Goal: Task Accomplishment & Management: Use online tool/utility

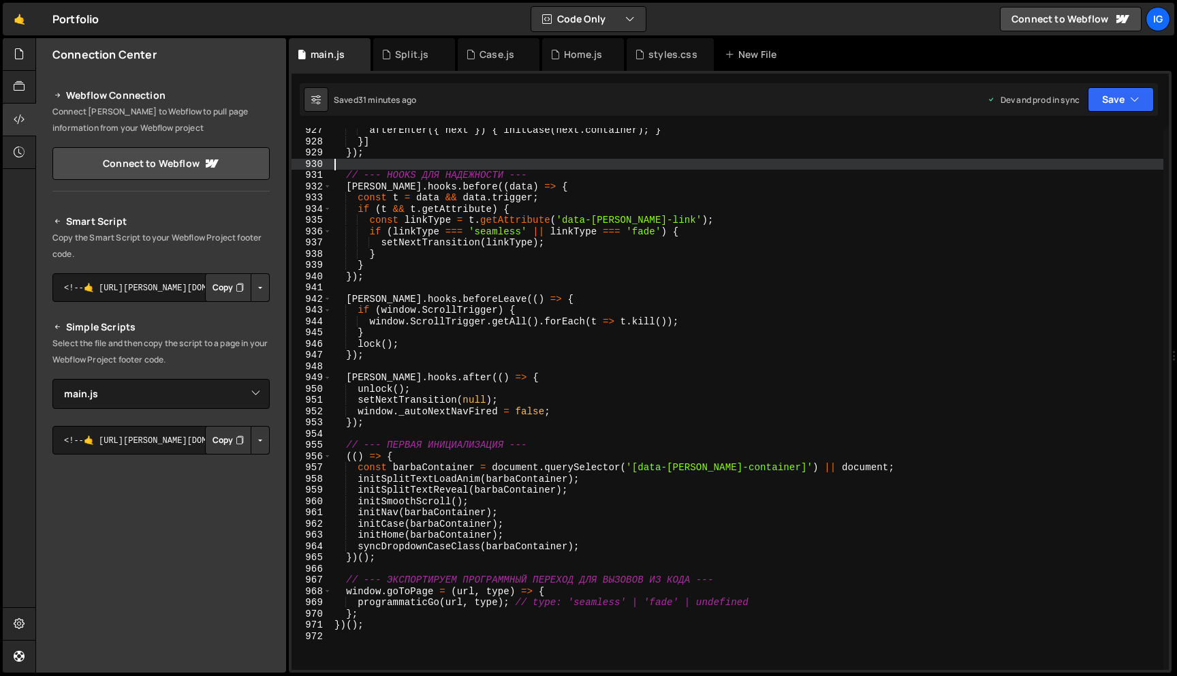
select select "44954"
type textarea "})();"
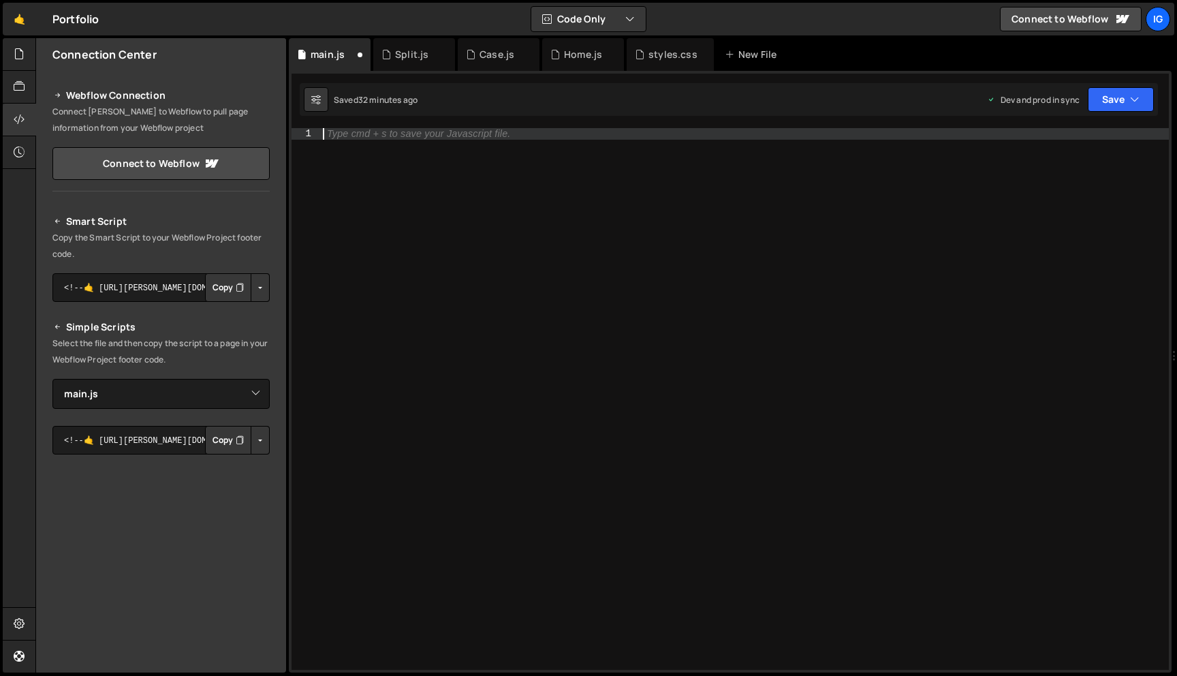
type textarea "})();"
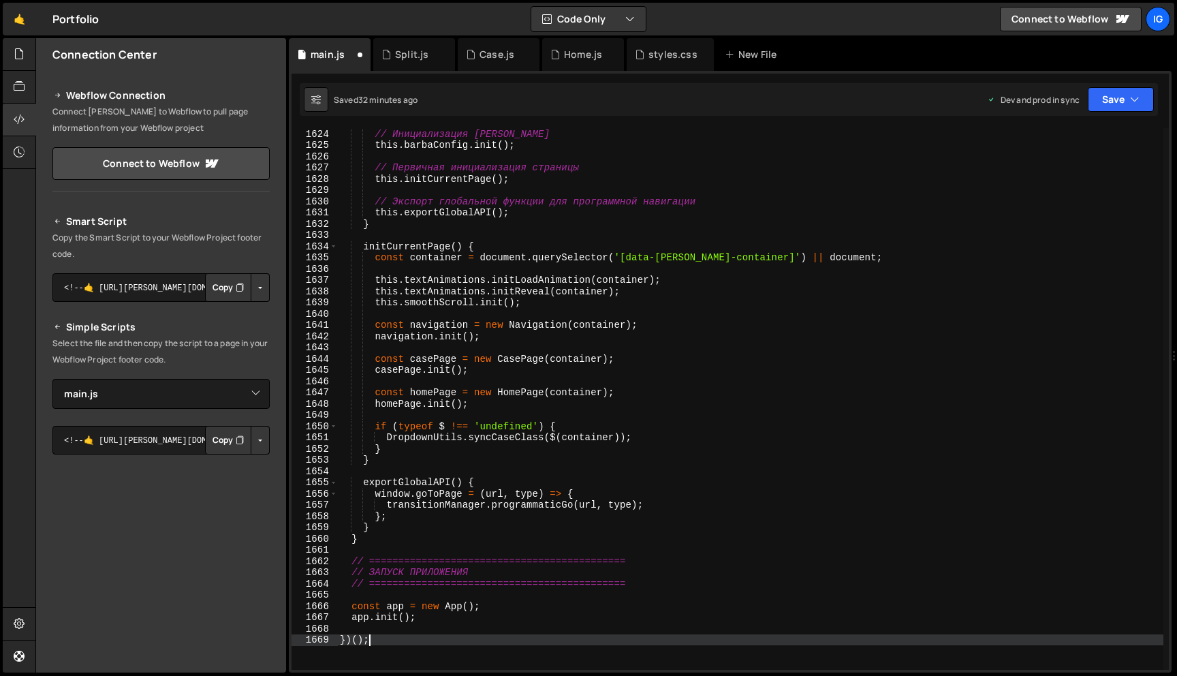
scroll to position [18244, 0]
click at [1116, 104] on button "Save" at bounding box center [1121, 99] width 66 height 25
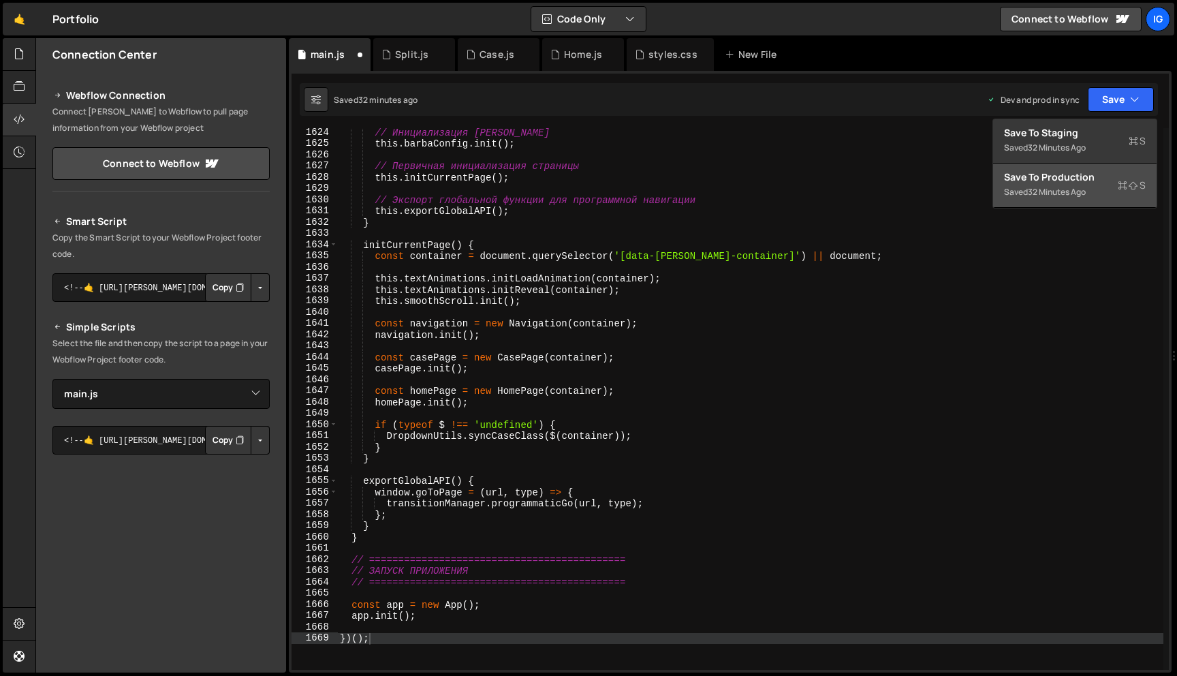
click at [1076, 176] on div "Save to Production S" at bounding box center [1075, 177] width 142 height 14
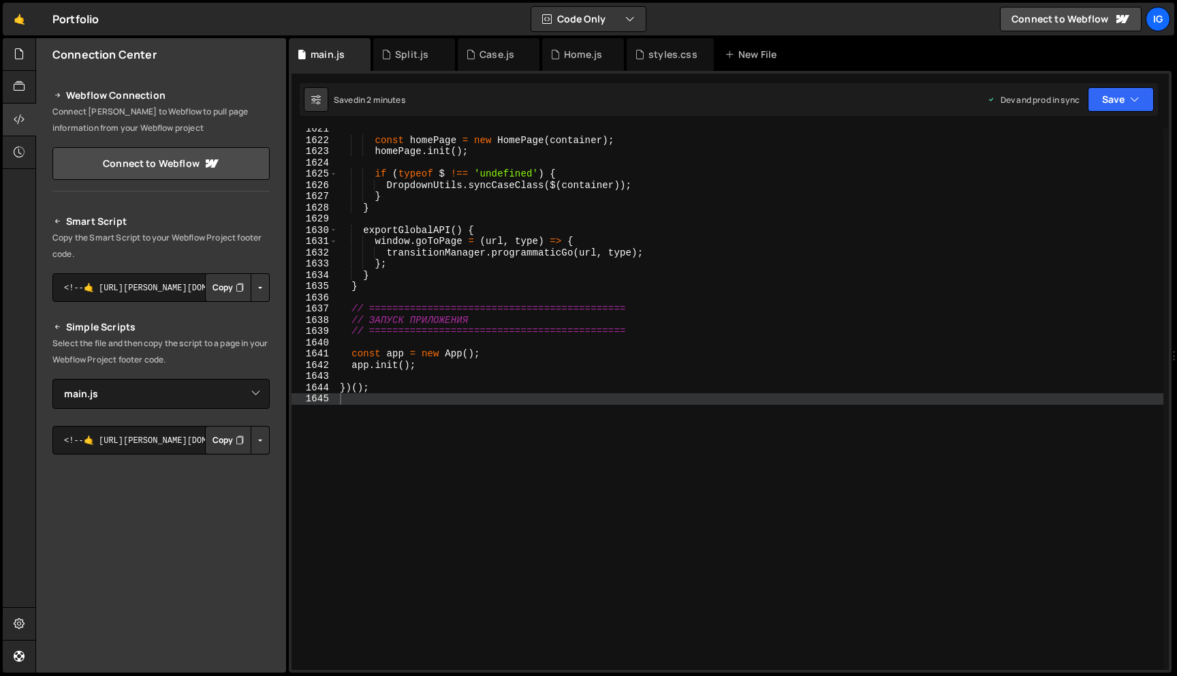
click at [533, 223] on div "const homePage = new HomePage ( container ) ; homePage . init ( ) ; if ( typeof…" at bounding box center [750, 405] width 826 height 564
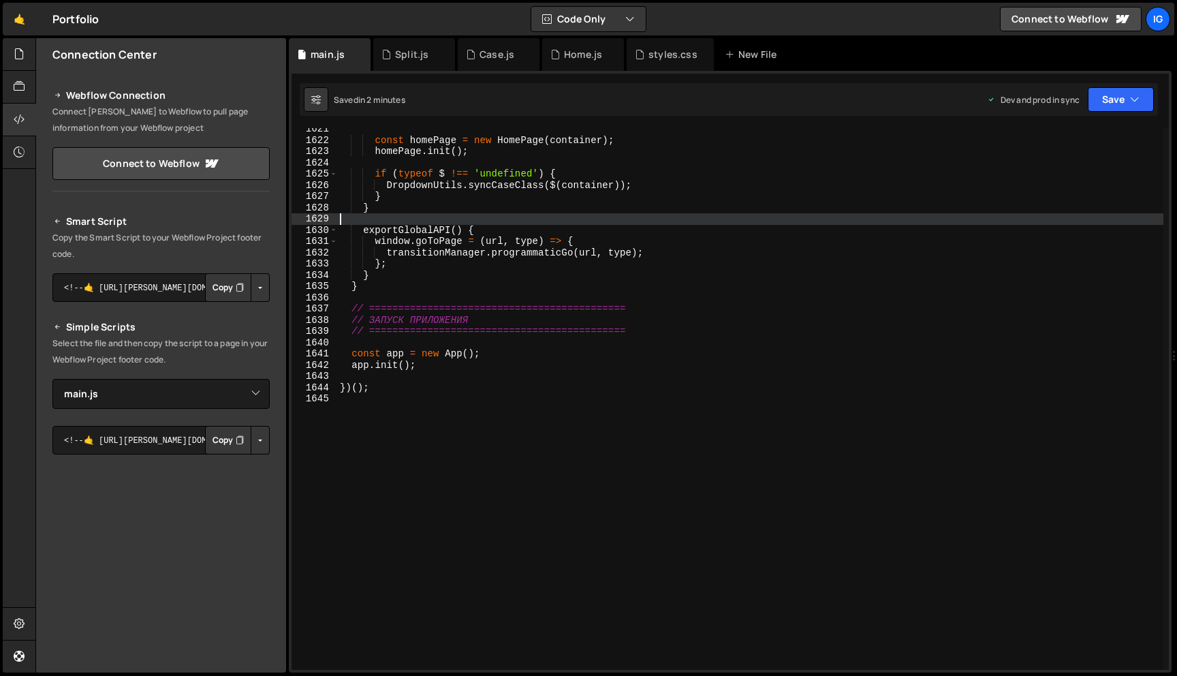
click at [684, 236] on div "const homePage = new HomePage ( container ) ; homePage . init ( ) ; if ( typeof…" at bounding box center [750, 405] width 826 height 564
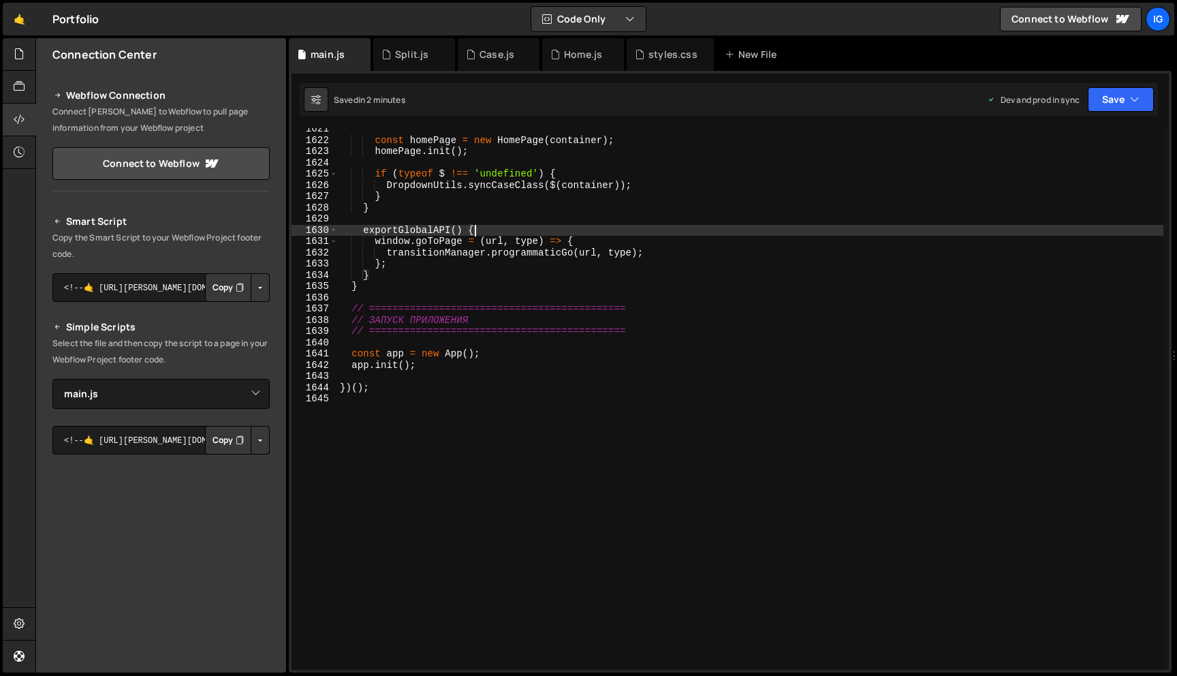
type textarea "})();"
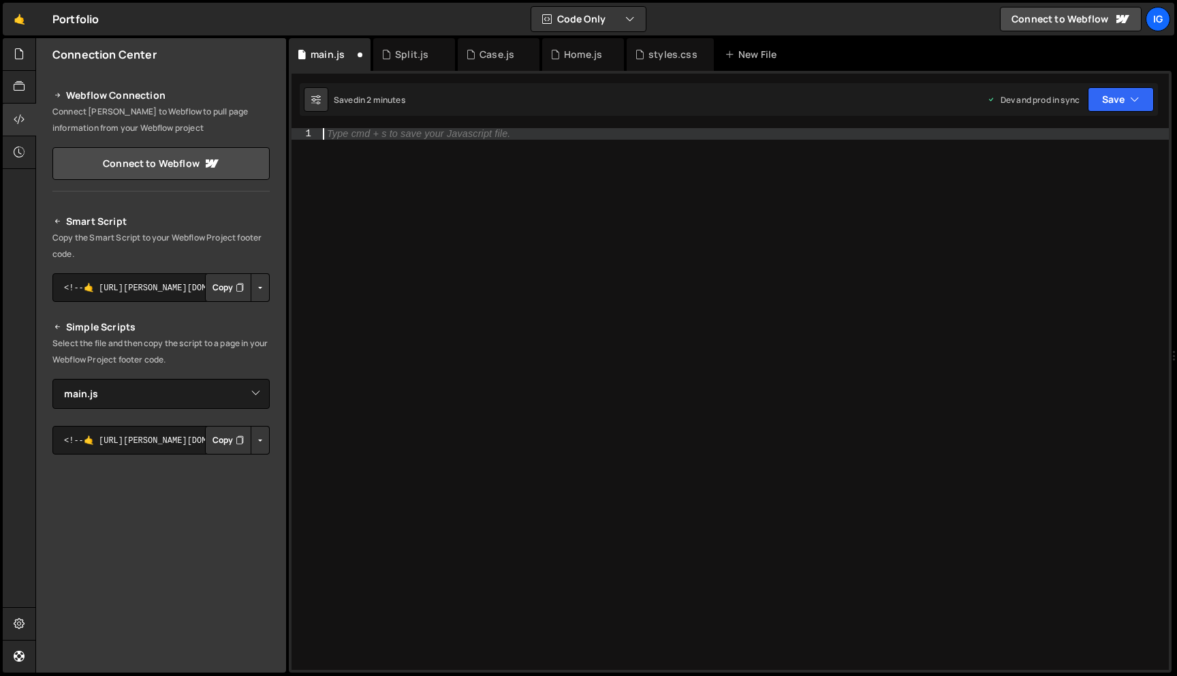
click at [1136, 112] on div "Saved in 2 minutes Dev and prod in sync Upgrade to Edit Save Save to Staging S …" at bounding box center [729, 99] width 858 height 33
click at [1136, 104] on icon "button" at bounding box center [1135, 100] width 10 height 14
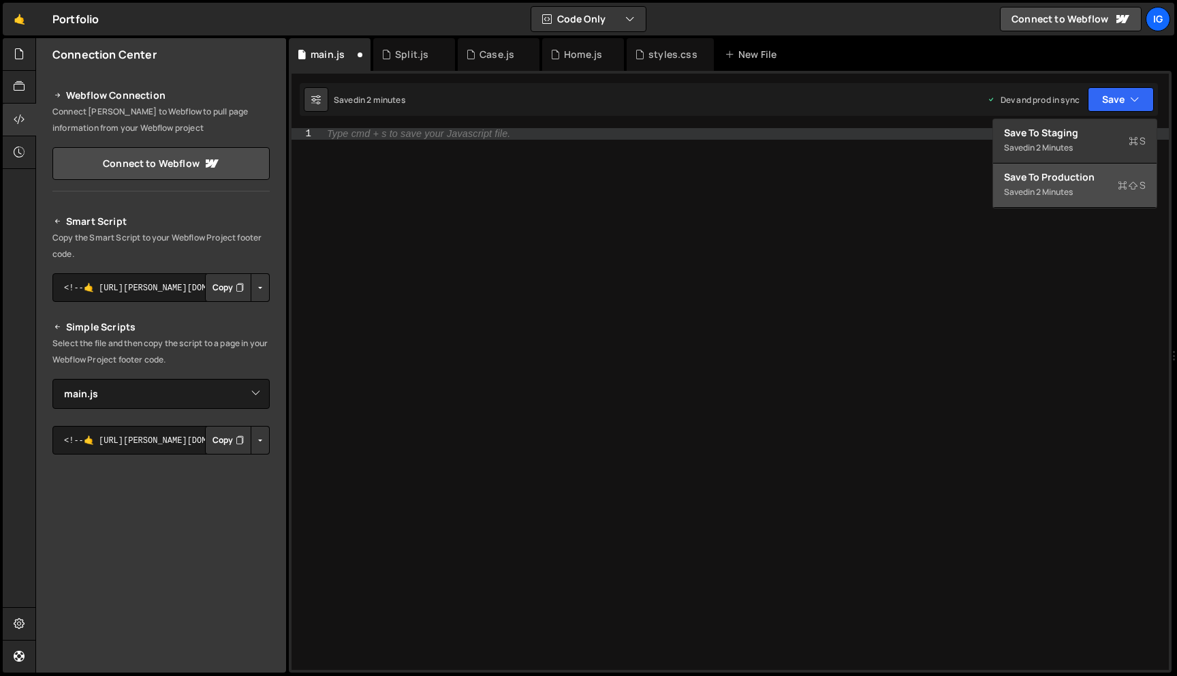
click at [1116, 173] on div "Save to Production S" at bounding box center [1075, 177] width 142 height 14
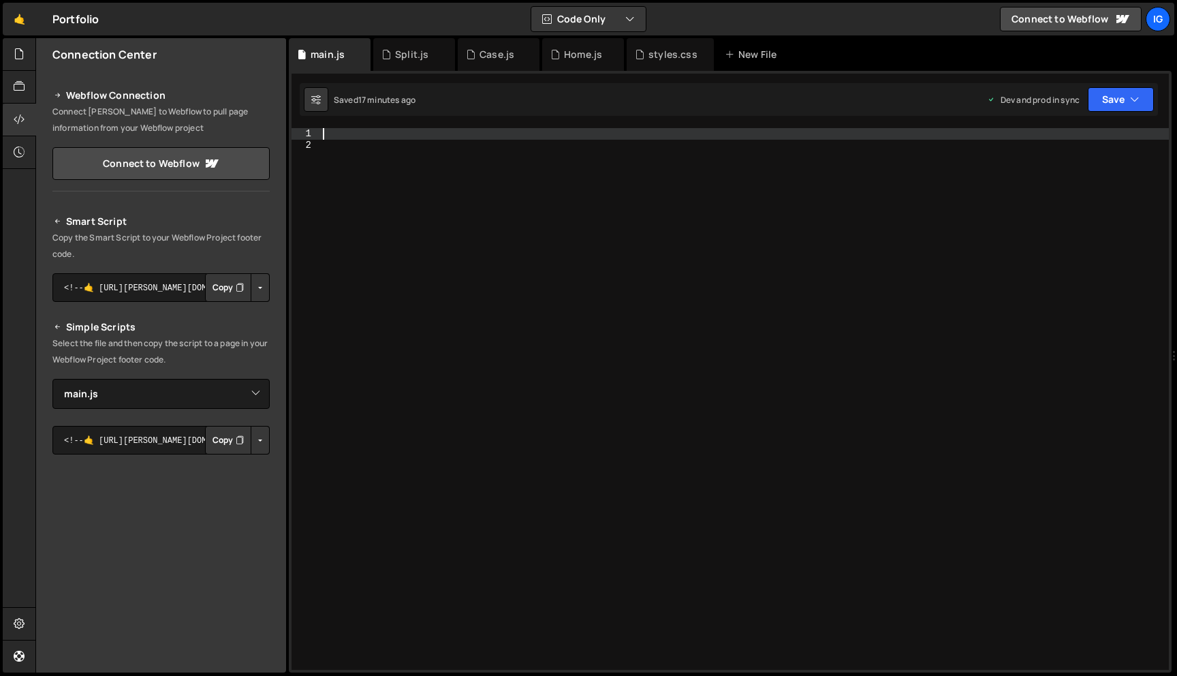
click at [543, 128] on div at bounding box center [744, 410] width 849 height 564
paste textarea "});"
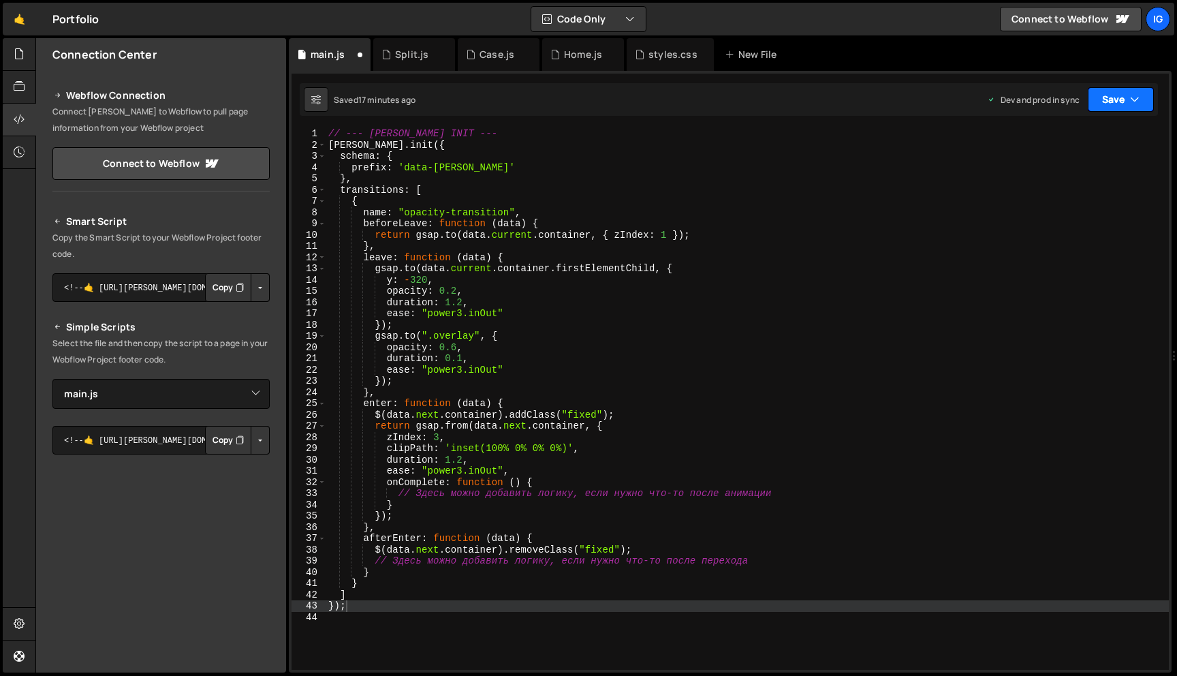
click at [1095, 107] on button "Save" at bounding box center [1121, 99] width 66 height 25
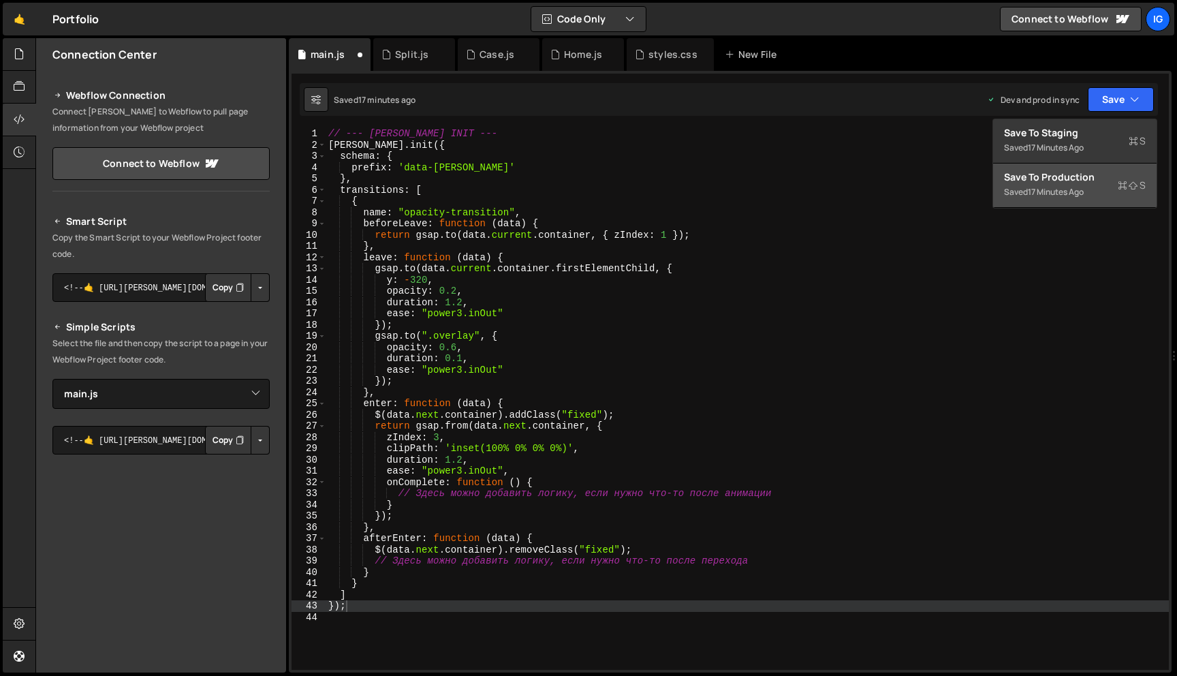
click at [1080, 172] on div "Save to Production S" at bounding box center [1075, 177] width 142 height 14
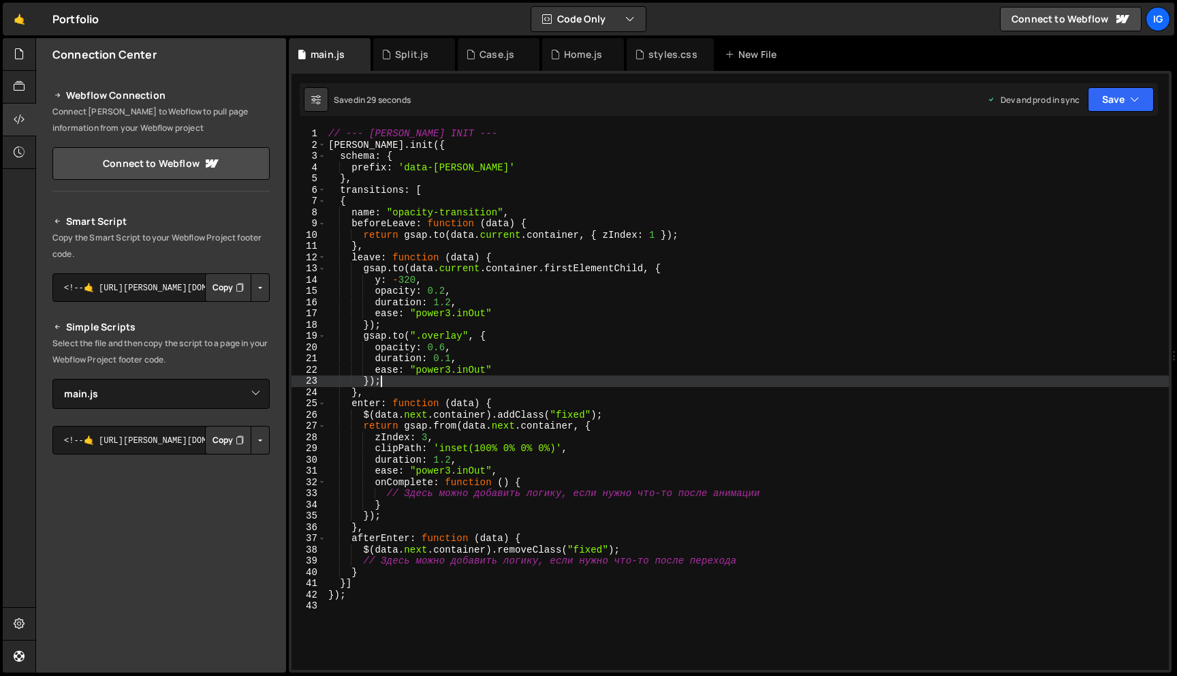
click at [661, 381] on div "// --- BARBA INIT --- barba . init ({ schema : { prefix : 'data-barba' } , tran…" at bounding box center [747, 410] width 843 height 564
click at [546, 206] on div "// --- BARBA INIT --- barba . init ({ schema : { prefix : 'data-barba' } , tran…" at bounding box center [747, 410] width 843 height 564
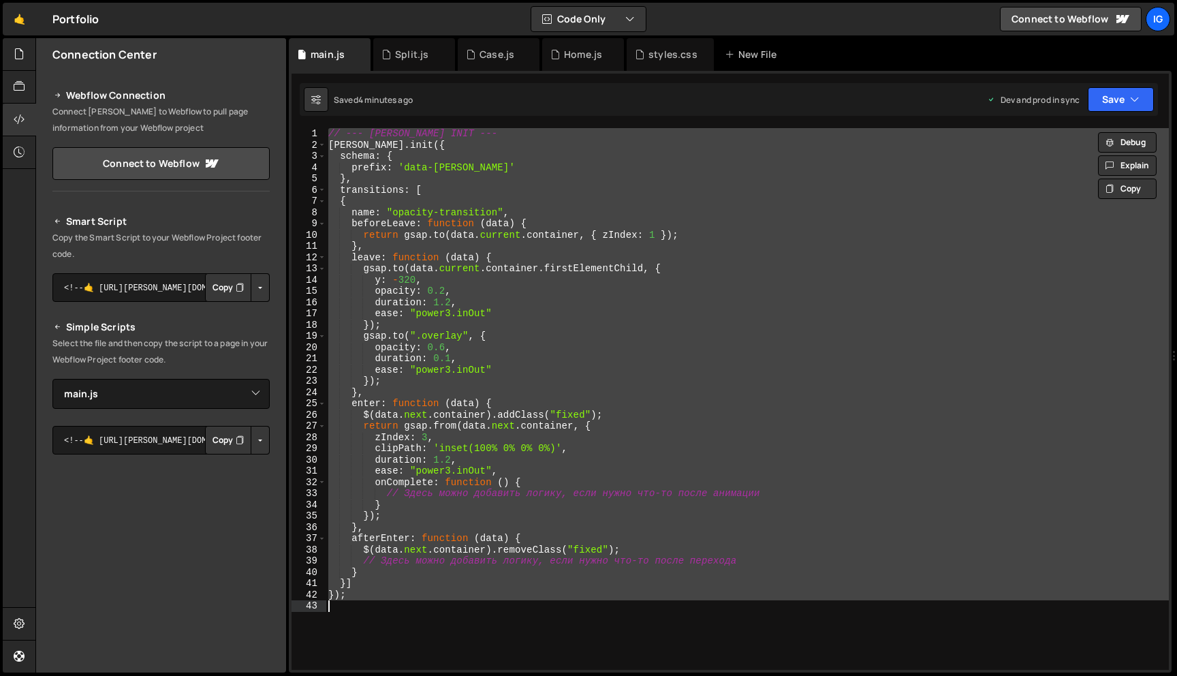
type textarea "ъ"
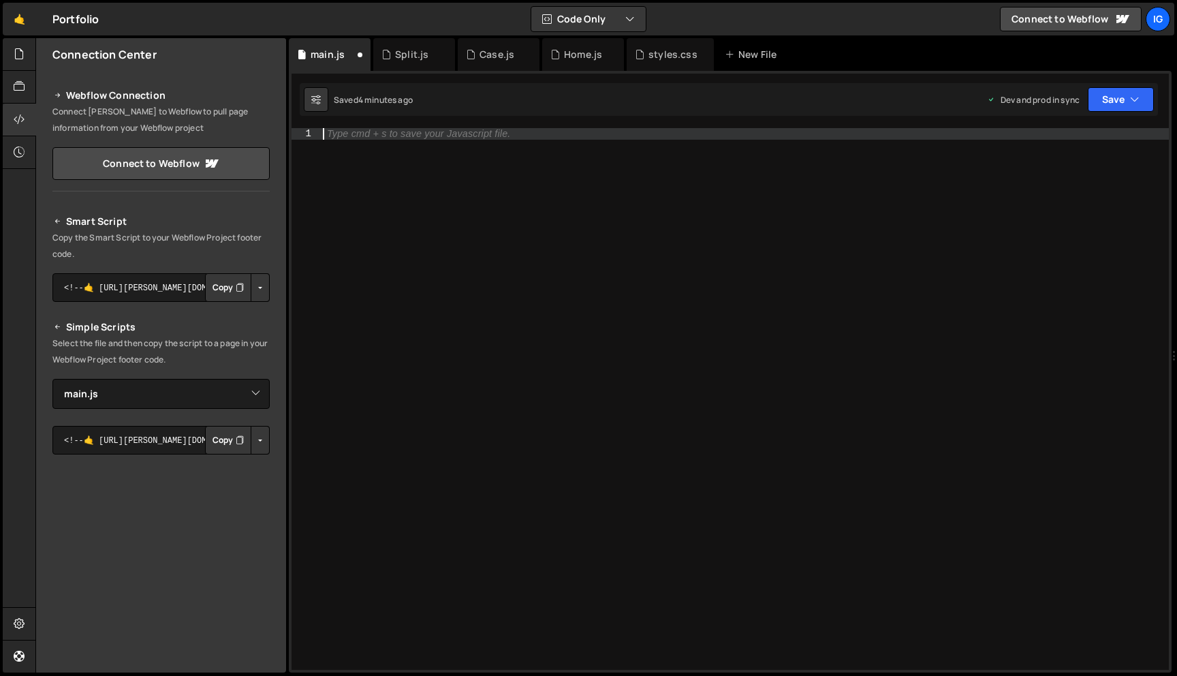
paste textarea "});"
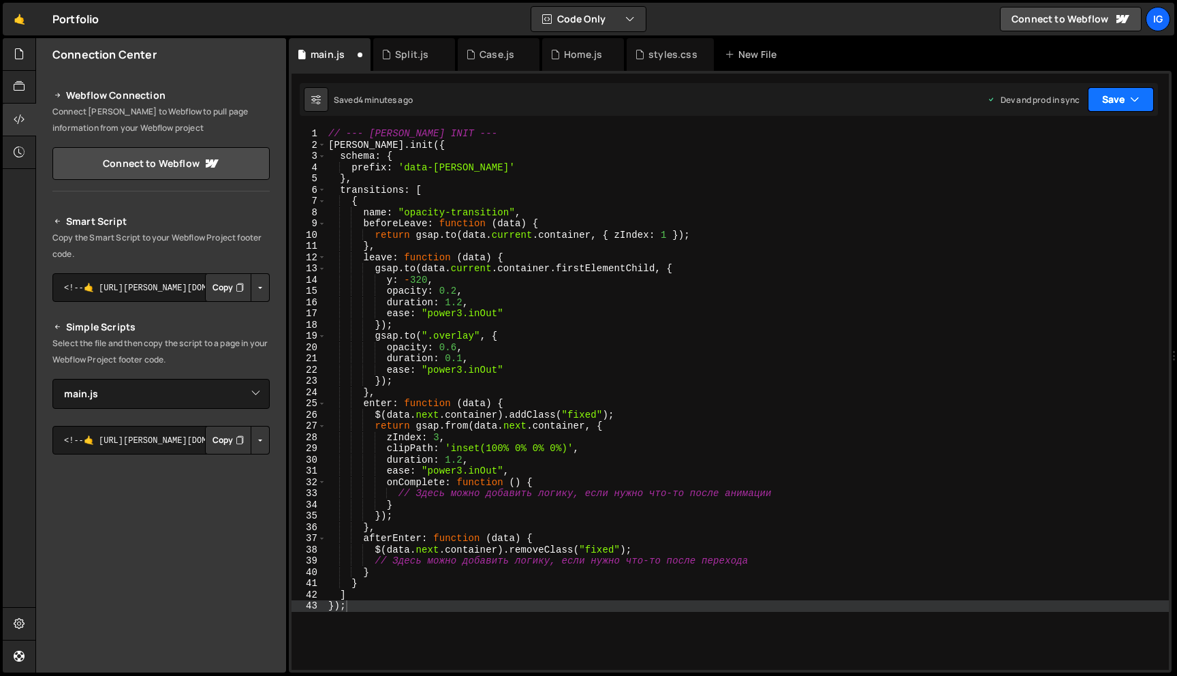
click at [1104, 106] on button "Save" at bounding box center [1121, 99] width 66 height 25
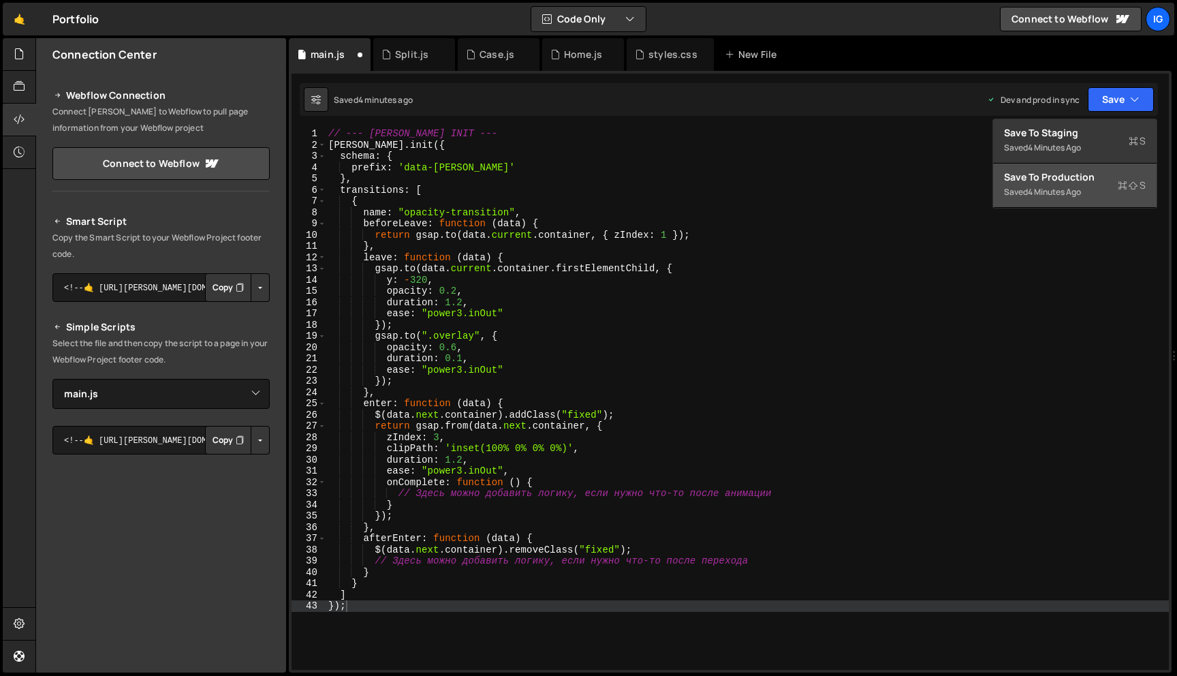
click at [1074, 200] on div "Saved 4 minutes ago" at bounding box center [1075, 192] width 142 height 16
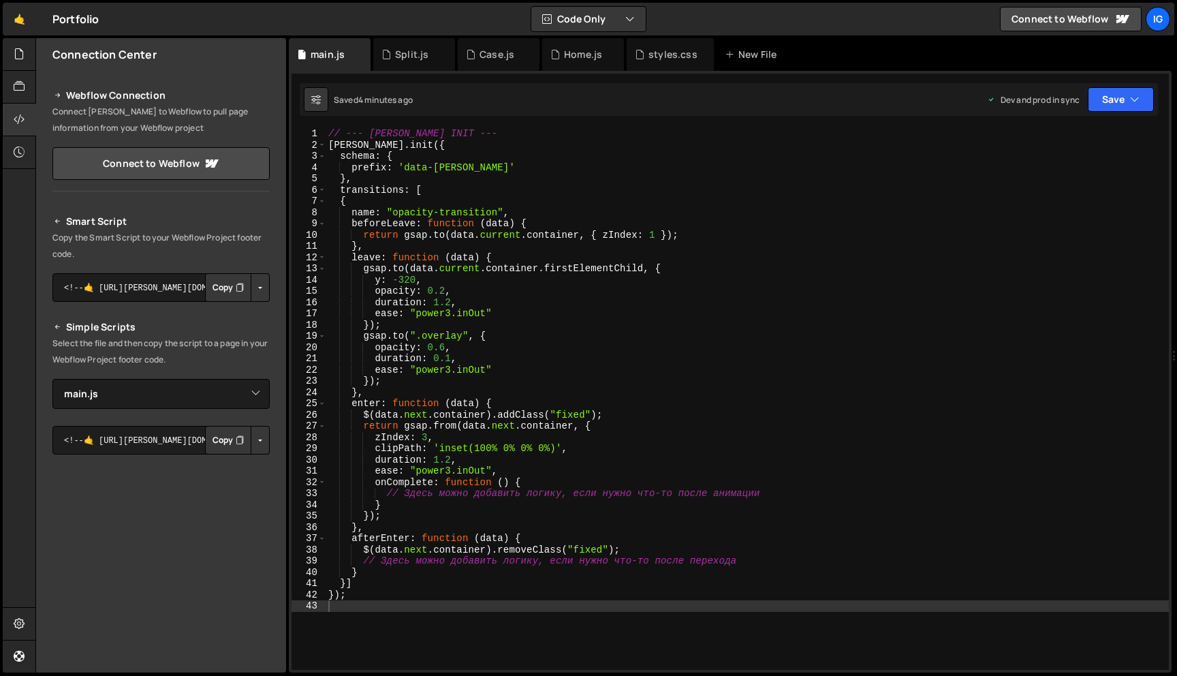
click at [569, 195] on div "// --- BARBA INIT --- barba . init ({ schema : { prefix : 'data-barba' } , tran…" at bounding box center [747, 410] width 843 height 564
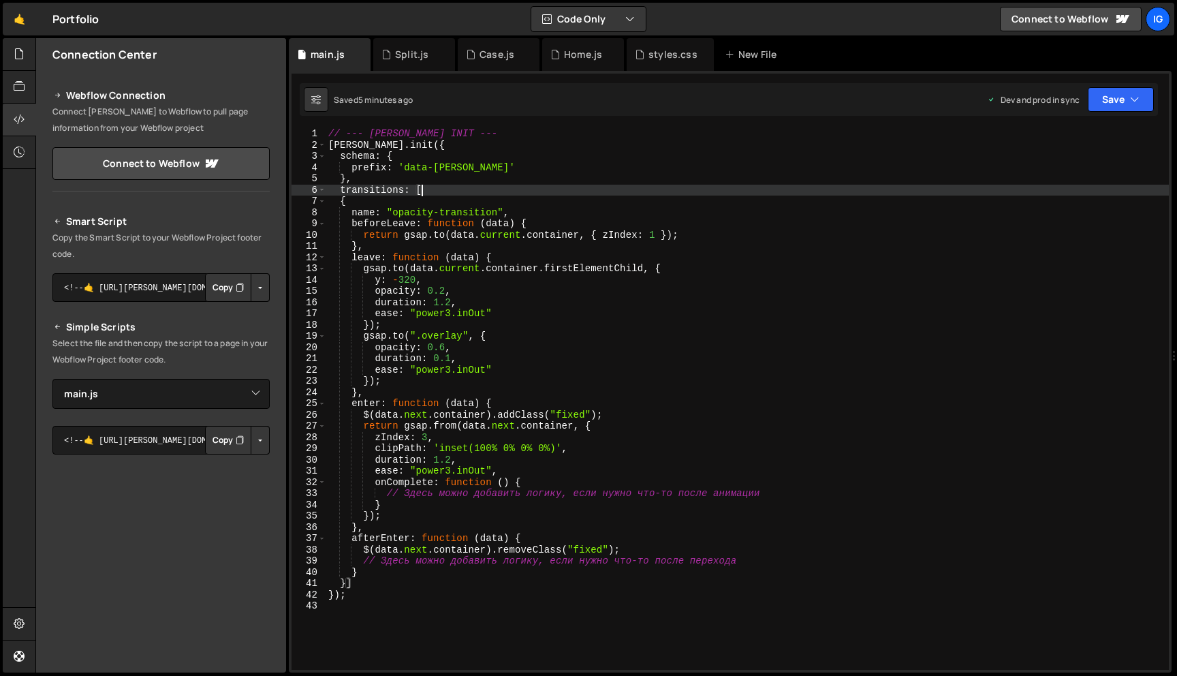
type textarea "});"
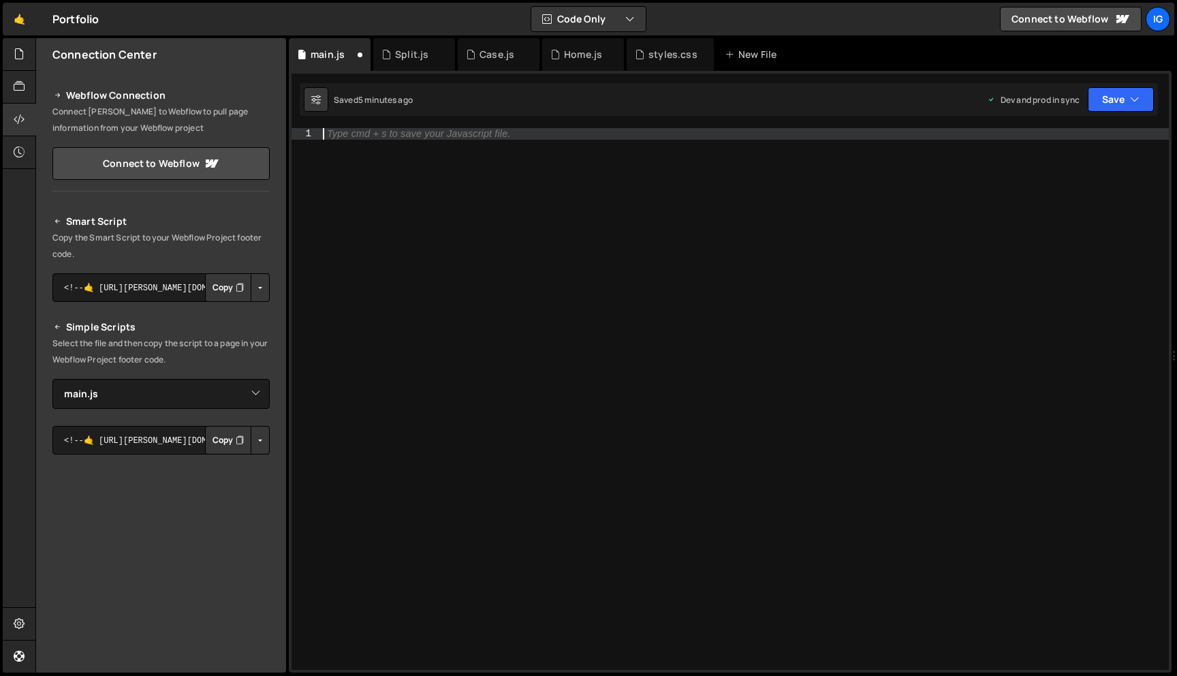
paste textarea "});"
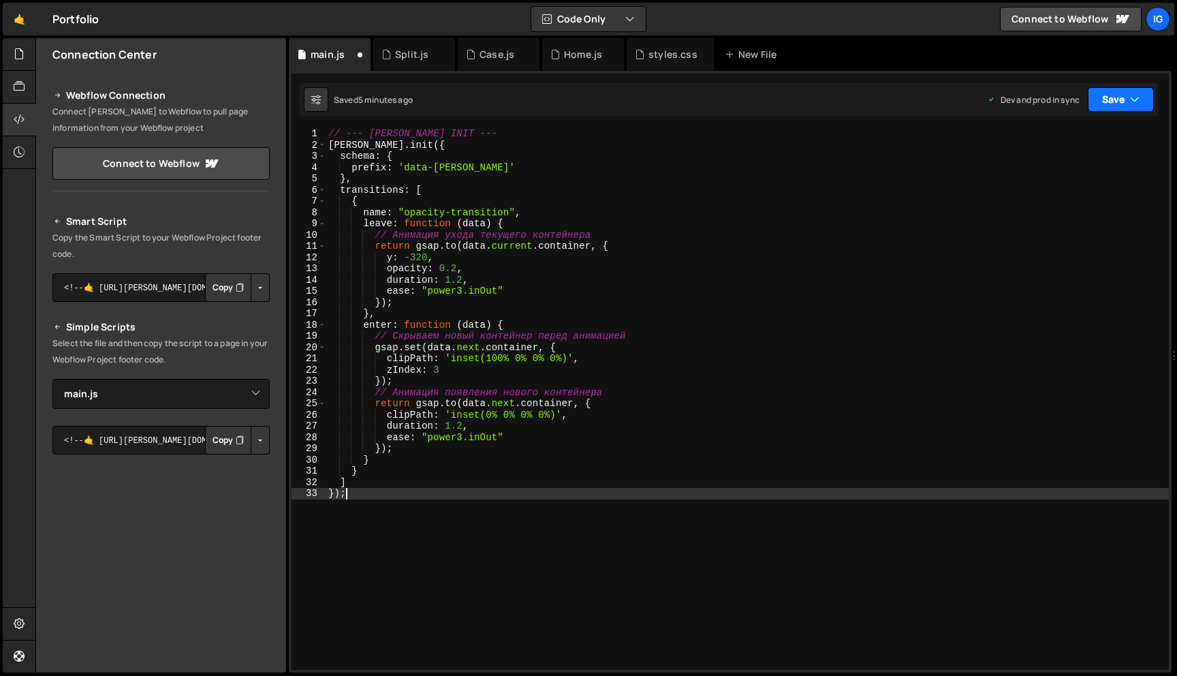
click at [1112, 98] on button "Save" at bounding box center [1121, 99] width 66 height 25
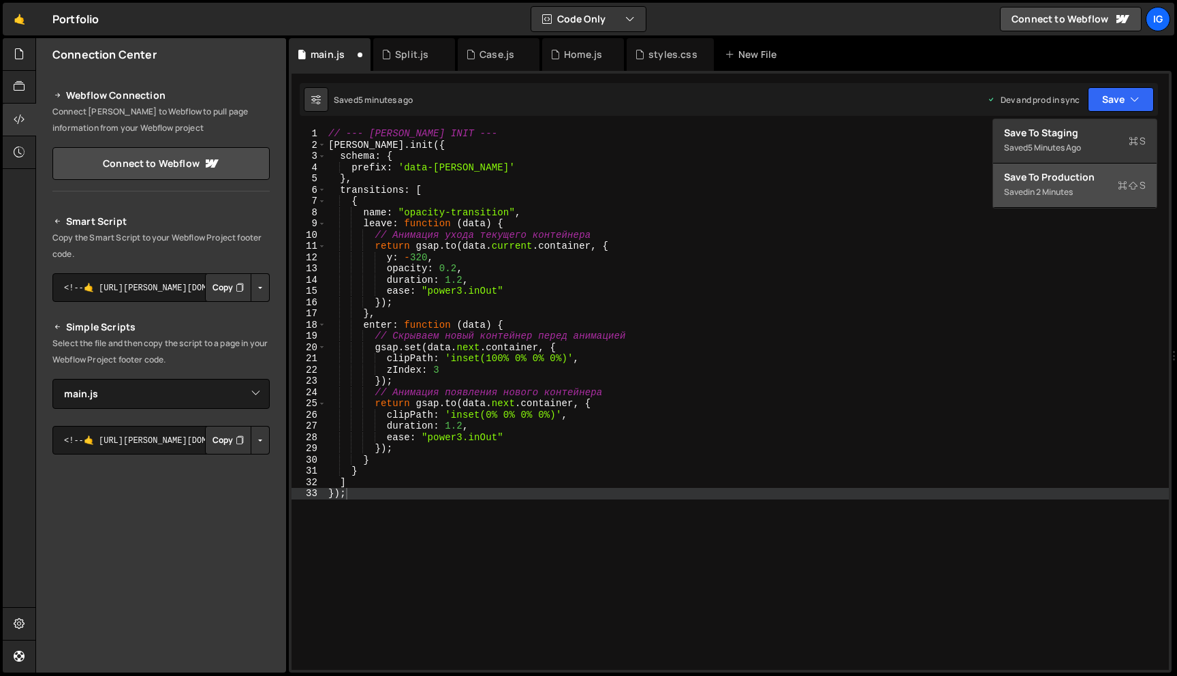
click at [1079, 176] on div "Save to Production S" at bounding box center [1075, 177] width 142 height 14
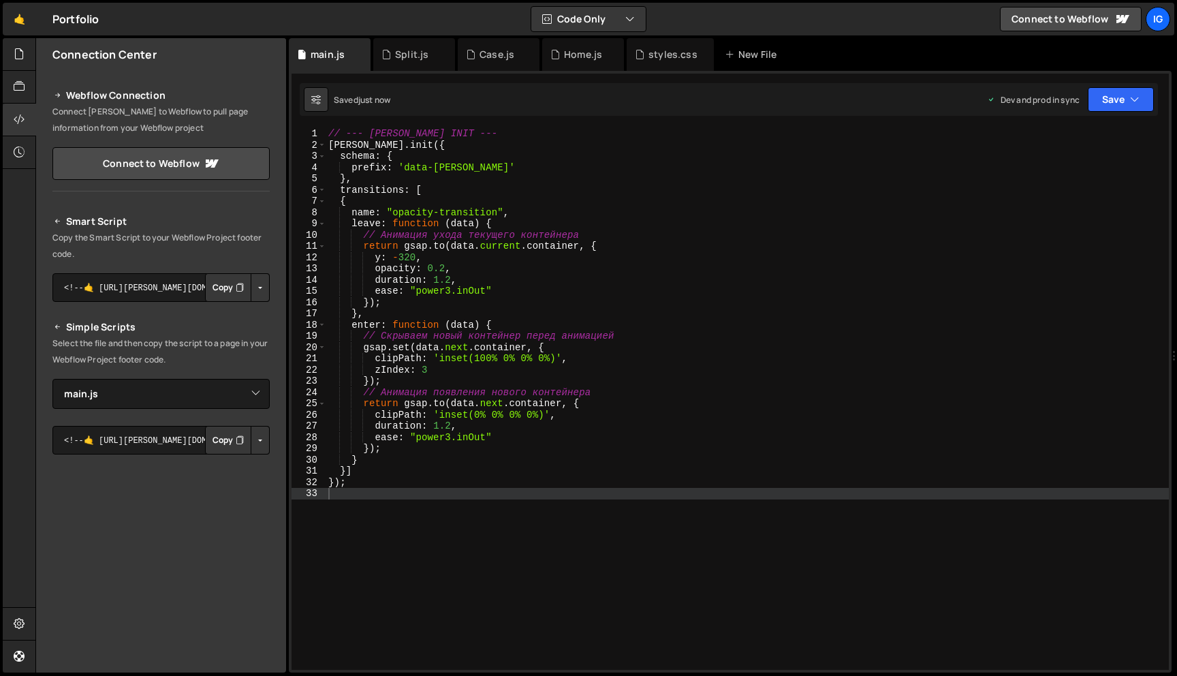
click at [631, 217] on div "// --- BARBA INIT --- barba . init ({ schema : { prefix : 'data-barba' } , tran…" at bounding box center [747, 410] width 843 height 564
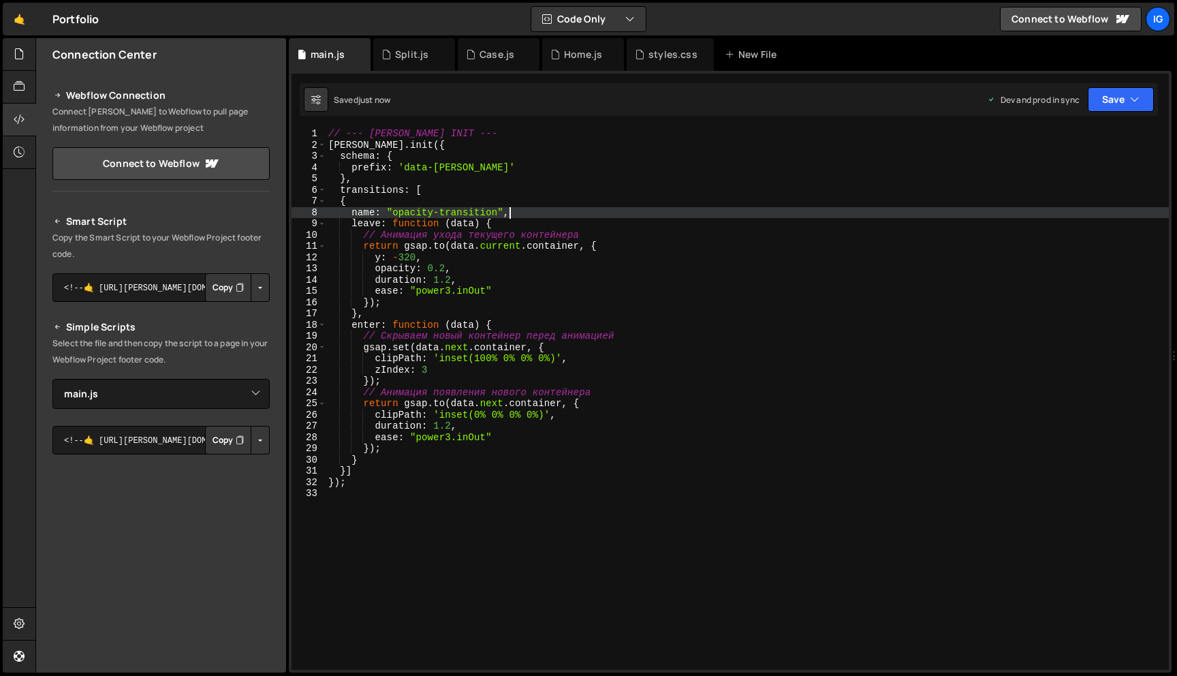
type textarea "});"
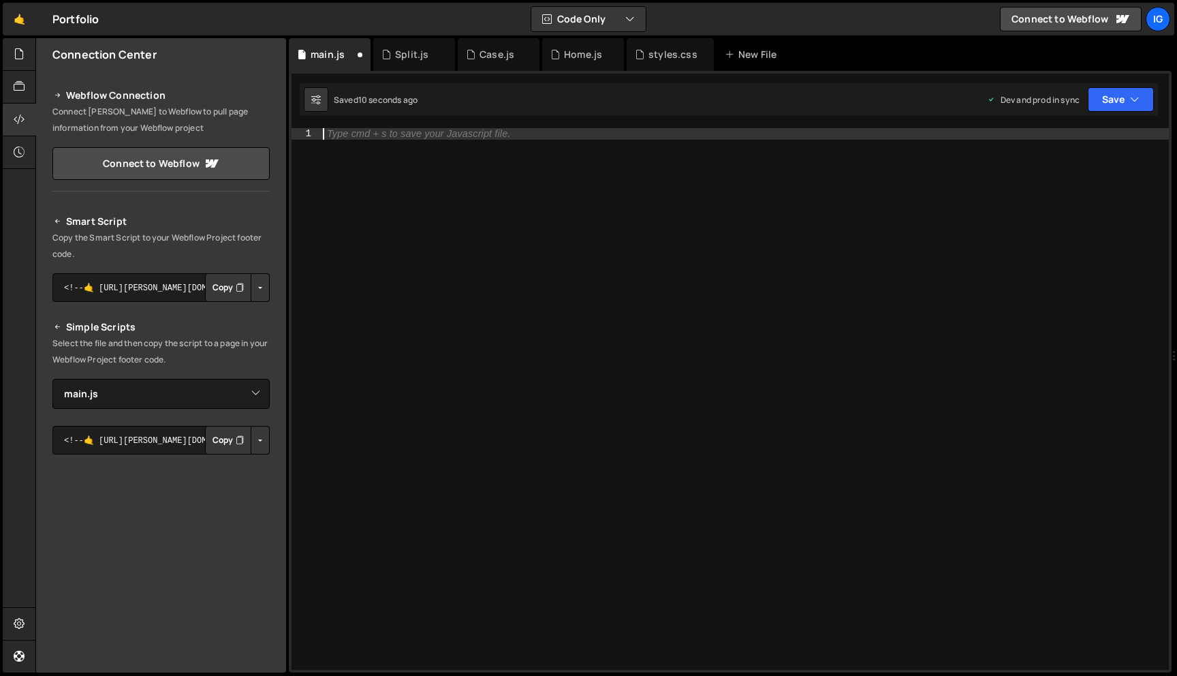
paste textarea "});"
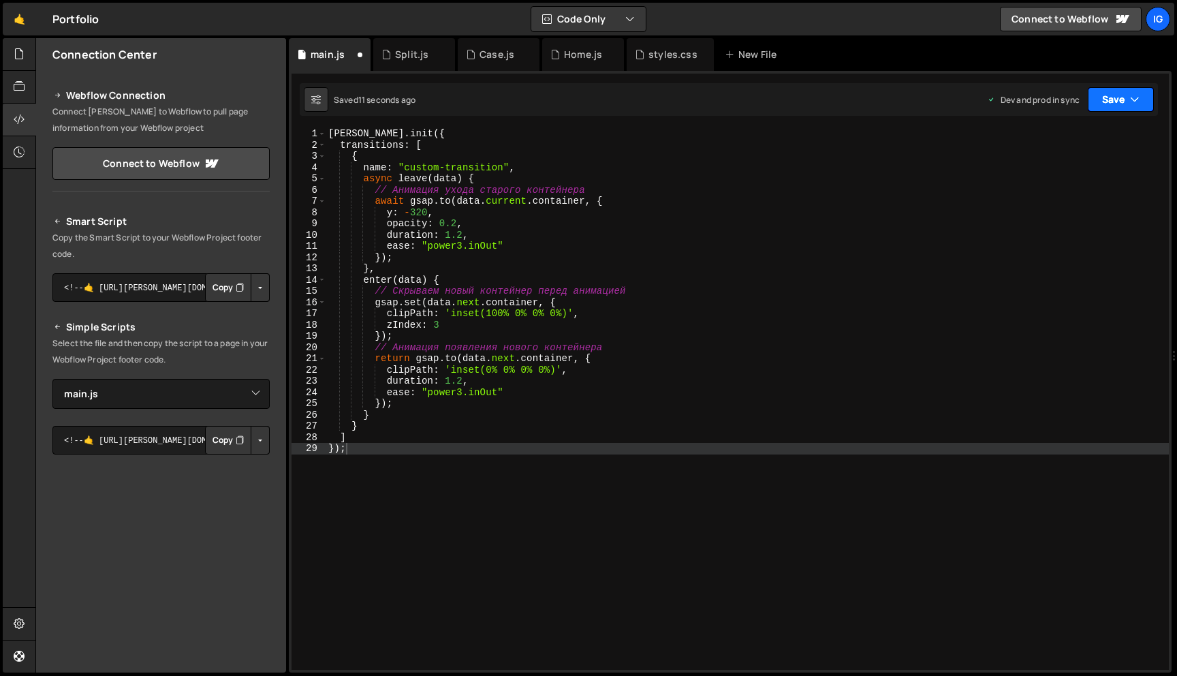
click at [1135, 98] on icon "button" at bounding box center [1135, 100] width 10 height 14
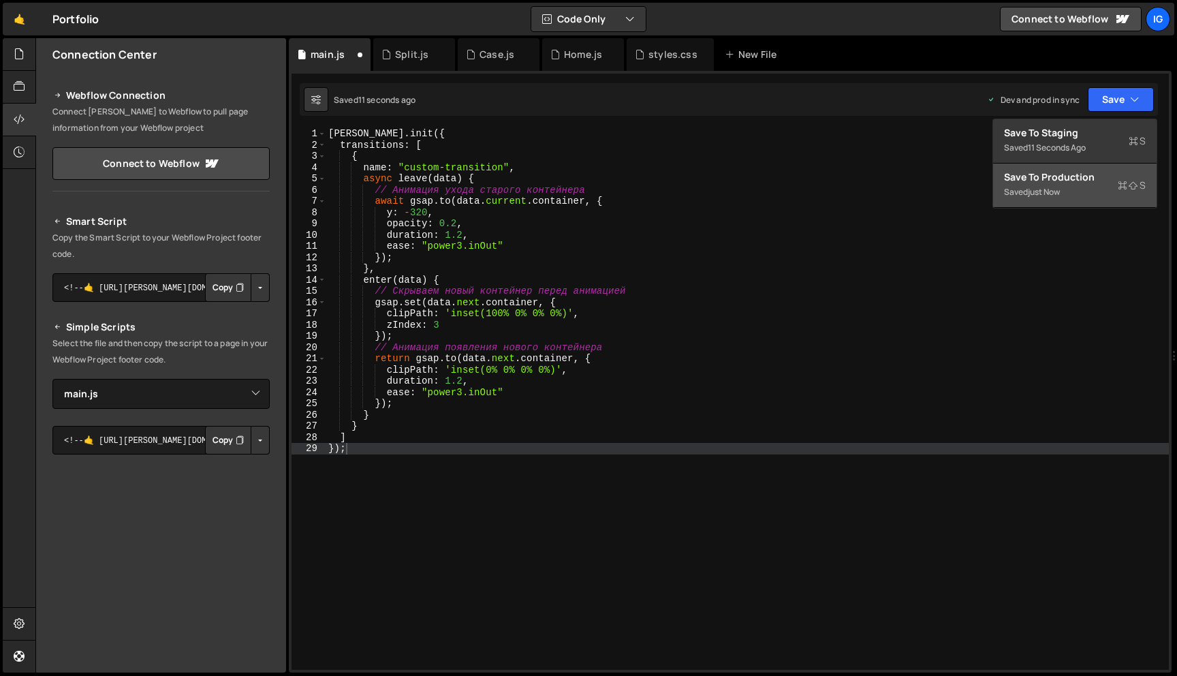
click at [1091, 177] on div "Save to Production S" at bounding box center [1075, 177] width 142 height 14
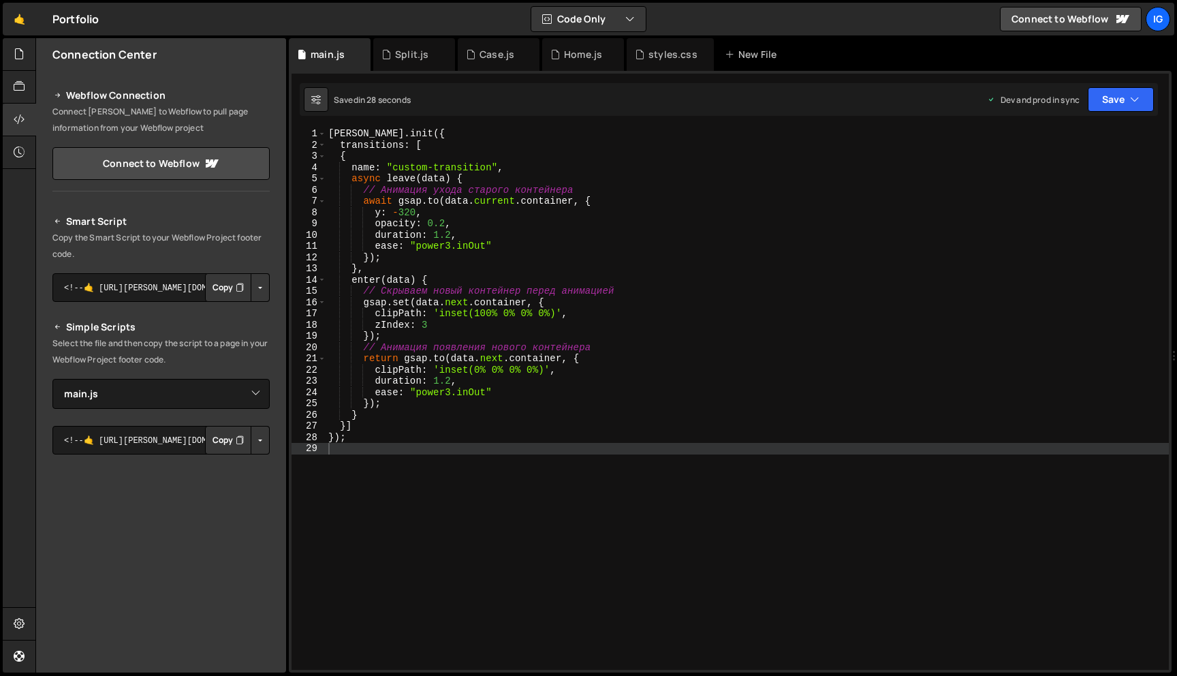
click at [621, 200] on div "barba . init ({ transitions : [ { name : "custom-transition" , async leave ( da…" at bounding box center [747, 410] width 843 height 564
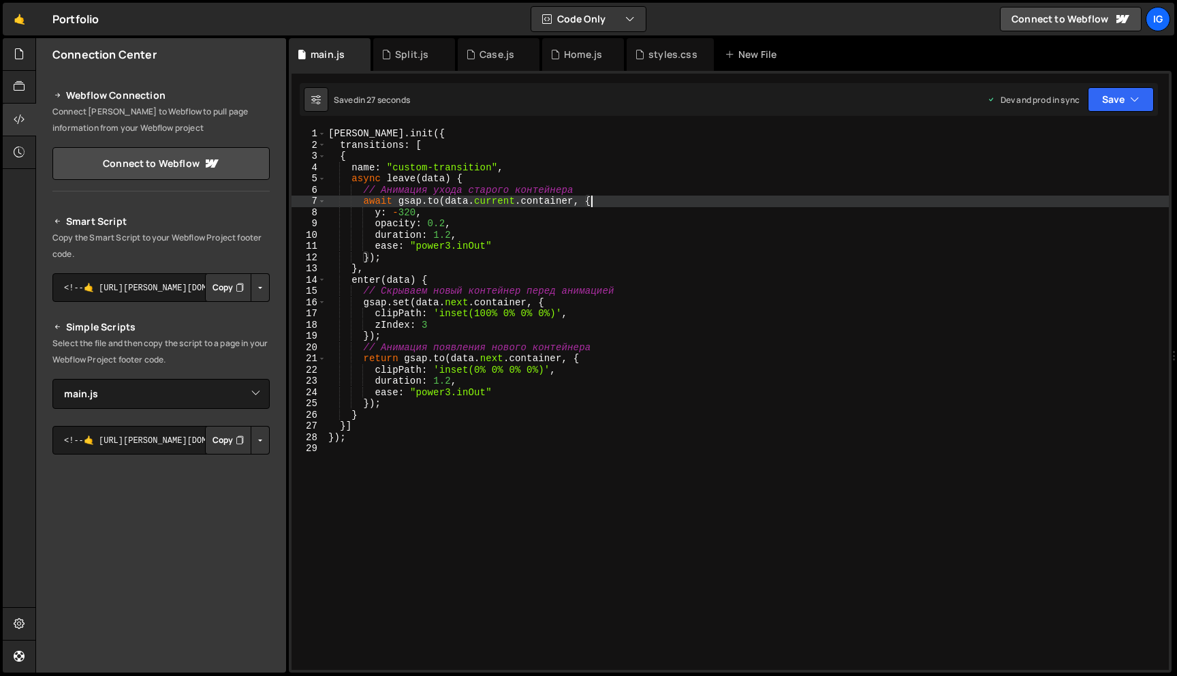
type textarea "});"
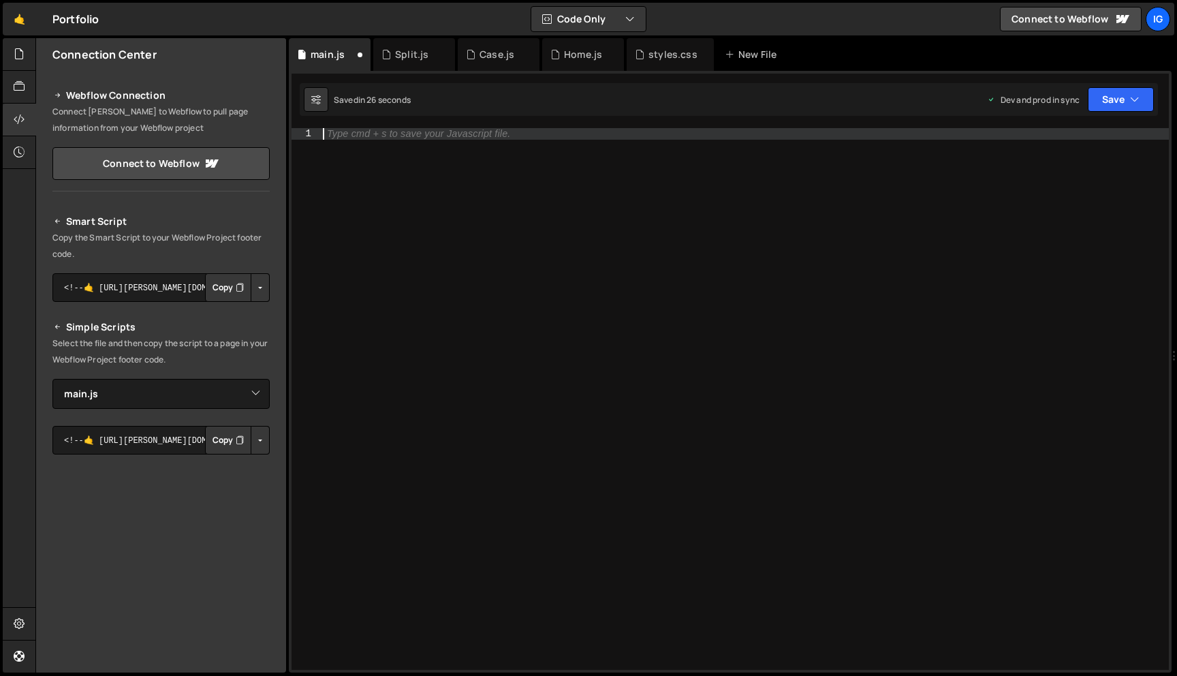
paste textarea "});"
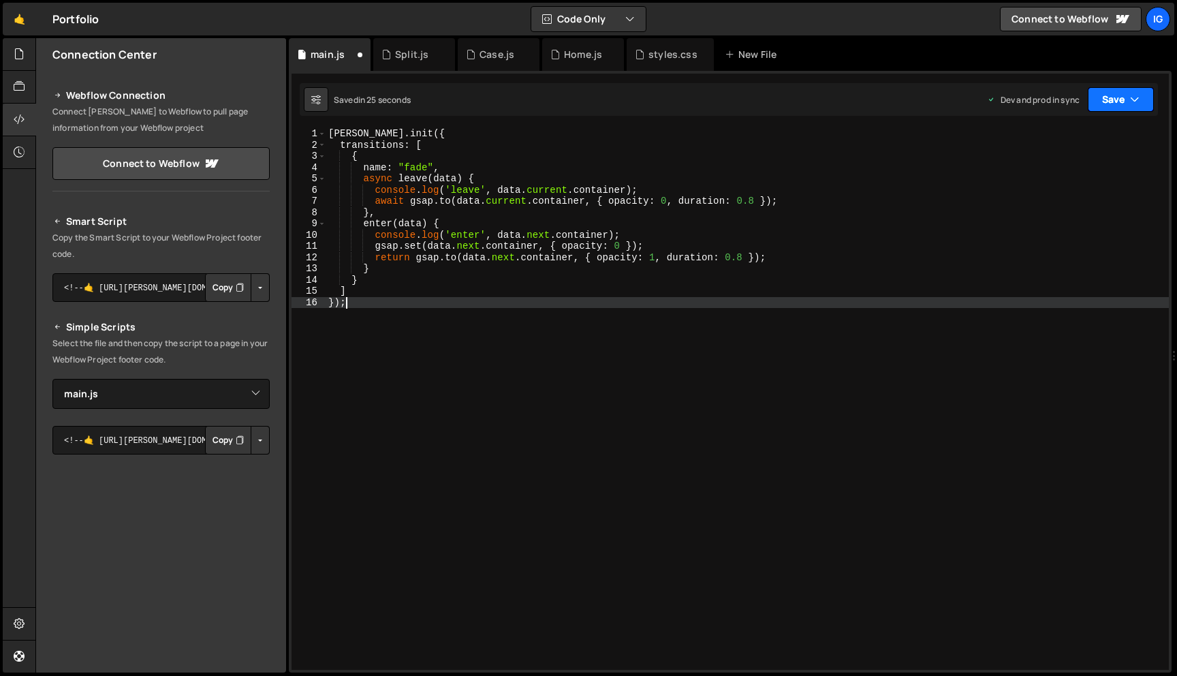
click at [1124, 91] on button "Save" at bounding box center [1121, 99] width 66 height 25
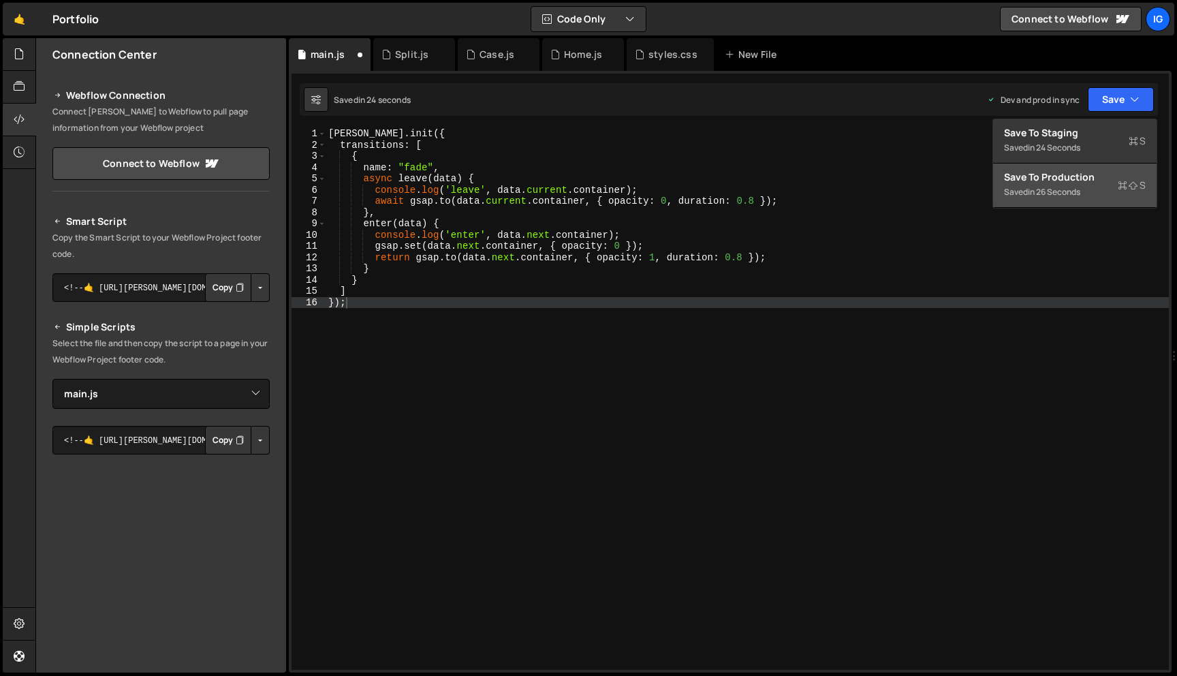
click at [1052, 167] on button "Save to Production S Saved in 26 seconds" at bounding box center [1074, 185] width 163 height 44
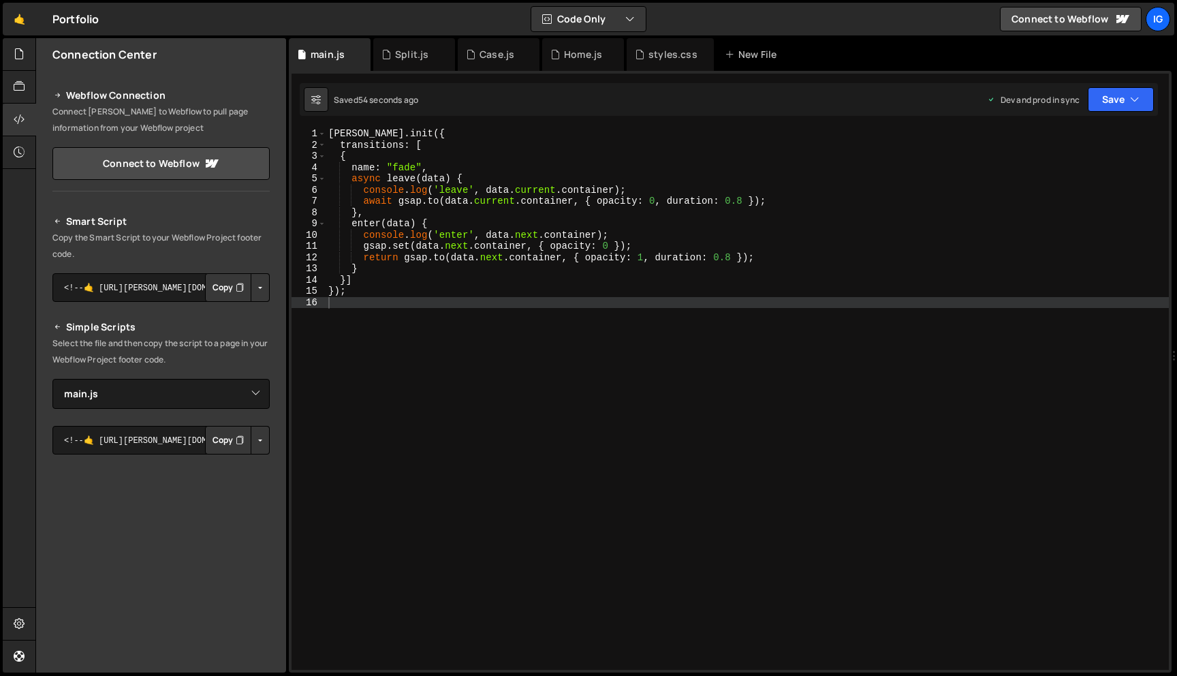
click at [582, 153] on div "barba . init ({ transitions : [ { name : "fade" , async leave ( data ) { consol…" at bounding box center [747, 410] width 843 height 564
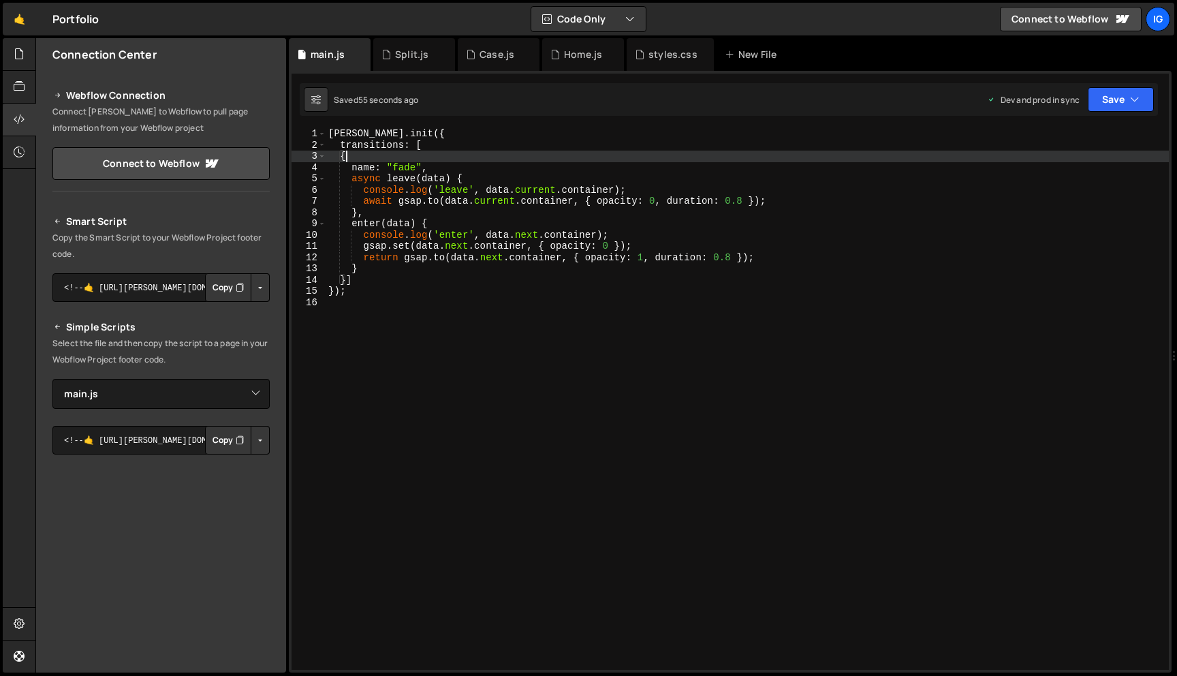
type textarea "});"
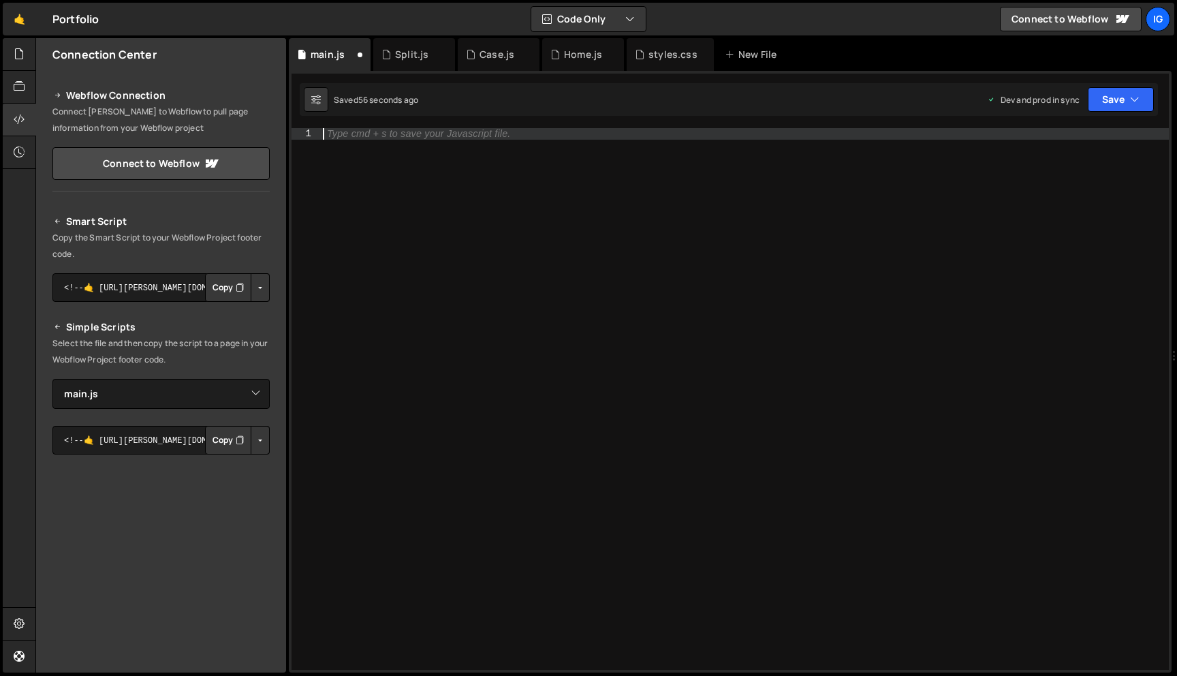
paste textarea "});"
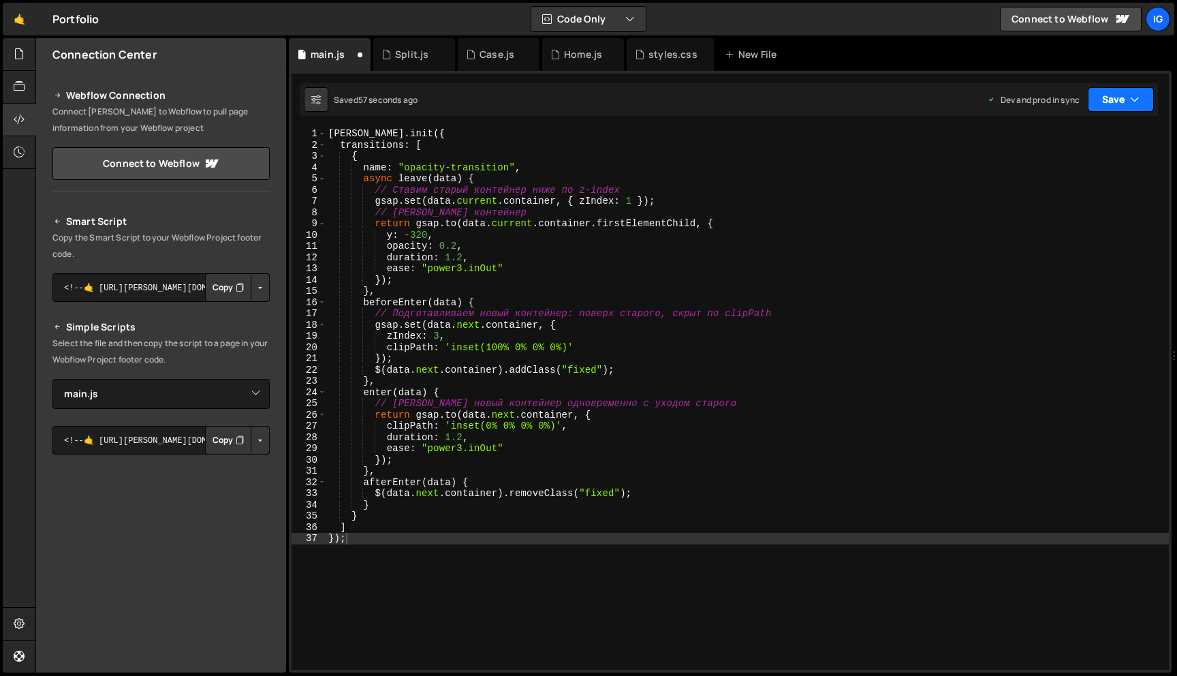
click at [1095, 100] on button "Save" at bounding box center [1121, 99] width 66 height 25
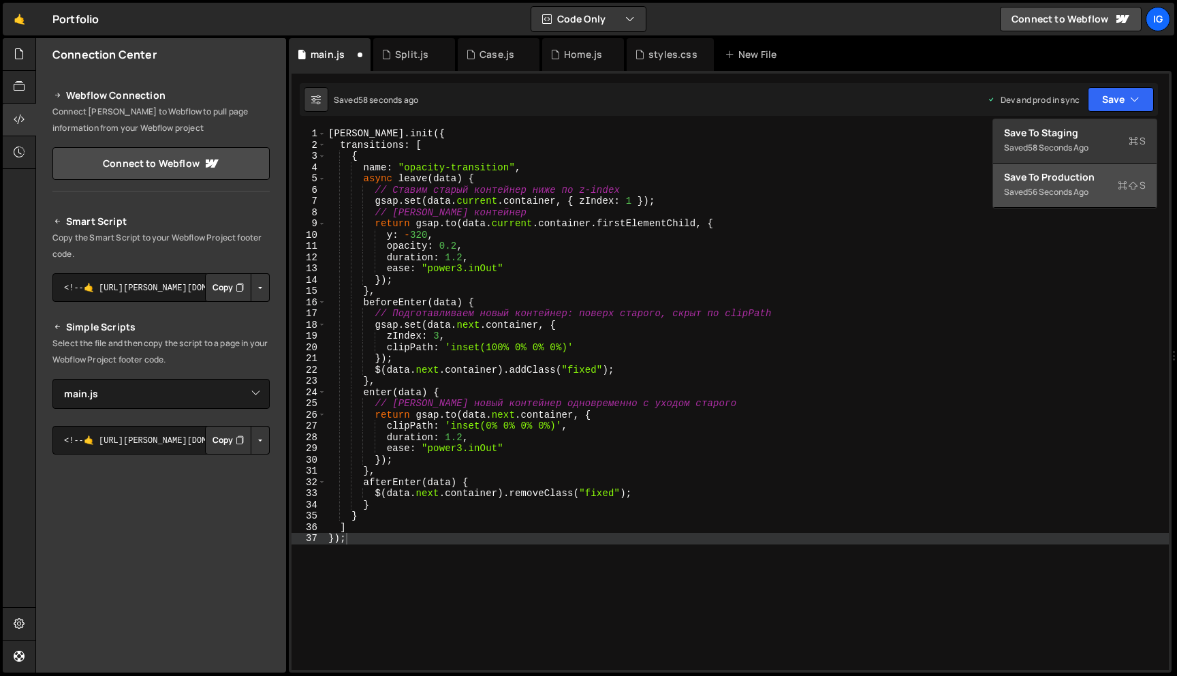
click at [1065, 165] on button "Save to Production S Saved 56 seconds ago" at bounding box center [1074, 185] width 163 height 44
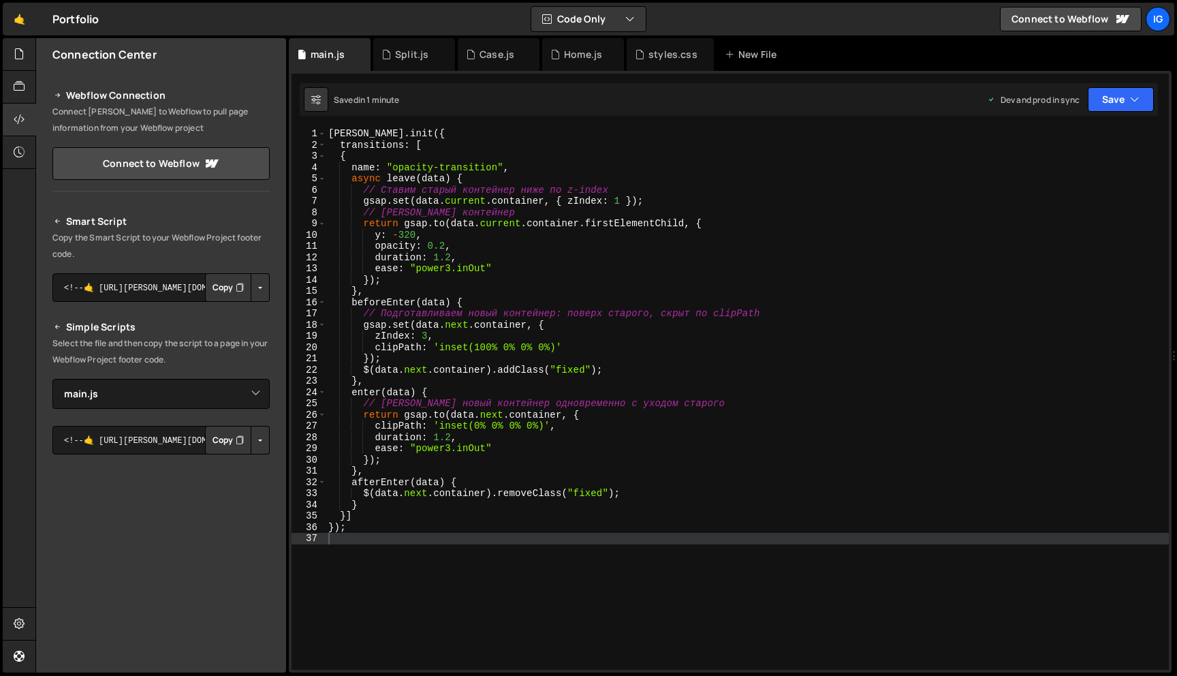
click at [598, 189] on div "barba . init ({ transitions : [ { name : "opacity-transition" , async leave ( d…" at bounding box center [747, 410] width 843 height 564
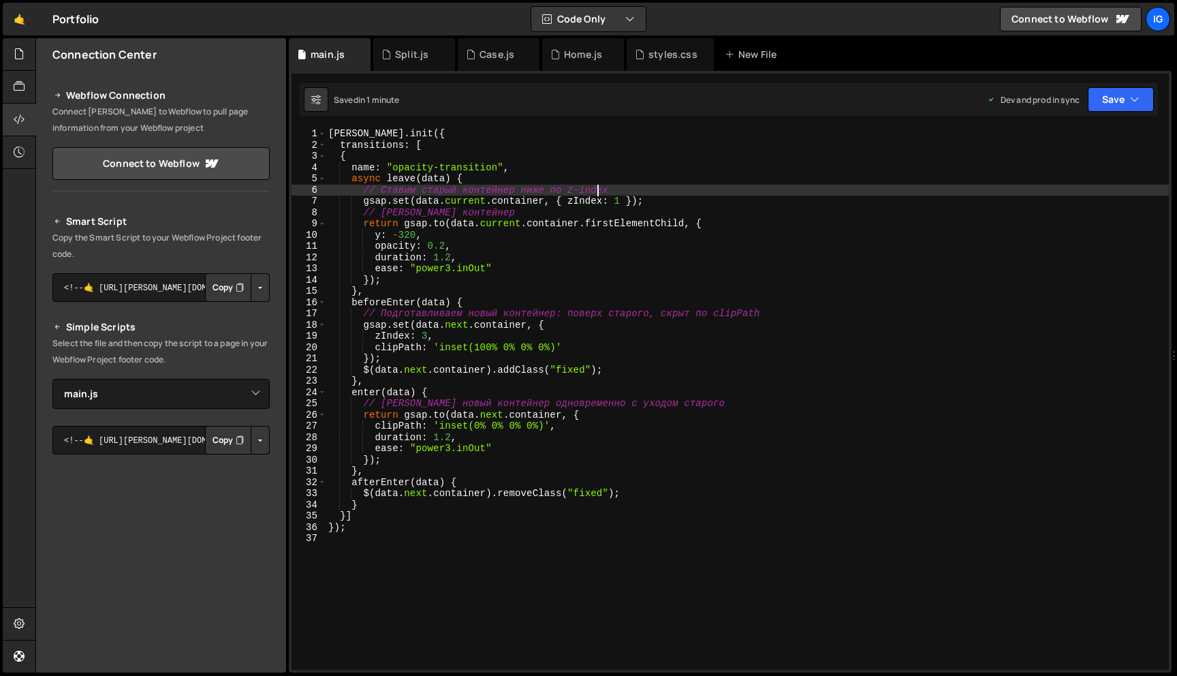
type textarea "});"
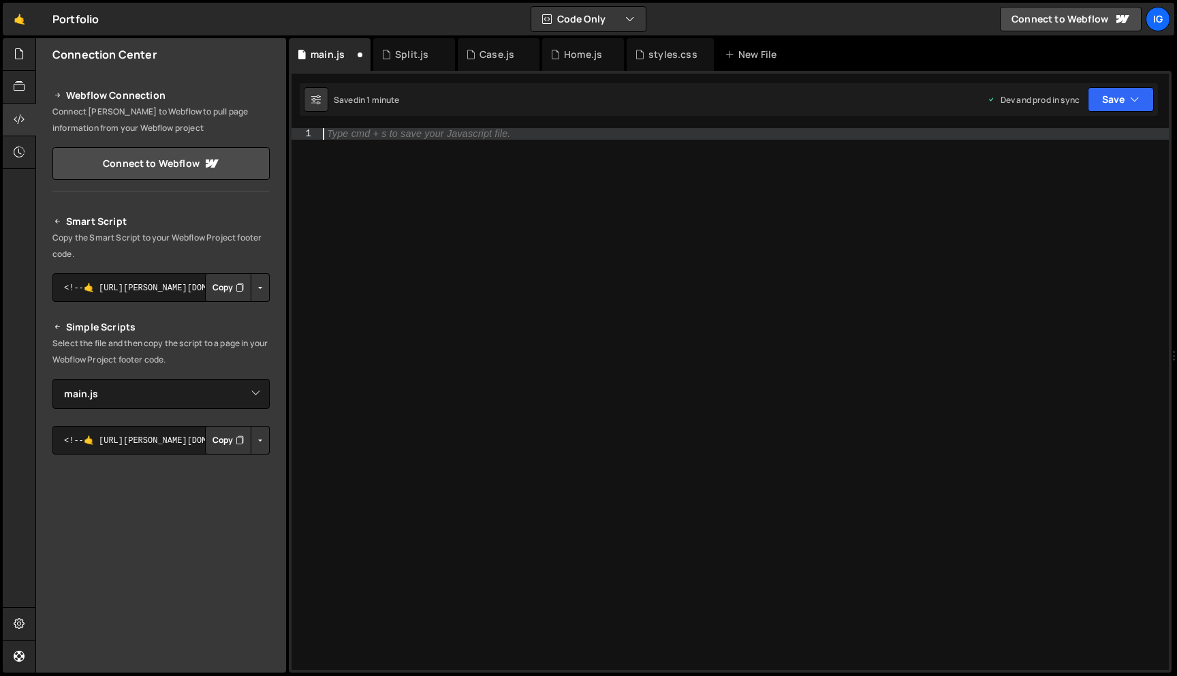
paste textarea "});"
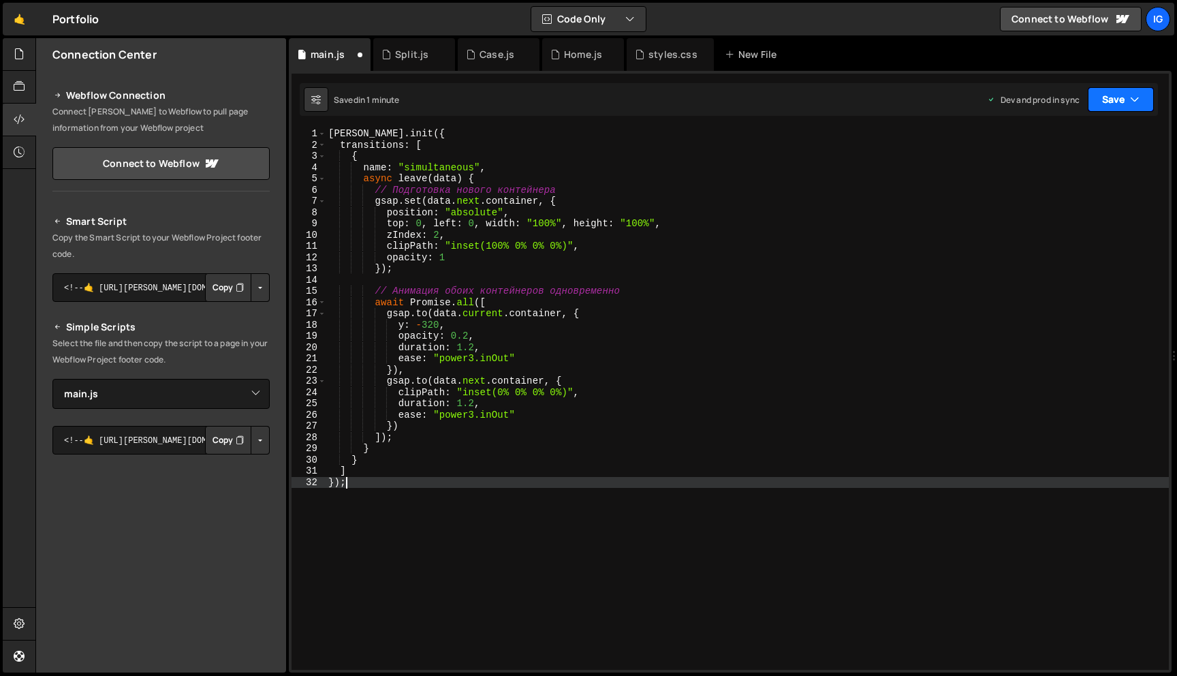
click at [1142, 103] on button "Save" at bounding box center [1121, 99] width 66 height 25
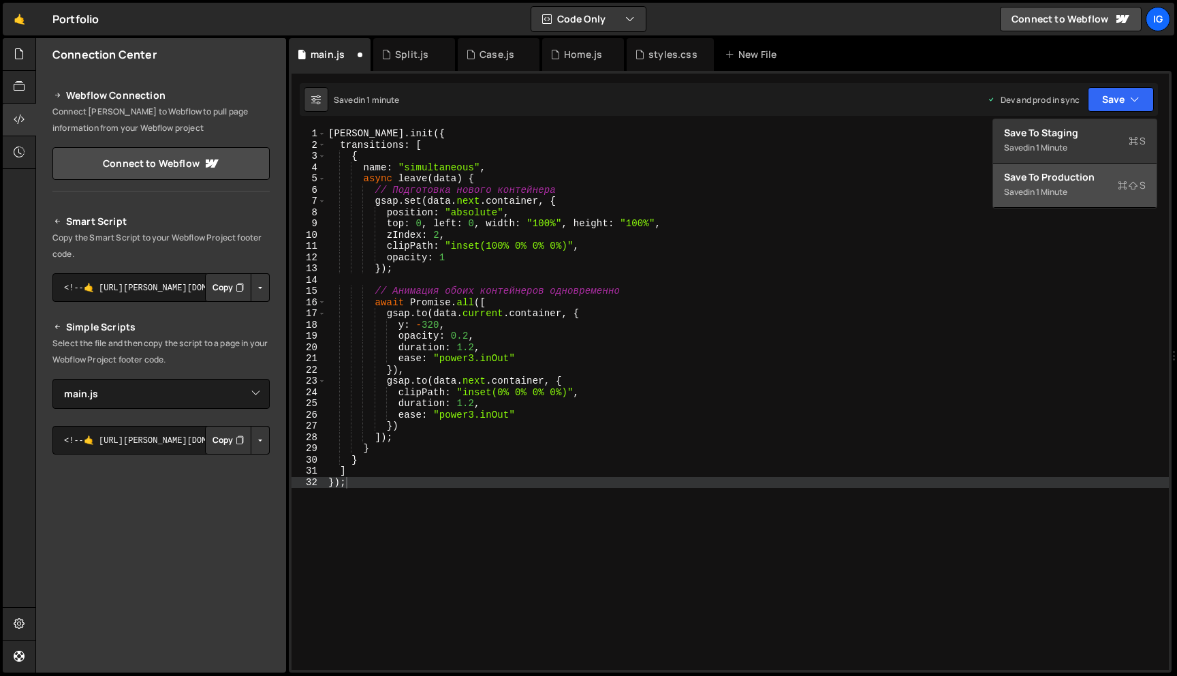
click at [1080, 177] on div "Save to Production S" at bounding box center [1075, 177] width 142 height 14
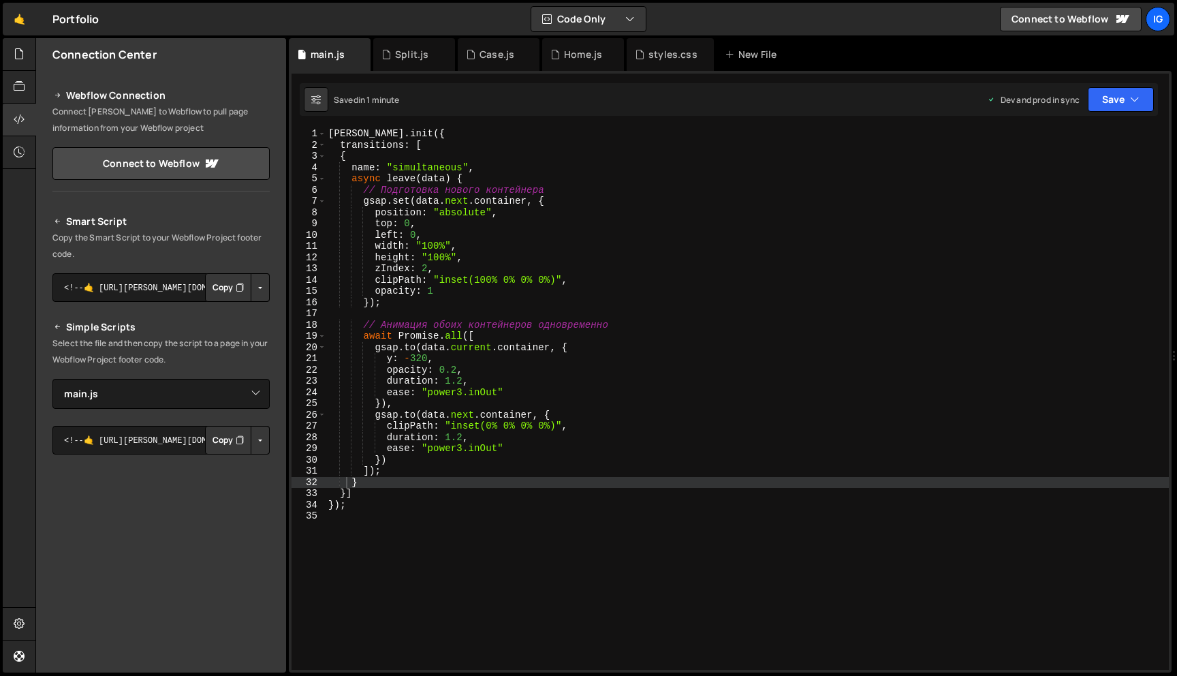
click at [604, 230] on div "barba . init ({ transitions : [ { name : "simultaneous" , async leave ( data ) …" at bounding box center [747, 410] width 843 height 564
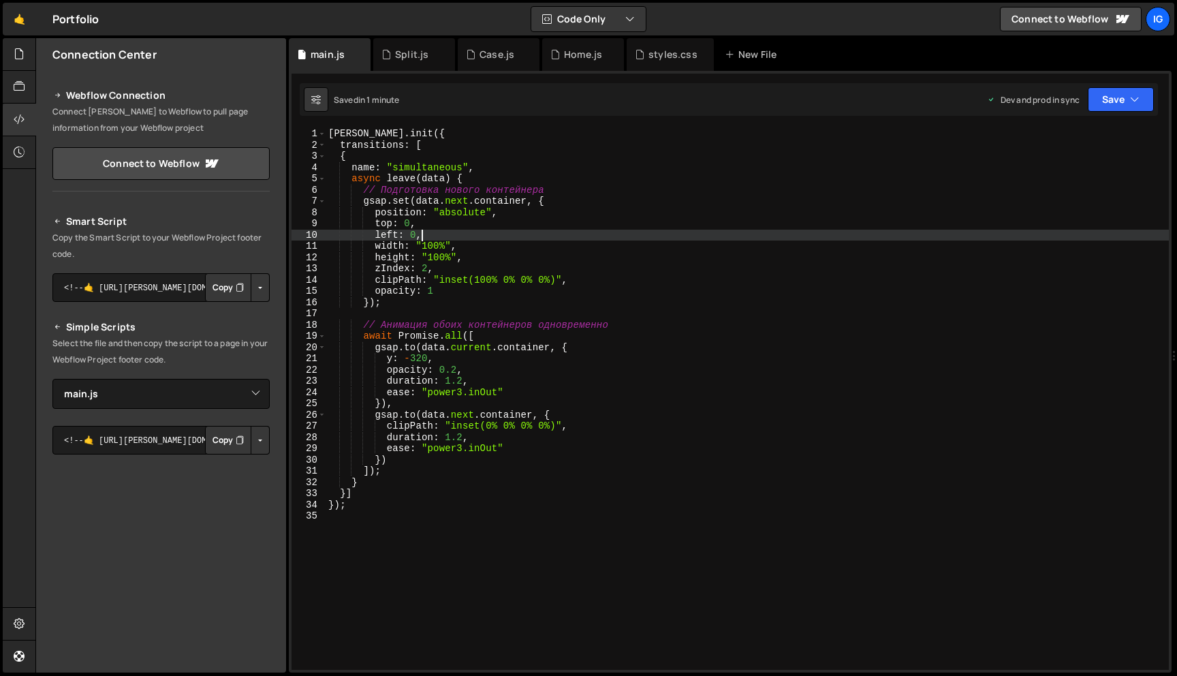
type textarea "});"
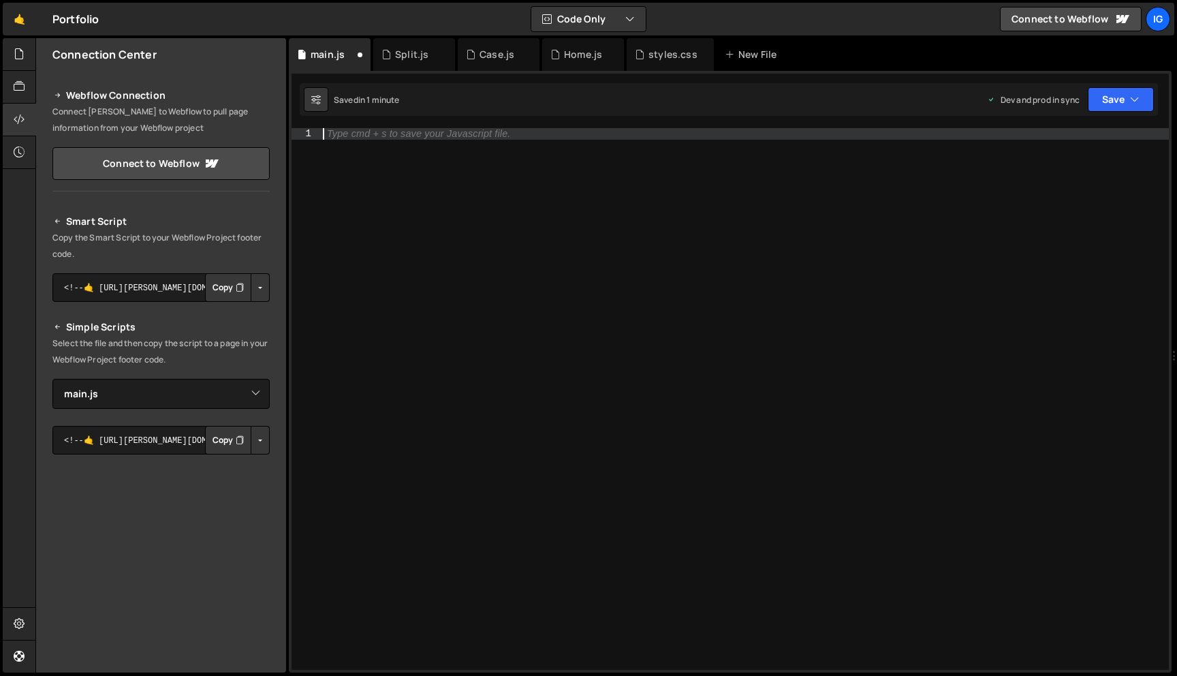
scroll to position [3145, 0]
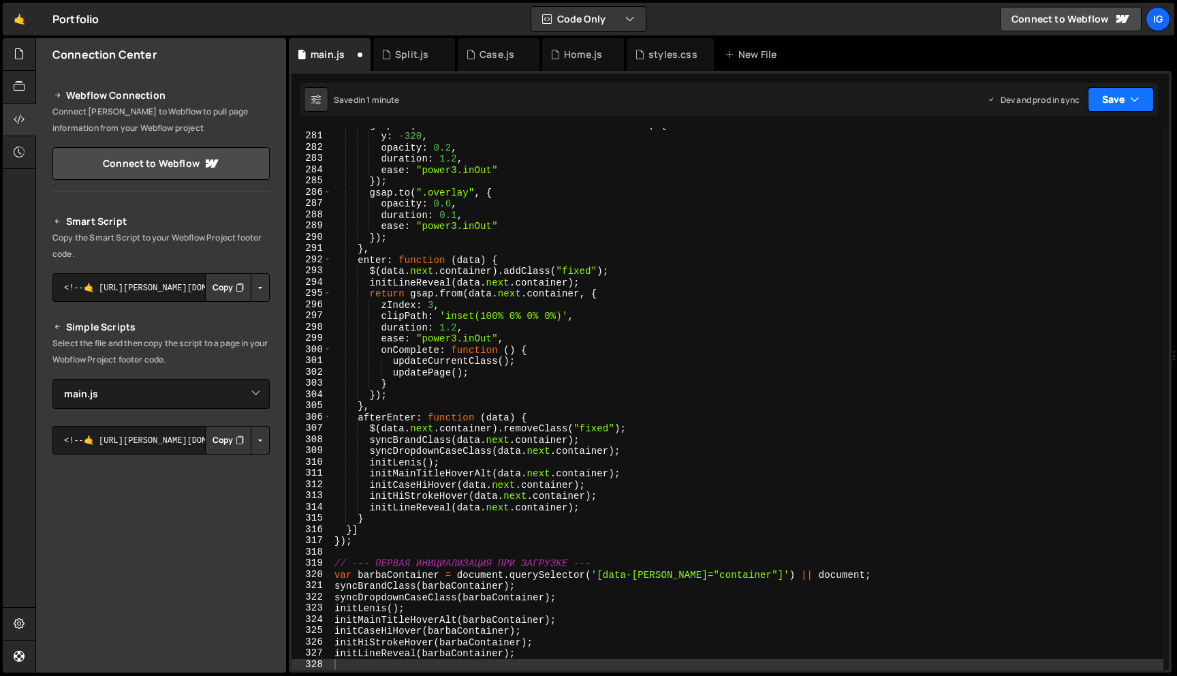
click at [1100, 90] on button "Save" at bounding box center [1121, 99] width 66 height 25
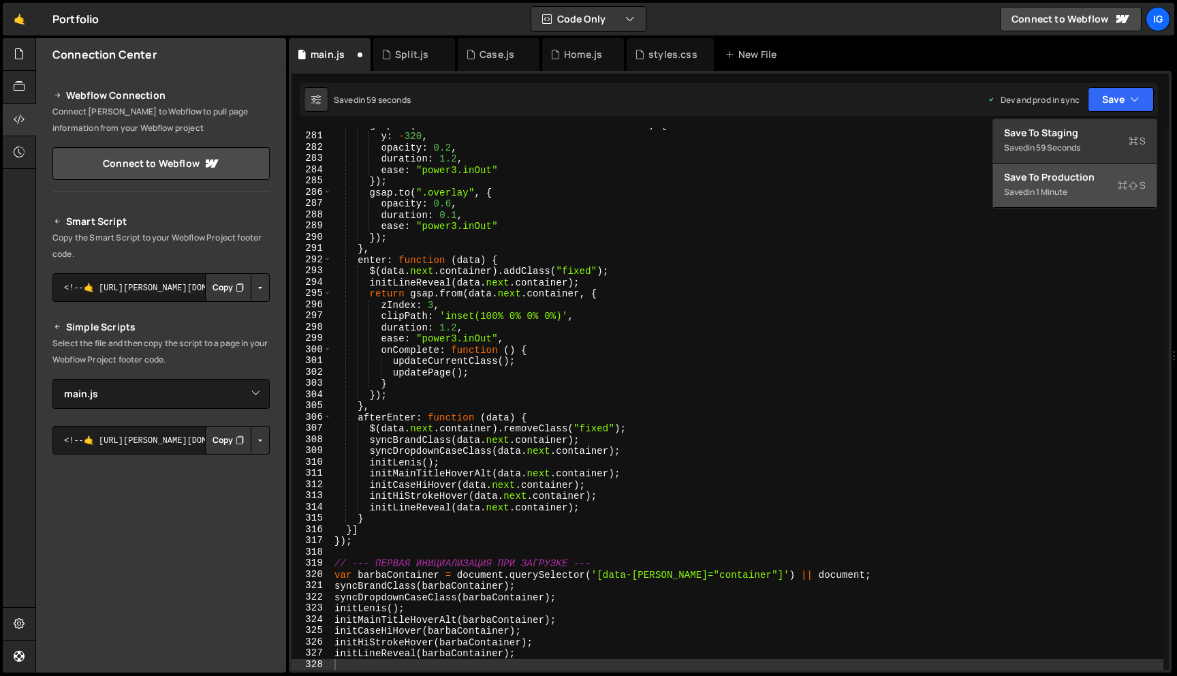
click at [1084, 185] on div "Saved in 1 minute" at bounding box center [1075, 192] width 142 height 16
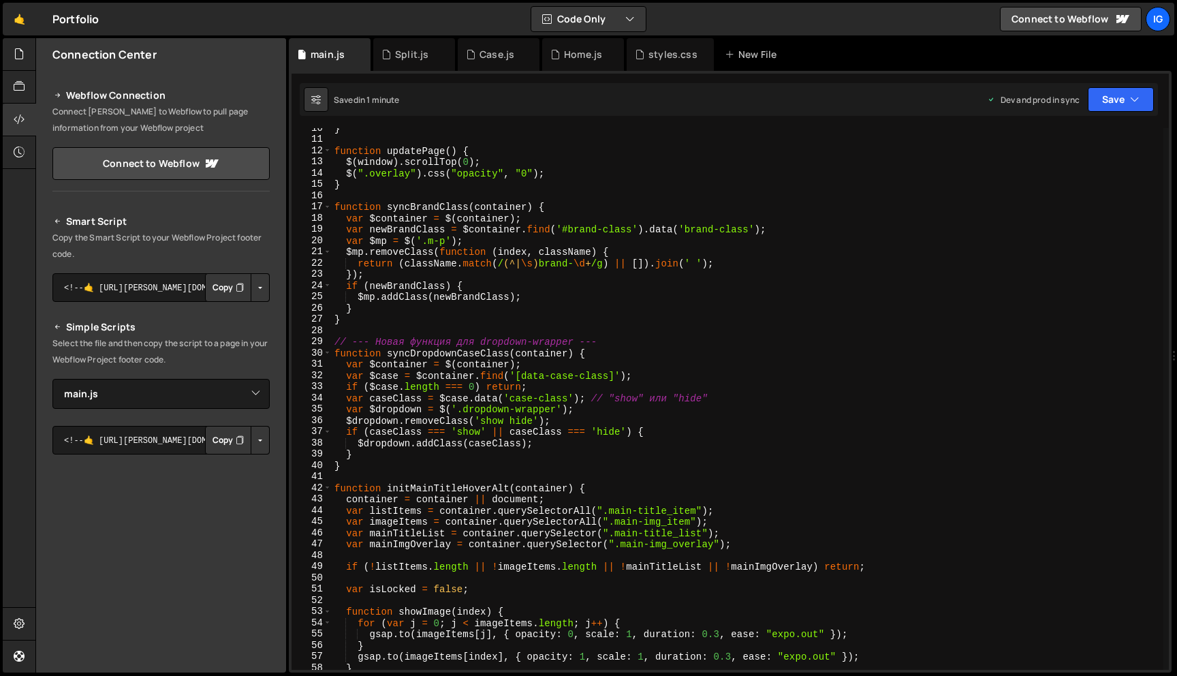
scroll to position [0, 0]
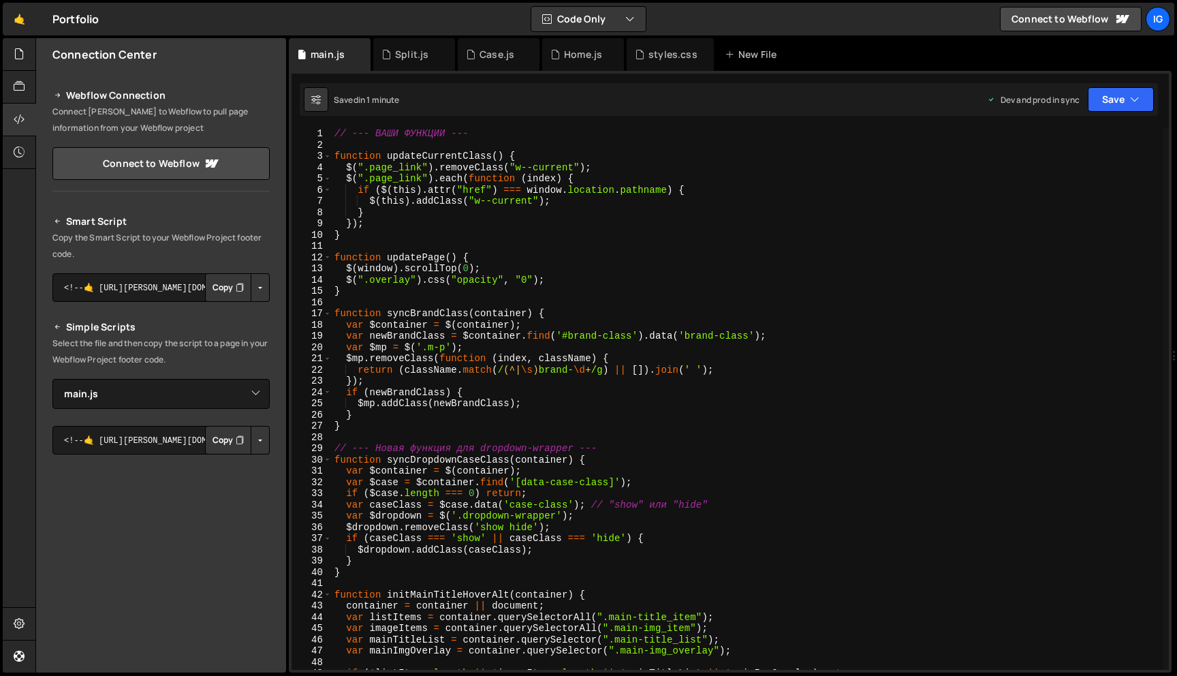
click at [714, 356] on div "// --- ВАШИ ФУНКЦИИ --- function updateCurrentClass ( ) { $ ( ".page_link" ) . …" at bounding box center [748, 410] width 832 height 564
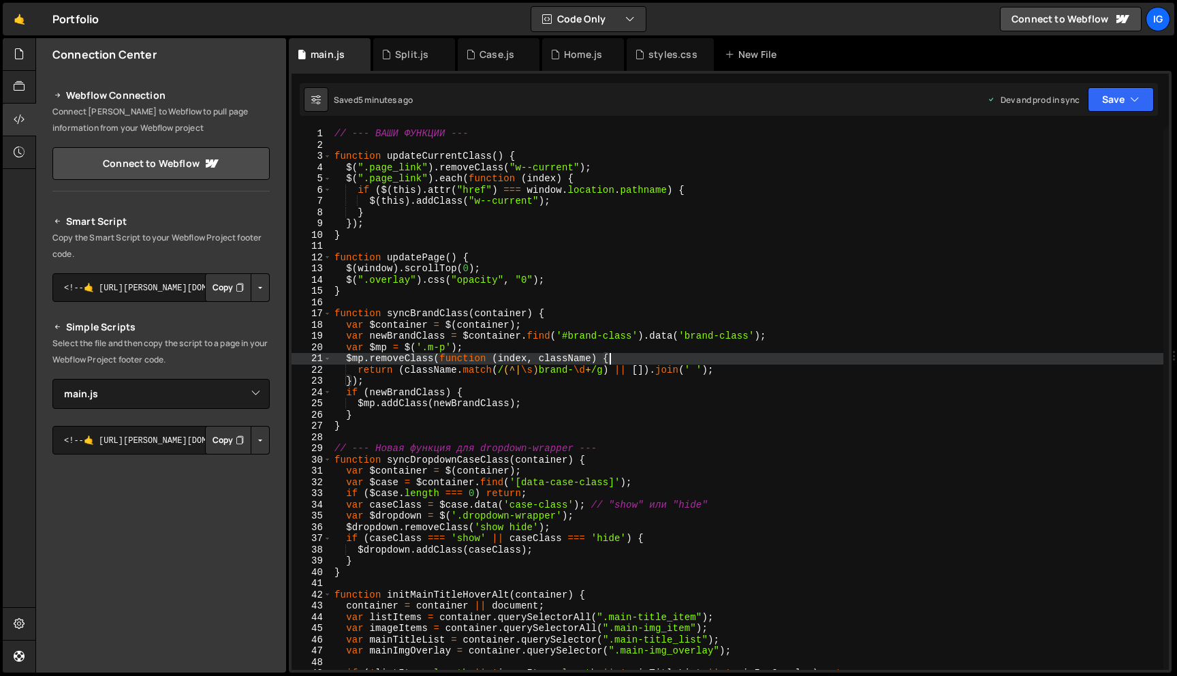
click at [624, 227] on div "// --- ВАШИ ФУНКЦИИ --- function updateCurrentClass ( ) { $ ( ".page_link" ) . …" at bounding box center [748, 410] width 832 height 564
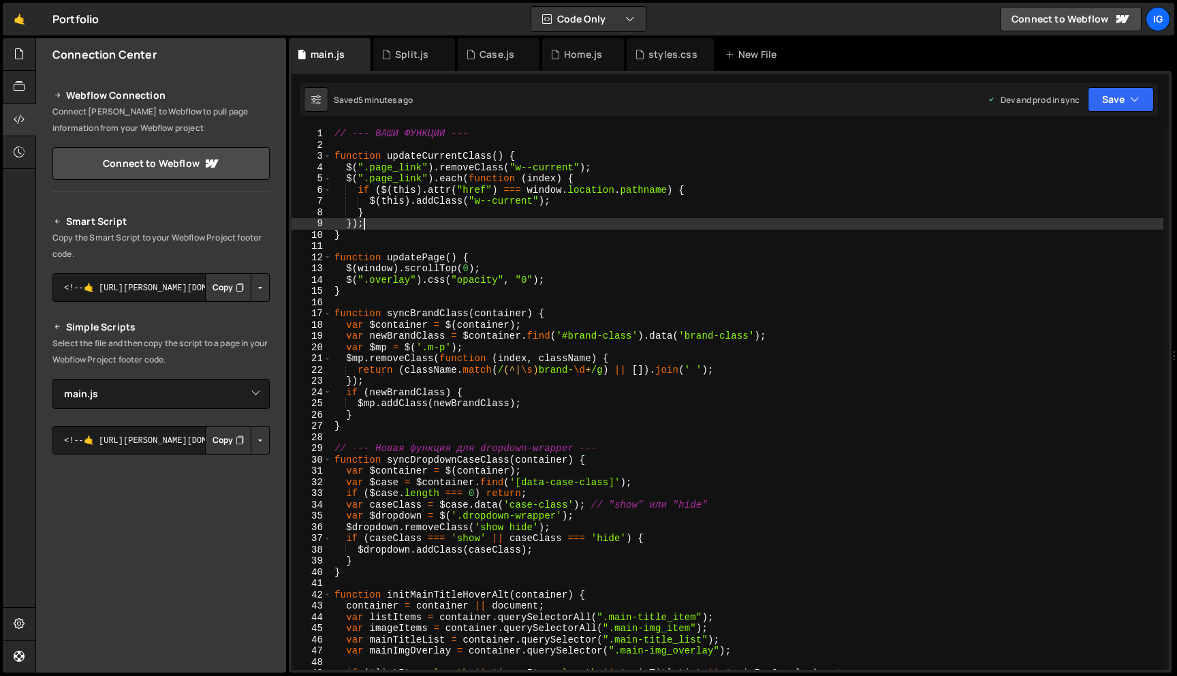
type textarea "initLineReveal(barbaContainer);"
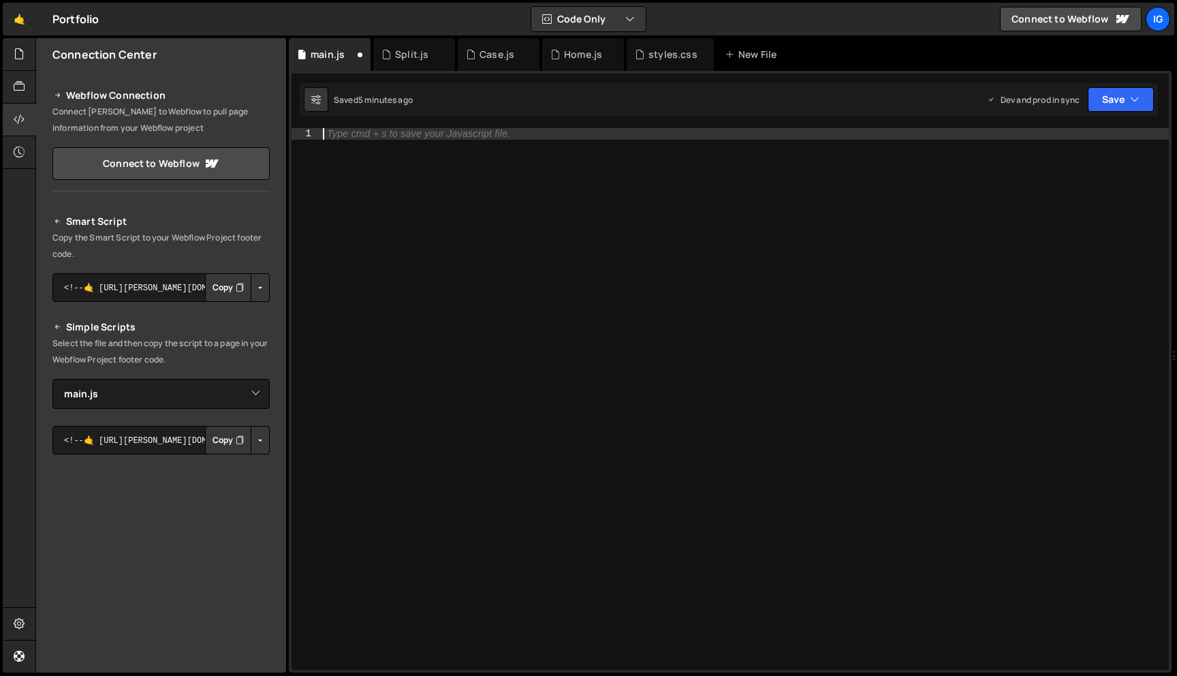
paste textarea "});"
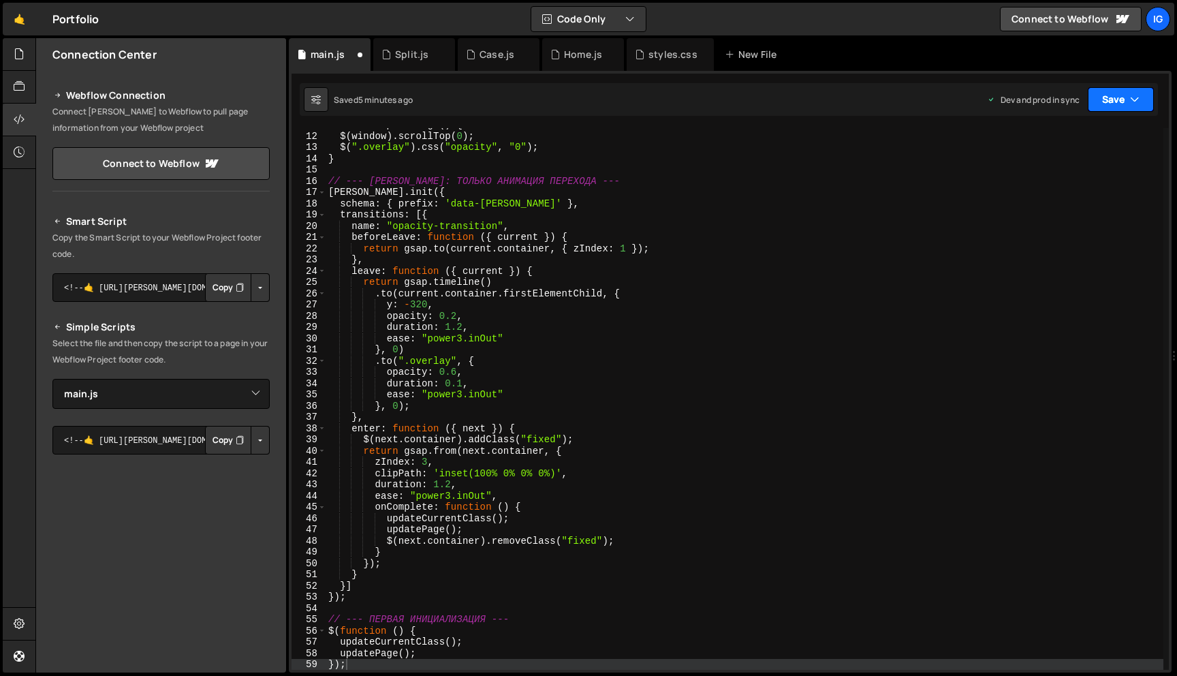
click at [1123, 106] on button "Save" at bounding box center [1121, 99] width 66 height 25
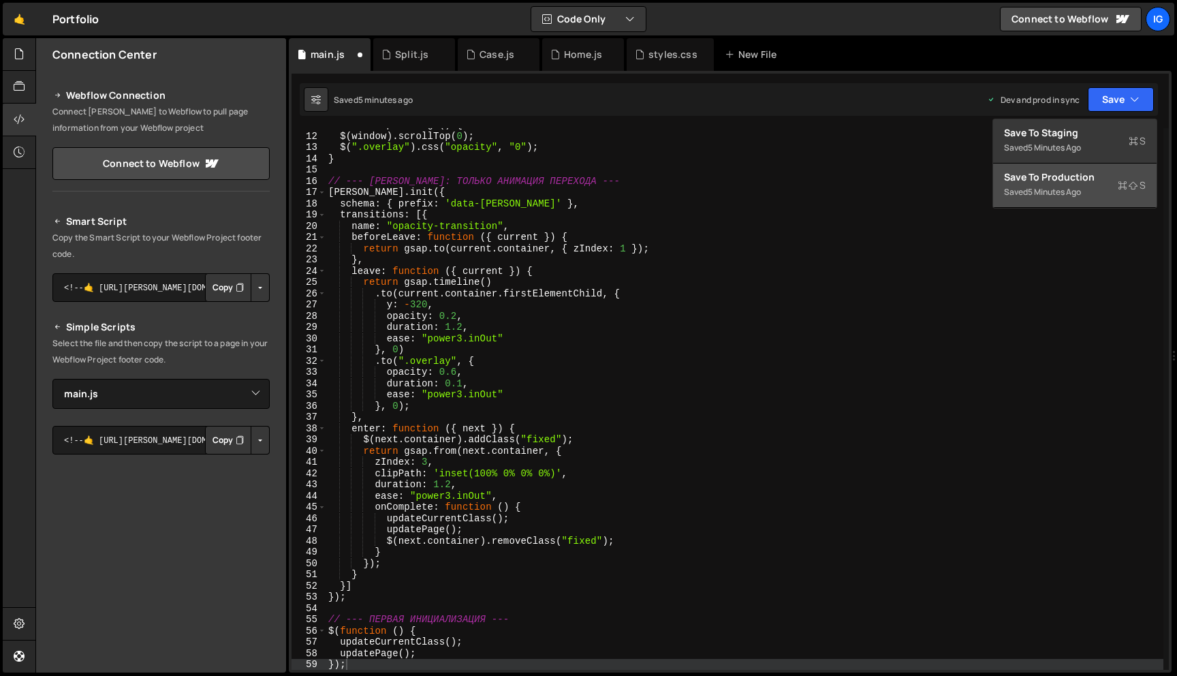
click at [1085, 172] on div "Save to Production S" at bounding box center [1075, 177] width 142 height 14
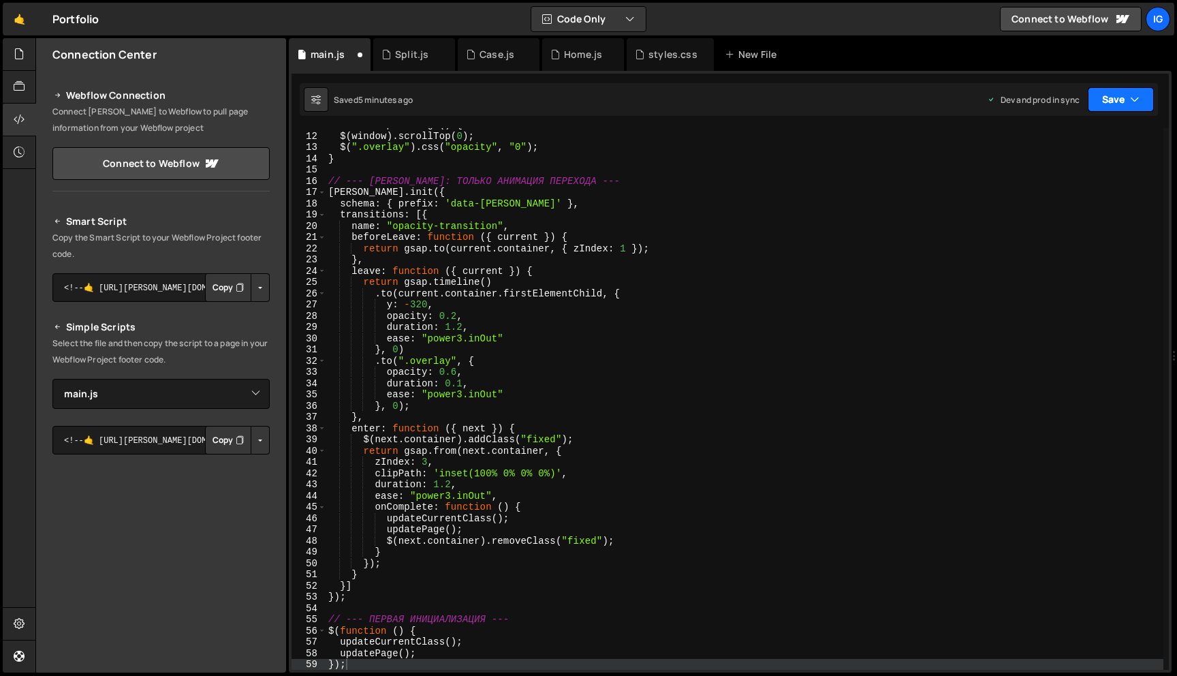
click at [1106, 106] on button "Save" at bounding box center [1121, 99] width 66 height 25
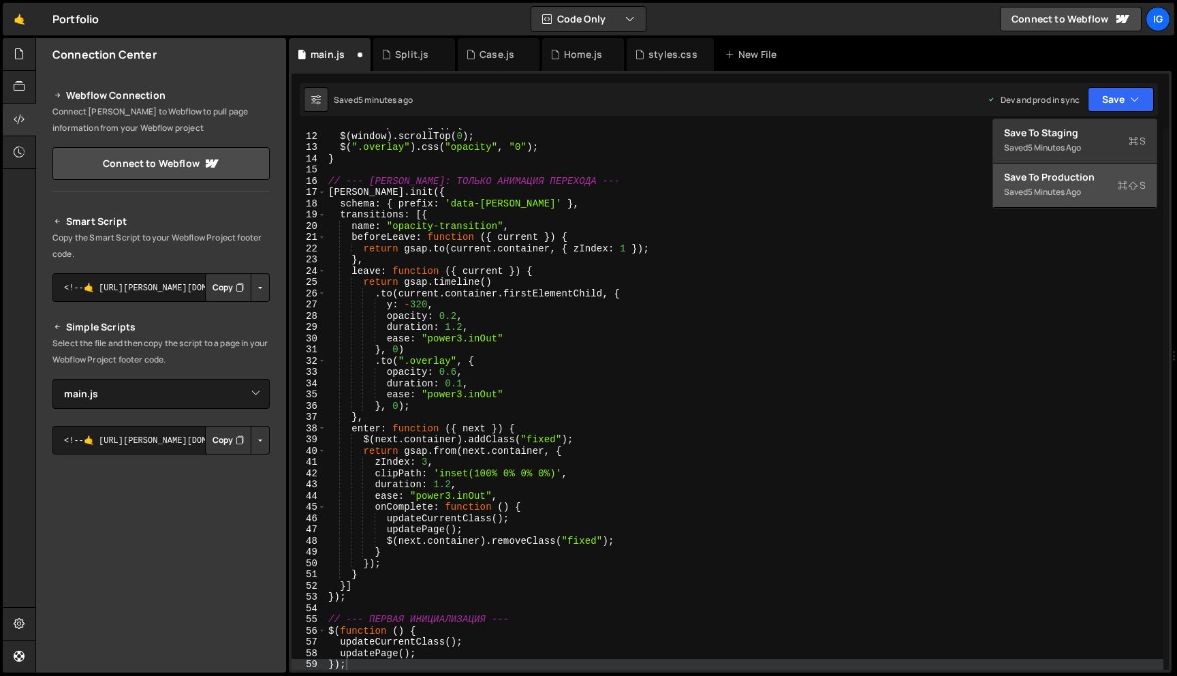
click at [1067, 197] on div "5 minutes ago" at bounding box center [1054, 192] width 53 height 12
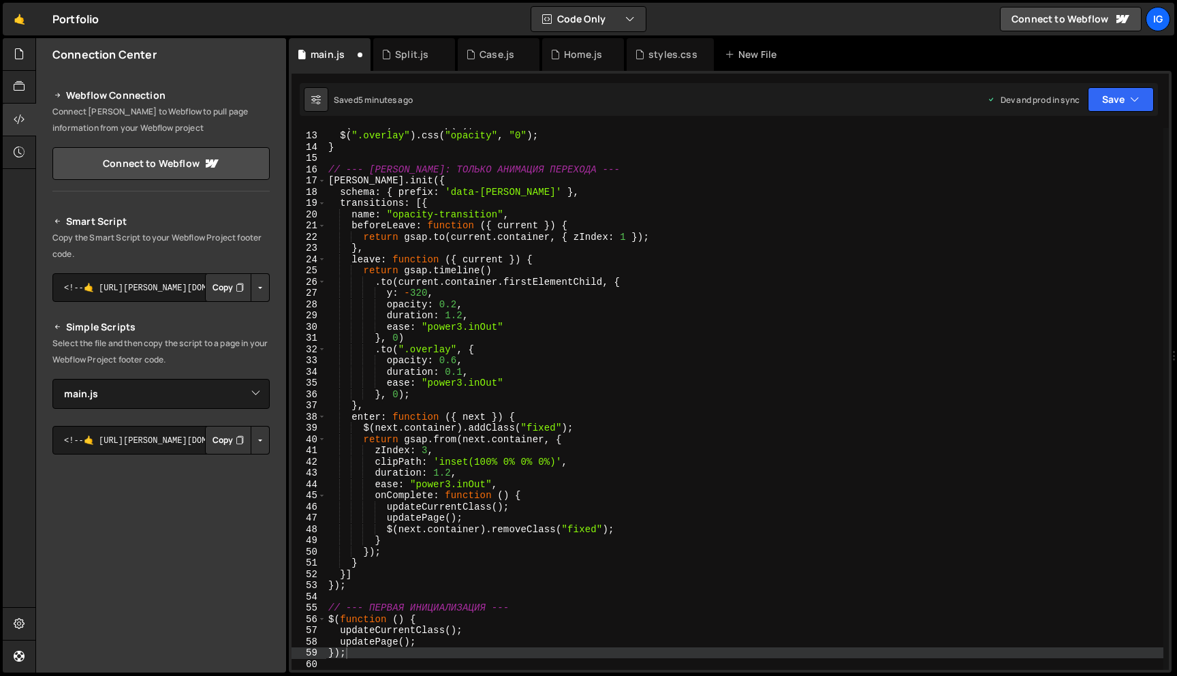
scroll to position [164, 0]
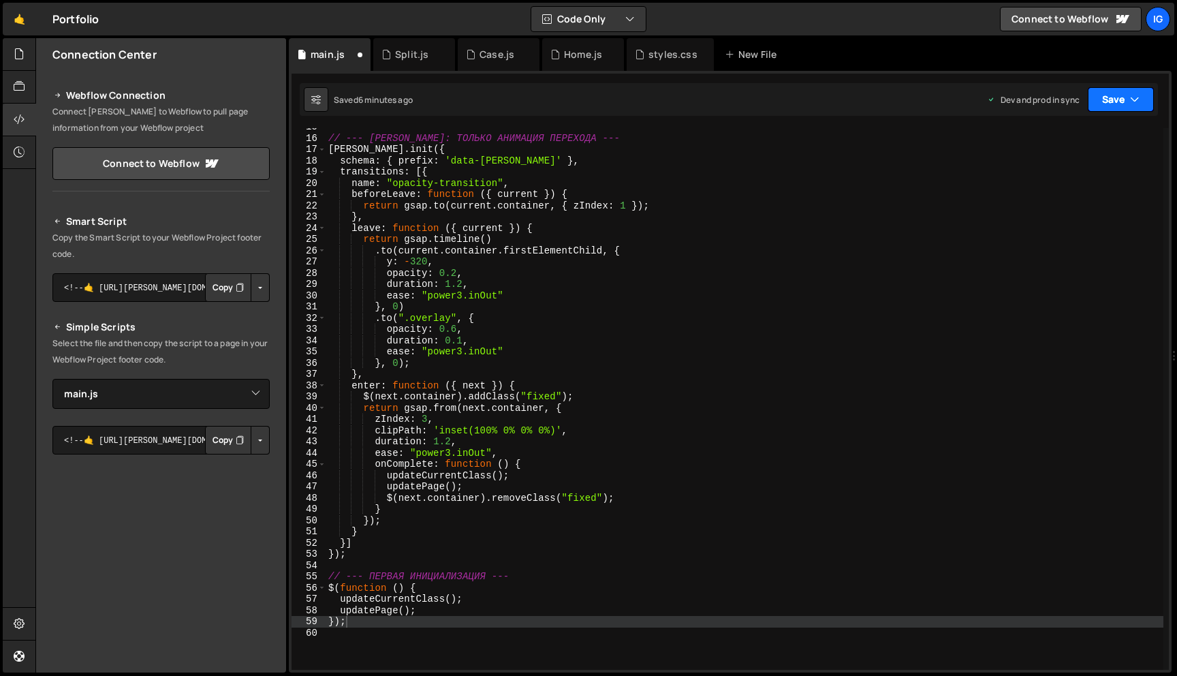
click at [1106, 109] on button "Save" at bounding box center [1121, 99] width 66 height 25
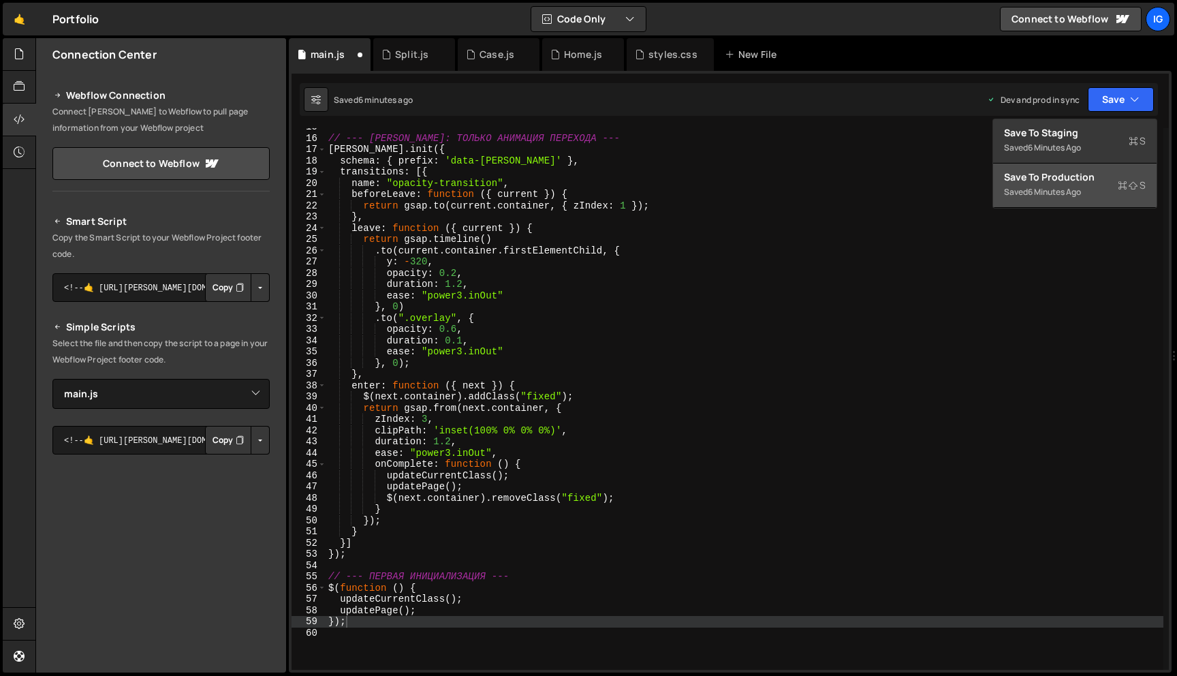
click at [1075, 185] on div "Saved 6 minutes ago" at bounding box center [1075, 192] width 142 height 16
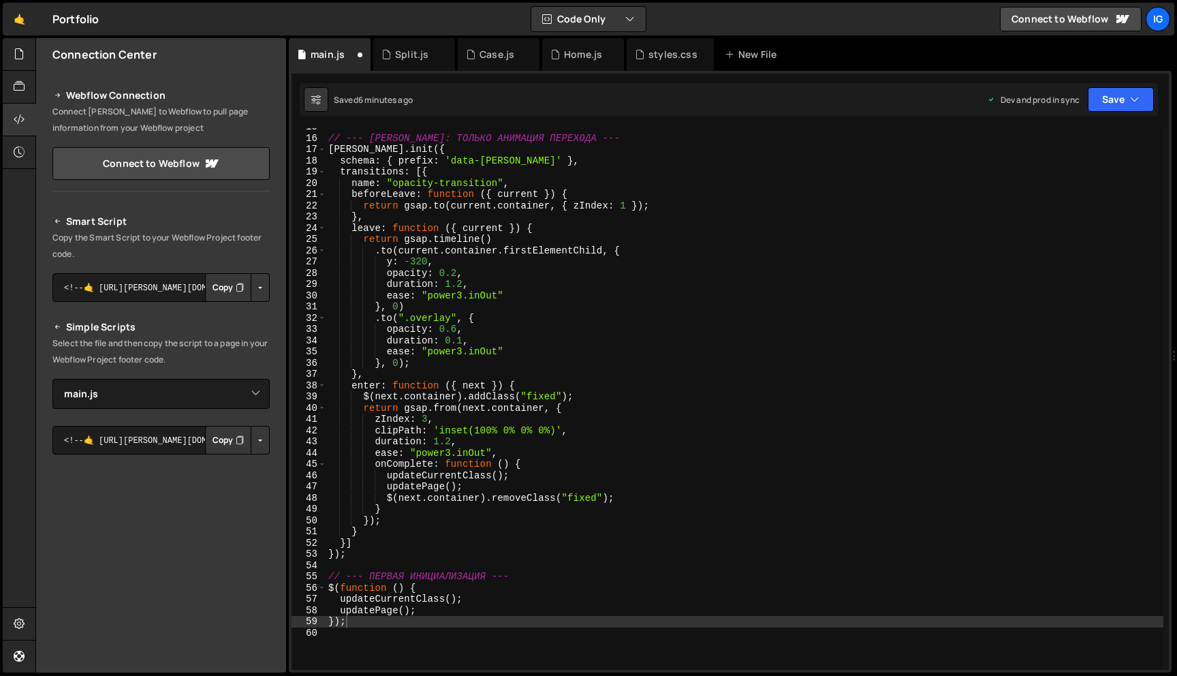
scroll to position [0, 0]
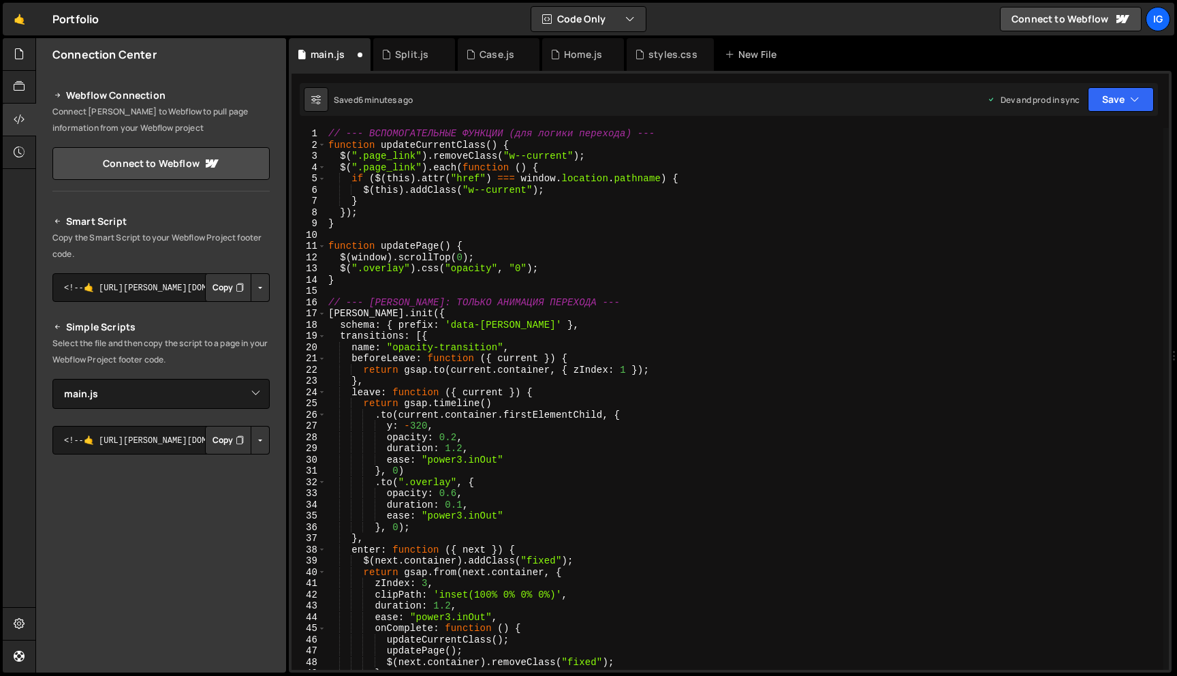
click at [916, 260] on div "// --- ВСПОМОГАТЕЛЬНЫЕ ФУНКЦИИ (для логики перехода) --- function updateCurrent…" at bounding box center [745, 410] width 838 height 564
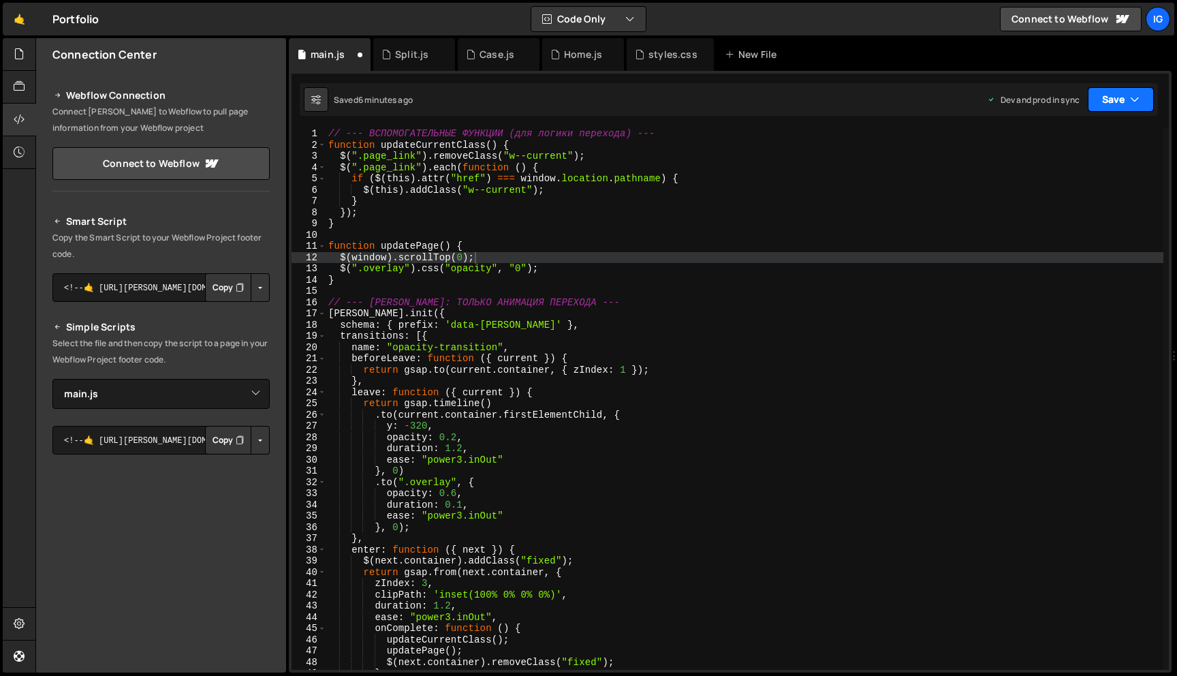
click at [1120, 102] on button "Save" at bounding box center [1121, 99] width 66 height 25
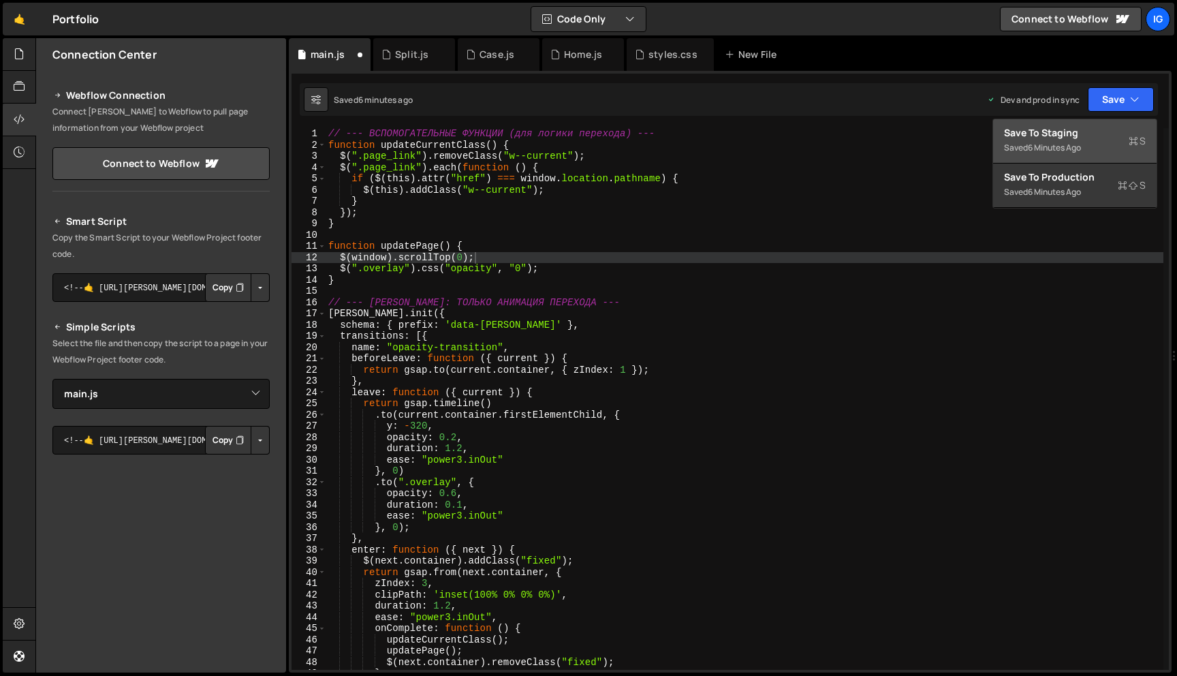
click at [1097, 135] on div "Save to Staging S" at bounding box center [1075, 133] width 142 height 14
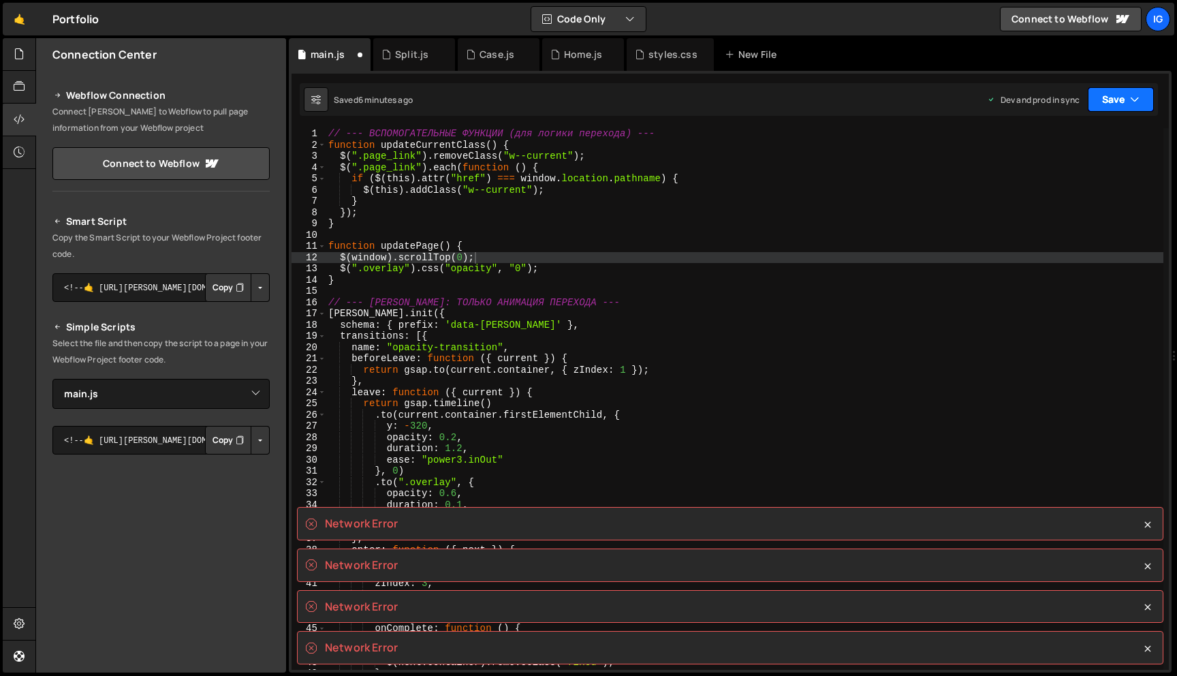
click at [1104, 107] on button "Save" at bounding box center [1121, 99] width 66 height 25
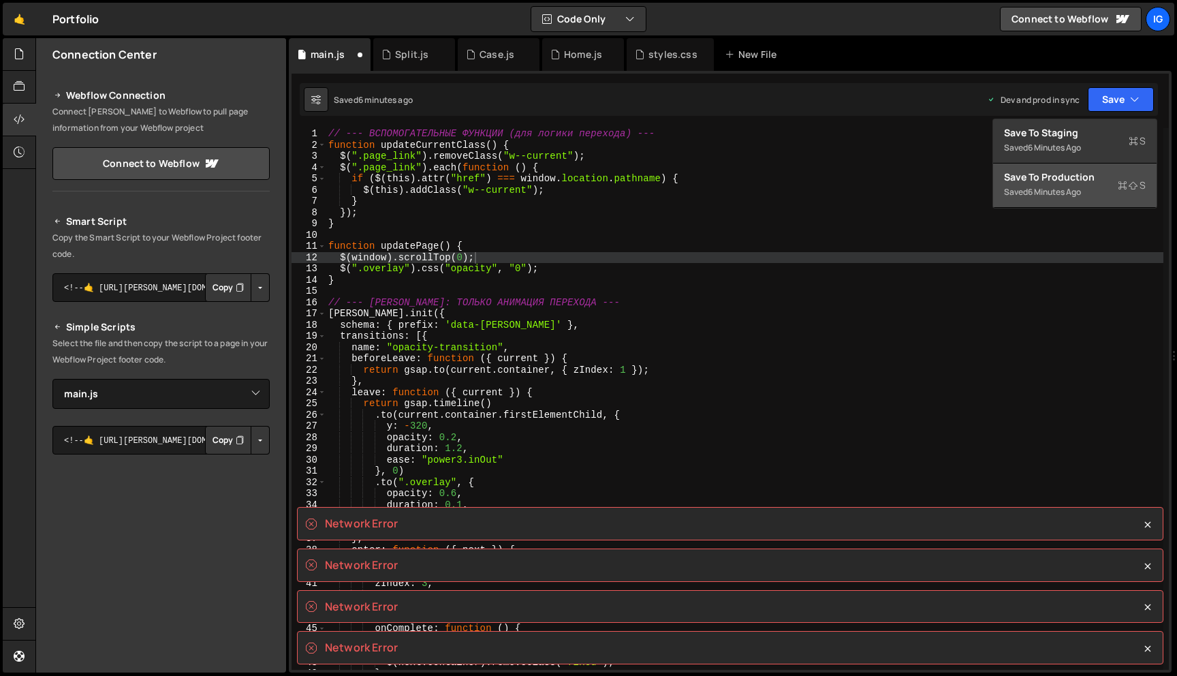
click at [1074, 184] on div "Saved 6 minutes ago" at bounding box center [1075, 192] width 142 height 16
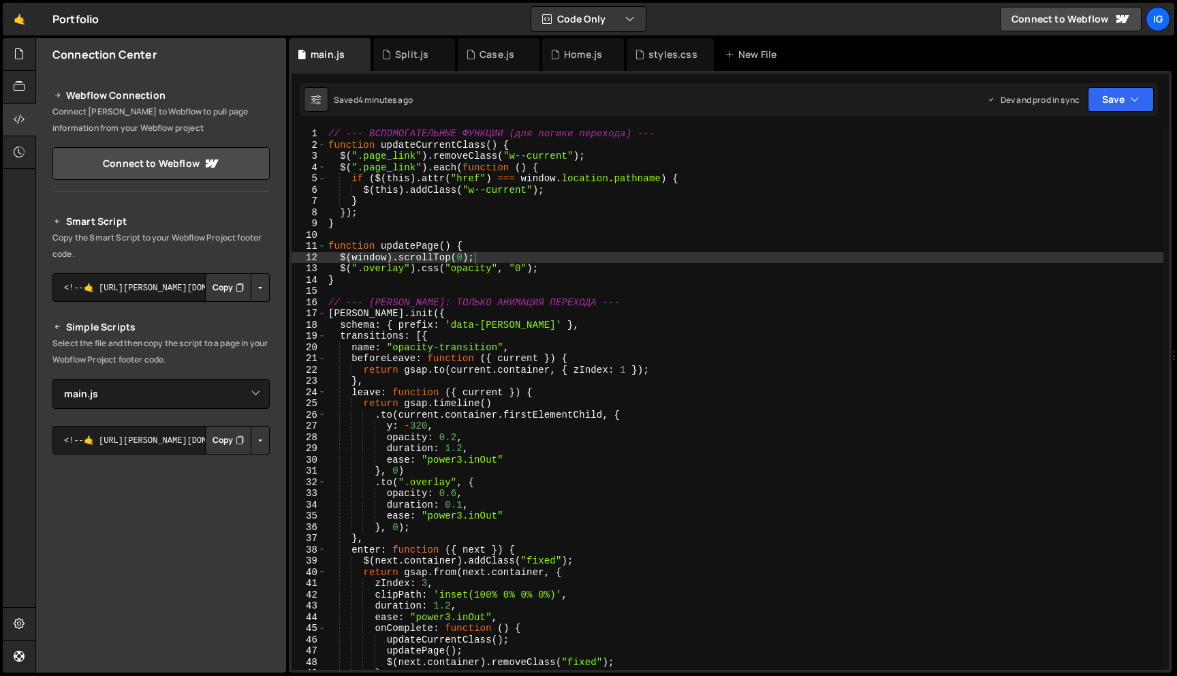
click at [495, 158] on div "// --- ВСПОМОГАТЕЛЬНЫЕ ФУНКЦИИ (для логики перехода) --- function updateCurrent…" at bounding box center [745, 410] width 838 height 564
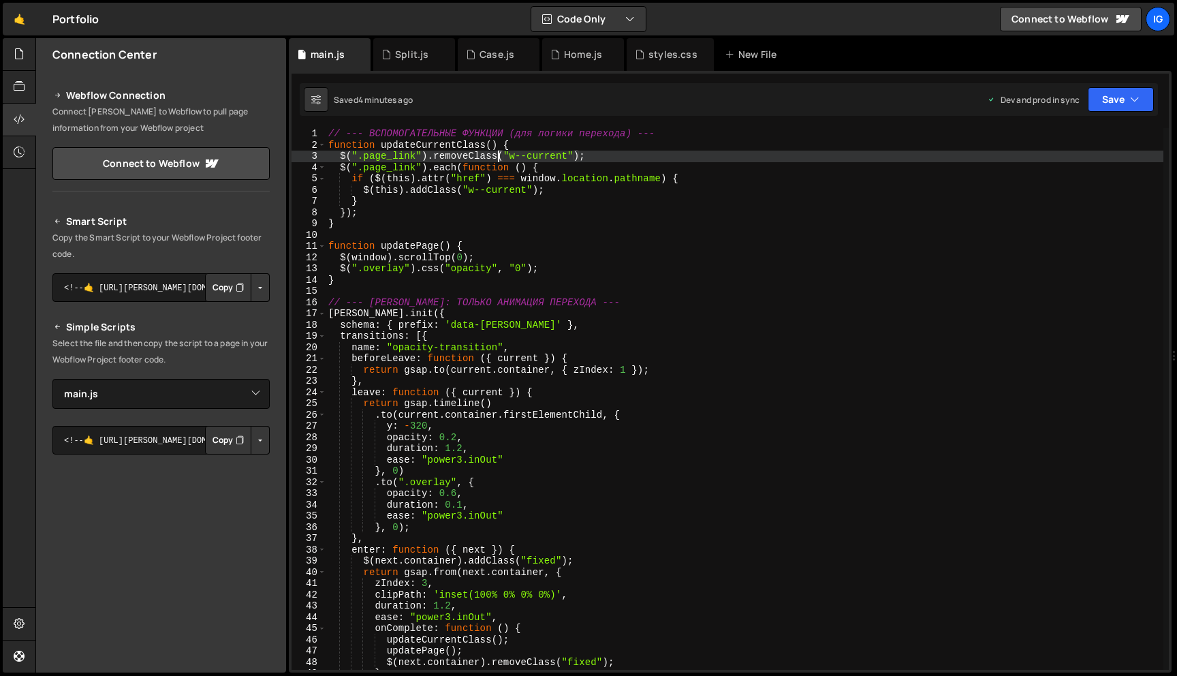
type textarea "});"
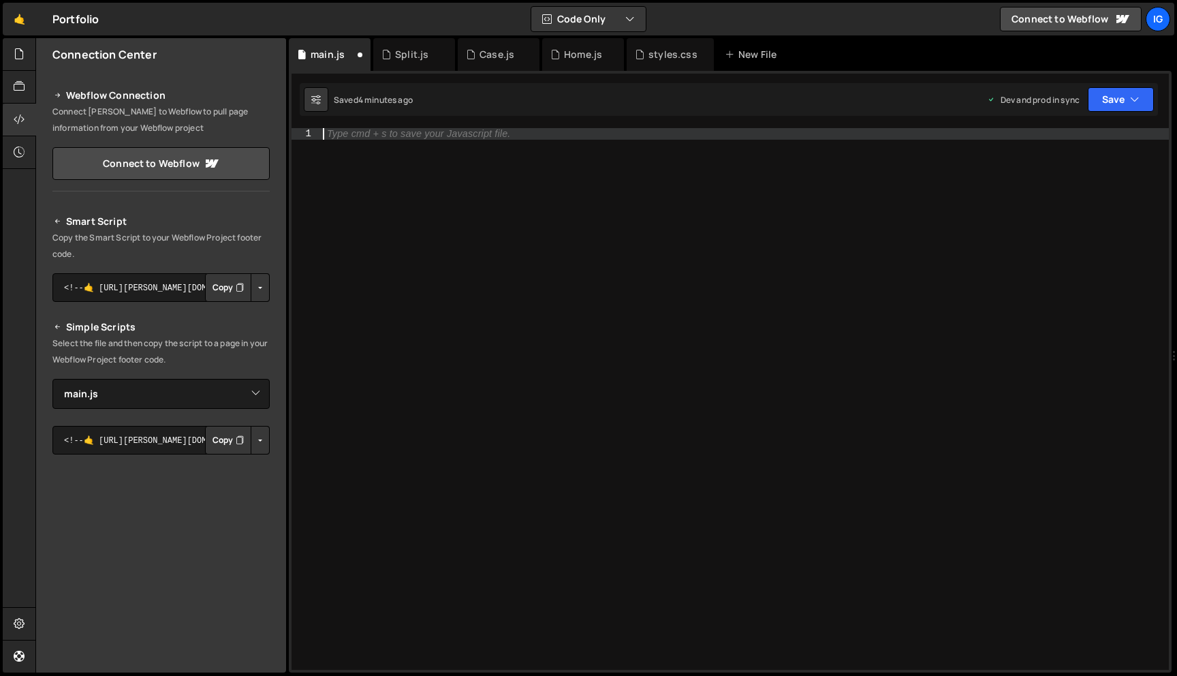
paste textarea "});"
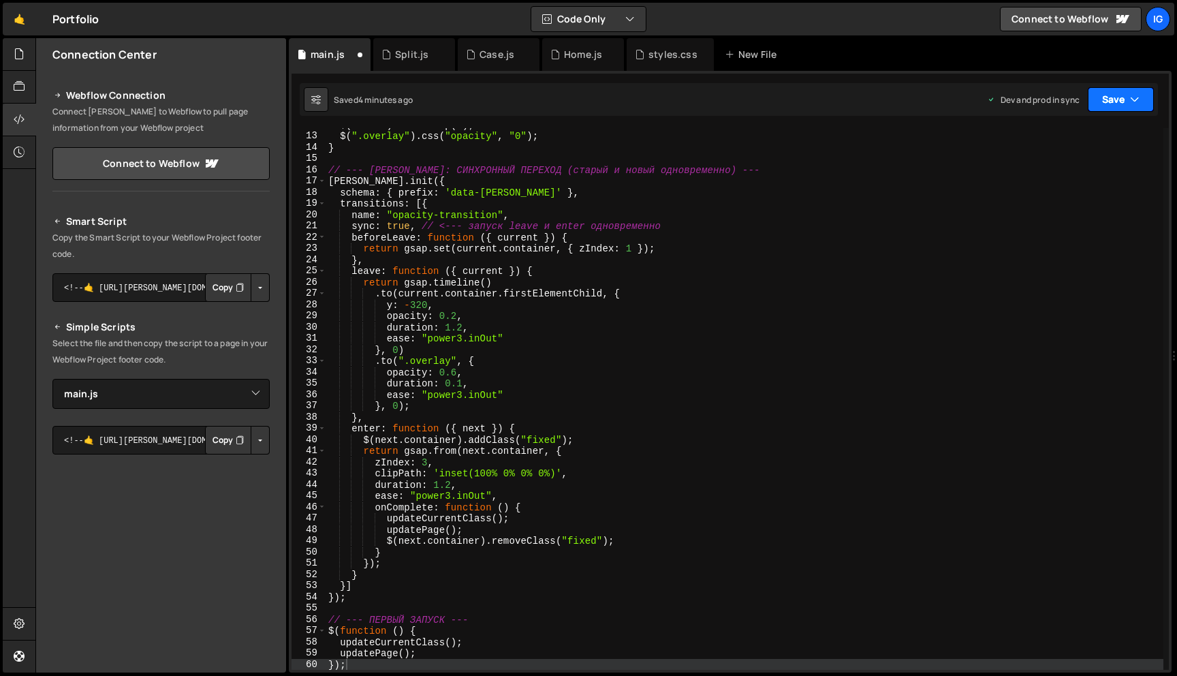
click at [1127, 104] on button "Save" at bounding box center [1121, 99] width 66 height 25
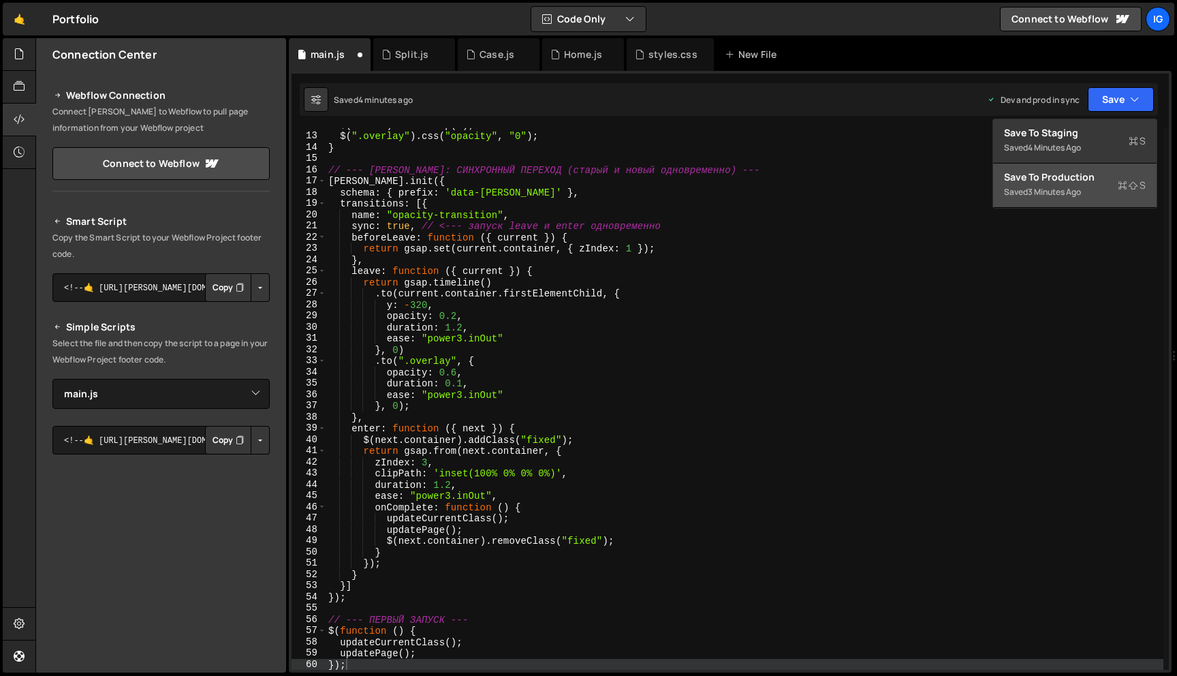
click at [1105, 189] on div "Saved 3 minutes ago" at bounding box center [1075, 192] width 142 height 16
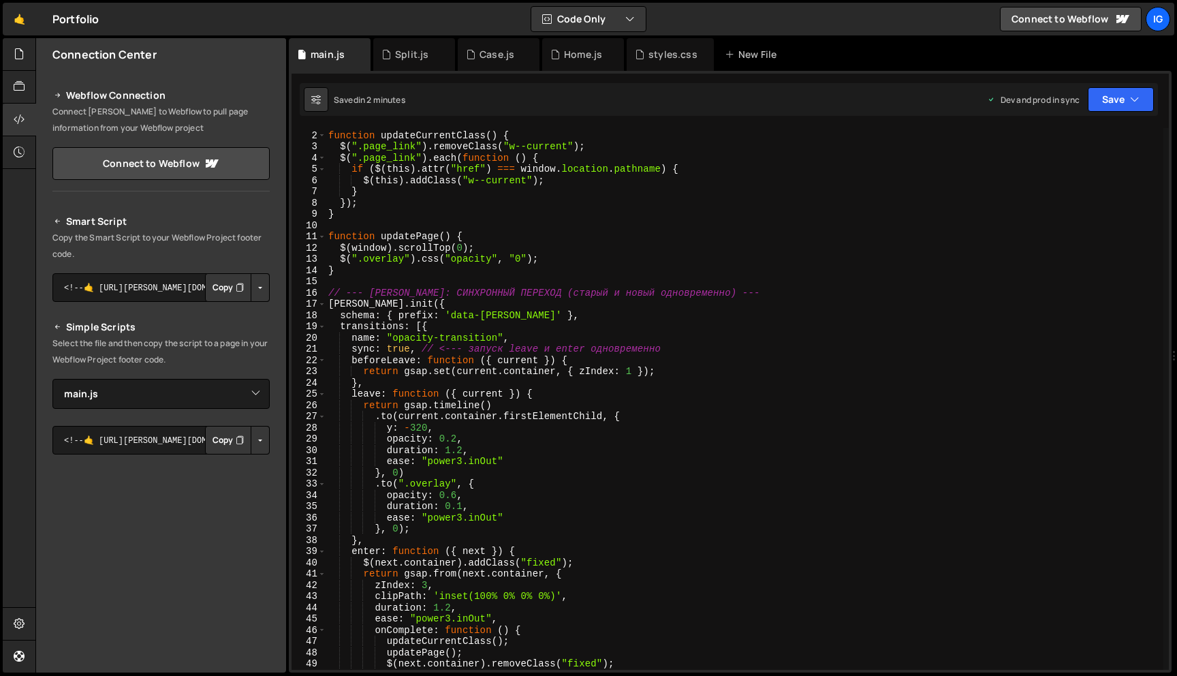
scroll to position [0, 0]
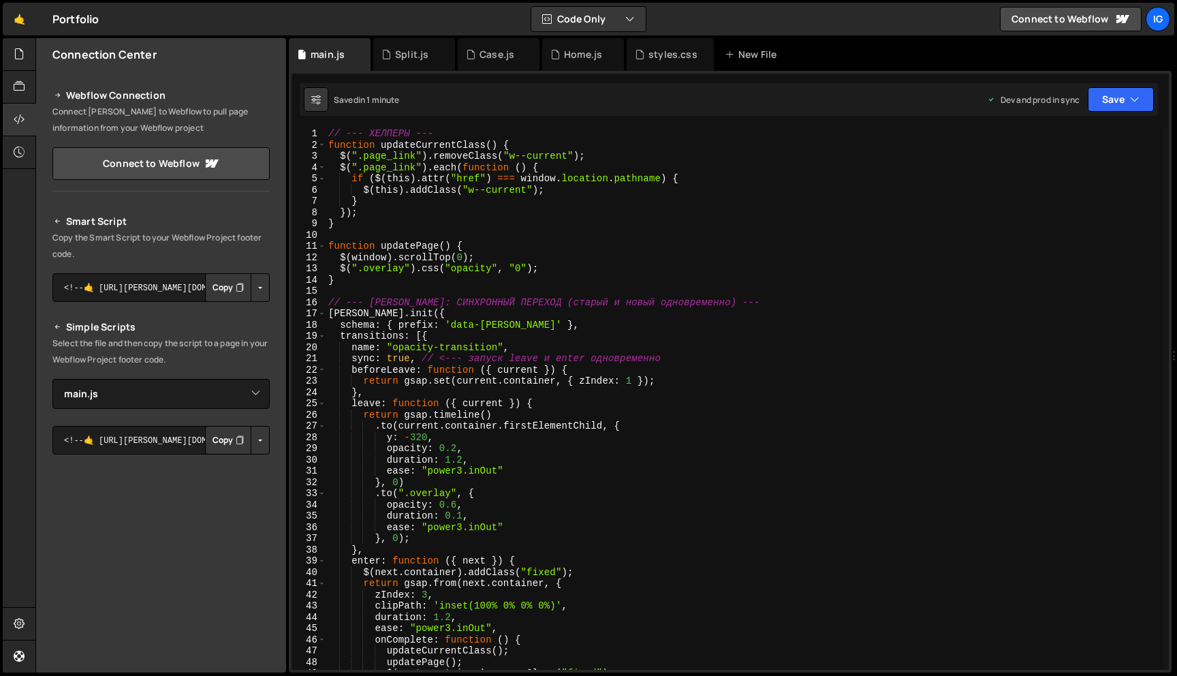
click at [464, 515] on div "// --- ХЕЛПЕРЫ --- function updateCurrentClass ( ) { $ ( ".page_link" ) . remov…" at bounding box center [745, 410] width 838 height 564
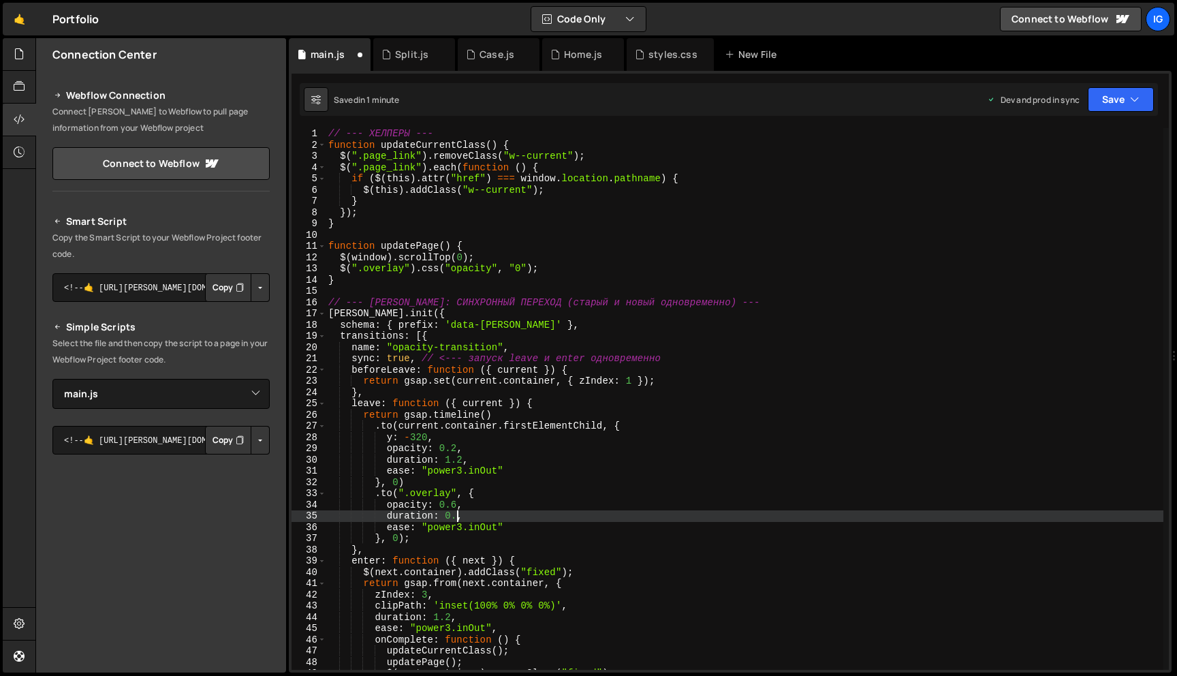
scroll to position [0, 9]
click at [518, 493] on div "// --- ХЕЛПЕРЫ --- function updateCurrentClass ( ) { $ ( ".page_link" ) . remov…" at bounding box center [745, 410] width 838 height 564
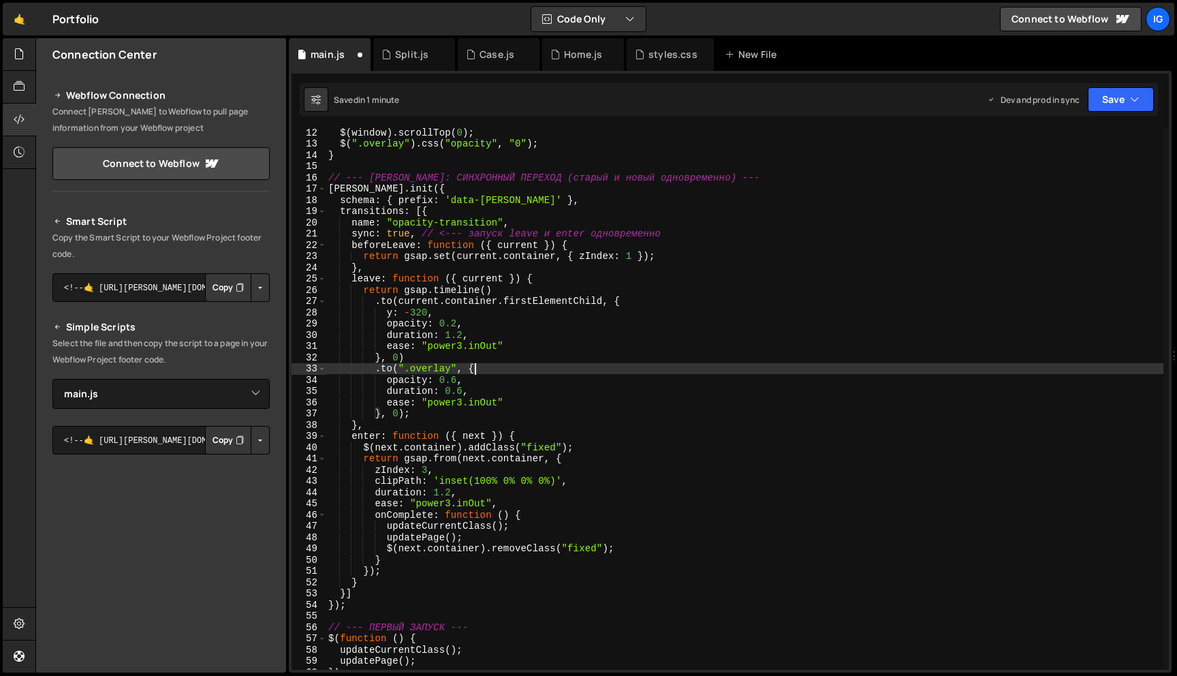
scroll to position [125, 0]
click at [1104, 107] on button "Save" at bounding box center [1121, 99] width 66 height 25
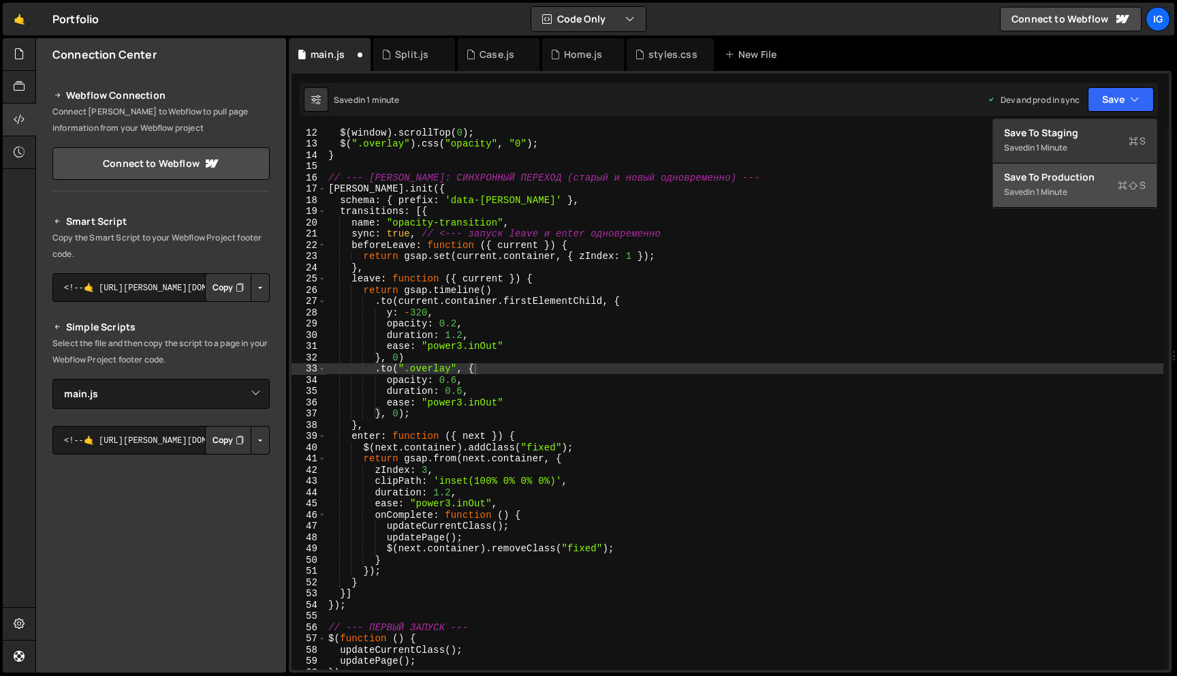
click at [1071, 192] on div "Saved in 1 minute" at bounding box center [1075, 192] width 142 height 16
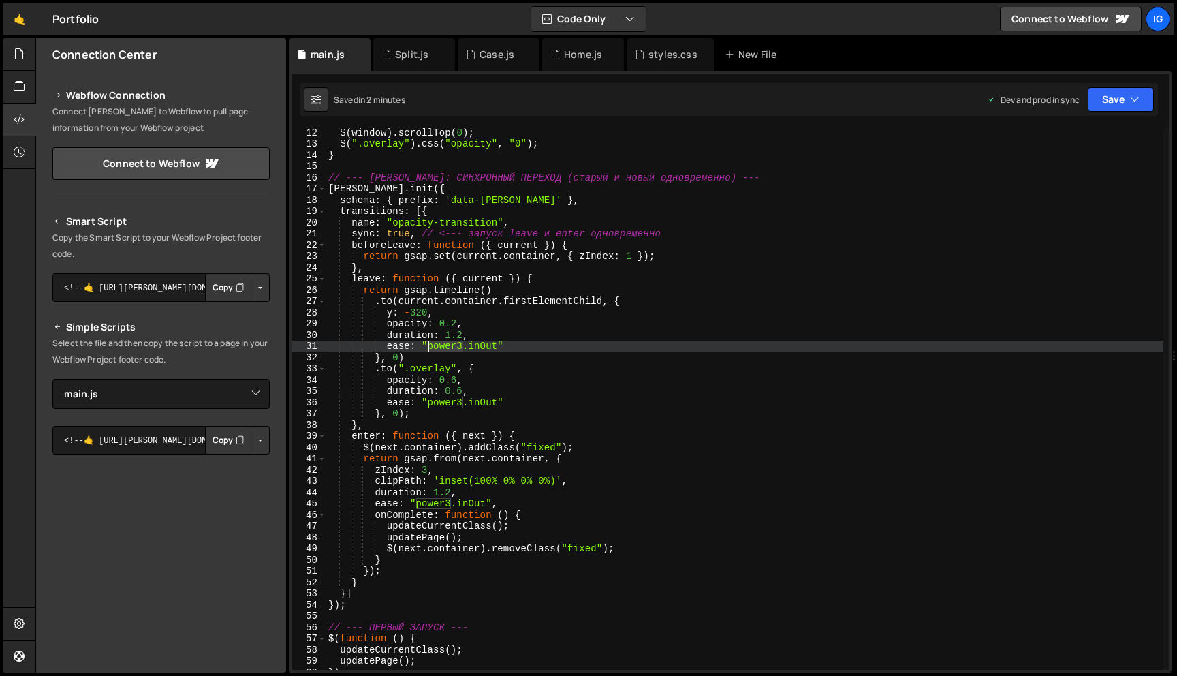
drag, startPoint x: 463, startPoint y: 347, endPoint x: 430, endPoint y: 347, distance: 33.4
click at [430, 347] on div "$ ( window ) . scrollTop ( 0 ) ; $ ( ".overlay" ) . css ( "opacity" , "0" ) ; }…" at bounding box center [745, 409] width 838 height 564
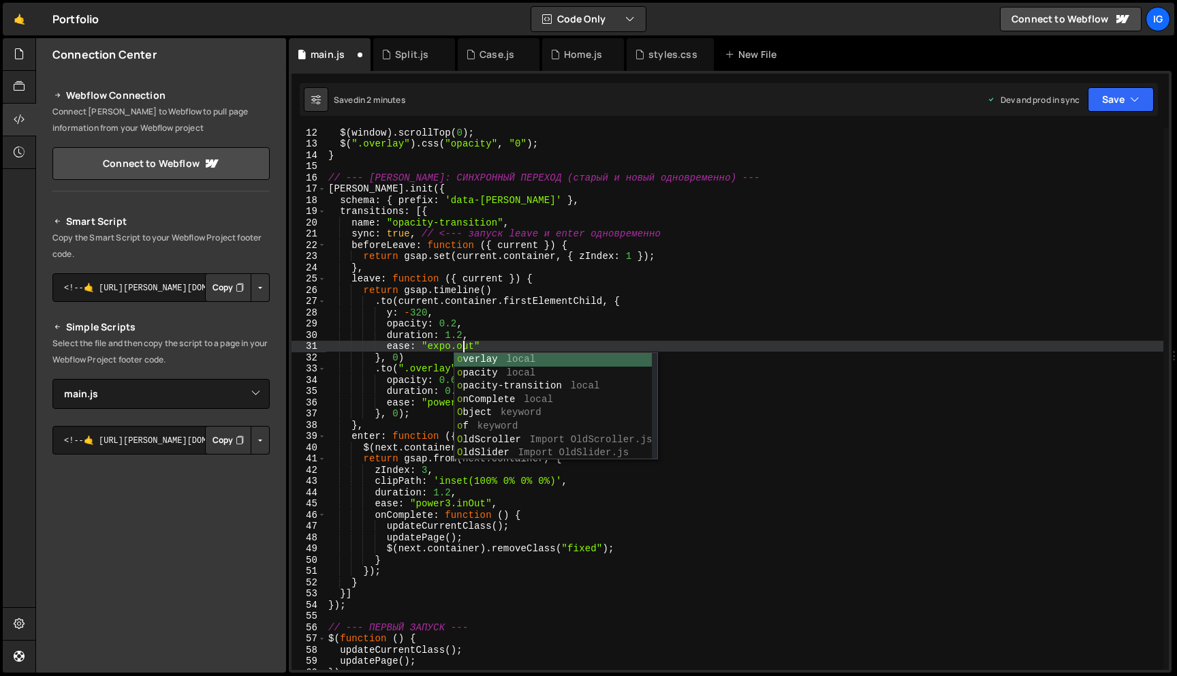
scroll to position [0, 9]
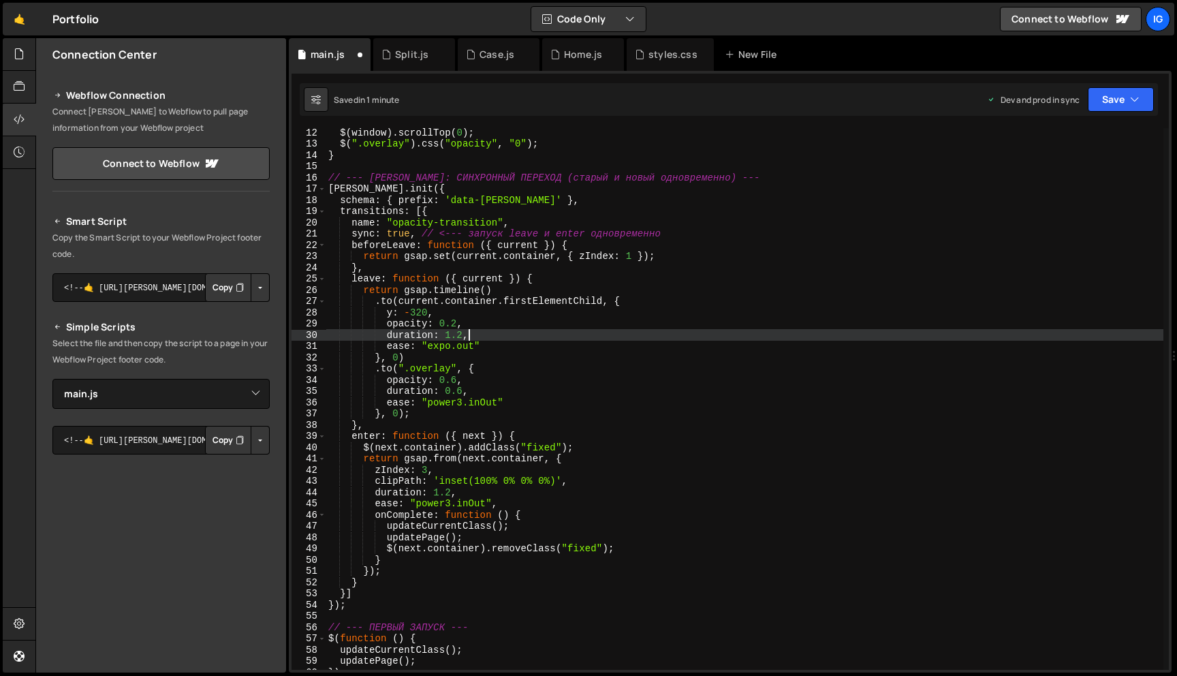
click at [482, 339] on div "$ ( window ) . scrollTop ( 0 ) ; $ ( ".overlay" ) . css ( "opacity" , "0" ) ; }…" at bounding box center [745, 409] width 838 height 564
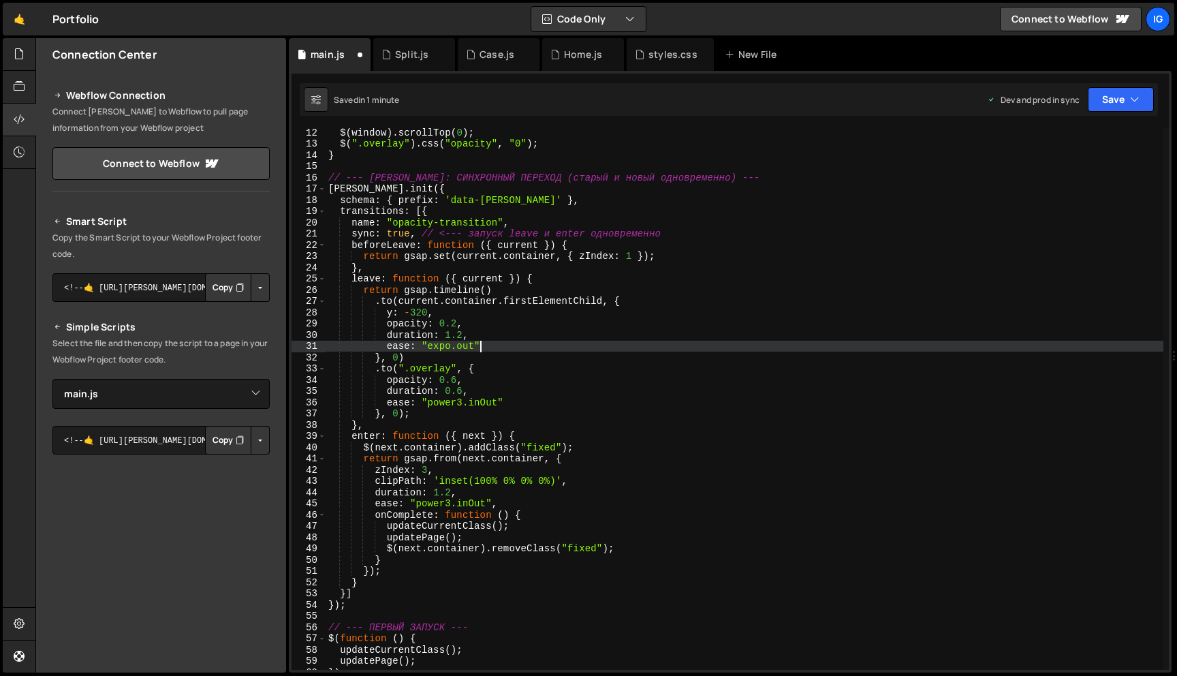
click at [493, 347] on div "$ ( window ) . scrollTop ( 0 ) ; $ ( ".overlay" ) . css ( "opacity" , "0" ) ; }…" at bounding box center [745, 409] width 838 height 564
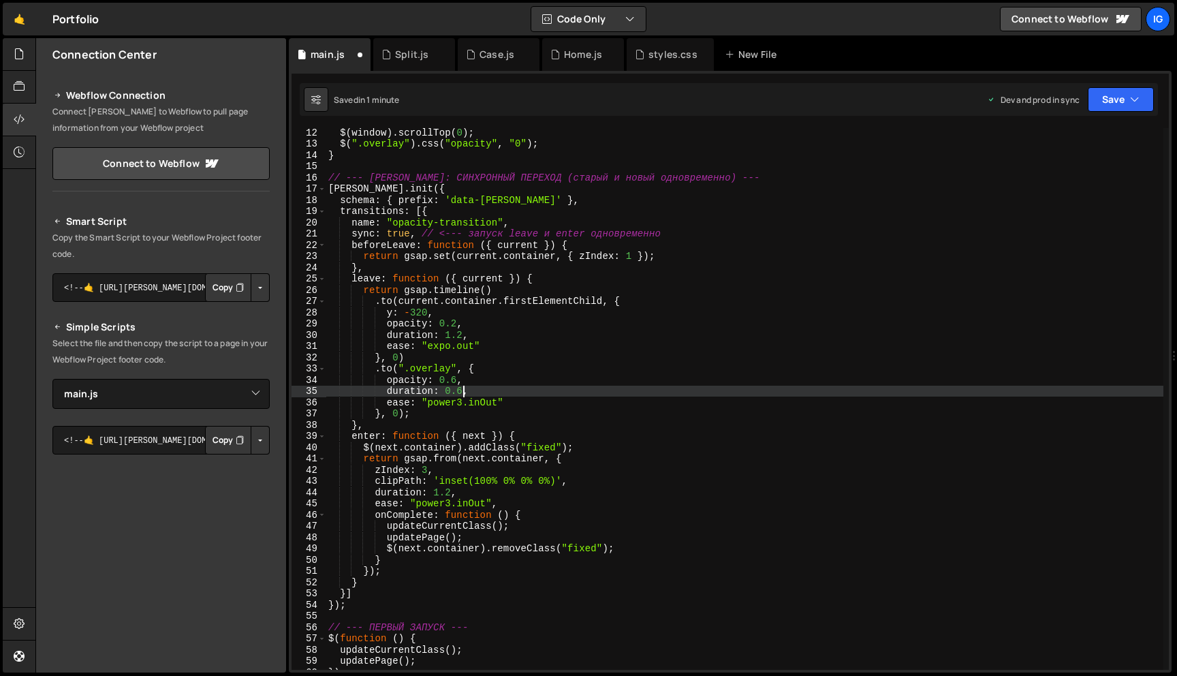
click at [463, 391] on div "$ ( window ) . scrollTop ( 0 ) ; $ ( ".overlay" ) . css ( "opacity" , "0" ) ; }…" at bounding box center [745, 409] width 838 height 564
click at [456, 379] on div "$ ( window ) . scrollTop ( 0 ) ; $ ( ".overlay" ) . css ( "opacity" , "0" ) ; }…" at bounding box center [745, 409] width 838 height 564
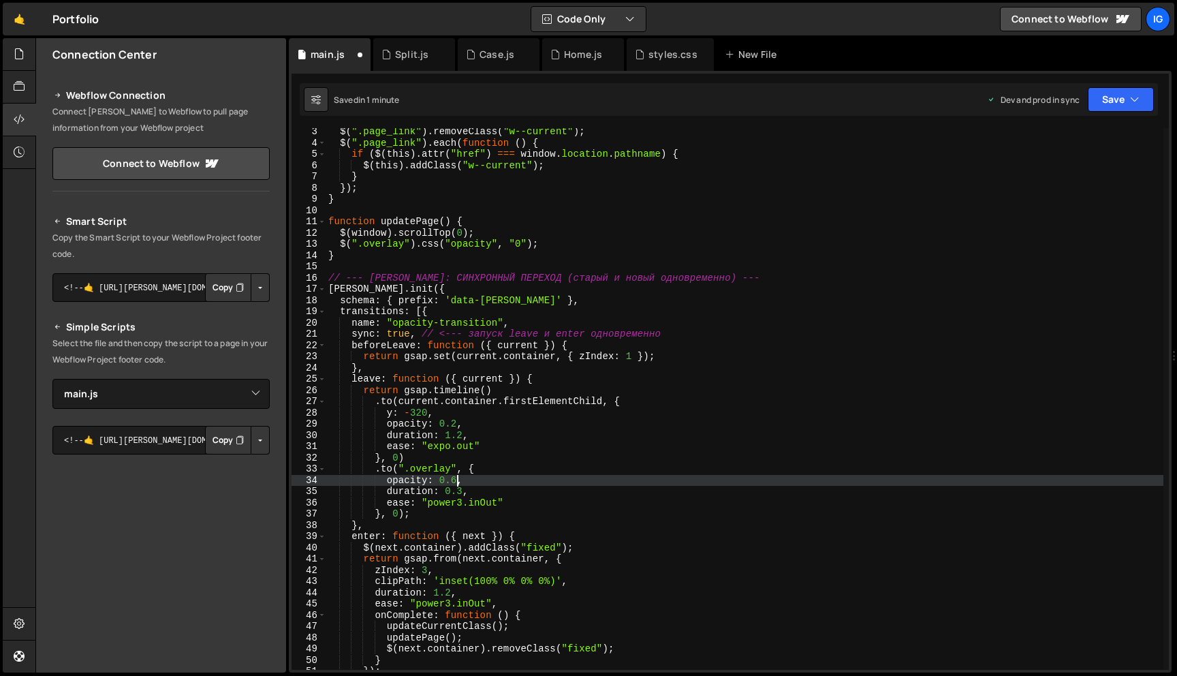
scroll to position [0, 0]
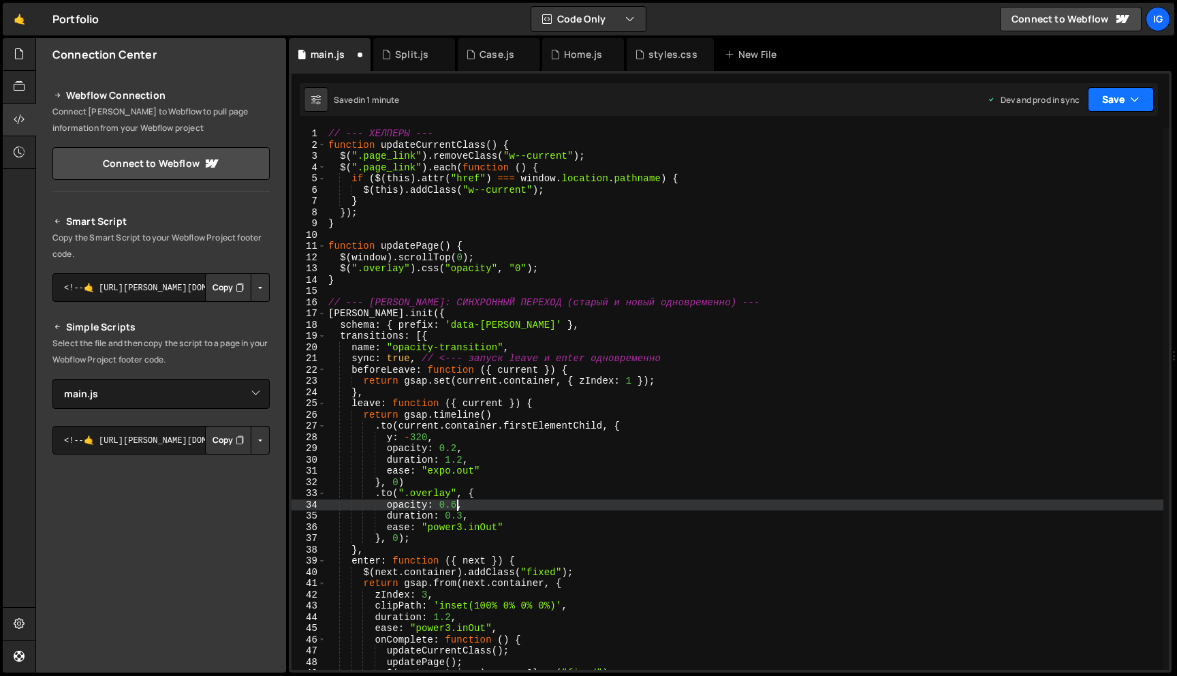
click at [1113, 95] on button "Save" at bounding box center [1121, 99] width 66 height 25
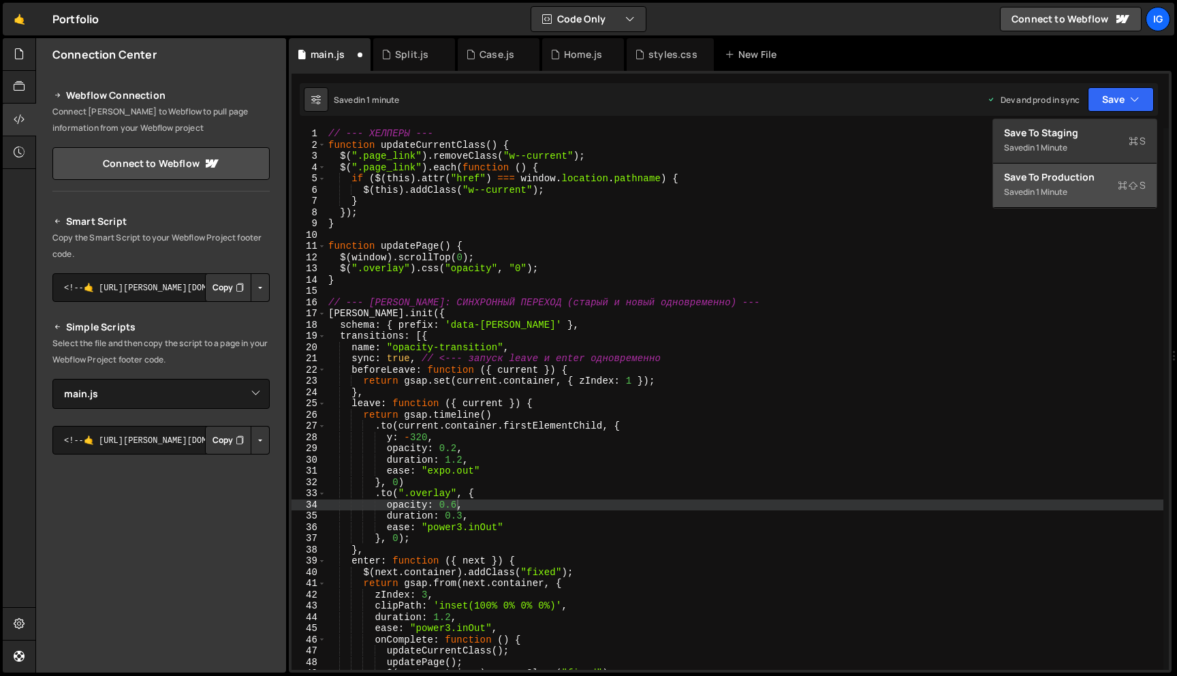
click at [1057, 193] on div "in 1 minute" at bounding box center [1048, 192] width 40 height 12
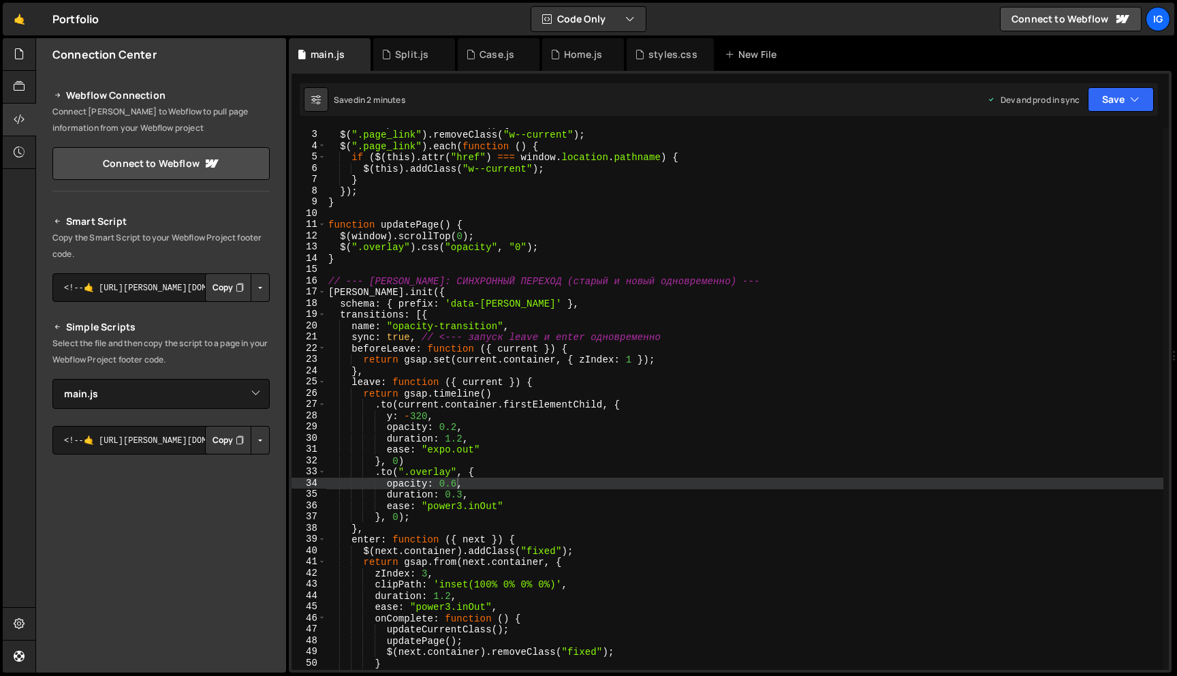
scroll to position [64, 0]
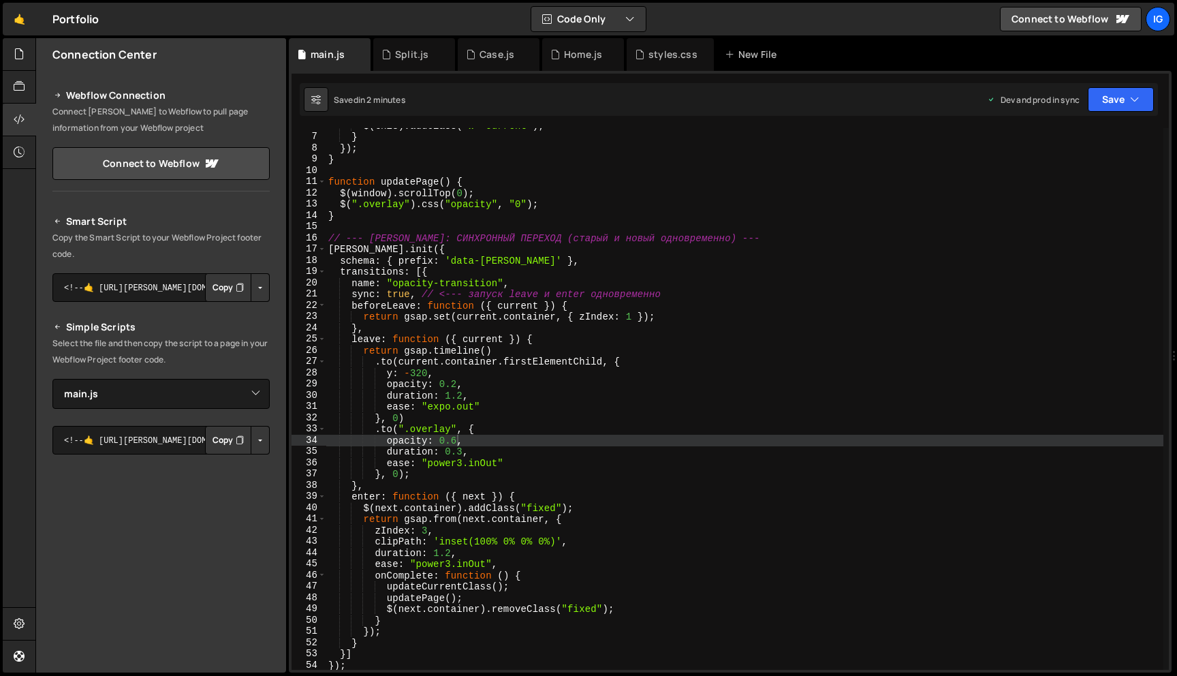
click at [450, 567] on div "$ ( this ) . addClass ( "w--current" ) ; } }) ; } function updatePage ( ) { $ (…" at bounding box center [745, 402] width 838 height 564
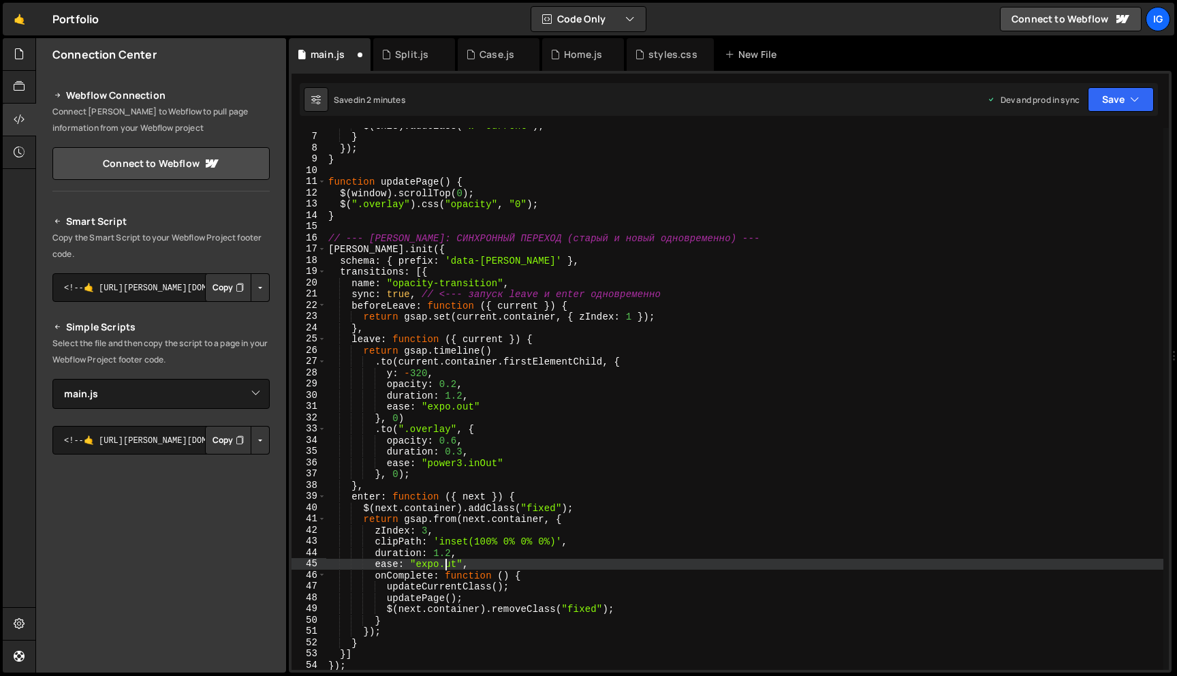
scroll to position [0, 8]
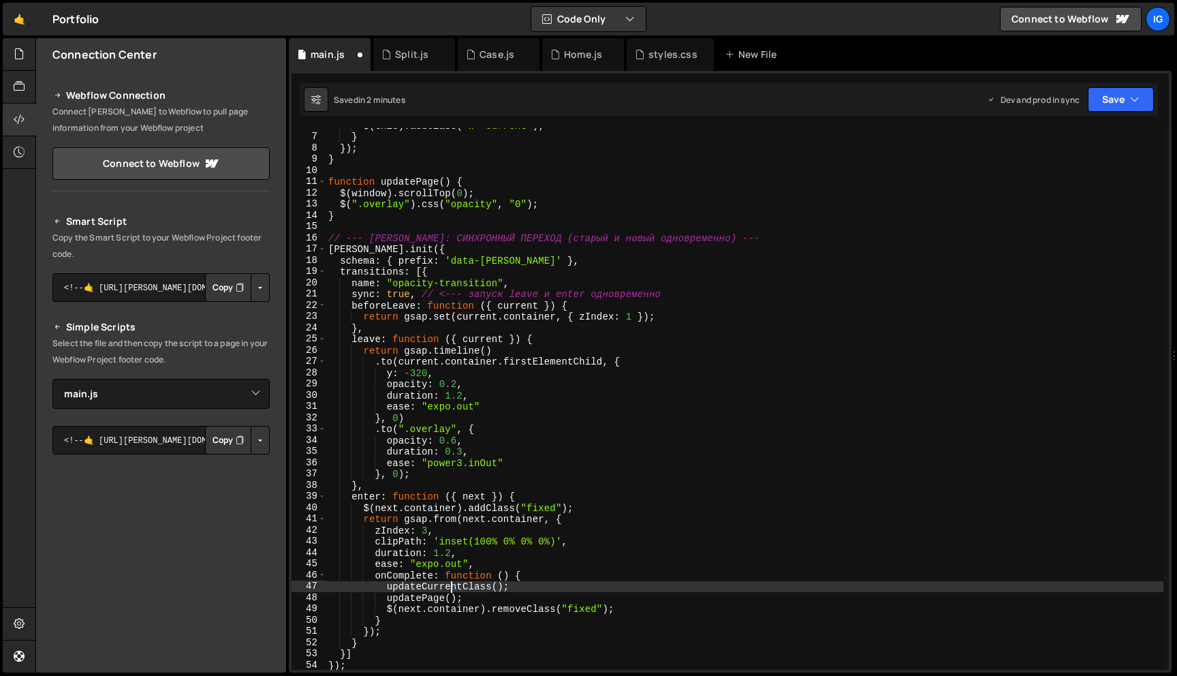
click at [454, 583] on div "$ ( this ) . addClass ( "w--current" ) ; } }) ; } function updatePage ( ) { $ (…" at bounding box center [745, 402] width 838 height 564
click at [1151, 103] on button "Save" at bounding box center [1121, 99] width 66 height 25
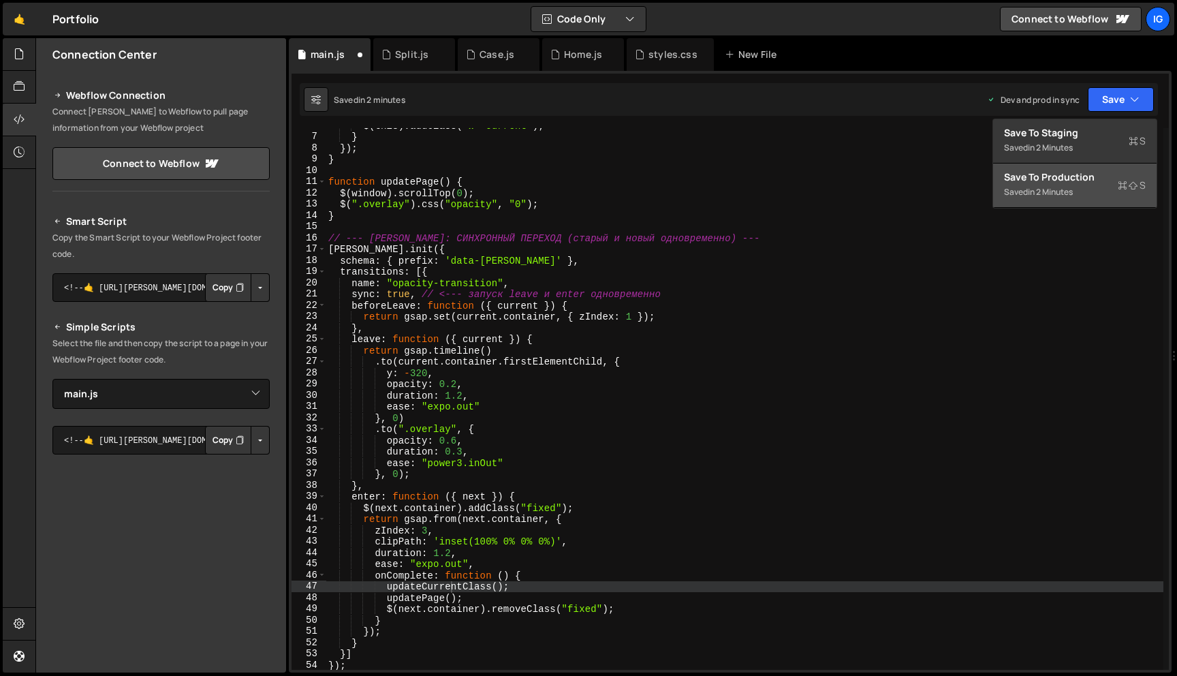
click at [1104, 192] on div "Saved in 2 minutes" at bounding box center [1075, 192] width 142 height 16
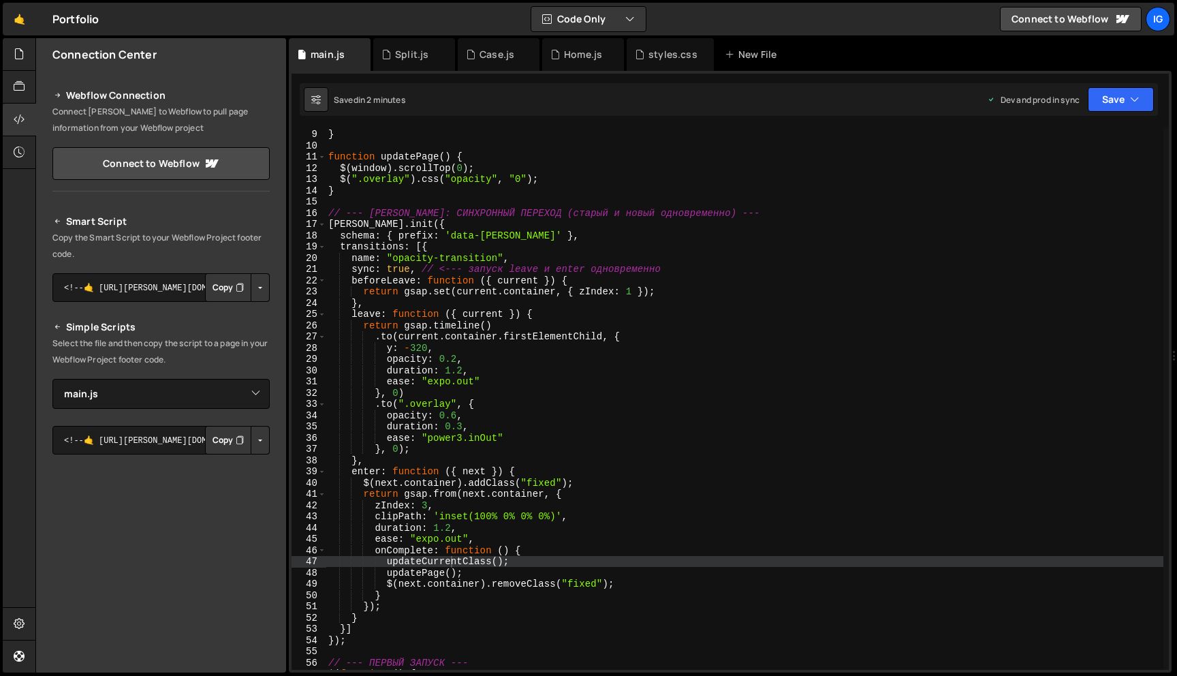
scroll to position [138, 0]
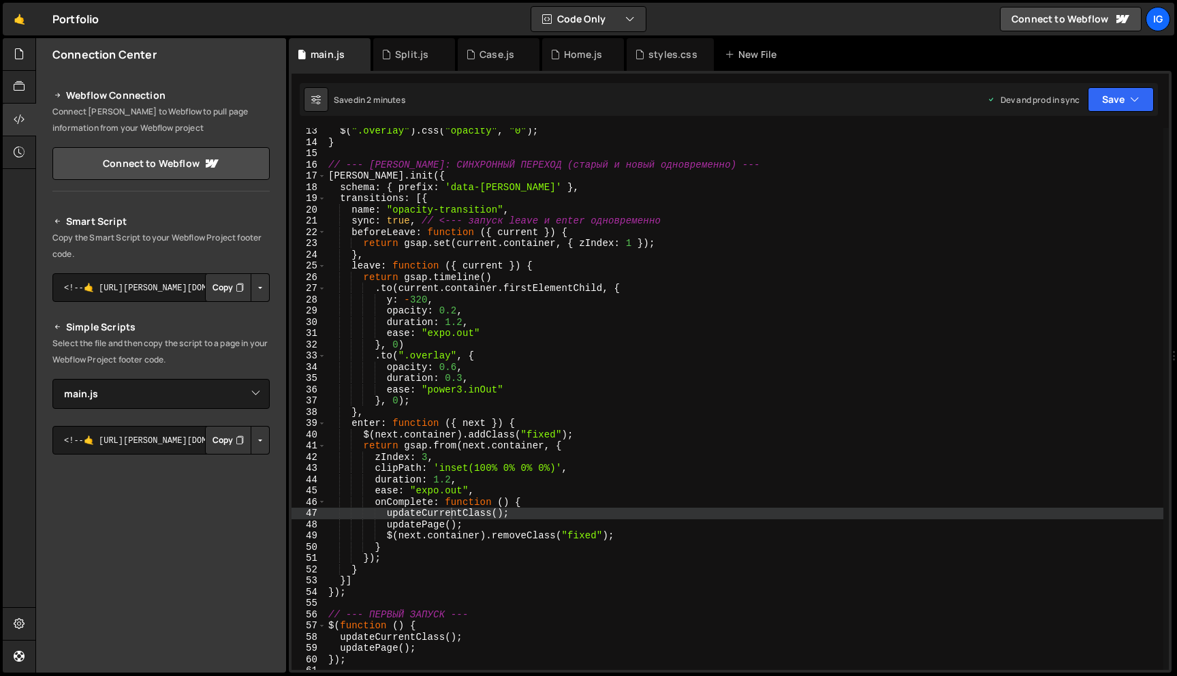
click at [441, 490] on div "$ ( ".overlay" ) . css ( "opacity" , "0" ) ; } // --- BARBA: СИНХРОННЫЙ ПЕРЕХОД…" at bounding box center [745, 407] width 838 height 564
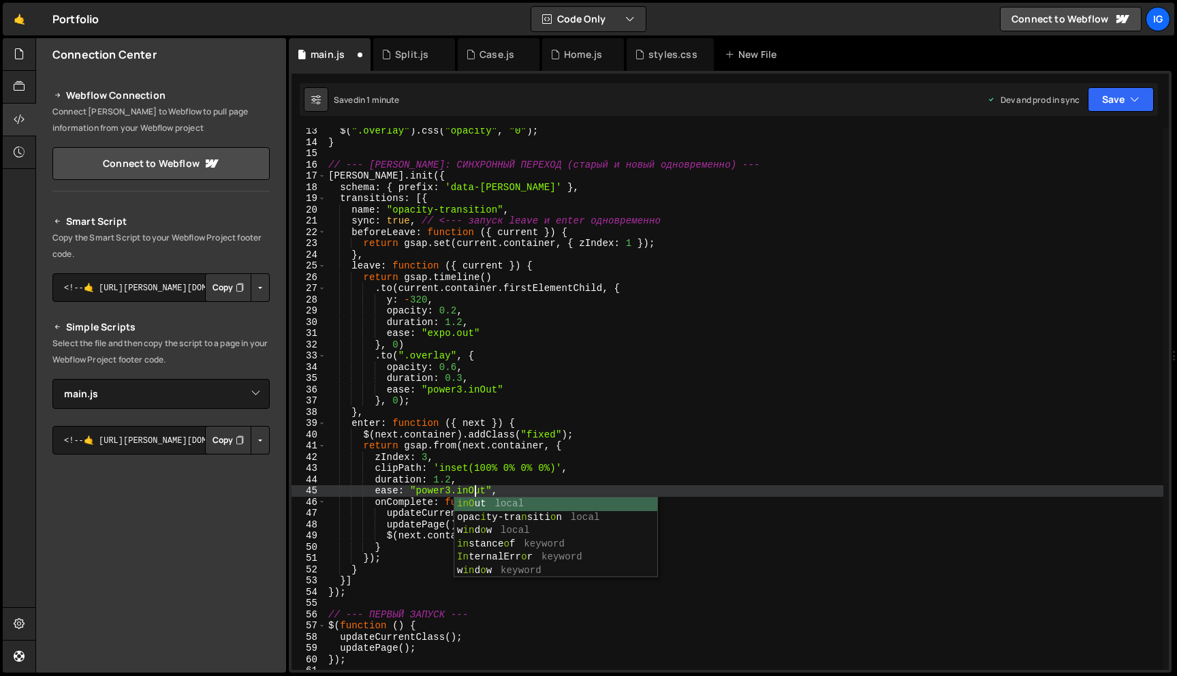
scroll to position [0, 10]
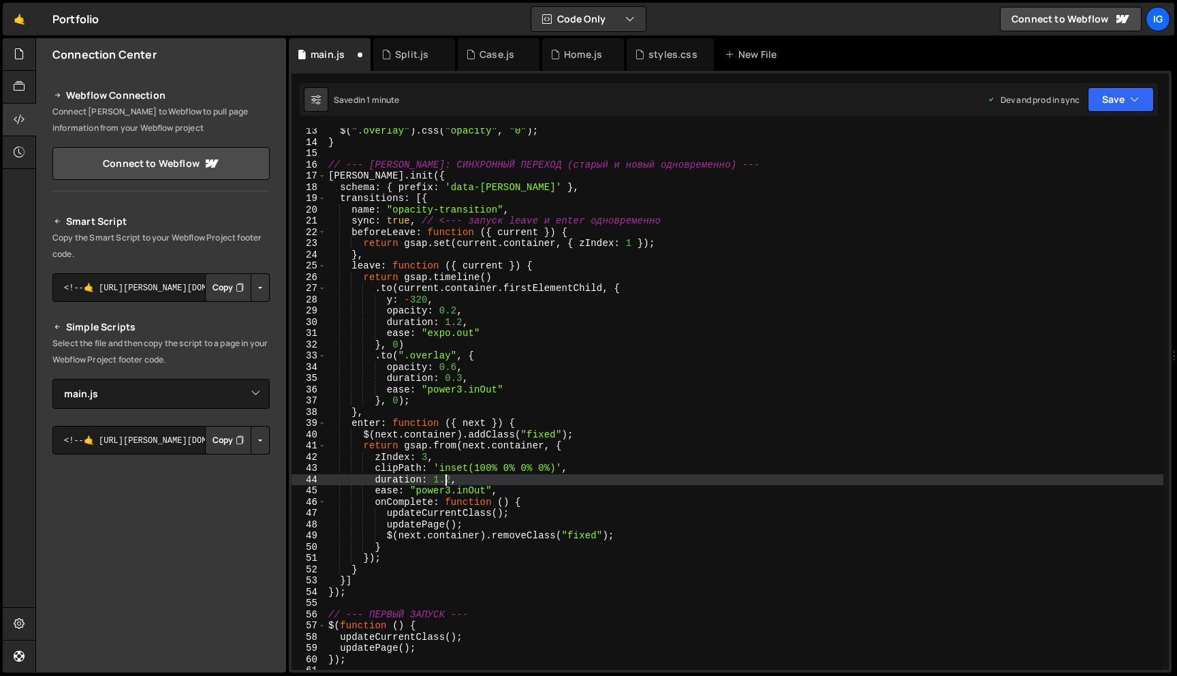
click at [448, 476] on div "$ ( ".overlay" ) . css ( "opacity" , "0" ) ; } // --- BARBA: СИНХРОННЫЙ ПЕРЕХОД…" at bounding box center [745, 407] width 838 height 564
click at [449, 476] on div "$ ( ".overlay" ) . css ( "opacity" , "0" ) ; } // --- BARBA: СИНХРОННЫЙ ПЕРЕХОД…" at bounding box center [745, 407] width 838 height 564
click at [464, 320] on div "$ ( ".overlay" ) . css ( "opacity" , "0" ) ; } // --- BARBA: СИНХРОННЫЙ ПЕРЕХОД…" at bounding box center [745, 407] width 838 height 564
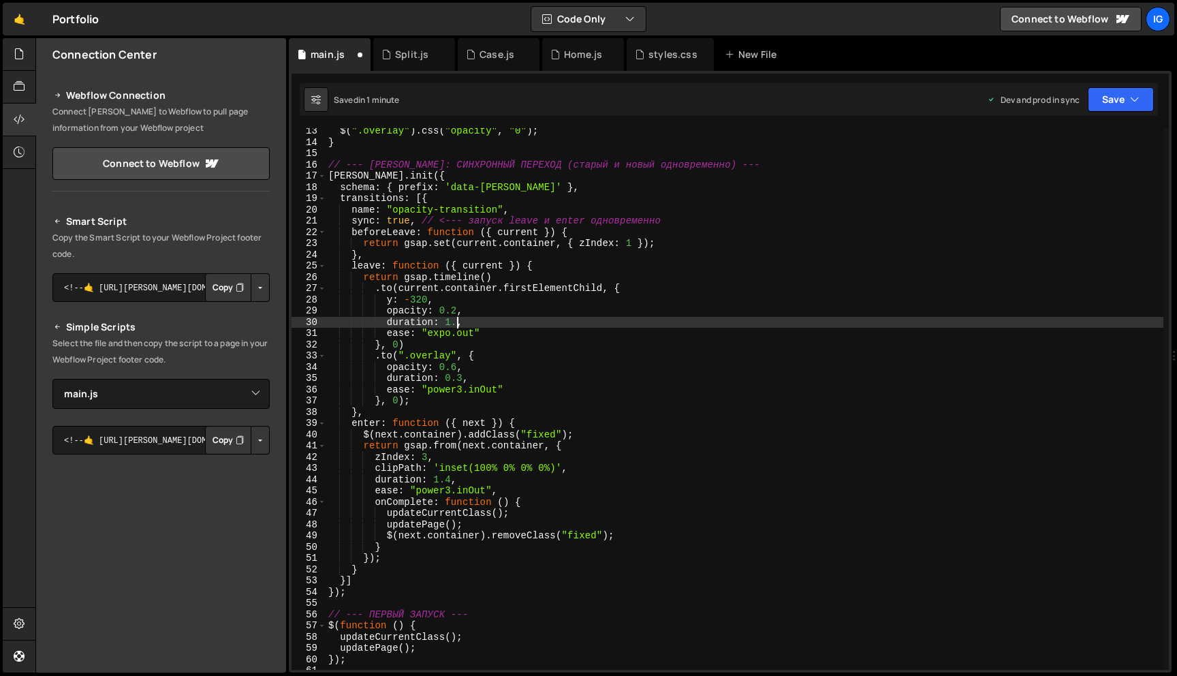
scroll to position [0, 9]
click at [439, 333] on div "$ ( ".overlay" ) . css ( "opacity" , "0" ) ; } // --- BARBA: СИНХРОННЫЙ ПЕРЕХОД…" at bounding box center [745, 407] width 838 height 564
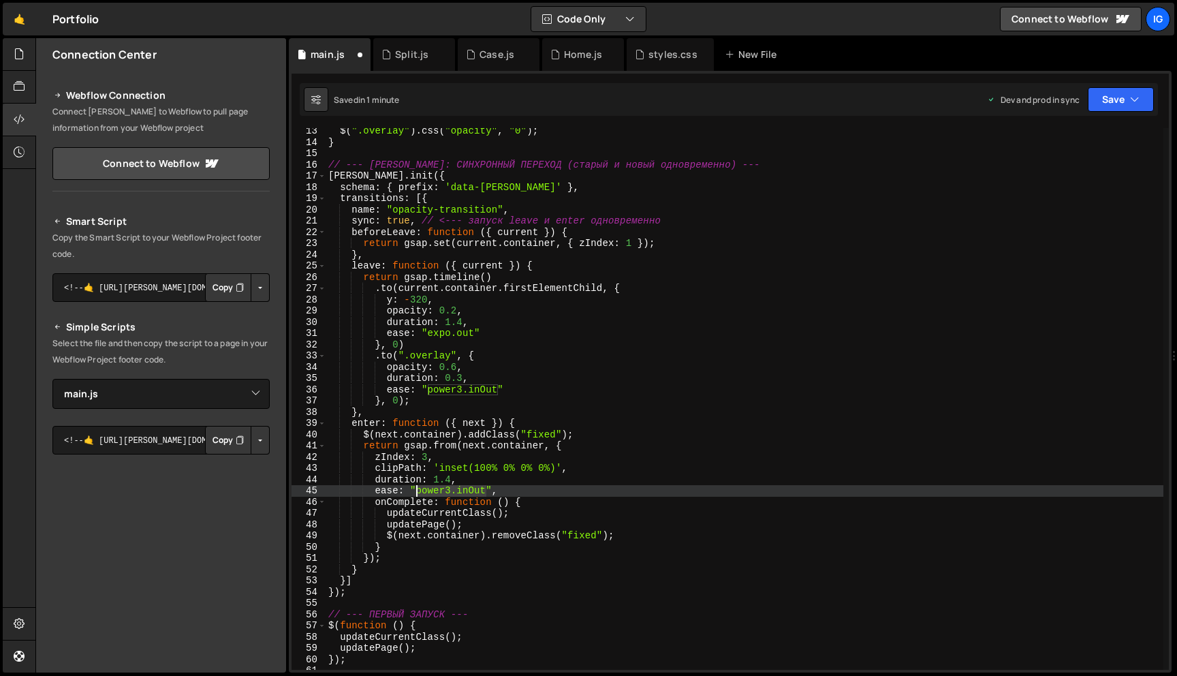
drag, startPoint x: 486, startPoint y: 485, endPoint x: 416, endPoint y: 485, distance: 69.5
click at [416, 485] on div "$ ( ".overlay" ) . css ( "opacity" , "0" ) ; } // --- BARBA: СИНХРОННЫЙ ПЕРЕХОД…" at bounding box center [745, 407] width 838 height 564
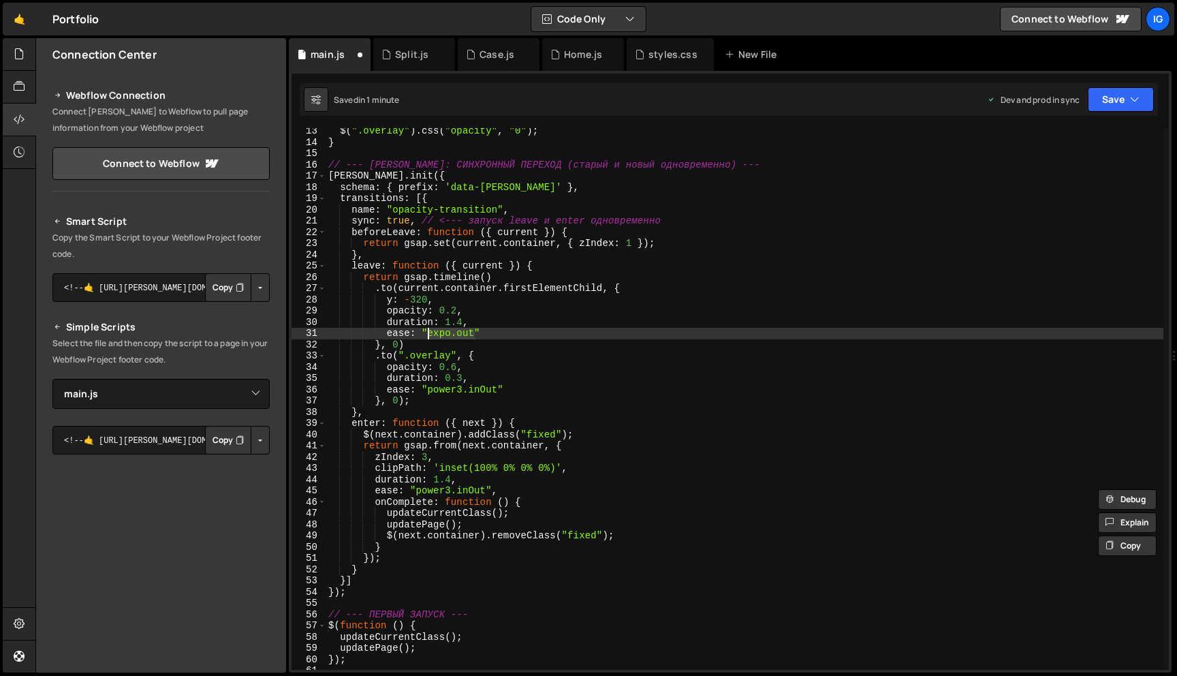
drag, startPoint x: 471, startPoint y: 334, endPoint x: 427, endPoint y: 334, distance: 43.6
click at [427, 334] on div "$ ( ".overlay" ) . css ( "opacity" , "0" ) ; } // --- BARBA: СИНХРОННЫЙ ПЕРЕХОД…" at bounding box center [745, 407] width 838 height 564
paste textarea "power3.inO"
click at [1119, 110] on button "Save" at bounding box center [1121, 99] width 66 height 25
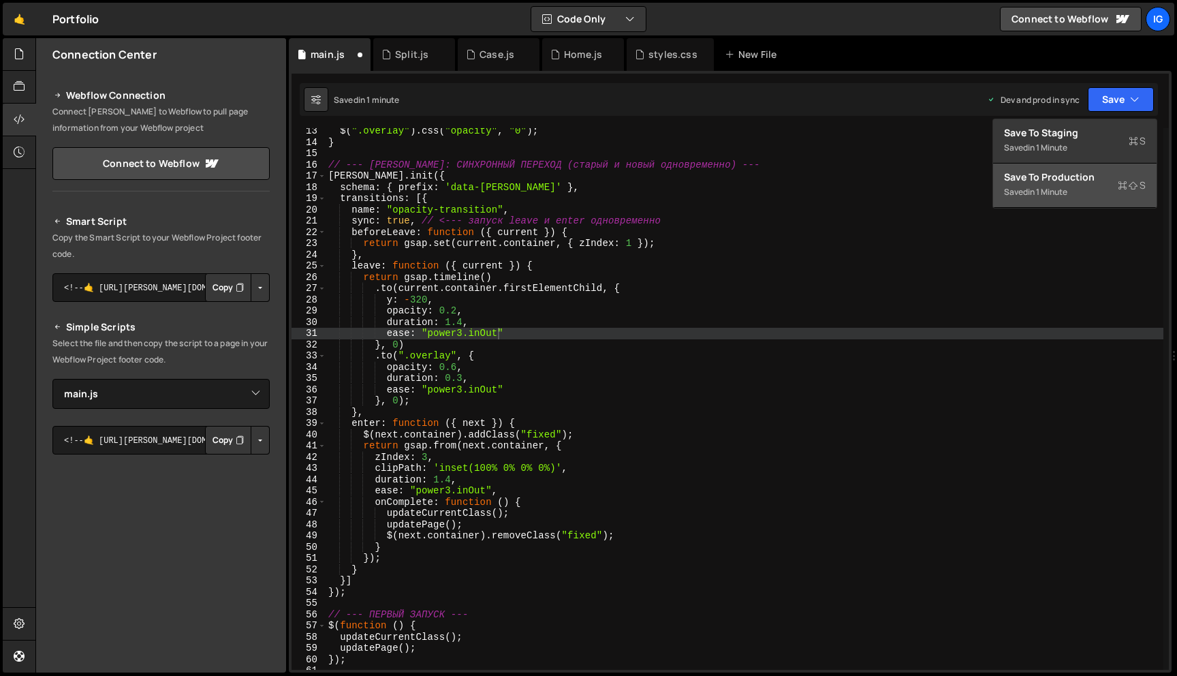
click at [1095, 193] on div "Saved in 1 minute" at bounding box center [1075, 192] width 142 height 16
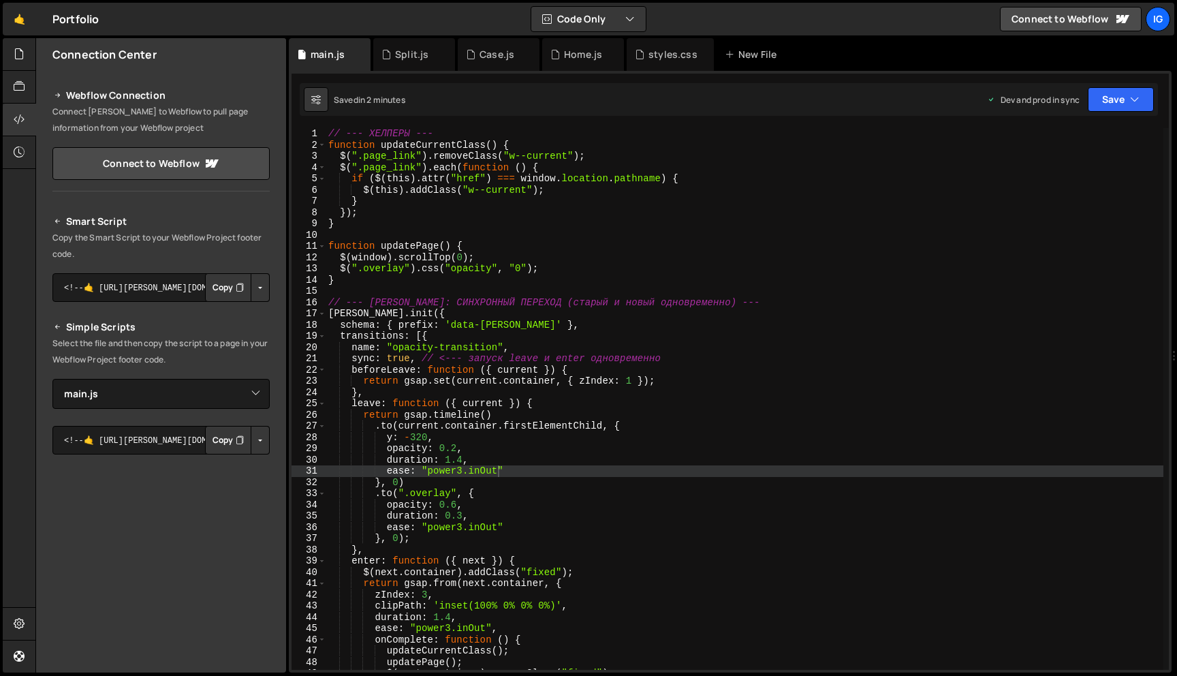
scroll to position [0, 0]
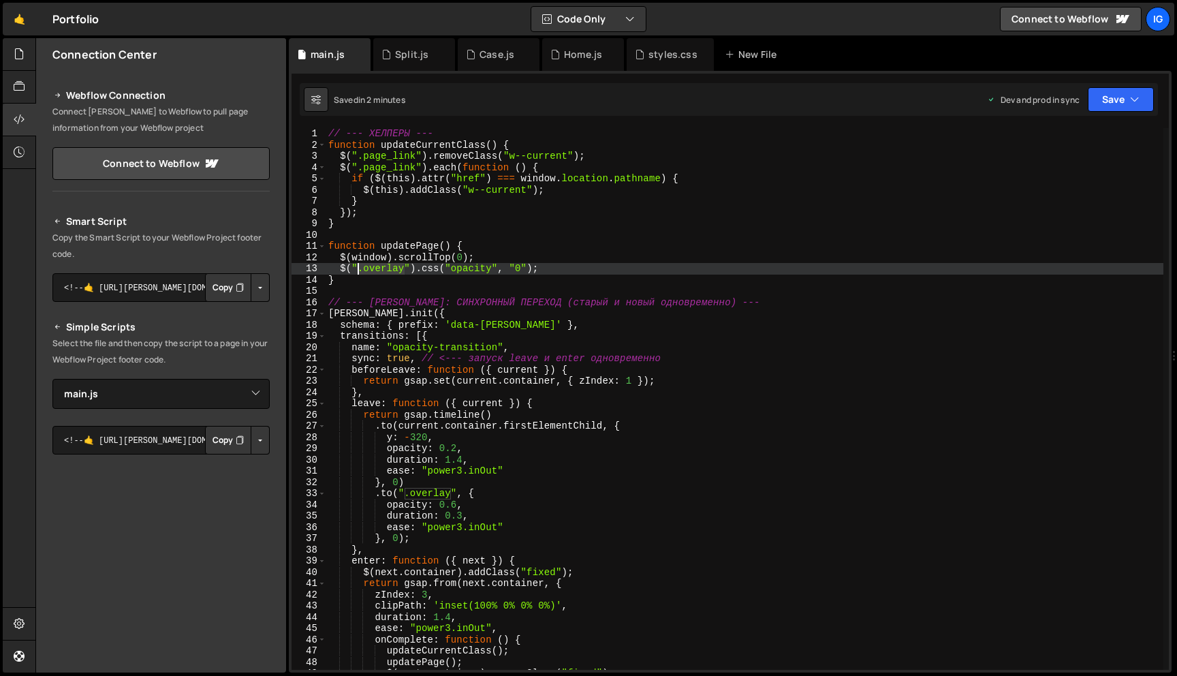
drag, startPoint x: 405, startPoint y: 269, endPoint x: 360, endPoint y: 269, distance: 45.6
click at [360, 269] on div "// --- ХЕЛПЕРЫ --- function updateCurrentClass ( ) { $ ( ".page_link" ) . remov…" at bounding box center [745, 410] width 838 height 564
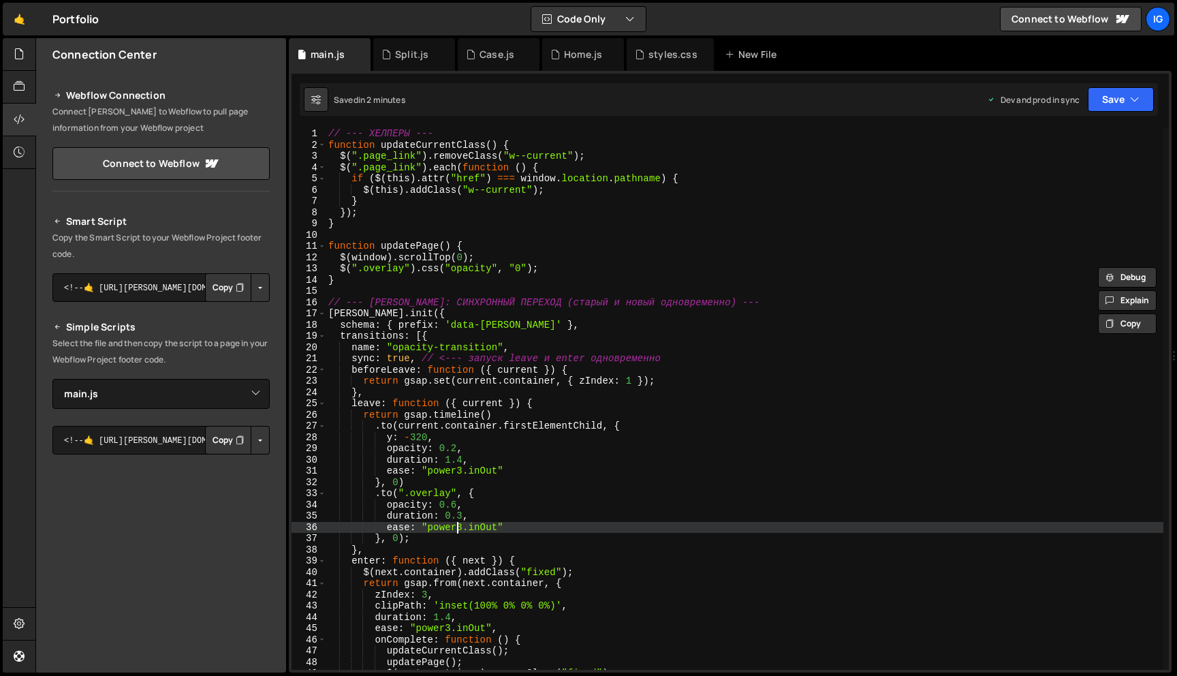
click at [459, 524] on div "// --- ХЕЛПЕРЫ --- function updateCurrentClass ( ) { $ ( ".page_link" ) . remov…" at bounding box center [745, 410] width 838 height 564
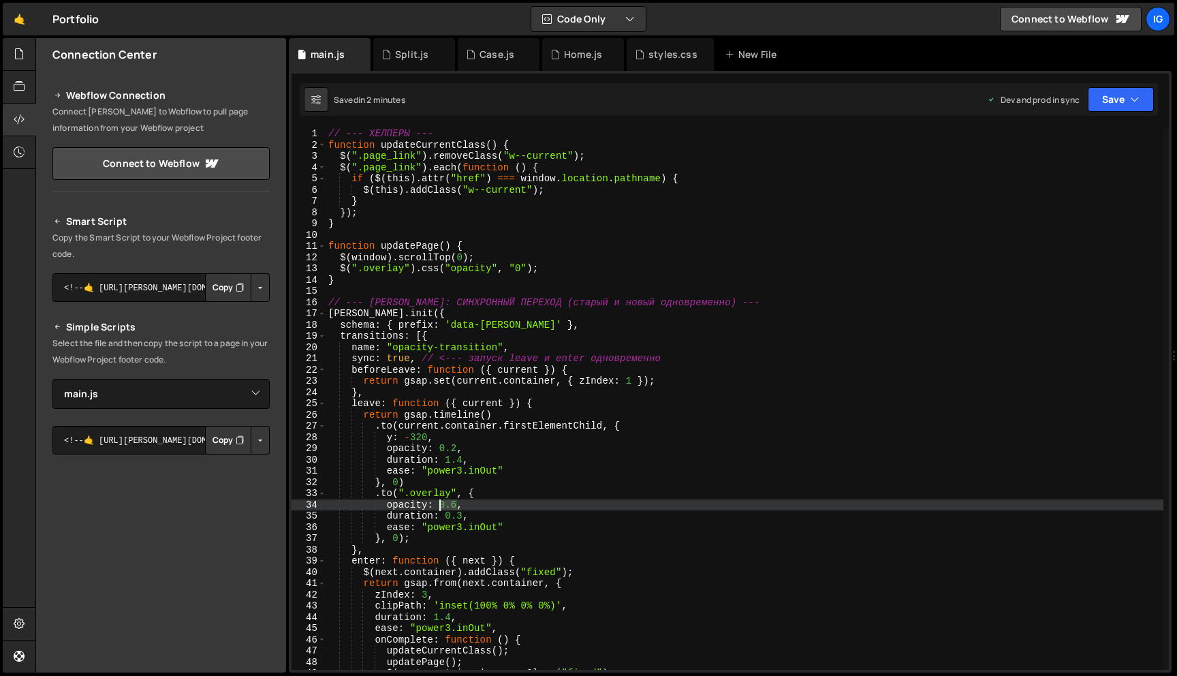
drag, startPoint x: 458, startPoint y: 505, endPoint x: 440, endPoint y: 504, distance: 17.7
click at [440, 504] on div "// --- ХЕЛПЕРЫ --- function updateCurrentClass ( ) { $ ( ".page_link" ) . remov…" at bounding box center [745, 410] width 838 height 564
click at [433, 507] on div "// --- ХЕЛПЕРЫ --- function updateCurrentClass ( ) { $ ( ".page_link" ) . remov…" at bounding box center [745, 410] width 838 height 564
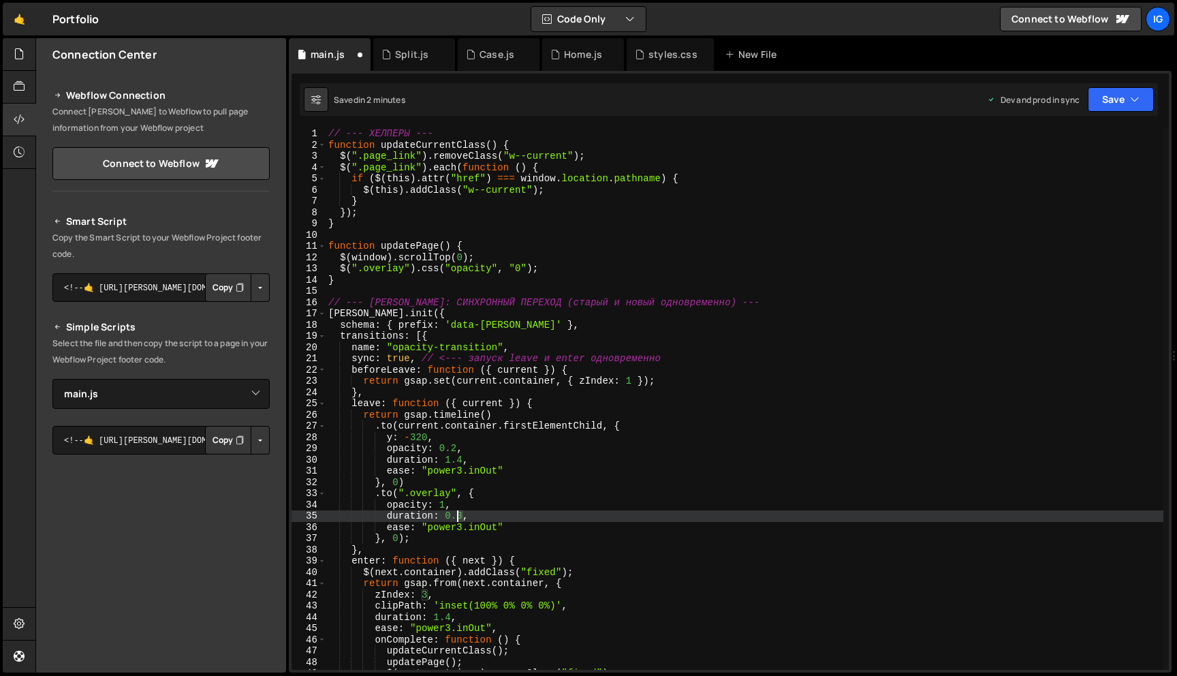
drag, startPoint x: 463, startPoint y: 515, endPoint x: 454, endPoint y: 513, distance: 8.4
click at [454, 513] on div "// --- ХЕЛПЕРЫ --- function updateCurrentClass ( ) { $ ( ".page_link" ) . remov…" at bounding box center [745, 410] width 838 height 564
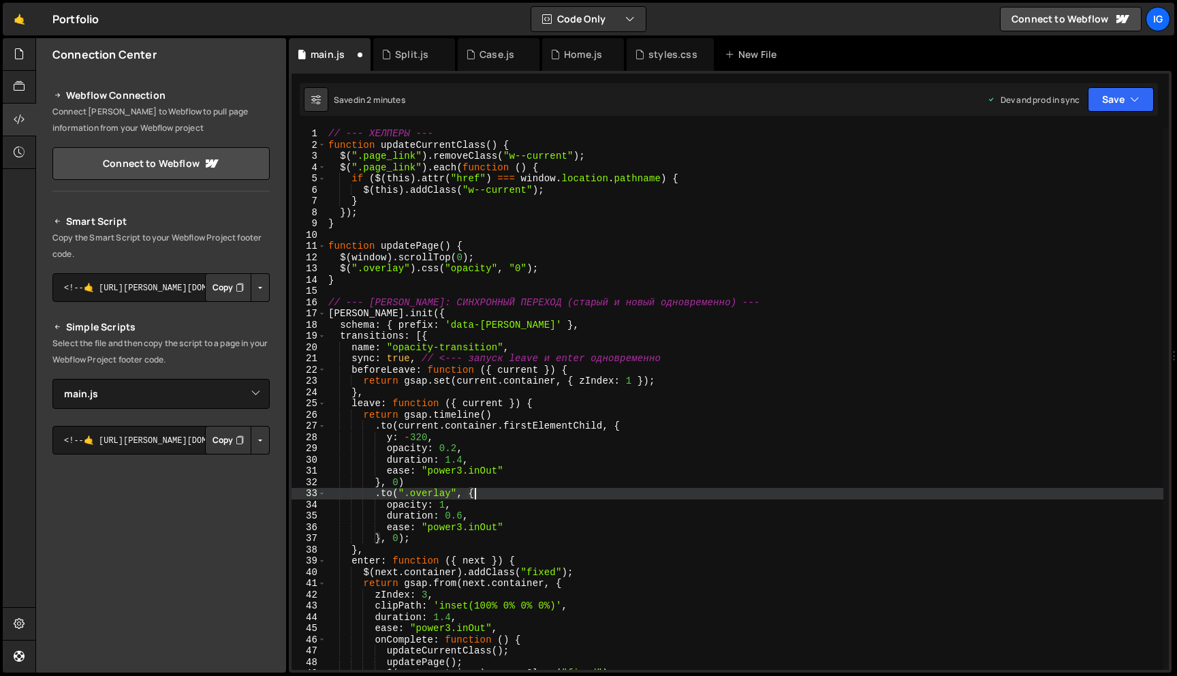
click at [484, 498] on div "// --- ХЕЛПЕРЫ --- function updateCurrentClass ( ) { $ ( ".page_link" ) . remov…" at bounding box center [745, 410] width 838 height 564
click at [463, 516] on div "// --- ХЕЛПЕРЫ --- function updateCurrentClass ( ) { $ ( ".page_link" ) . remov…" at bounding box center [745, 410] width 838 height 564
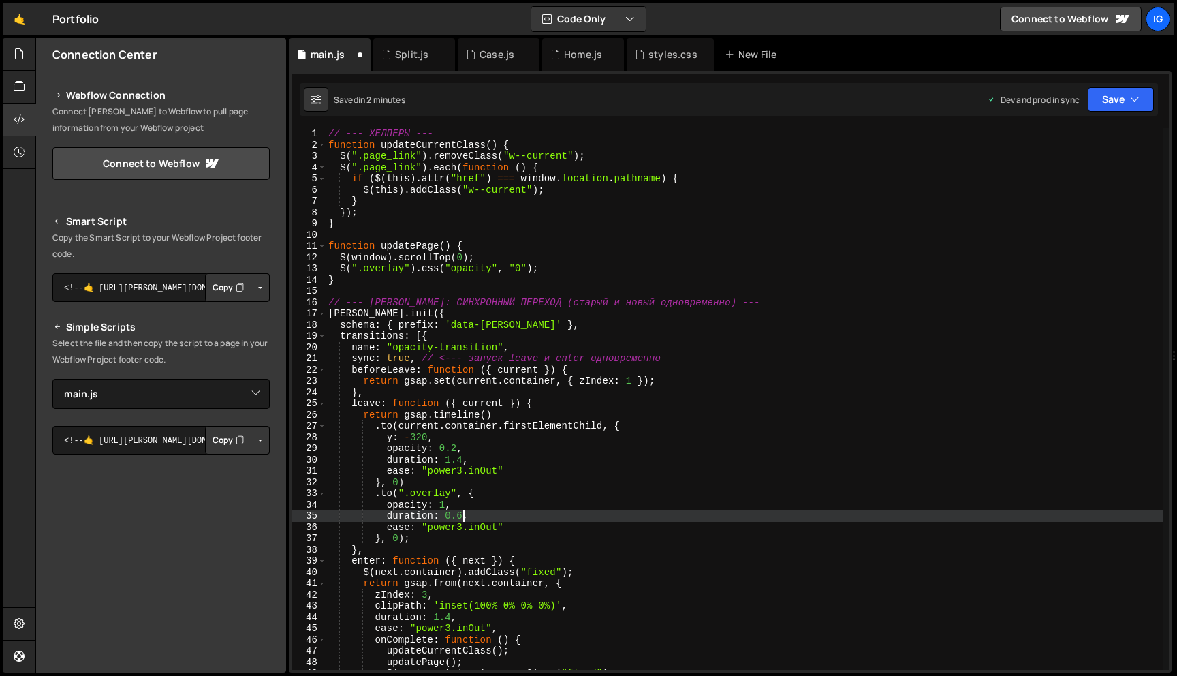
drag, startPoint x: 452, startPoint y: 518, endPoint x: 471, endPoint y: 514, distance: 18.8
click at [452, 518] on div "// --- ХЕЛПЕРЫ --- function updateCurrentClass ( ) { $ ( ".page_link" ) . remov…" at bounding box center [745, 410] width 838 height 564
click at [510, 488] on div "// --- ХЕЛПЕРЫ --- function updateCurrentClass ( ) { $ ( ".page_link" ) . remov…" at bounding box center [745, 410] width 838 height 564
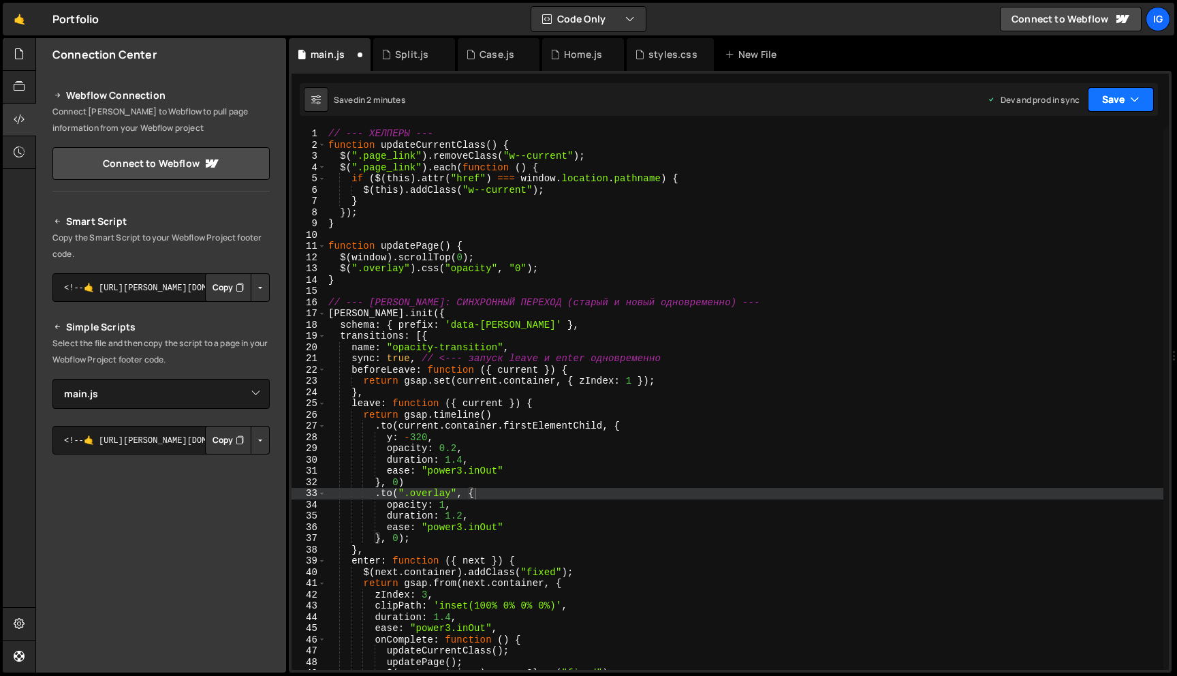
click at [1149, 104] on button "Save" at bounding box center [1121, 99] width 66 height 25
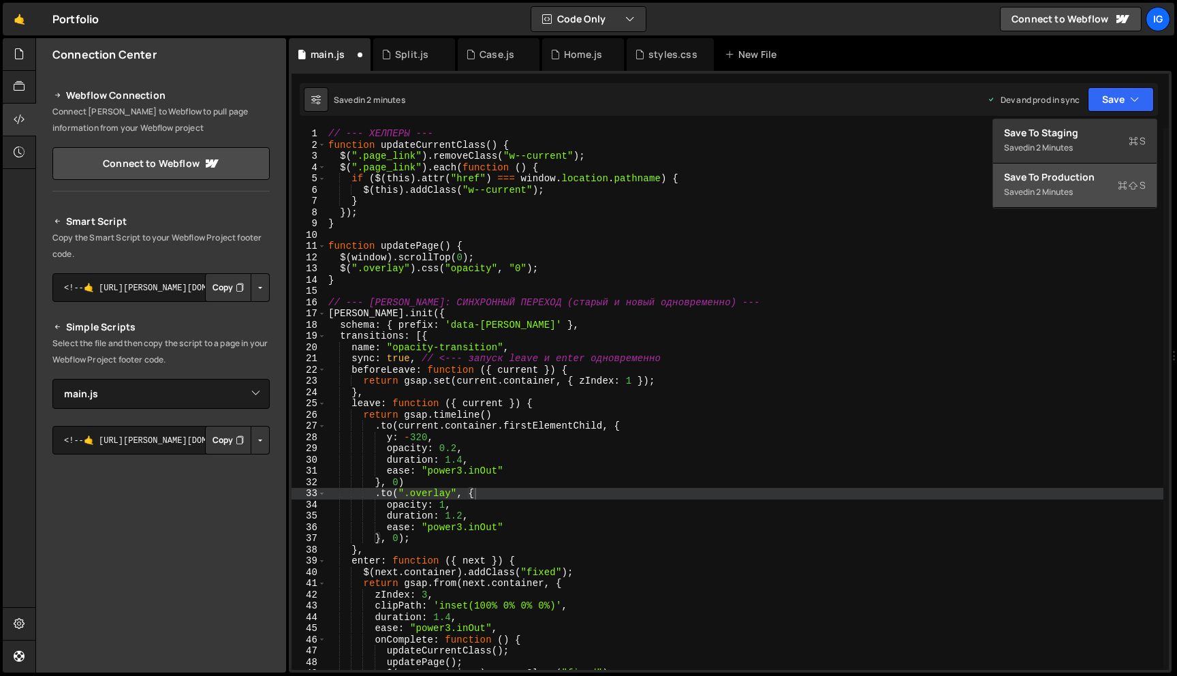
click at [1071, 193] on div "in 2 minutes" at bounding box center [1050, 192] width 45 height 12
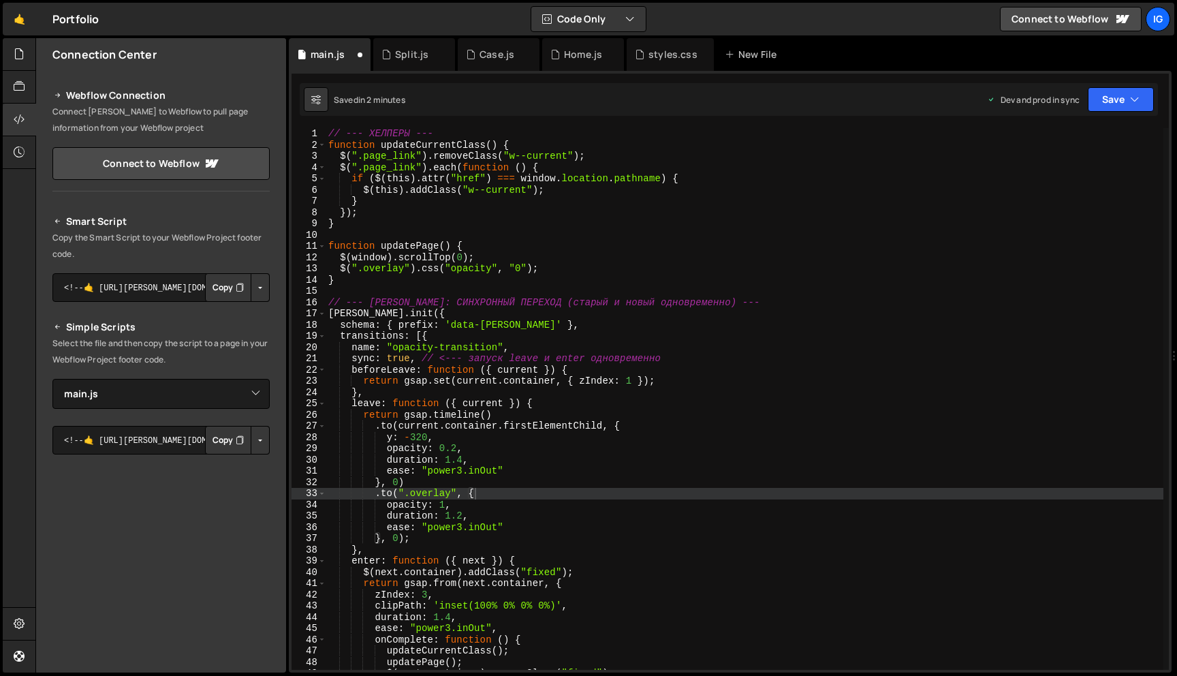
scroll to position [98, 0]
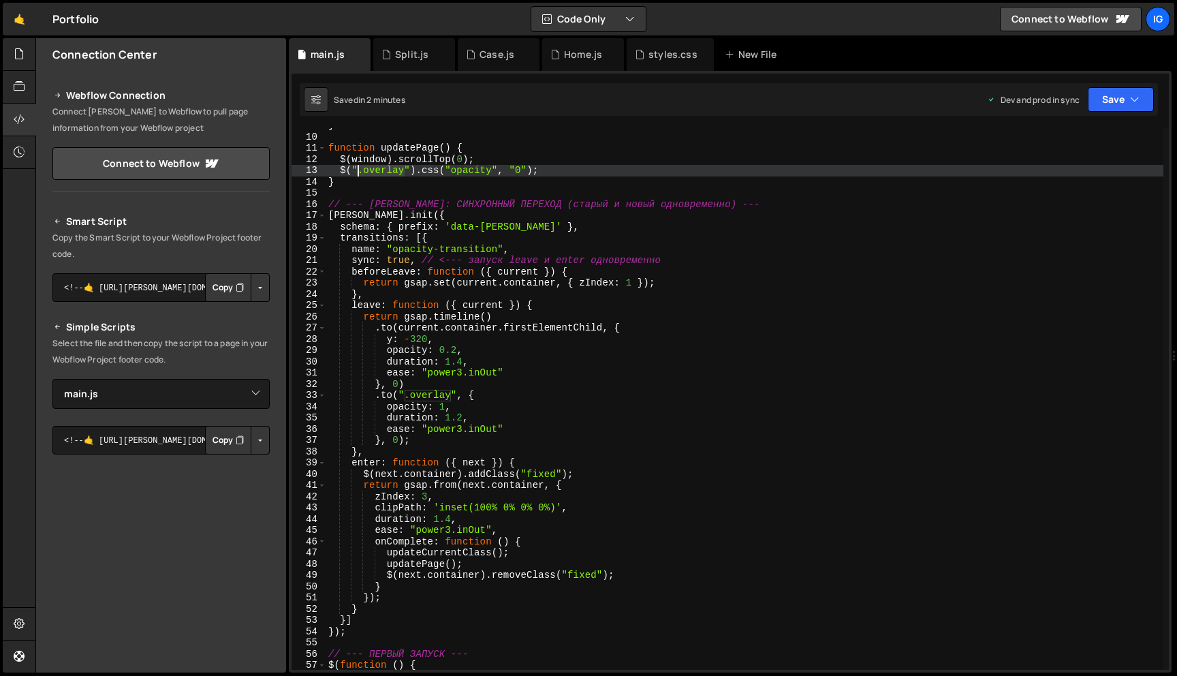
drag, startPoint x: 404, startPoint y: 173, endPoint x: 357, endPoint y: 172, distance: 47.0
click at [357, 172] on div "} function updatePage ( ) { $ ( window ) . scrollTop ( 0 ) ; $ ( ".overlay" ) .…" at bounding box center [745, 402] width 838 height 564
click at [493, 183] on div "} function updatePage ( ) { $ ( window ) . scrollTop ( 0 ) ; $ ( ".overlay" ) .…" at bounding box center [745, 402] width 838 height 564
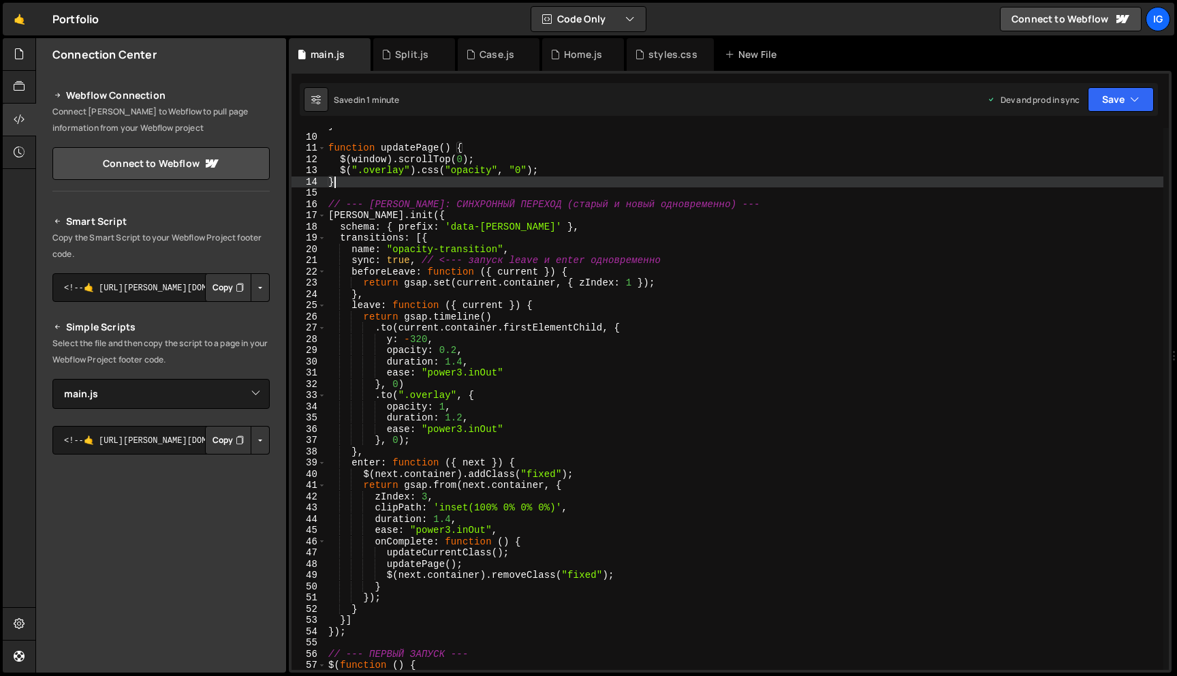
type textarea "});"
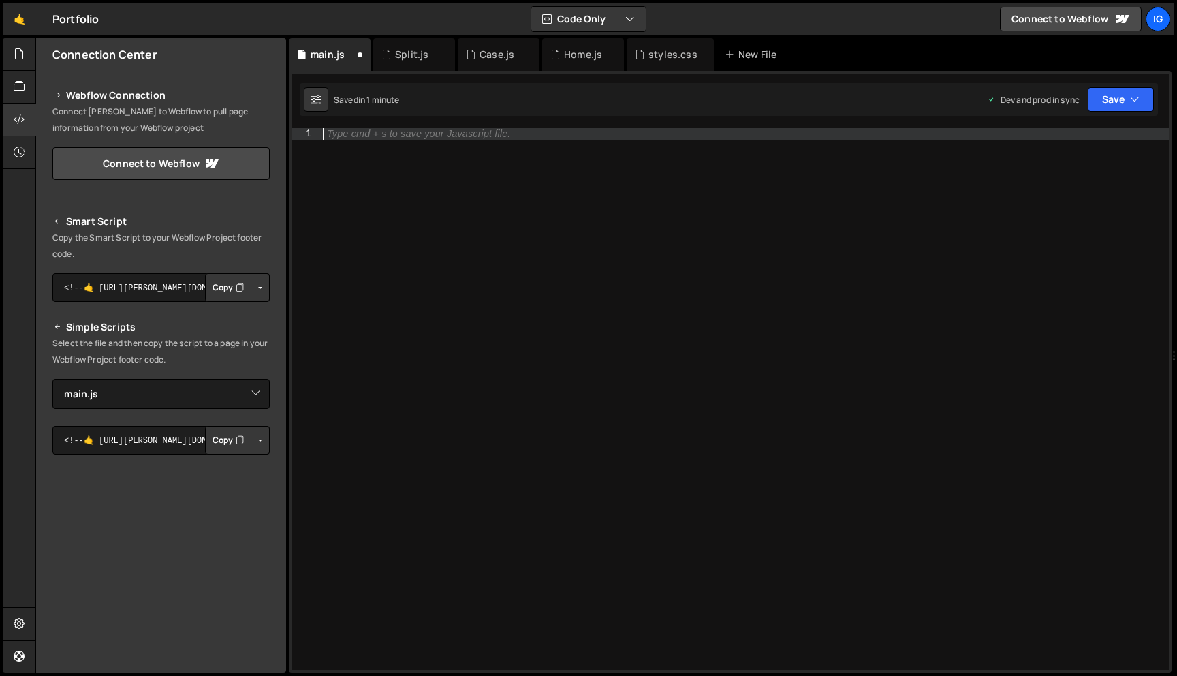
paste textarea "});"
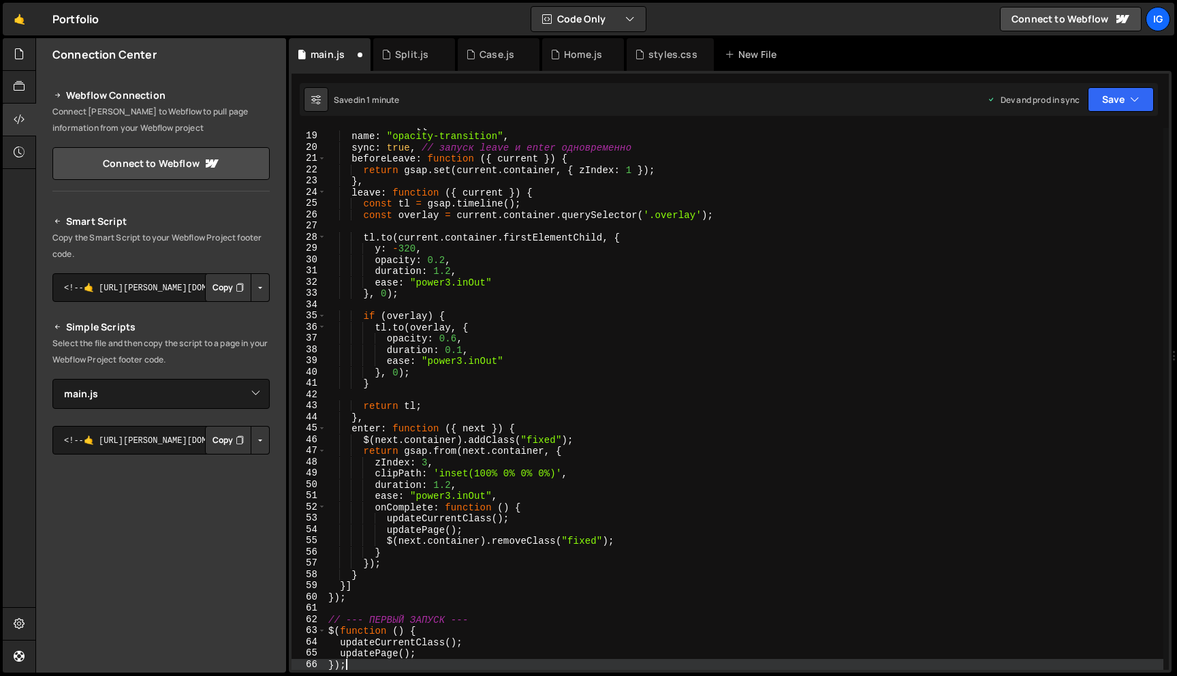
scroll to position [200, 0]
click at [1142, 105] on button "Save" at bounding box center [1121, 99] width 66 height 25
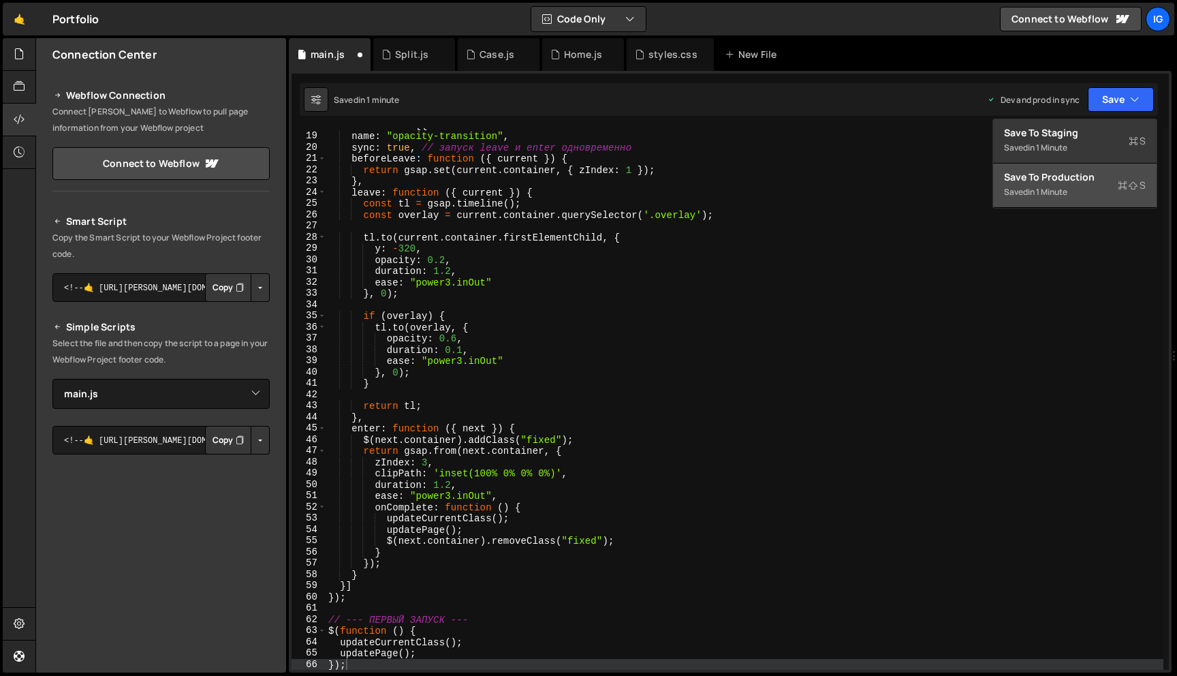
click at [1095, 187] on div "Saved in 1 minute" at bounding box center [1075, 192] width 142 height 16
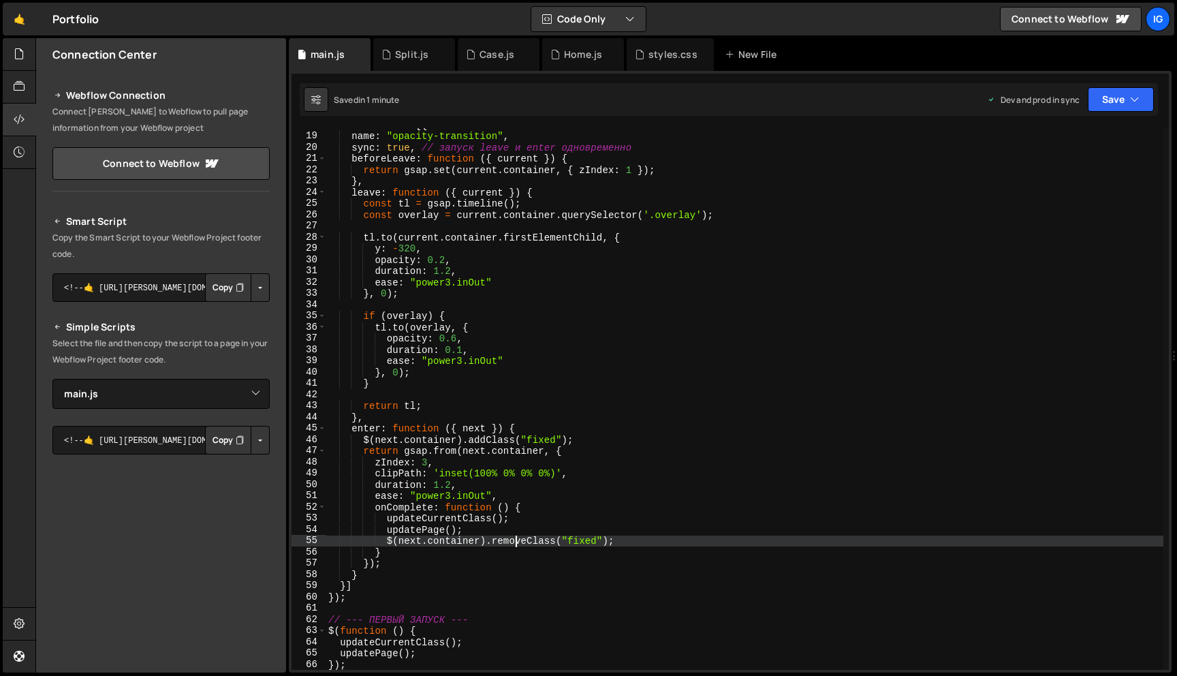
click at [514, 540] on div "transitions : [{ name : "opacity-transition" , sync : true , // запуск leave и …" at bounding box center [745, 401] width 838 height 564
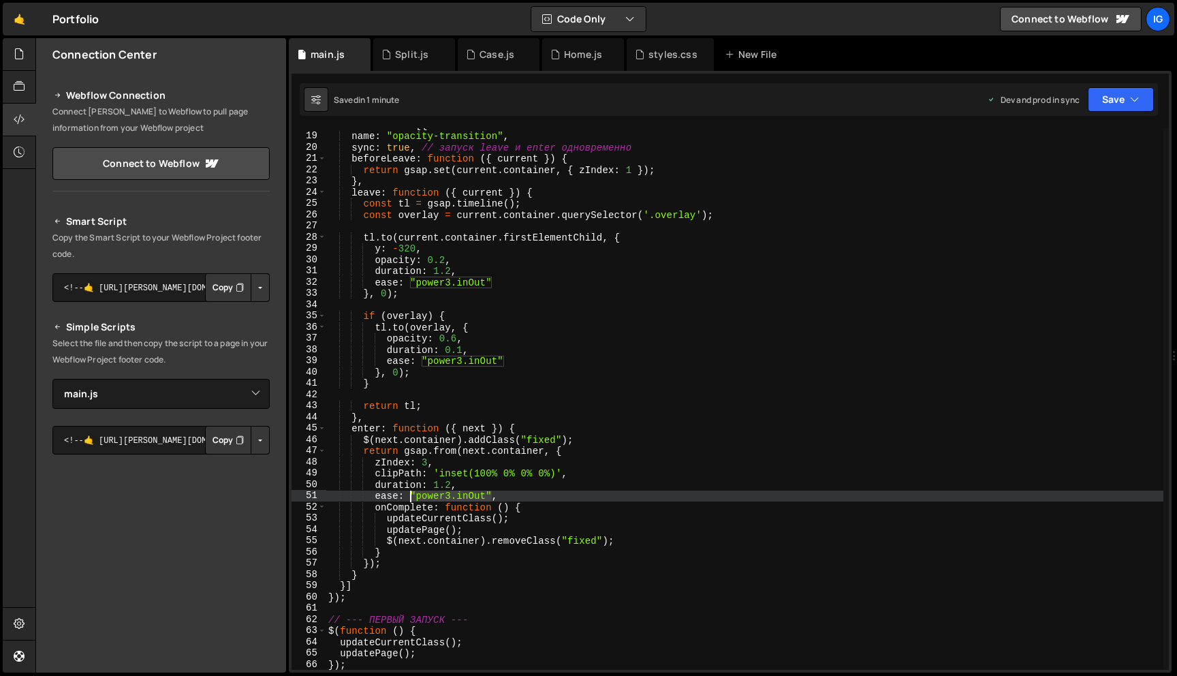
drag, startPoint x: 493, startPoint y: 495, endPoint x: 411, endPoint y: 494, distance: 81.1
click at [411, 494] on div "transitions : [{ name : "opacity-transition" , sync : true , // запуск leave и …" at bounding box center [745, 401] width 838 height 564
click at [422, 495] on div "transitions : [{ name : "opacity-transition" , sync : true , // запуск leave и …" at bounding box center [745, 399] width 838 height 542
click at [487, 495] on div "transitions : [{ name : "opacity-transition" , sync : true , // запуск leave и …" at bounding box center [745, 401] width 838 height 564
drag, startPoint x: 486, startPoint y: 496, endPoint x: 418, endPoint y: 497, distance: 68.8
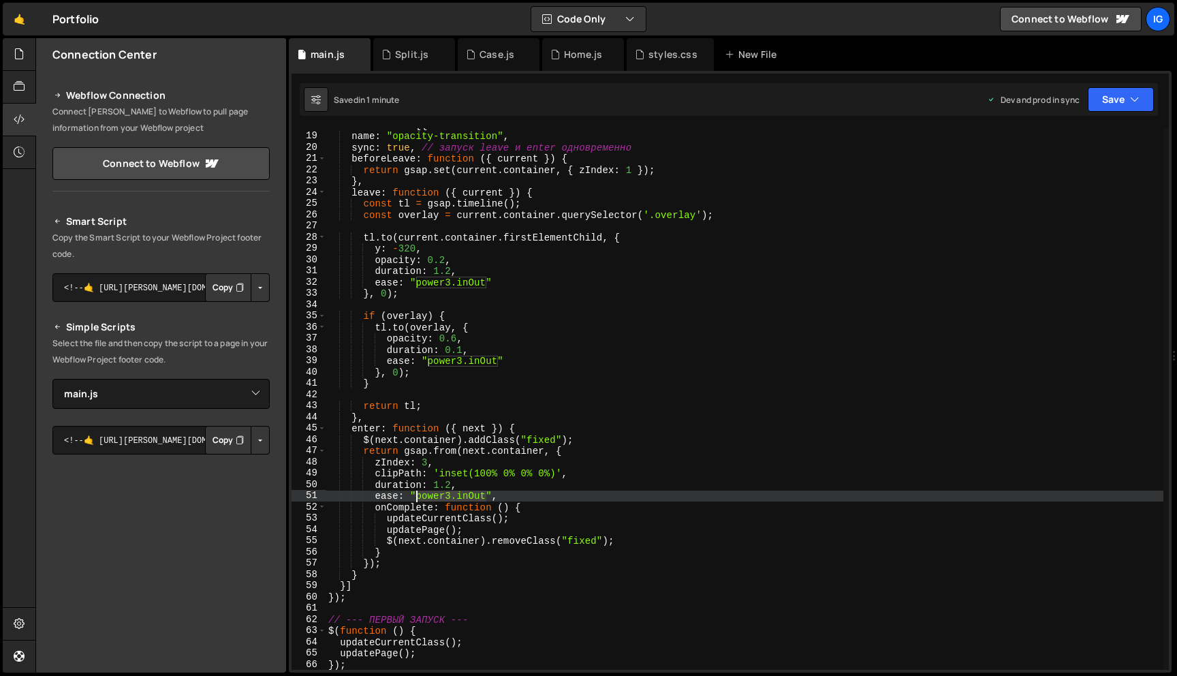
click at [418, 497] on div "transitions : [{ name : "opacity-transition" , sync : true , // запуск leave и …" at bounding box center [745, 401] width 838 height 564
paste textarea "cubic-bezier(0.87, 0, 0.13, 1)"
click at [564, 527] on div "transitions : [{ name : "opacity-transition" , sync : true , // запуск leave и …" at bounding box center [745, 401] width 838 height 564
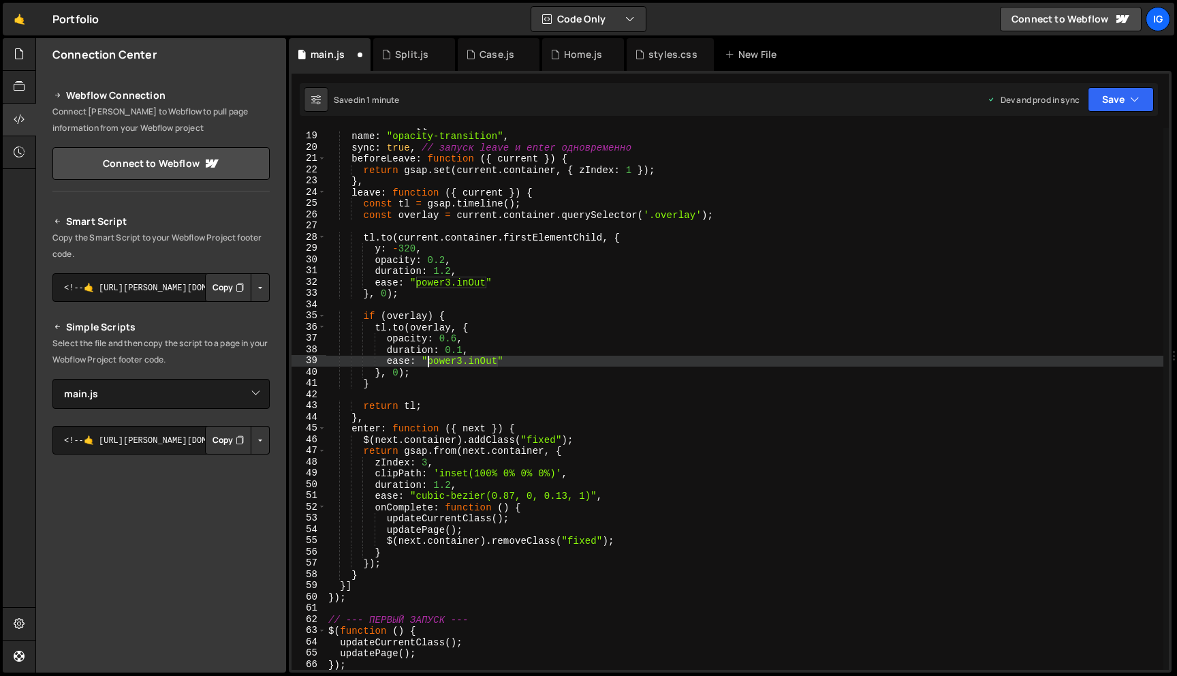
drag, startPoint x: 499, startPoint y: 362, endPoint x: 429, endPoint y: 360, distance: 69.5
click at [429, 360] on div "transitions : [{ name : "opacity-transition" , sync : true , // запуск leave и …" at bounding box center [745, 401] width 838 height 564
click at [489, 279] on div "transitions : [{ name : "opacity-transition" , sync : true , // запуск leave и …" at bounding box center [745, 401] width 838 height 564
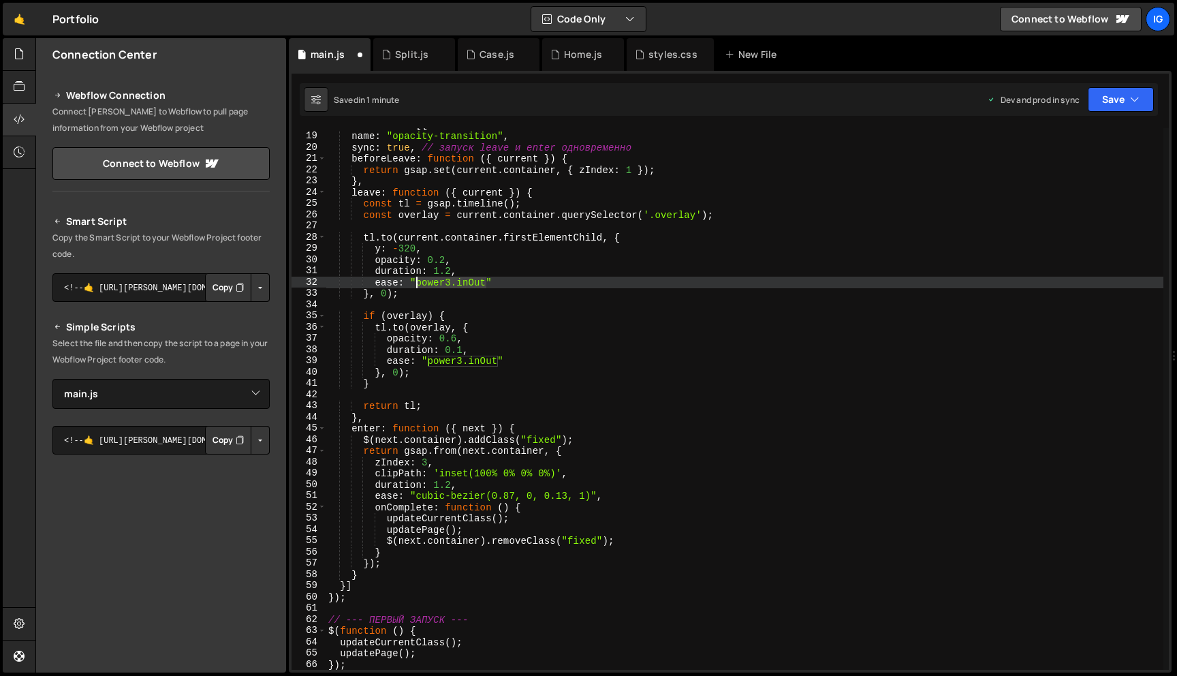
drag, startPoint x: 487, startPoint y: 283, endPoint x: 416, endPoint y: 280, distance: 71.6
click at [416, 280] on div "transitions : [{ name : "opacity-transition" , sync : true , // запуск leave и …" at bounding box center [745, 401] width 838 height 564
paste textarea "cubic-bezier(0.87, 0, 0.13, 1)"
click at [1107, 103] on button "Save" at bounding box center [1121, 99] width 66 height 25
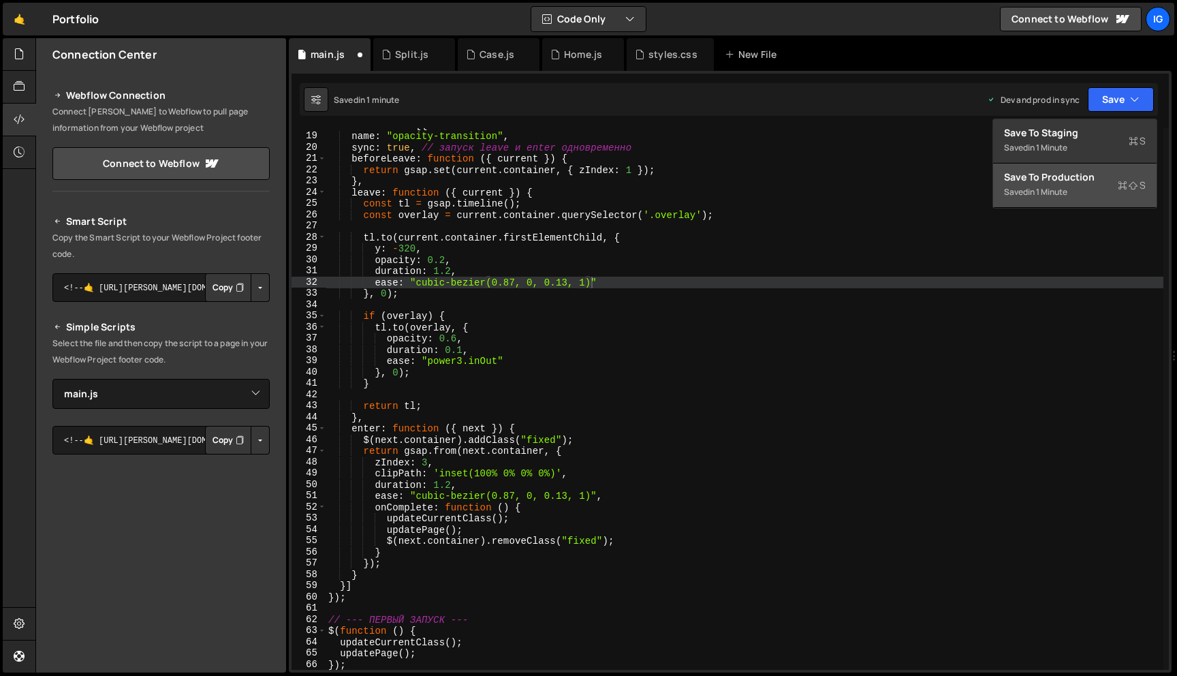
click at [1061, 189] on div "in 1 minute" at bounding box center [1048, 192] width 40 height 12
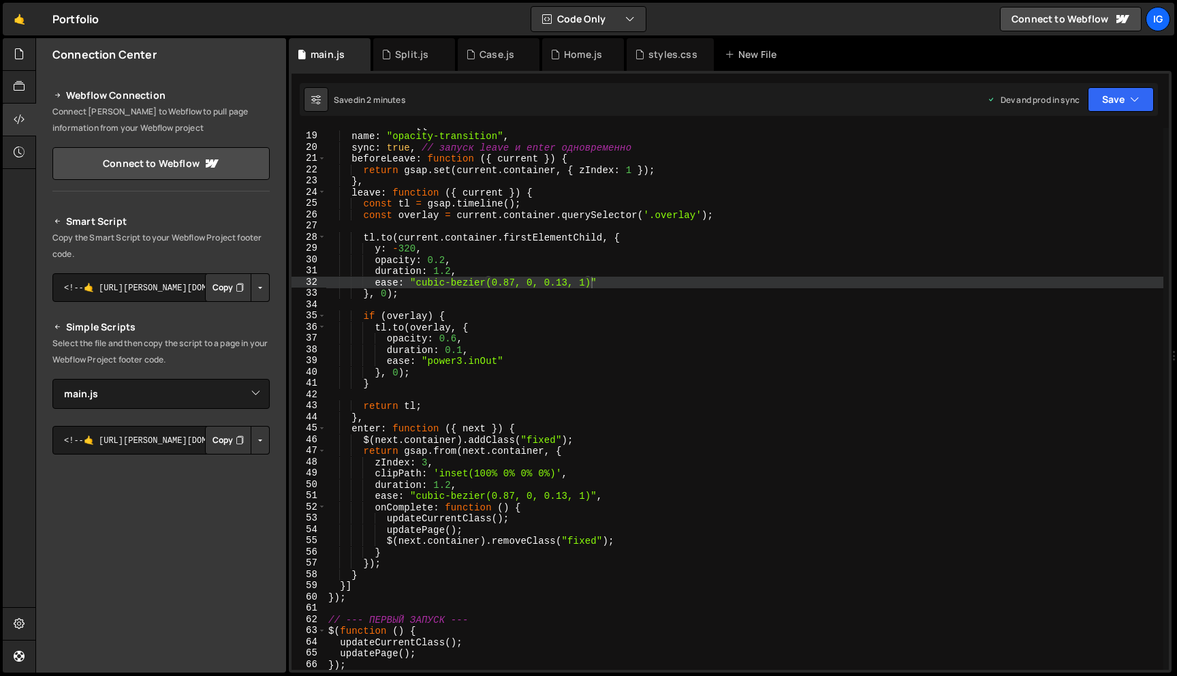
scroll to position [211, 0]
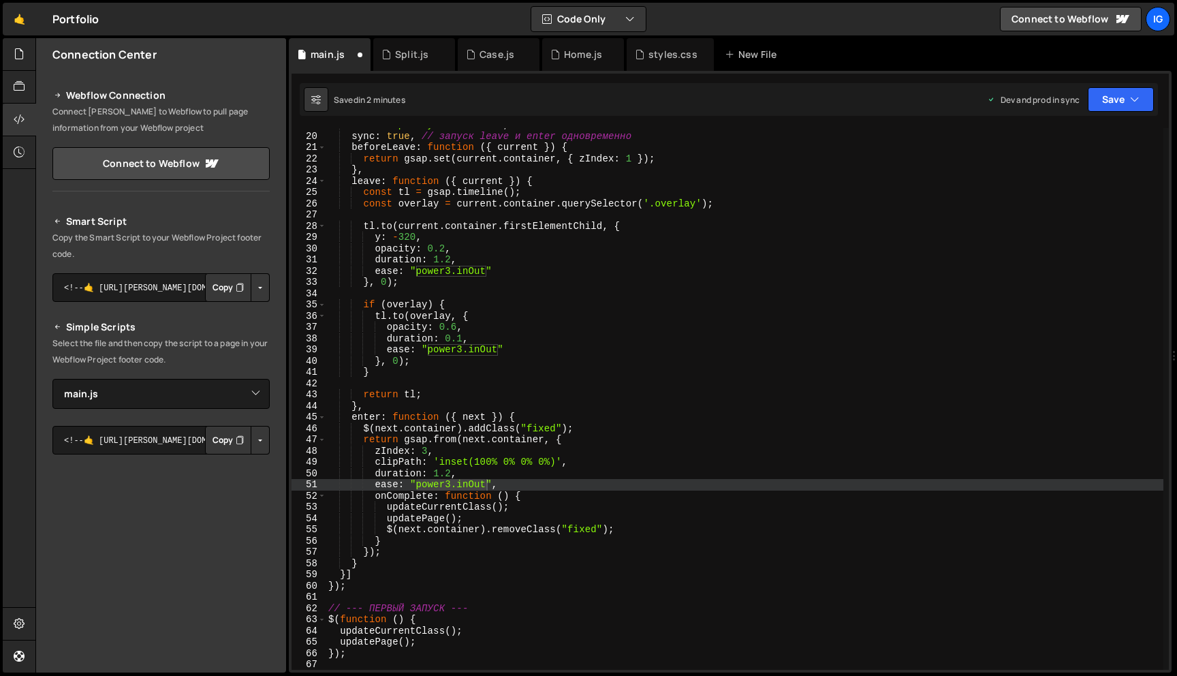
click at [588, 471] on div "name : "opacity-transition" , sync : true , // запуск leave и enter одновременн…" at bounding box center [745, 401] width 838 height 564
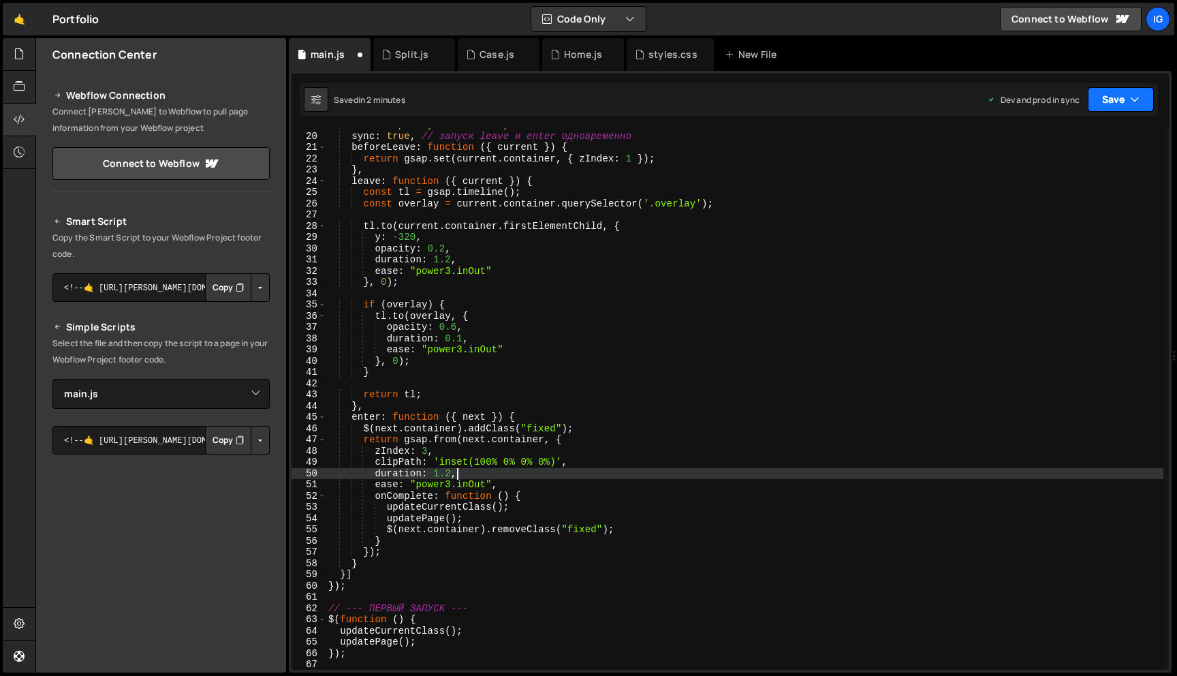
click at [1114, 110] on button "Save" at bounding box center [1121, 99] width 66 height 25
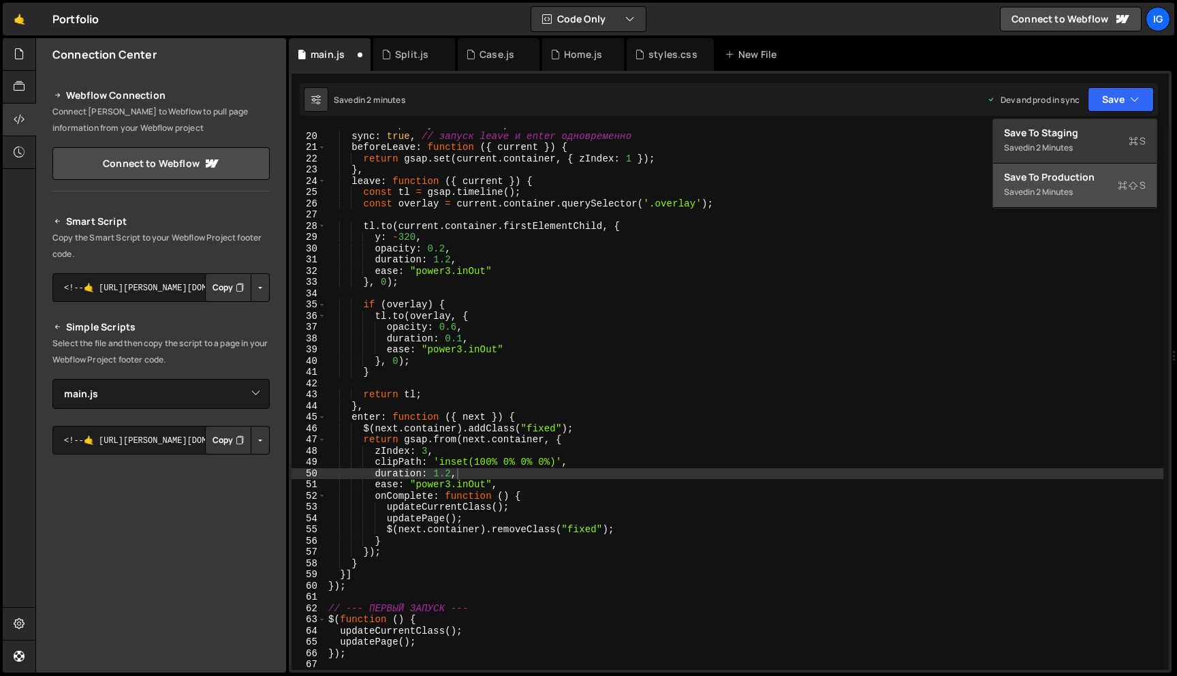
click at [1070, 193] on div "in 2 minutes" at bounding box center [1050, 192] width 45 height 12
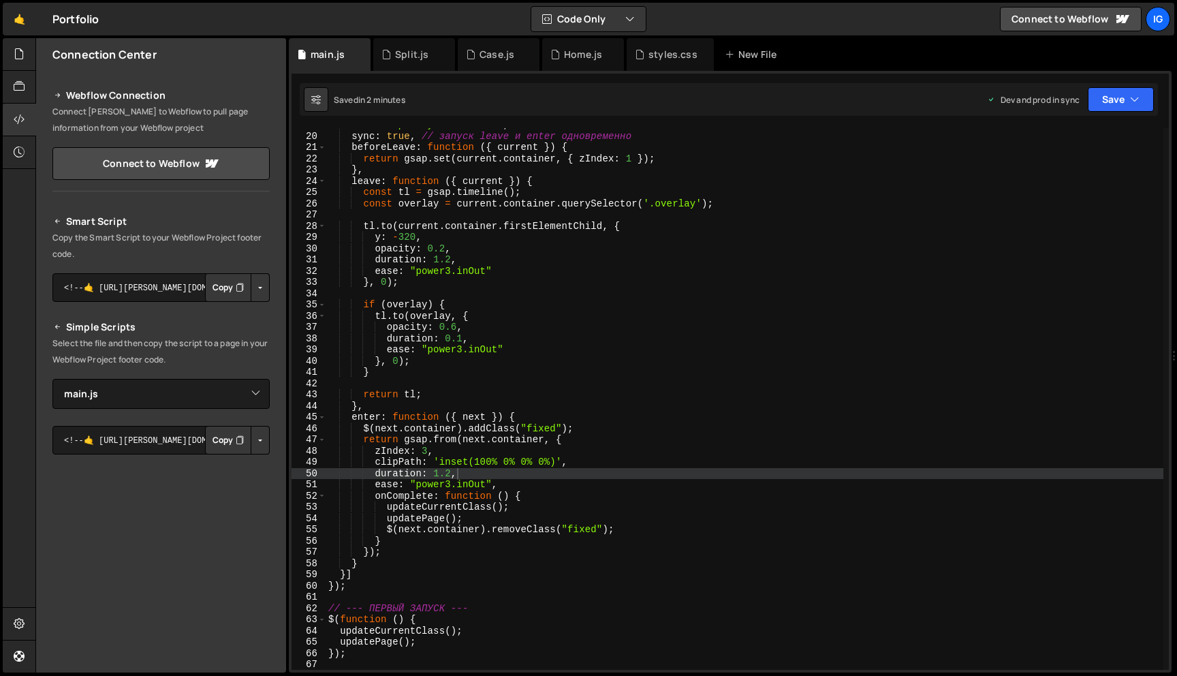
click at [451, 475] on div "name : "opacity-transition" , sync : true , // запуск leave и enter одновременн…" at bounding box center [745, 401] width 838 height 564
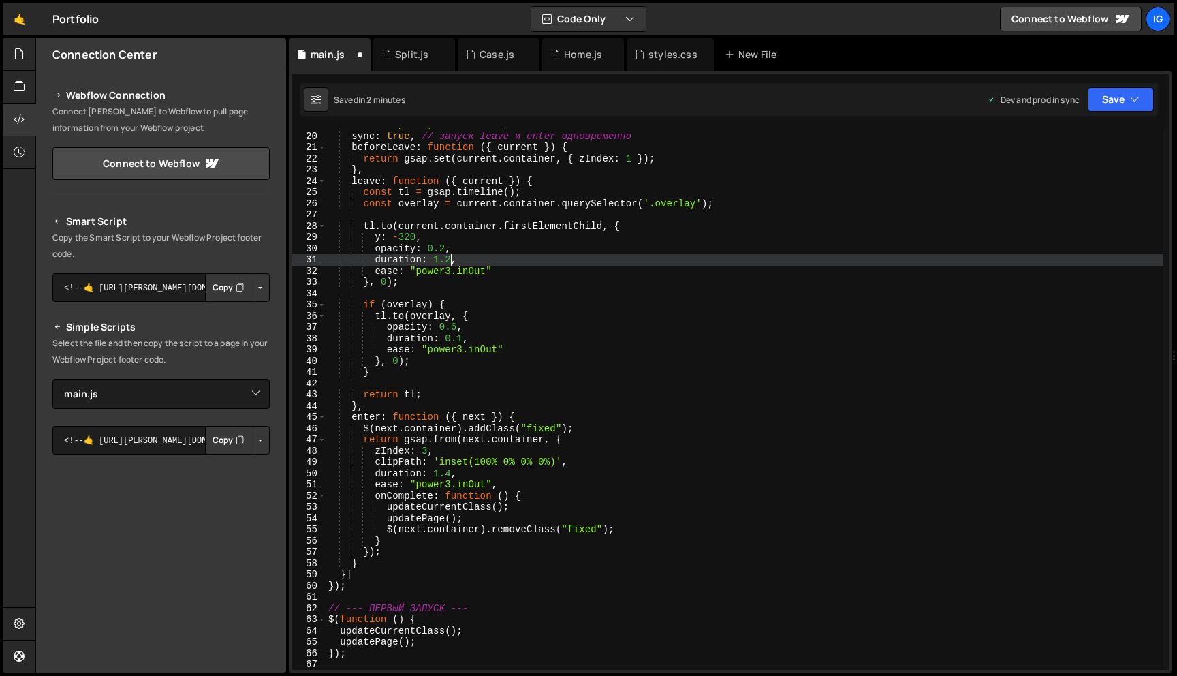
click at [450, 262] on div "name : "opacity-transition" , sync : true , // запуск leave и enter одновременн…" at bounding box center [745, 401] width 838 height 564
click at [1151, 98] on button "Save" at bounding box center [1121, 99] width 66 height 25
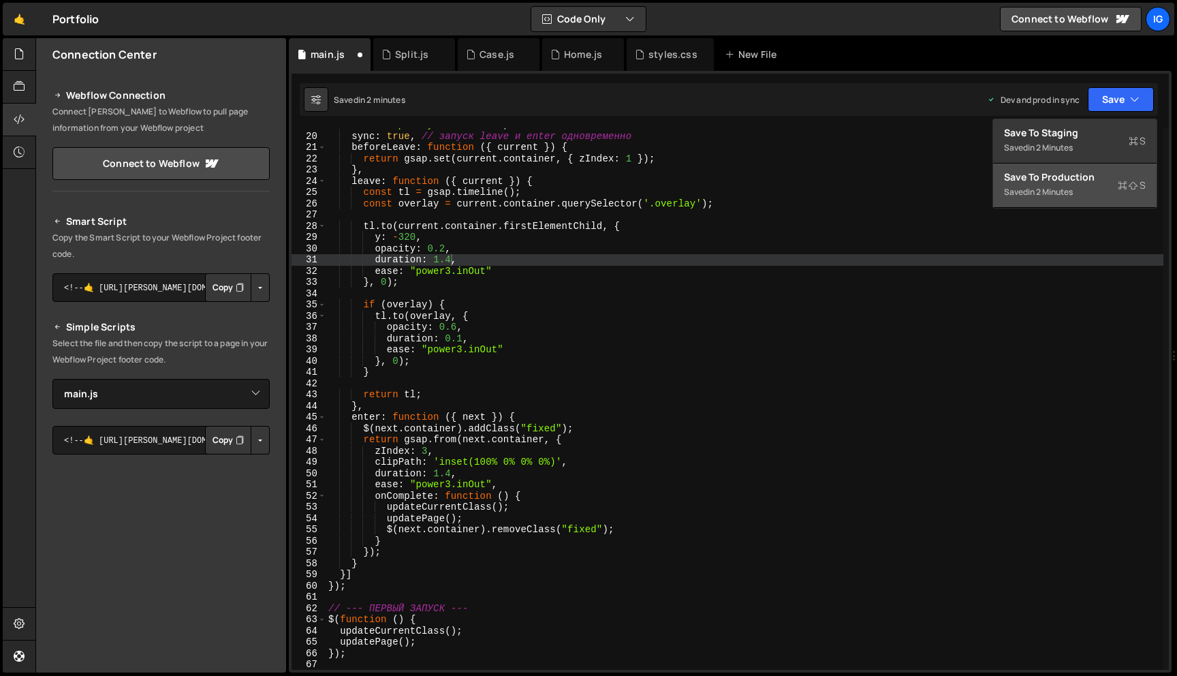
click at [1088, 173] on div "Save to Production S" at bounding box center [1075, 177] width 142 height 14
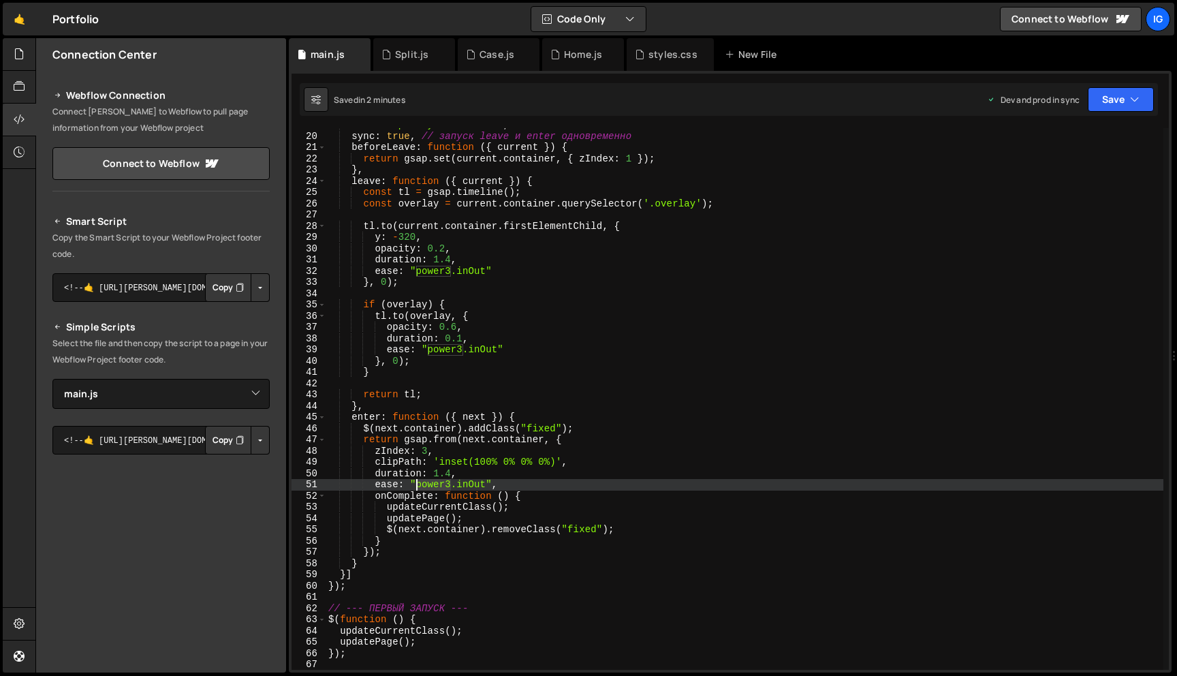
drag, startPoint x: 452, startPoint y: 486, endPoint x: 417, endPoint y: 486, distance: 35.4
click at [417, 486] on div "name : "opacity-transition" , sync : true , // запуск leave и enter одновременн…" at bounding box center [745, 401] width 838 height 564
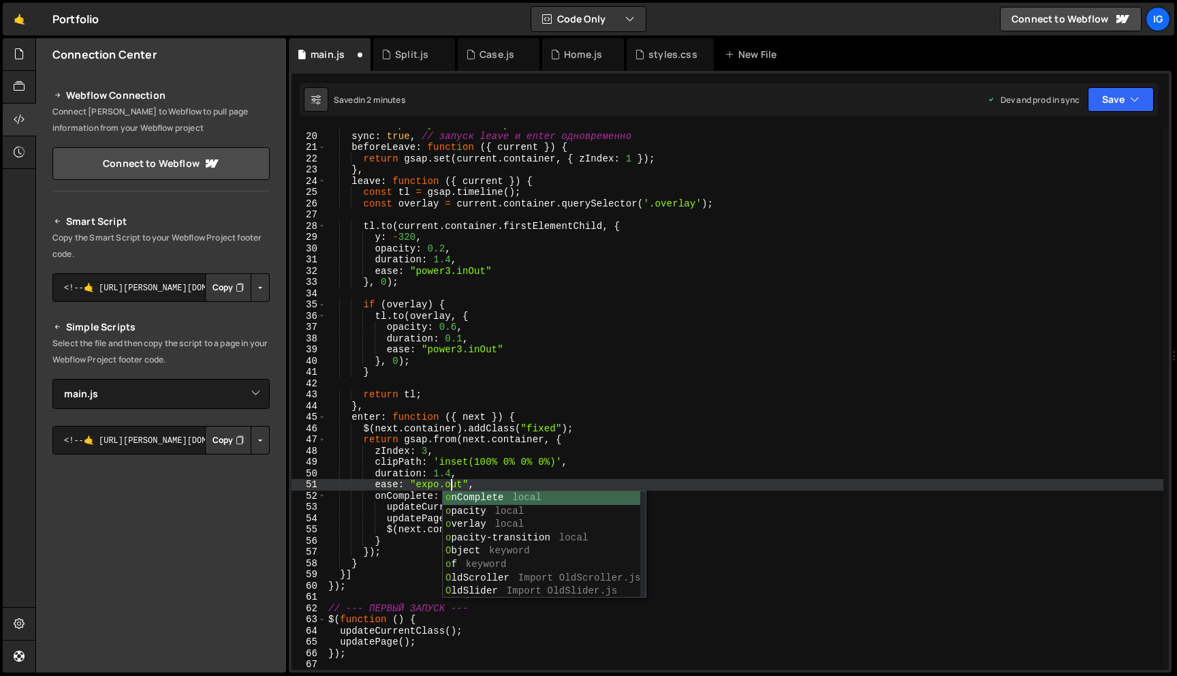
click at [482, 478] on div "name : "opacity-transition" , sync : true , // запуск leave и enter одновременн…" at bounding box center [745, 401] width 838 height 564
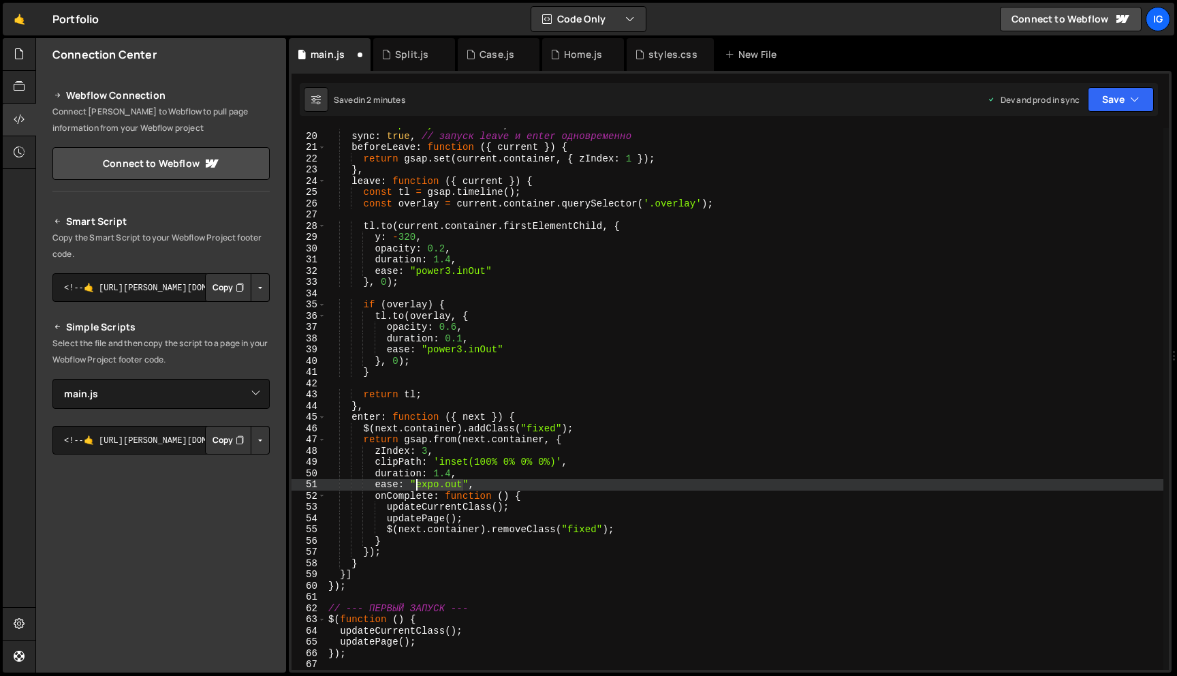
drag, startPoint x: 465, startPoint y: 486, endPoint x: 416, endPoint y: 486, distance: 48.4
click at [416, 486] on div "name : "opacity-transition" , sync : true , // запуск leave и enter одновременн…" at bounding box center [745, 401] width 838 height 564
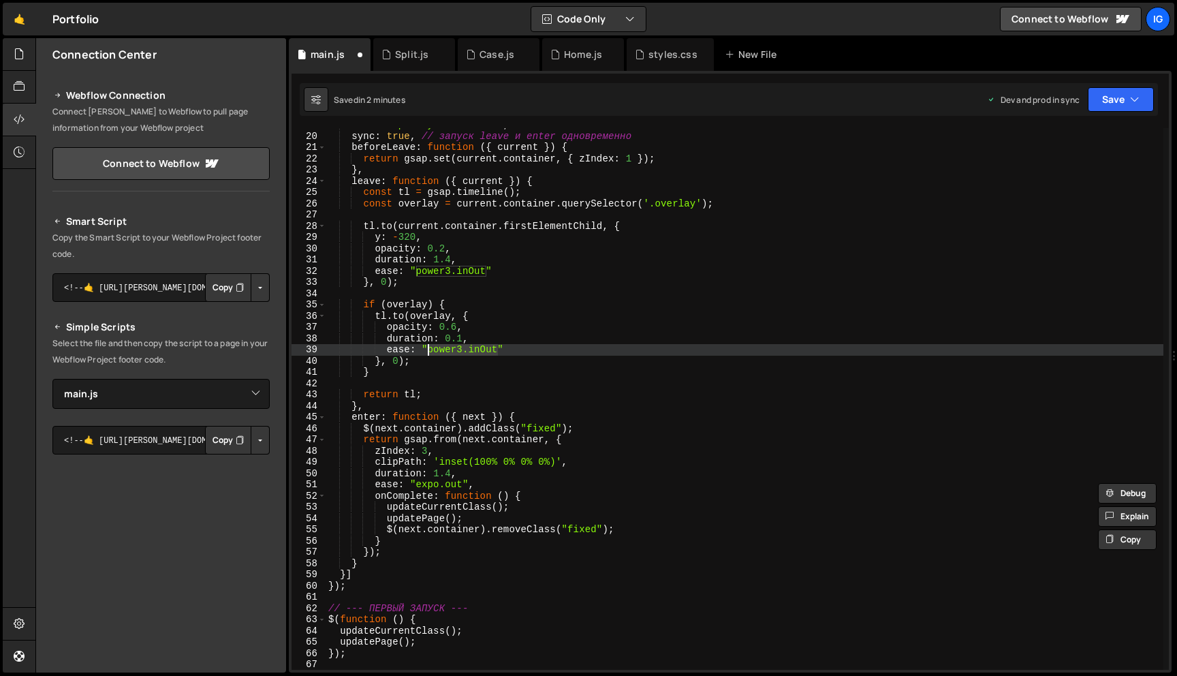
drag, startPoint x: 499, startPoint y: 349, endPoint x: 428, endPoint y: 349, distance: 70.8
click at [428, 349] on div "name : "opacity-transition" , sync : true , // запуск leave и enter одновременн…" at bounding box center [745, 401] width 838 height 564
paste textarea "expo.o"
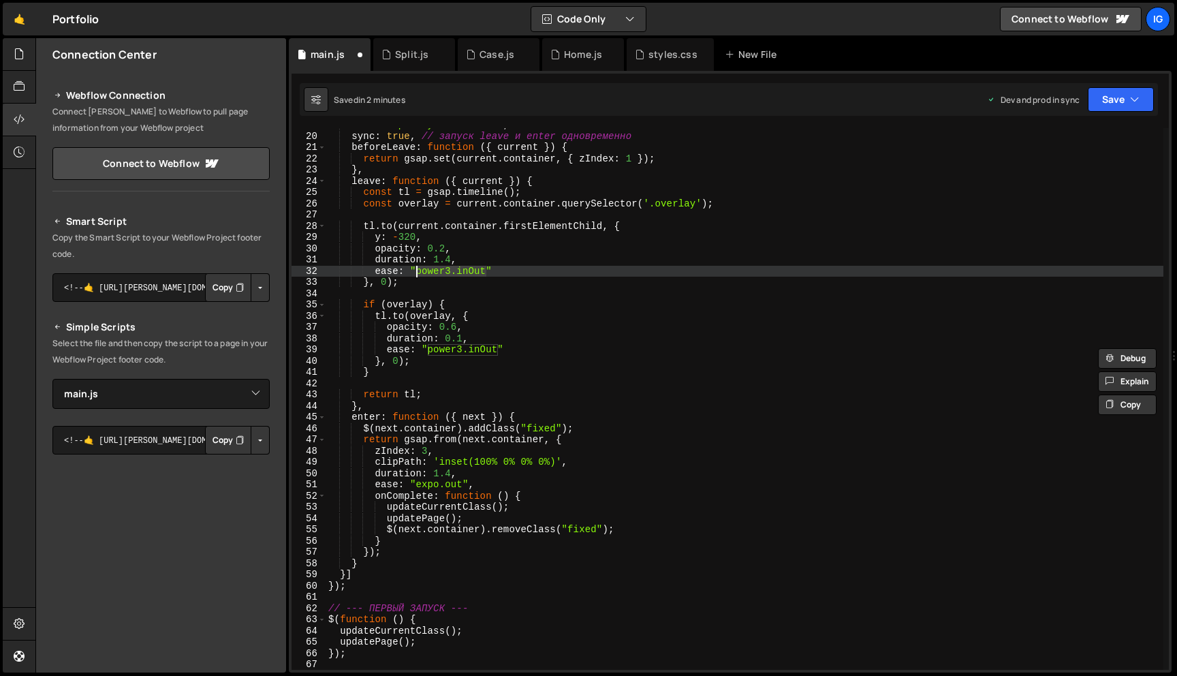
drag, startPoint x: 486, startPoint y: 268, endPoint x: 418, endPoint y: 270, distance: 68.8
click at [418, 270] on div "name : "opacity-transition" , sync : true , // запуск leave и enter одновременн…" at bounding box center [745, 401] width 838 height 564
paste textarea "expo.o"
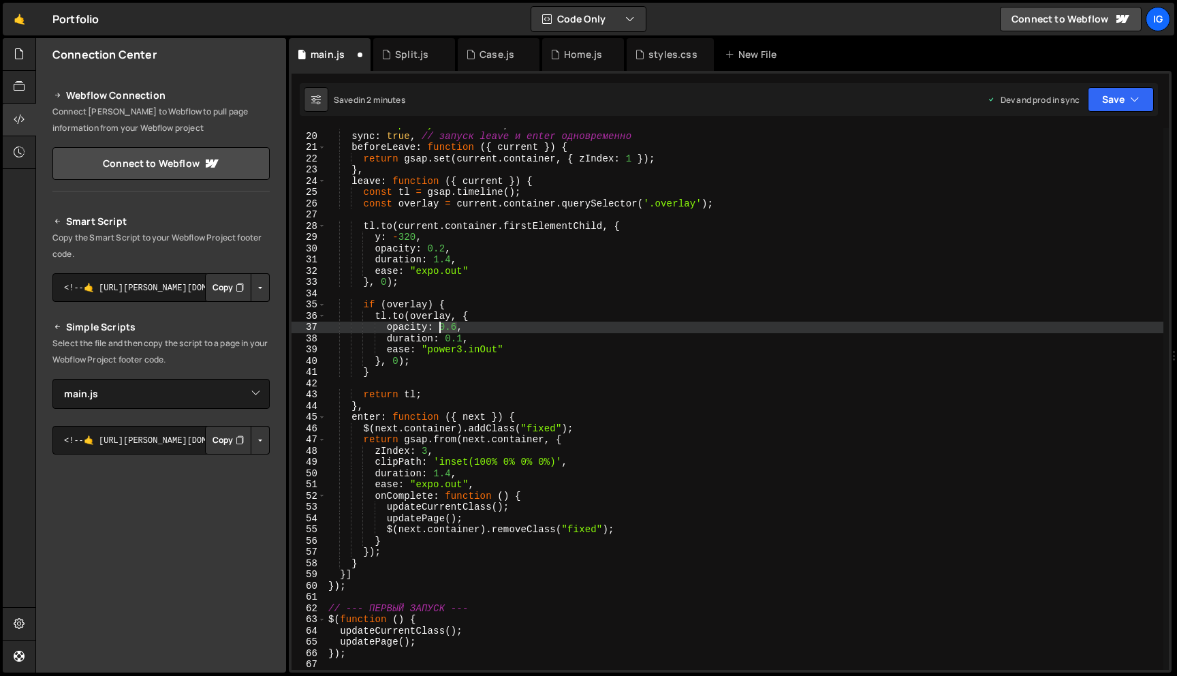
drag, startPoint x: 456, startPoint y: 327, endPoint x: 440, endPoint y: 325, distance: 16.5
click at [440, 325] on div "name : "opacity-transition" , sync : true , // запуск leave и enter одновременн…" at bounding box center [745, 401] width 838 height 564
click at [456, 321] on div "name : "opacity-transition" , sync : true , // запуск leave и enter одновременн…" at bounding box center [745, 401] width 838 height 564
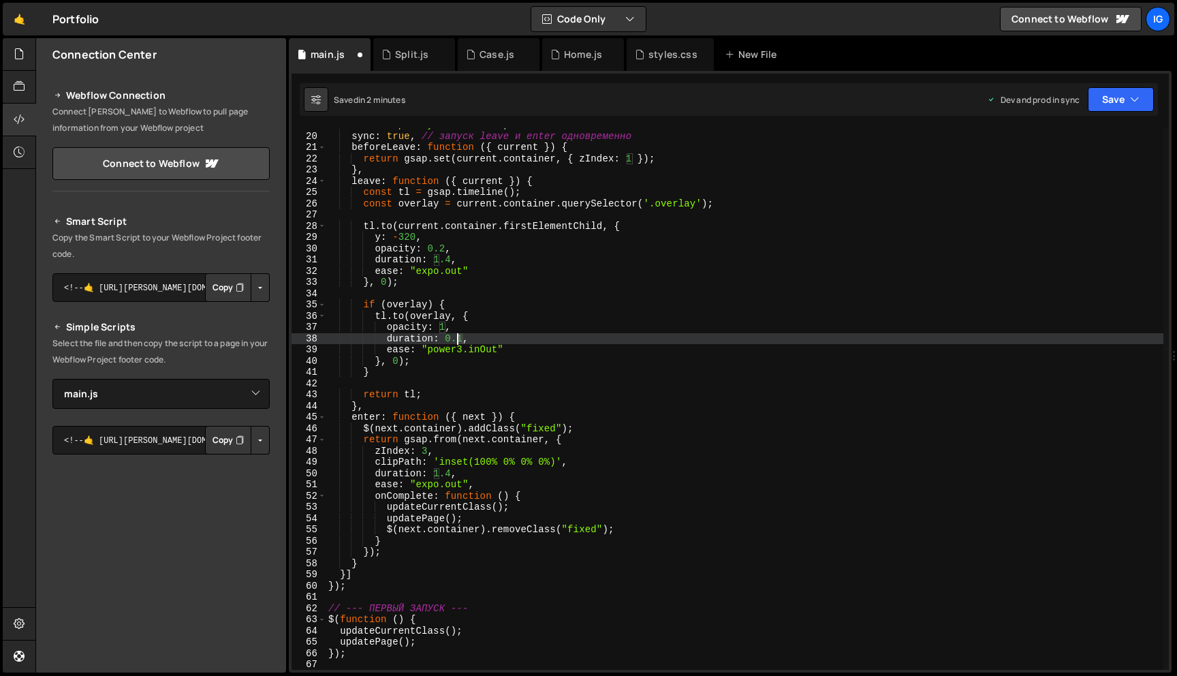
click at [457, 336] on div "name : "opacity-transition" , sync : true , // запуск leave и enter одновременн…" at bounding box center [745, 401] width 838 height 564
click at [1101, 105] on button "Save" at bounding box center [1121, 99] width 66 height 25
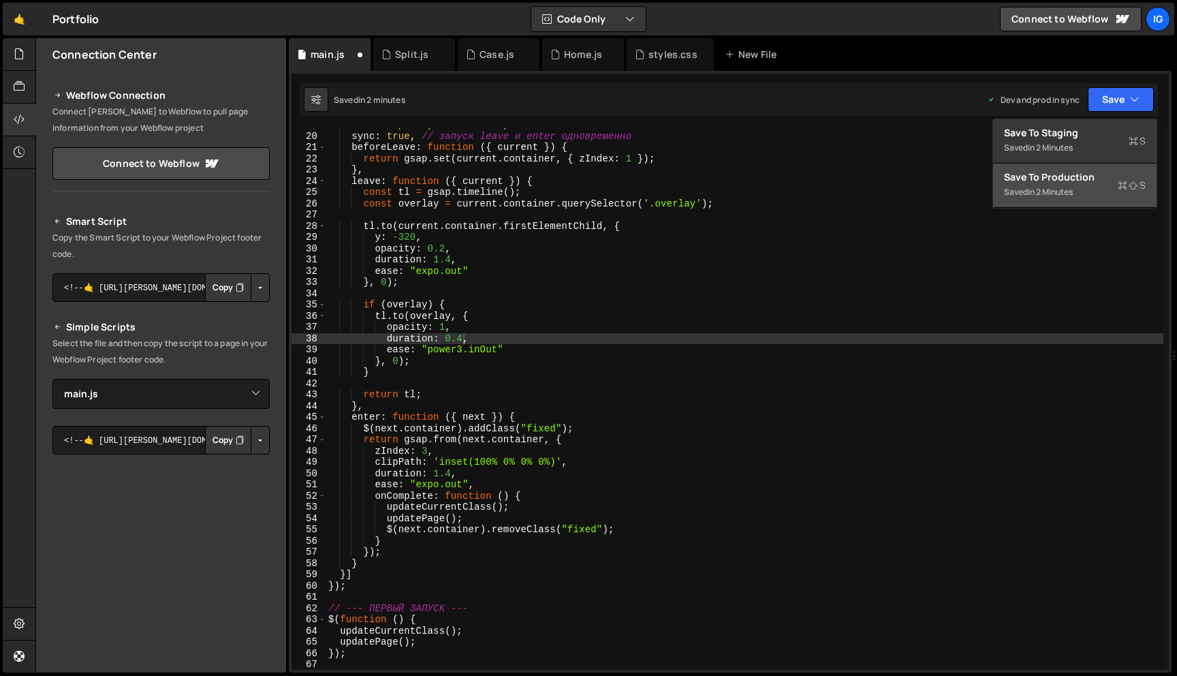
click at [1091, 172] on div "Save to Production S" at bounding box center [1075, 177] width 142 height 14
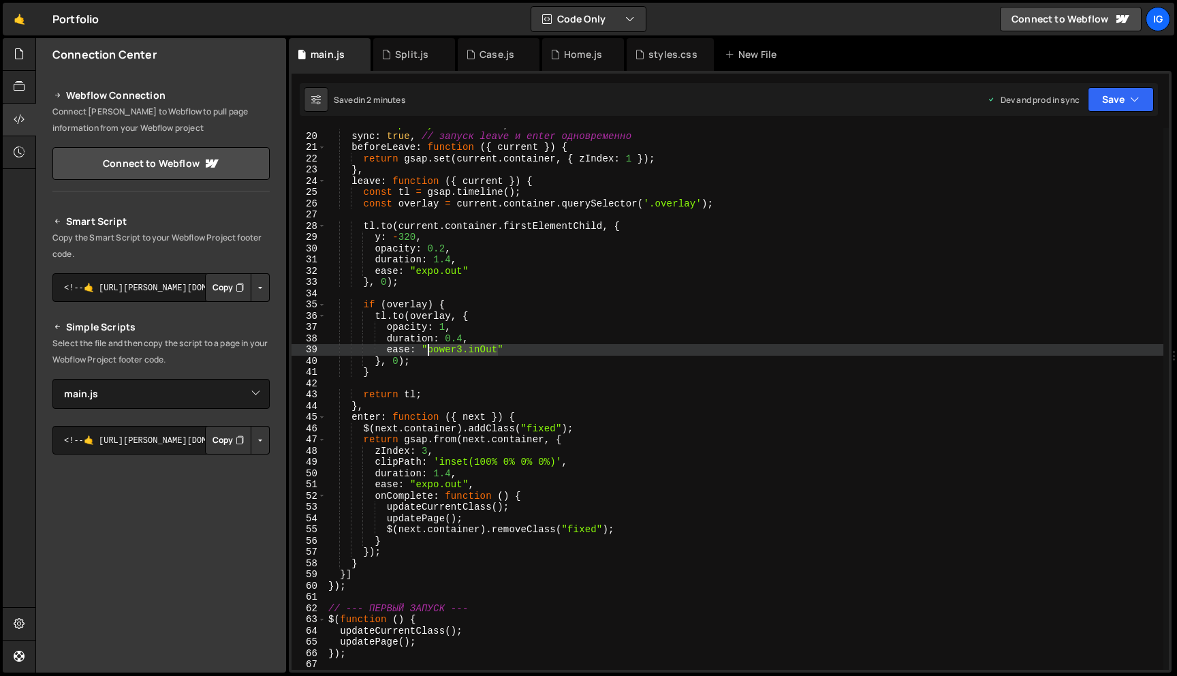
drag, startPoint x: 498, startPoint y: 351, endPoint x: 427, endPoint y: 352, distance: 70.8
click at [427, 352] on div "name : "opacity-transition" , sync : true , // запуск leave и enter одновременн…" at bounding box center [745, 401] width 838 height 564
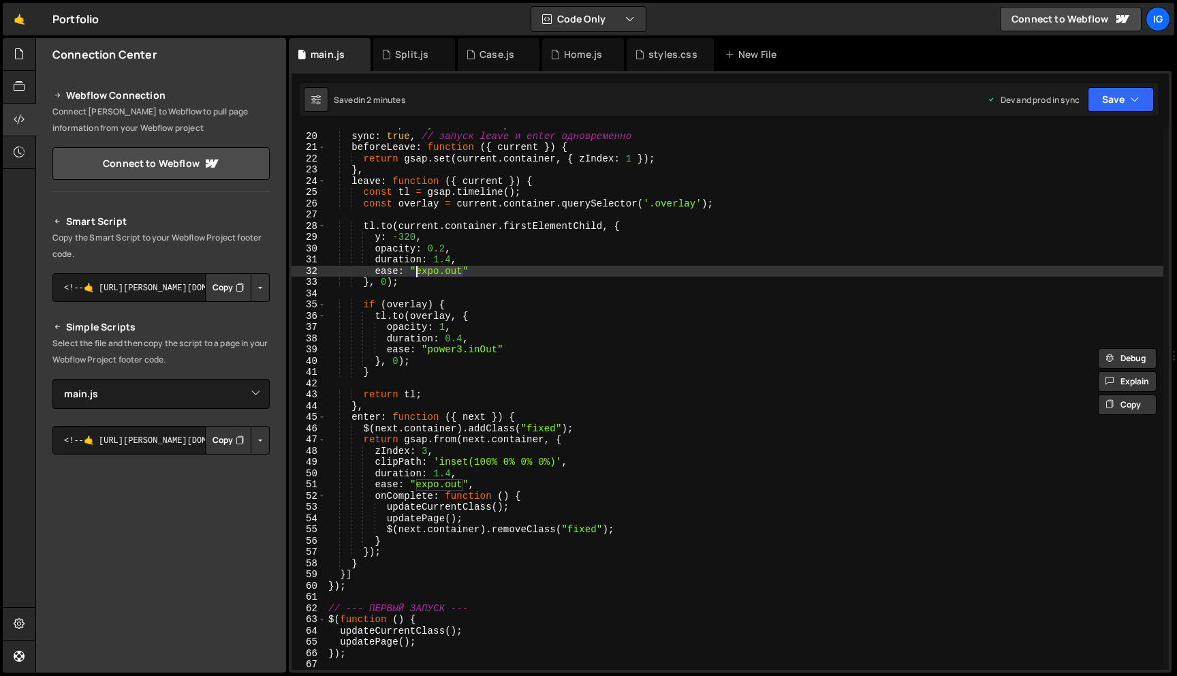
drag, startPoint x: 465, startPoint y: 269, endPoint x: 419, endPoint y: 270, distance: 46.3
click at [419, 270] on div "name : "opacity-transition" , sync : true , // запуск leave и enter одновременн…" at bounding box center [745, 401] width 838 height 564
paste textarea "power3.inO"
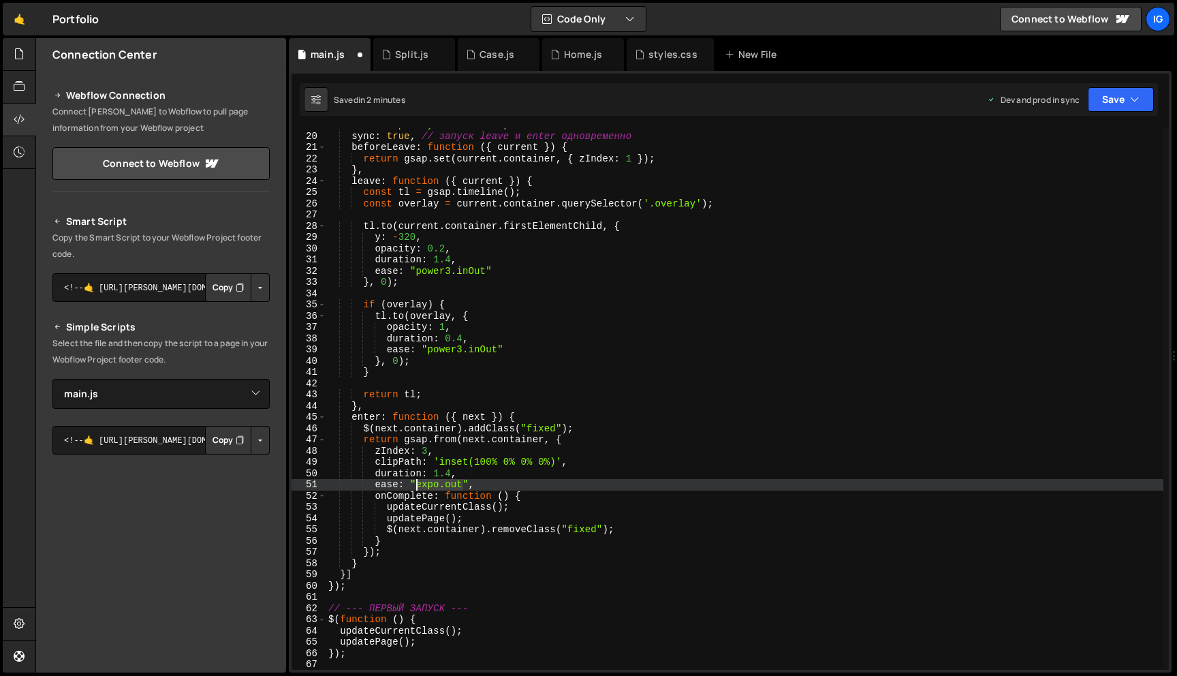
drag, startPoint x: 465, startPoint y: 483, endPoint x: 418, endPoint y: 482, distance: 47.0
click at [418, 482] on div "name : "opacity-transition" , sync : true , // запуск leave и enter одновременн…" at bounding box center [745, 401] width 838 height 564
paste textarea "power3.inO"
click at [449, 467] on div "name : "opacity-transition" , sync : true , // запуск leave и enter одновременн…" at bounding box center [745, 401] width 838 height 564
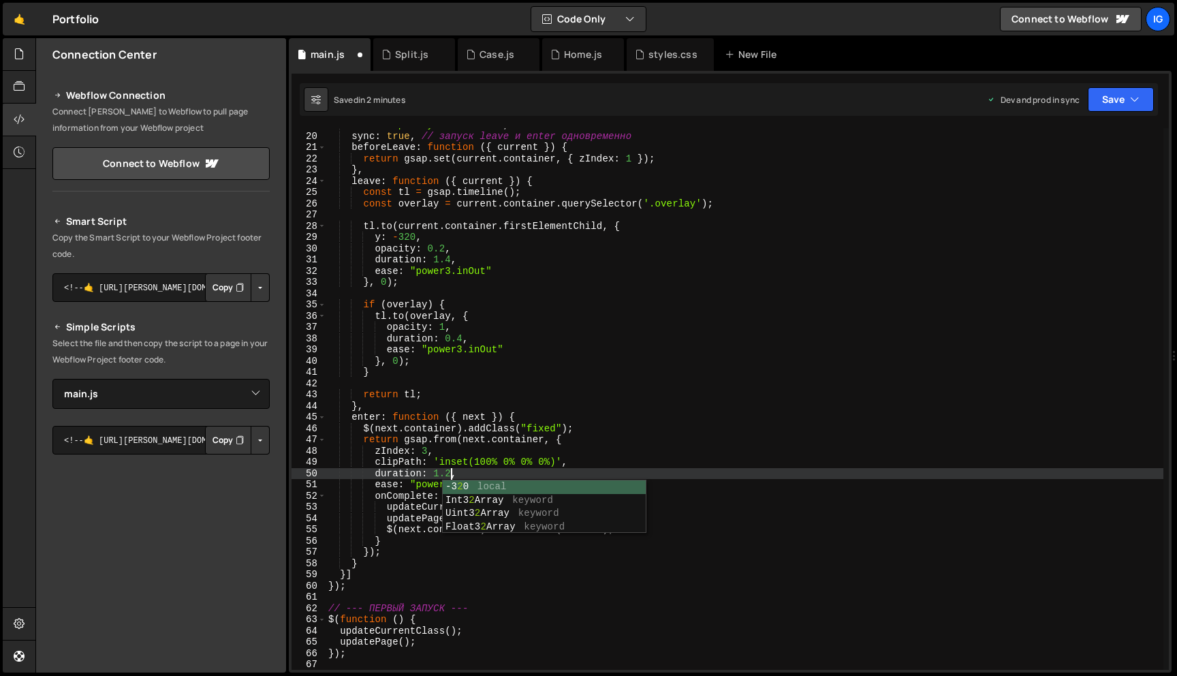
scroll to position [0, 8]
click at [449, 263] on div "name : "opacity-transition" , sync : true , // запуск leave и enter одновременн…" at bounding box center [745, 401] width 838 height 564
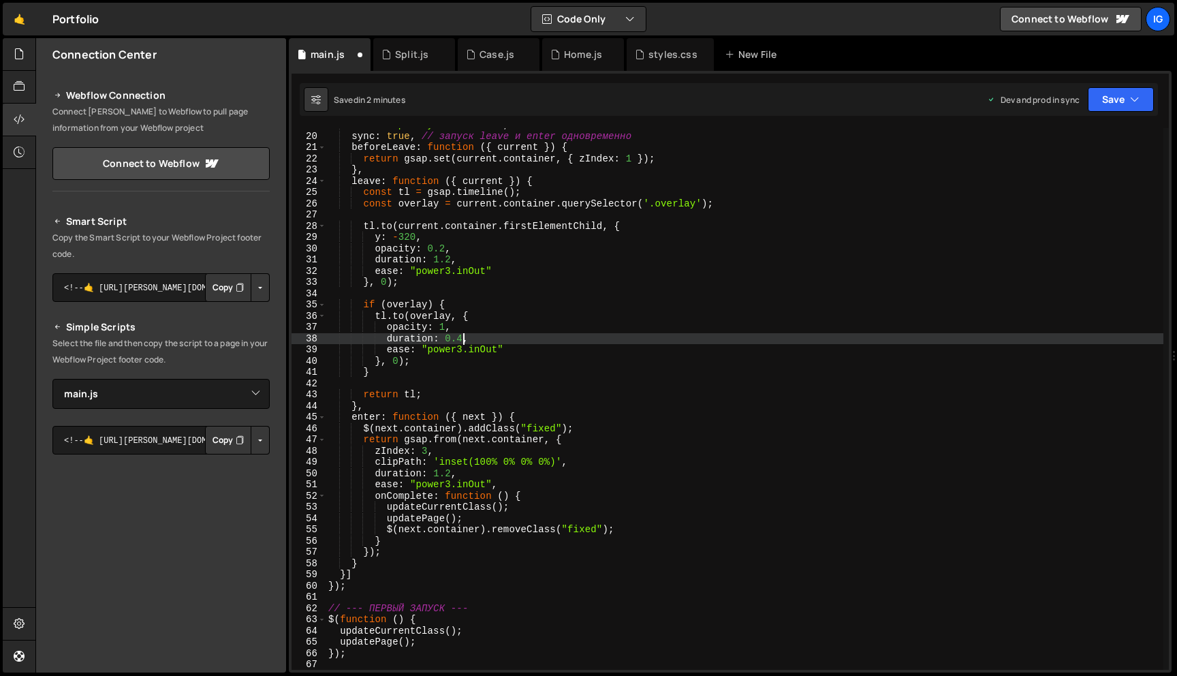
click at [465, 336] on div "name : "opacity-transition" , sync : true , // запуск leave и enter одновременн…" at bounding box center [745, 401] width 838 height 564
click at [500, 328] on div "name : "opacity-transition" , sync : true , // запуск leave и enter одновременн…" at bounding box center [745, 401] width 838 height 564
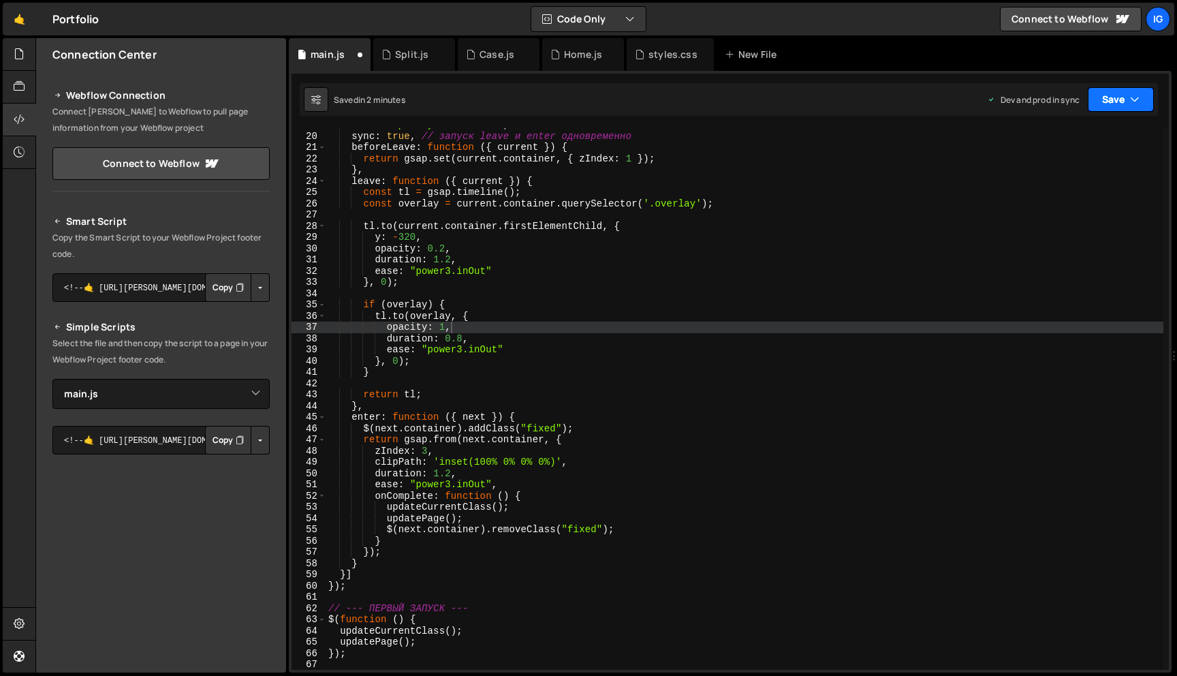
click at [1094, 100] on button "Save" at bounding box center [1121, 99] width 66 height 25
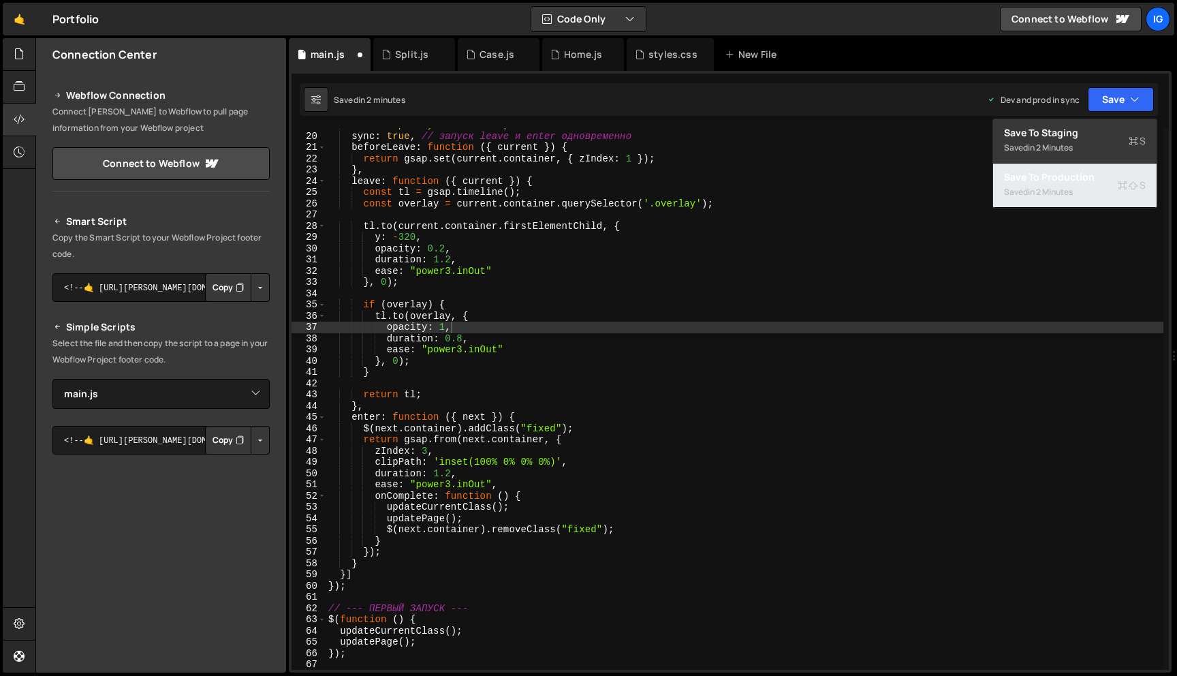
click at [1093, 186] on div "Saved in 2 minutes" at bounding box center [1075, 192] width 142 height 16
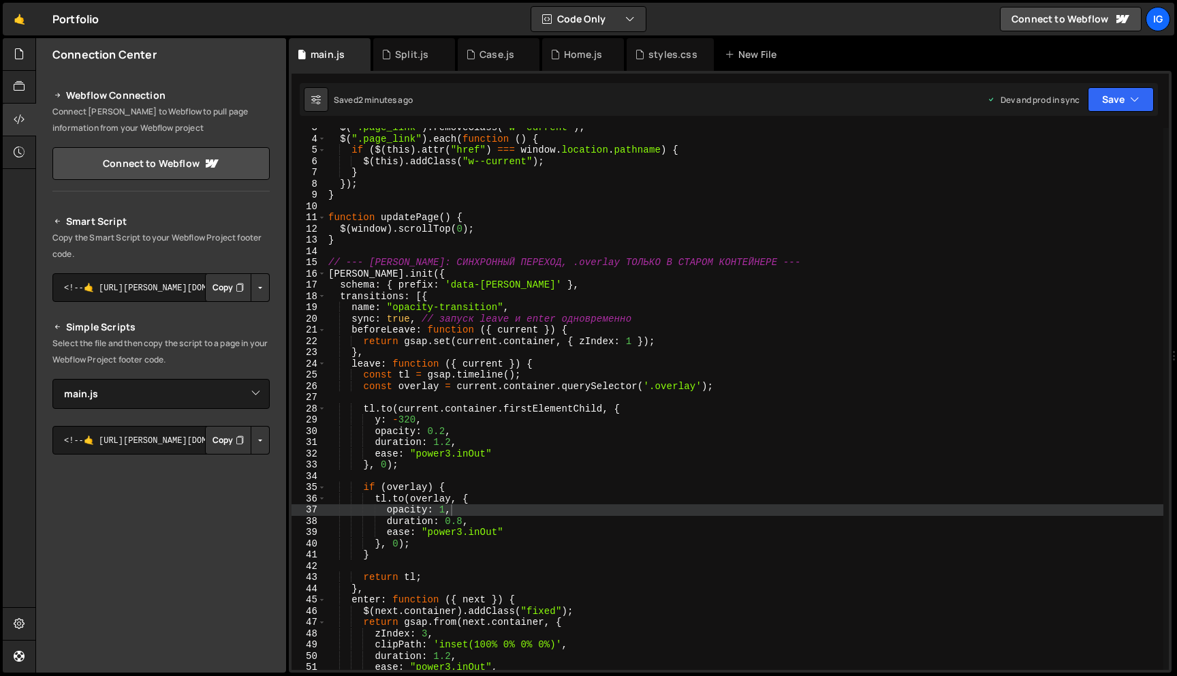
scroll to position [0, 0]
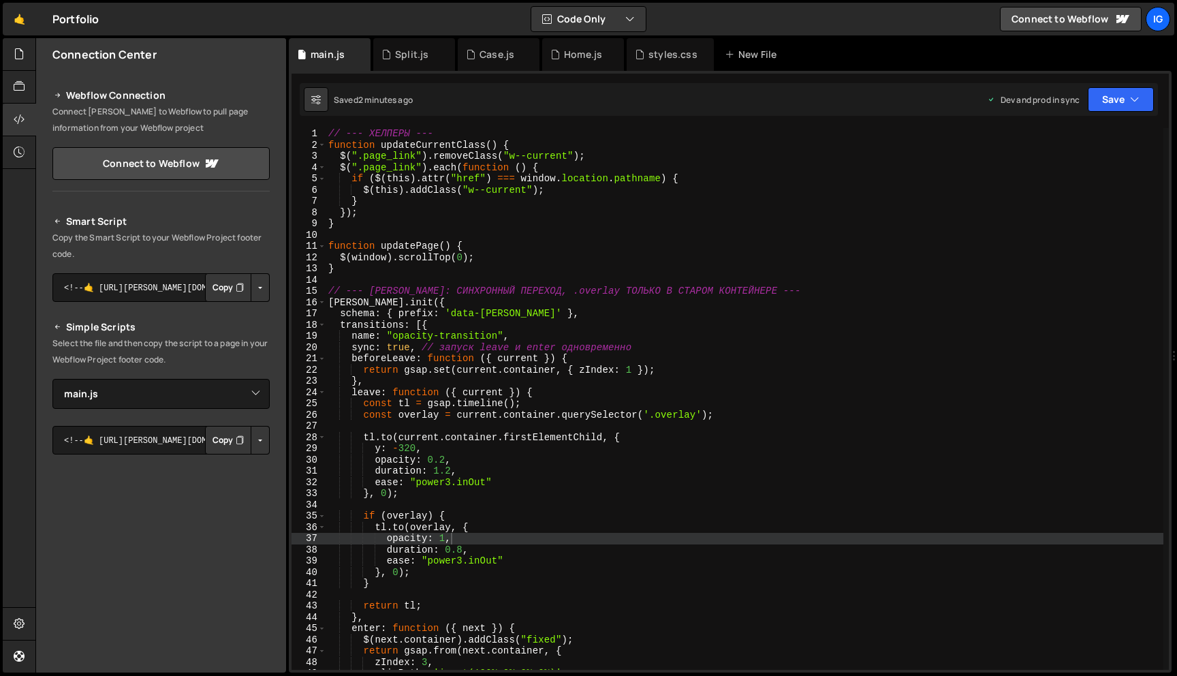
click at [503, 213] on div "// --- ХЕЛПЕРЫ --- function updateCurrentClass ( ) { $ ( ".page_link" ) . remov…" at bounding box center [745, 410] width 838 height 564
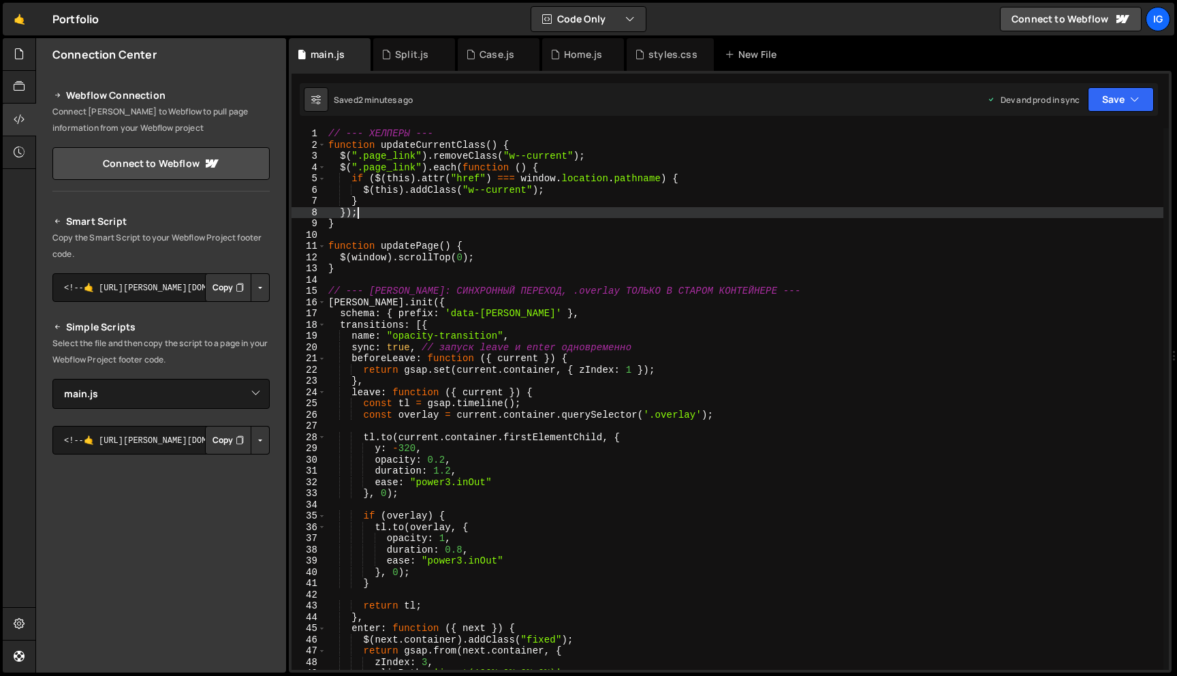
type textarea "});"
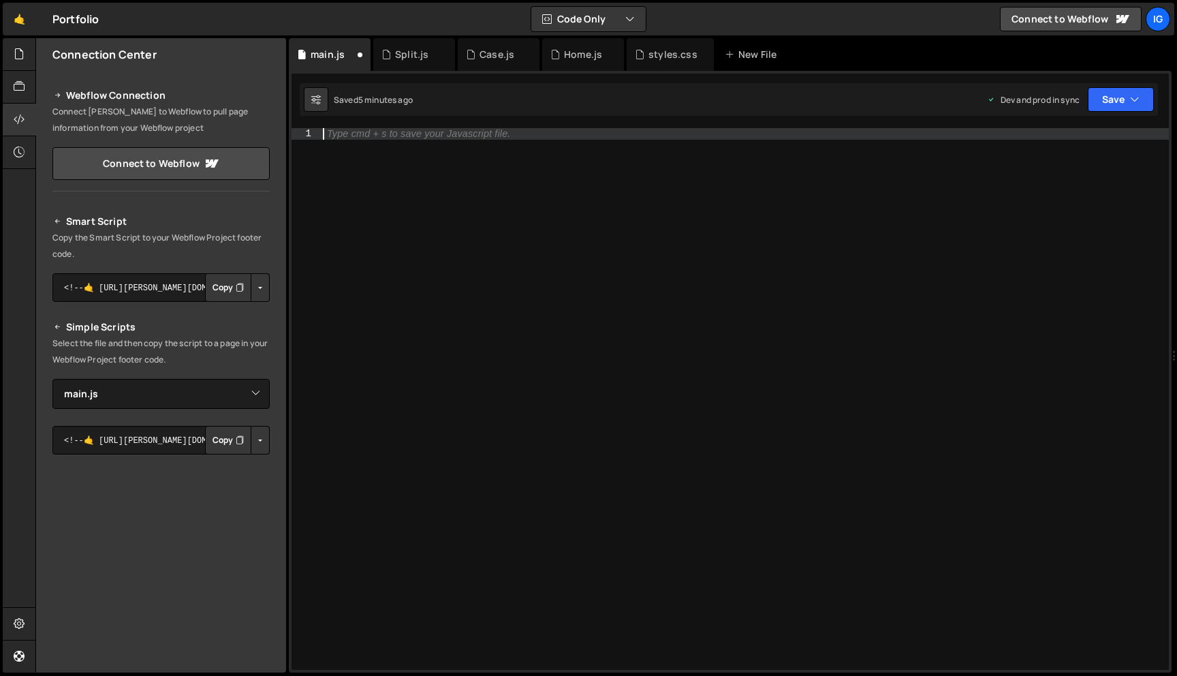
paste textarea "});"
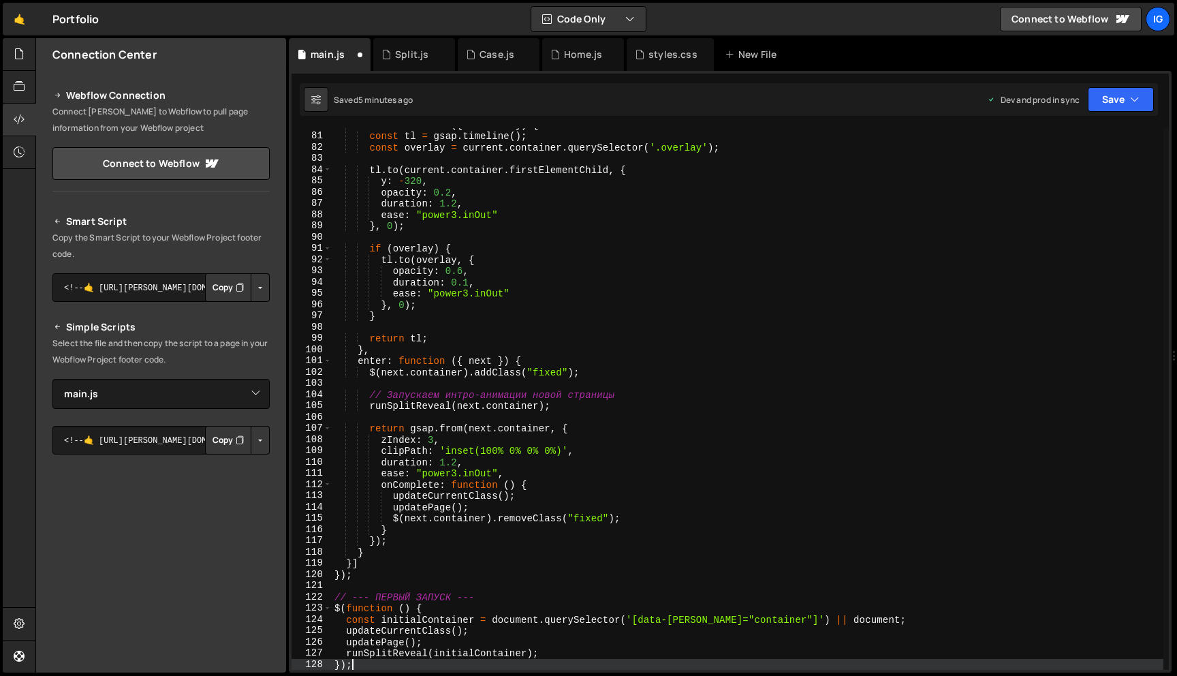
scroll to position [996, 0]
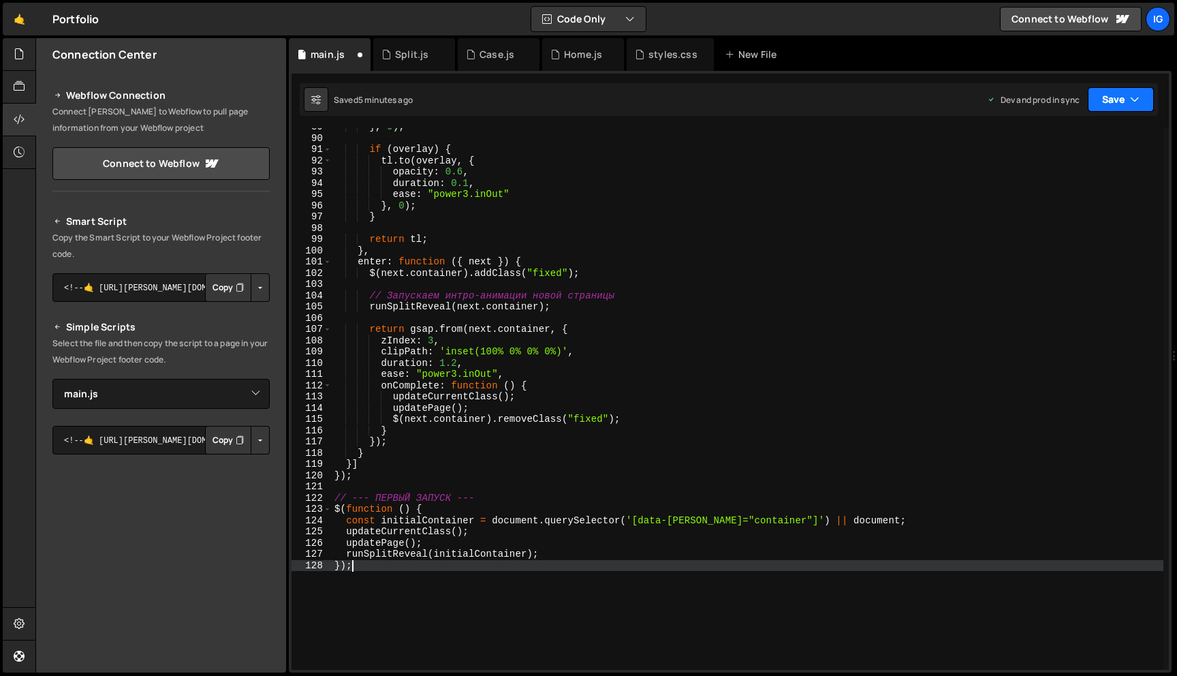
click at [1124, 108] on button "Save" at bounding box center [1121, 99] width 66 height 25
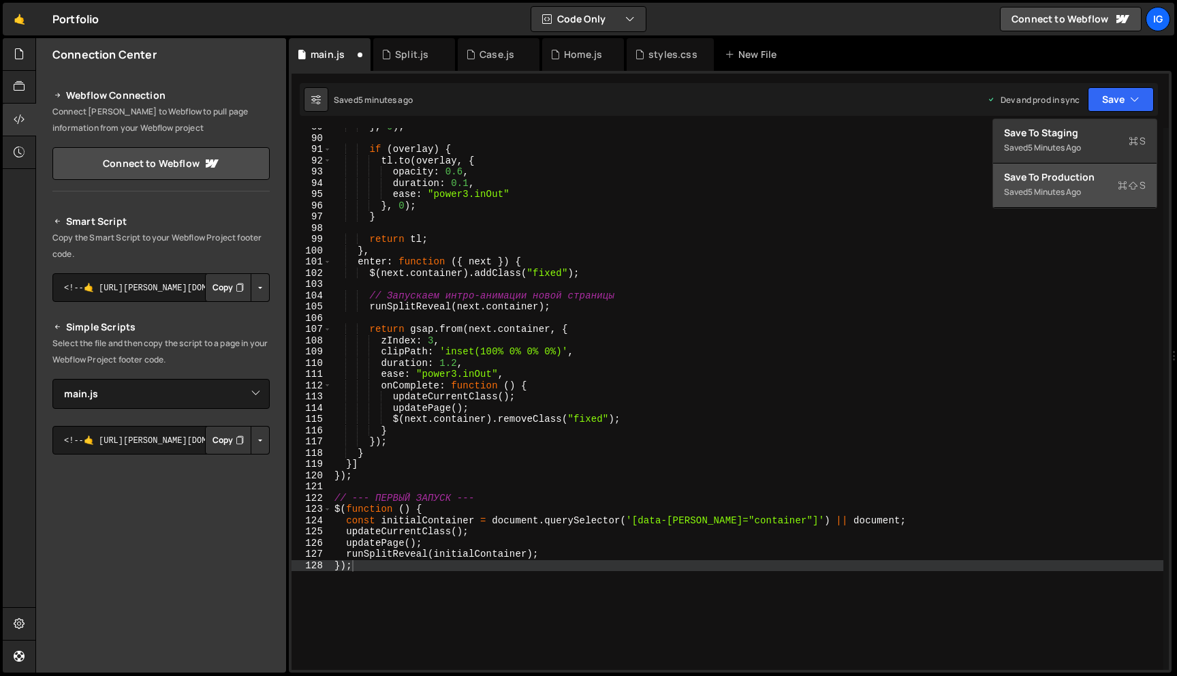
click at [1087, 190] on div "Saved 5 minutes ago" at bounding box center [1075, 192] width 142 height 16
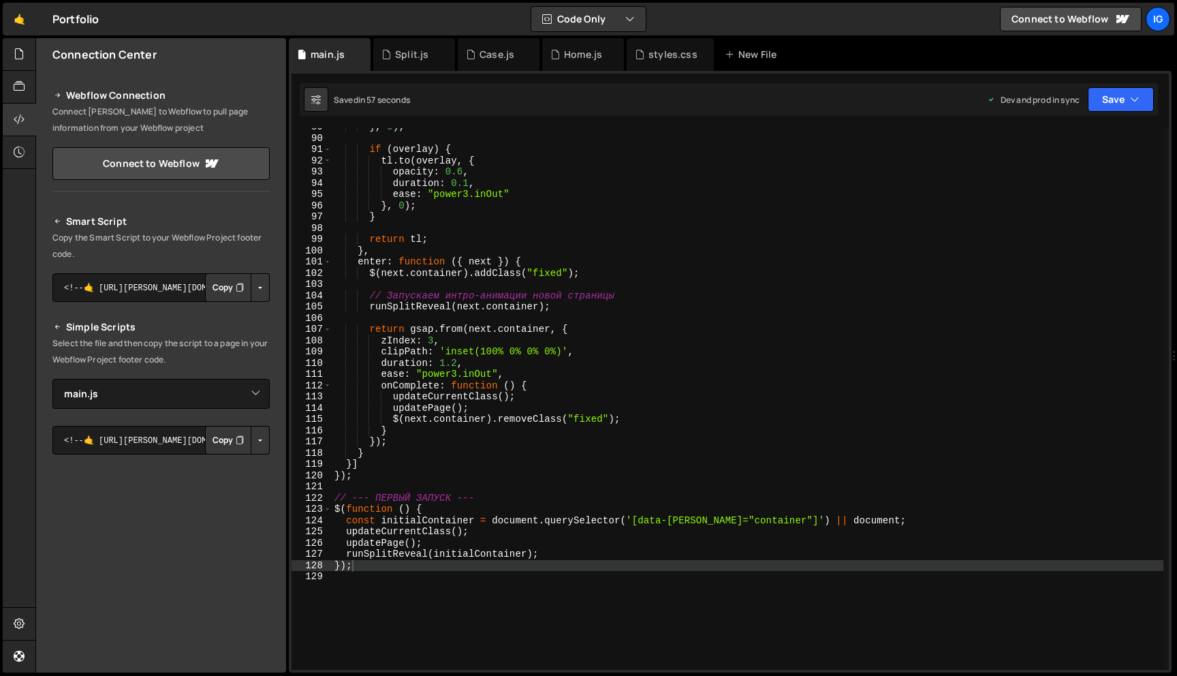
click at [655, 222] on div "} , 0 ) ; if ( overlay ) { tl . to ( overlay , { opacity : 0.6 , duration : 0.1…" at bounding box center [748, 403] width 832 height 564
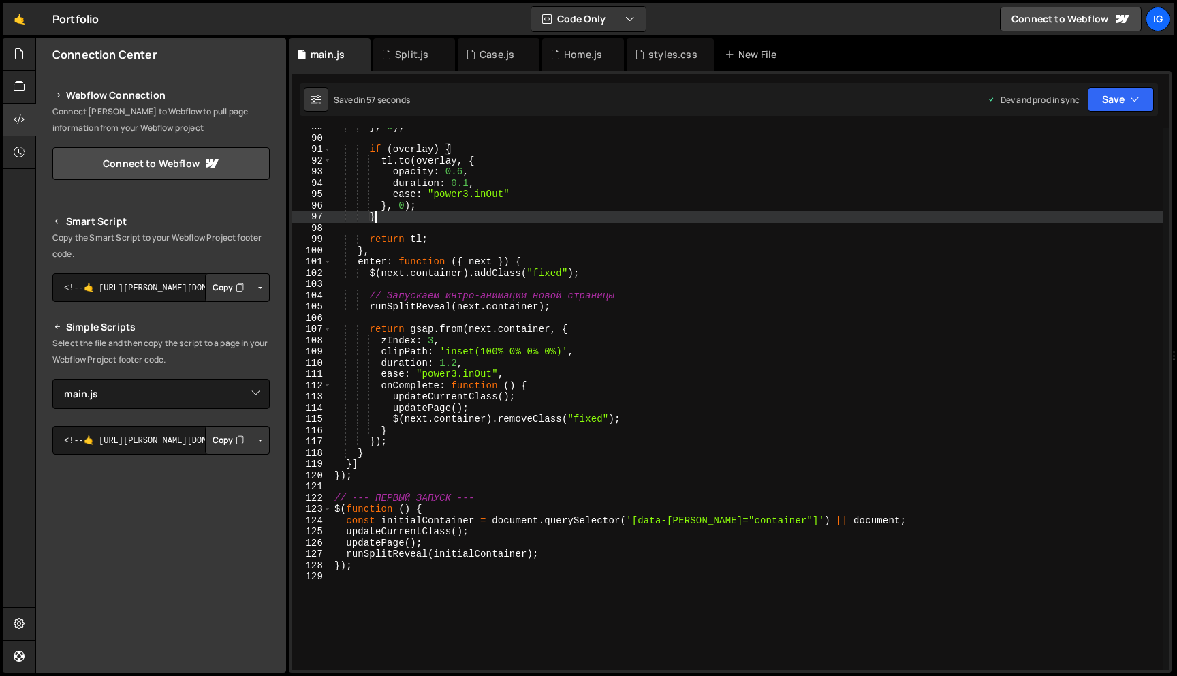
type textarea "});"
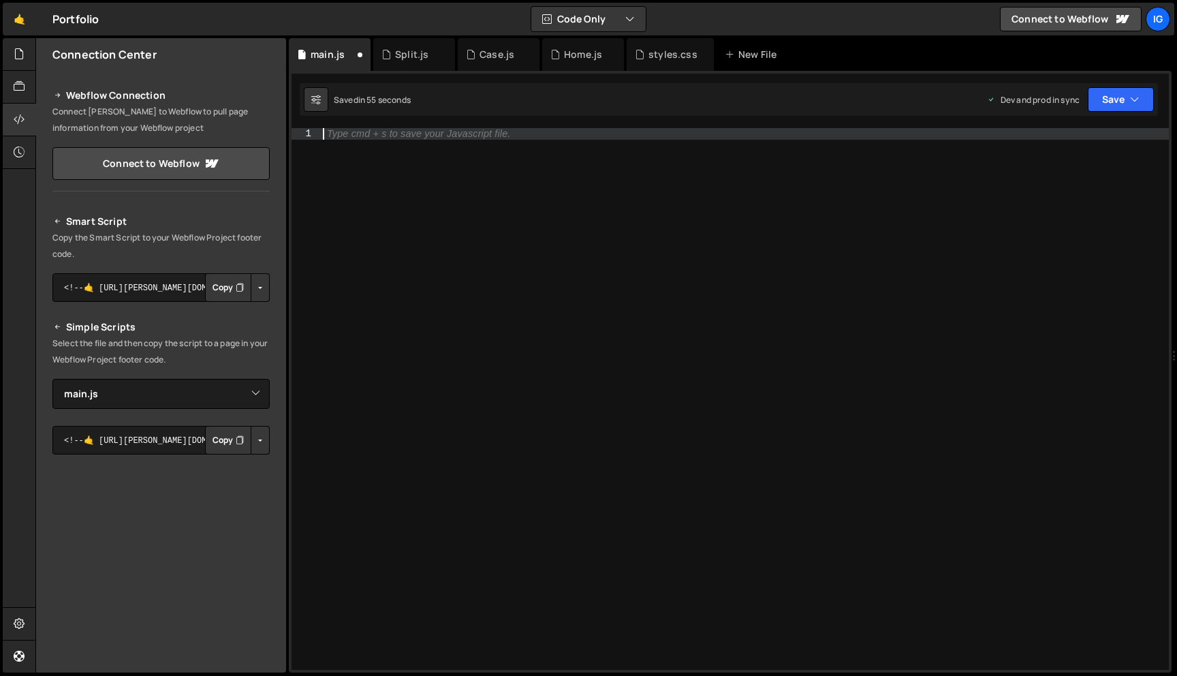
paste textarea "});"
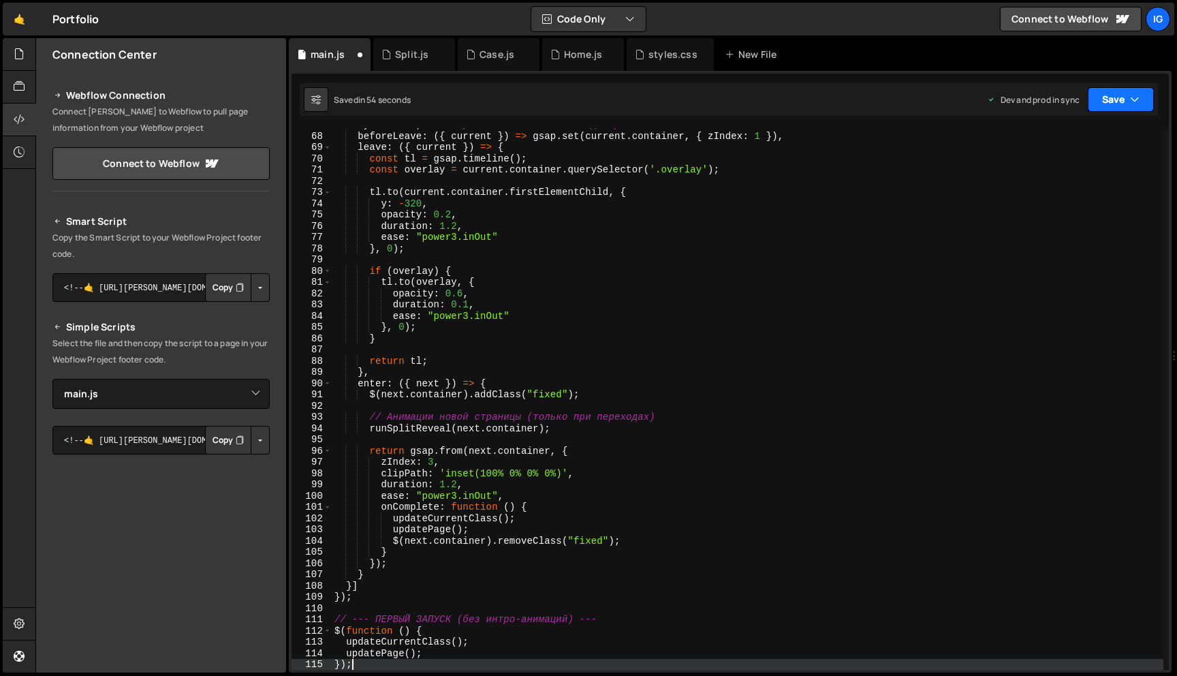
click at [1109, 99] on button "Save" at bounding box center [1121, 99] width 66 height 25
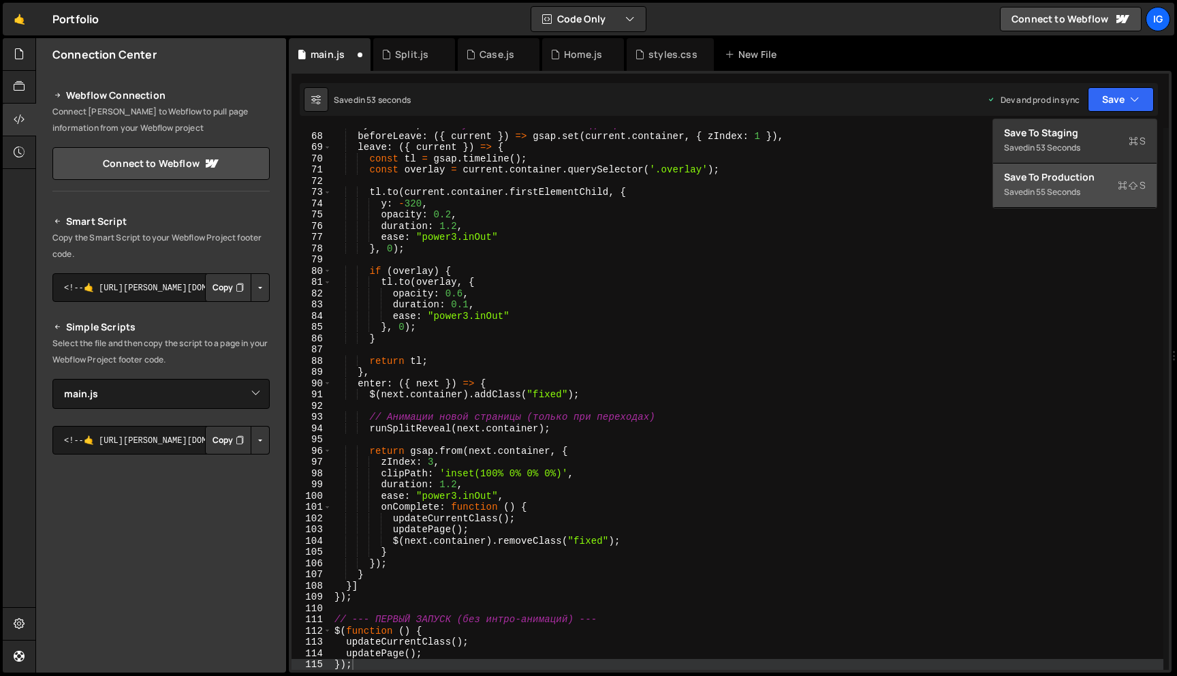
click at [1077, 189] on div "in 55 seconds" at bounding box center [1054, 192] width 52 height 12
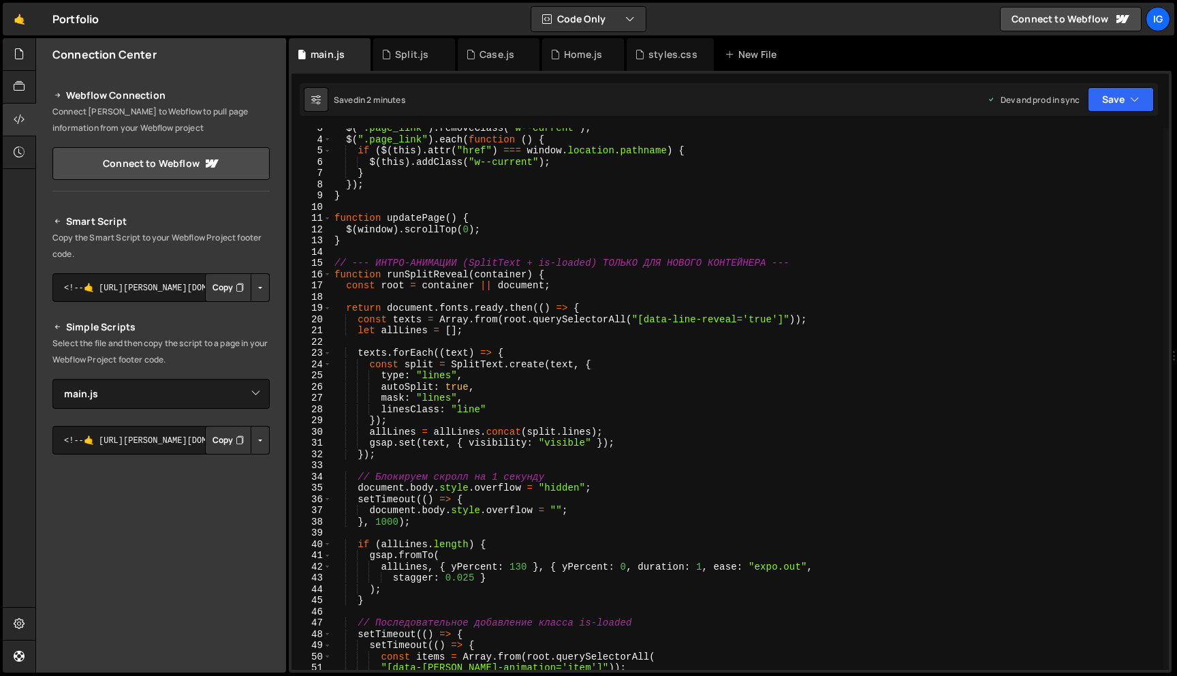
scroll to position [0, 0]
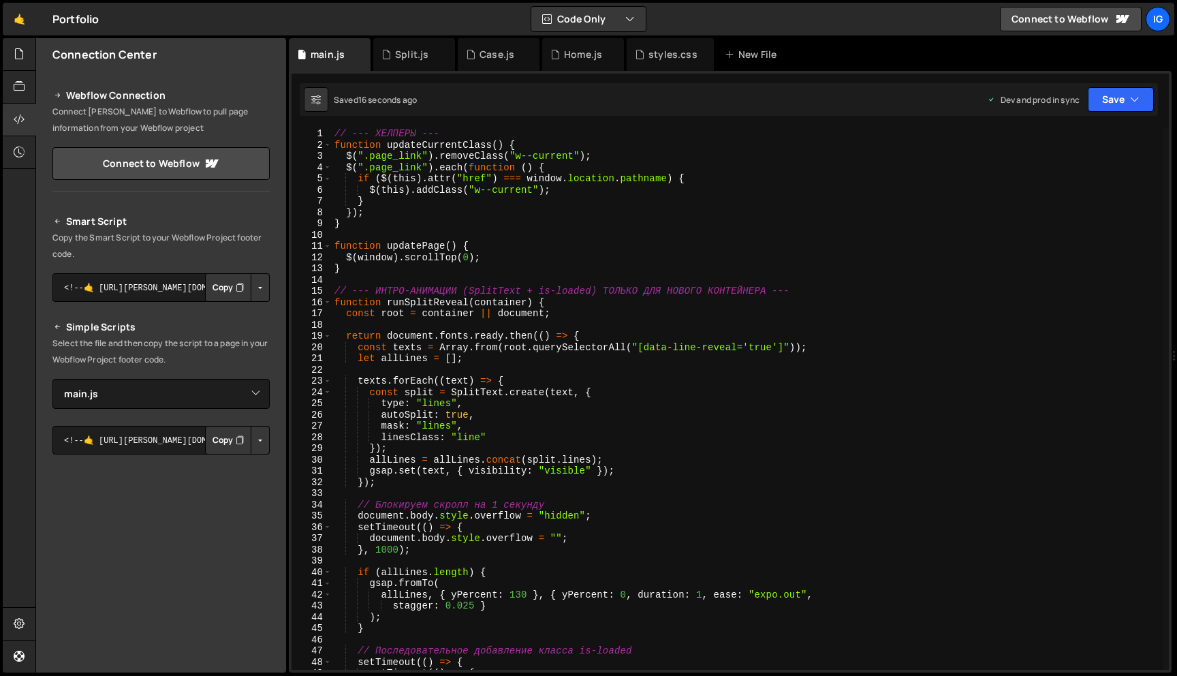
click at [682, 130] on div "// --- ХЕЛПЕРЫ --- function updateCurrentClass ( ) { $ ( ".page_link" ) . remov…" at bounding box center [748, 410] width 832 height 564
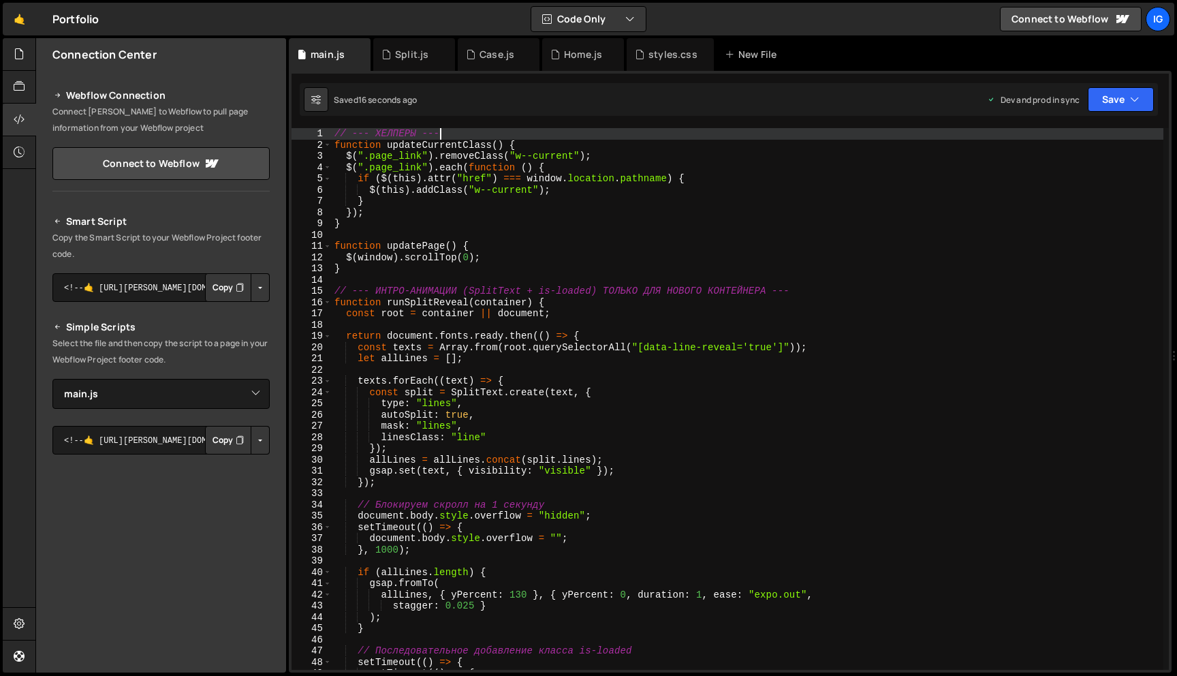
type textarea "});"
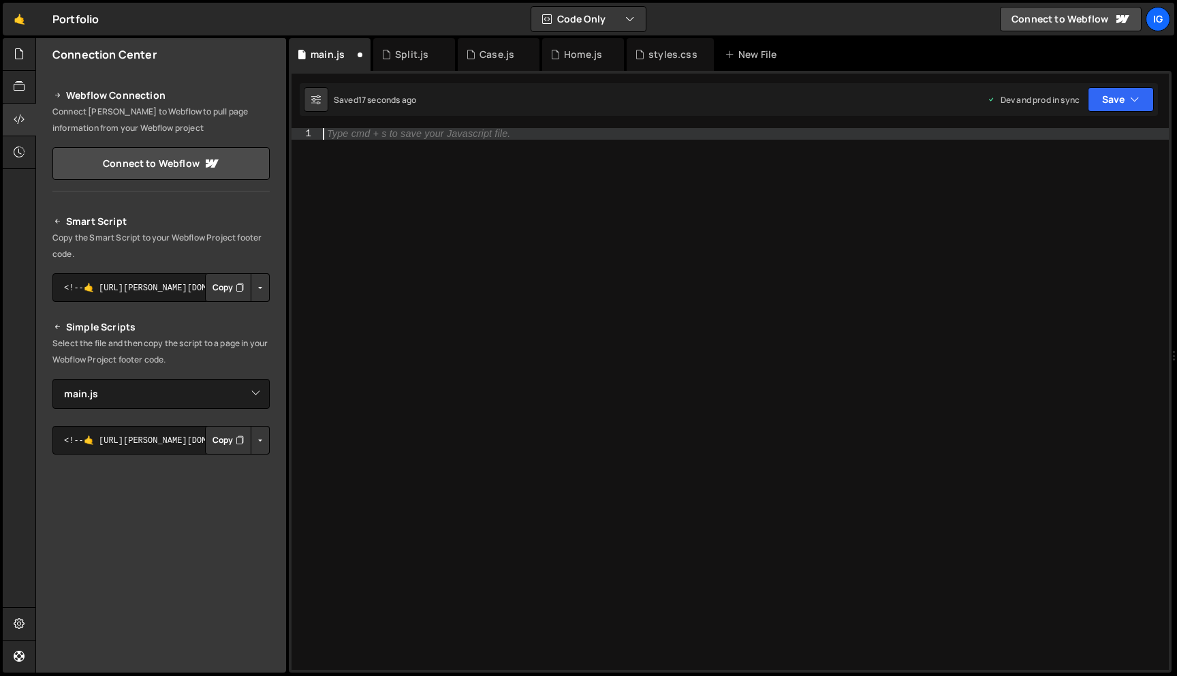
paste textarea "});"
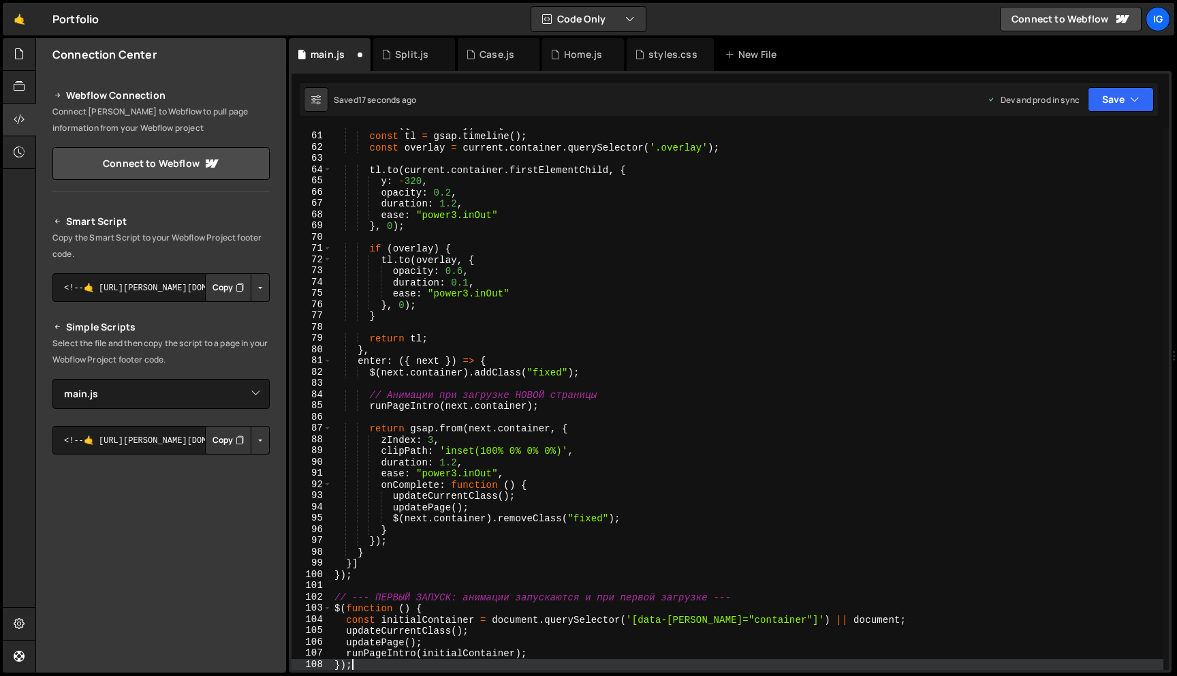
type textarea "});"
click at [1099, 93] on button "Save" at bounding box center [1121, 99] width 66 height 25
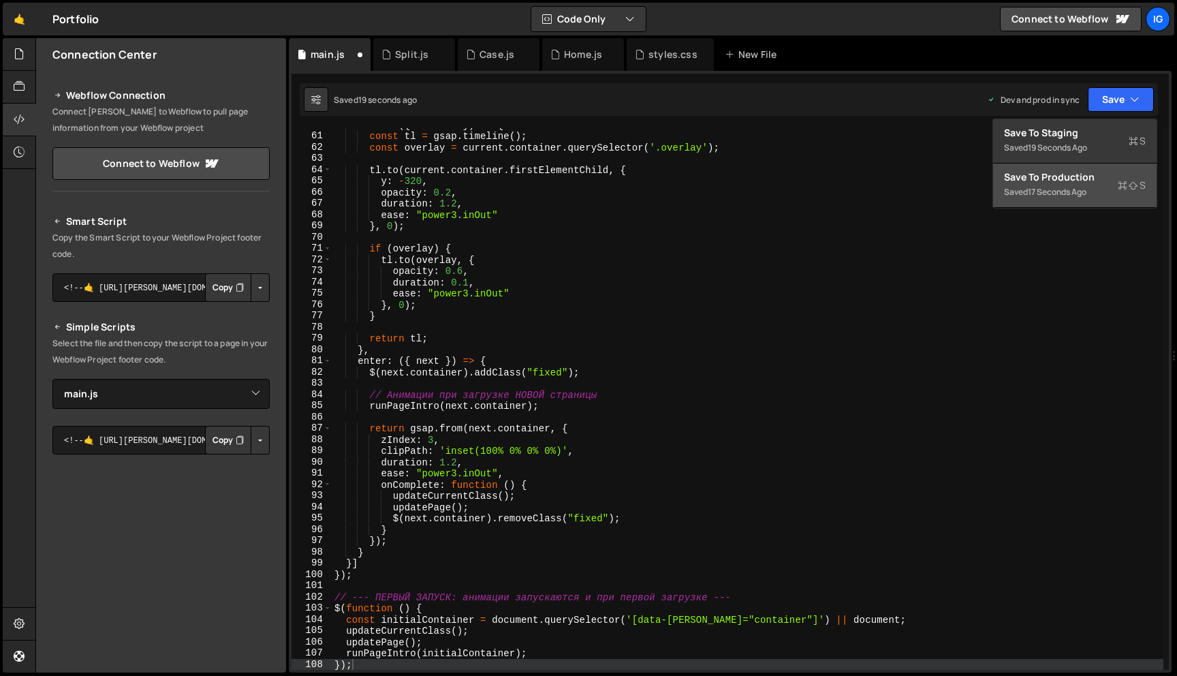
click at [1054, 184] on div "Saved 17 seconds ago" at bounding box center [1075, 192] width 142 height 16
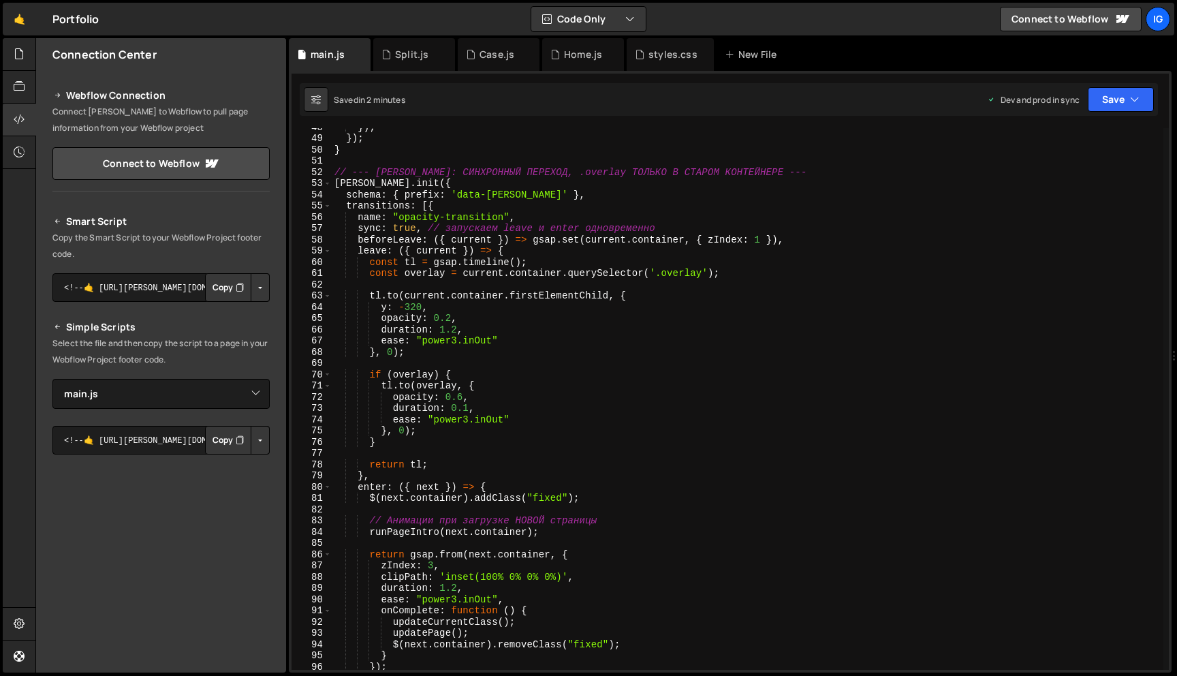
scroll to position [537, 0]
click at [581, 285] on div "}) ; }) ; } // --- BARBA: СИНХРОННЫЙ ПЕРЕХОД, .overlay ТОЛЬКО В СТАРОМ КОНТЕЙНЕ…" at bounding box center [748, 401] width 832 height 564
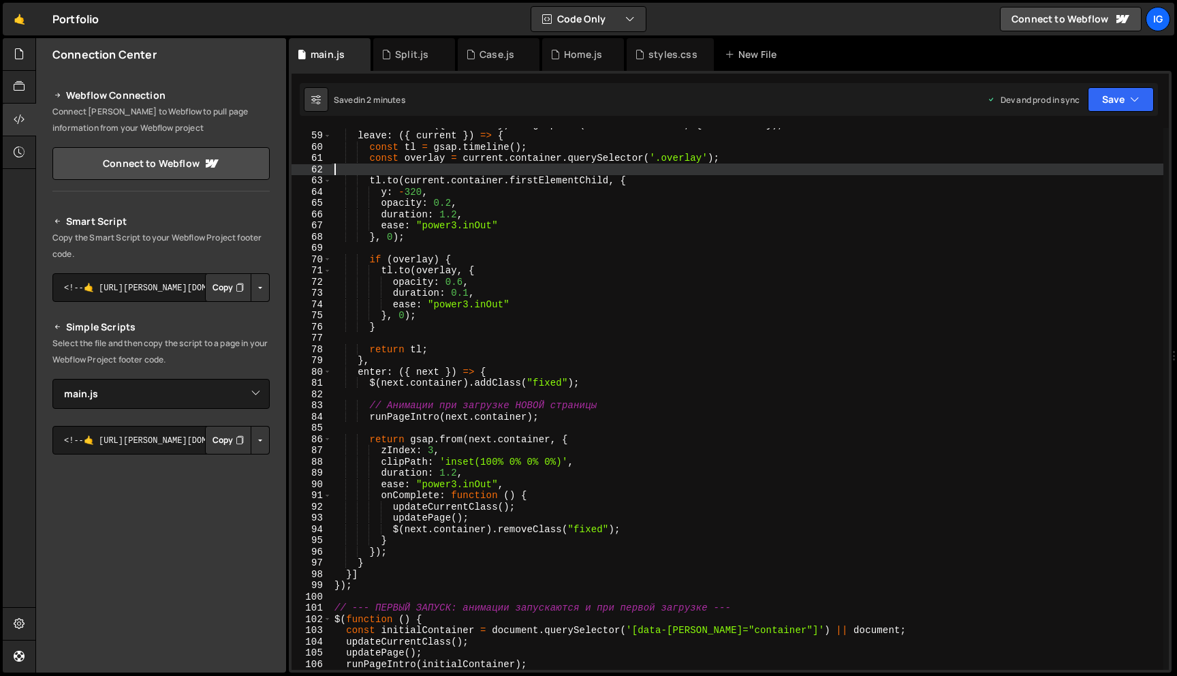
scroll to position [644, 0]
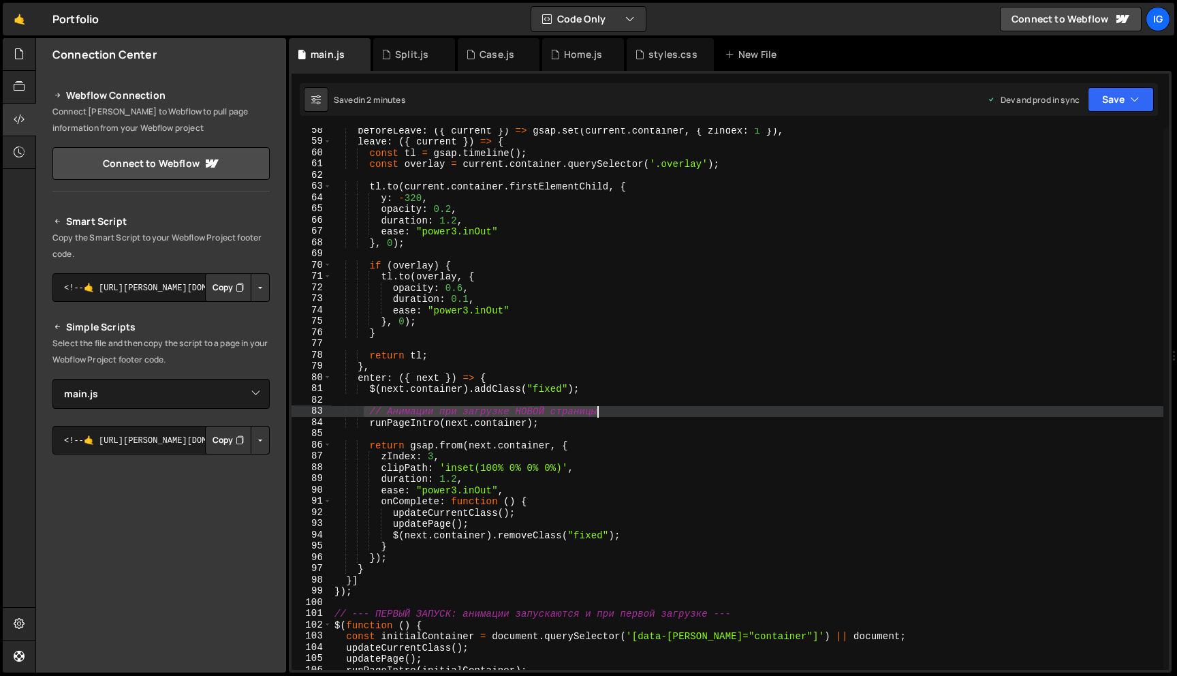
drag, startPoint x: 366, startPoint y: 411, endPoint x: 608, endPoint y: 411, distance: 241.8
click at [608, 411] on div "beforeLeave : ({ current }) => gsap . set ( current . container , { zIndex : 1 …" at bounding box center [748, 407] width 832 height 564
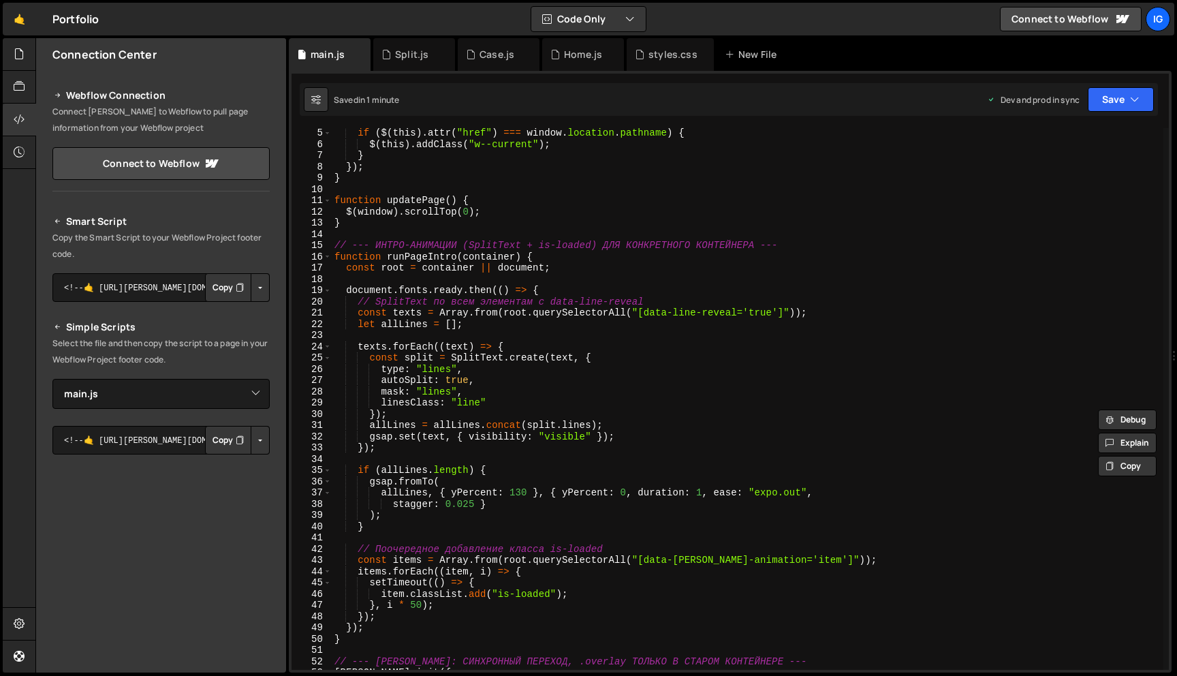
scroll to position [87, 0]
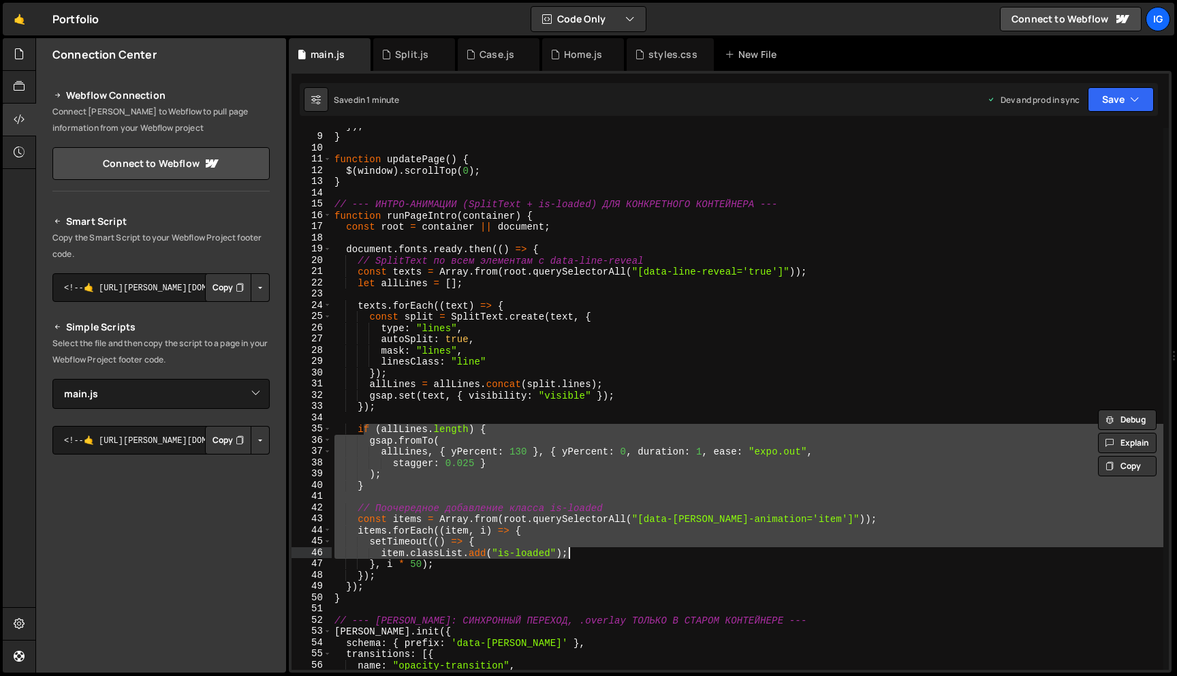
drag, startPoint x: 361, startPoint y: 428, endPoint x: 585, endPoint y: 553, distance: 256.5
click at [585, 553] on div "}) ; } function updatePage ( ) { $ ( window ) . scrollTop ( 0 ) ; } // --- ИНТР…" at bounding box center [748, 402] width 832 height 564
click at [700, 185] on div "}) ; } function updatePage ( ) { $ ( window ) . scrollTop ( 0 ) ; } // --- ИНТР…" at bounding box center [748, 402] width 832 height 564
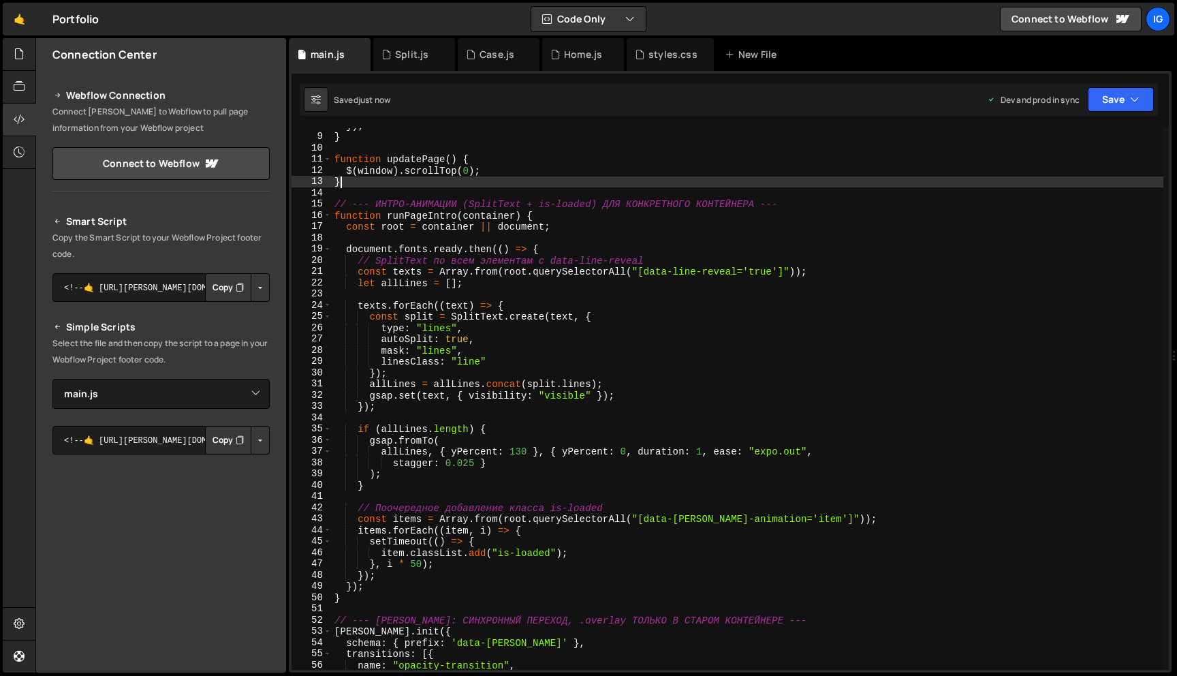
type textarea "});"
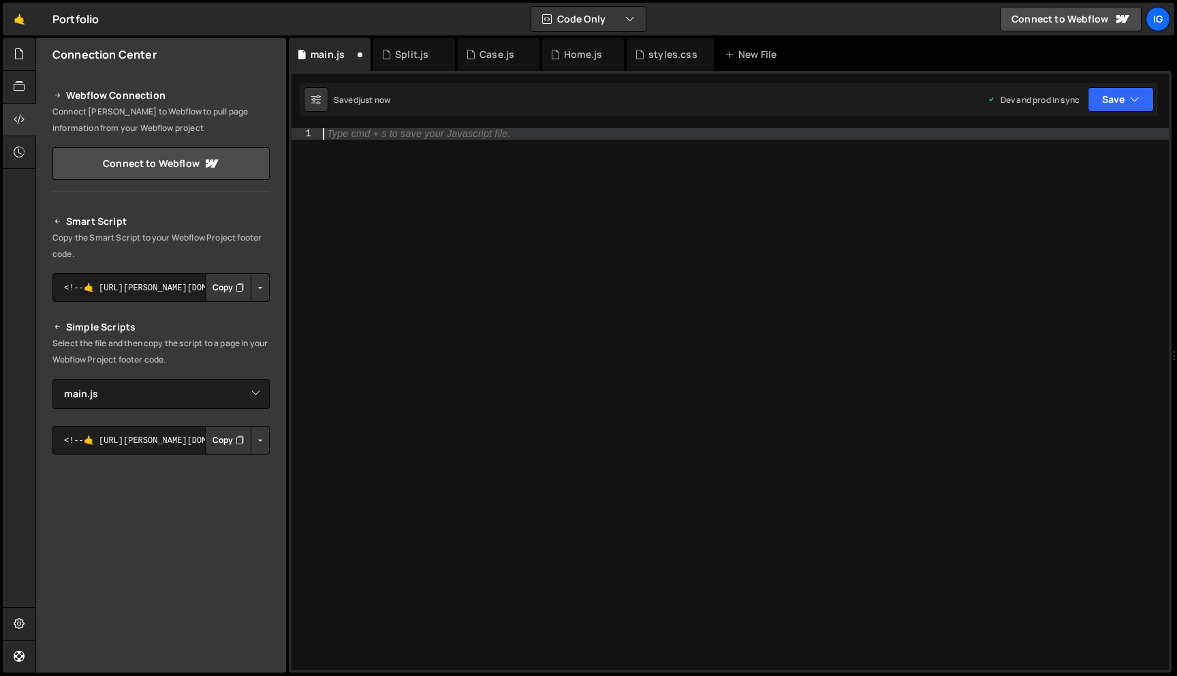
paste textarea "});"
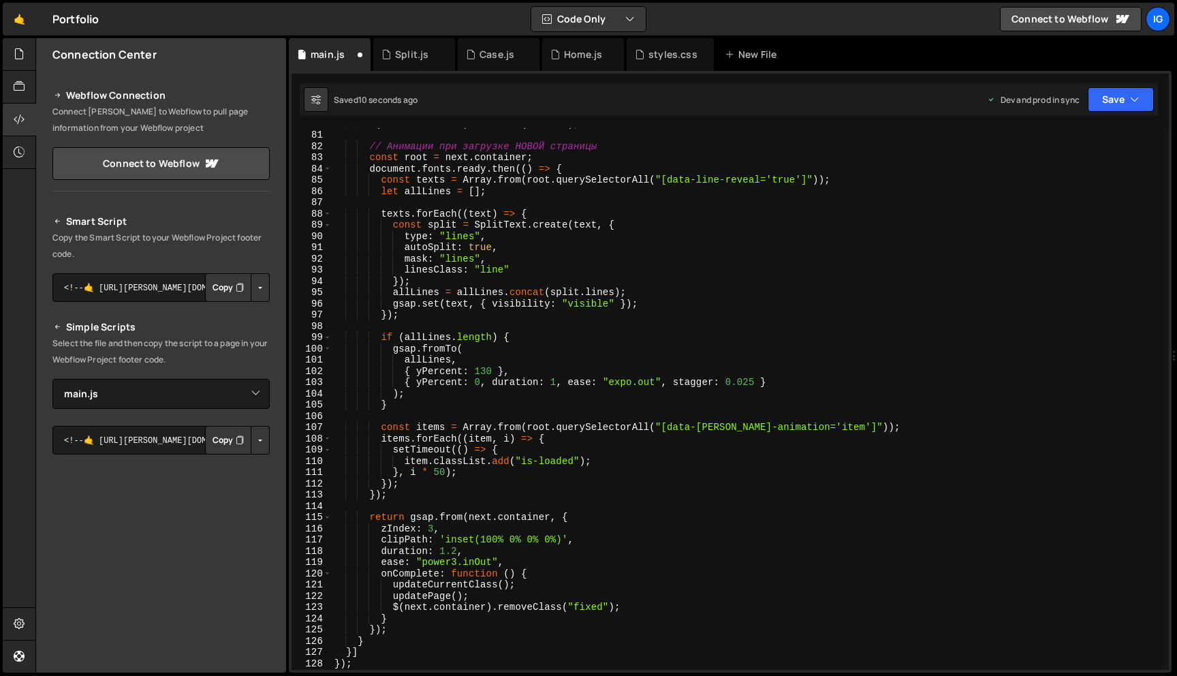
scroll to position [898, 0]
click at [1124, 92] on button "Save" at bounding box center [1121, 99] width 66 height 25
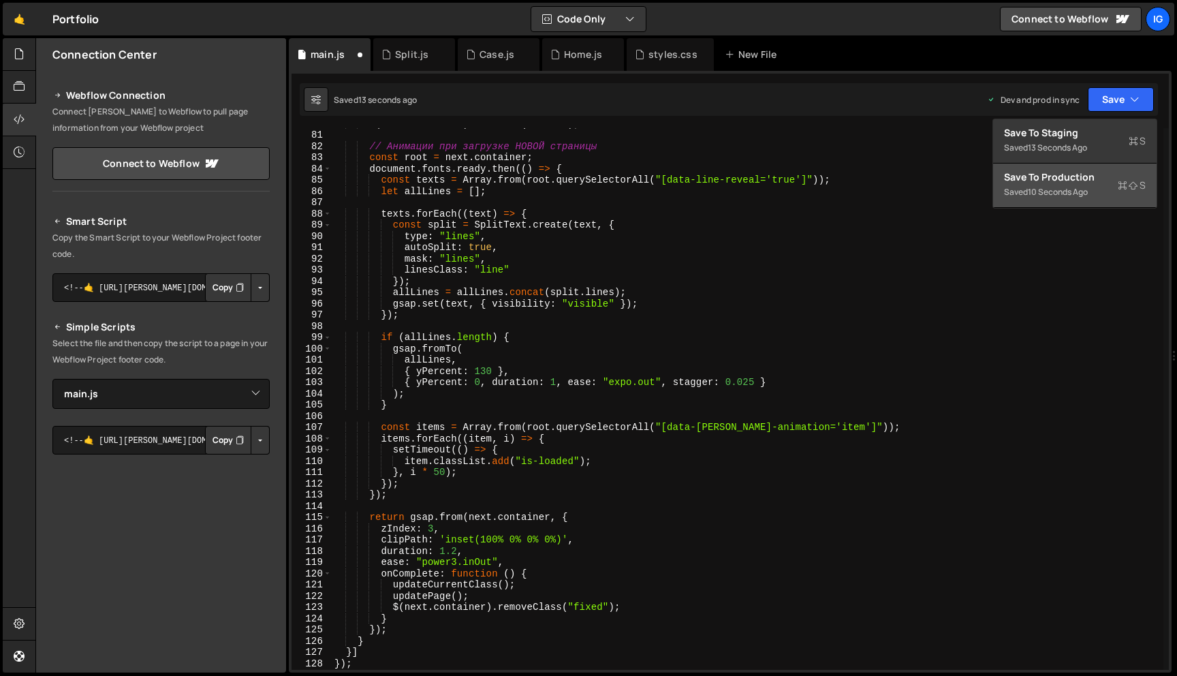
click at [1084, 189] on div "10 seconds ago" at bounding box center [1058, 192] width 60 height 12
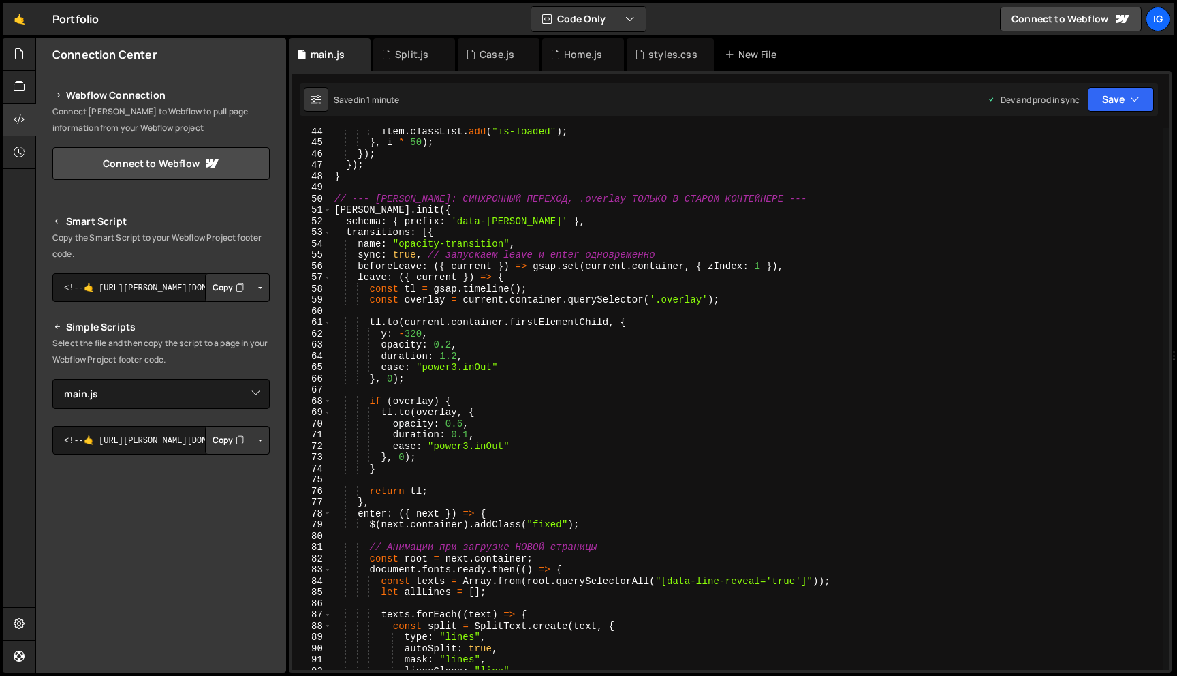
scroll to position [473, 0]
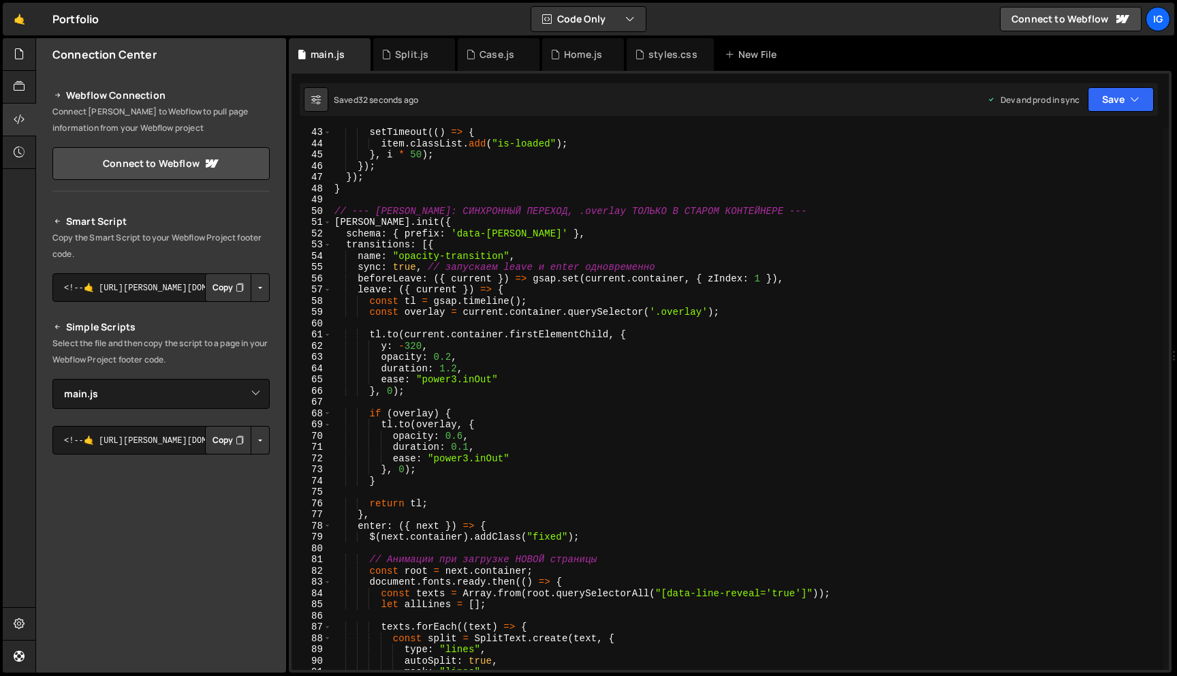
click at [613, 194] on div "setTimeout (( ) => { item . classList . add ( "is-loaded" ) ; } , i * 50 ) ; })…" at bounding box center [748, 409] width 832 height 564
type textarea "});"
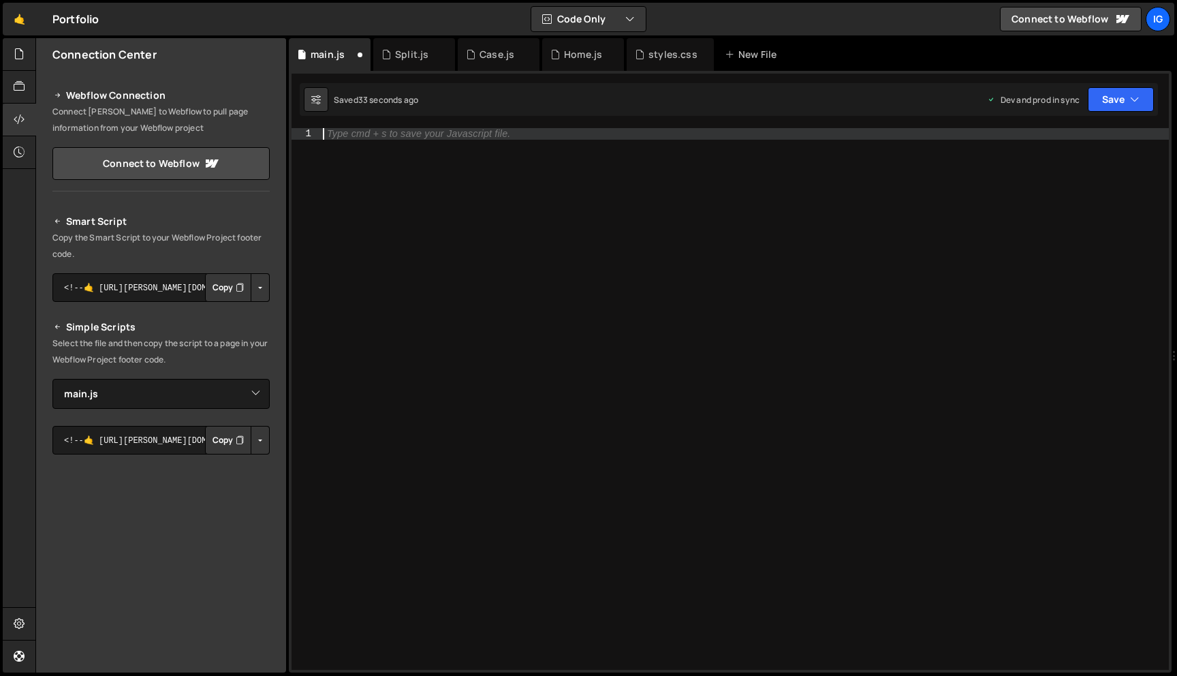
paste textarea "});"
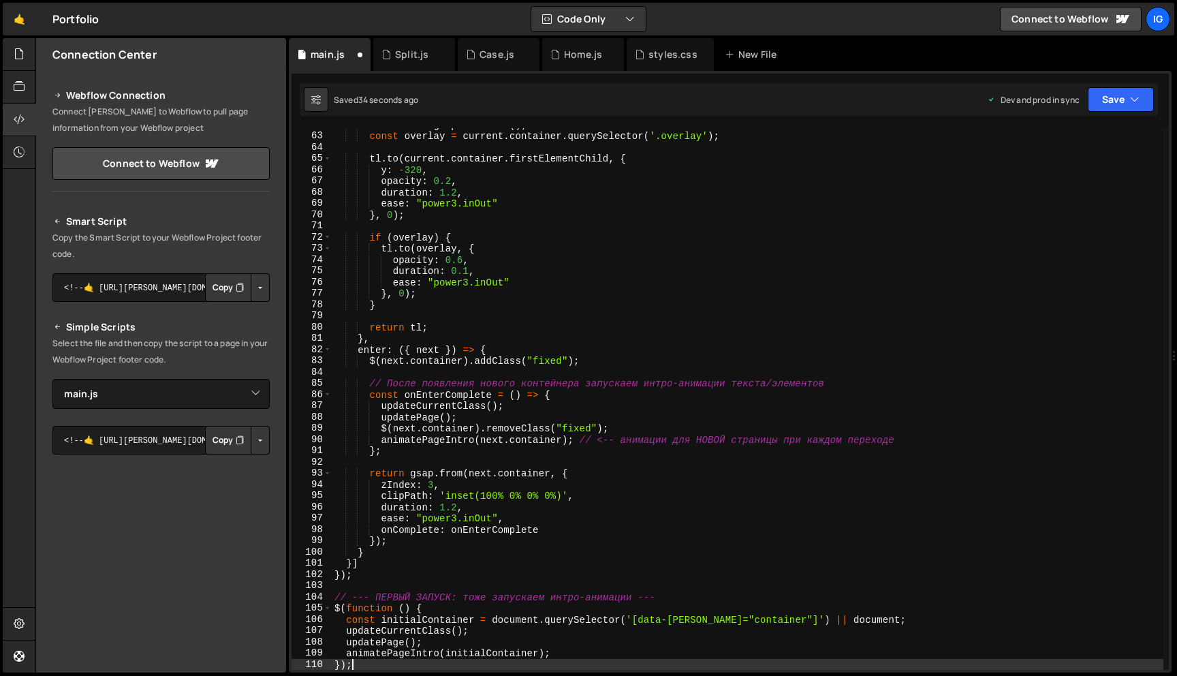
scroll to position [695, 0]
click at [1127, 106] on button "Save" at bounding box center [1121, 99] width 66 height 25
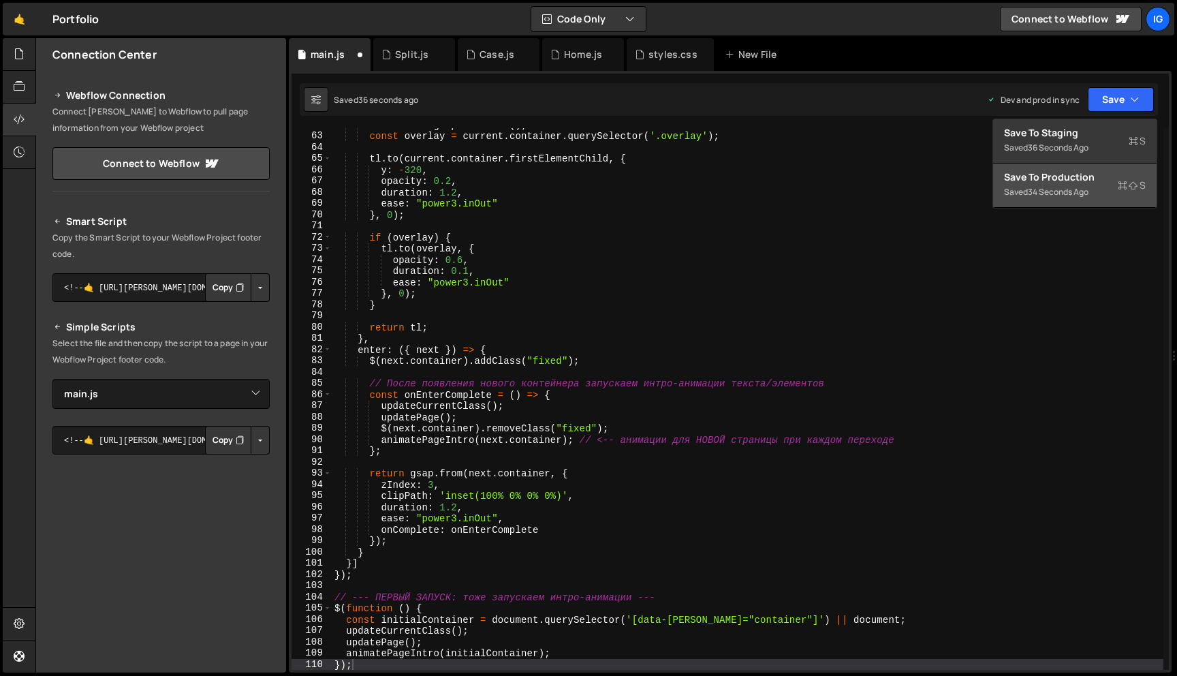
click at [1097, 178] on div "Save to Production S" at bounding box center [1075, 177] width 142 height 14
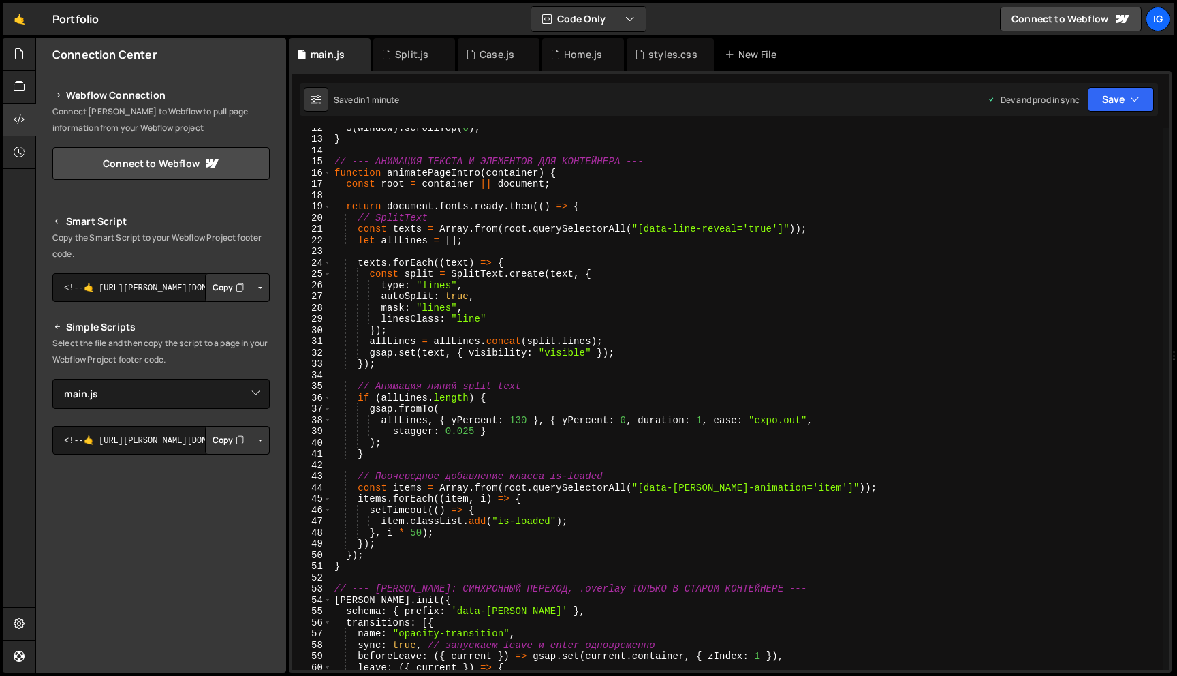
scroll to position [123, 0]
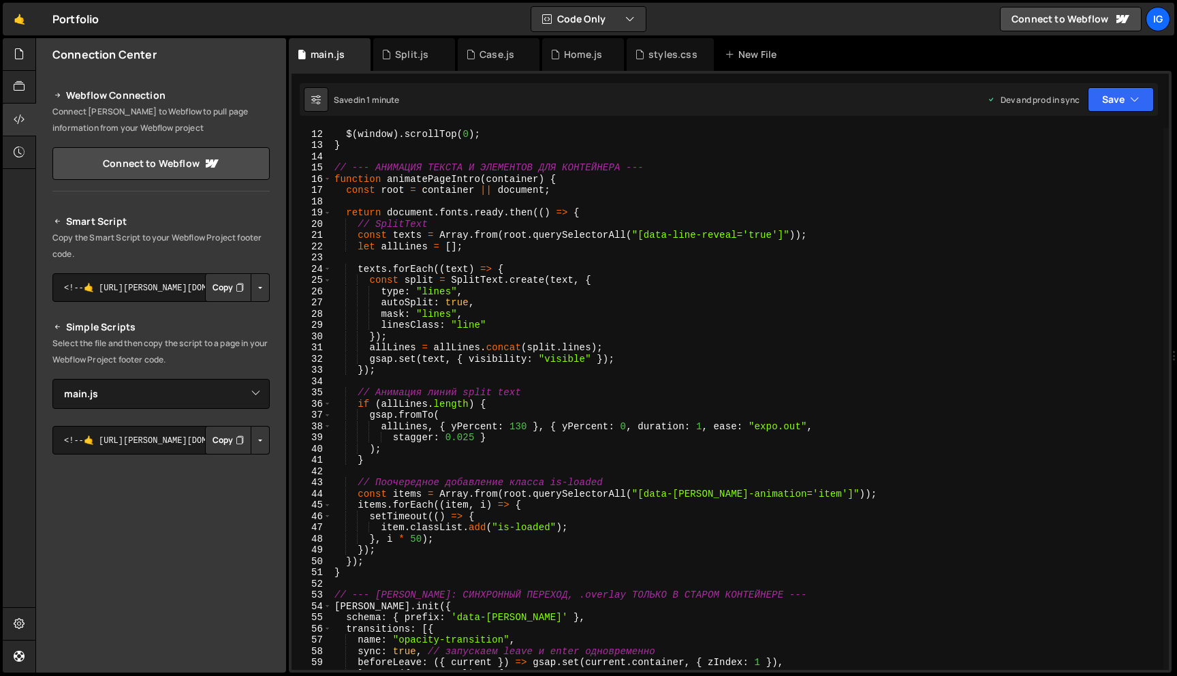
click at [428, 276] on div "function updatePage ( ) { $ ( window ) . scrollTop ( 0 ) ; } // --- АНИМАЦИЯ ТЕ…" at bounding box center [748, 399] width 832 height 564
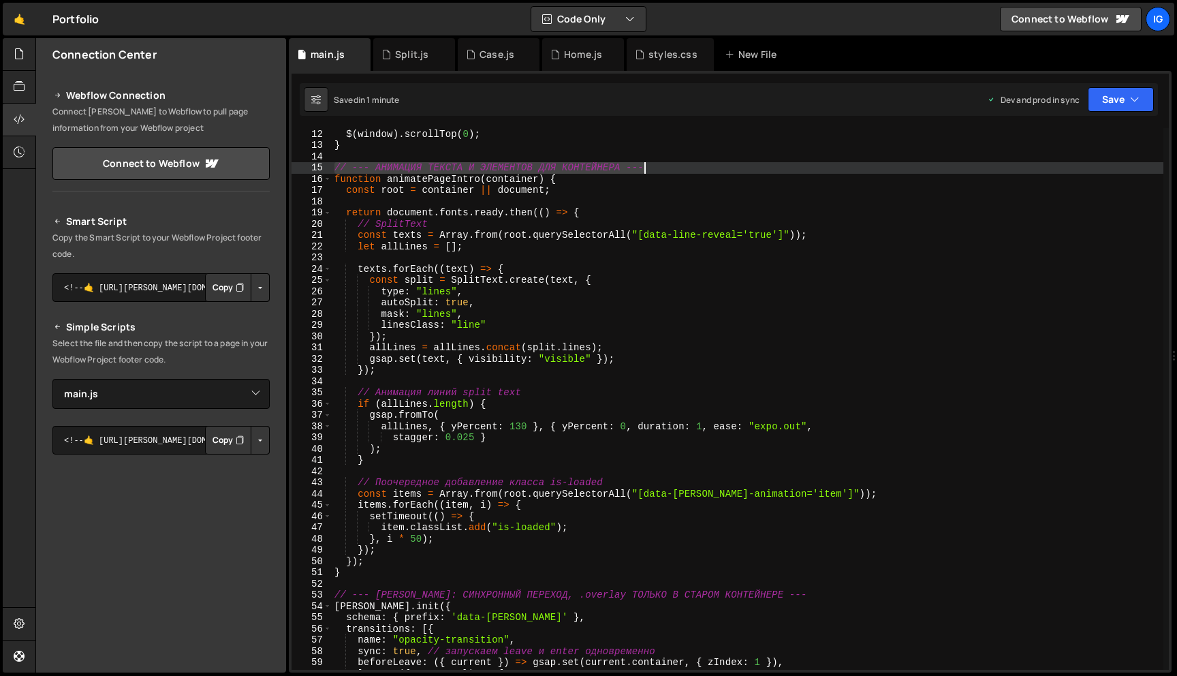
drag, startPoint x: 335, startPoint y: 166, endPoint x: 655, endPoint y: 169, distance: 319.5
click at [655, 169] on div "function updatePage ( ) { $ ( window ) . scrollTop ( 0 ) ; } // --- АНИМАЦИЯ ТЕ…" at bounding box center [748, 399] width 832 height 564
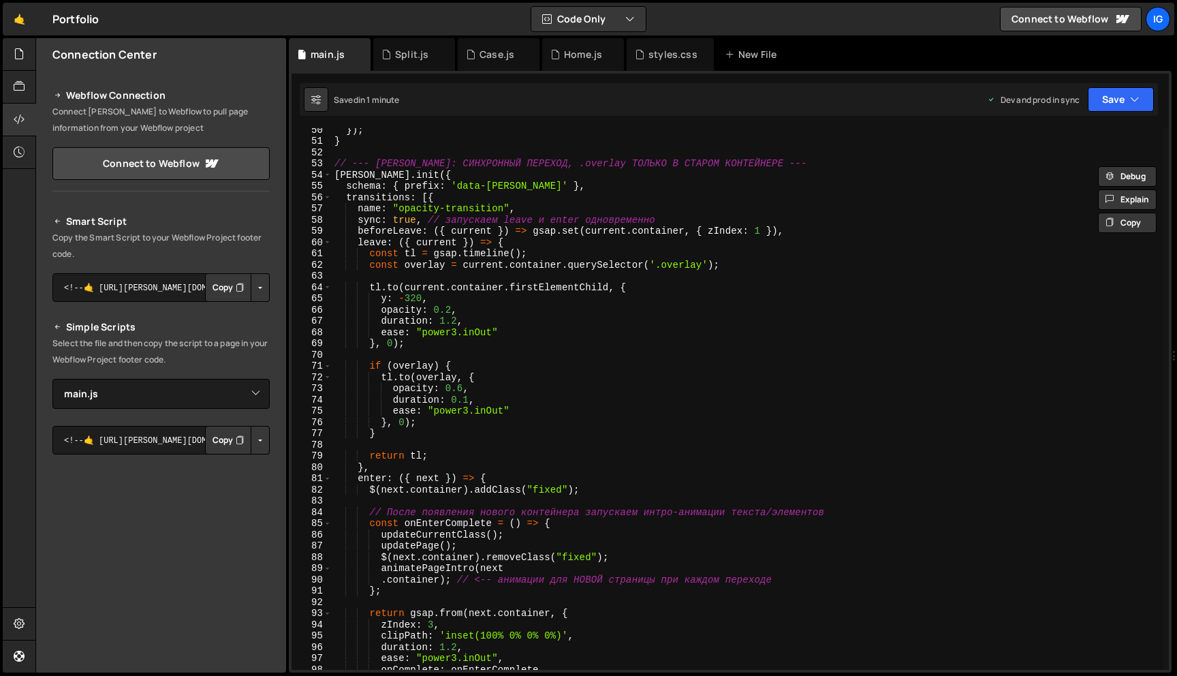
scroll to position [615, 0]
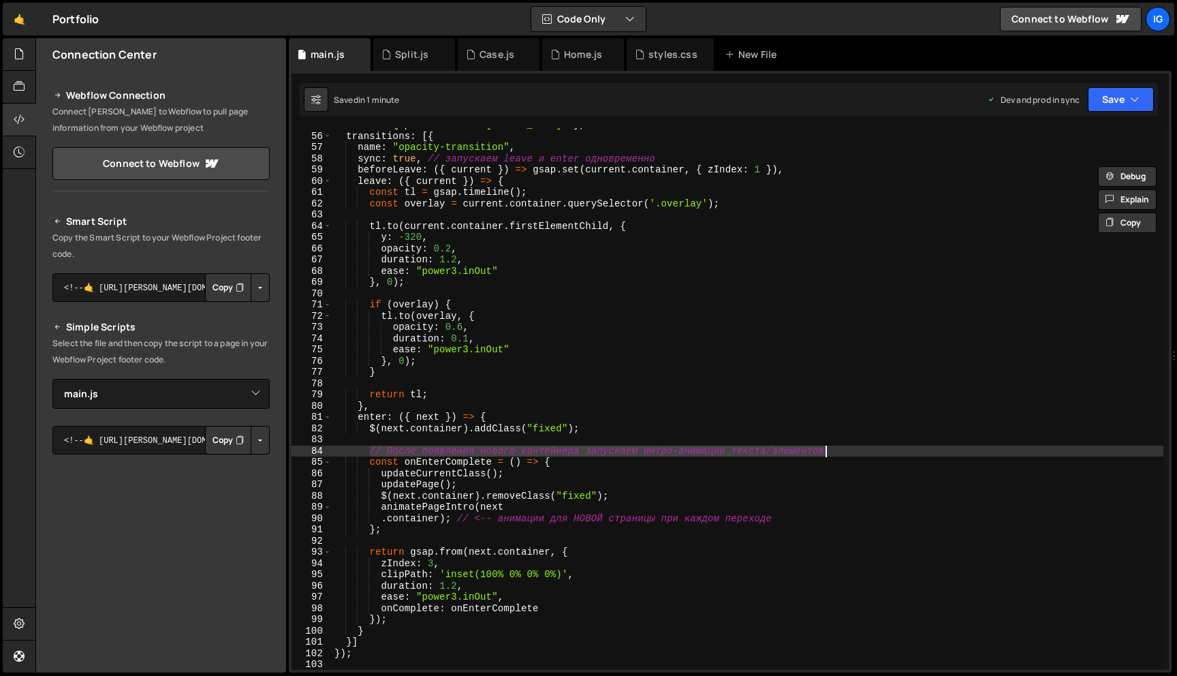
drag, startPoint x: 371, startPoint y: 450, endPoint x: 830, endPoint y: 448, distance: 459.1
click at [830, 448] on div "schema : { prefix : 'data-barba' } , transitions : [{ name : "opacity-transitio…" at bounding box center [748, 401] width 832 height 564
click at [676, 175] on div "schema : { prefix : 'data-barba' } , transitions : [{ name : "opacity-transitio…" at bounding box center [748, 401] width 832 height 564
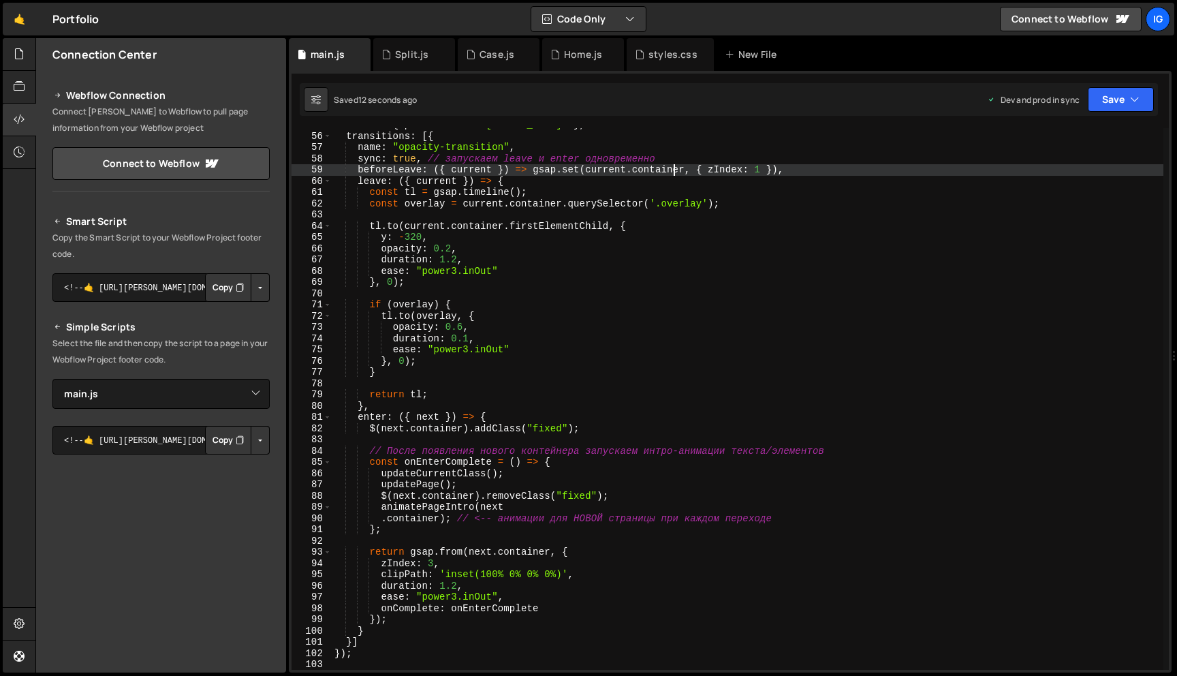
type textarea "});"
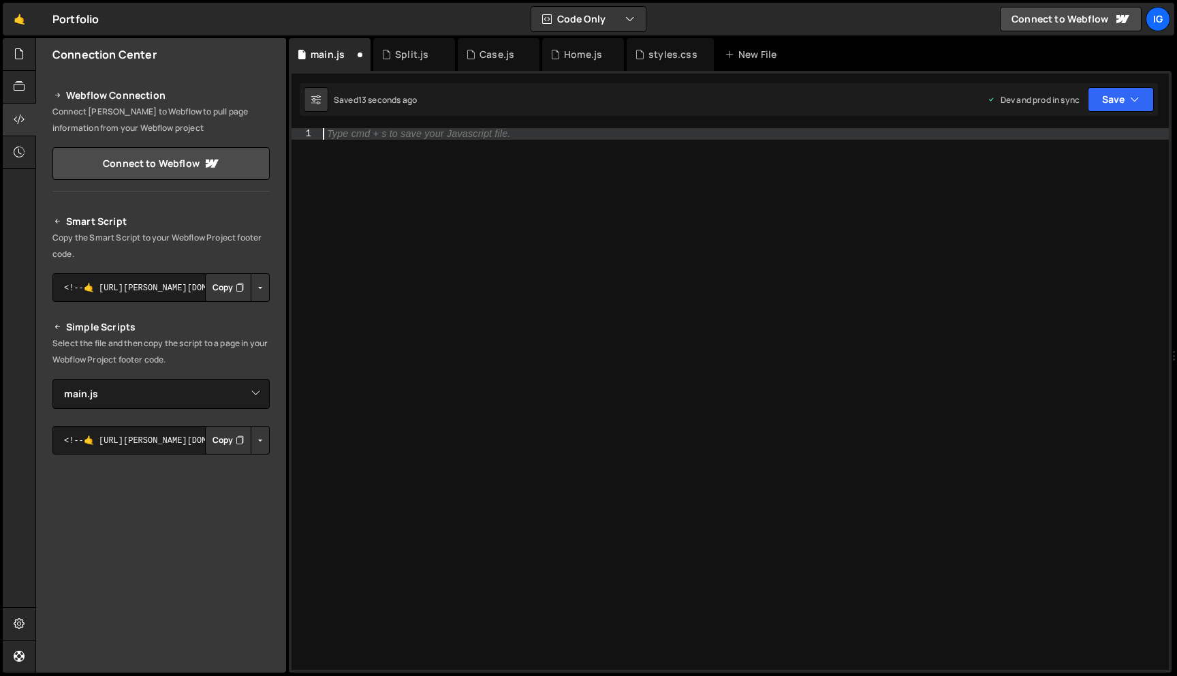
paste textarea "});"
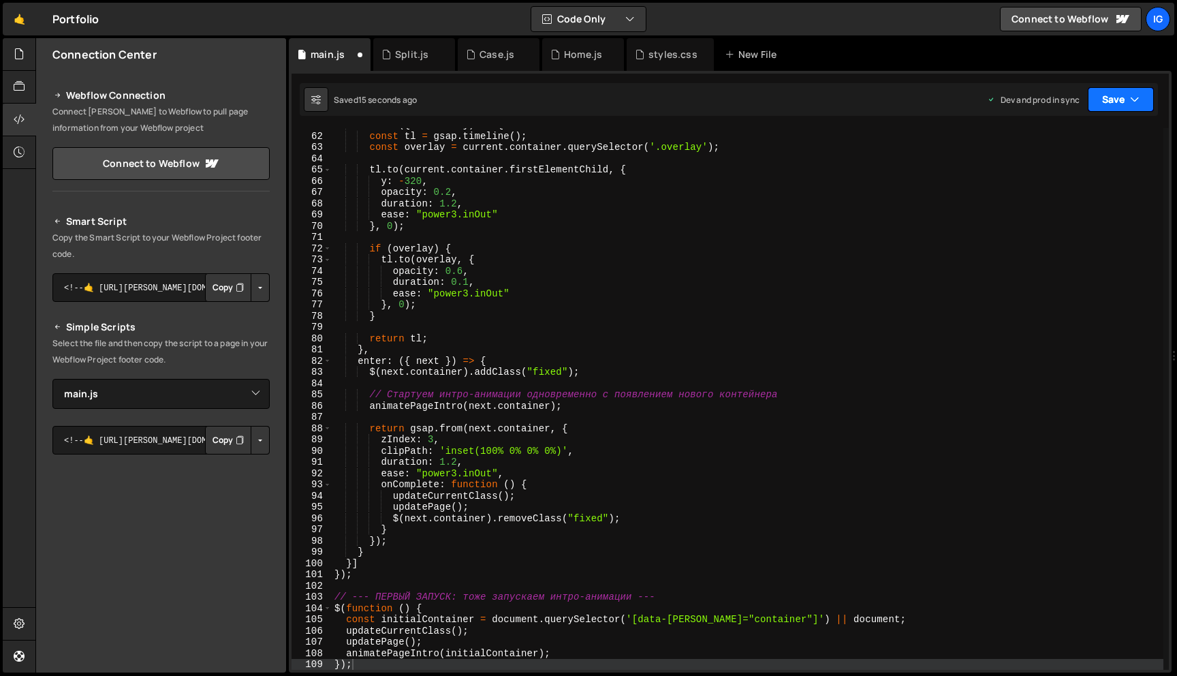
click at [1110, 96] on button "Save" at bounding box center [1121, 99] width 66 height 25
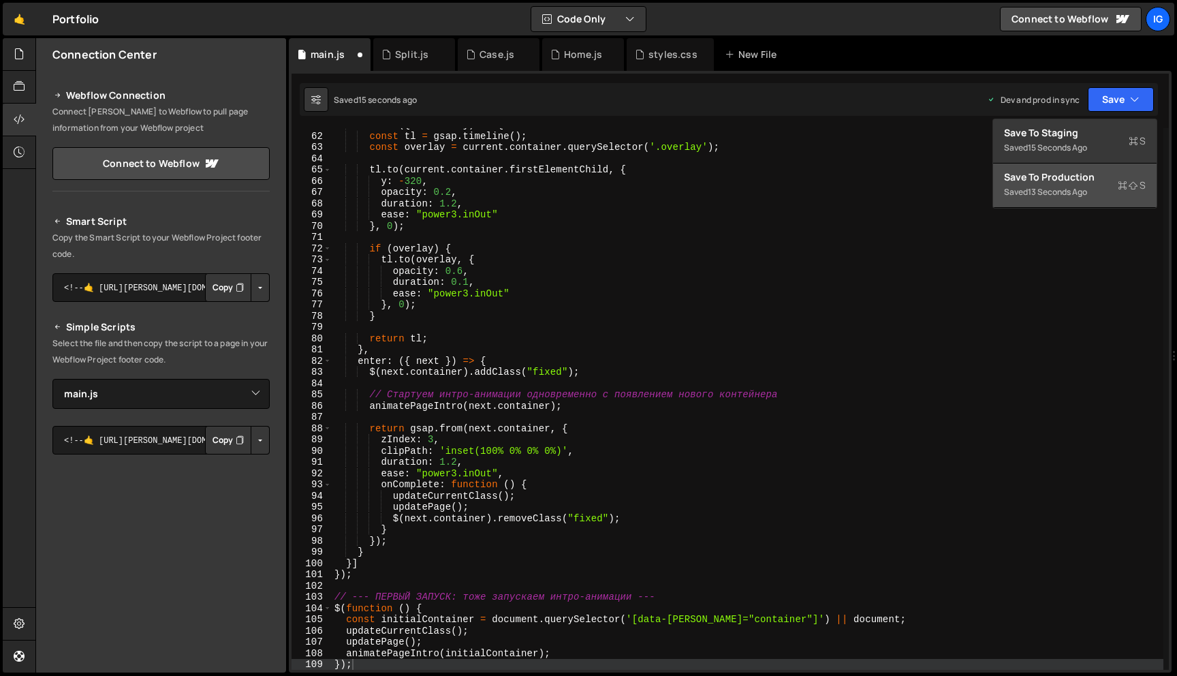
click at [1078, 176] on div "Save to Production S" at bounding box center [1075, 177] width 142 height 14
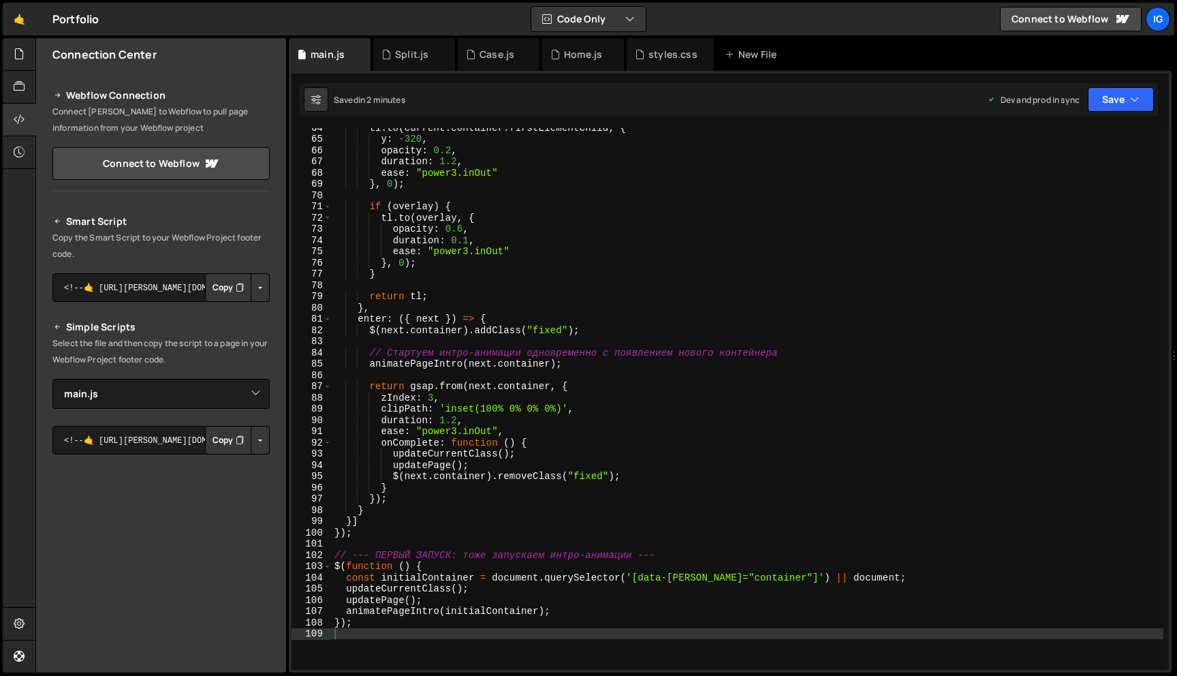
scroll to position [735, 0]
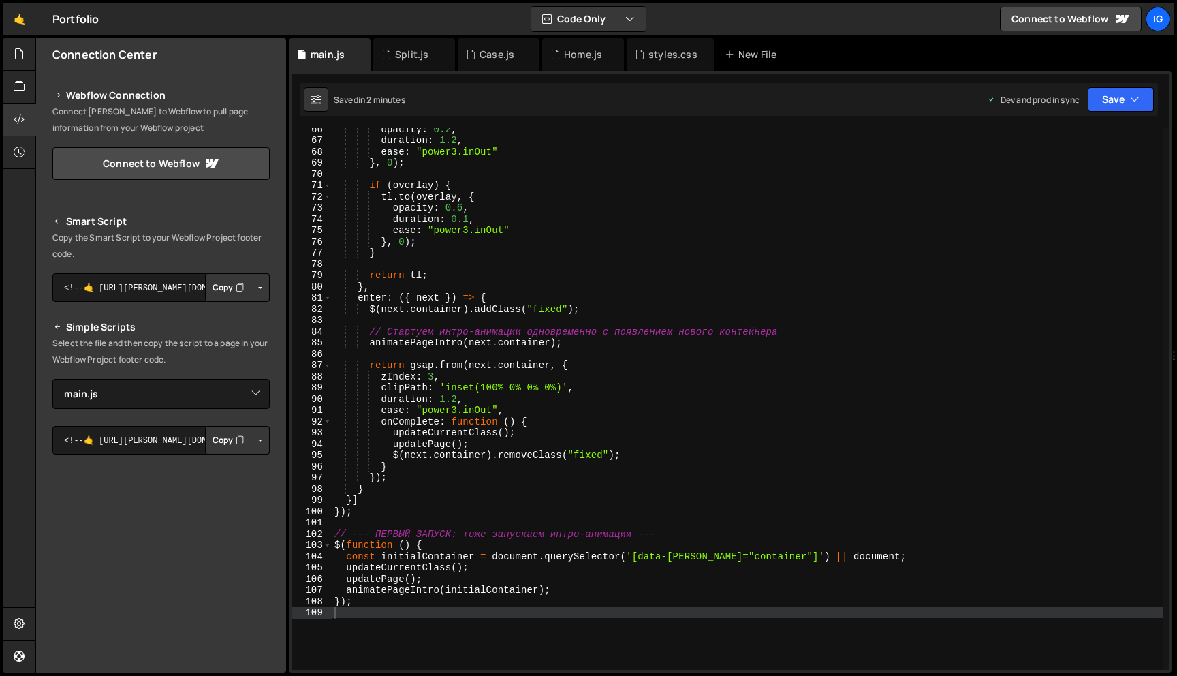
click at [457, 399] on div "opacity : 0.2 , duration : 1.2 , ease : "power3.inOut" } , 0 ) ; if ( overlay )…" at bounding box center [748, 405] width 832 height 564
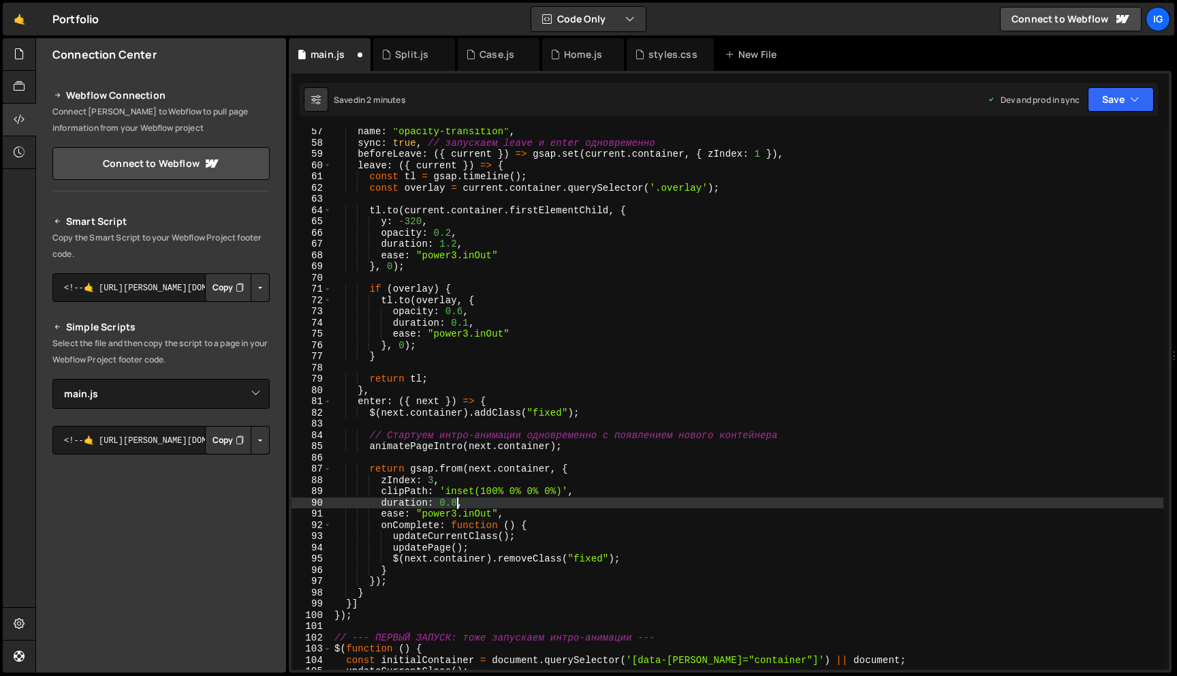
scroll to position [628, 0]
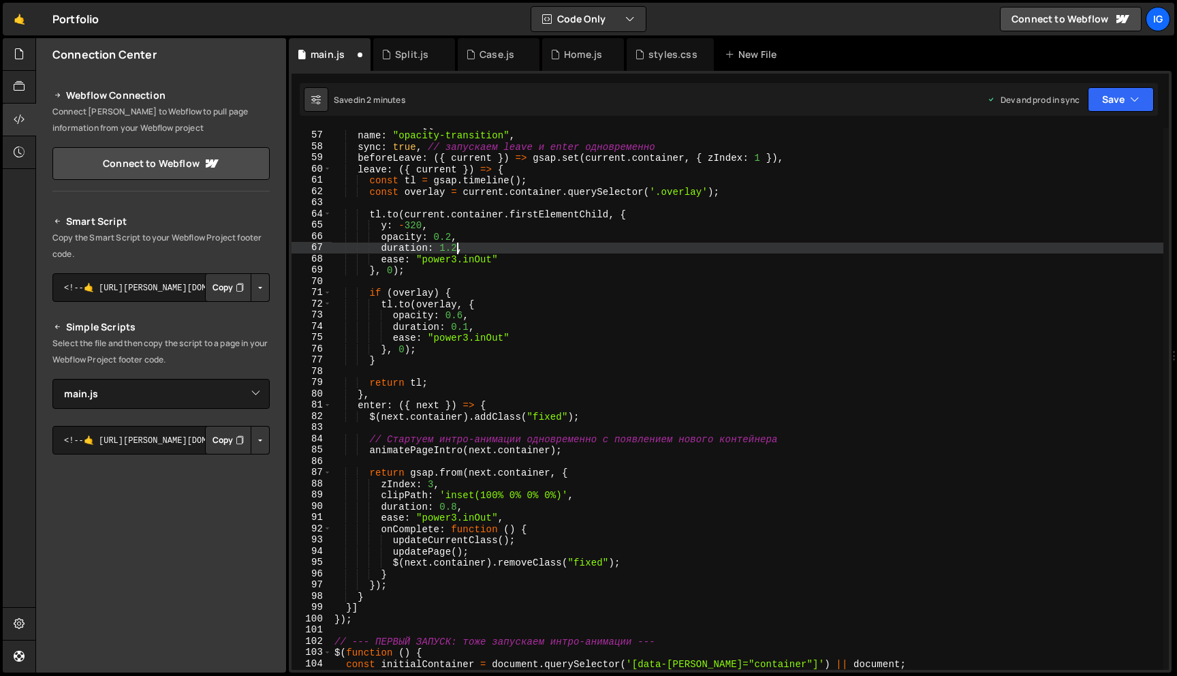
click at [458, 248] on div "transitions : [{ name : "opacity-transition" , sync : true , // запускаем leave…" at bounding box center [748, 401] width 832 height 564
click at [448, 320] on div "transitions : [{ name : "opacity-transition" , sync : true , // запускаем leave…" at bounding box center [748, 401] width 832 height 564
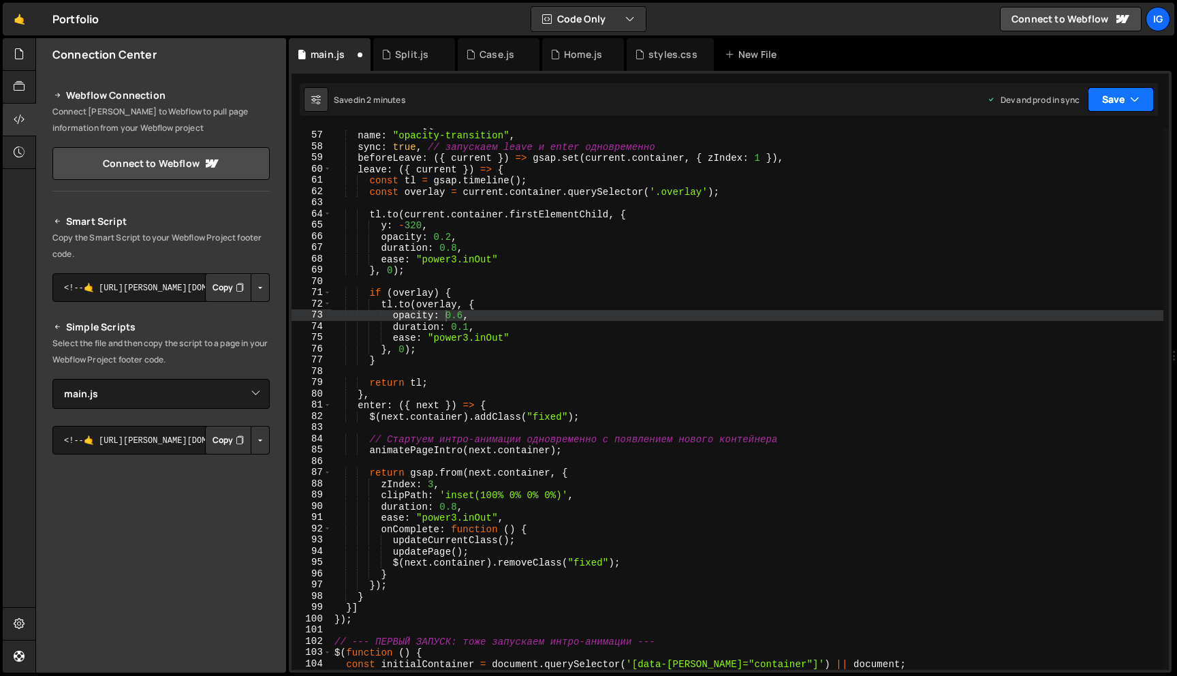
click at [1106, 103] on button "Save" at bounding box center [1121, 99] width 66 height 25
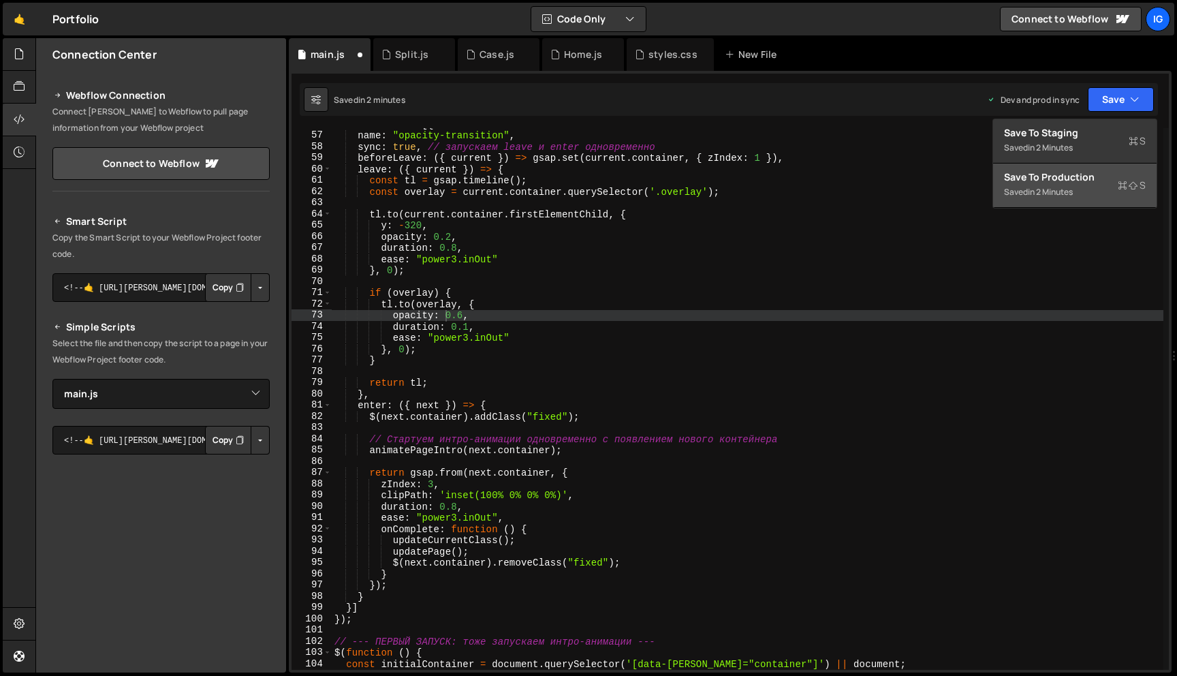
click at [1081, 178] on div "Save to Production S" at bounding box center [1075, 177] width 142 height 14
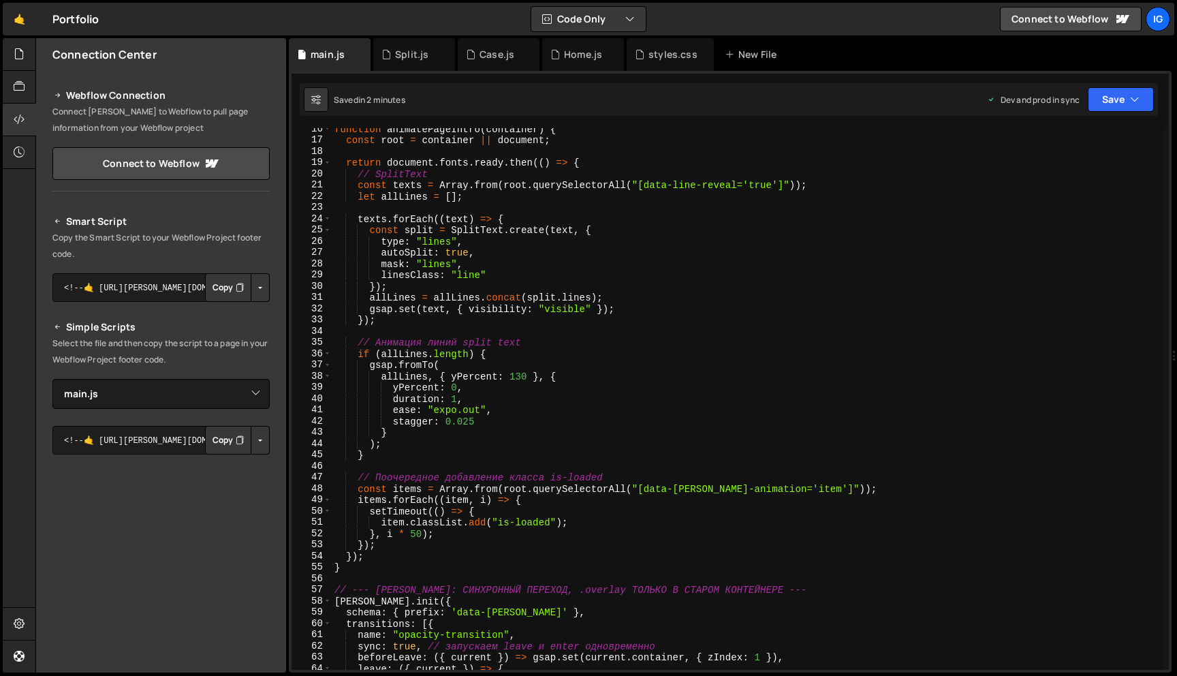
scroll to position [171, 0]
click at [460, 402] on div "function animatePageIntro ( container ) { const root = container || document ; …" at bounding box center [748, 407] width 832 height 564
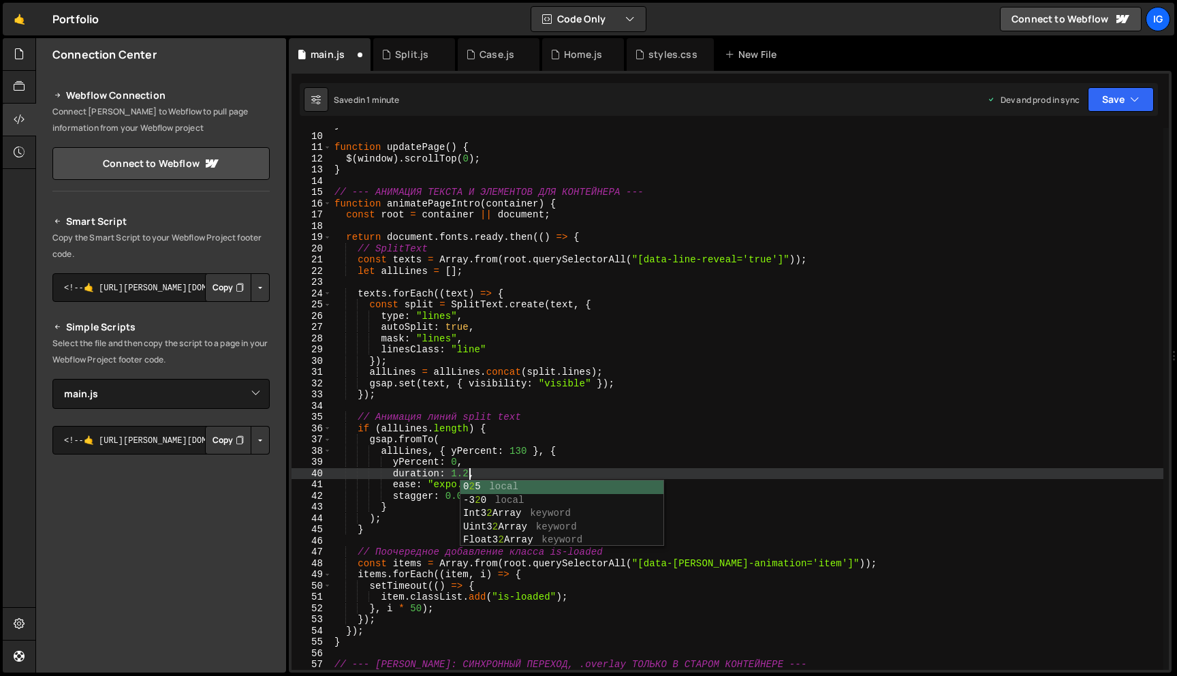
scroll to position [0, 9]
click at [619, 386] on div "} function updatePage ( ) { $ ( window ) . scrollTop ( 0 ) ; } // --- АНИМАЦИЯ …" at bounding box center [748, 401] width 832 height 564
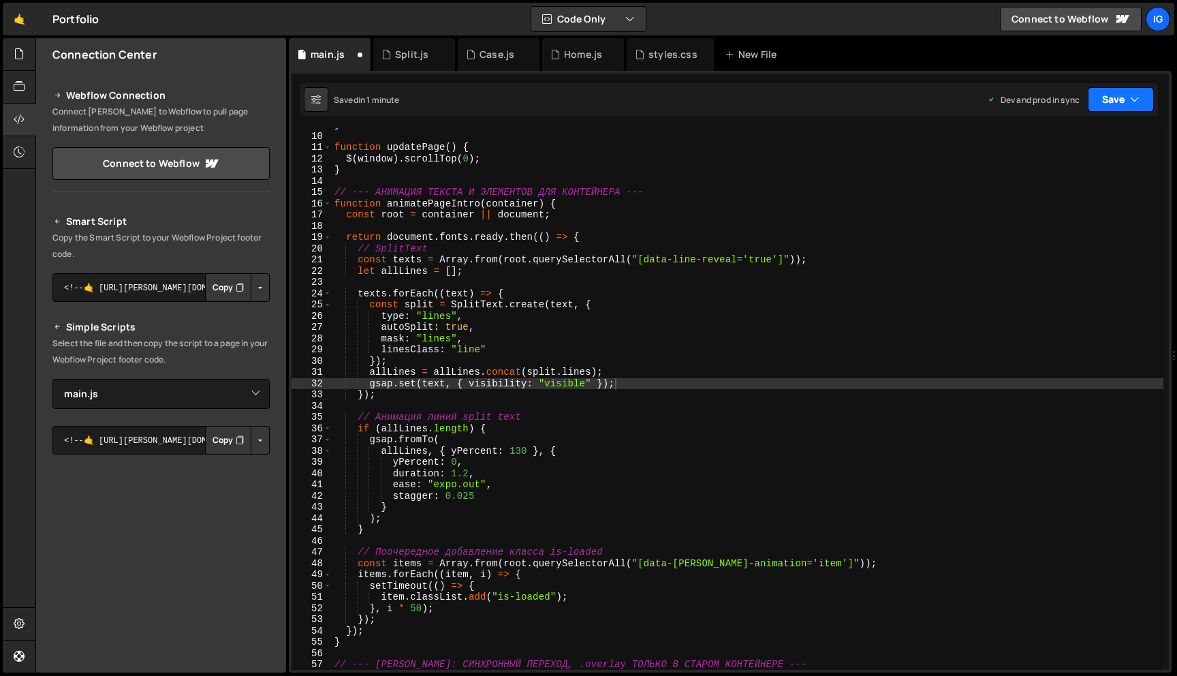
click at [1111, 102] on button "Save" at bounding box center [1121, 99] width 66 height 25
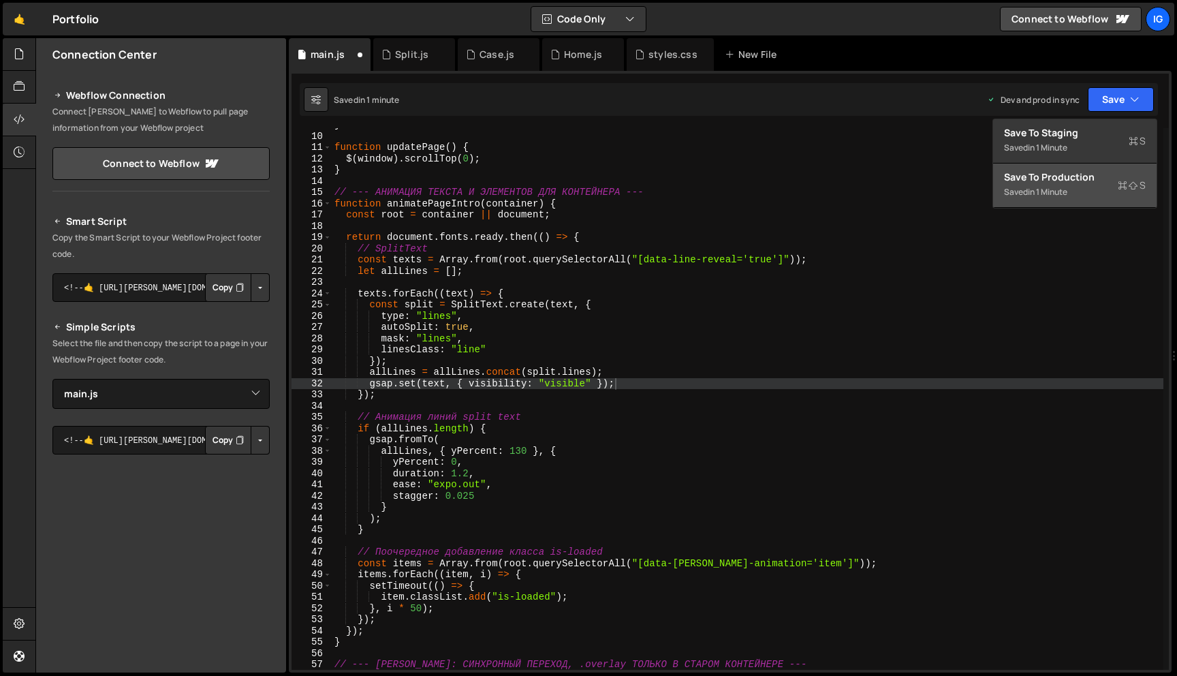
click at [1072, 179] on div "Save to Production S" at bounding box center [1075, 177] width 142 height 14
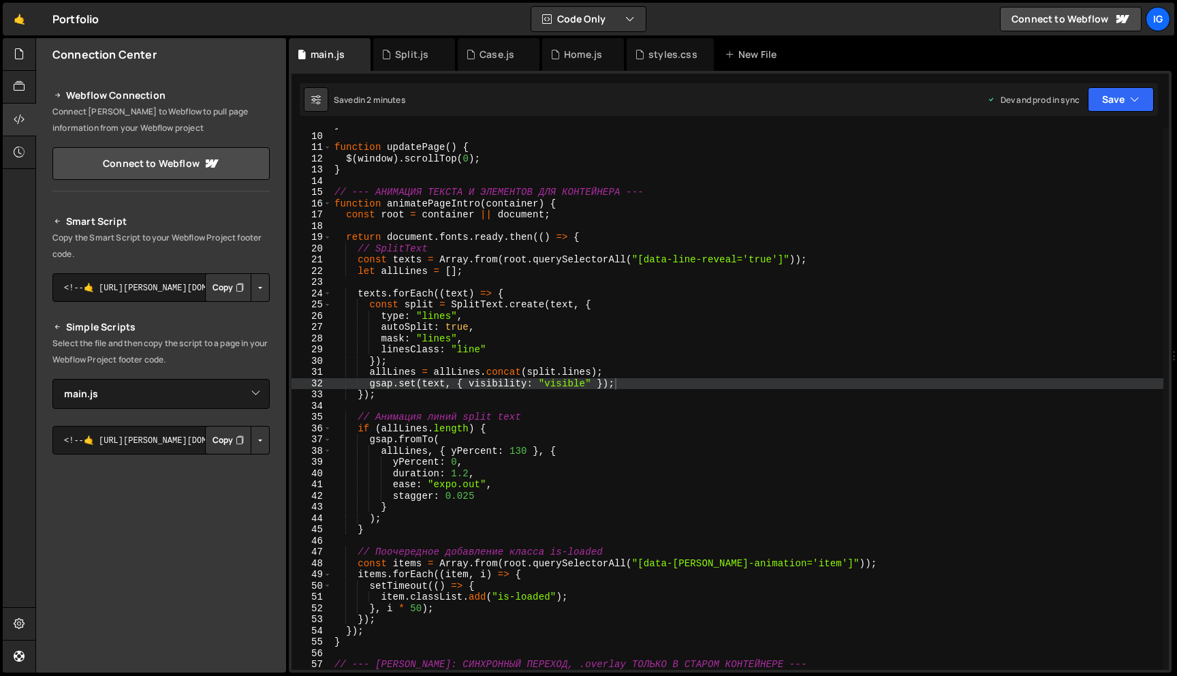
click at [518, 348] on div "} function updatePage ( ) { $ ( window ) . scrollTop ( 0 ) ; } // --- АНИМАЦИЯ …" at bounding box center [748, 401] width 832 height 564
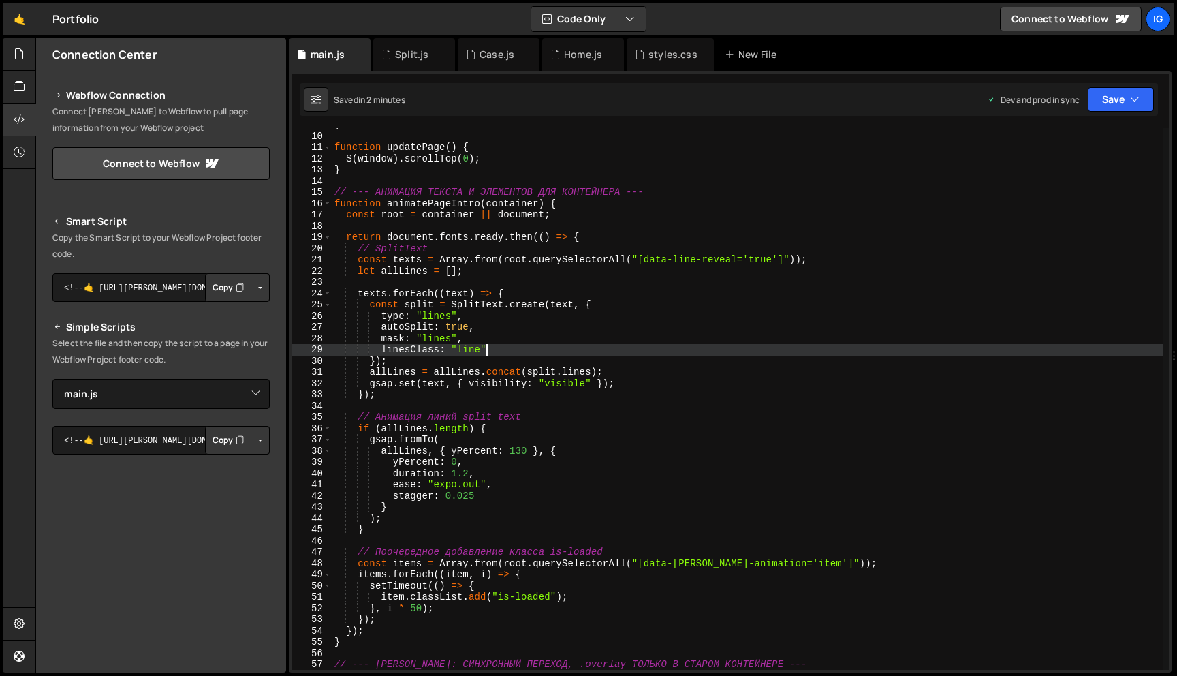
click at [463, 462] on div "} function updatePage ( ) { $ ( window ) . scrollTop ( 0 ) ; } // --- АНИМАЦИЯ …" at bounding box center [748, 401] width 832 height 564
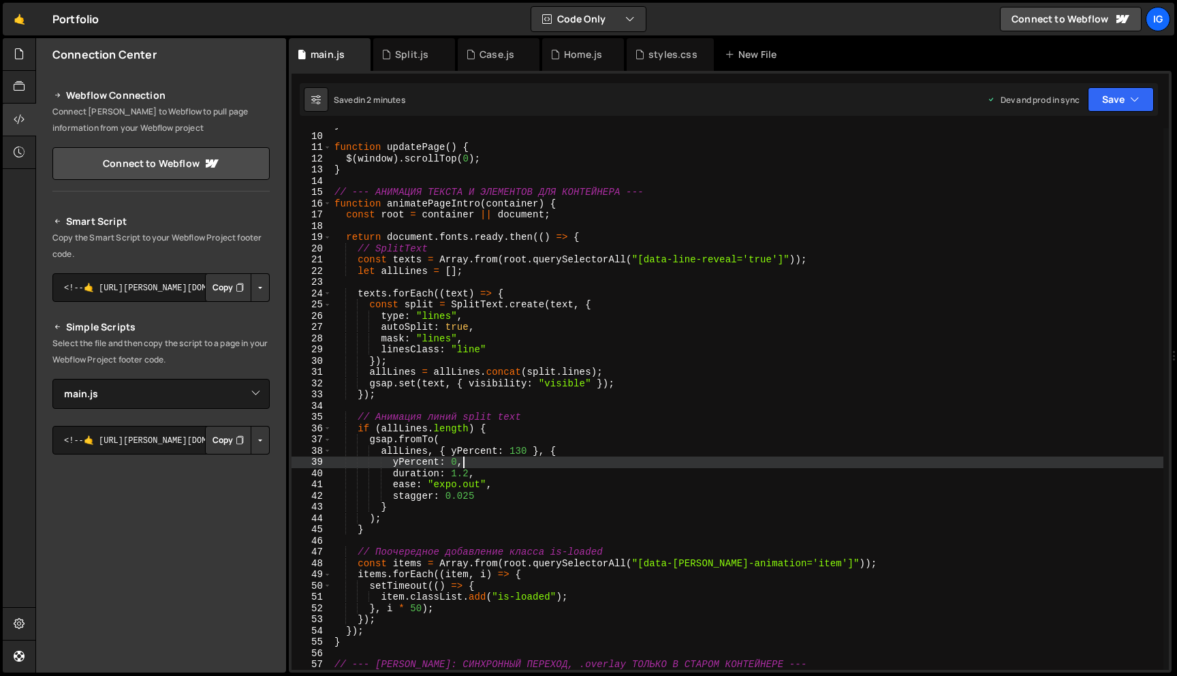
click at [490, 473] on div "} function updatePage ( ) { $ ( window ) . scrollTop ( 0 ) ; } // --- АНИМАЦИЯ …" at bounding box center [748, 401] width 832 height 564
type textarea "duration: 1.2,"
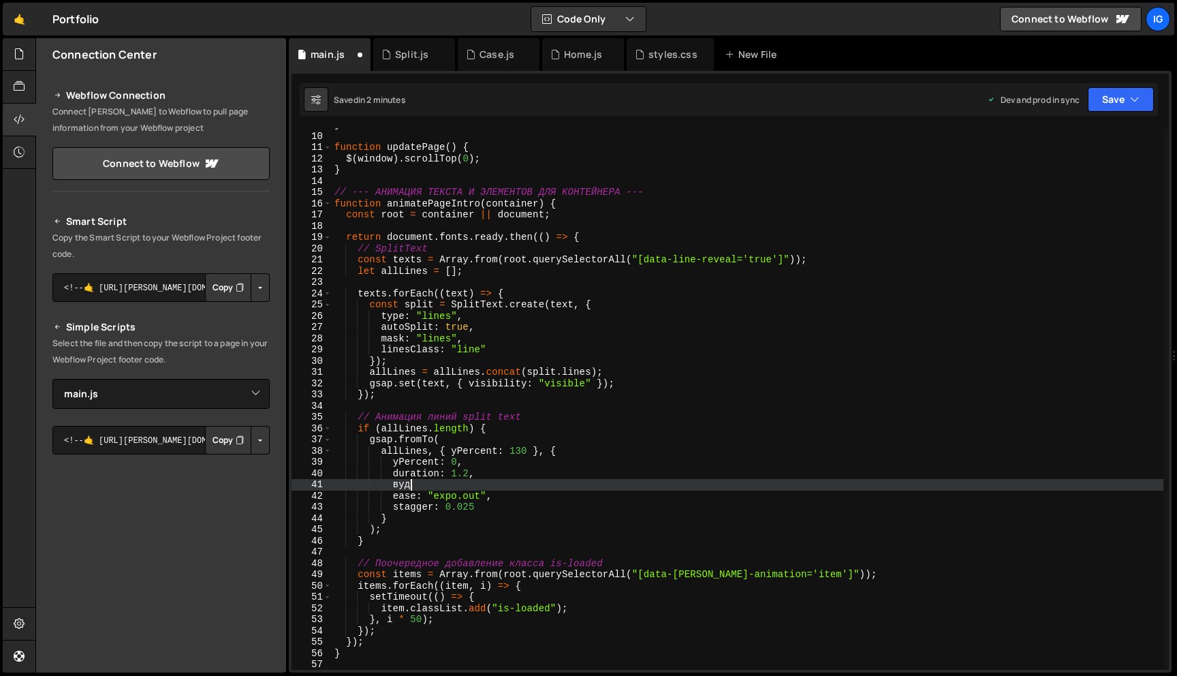
type textarea "в"
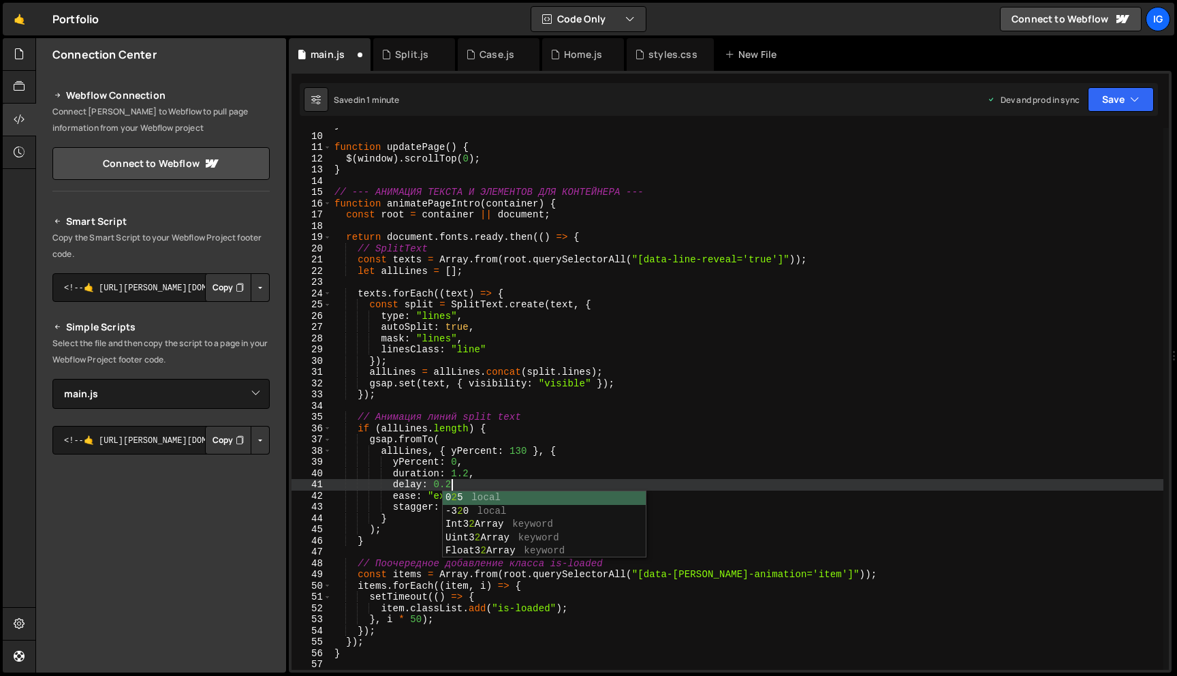
scroll to position [0, 7]
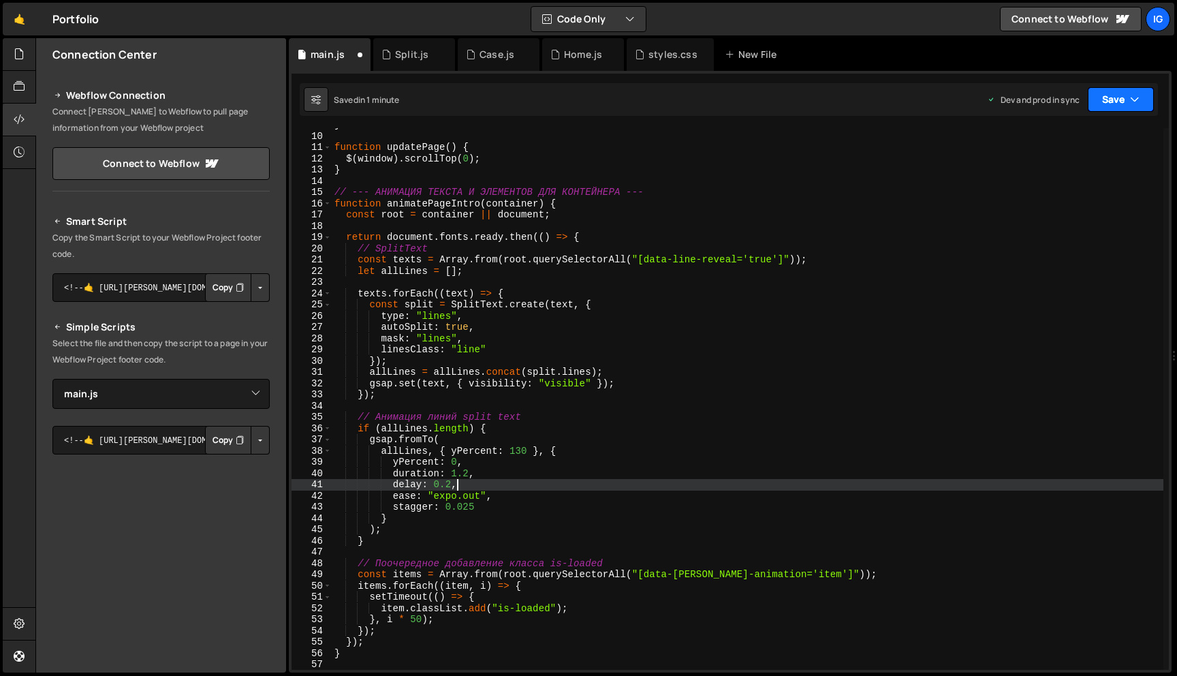
click at [1100, 105] on button "Save" at bounding box center [1121, 99] width 66 height 25
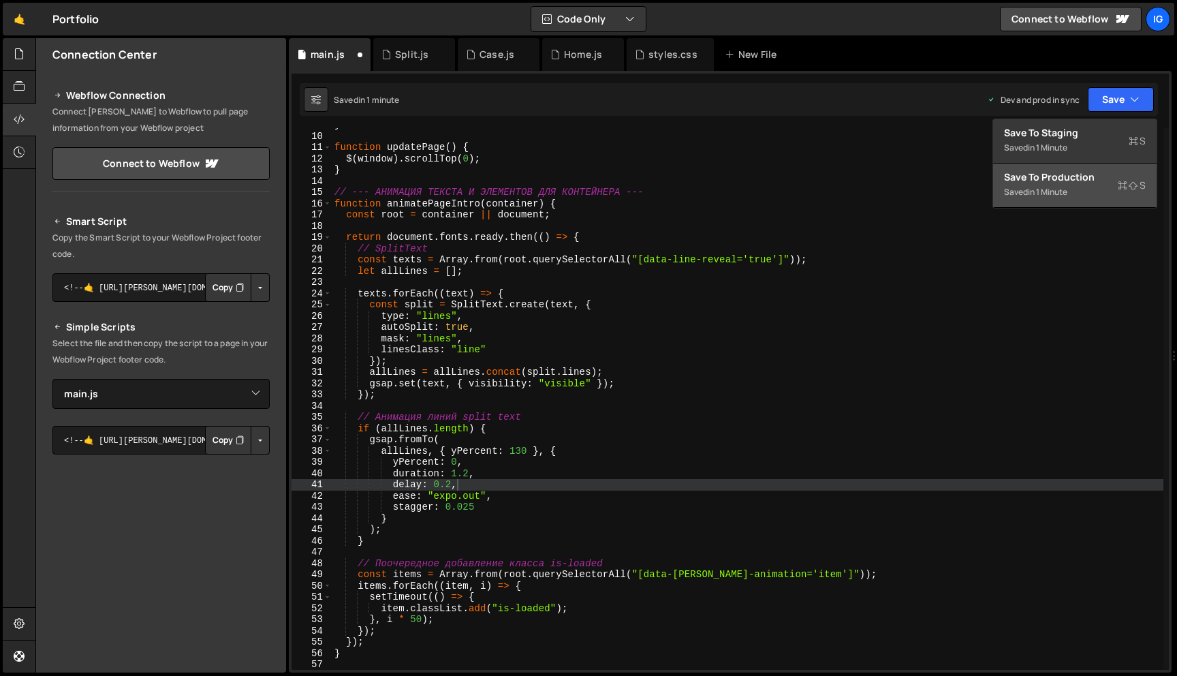
click at [1082, 172] on div "Save to Production S" at bounding box center [1075, 177] width 142 height 14
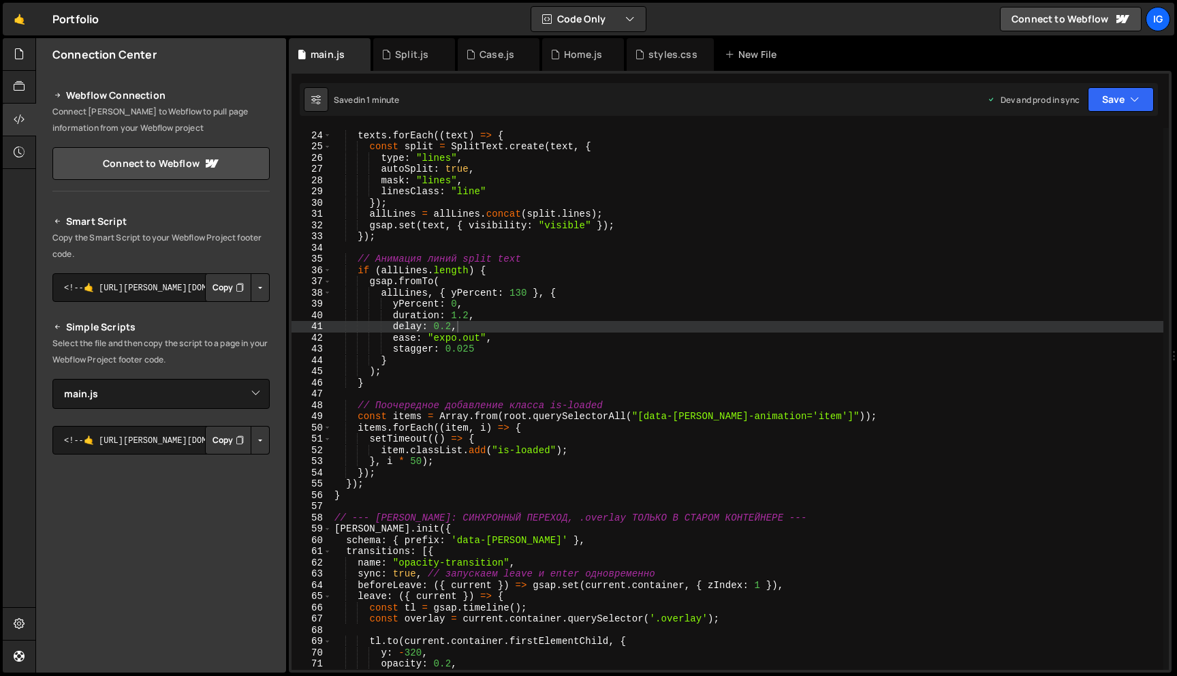
scroll to position [490, 0]
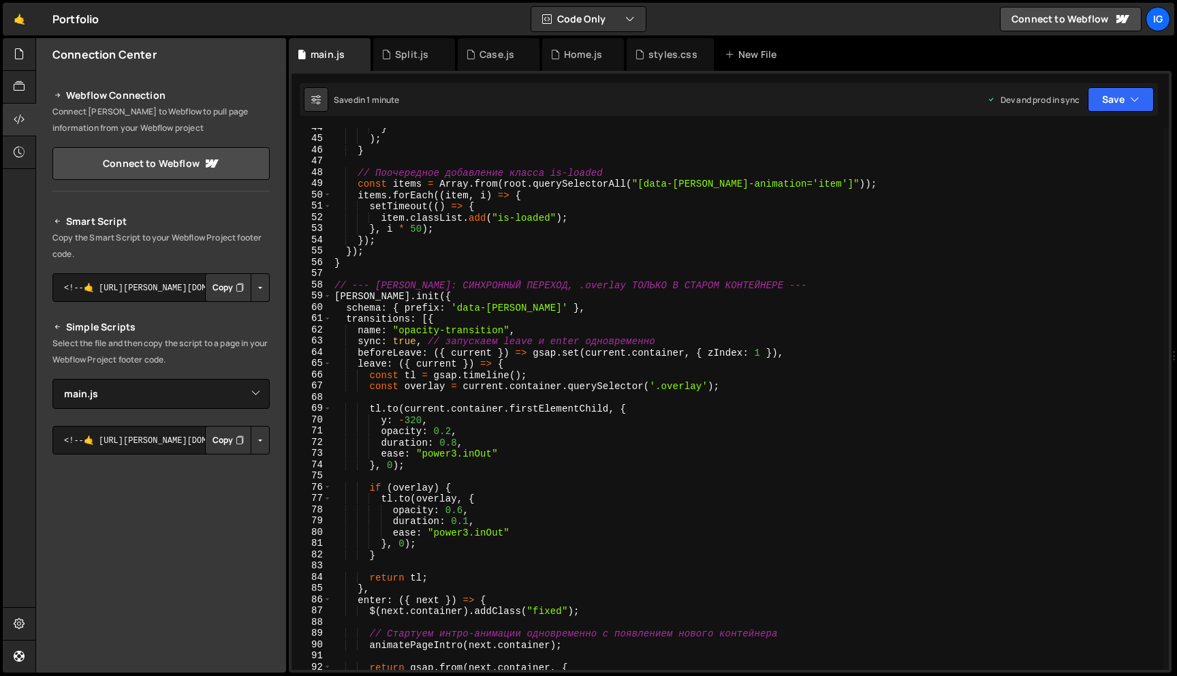
click at [415, 421] on div "} ) ; } // Поочередное добавление класса is-loaded const items = Array . from (…" at bounding box center [748, 404] width 832 height 564
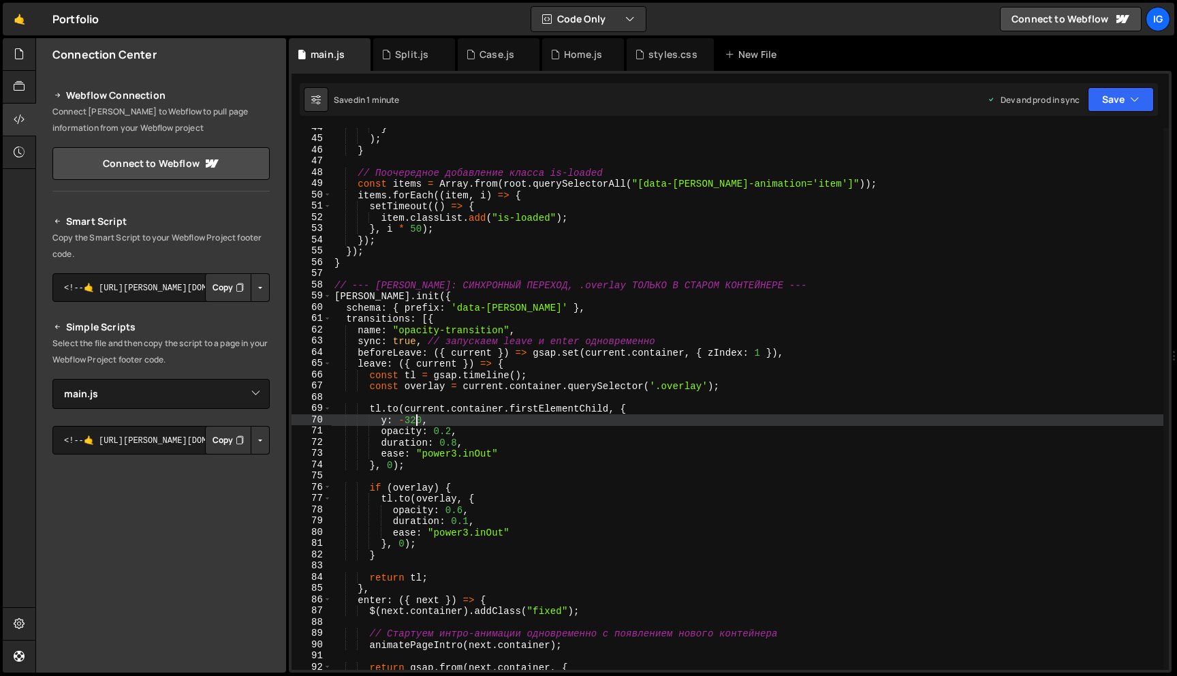
click at [409, 420] on div "} ) ; } // Поочередное добавление класса is-loaded const items = Array . from (…" at bounding box center [748, 404] width 832 height 564
click at [1122, 88] on button "Save" at bounding box center [1121, 99] width 66 height 25
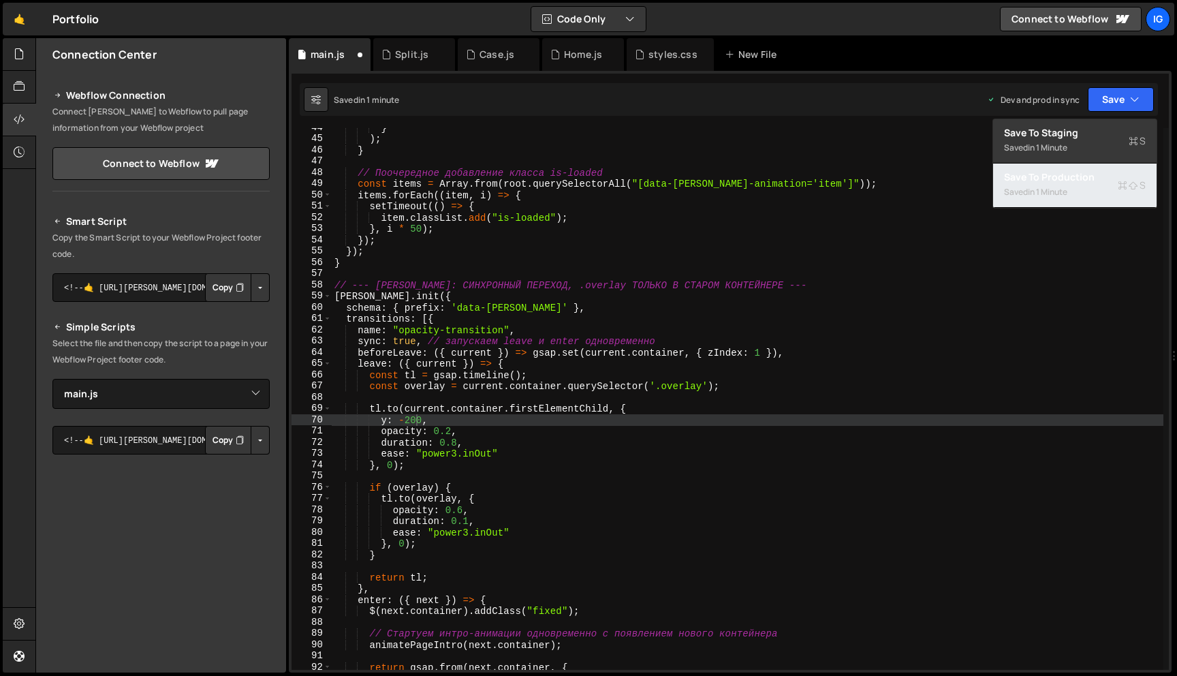
click at [1079, 198] on div "Saved in 1 minute" at bounding box center [1075, 192] width 142 height 16
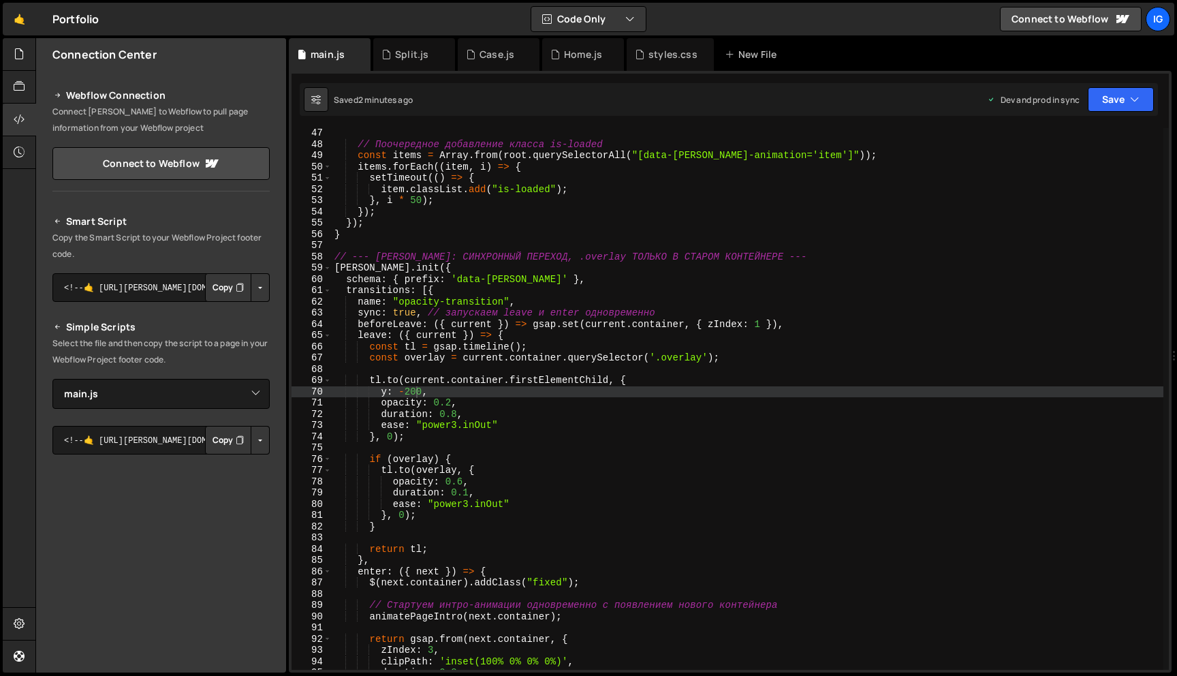
scroll to position [518, 0]
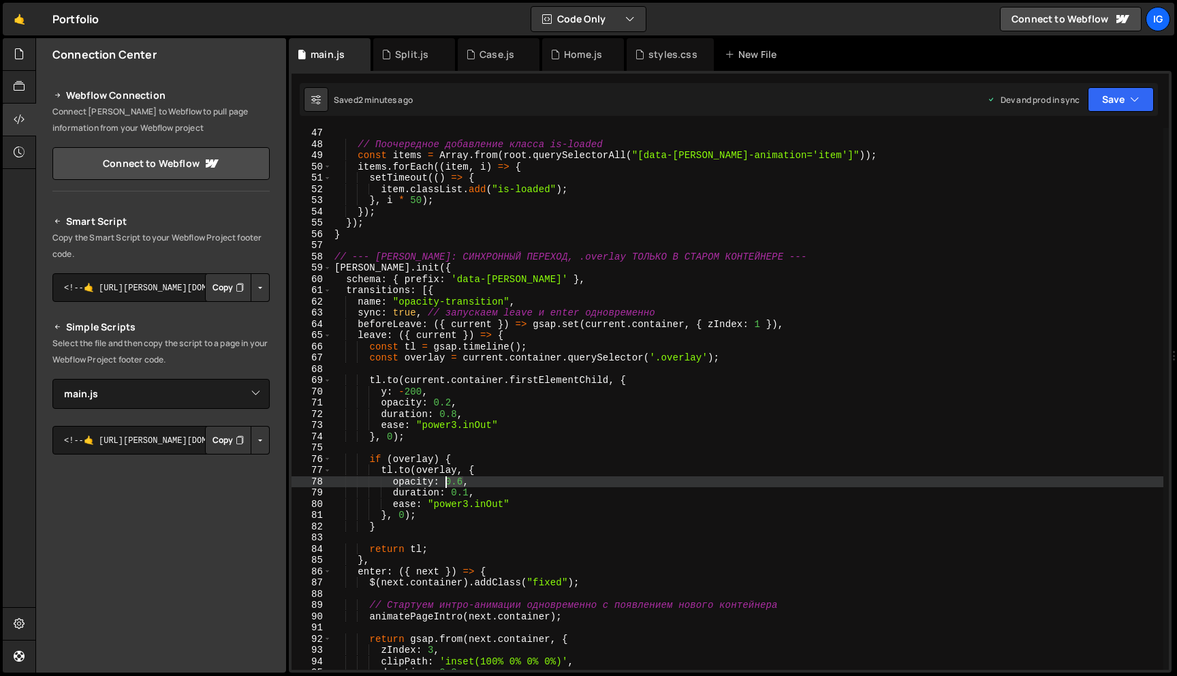
drag, startPoint x: 462, startPoint y: 477, endPoint x: 443, endPoint y: 478, distance: 18.4
click at [443, 478] on div "// Поочередное добавление класса is-loaded const items = Array . from ( root . …" at bounding box center [748, 409] width 832 height 564
click at [482, 471] on div "// Поочередное добавление класса is-loaded const items = Array . from ( root . …" at bounding box center [748, 409] width 832 height 564
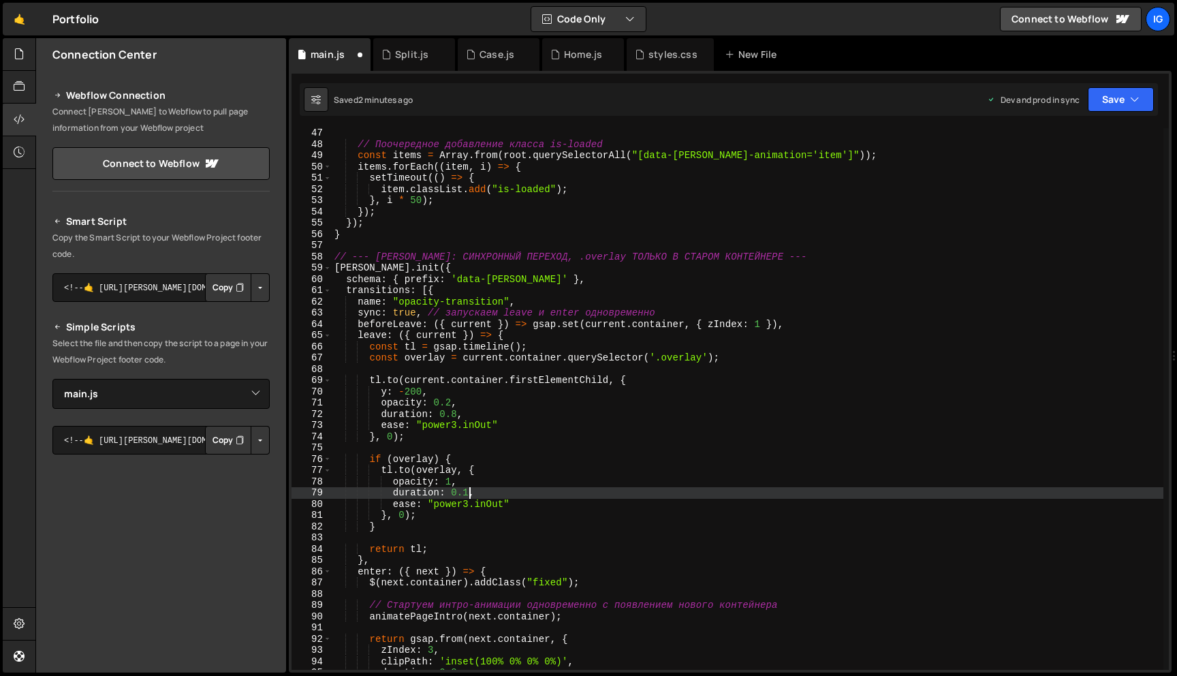
click at [469, 494] on div "// Поочередное добавление класса is-loaded const items = Array . from ( root . …" at bounding box center [748, 409] width 832 height 564
click at [1124, 109] on button "Save" at bounding box center [1121, 99] width 66 height 25
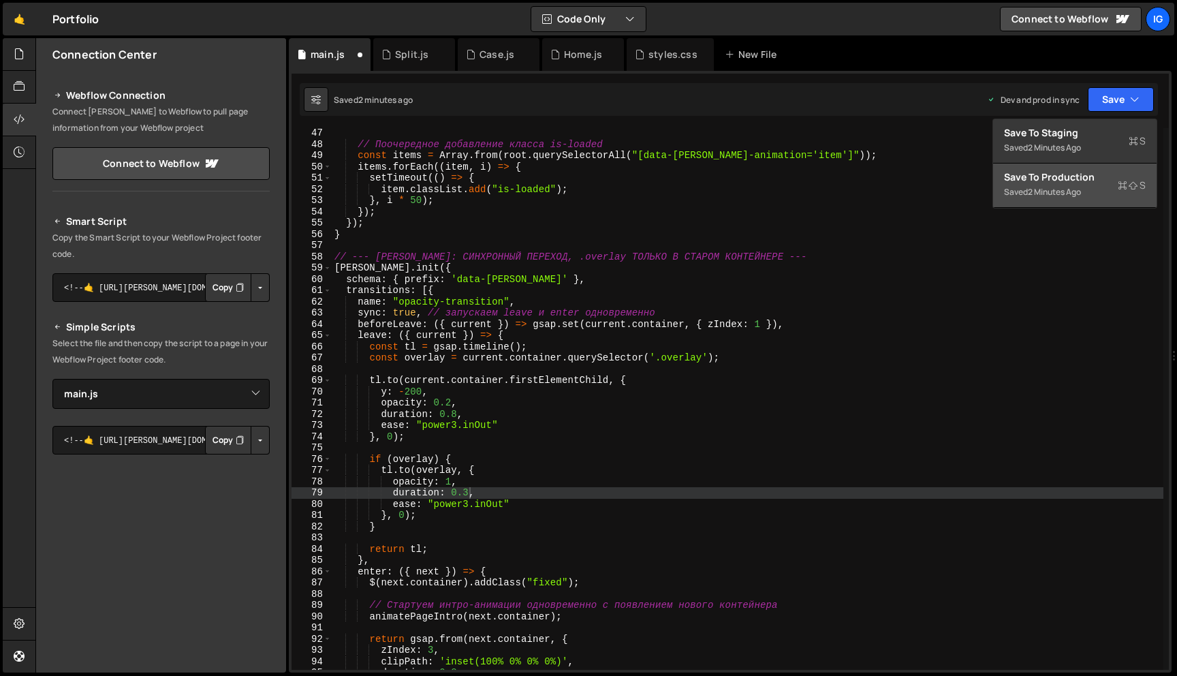
click at [1092, 180] on div "Save to Production S" at bounding box center [1075, 177] width 142 height 14
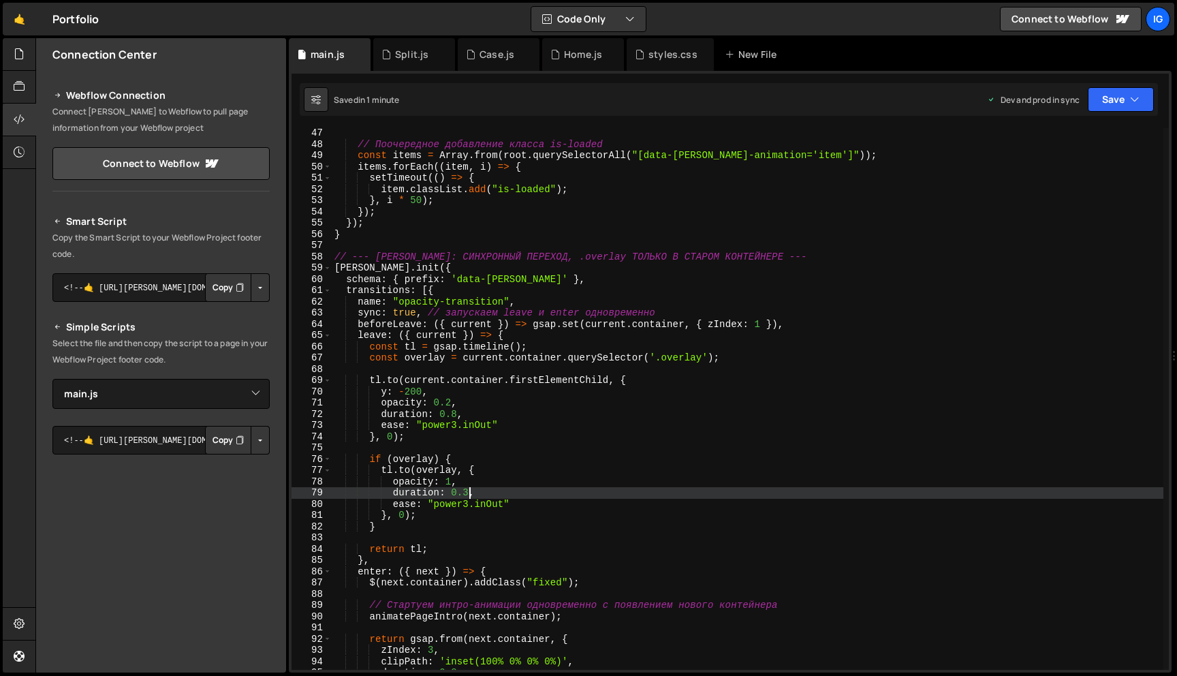
click at [468, 490] on div "// Поочередное добавление класса is-loaded const items = Array . from ( root . …" at bounding box center [748, 409] width 832 height 564
click at [470, 493] on div "// Поочередное добавление класса is-loaded const items = Array . from ( root . …" at bounding box center [748, 409] width 832 height 564
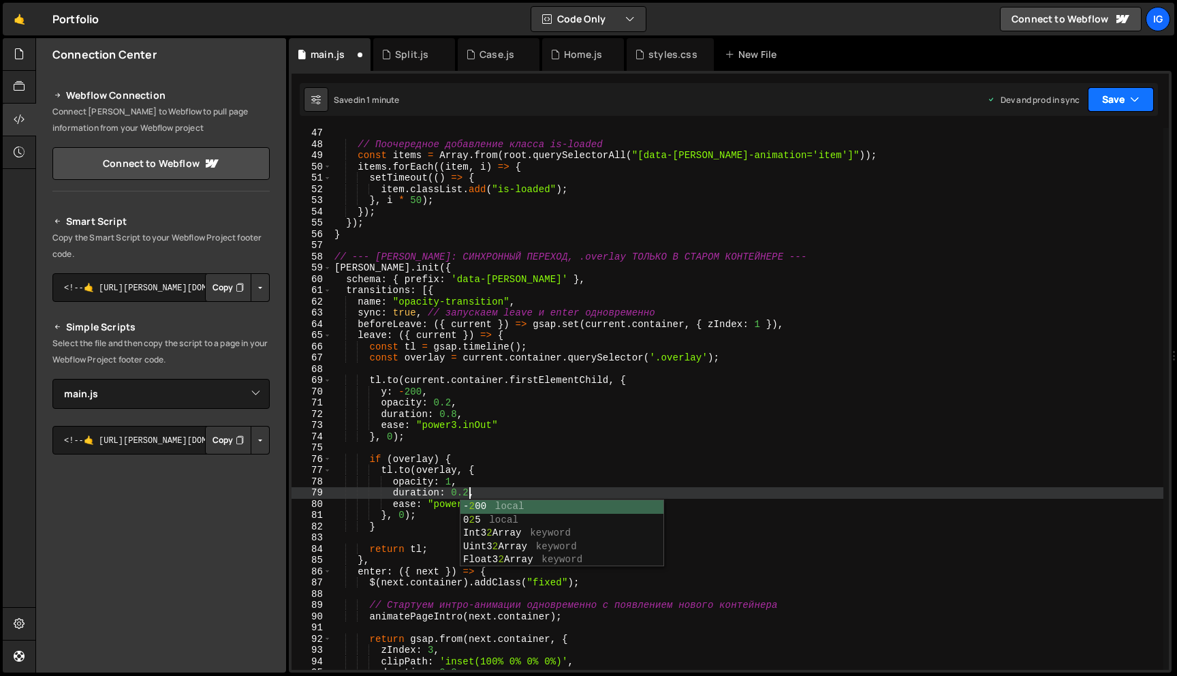
click at [1096, 104] on button "Save" at bounding box center [1121, 99] width 66 height 25
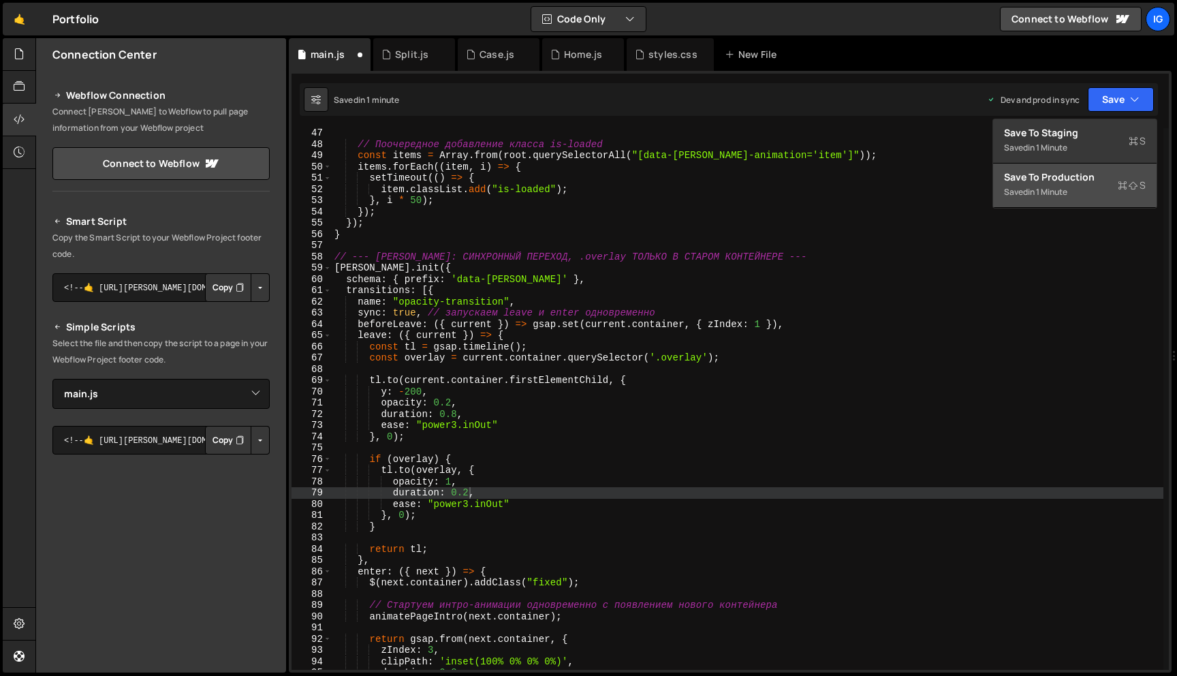
click at [1054, 202] on button "Save to Production S Saved in 1 minute" at bounding box center [1074, 185] width 163 height 44
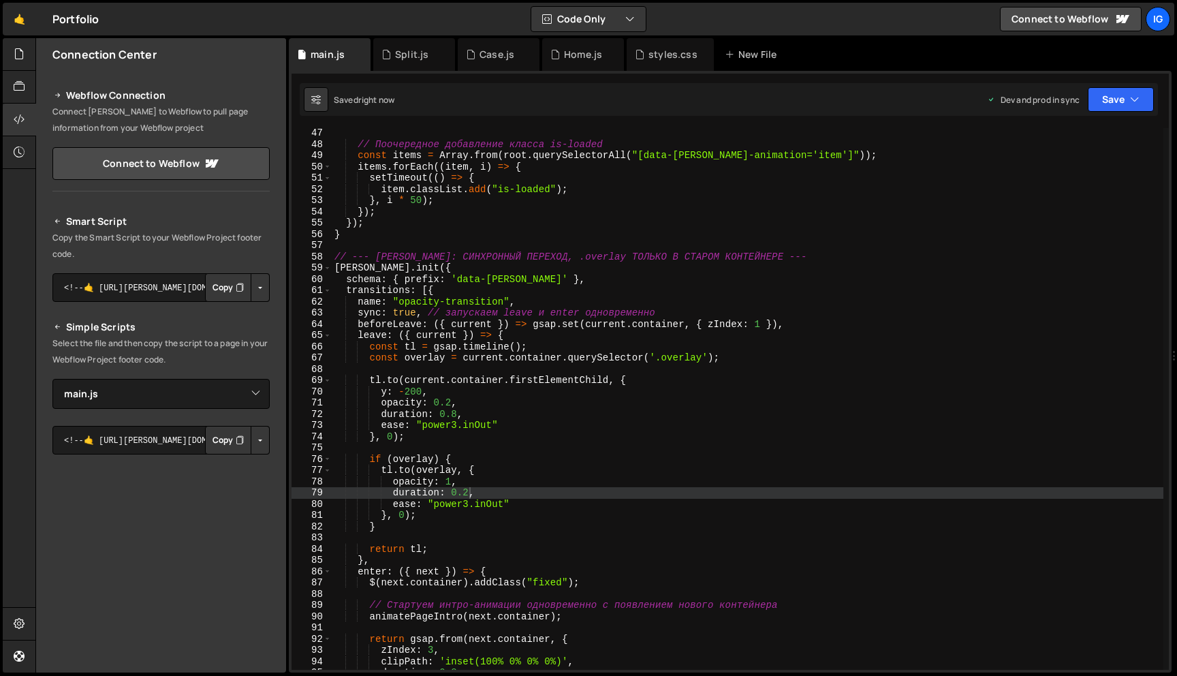
click at [468, 490] on div "// Поочередное добавление класса is-loaded const items = Array . from ( root . …" at bounding box center [748, 409] width 832 height 564
click at [1107, 104] on button "Save" at bounding box center [1121, 99] width 66 height 25
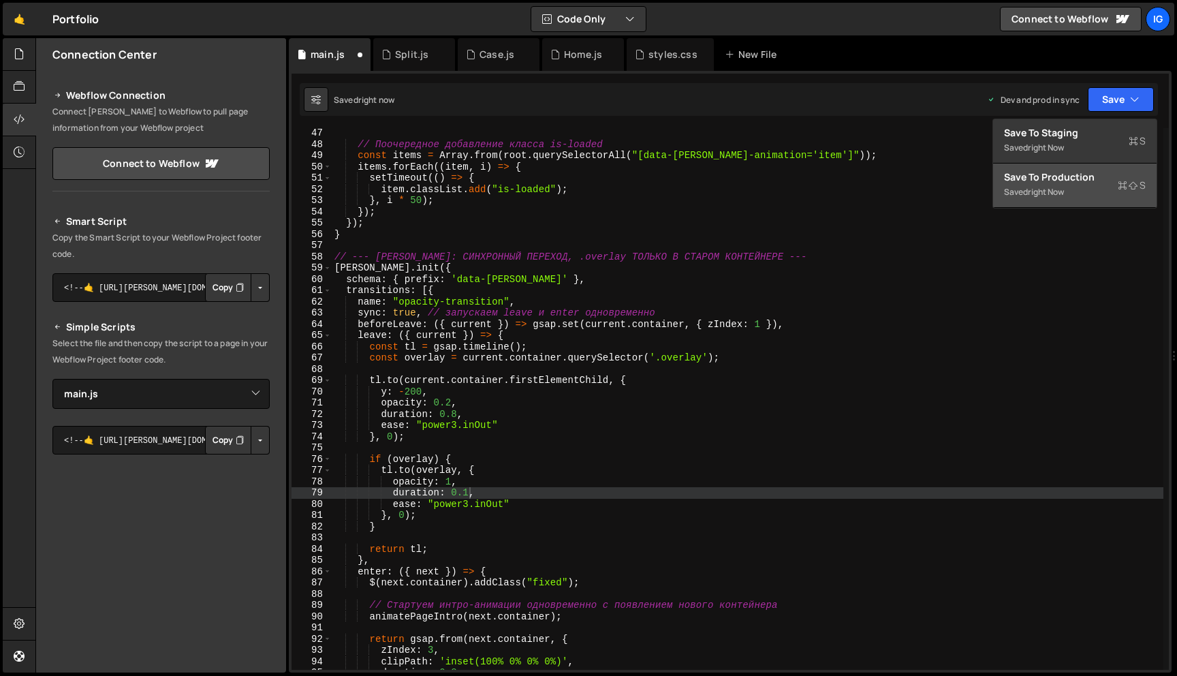
click at [1069, 198] on div "Saved right now" at bounding box center [1075, 192] width 142 height 16
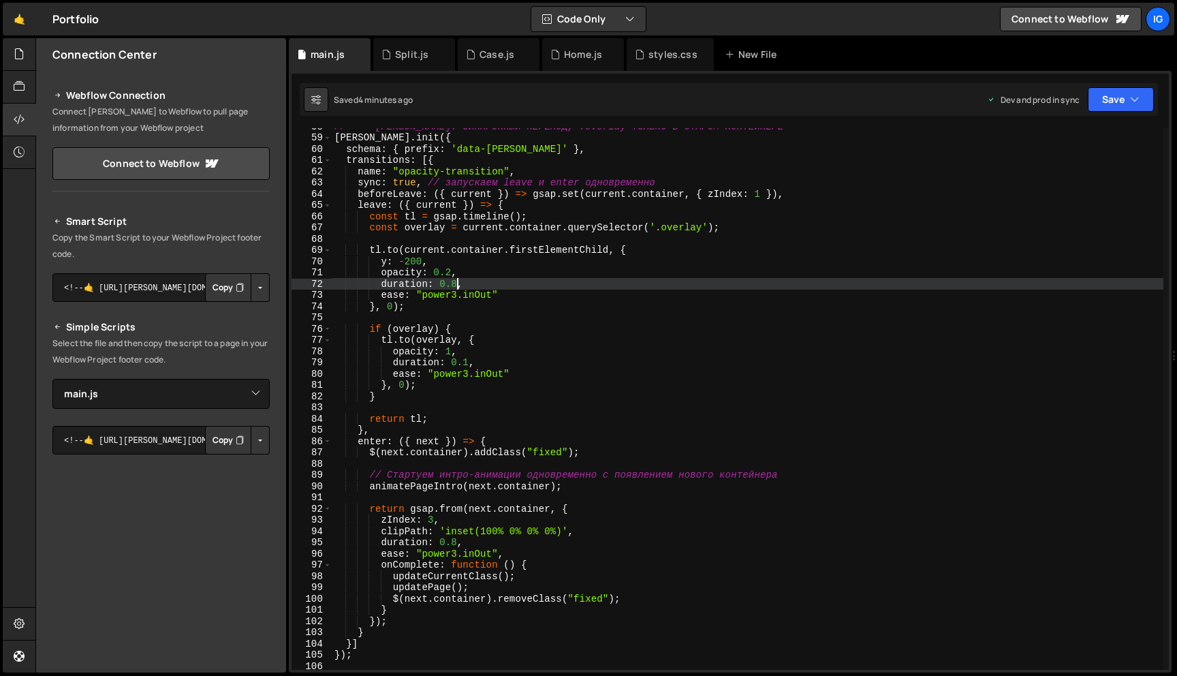
scroll to position [0, 8]
click at [457, 281] on div "// --- BARBA: СИНХРОННЫЙ ПЕРЕХОД, .overlay ТОЛЬКО В СТАРОМ КОНТЕЙНЕРЕ --- barba…" at bounding box center [748, 403] width 832 height 564
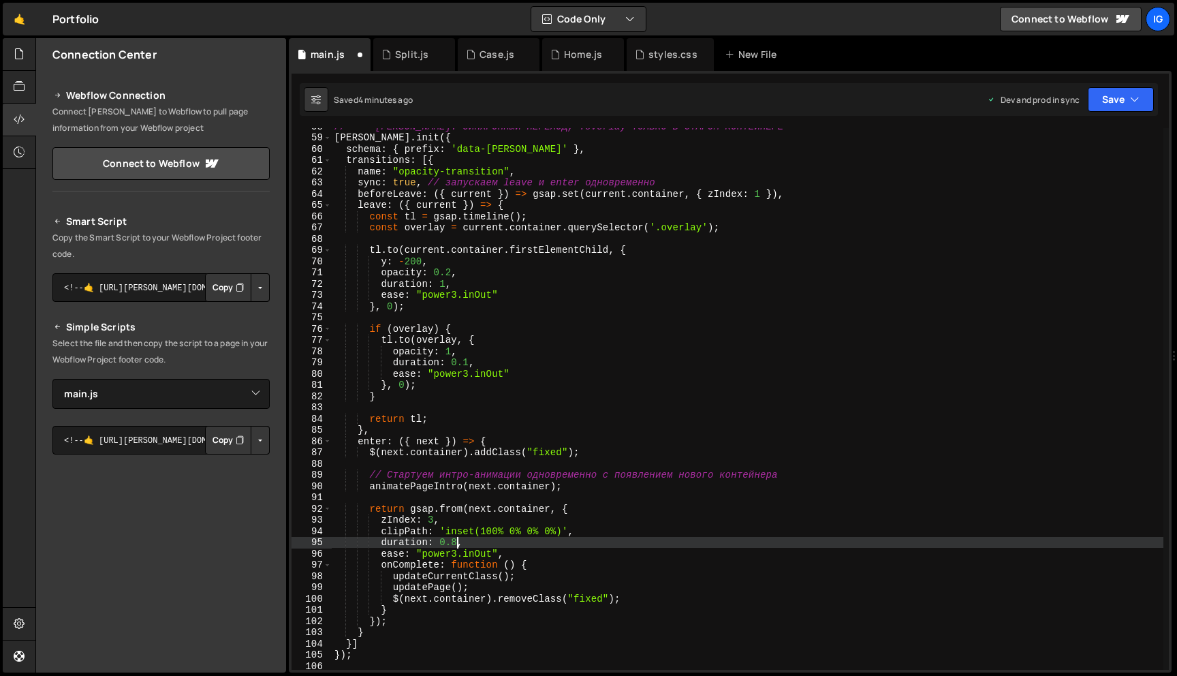
click at [456, 542] on div "// --- BARBA: СИНХРОННЫЙ ПЕРЕХОД, .overlay ТОЛЬКО В СТАРОМ КОНТЕЙНЕРЕ --- barba…" at bounding box center [748, 403] width 832 height 564
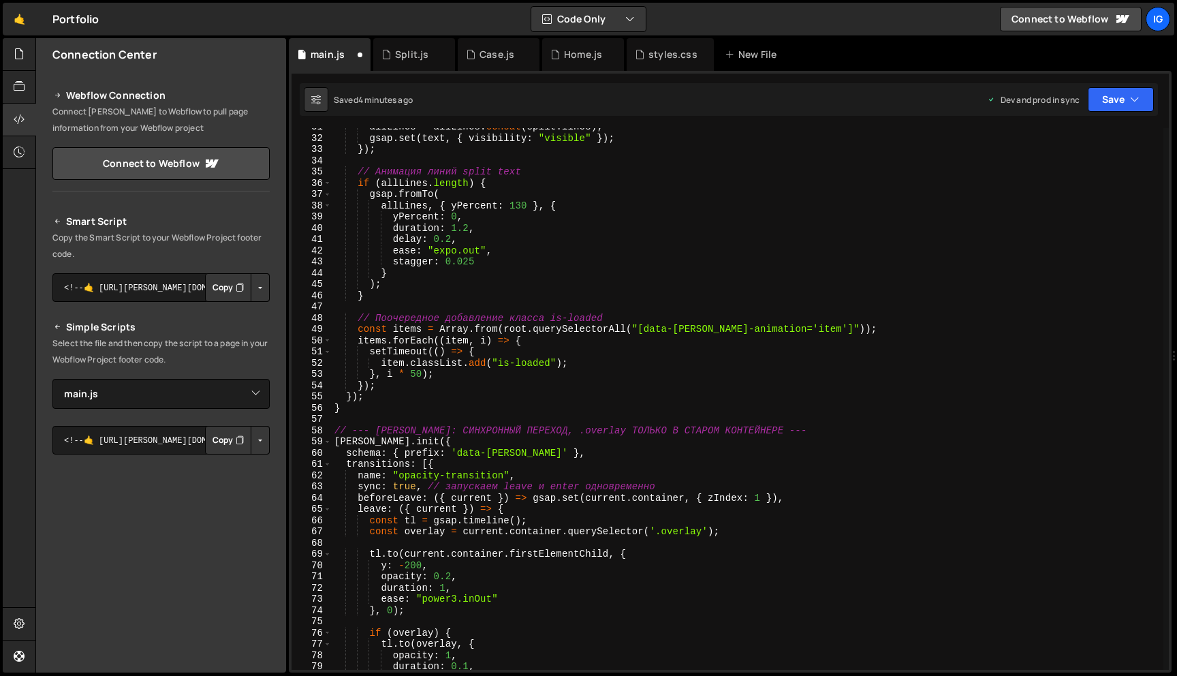
scroll to position [320, 0]
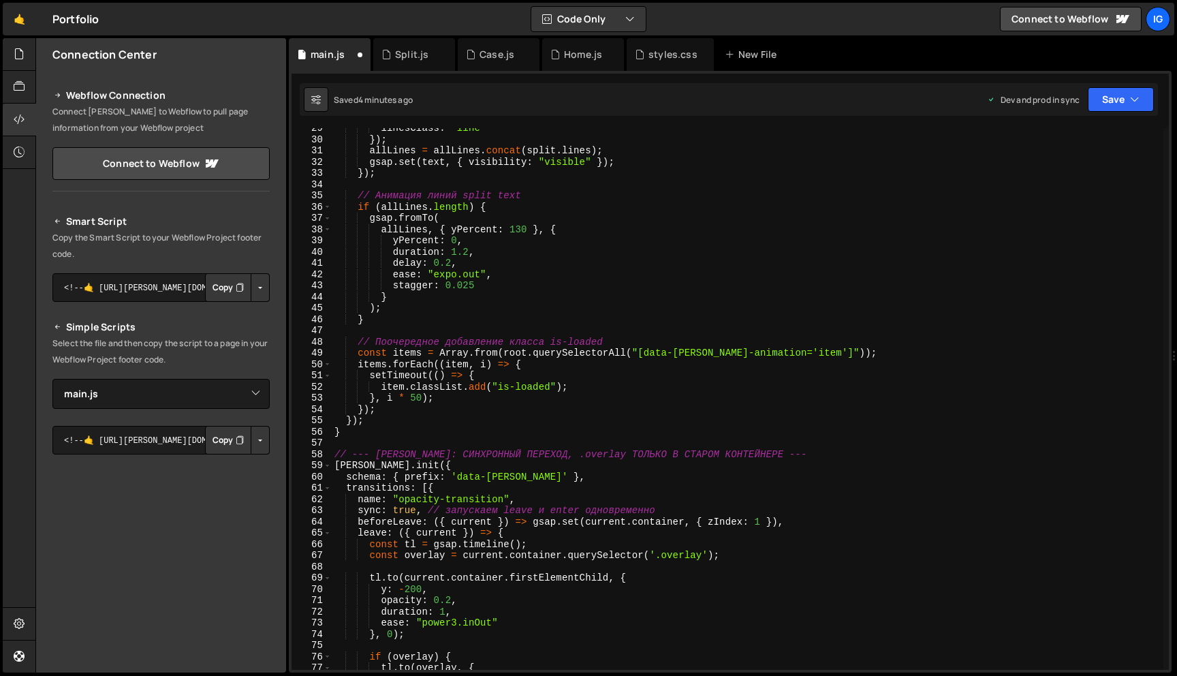
click at [469, 250] on div "linesClass : "line" }) ; allLines = allLines . concat ( split . lines ) ; gsap …" at bounding box center [748, 405] width 832 height 564
click at [1104, 112] on div "Saved 4 minutes ago Dev and prod in sync Upgrade to Edit Save Save to Staging S…" at bounding box center [729, 99] width 858 height 33
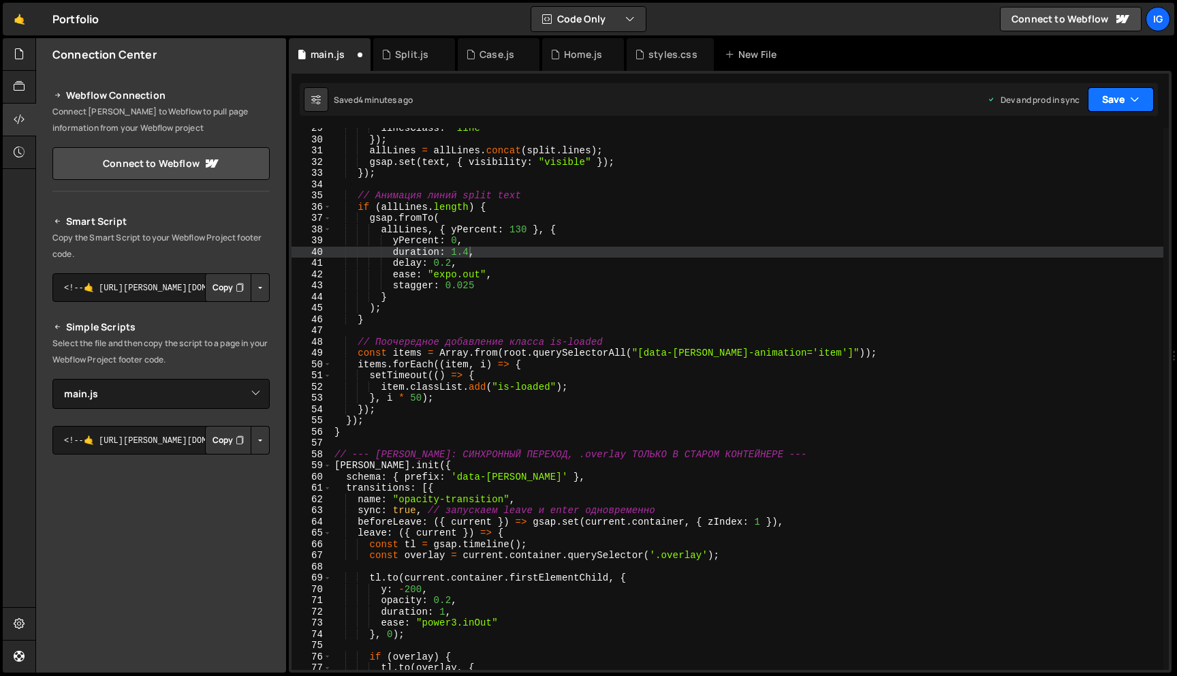
click at [1112, 106] on button "Save" at bounding box center [1121, 99] width 66 height 25
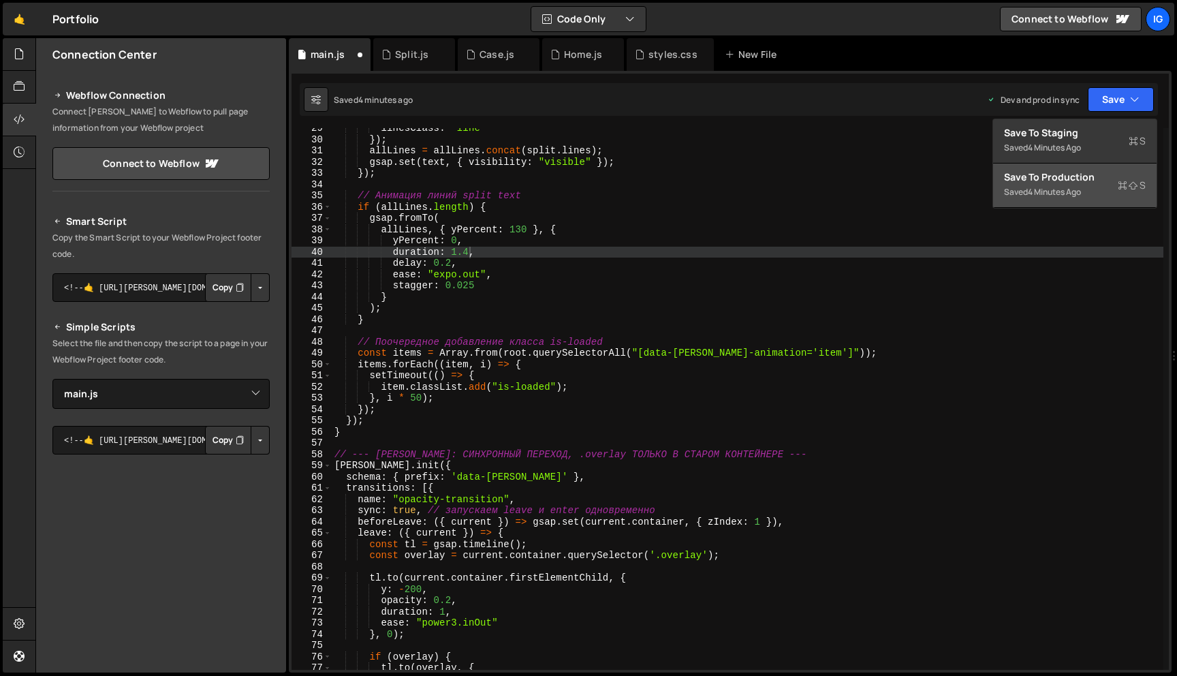
click at [1078, 187] on div "4 minutes ago" at bounding box center [1054, 192] width 53 height 12
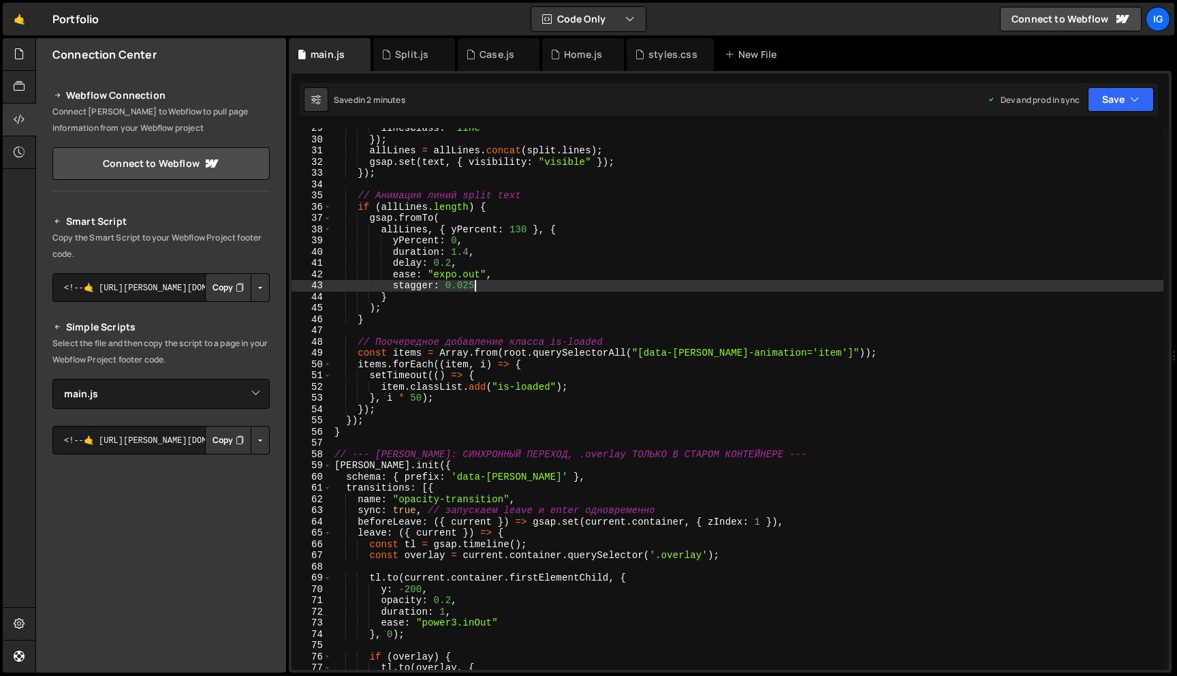
click at [483, 289] on div "linesClass : "line" }) ; allLines = allLines . concat ( split . lines ) ; gsap …" at bounding box center [748, 405] width 832 height 564
type textarea "stagger: 0.05"
click at [1105, 108] on button "Save" at bounding box center [1121, 99] width 66 height 25
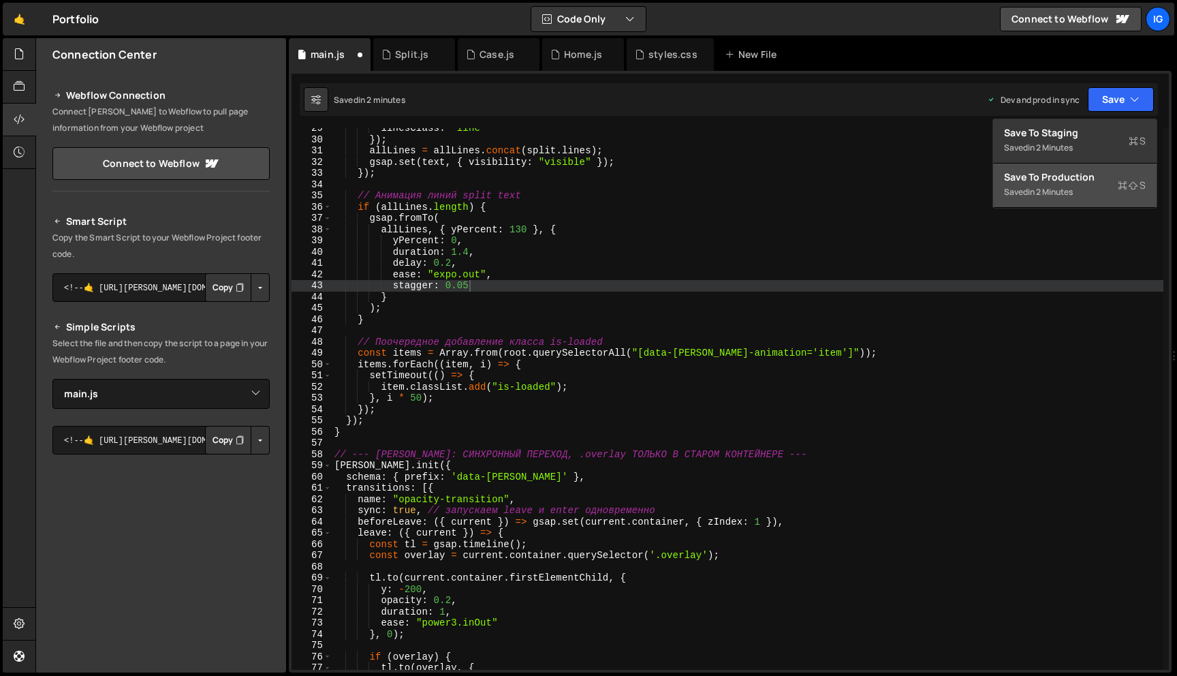
click at [1078, 185] on div "Saved in 2 minutes" at bounding box center [1075, 192] width 142 height 16
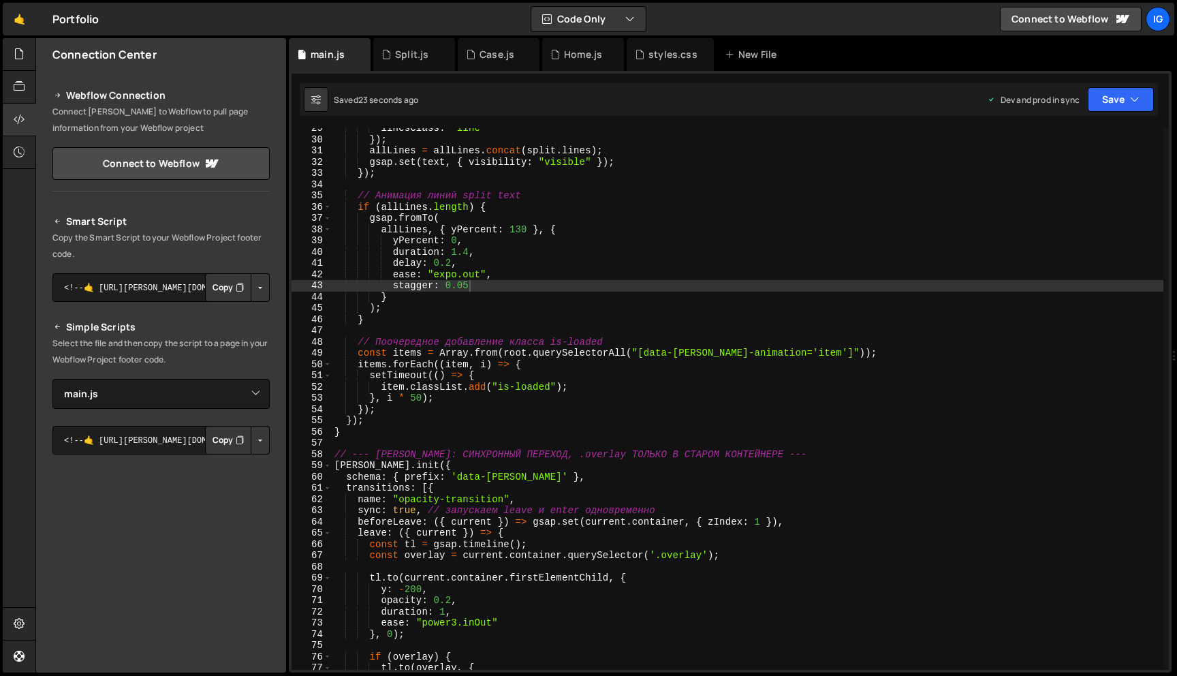
click at [640, 184] on div "linesClass : "line" }) ; allLines = allLines . concat ( split . lines ) ; gsap …" at bounding box center [748, 405] width 832 height 564
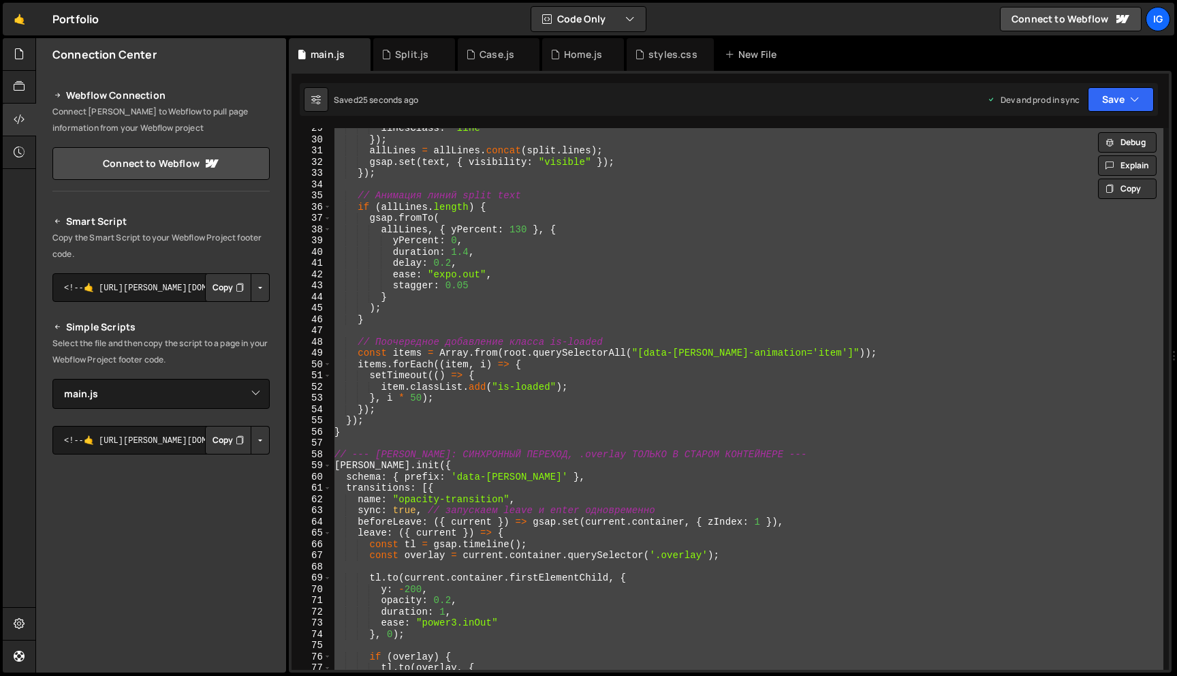
click at [587, 208] on div "linesClass : "line" }) ; allLines = allLines . concat ( split . lines ) ; gsap …" at bounding box center [748, 405] width 832 height 564
click at [429, 217] on div "linesClass : "line" }) ; allLines = allLines . concat ( split . lines ) ; gsap …" at bounding box center [748, 405] width 832 height 564
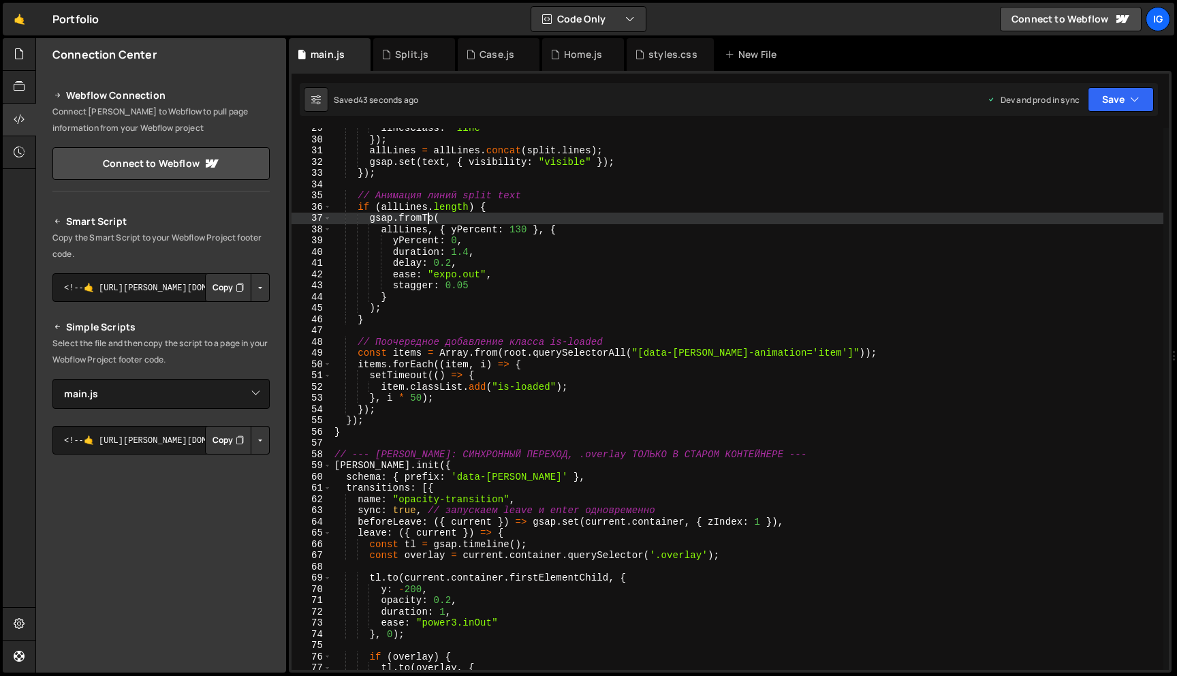
type textarea "});"
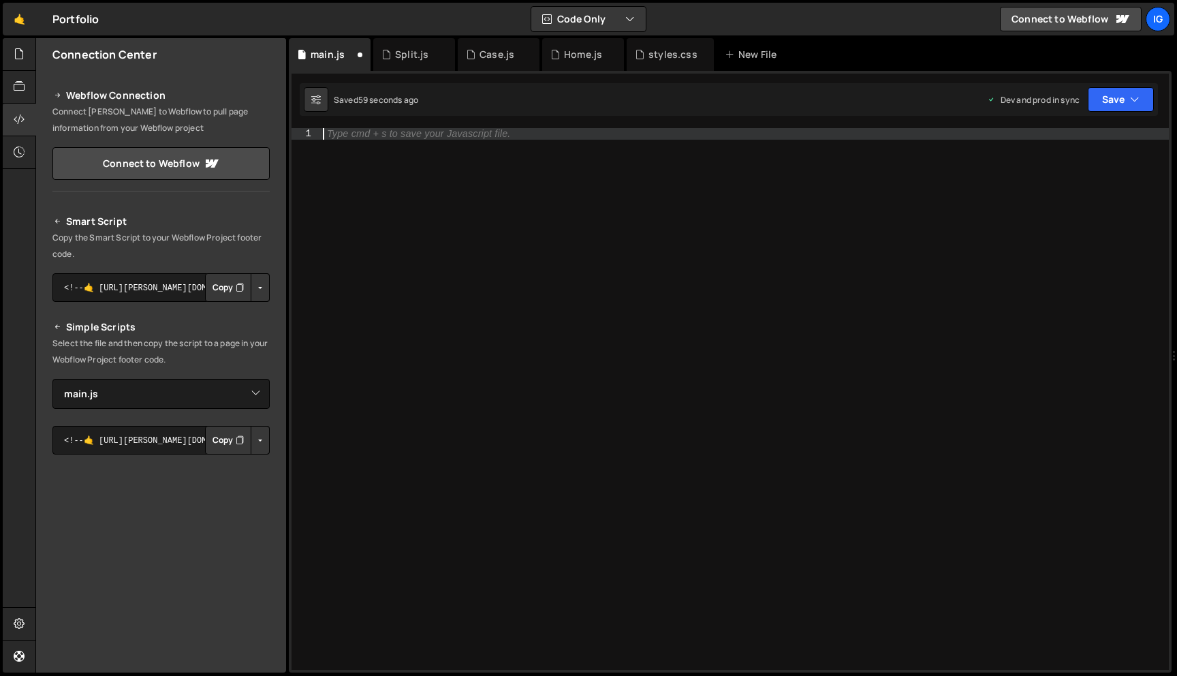
paste textarea "});"
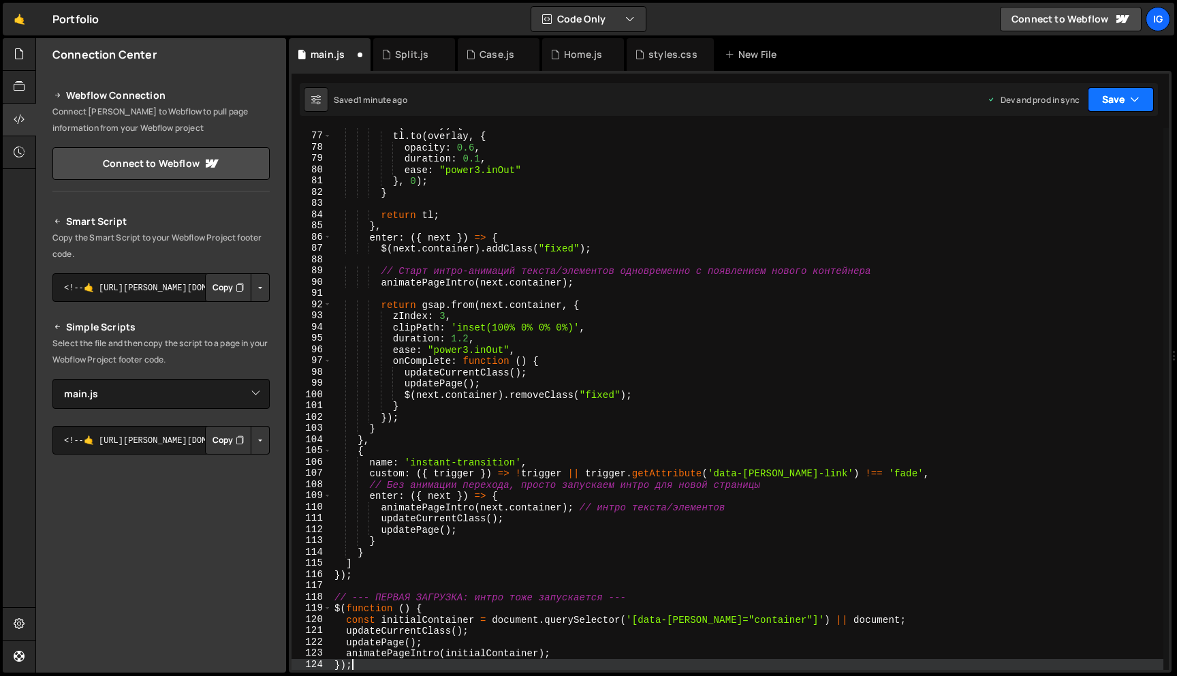
click at [1097, 103] on button "Save" at bounding box center [1121, 99] width 66 height 25
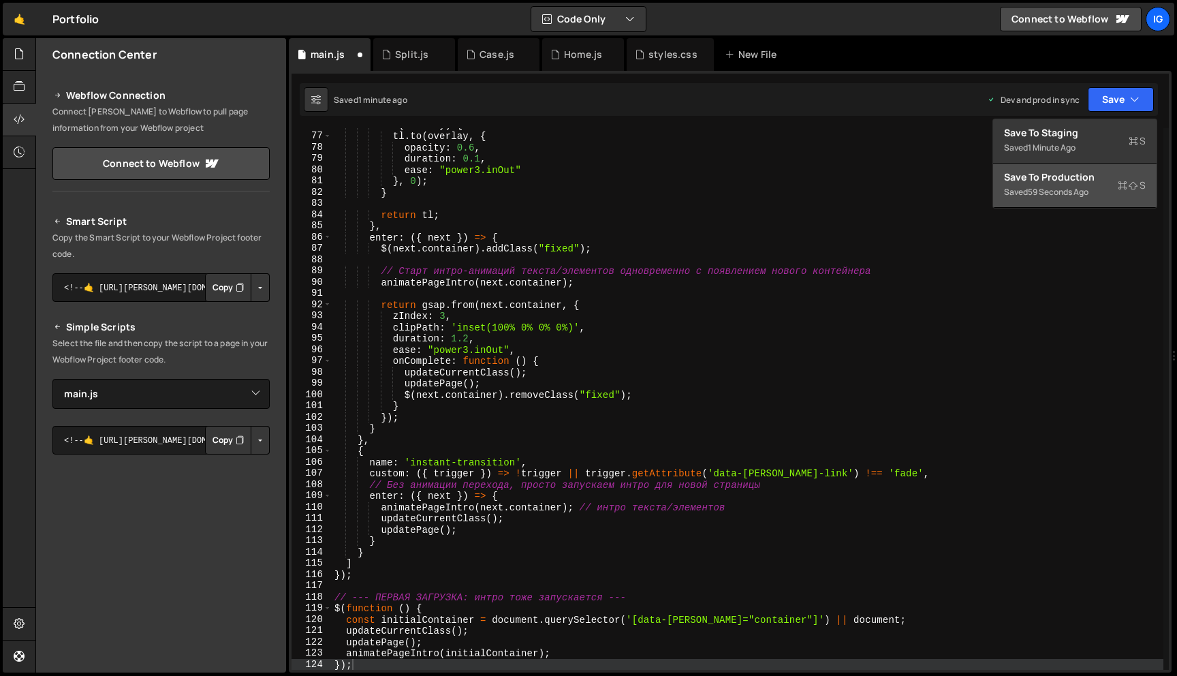
click at [1083, 189] on div "59 seconds ago" at bounding box center [1058, 192] width 61 height 12
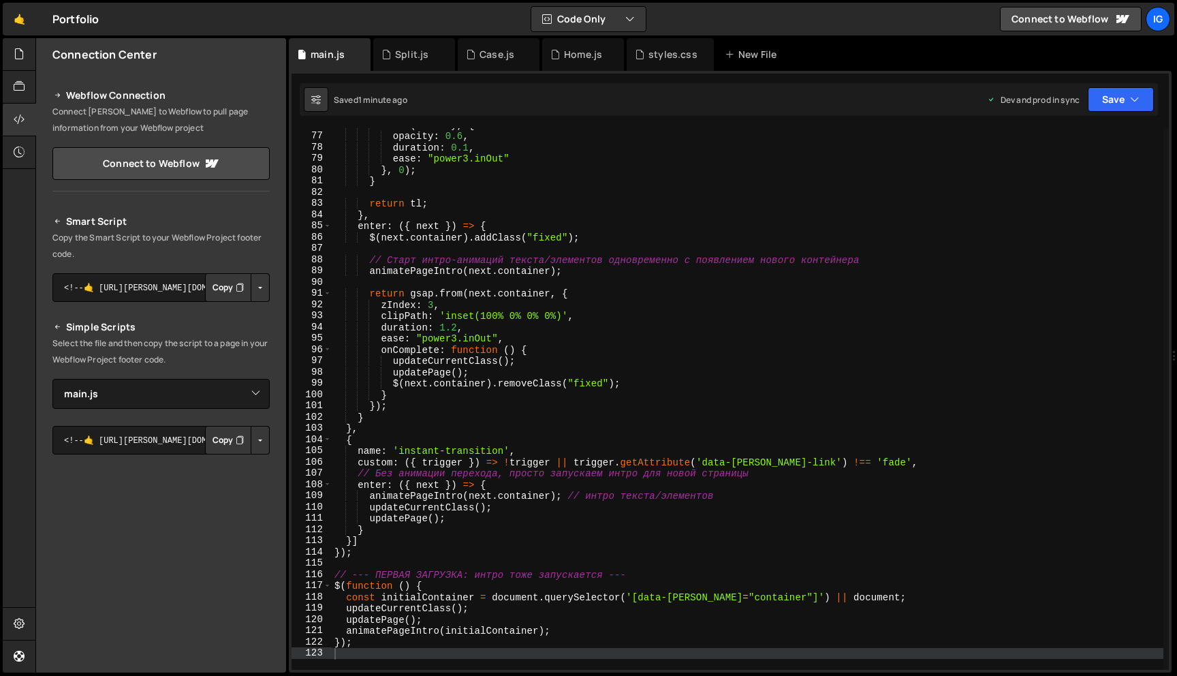
click at [435, 217] on div "tl . to ( overlay , { opacity : 0.6 , duration : 0.1 , ease : "power3.inOut" } …" at bounding box center [748, 401] width 832 height 564
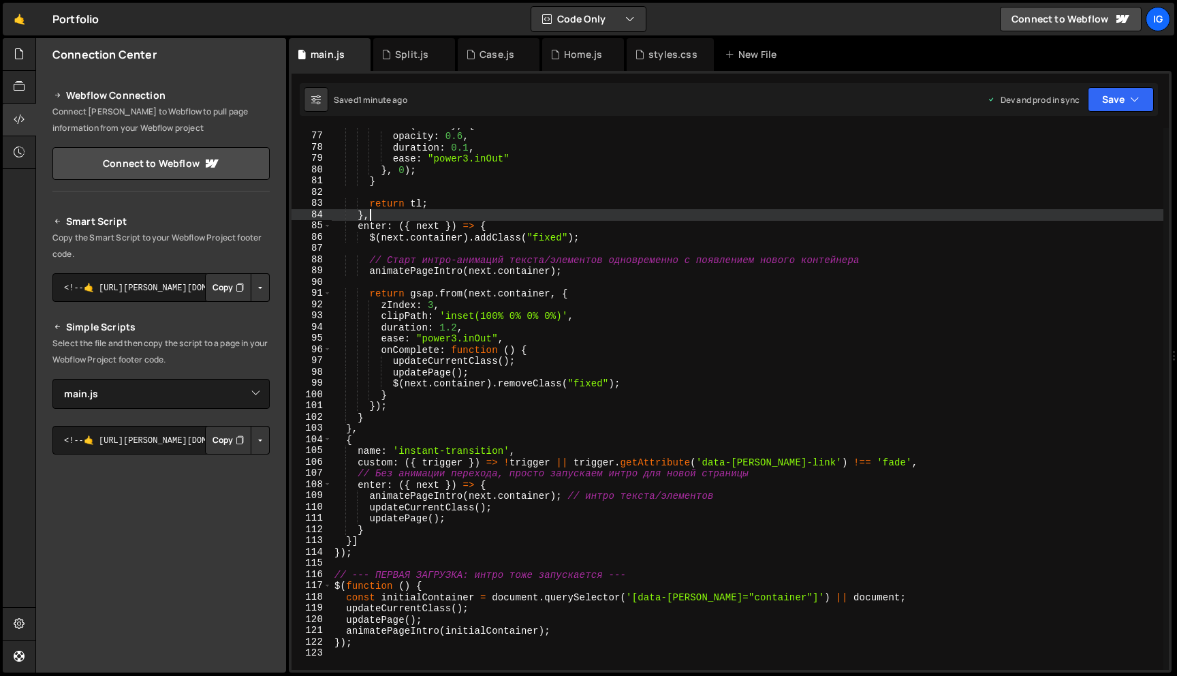
type textarea "});"
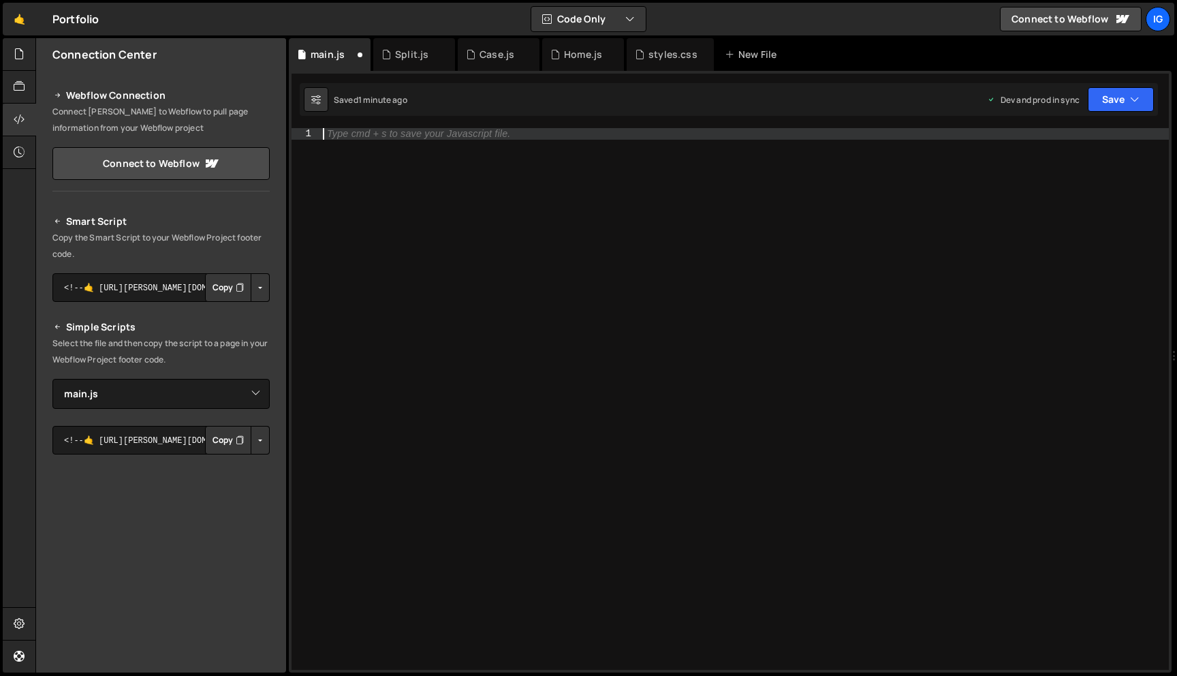
paste textarea "});"
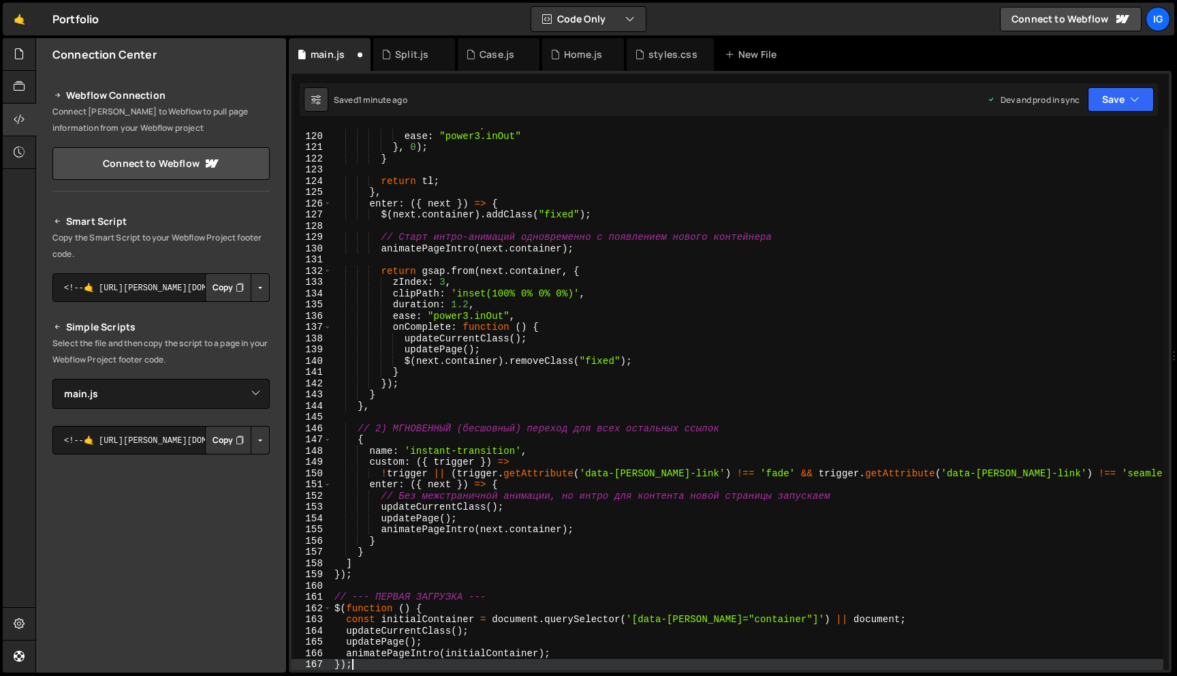
scroll to position [1335, 0]
click at [1149, 84] on div "Saved 1 minute ago Dev and prod in sync Upgrade to Edit Save Save to Staging S …" at bounding box center [729, 99] width 858 height 33
click at [1137, 99] on icon "button" at bounding box center [1135, 100] width 10 height 14
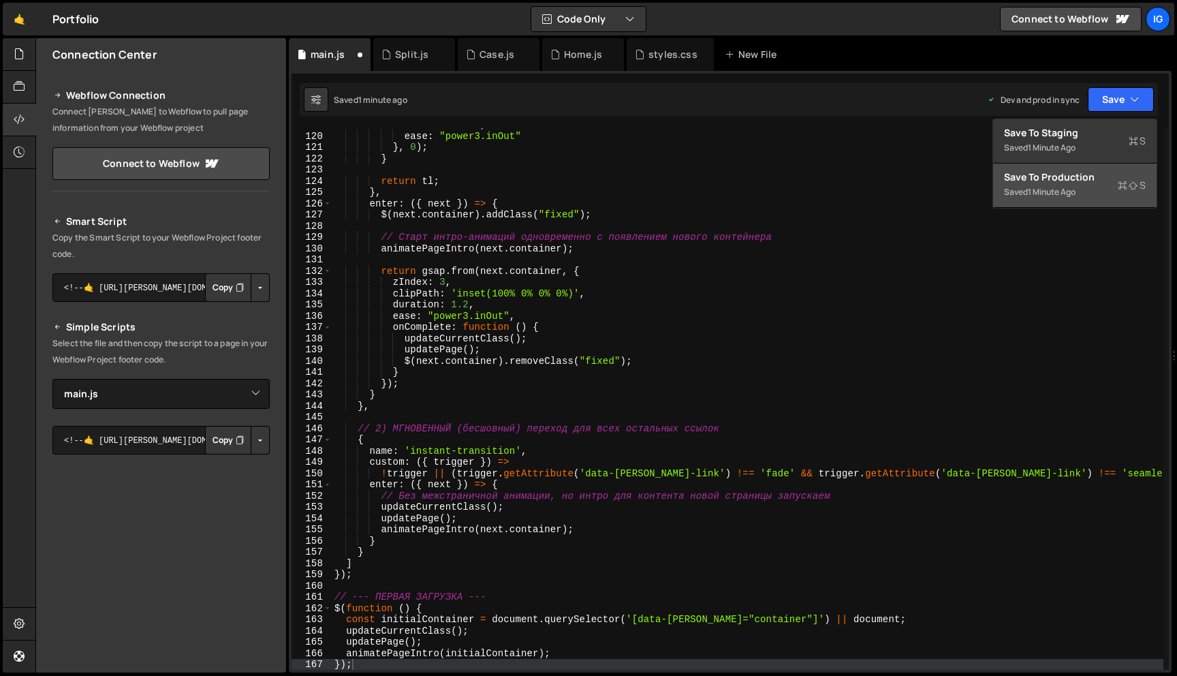
click at [1075, 172] on div "Save to Production S" at bounding box center [1075, 177] width 142 height 14
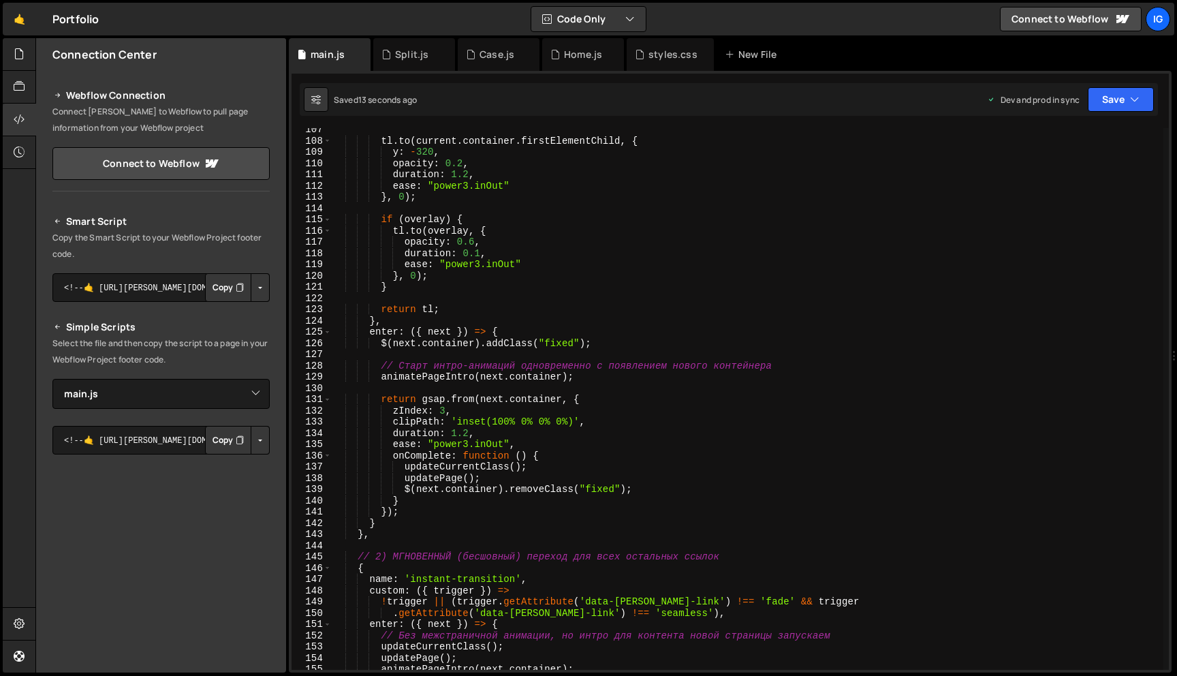
scroll to position [1188, 0]
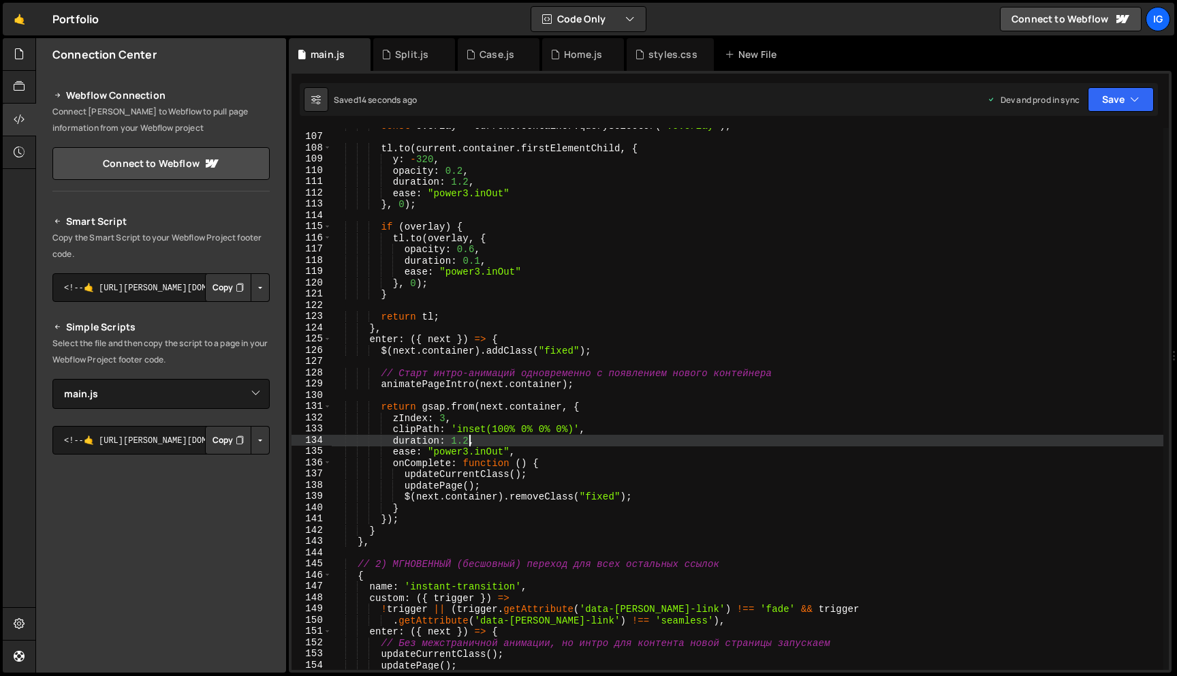
click at [469, 446] on div "const overlay = current . container . querySelector ( '.overlay' ) ; tl . to ( …" at bounding box center [748, 402] width 832 height 564
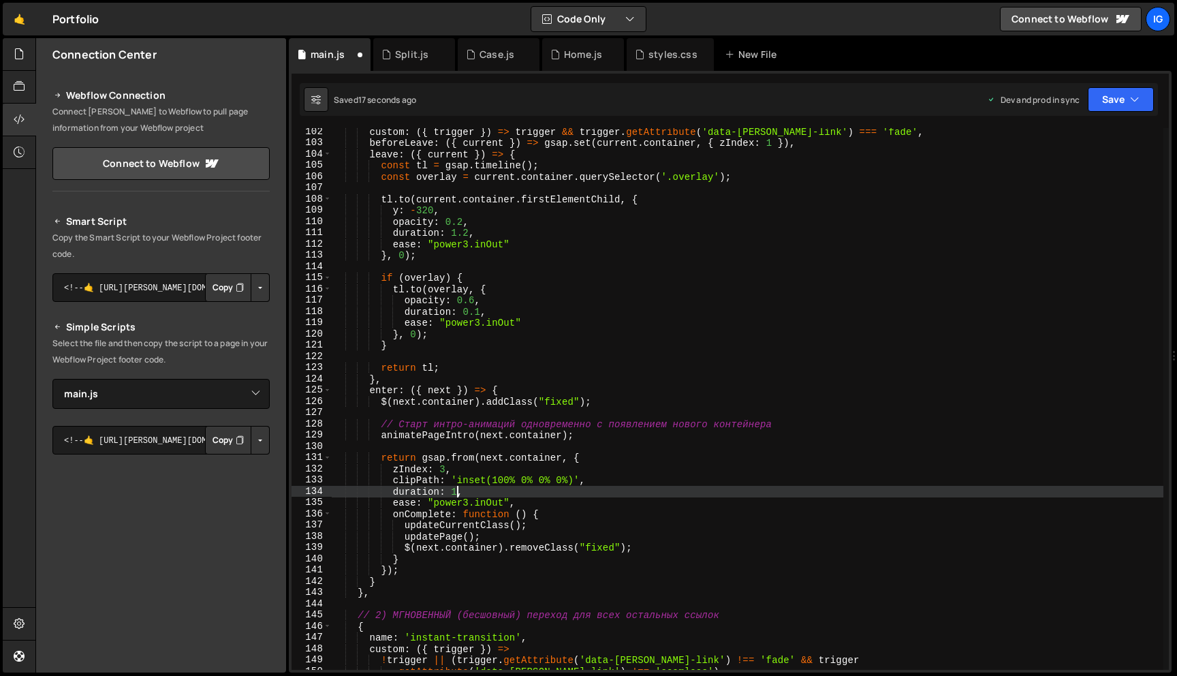
scroll to position [1133, 0]
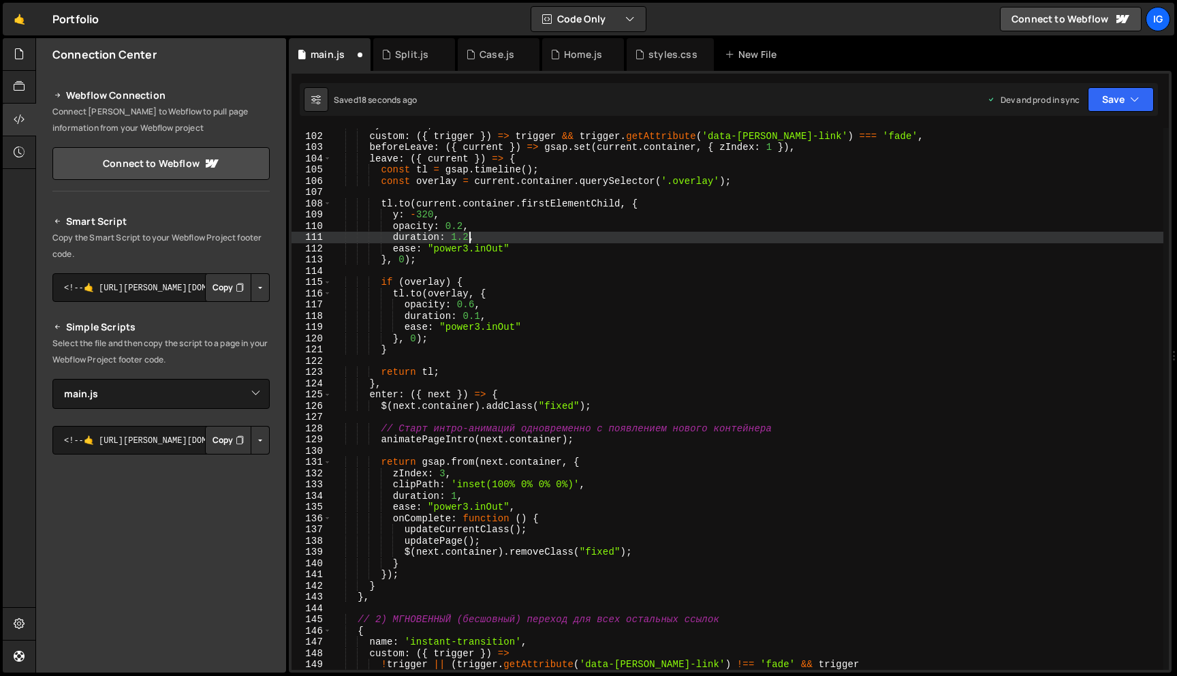
click at [468, 238] on div "sync : true , custom : ({ trigger }) => trigger && trigger . getAttribute ( 'da…" at bounding box center [748, 401] width 832 height 564
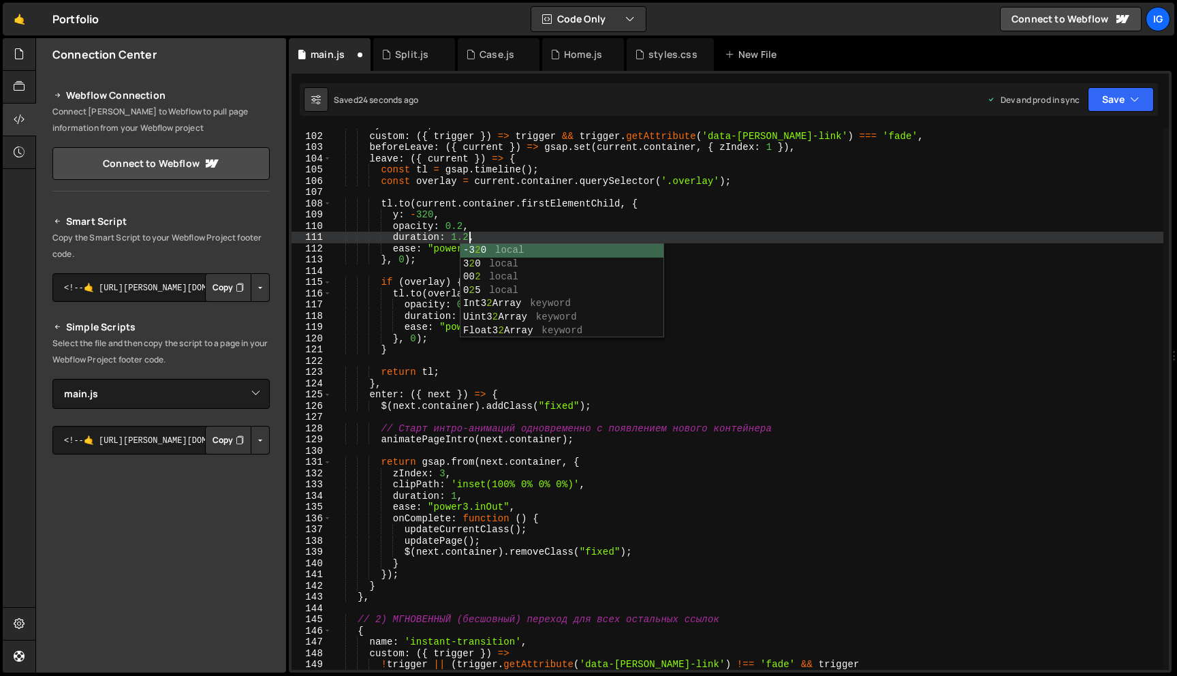
click at [488, 243] on body "Projects Community Library Blog Ig Projects Your Teams Account Upgrade Logout" at bounding box center [588, 338] width 1177 height 676
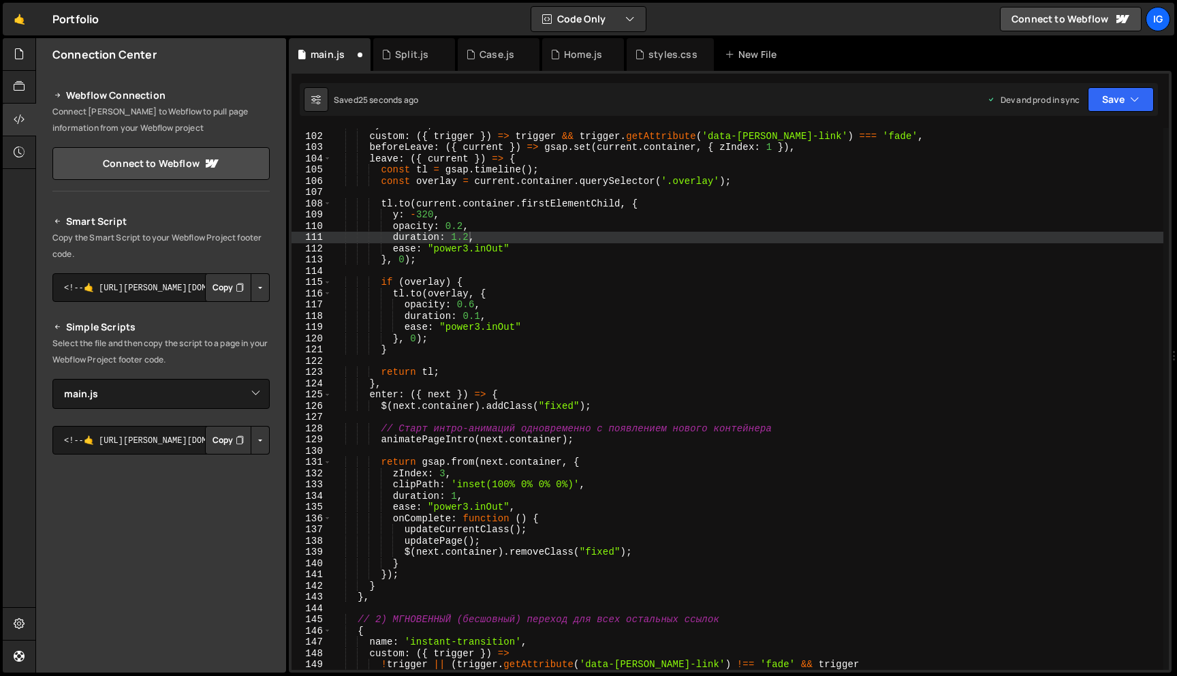
click at [491, 237] on div "sync : true , custom : ({ trigger }) => trigger && trigger . getAttribute ( 'da…" at bounding box center [748, 401] width 832 height 564
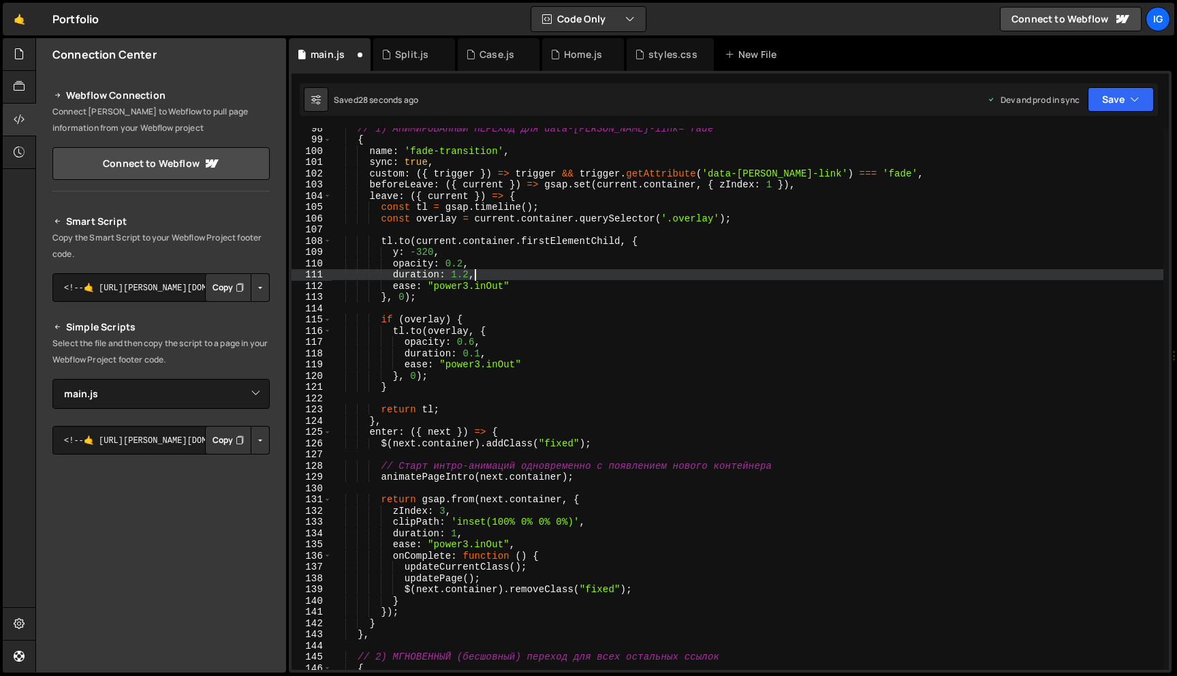
scroll to position [1097, 0]
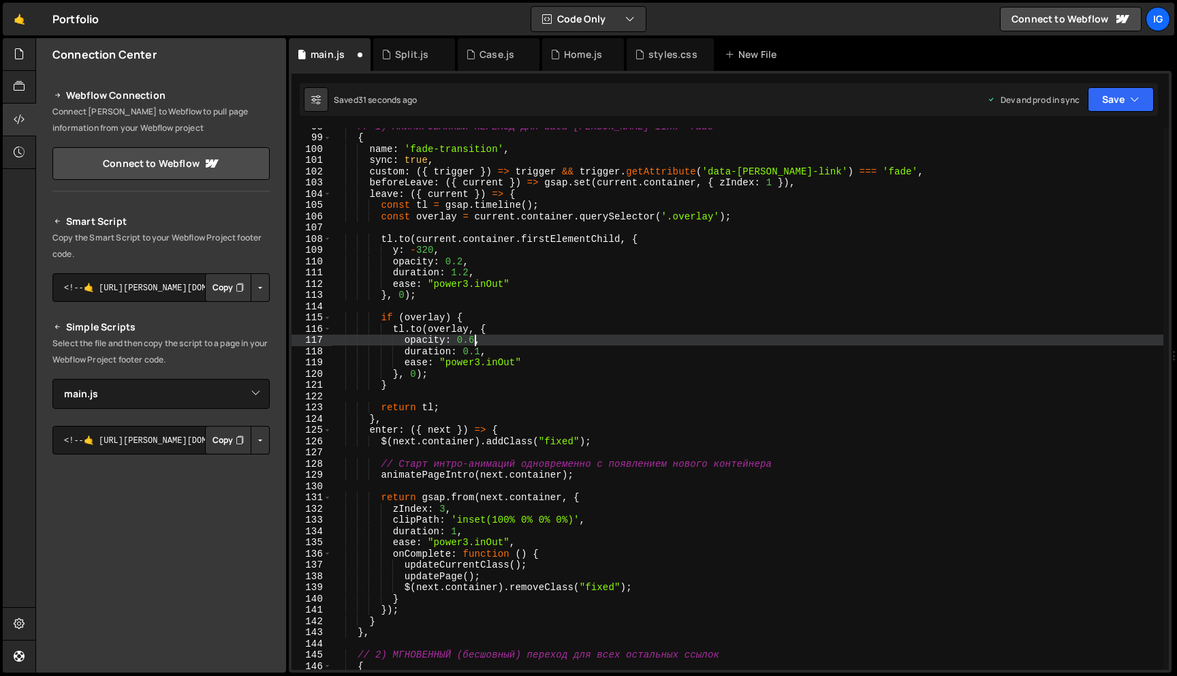
click at [474, 336] on div "// 1) АНИМИРОВАННЫЙ ПЕРЕХОД ДЛЯ data-barba-link="fade" { name : 'fade-transitio…" at bounding box center [748, 403] width 832 height 564
click at [510, 326] on div "// 1) АНИМИРОВАННЫЙ ПЕРЕХОД ДЛЯ data-barba-link="fade" { name : 'fade-transitio…" at bounding box center [748, 403] width 832 height 564
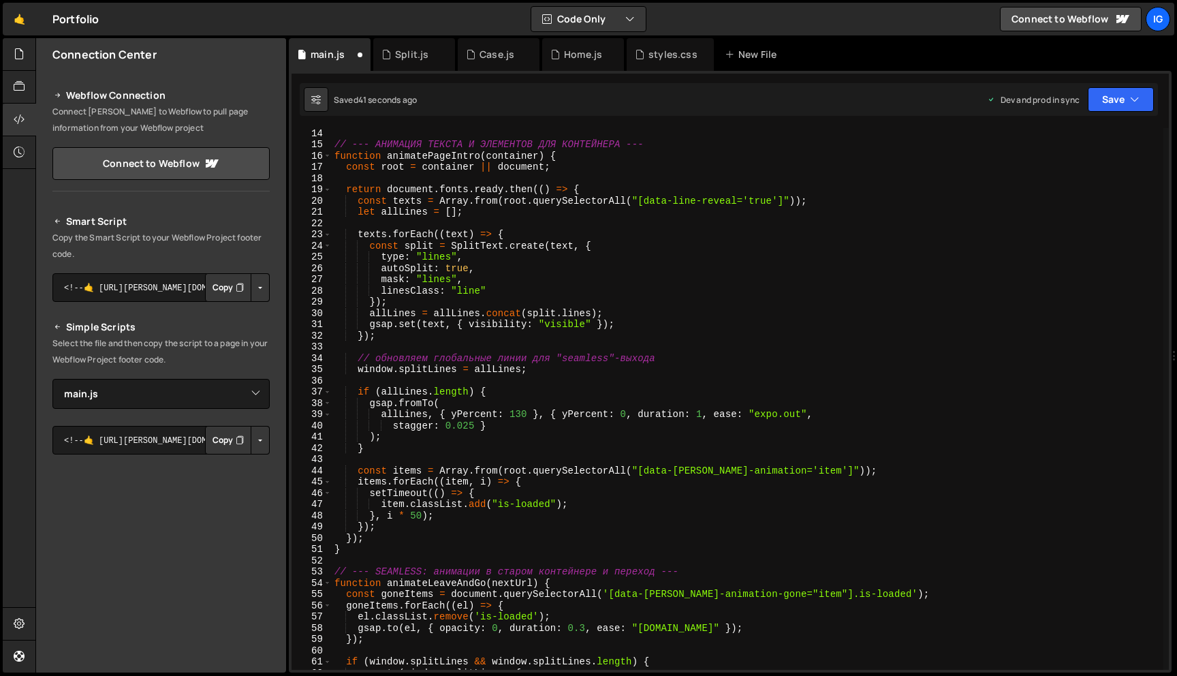
scroll to position [146, 0]
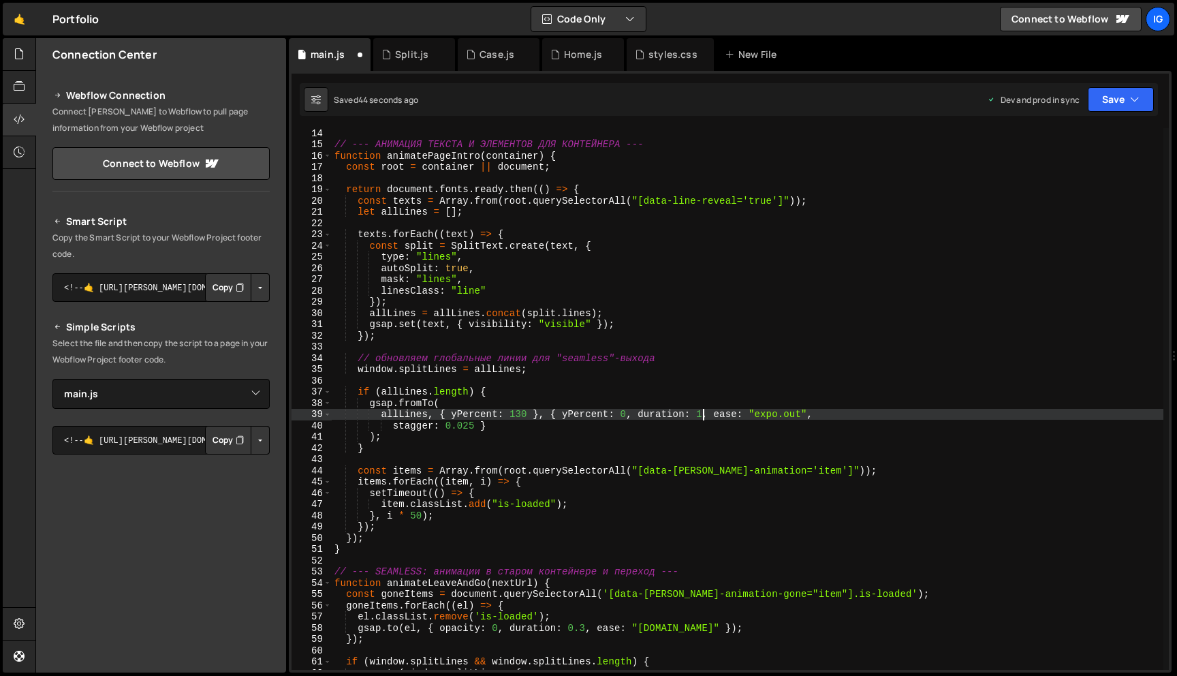
click at [703, 414] on div "// --- АНИМАЦИЯ ТЕКСТА И ЭЛЕМЕНТОВ ДЛЯ КОНТЕЙНЕРА --- function animatePageIntro…" at bounding box center [748, 409] width 832 height 564
click at [691, 411] on div "// --- АНИМАЦИЯ ТЕКСТА И ЭЛЕМЕНТОВ ДЛЯ КОНТЕЙНЕРА --- function animatePageIntro…" at bounding box center [748, 409] width 832 height 564
click at [477, 425] on div "// --- АНИМАЦИЯ ТЕКСТА И ЭЛЕМЕНТОВ ДЛЯ КОНТЕЙНЕРА --- function animatePageIntro…" at bounding box center [748, 409] width 832 height 564
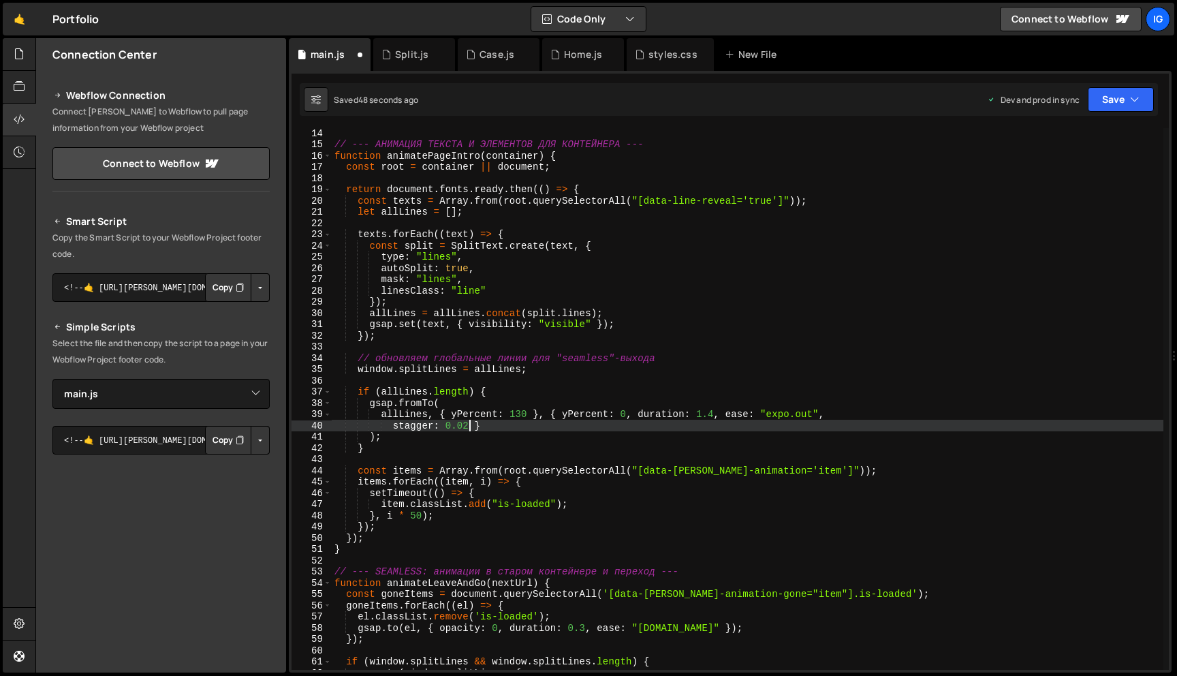
scroll to position [0, 9]
click at [1127, 107] on button "Save" at bounding box center [1121, 99] width 66 height 25
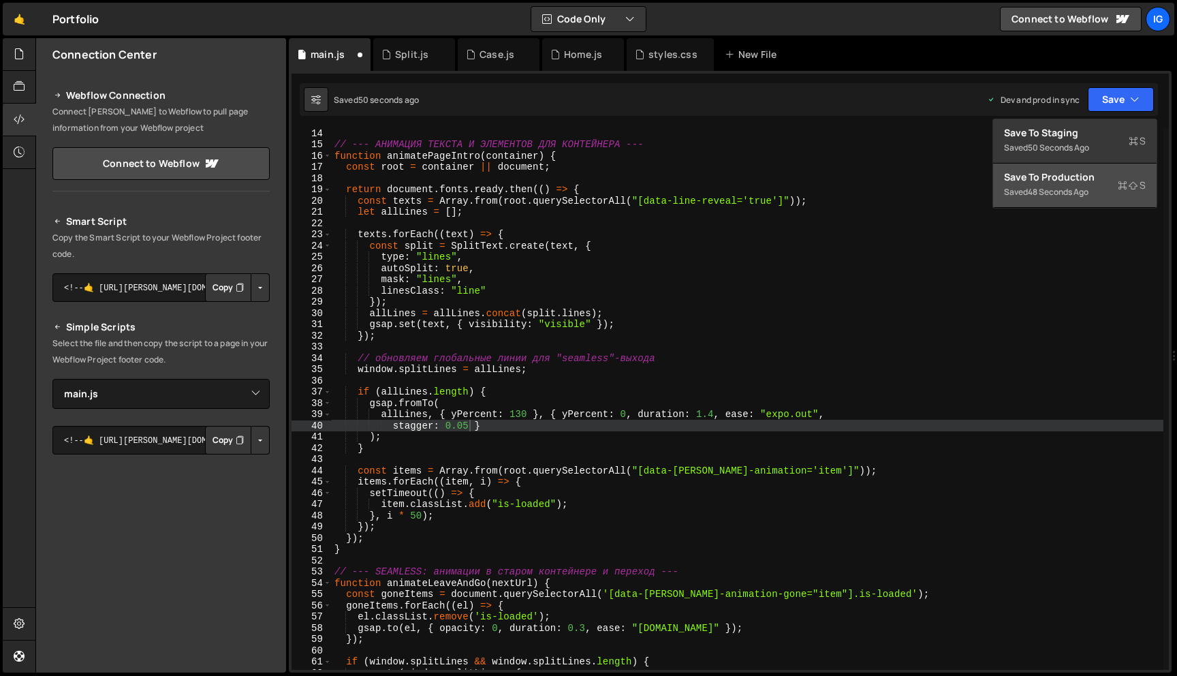
click at [1107, 170] on div "Save to Production S" at bounding box center [1075, 177] width 142 height 14
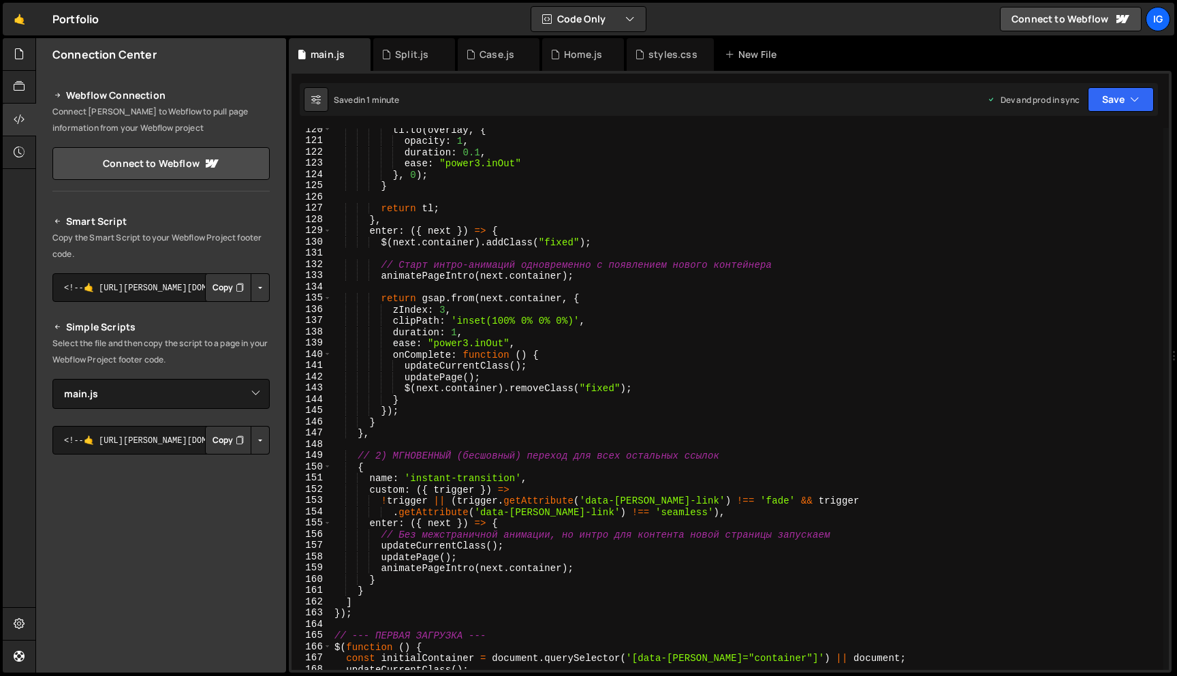
scroll to position [1346, 0]
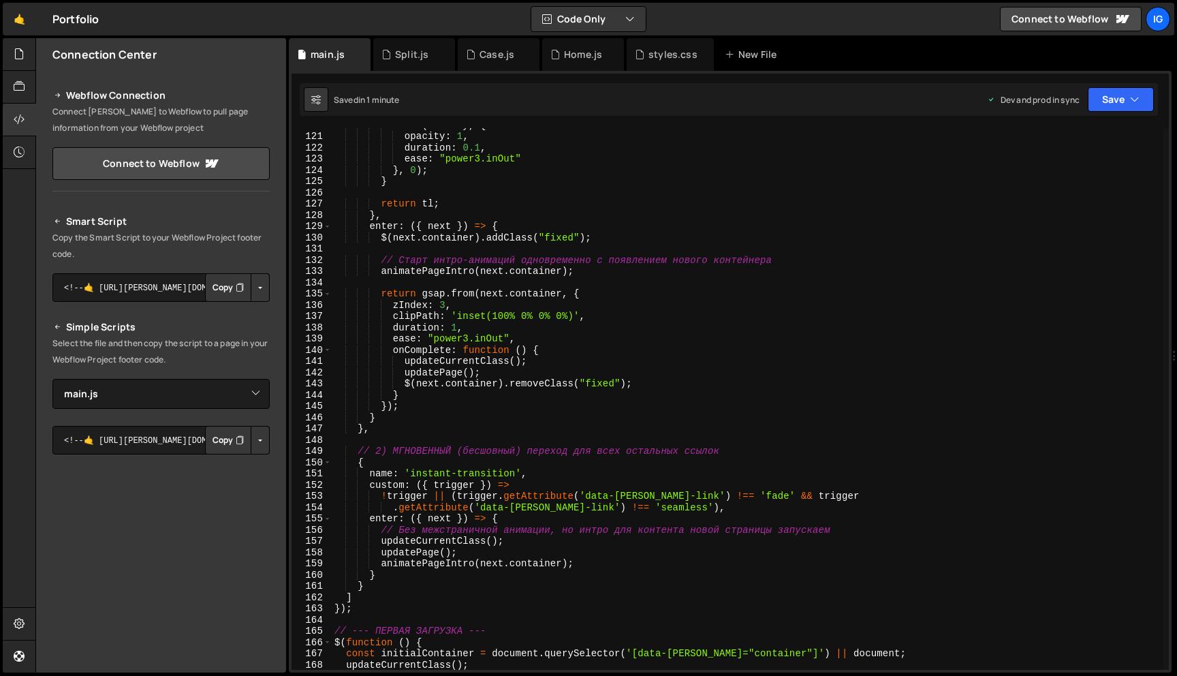
click at [458, 324] on div "tl . to ( overlay , { opacity : 1 , duration : 0.1 , ease : "power3.inOut" } , …" at bounding box center [748, 401] width 832 height 564
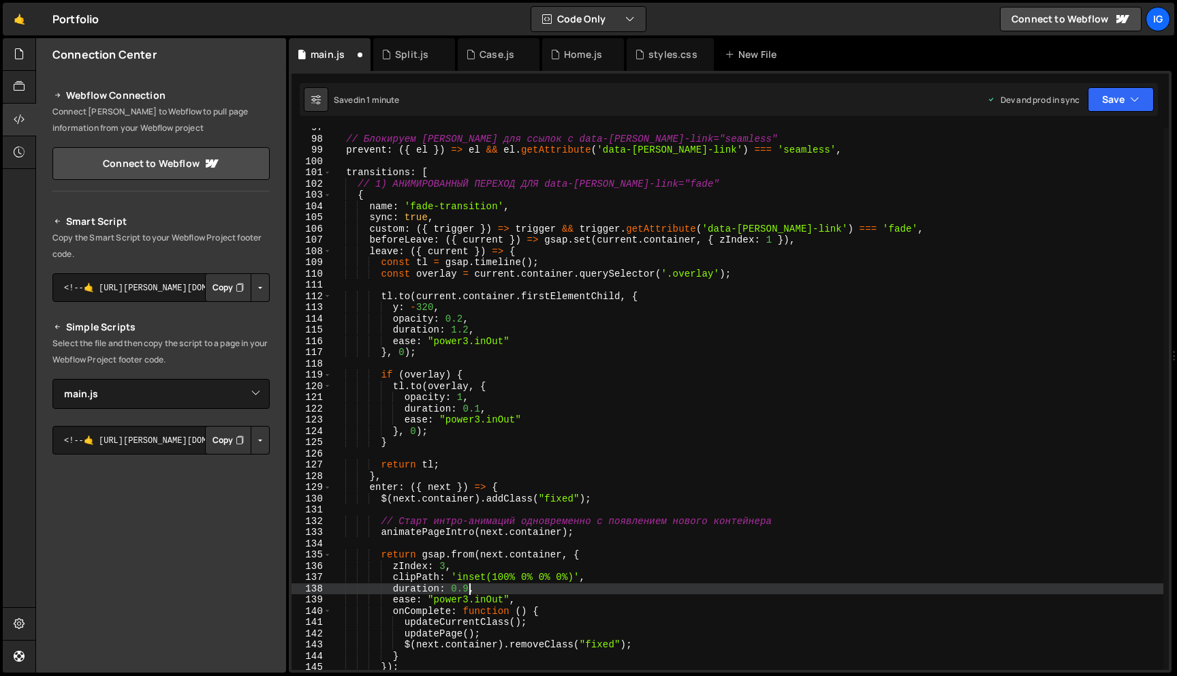
scroll to position [1078, 0]
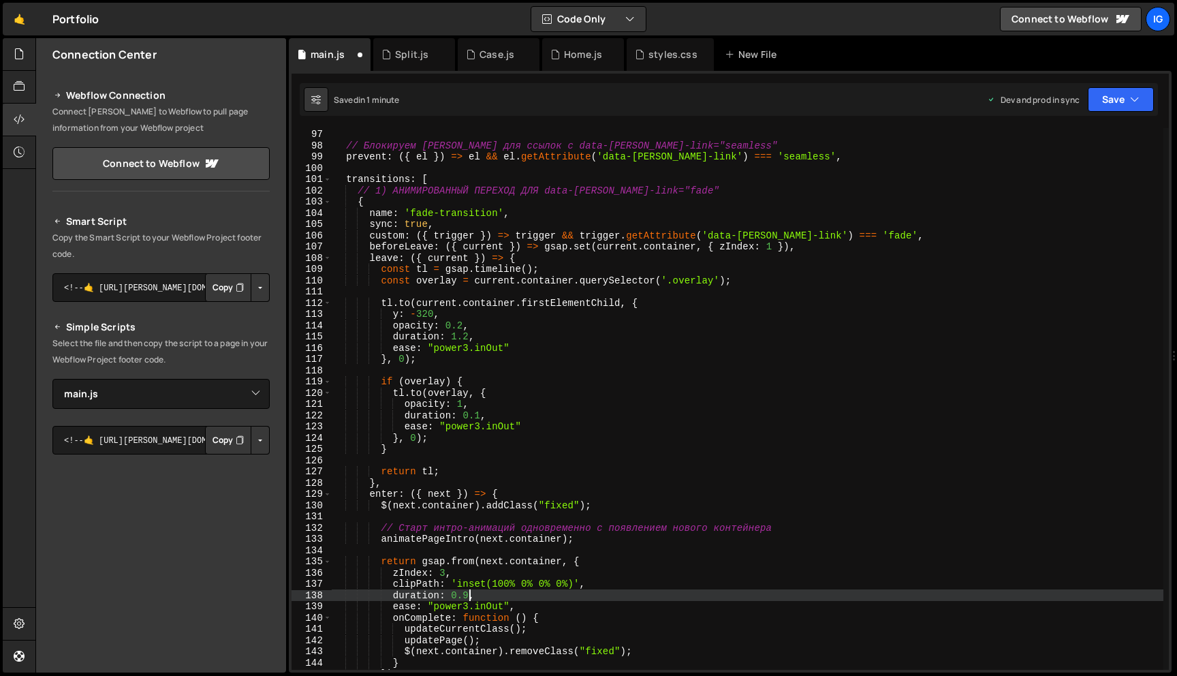
click at [468, 337] on div "schema : { prefix : 'data-barba' } , // Блокируем Barba для ссылок с data-barba…" at bounding box center [748, 399] width 832 height 564
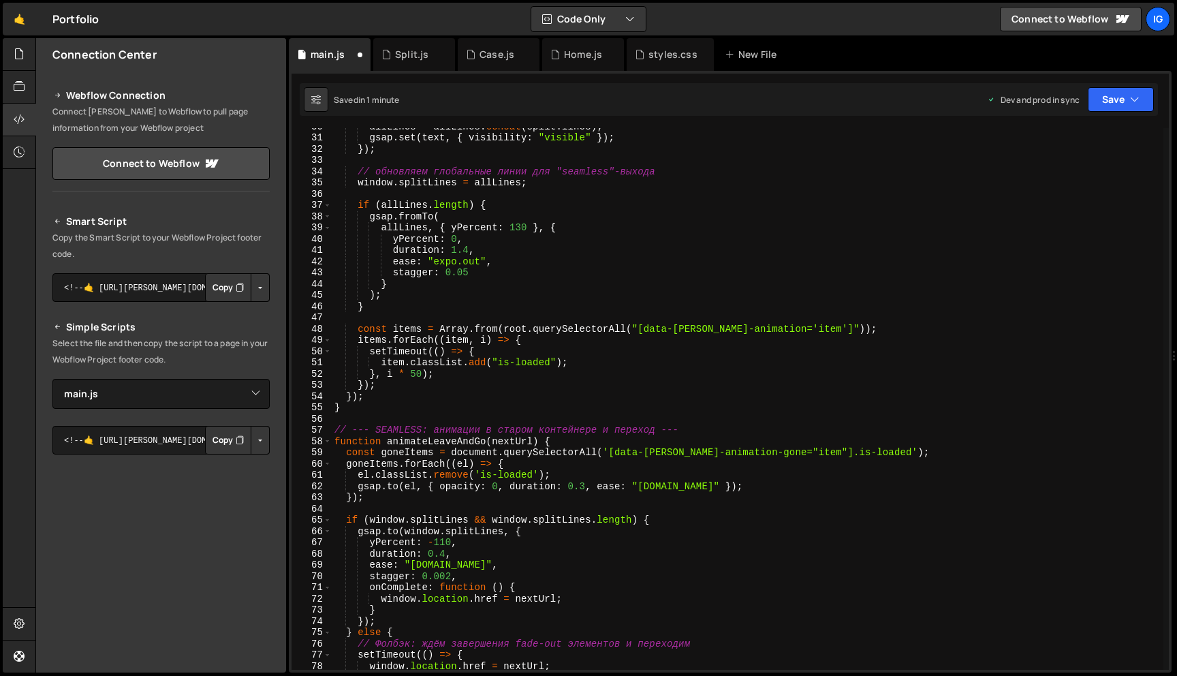
scroll to position [326, 0]
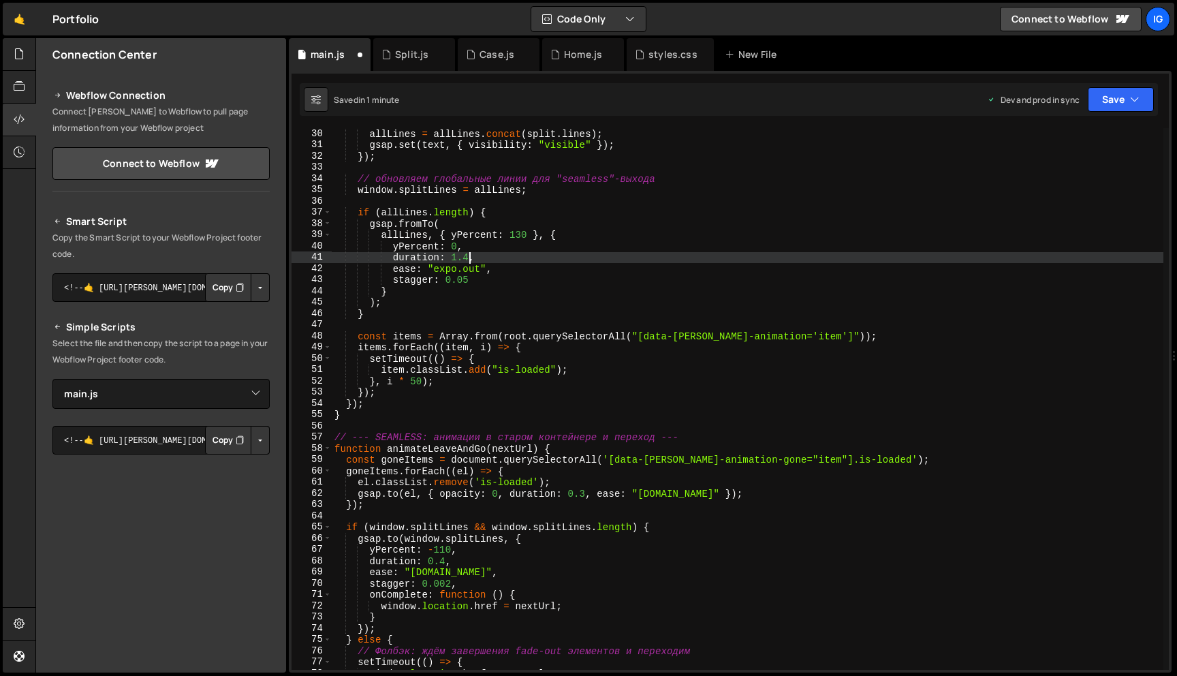
click at [471, 253] on div "allLines = allLines . concat ( split . lines ) ; gsap . set ( text , { visibili…" at bounding box center [748, 410] width 832 height 564
click at [1106, 101] on button "Save" at bounding box center [1121, 99] width 66 height 25
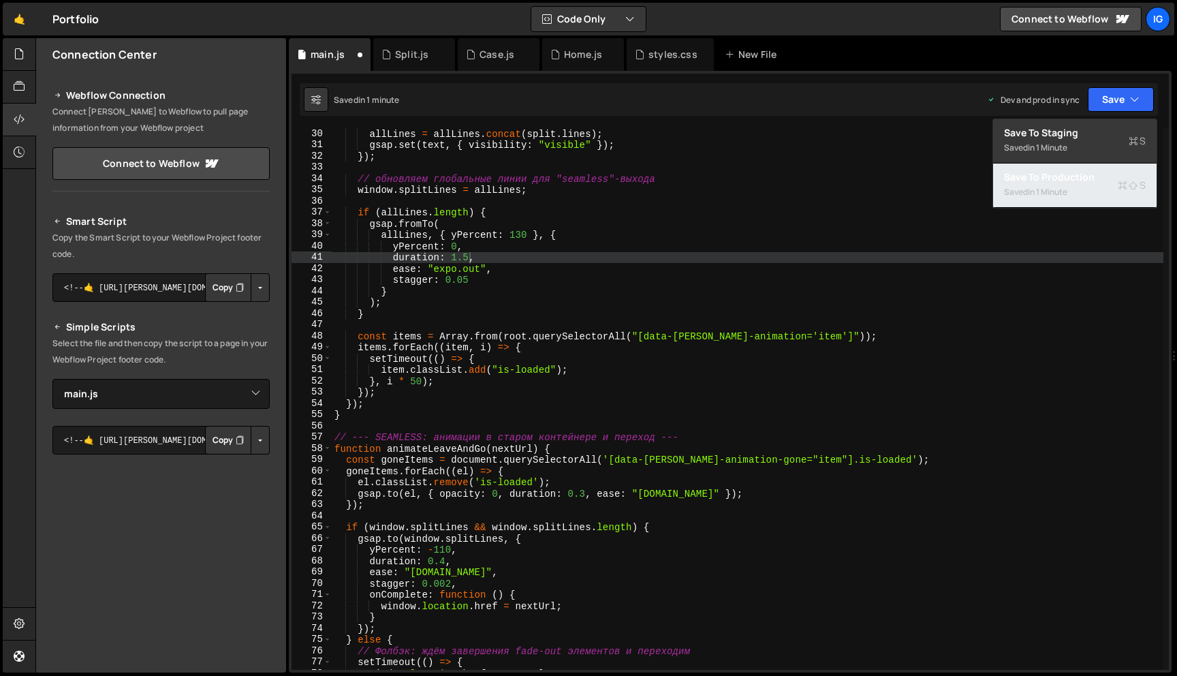
click at [1057, 188] on div "in 1 minute" at bounding box center [1048, 192] width 40 height 12
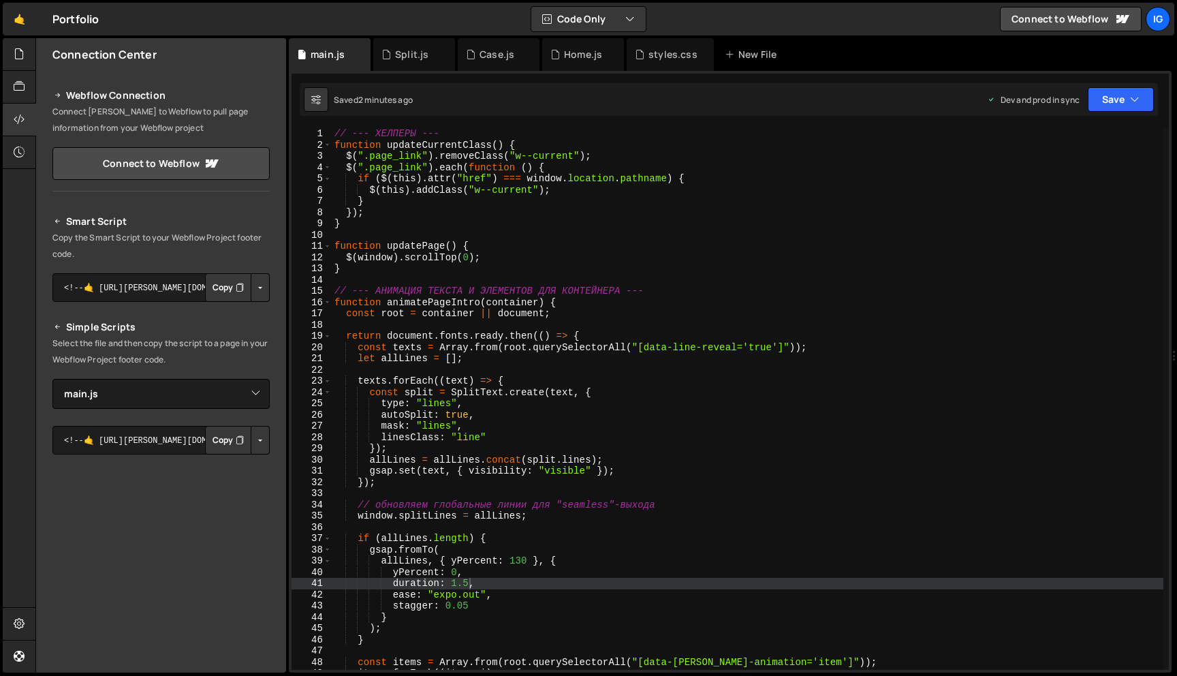
scroll to position [0, 0]
click at [551, 285] on div "// --- ХЕЛПЕРЫ --- function updateCurrentClass ( ) { $ ( ".page_link" ) . remov…" at bounding box center [748, 410] width 832 height 564
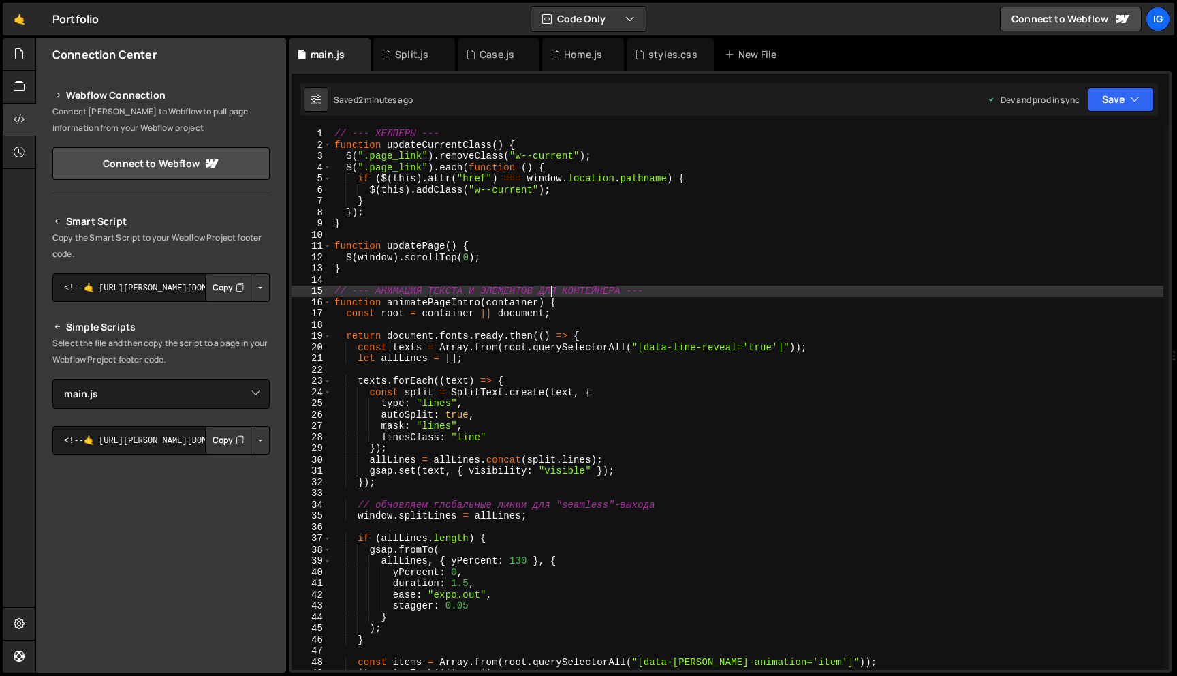
scroll to position [0, 1]
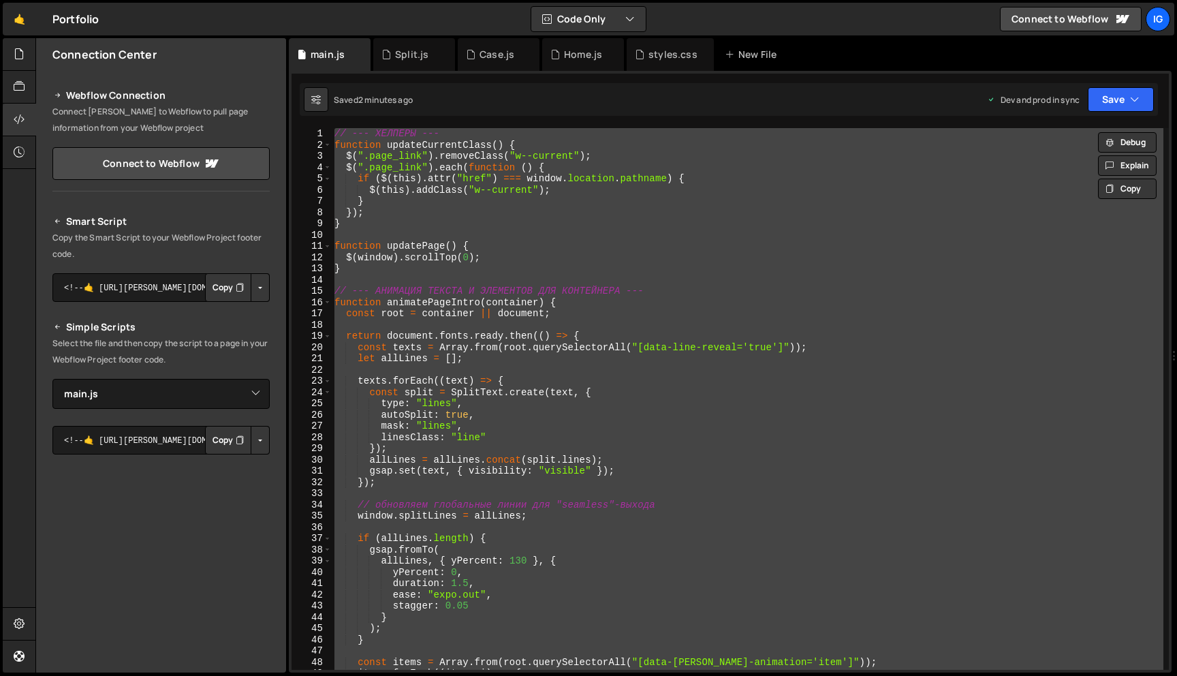
click at [439, 170] on div "// --- ХЕЛПЕРЫ --- function updateCurrentClass ( ) { $ ( ".page_link" ) . remov…" at bounding box center [748, 410] width 832 height 564
click at [655, 136] on div "// --- ХЕЛПЕРЫ --- function updateCurrentClass ( ) { $ ( ".page_link" ) . remov…" at bounding box center [748, 410] width 832 height 564
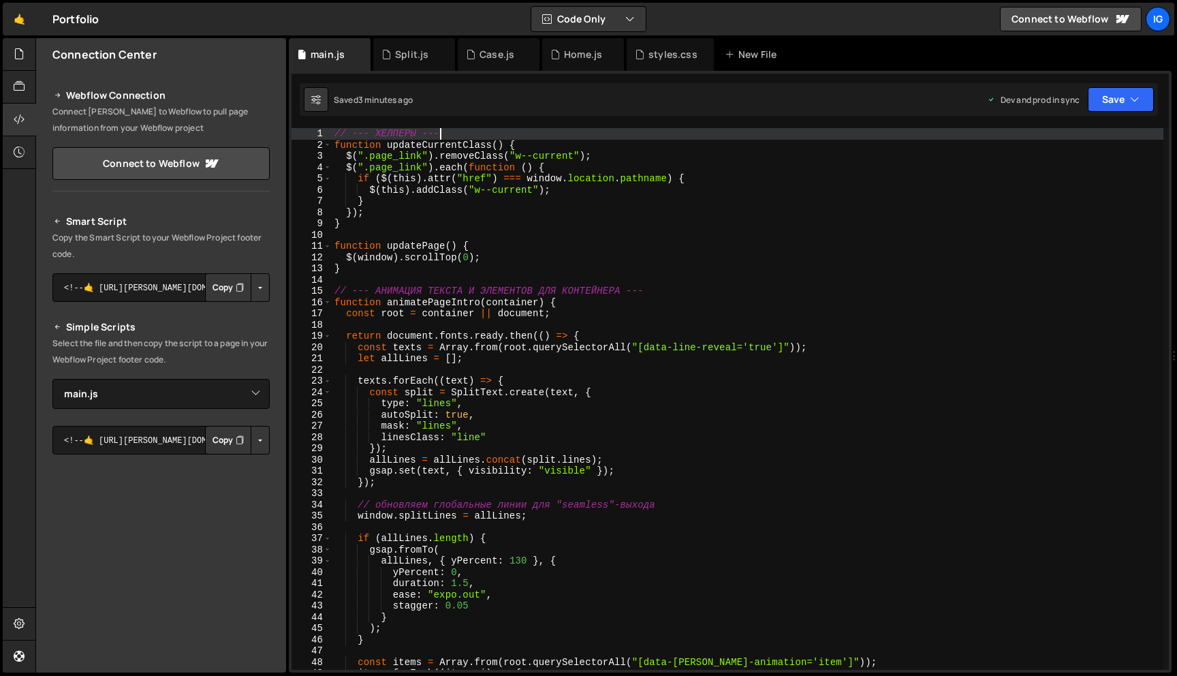
type textarea "});"
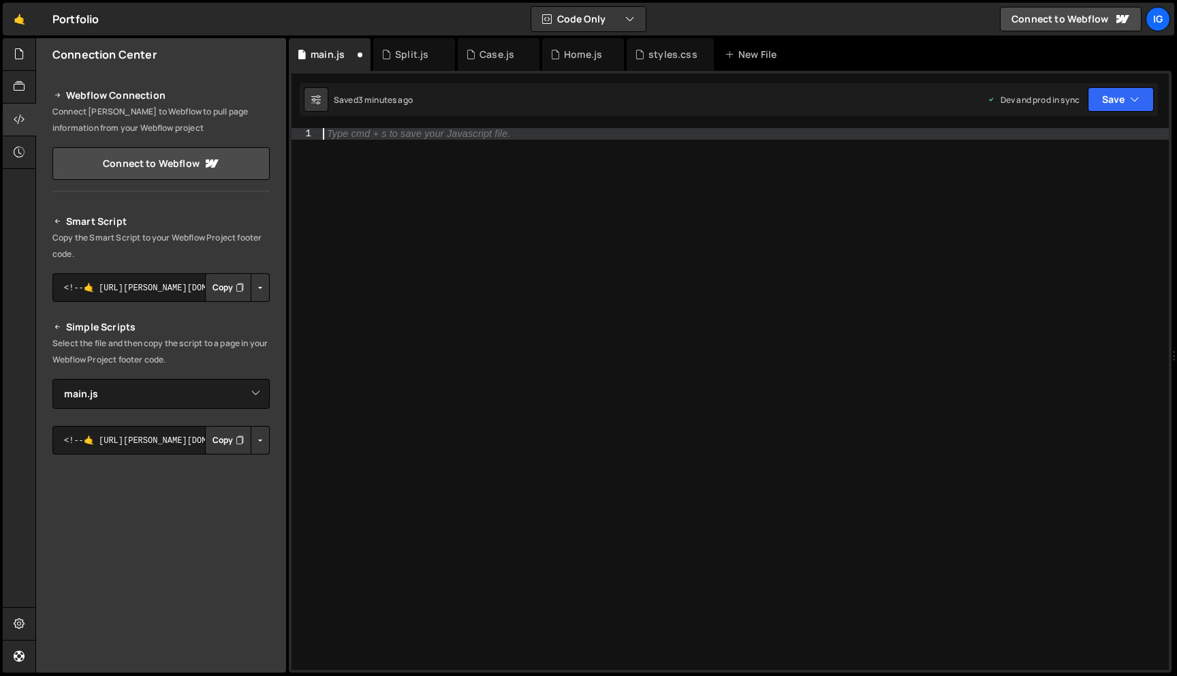
scroll to position [0, 0]
paste textarea "});"
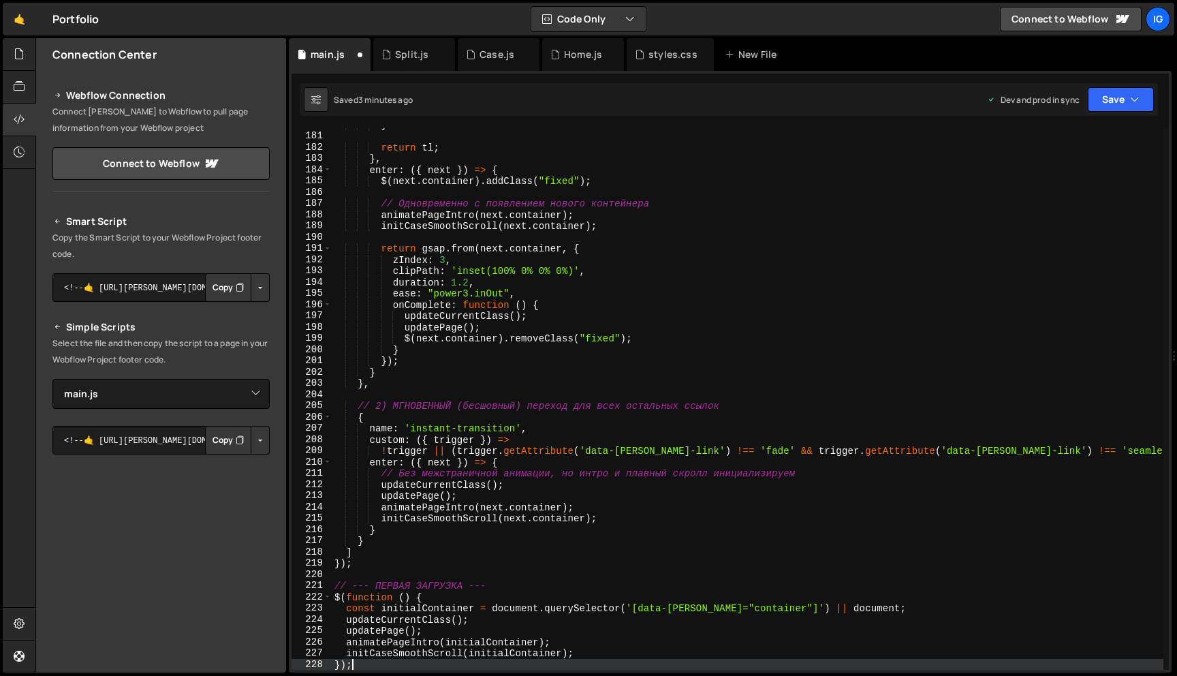
scroll to position [2041, 0]
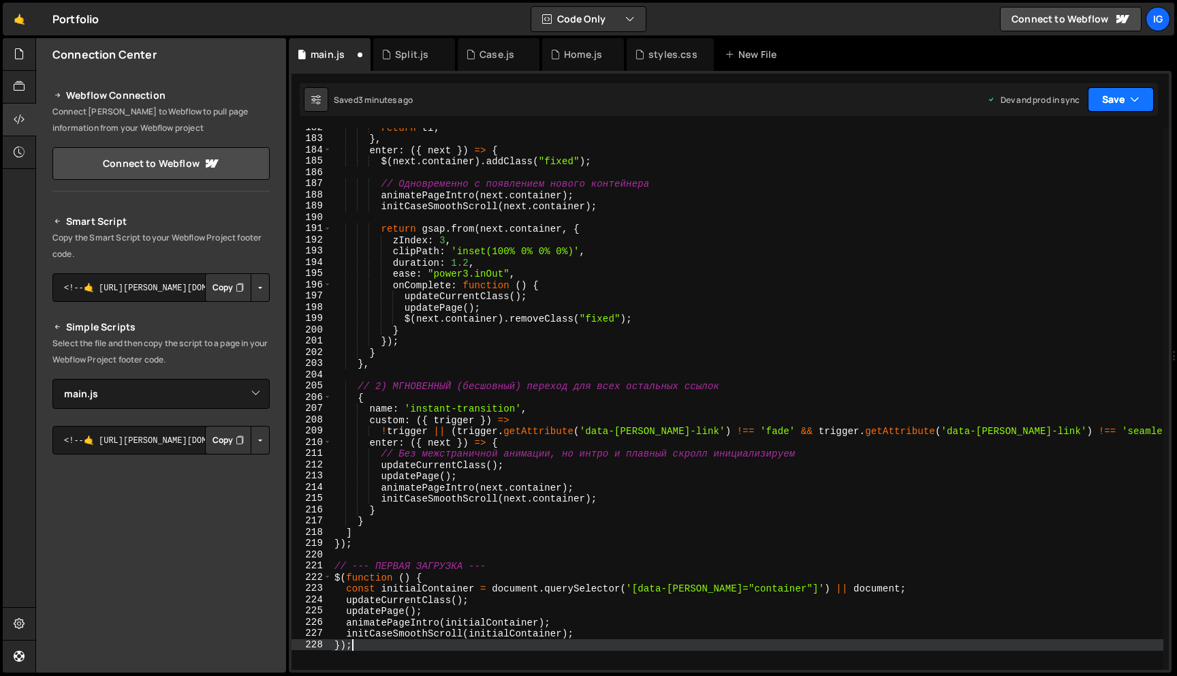
click at [1140, 103] on button "Save" at bounding box center [1121, 99] width 66 height 25
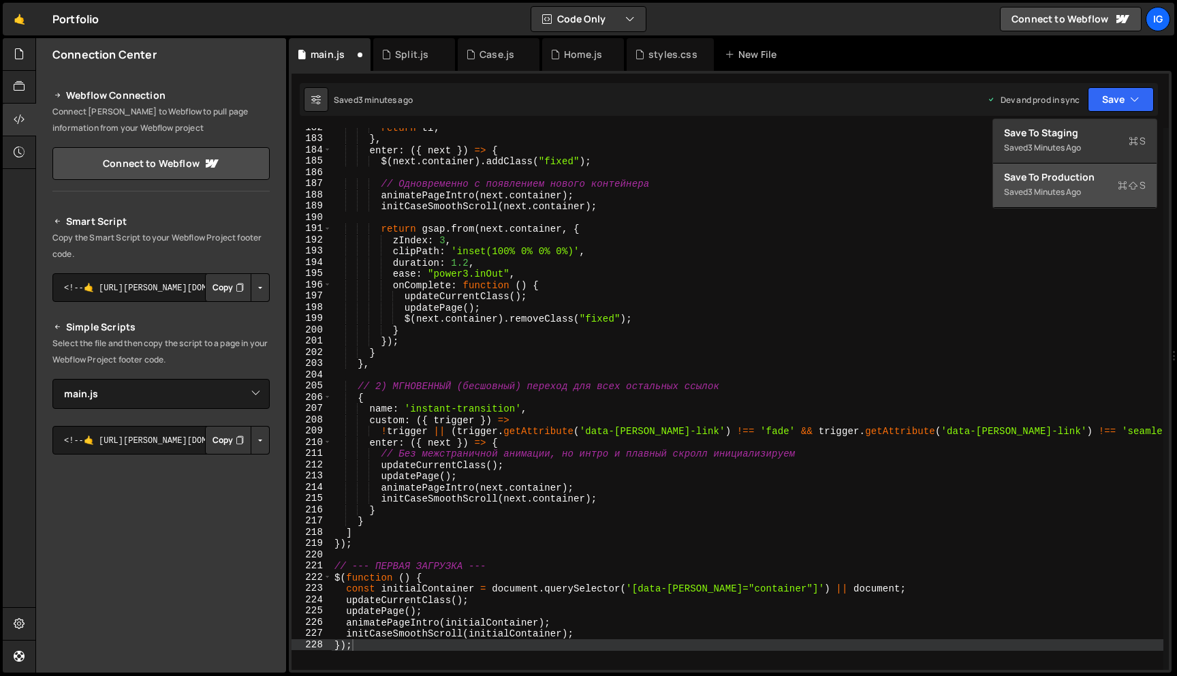
click at [1099, 168] on button "Save to Production S Saved 3 minutes ago" at bounding box center [1074, 185] width 163 height 44
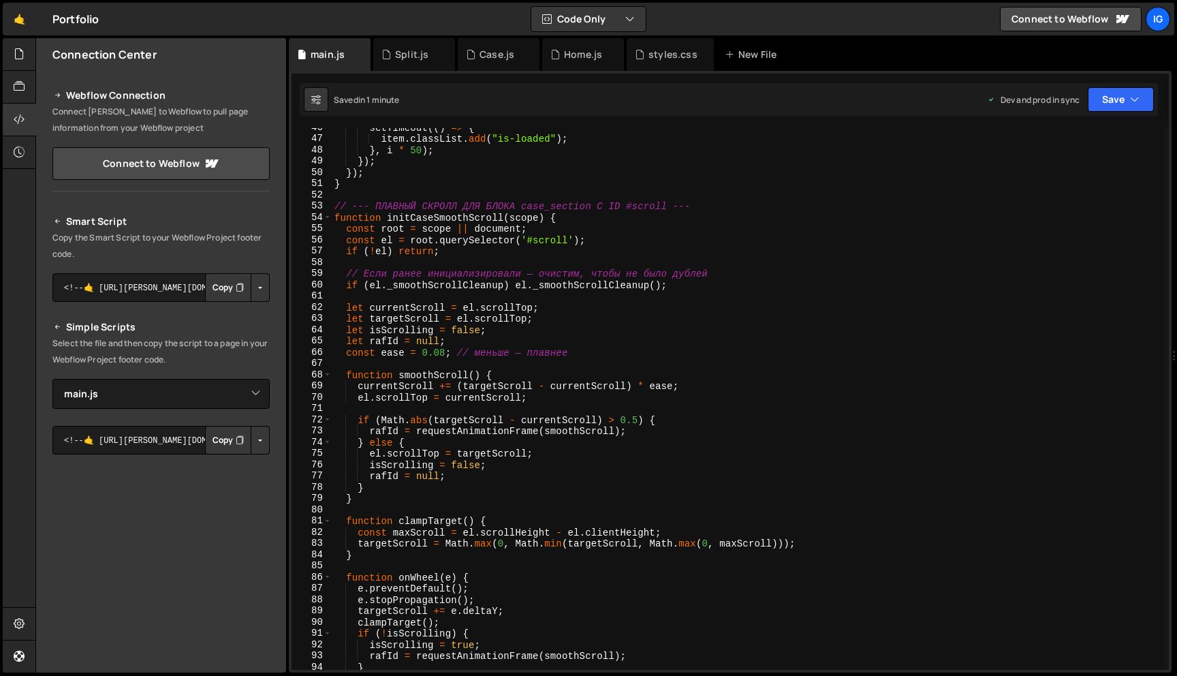
scroll to position [342, 0]
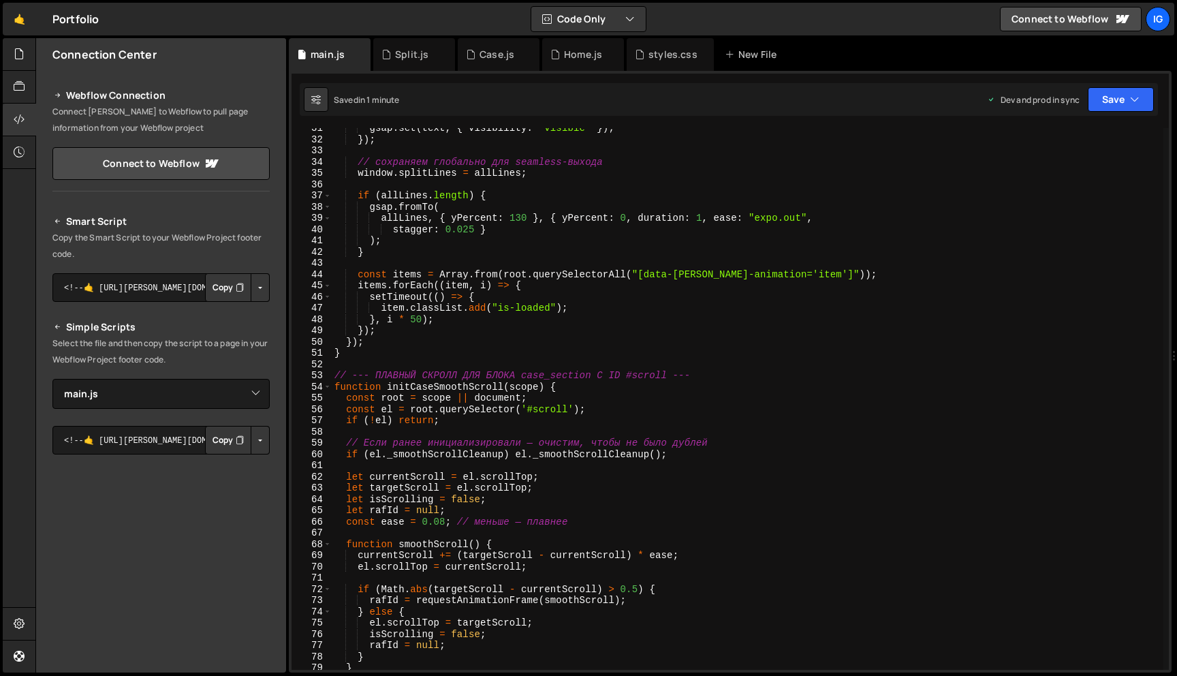
click at [568, 407] on div "gsap . set ( text , { visibility : "visible" }) ; }) ; // сохраняем глобально д…" at bounding box center [748, 405] width 832 height 564
click at [612, 405] on div "gsap . set ( text , { visibility : "visible" }) ; }) ; // сохраняем глобально д…" at bounding box center [748, 405] width 832 height 564
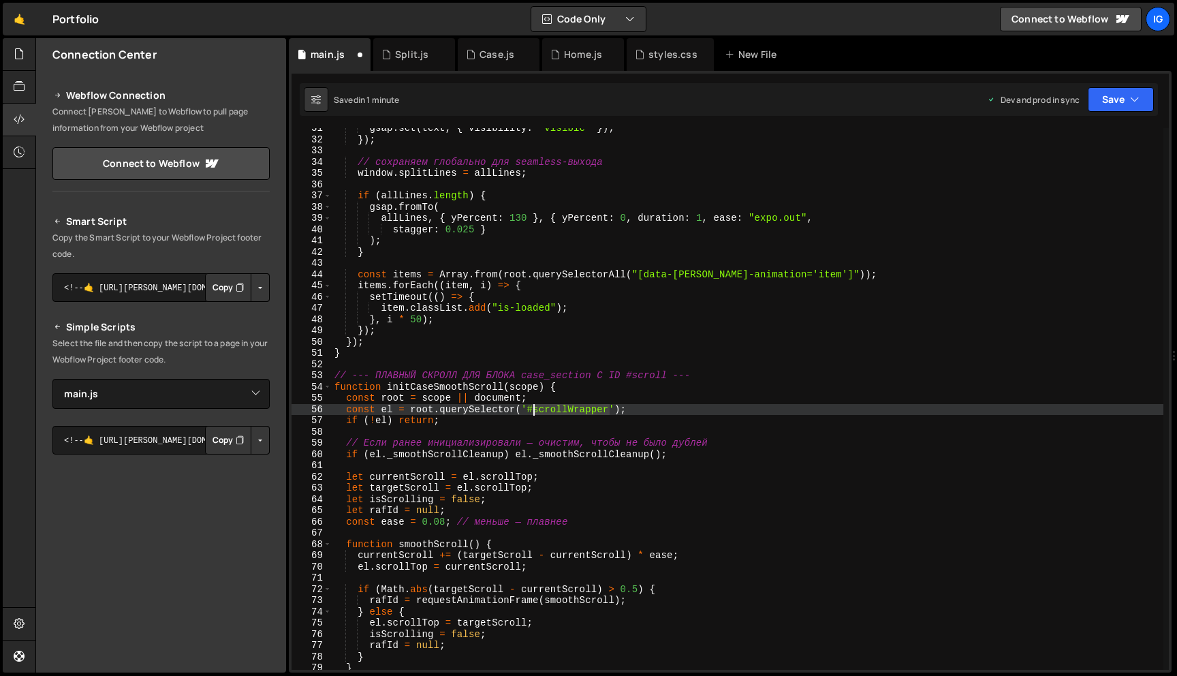
drag, startPoint x: 611, startPoint y: 409, endPoint x: 535, endPoint y: 408, distance: 75.6
click at [535, 408] on div "gsap . set ( text , { visibility : "visible" }) ; }) ; // сохраняем глобально д…" at bounding box center [748, 405] width 832 height 564
click at [634, 201] on div "gsap . set ( text , { visibility : "visible" }) ; }) ; // сохраняем глобально д…" at bounding box center [748, 405] width 832 height 564
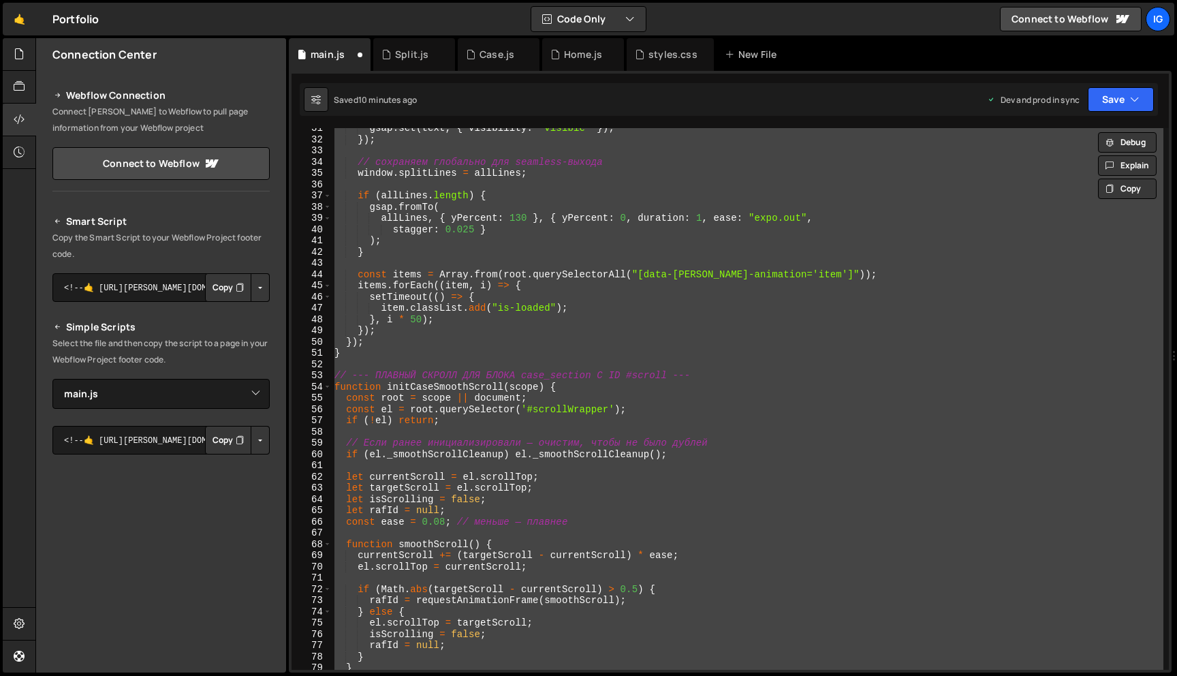
scroll to position [0, 1]
click at [680, 240] on div "gsap . set ( text , { visibility : "visible" }) ; }) ; // сохраняем глобально д…" at bounding box center [748, 405] width 832 height 564
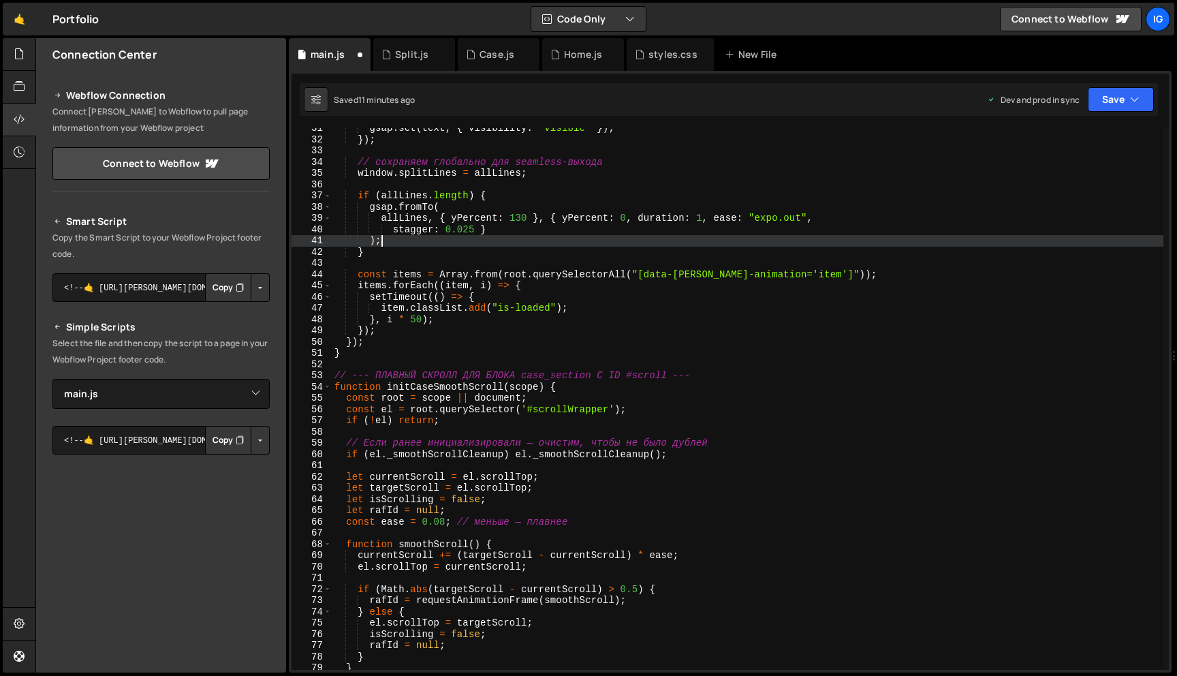
type textarea "});"
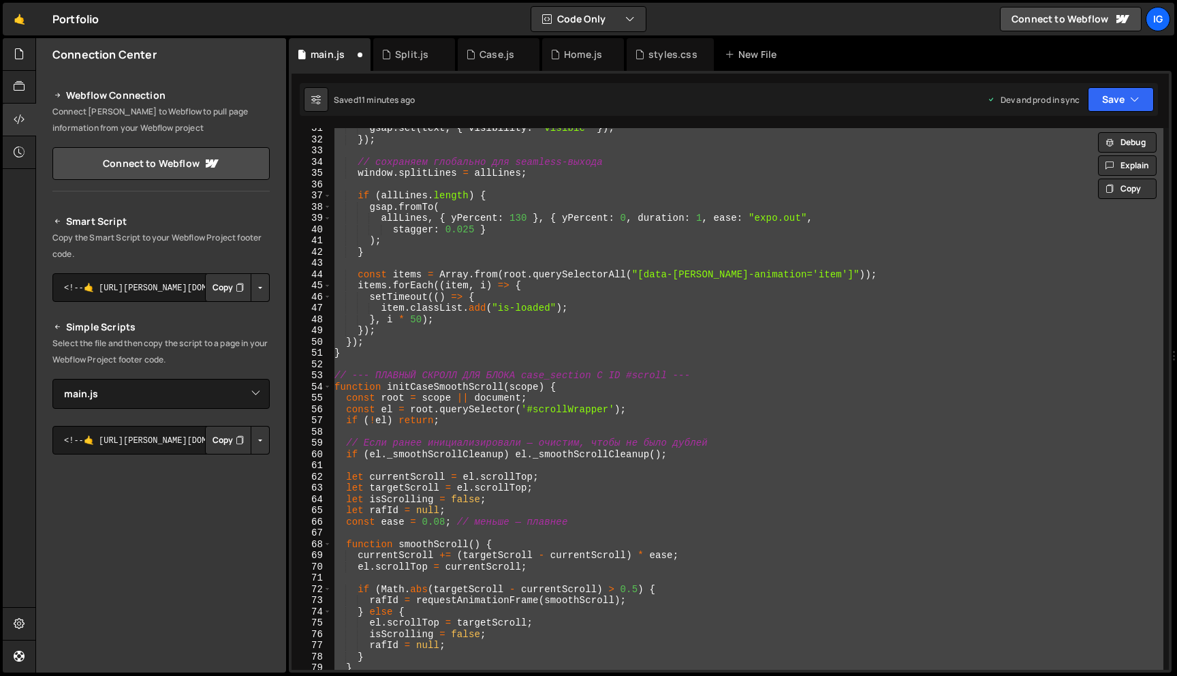
scroll to position [0, 0]
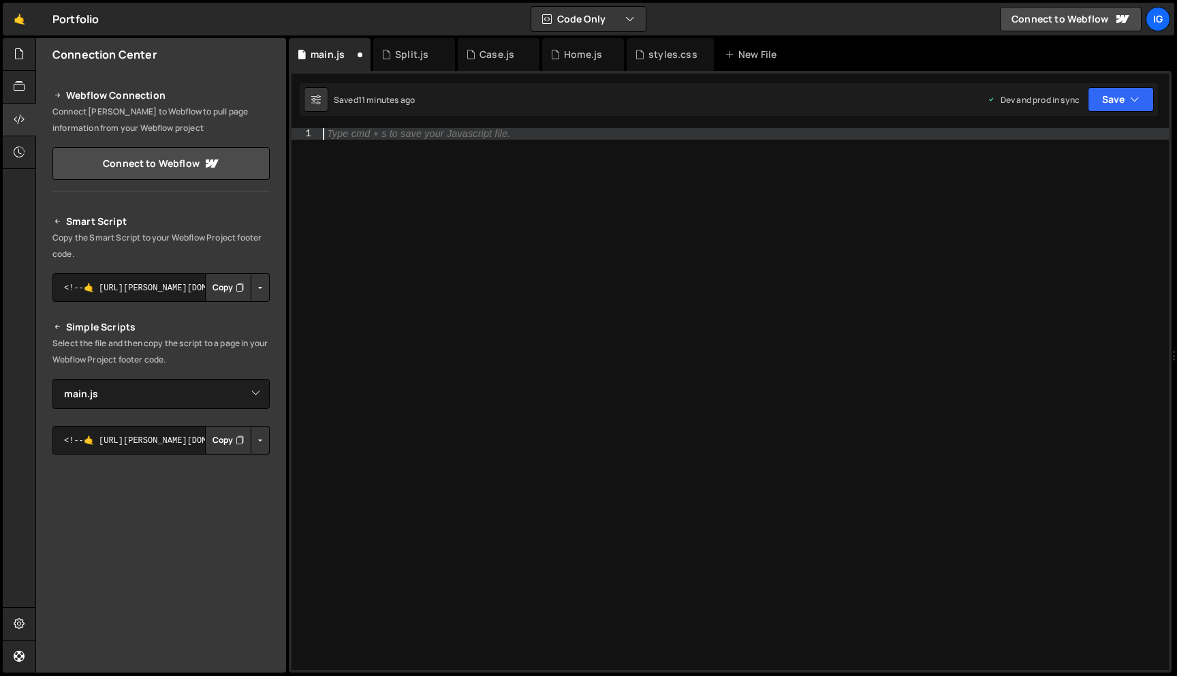
paste textarea "});"
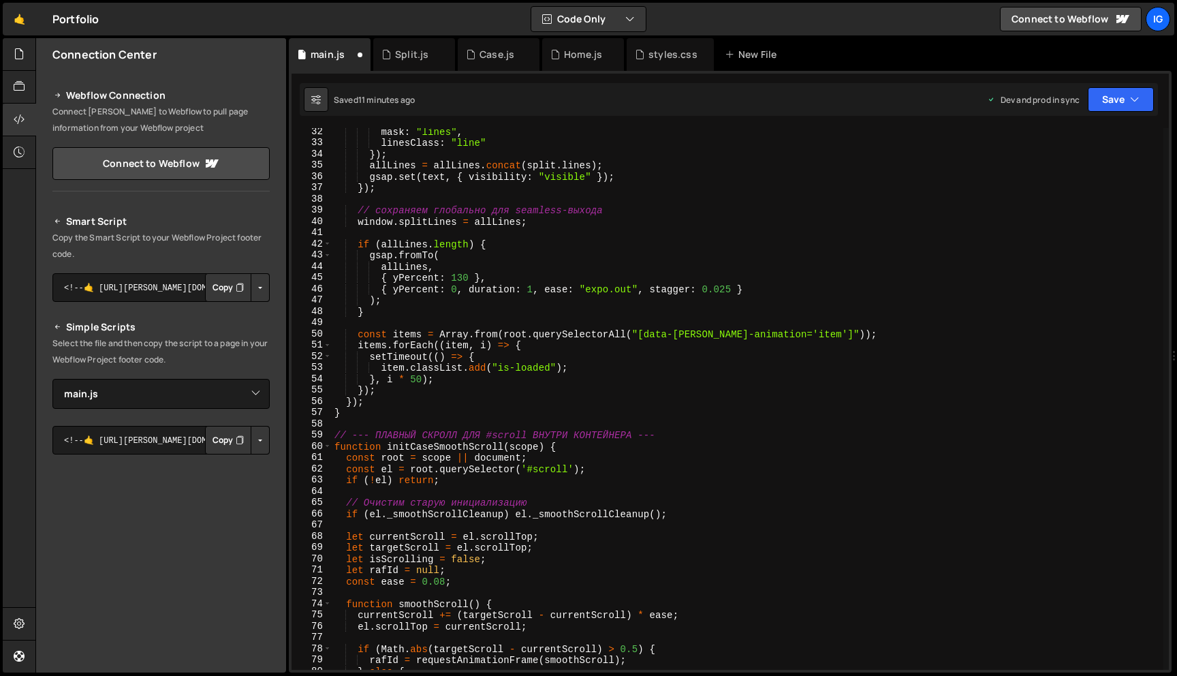
scroll to position [355, 0]
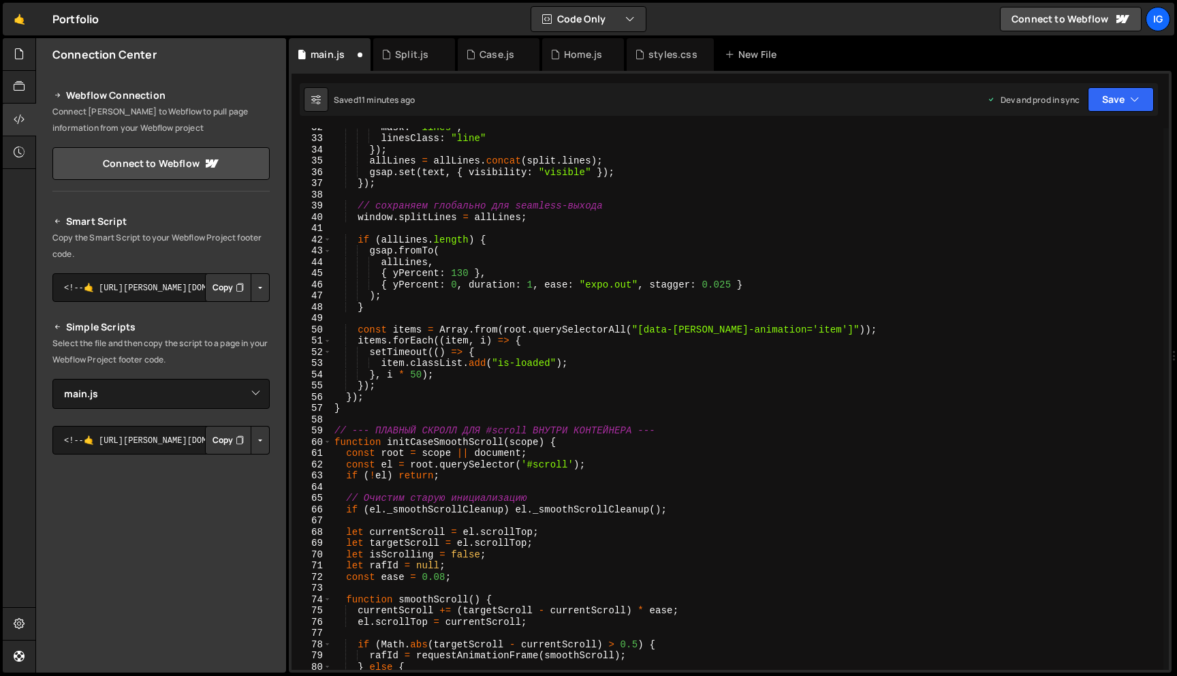
click at [569, 463] on div "mask : "lines" , linesClass : "line" }) ; allLines = allLines . concat ( split …" at bounding box center [748, 403] width 832 height 564
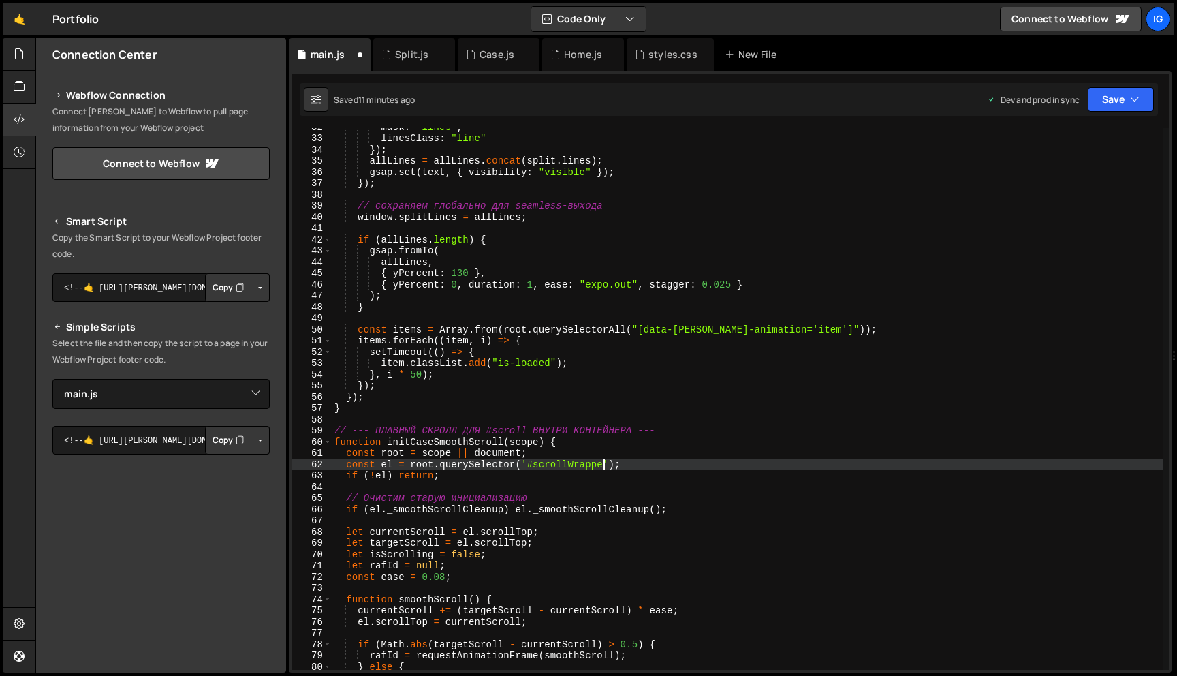
scroll to position [0, 19]
click at [1101, 110] on button "Save" at bounding box center [1121, 99] width 66 height 25
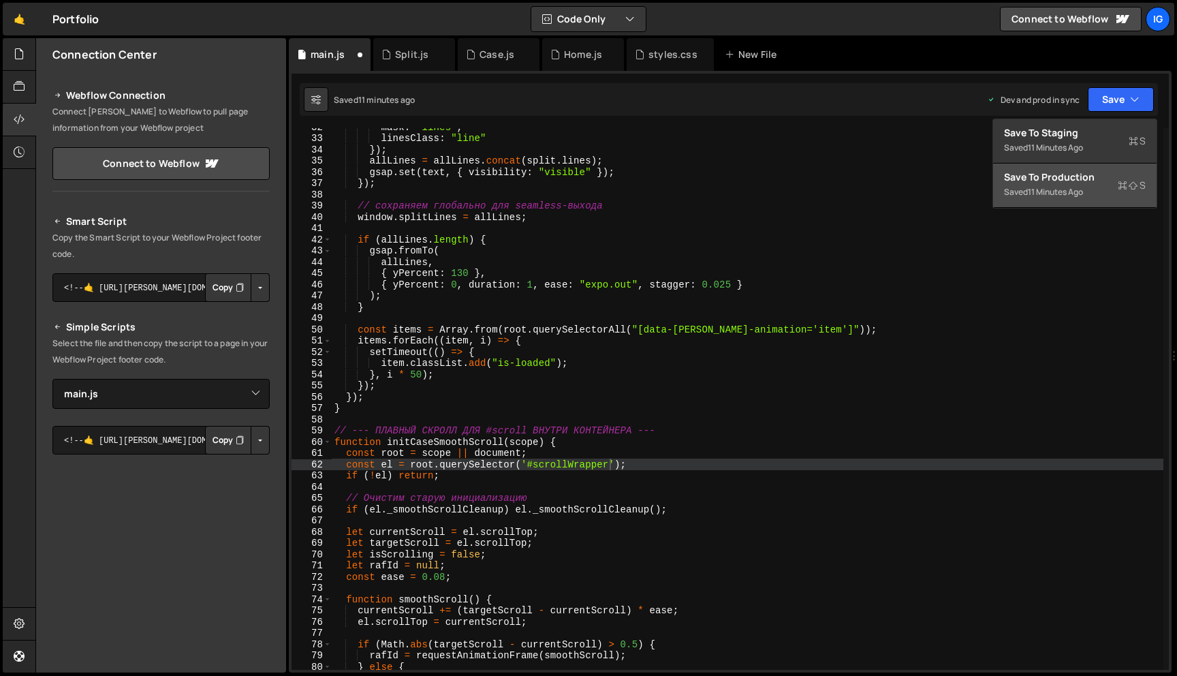
click at [1080, 177] on div "Save to Production S" at bounding box center [1075, 177] width 142 height 14
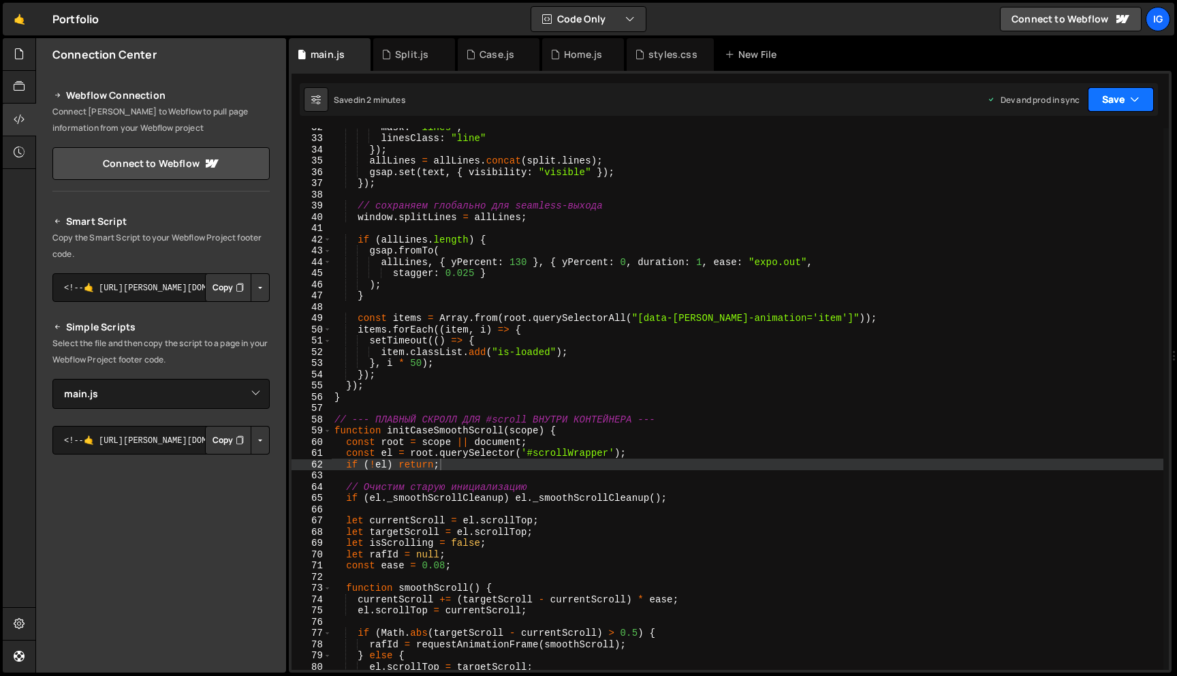
click at [1121, 97] on button "Save" at bounding box center [1121, 99] width 66 height 25
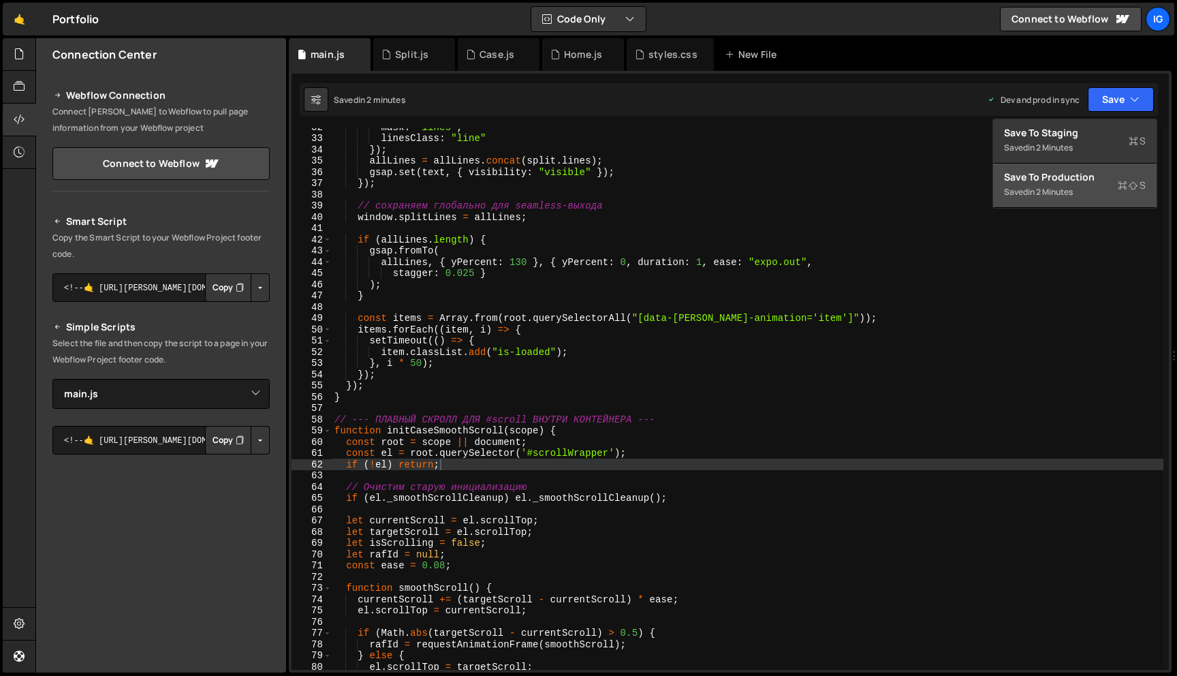
click at [1092, 167] on button "Save to Production S Saved in 2 minutes" at bounding box center [1074, 185] width 163 height 44
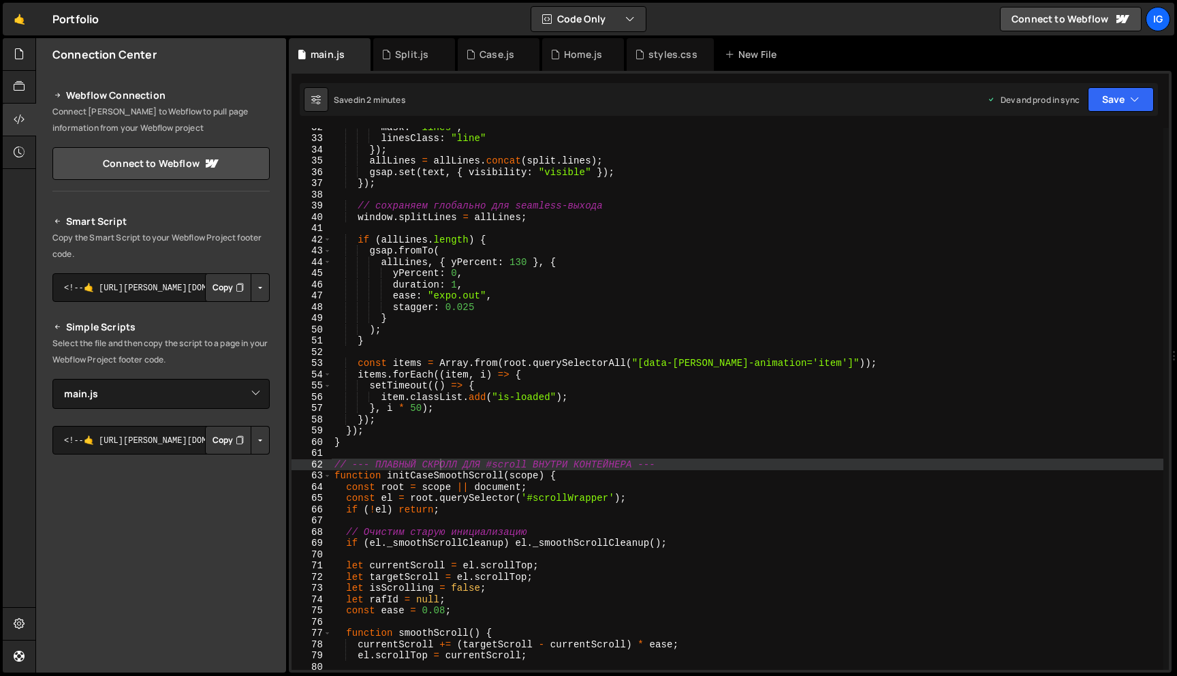
click at [604, 500] on div "mask : "lines" , linesClass : "line" }) ; allLines = allLines . concat ( split …" at bounding box center [748, 403] width 832 height 564
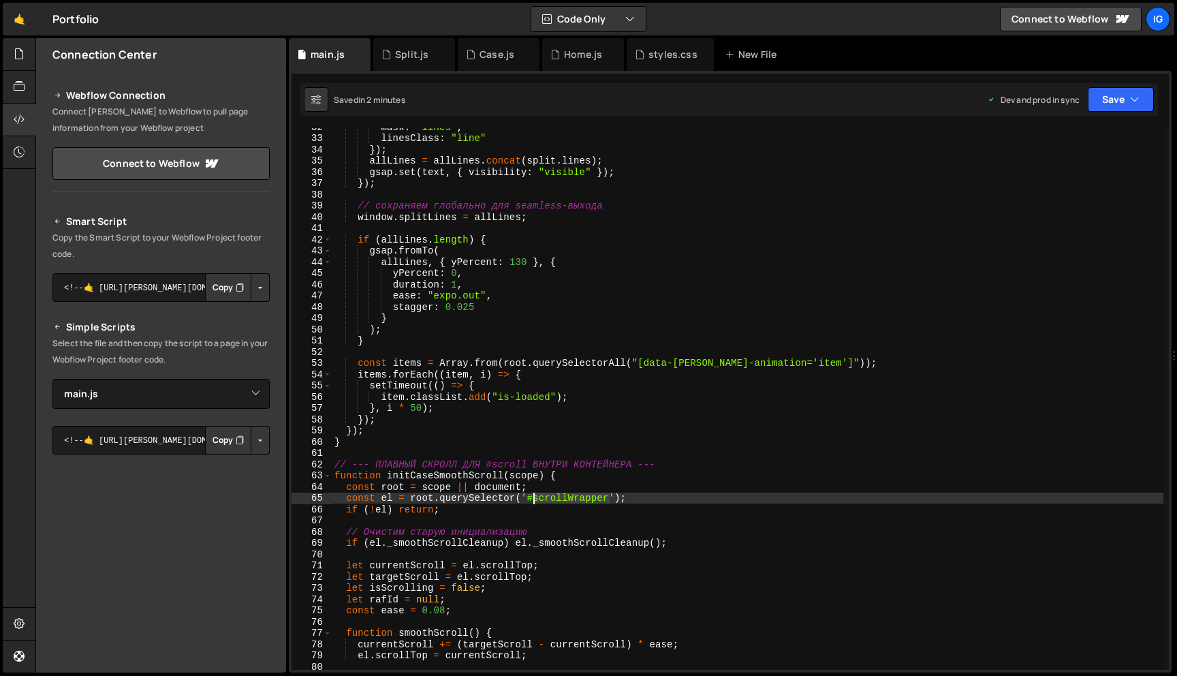
drag, startPoint x: 610, startPoint y: 499, endPoint x: 534, endPoint y: 497, distance: 75.6
click at [534, 497] on div "mask : "lines" , linesClass : "line" }) ; allLines = allLines . concat ( split …" at bounding box center [748, 403] width 832 height 564
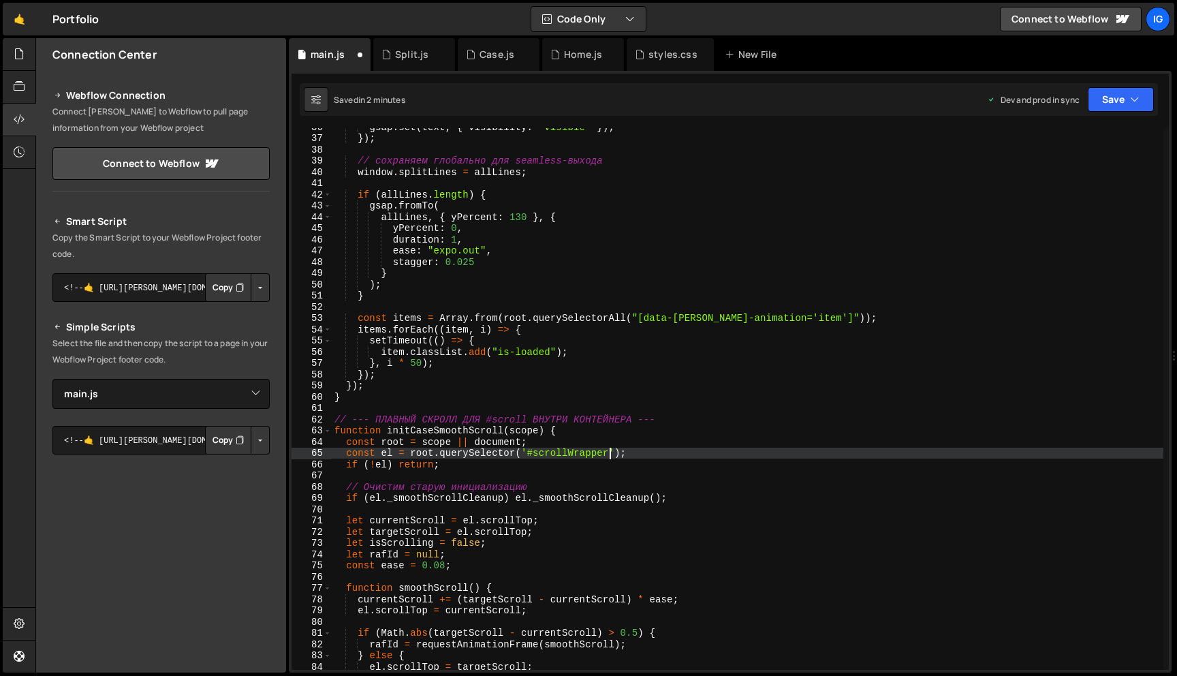
scroll to position [572, 0]
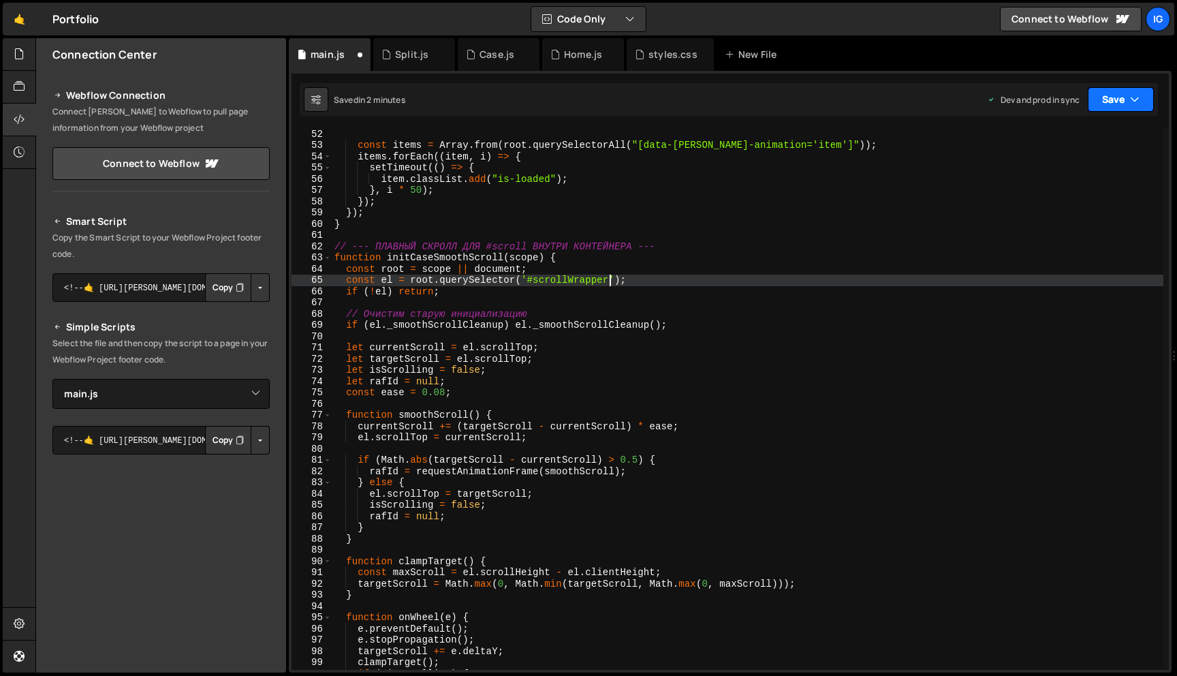
click at [1128, 97] on button "Save" at bounding box center [1121, 99] width 66 height 25
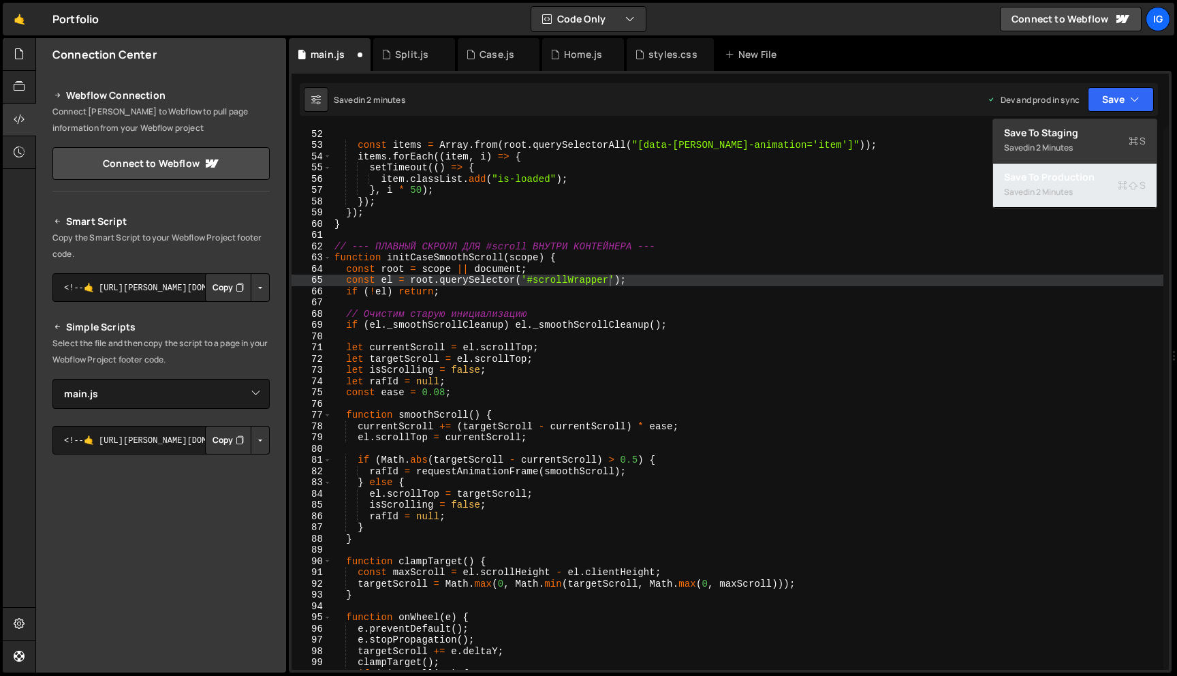
click at [1080, 198] on div "Saved in 2 minutes" at bounding box center [1075, 192] width 142 height 16
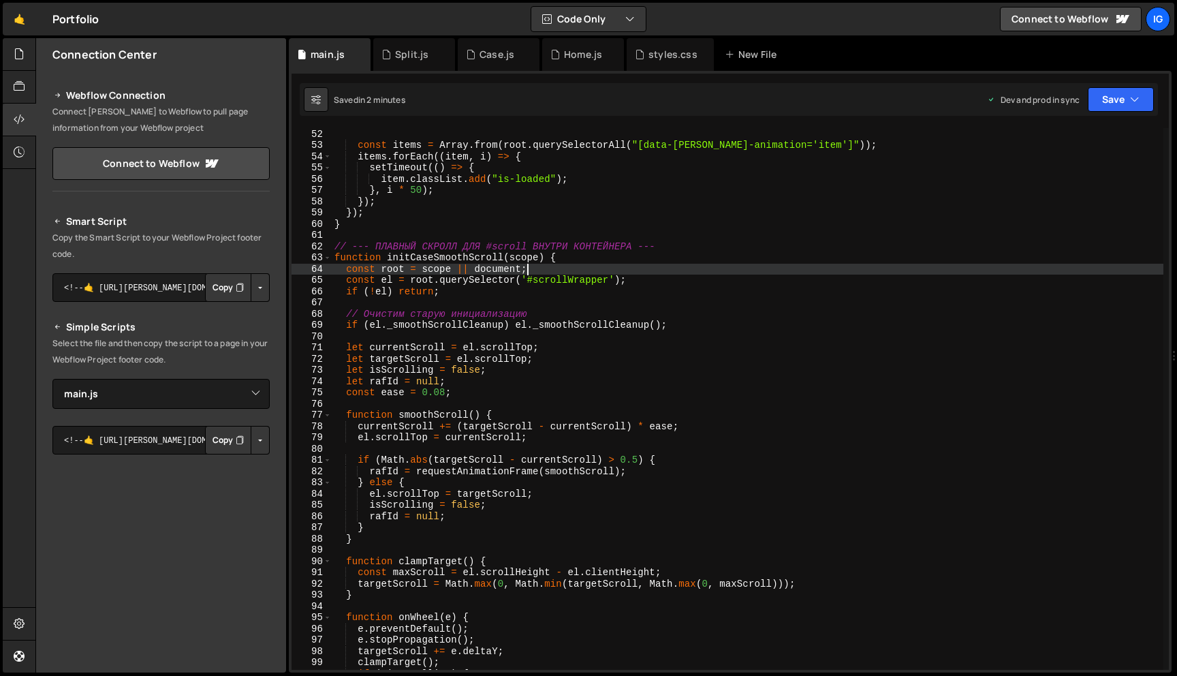
click at [528, 274] on div "} const items = Array . from ( root . querySelectorAll ( "[data-barba-animation…" at bounding box center [748, 399] width 832 height 564
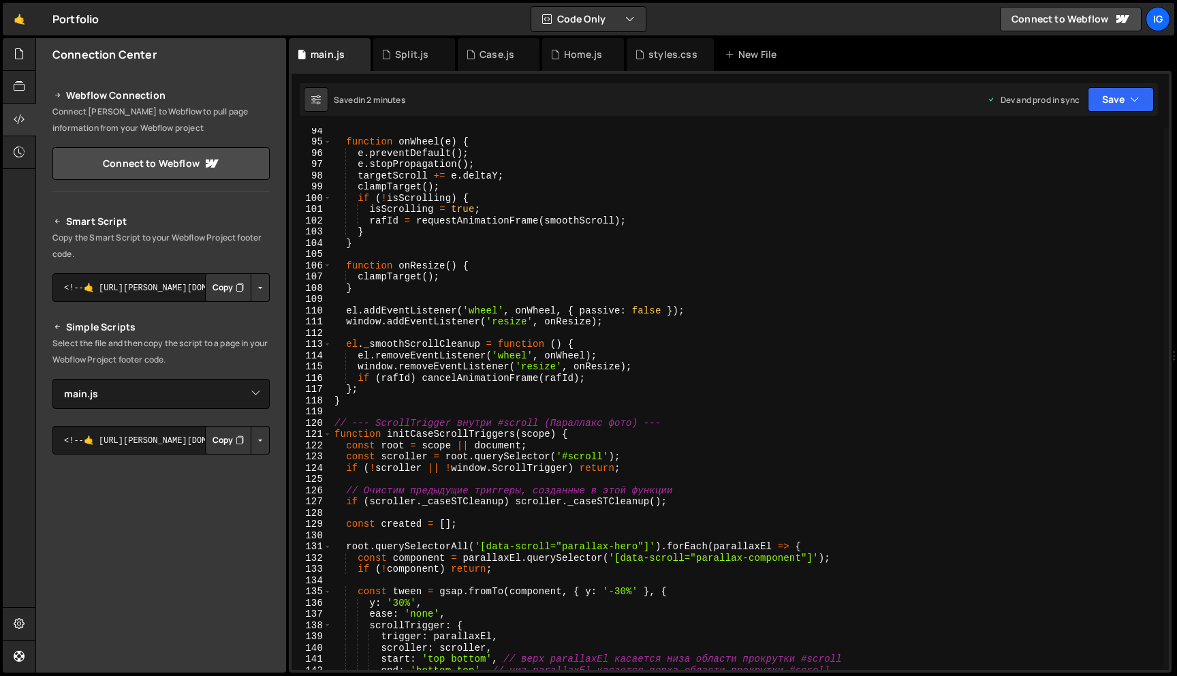
scroll to position [1189, 0]
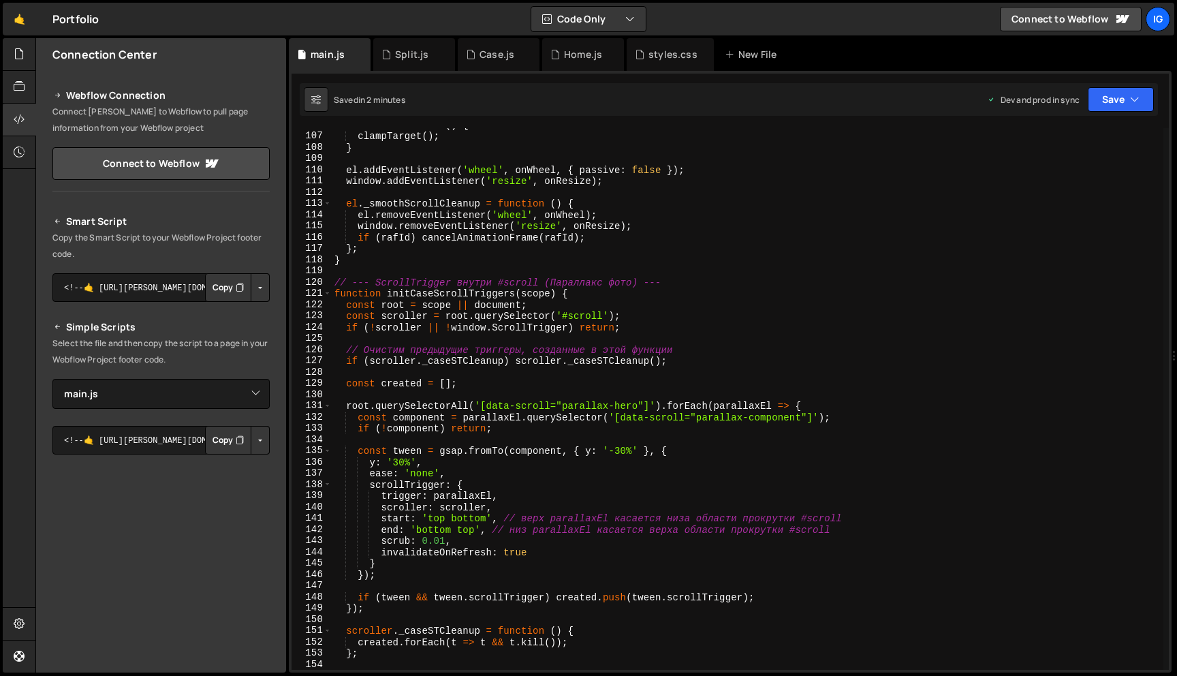
click at [603, 313] on div "function onResize ( ) { clampTarget ( ) ; } el . addEventListener ( 'wheel' , o…" at bounding box center [748, 401] width 832 height 564
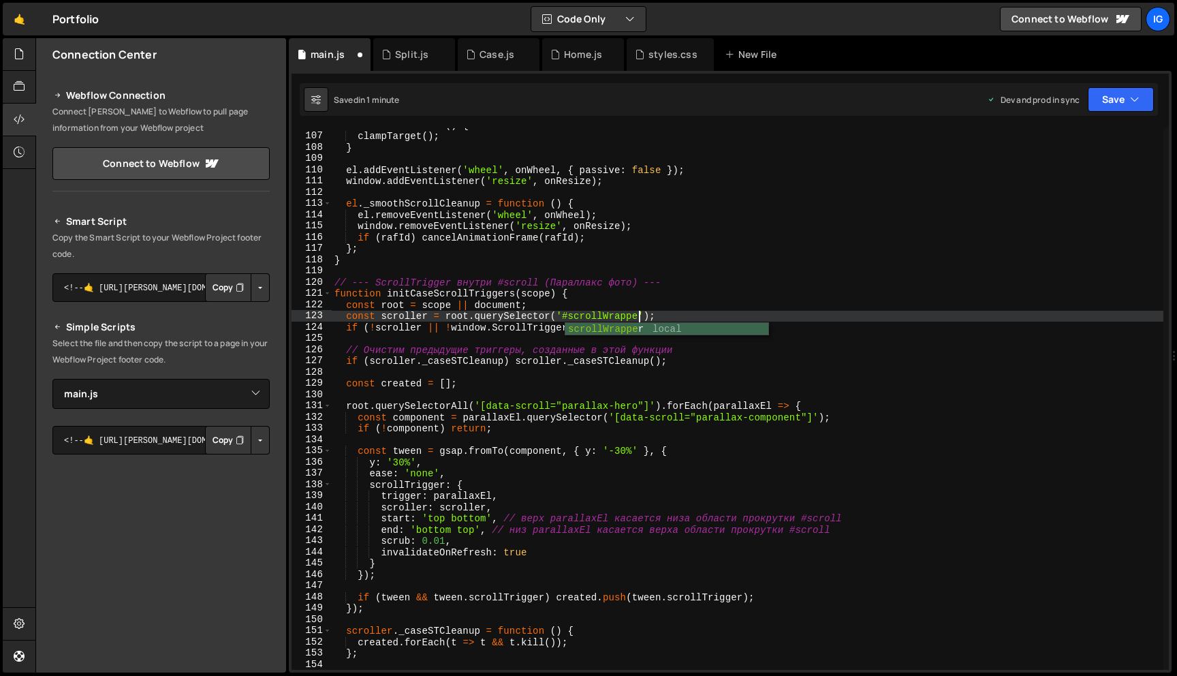
scroll to position [0, 21]
click at [1108, 103] on button "Save" at bounding box center [1121, 99] width 66 height 25
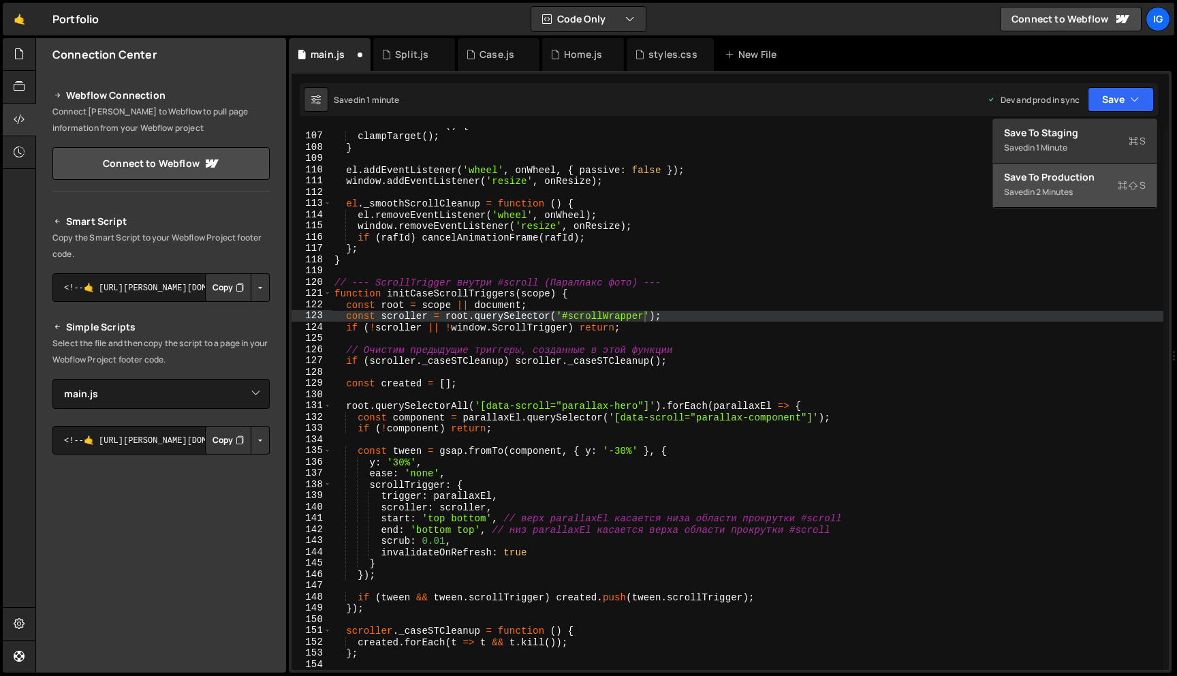
click at [1091, 172] on div "Save to Production S" at bounding box center [1075, 177] width 142 height 14
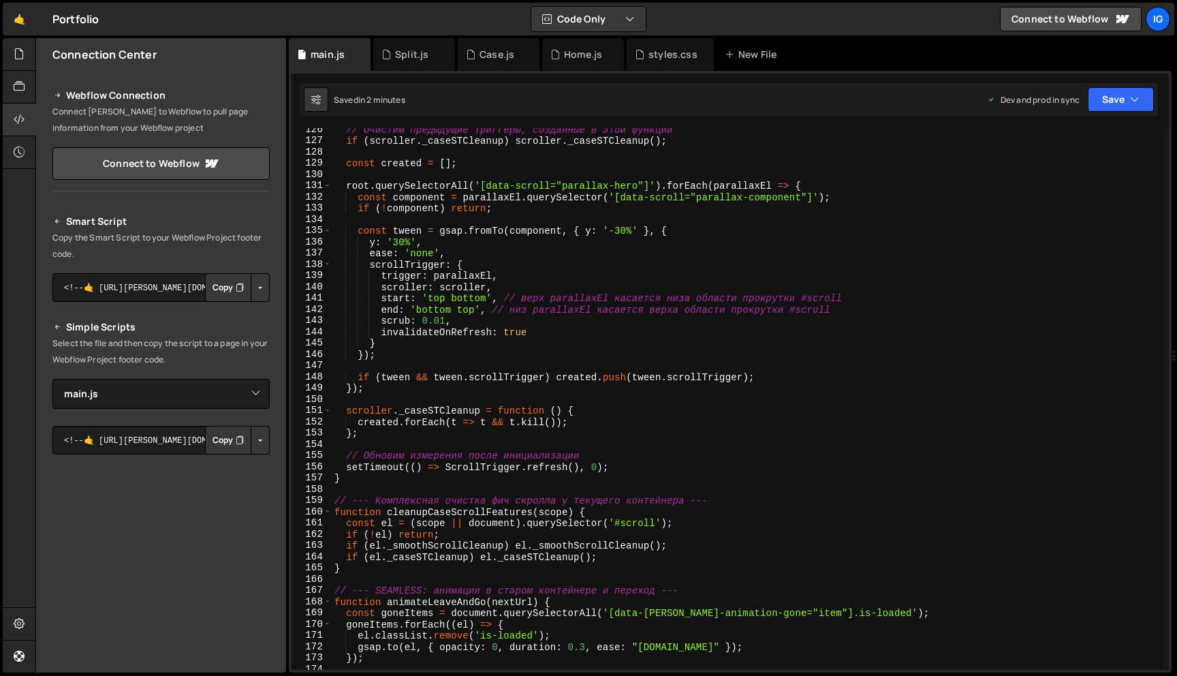
scroll to position [1420, 0]
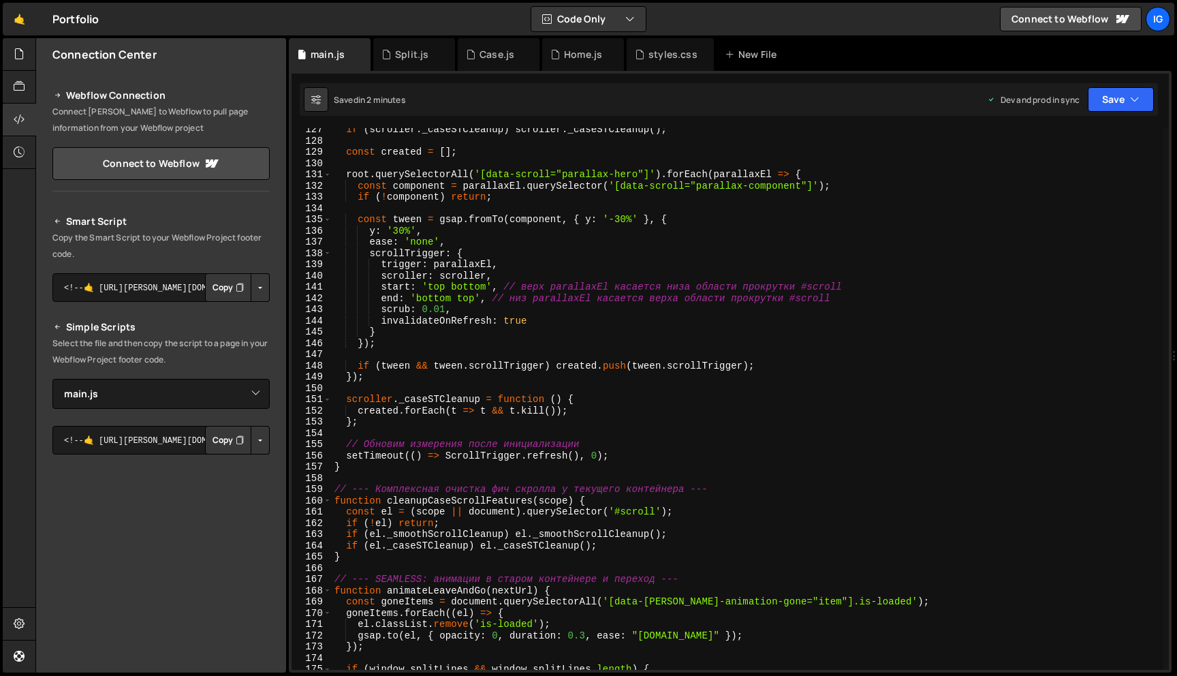
click at [657, 510] on div "if ( scroller . _caseSTCleanup ) scroller . _caseSTCleanup ( ) ; const created …" at bounding box center [748, 406] width 832 height 564
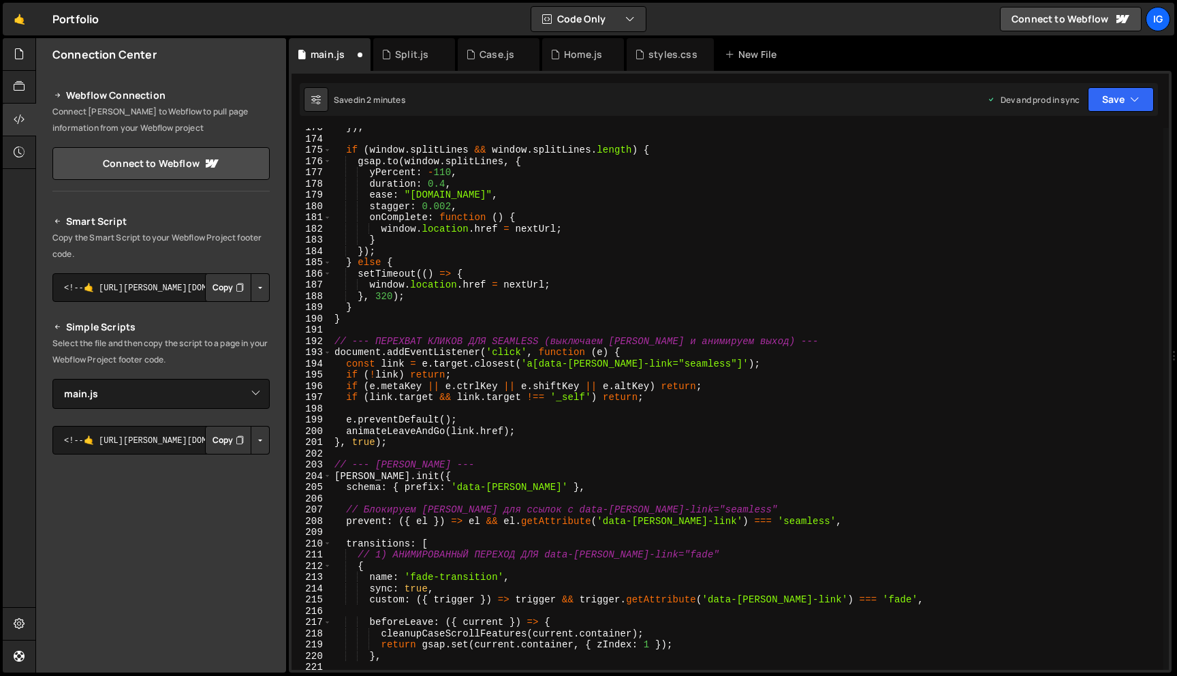
scroll to position [2028, 0]
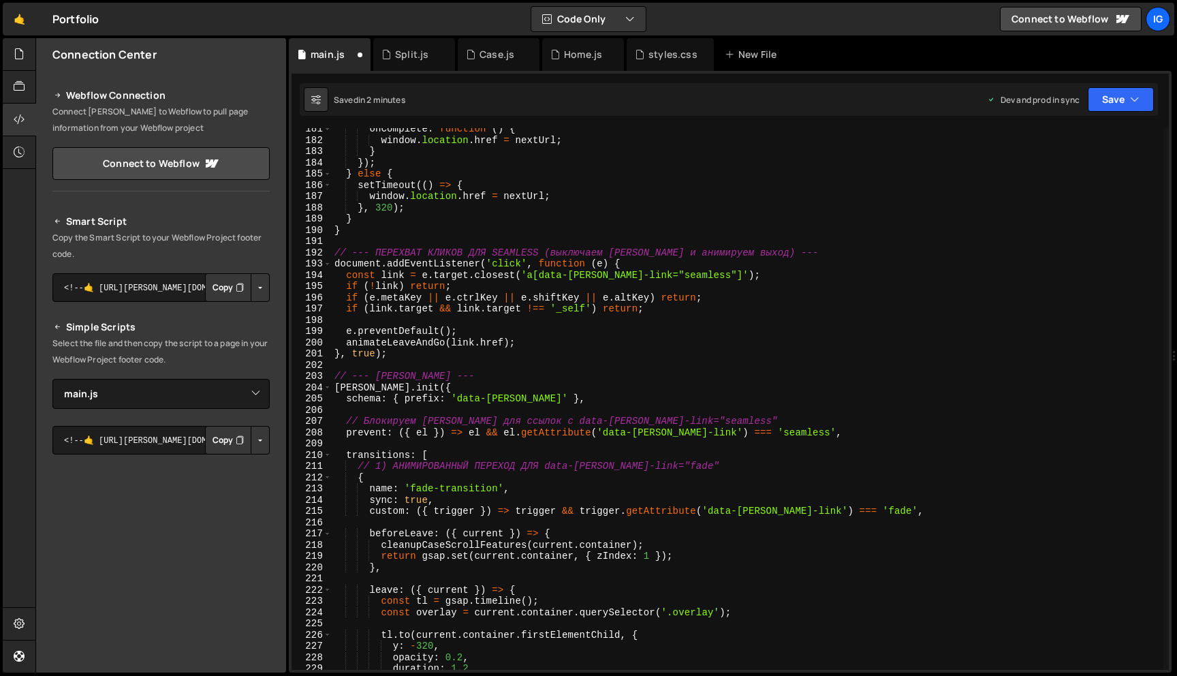
click at [714, 500] on div "onComplete : function ( ) { window . location . href = nextUrl ; } }) ; } else …" at bounding box center [748, 405] width 832 height 564
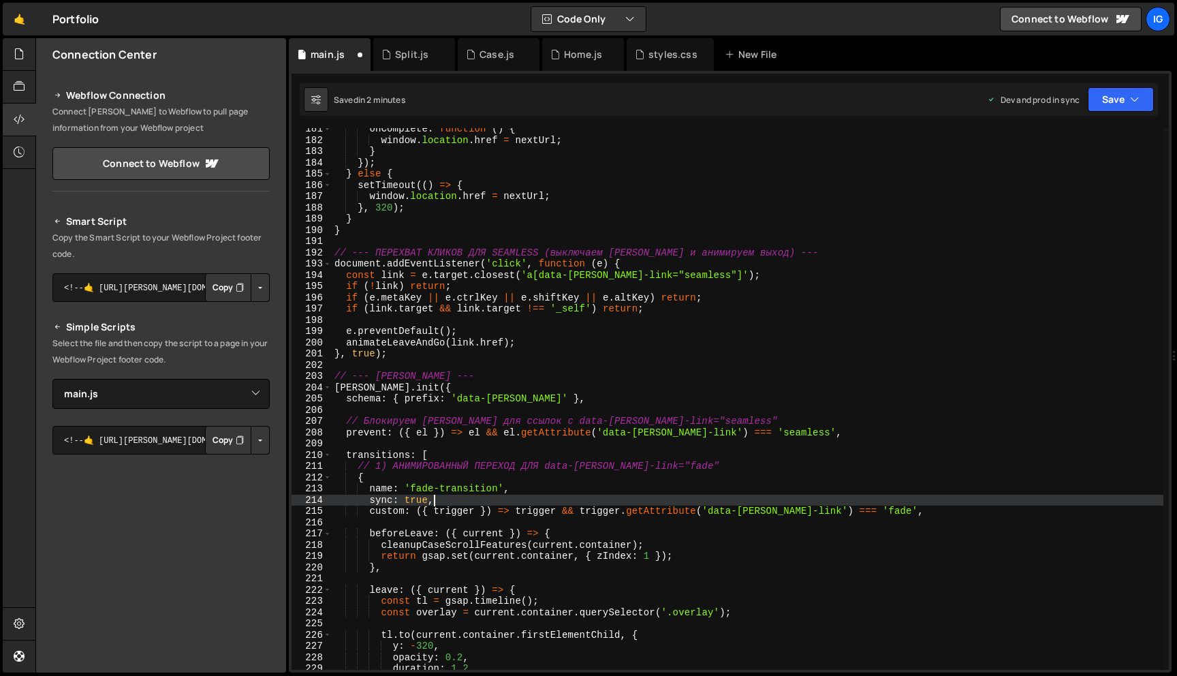
scroll to position [0, 6]
type textarea "sync: true,"
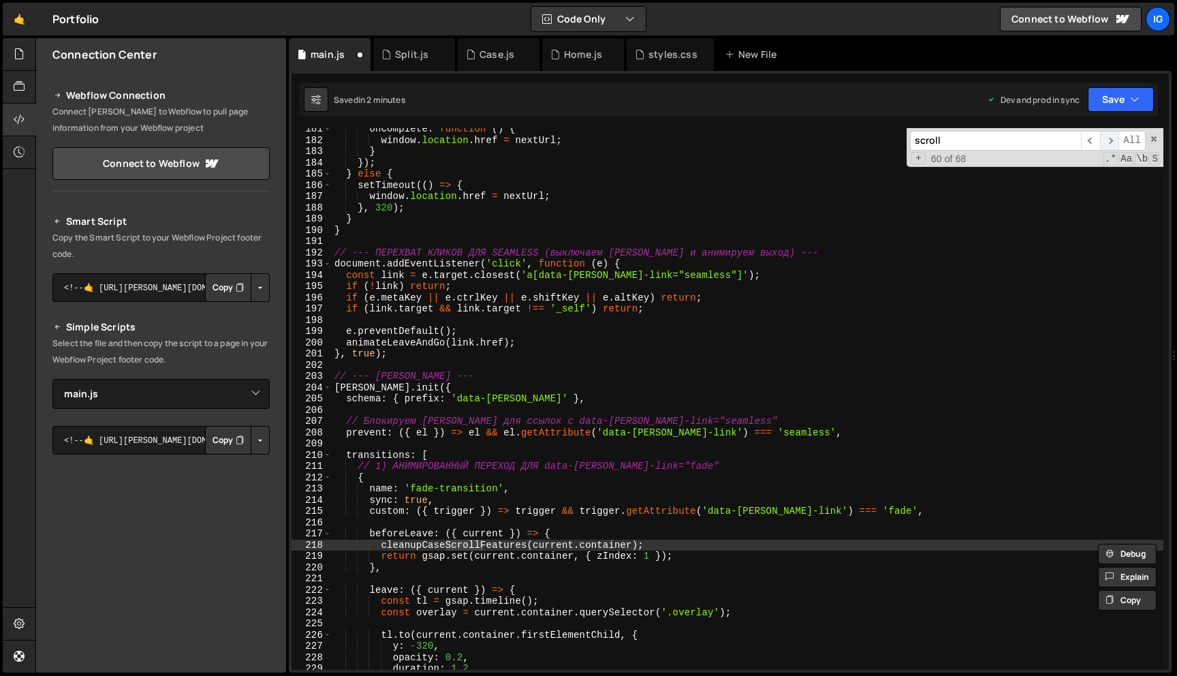
type input "scroll"
click at [1114, 139] on span "​" at bounding box center [1109, 141] width 19 height 20
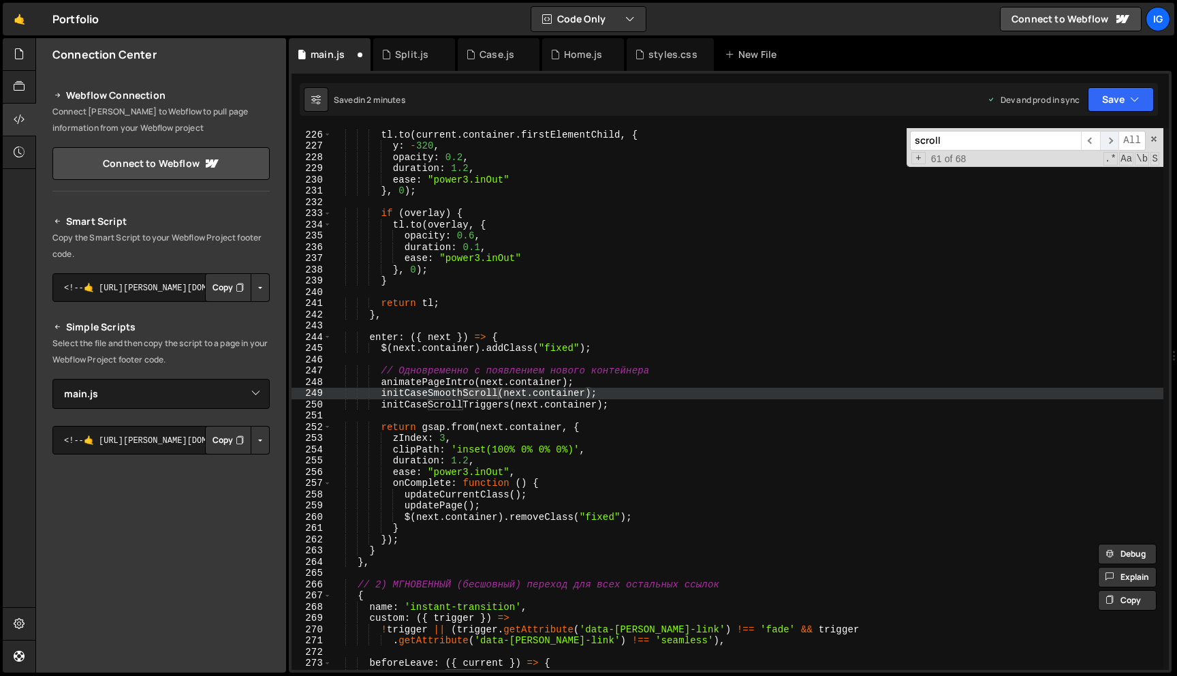
click at [1113, 140] on span "​" at bounding box center [1109, 141] width 19 height 20
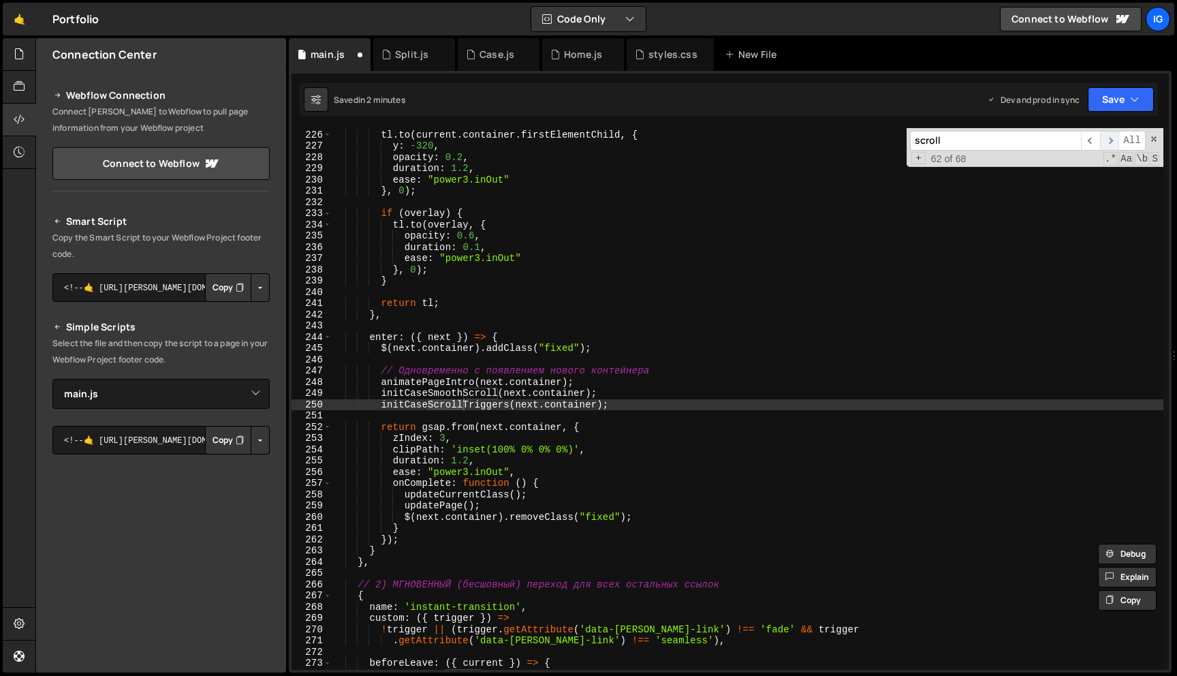
click at [1113, 140] on span "​" at bounding box center [1109, 141] width 19 height 20
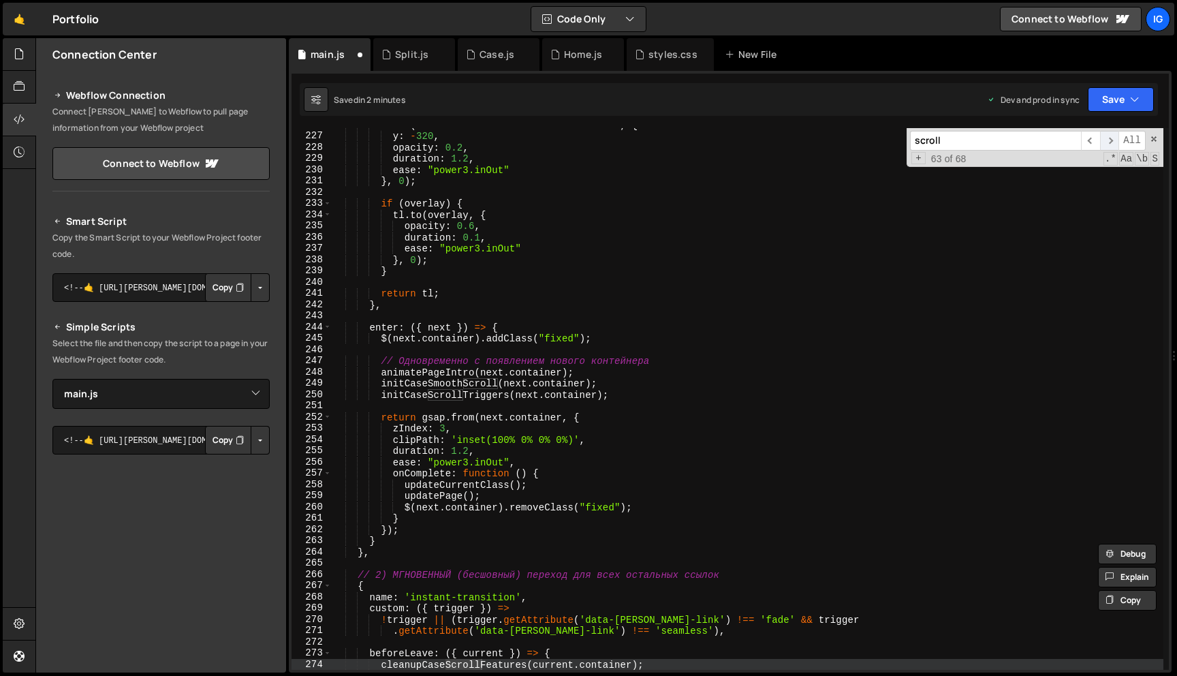
click at [1113, 140] on span "​" at bounding box center [1109, 141] width 19 height 20
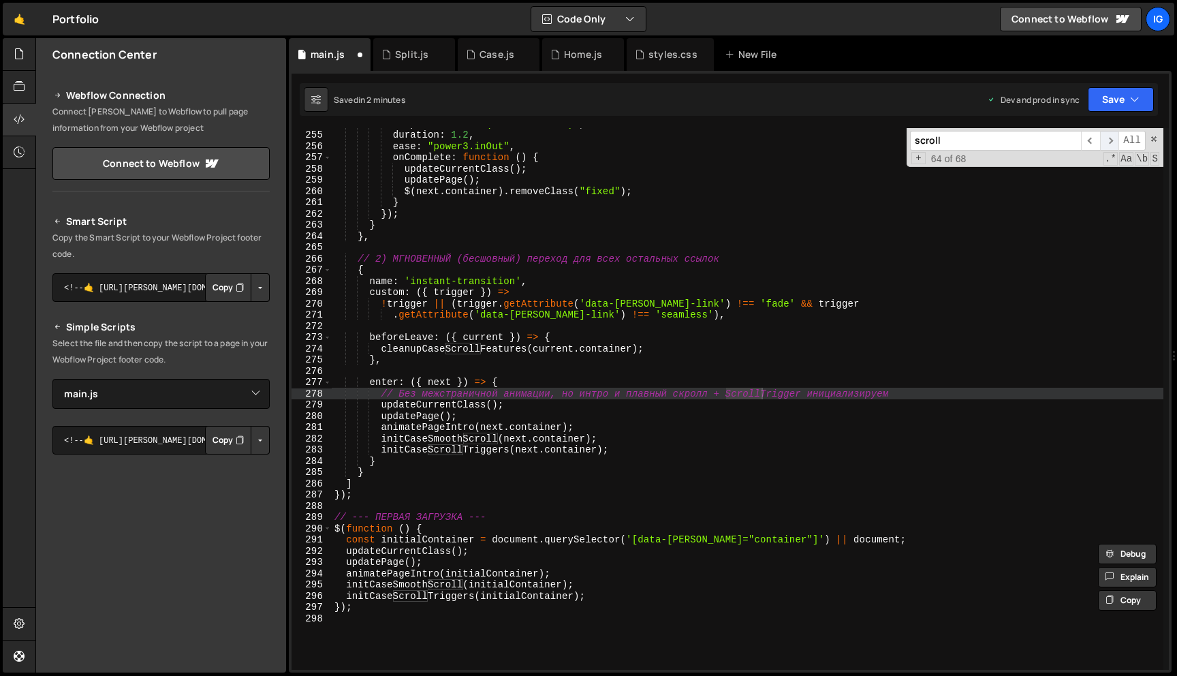
click at [1113, 140] on span "​" at bounding box center [1109, 141] width 19 height 20
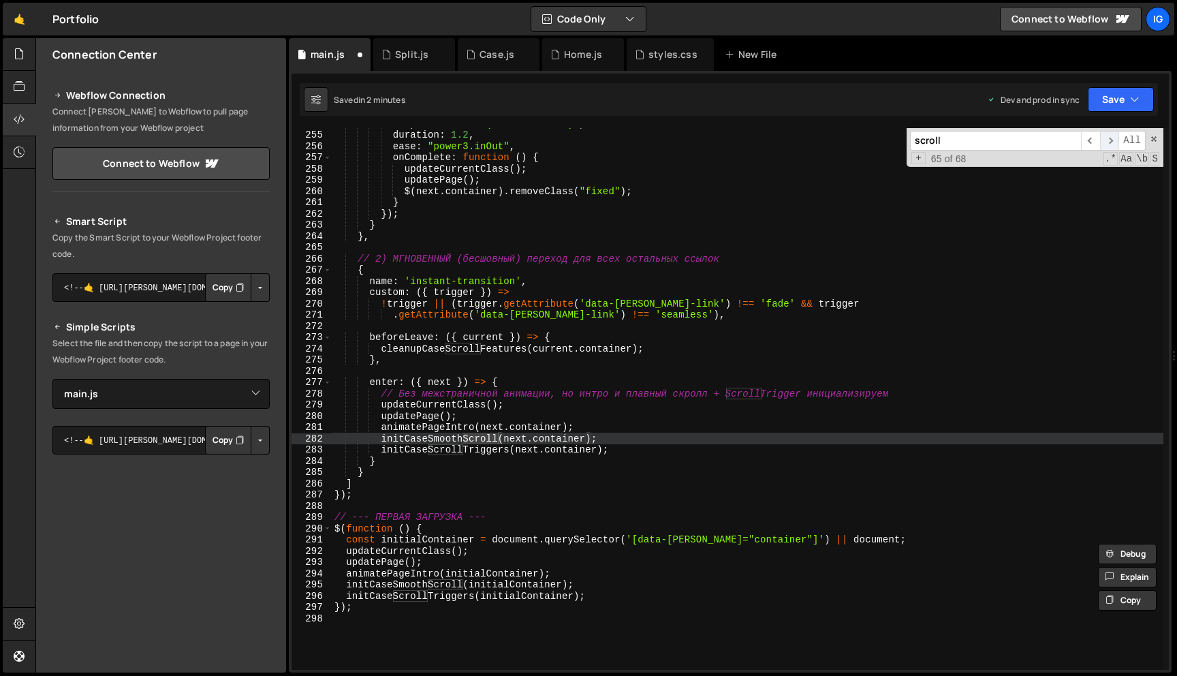
click at [1113, 140] on span "​" at bounding box center [1109, 141] width 19 height 20
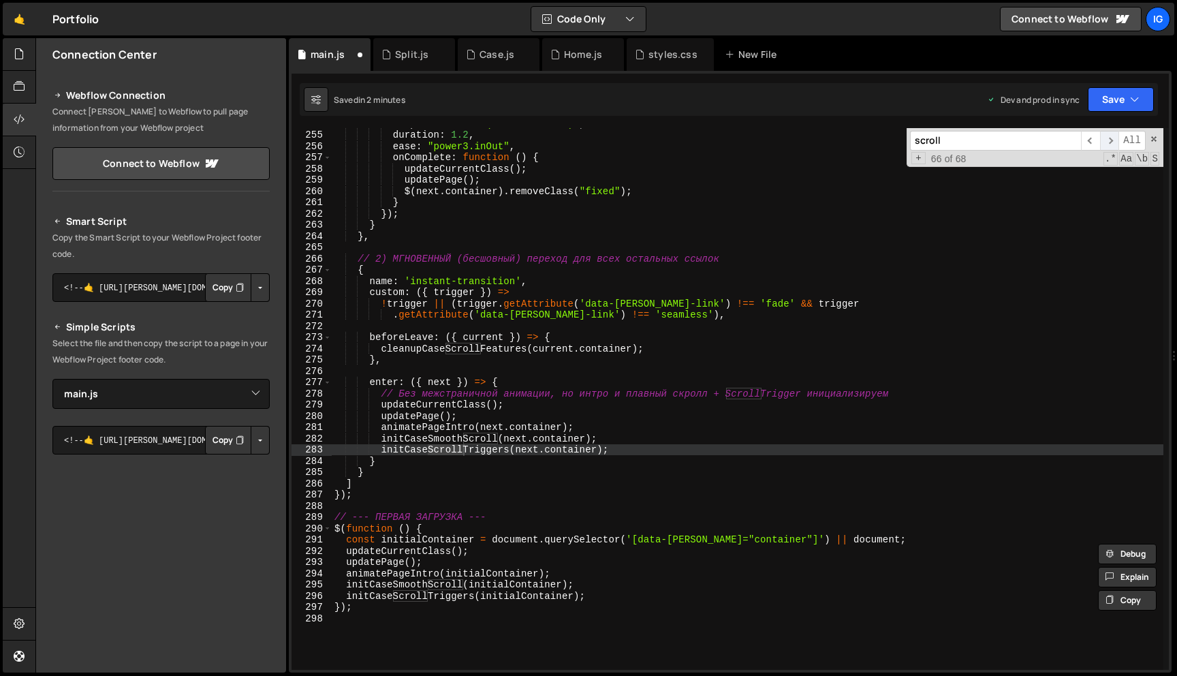
click at [1113, 140] on span "​" at bounding box center [1109, 141] width 19 height 20
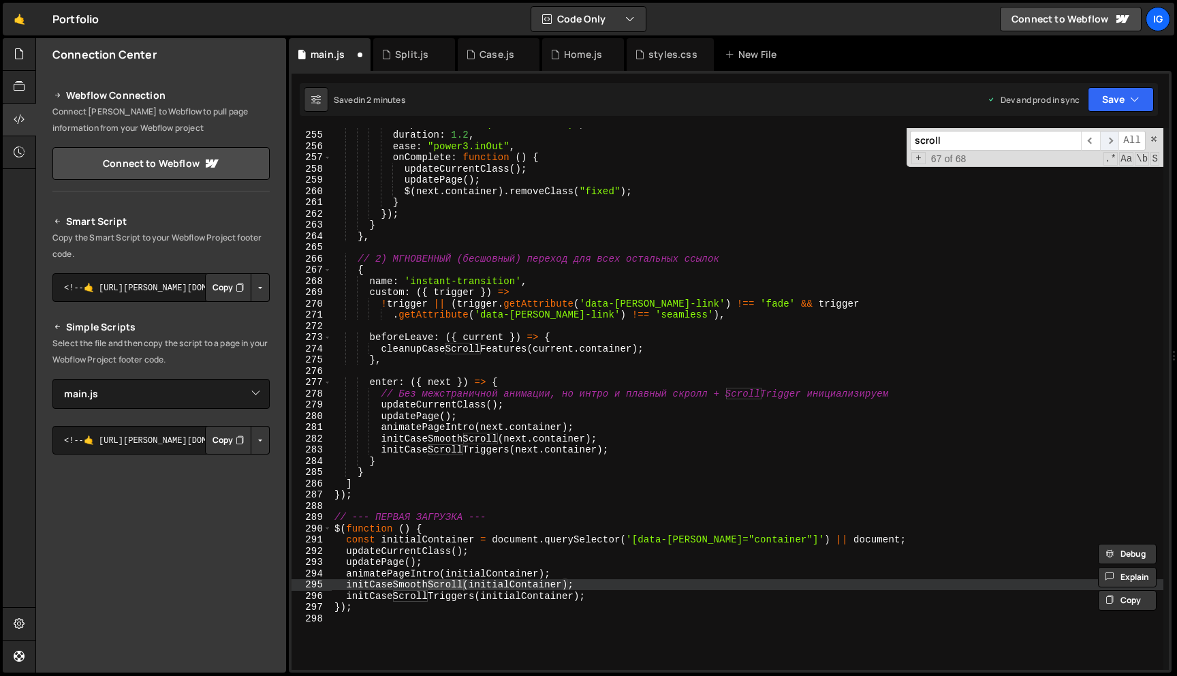
click at [1113, 140] on span "​" at bounding box center [1109, 141] width 19 height 20
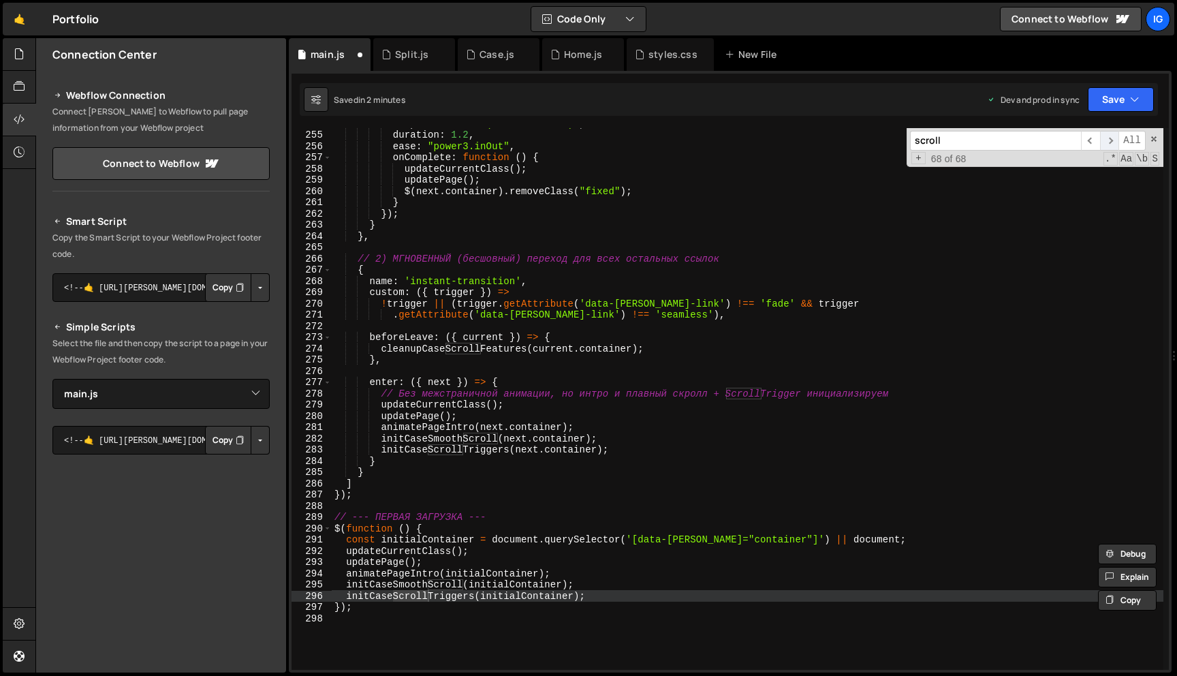
click at [1113, 140] on span "​" at bounding box center [1109, 141] width 19 height 20
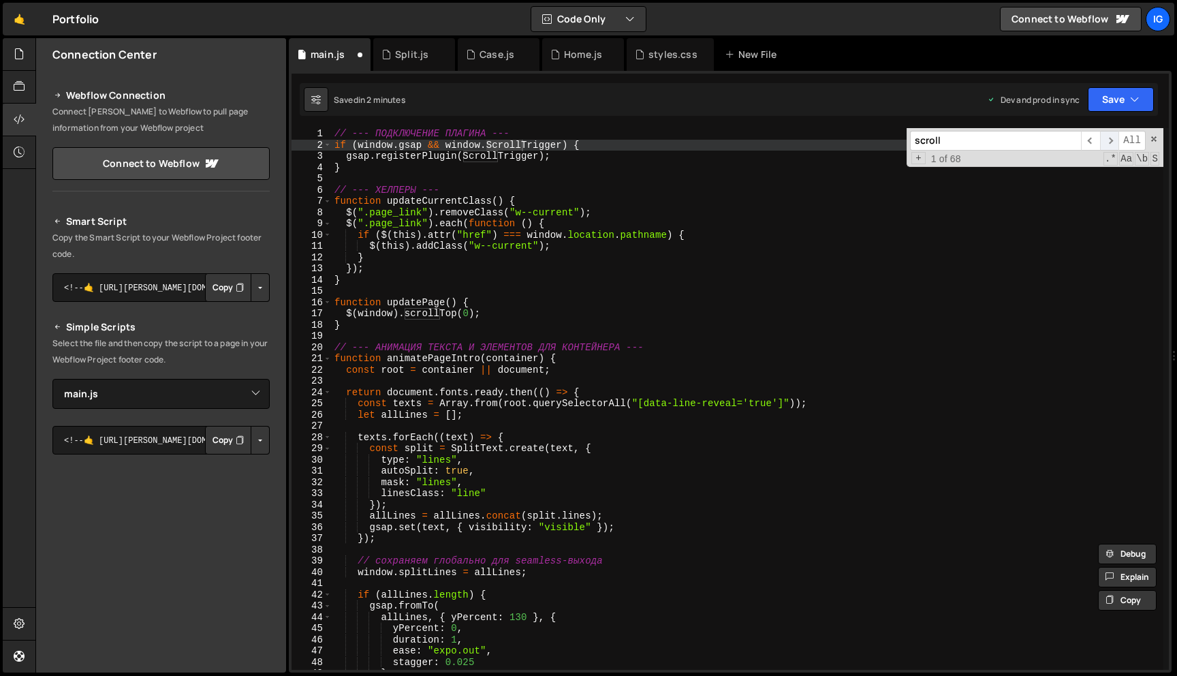
scroll to position [0, 0]
click at [1113, 140] on span "​" at bounding box center [1109, 141] width 19 height 20
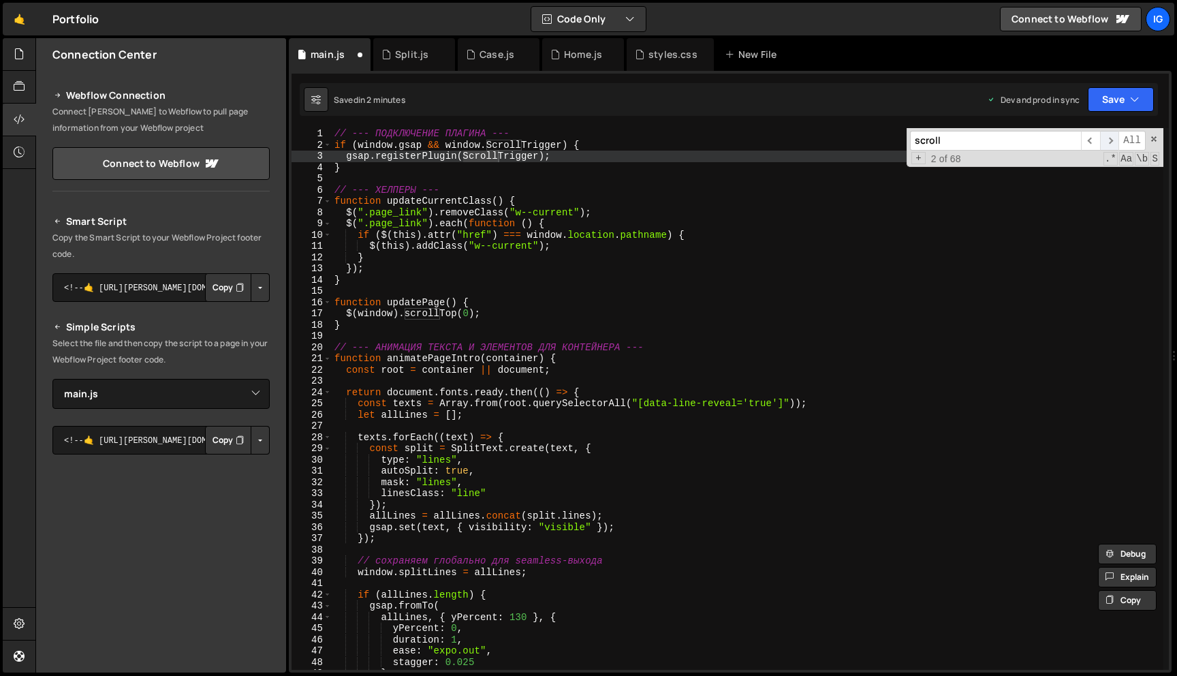
click at [1113, 140] on span "​" at bounding box center [1109, 141] width 19 height 20
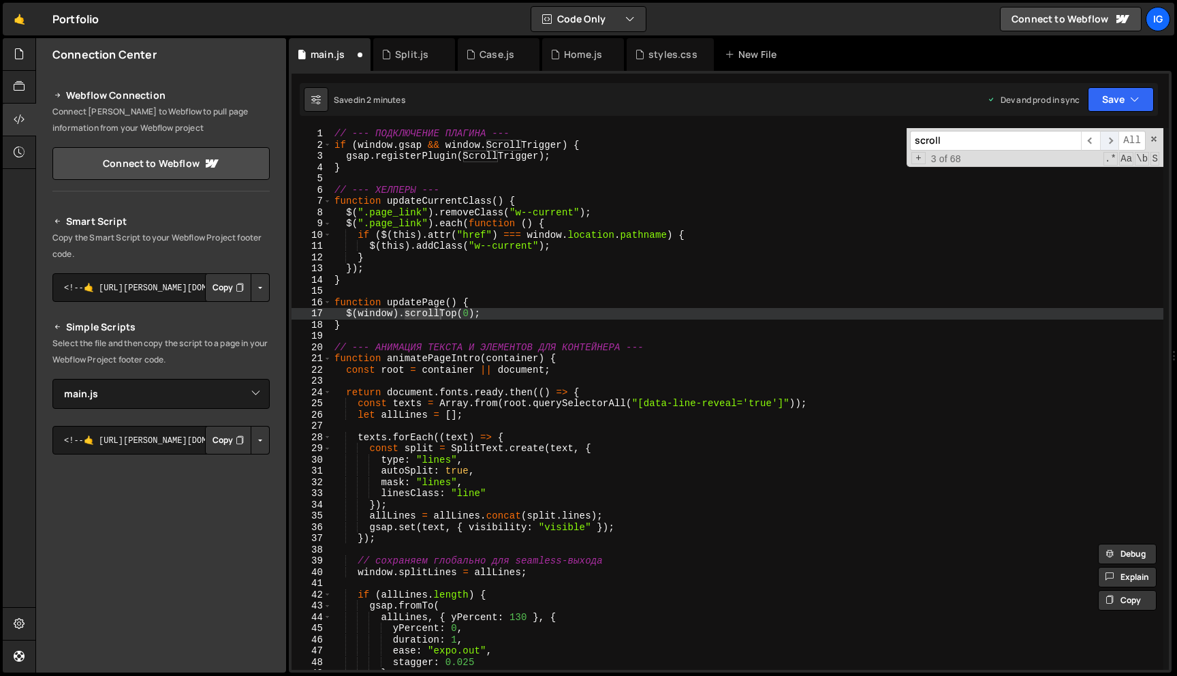
click at [1113, 140] on span "​" at bounding box center [1109, 141] width 19 height 20
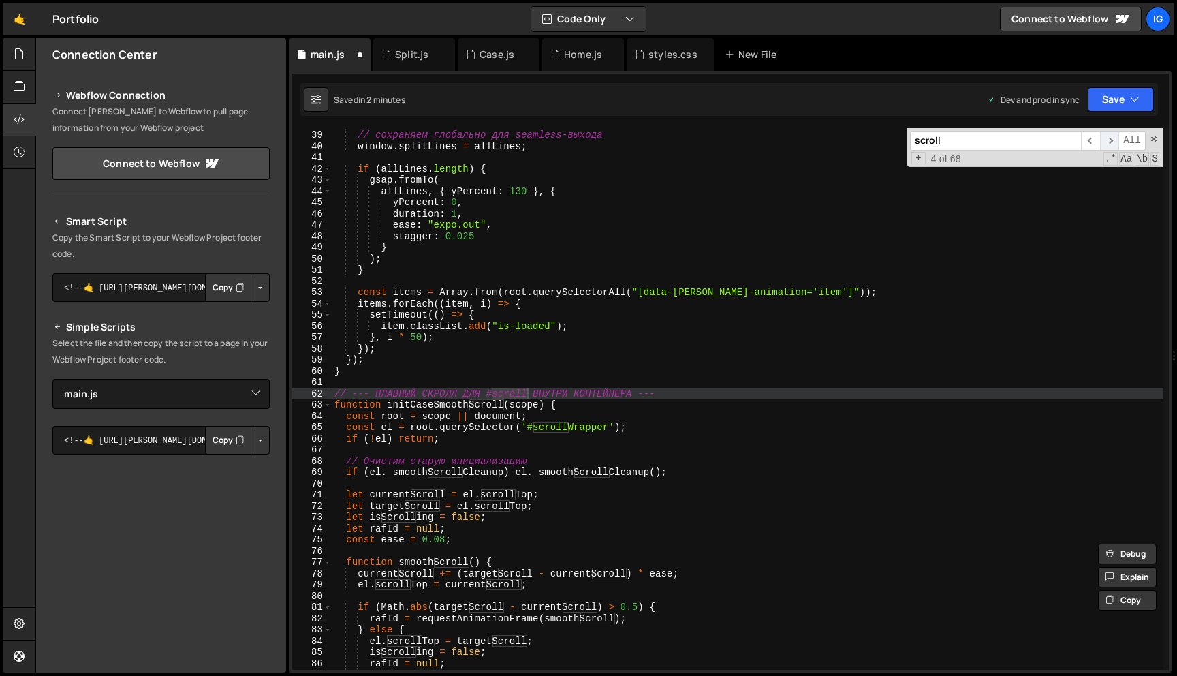
scroll to position [426, 0]
click at [1113, 140] on span "​" at bounding box center [1109, 141] width 19 height 20
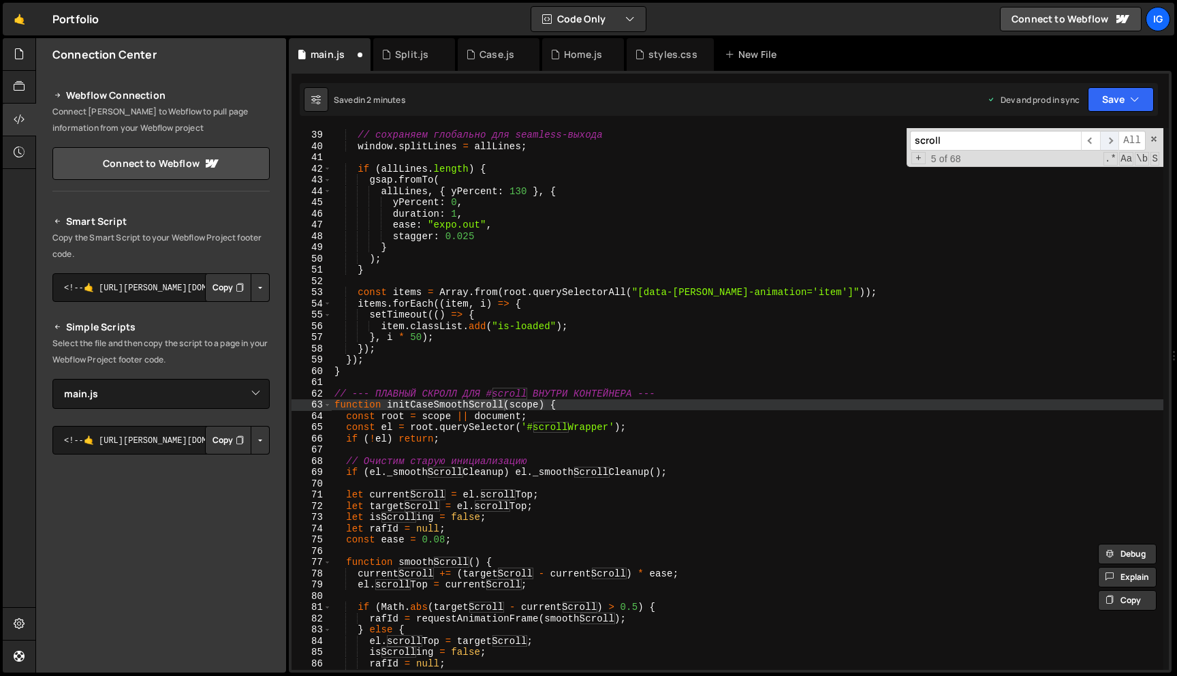
click at [1113, 140] on span "​" at bounding box center [1109, 141] width 19 height 20
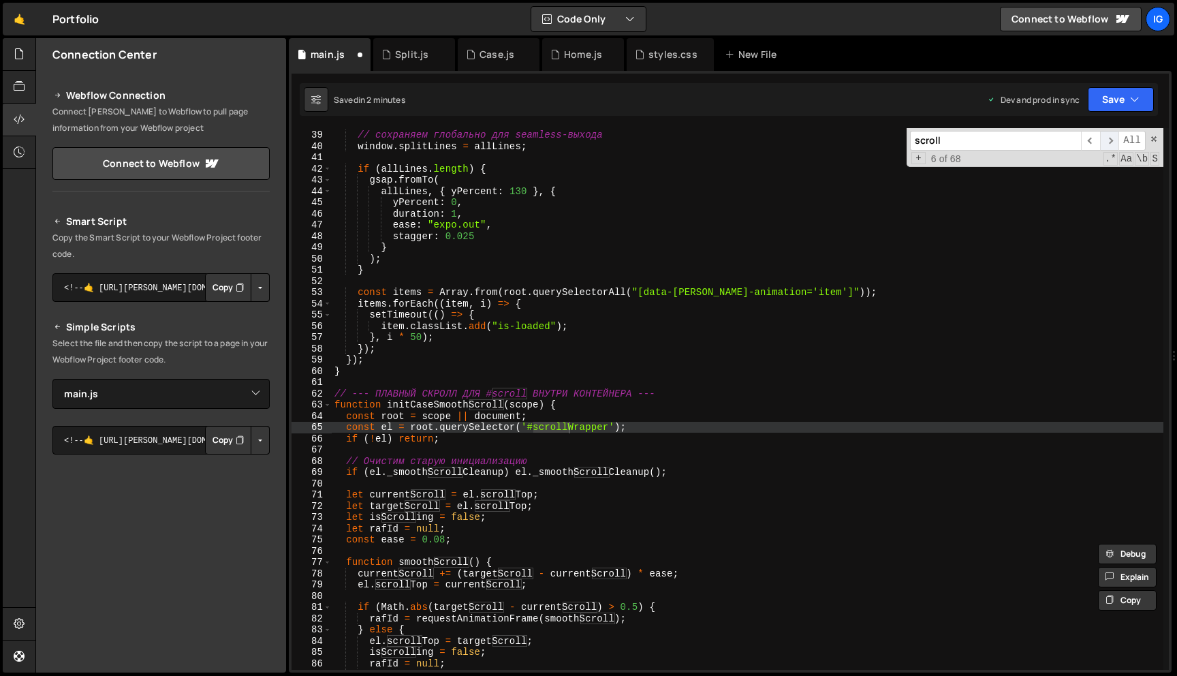
click at [1113, 140] on span "​" at bounding box center [1109, 141] width 19 height 20
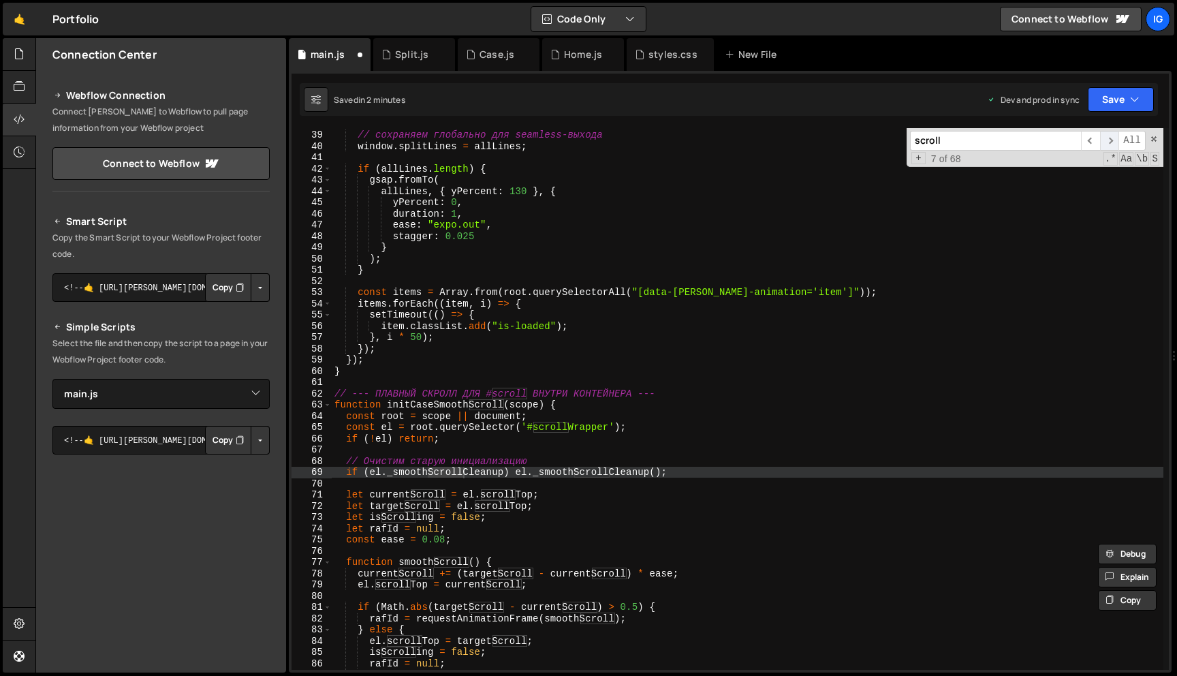
click at [1113, 140] on span "​" at bounding box center [1109, 141] width 19 height 20
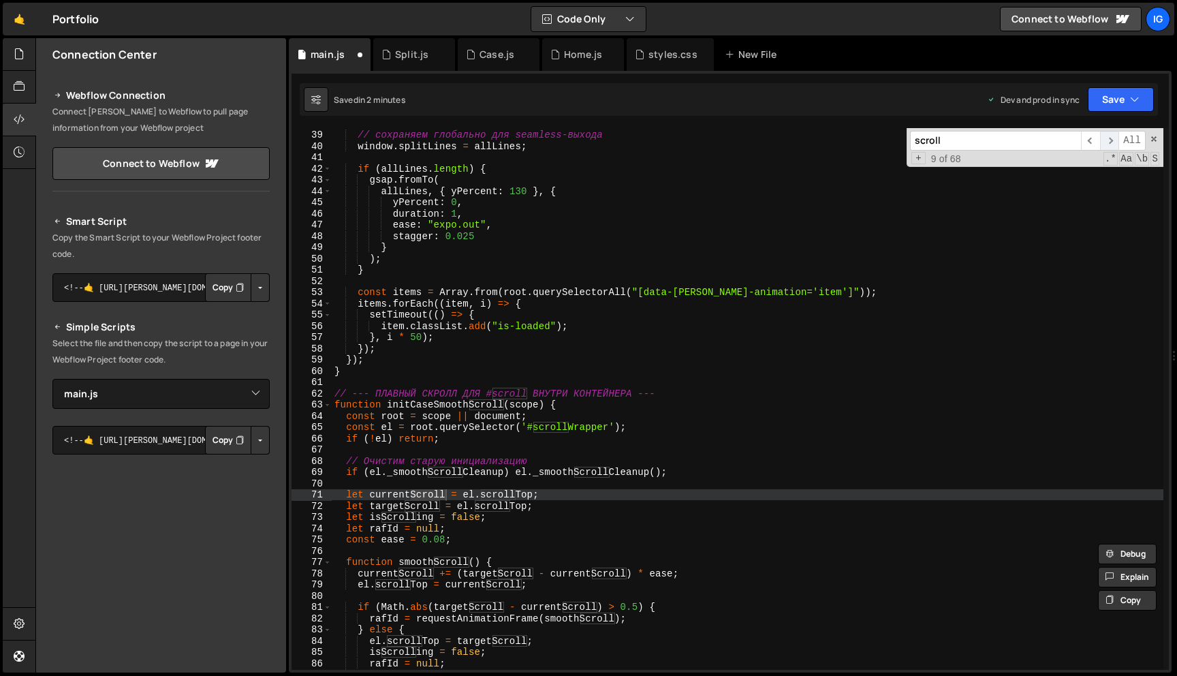
click at [1113, 140] on span "​" at bounding box center [1109, 141] width 19 height 20
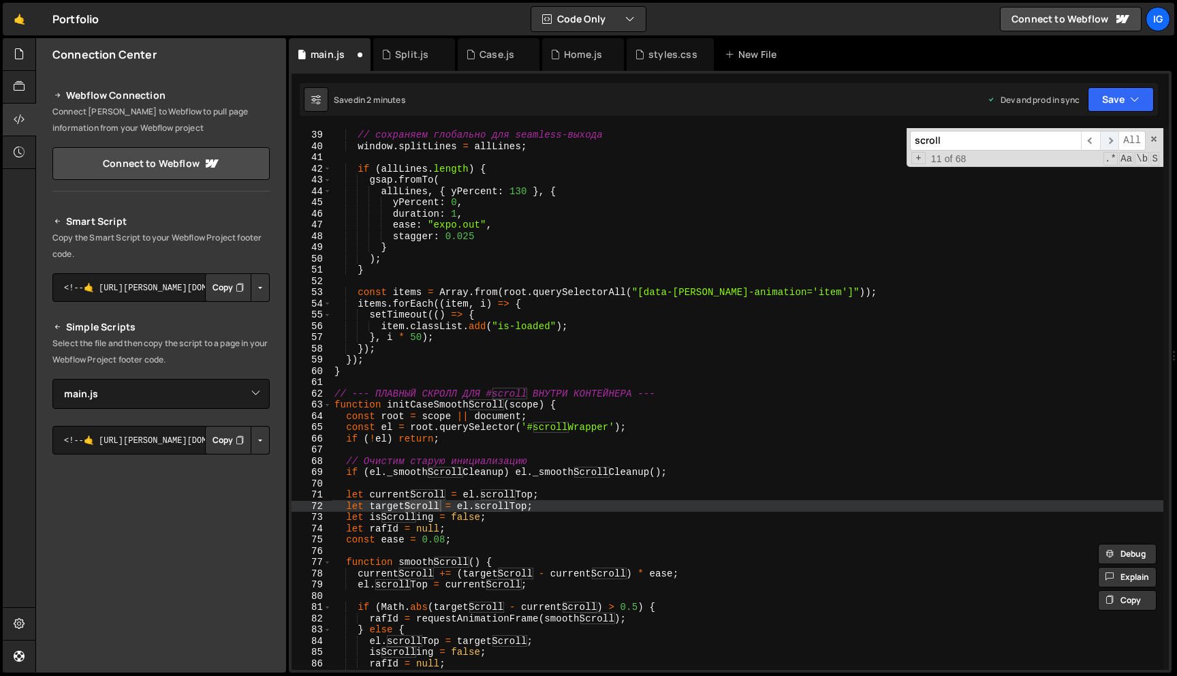
click at [1113, 140] on span "​" at bounding box center [1109, 141] width 19 height 20
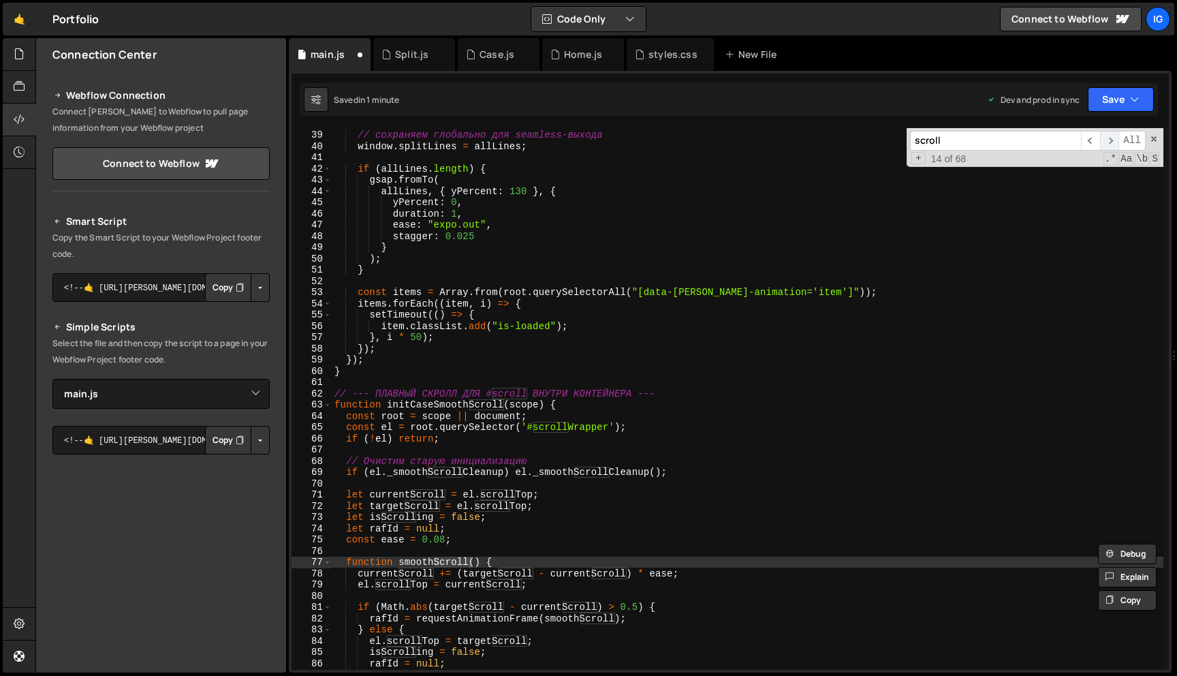
click at [1113, 140] on span "​" at bounding box center [1109, 141] width 19 height 20
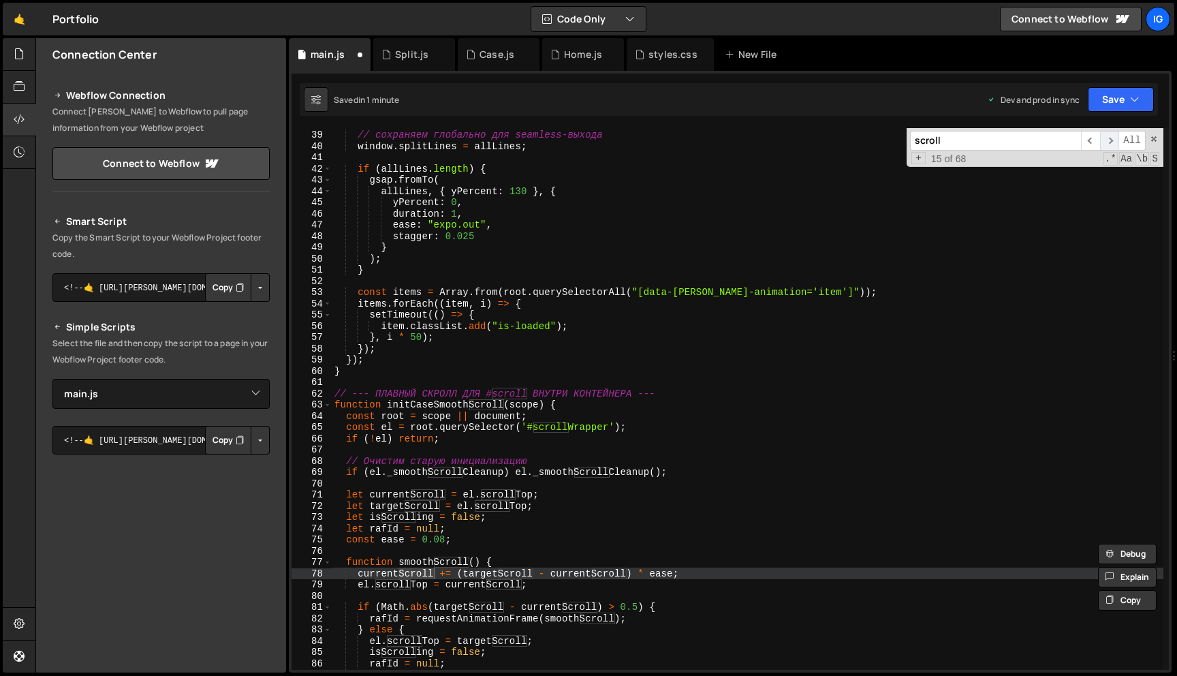
click at [1113, 140] on span "​" at bounding box center [1109, 141] width 19 height 20
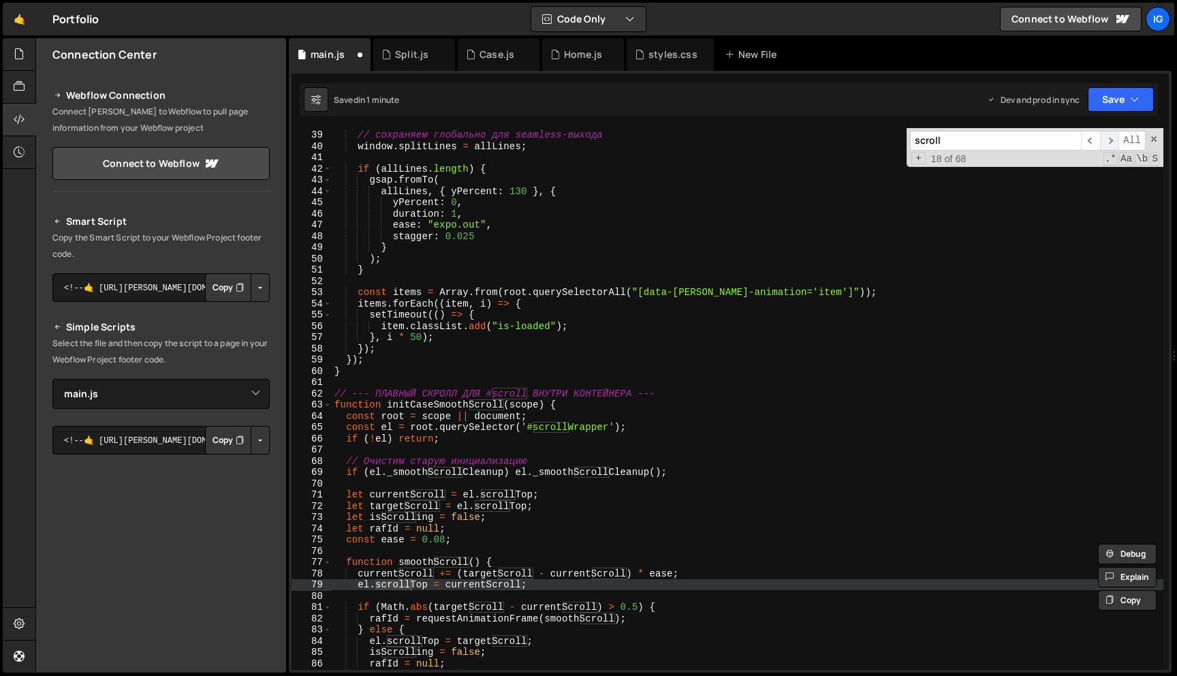
click at [1113, 140] on span "​" at bounding box center [1109, 141] width 19 height 20
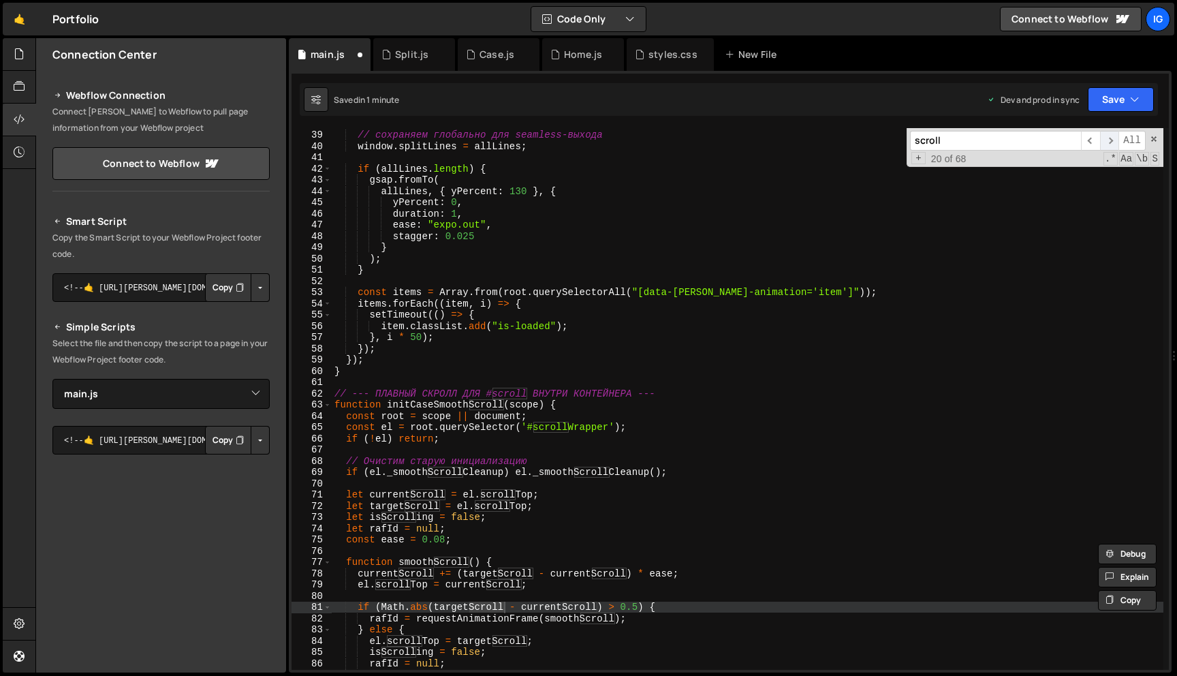
click at [1113, 140] on span "​" at bounding box center [1109, 141] width 19 height 20
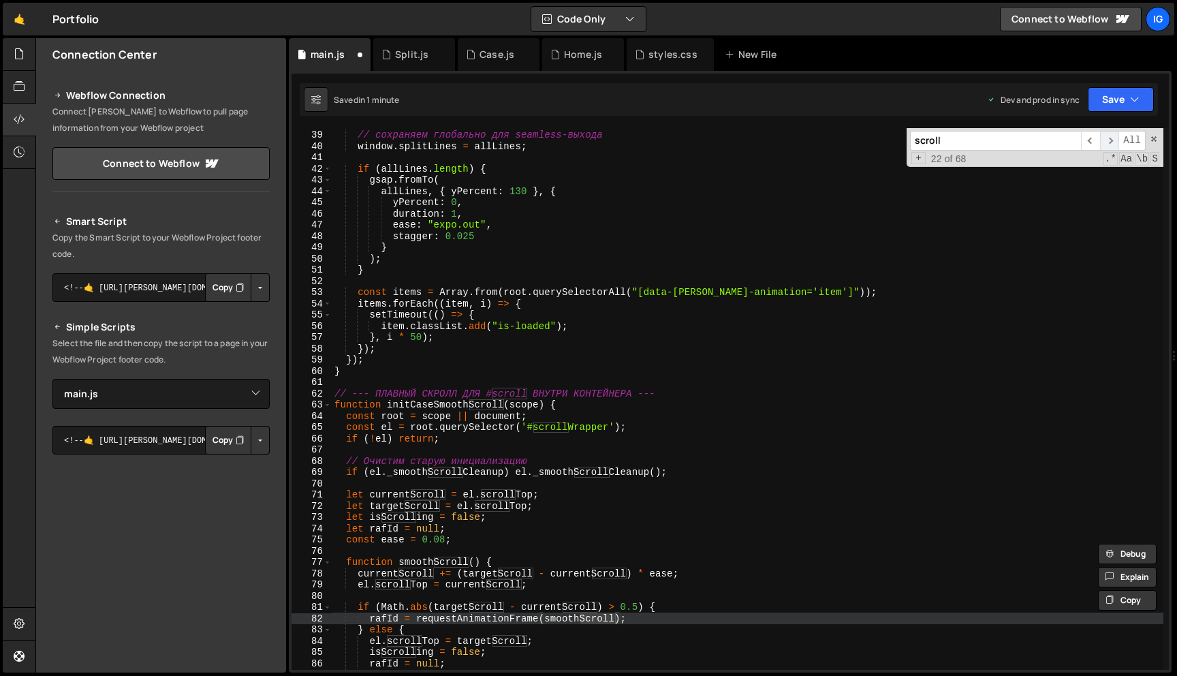
click at [1113, 140] on span "​" at bounding box center [1109, 141] width 19 height 20
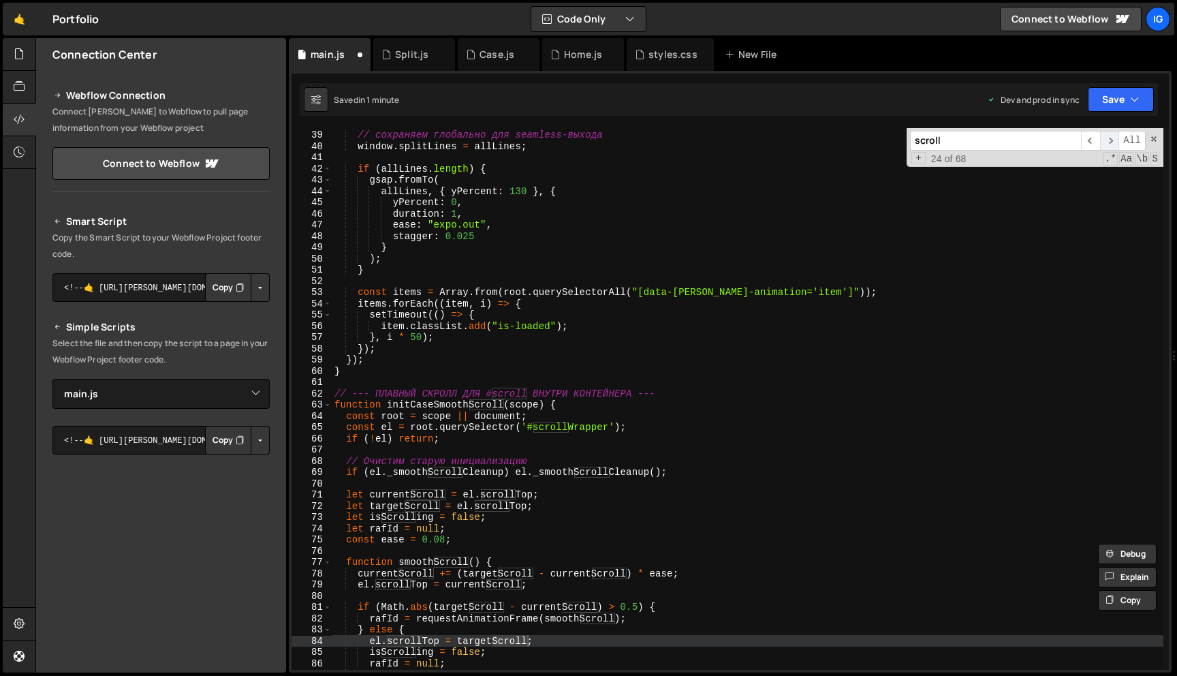
click at [1113, 140] on span "​" at bounding box center [1109, 141] width 19 height 20
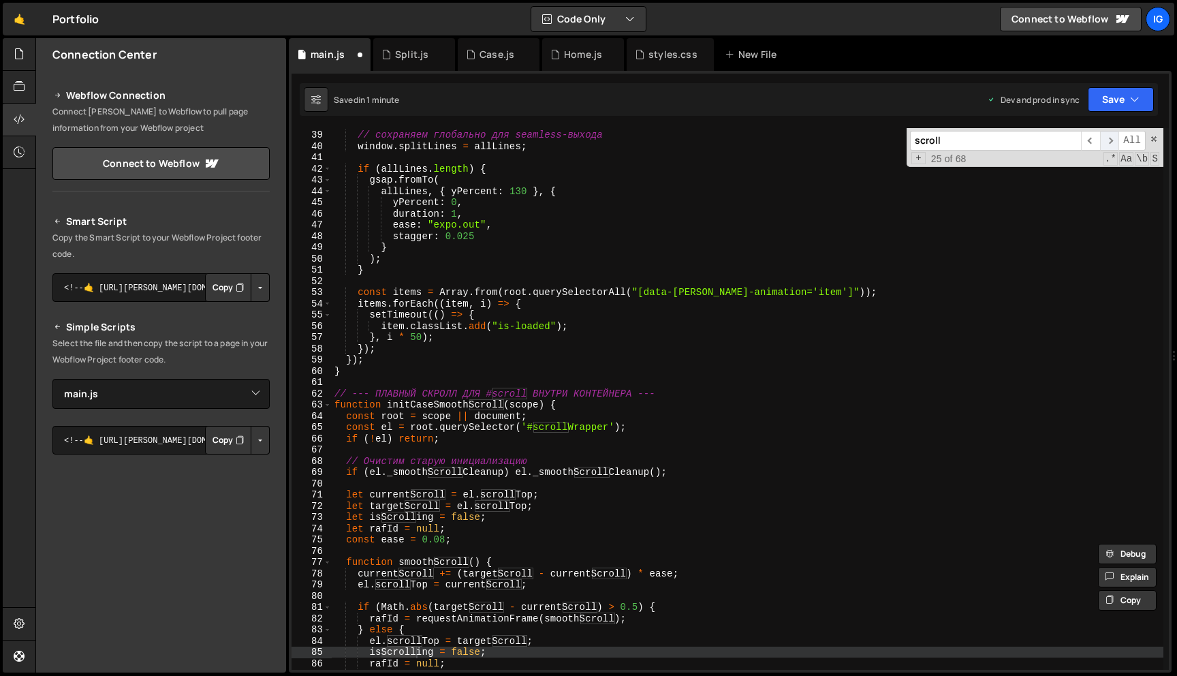
click at [1113, 140] on span "​" at bounding box center [1109, 141] width 19 height 20
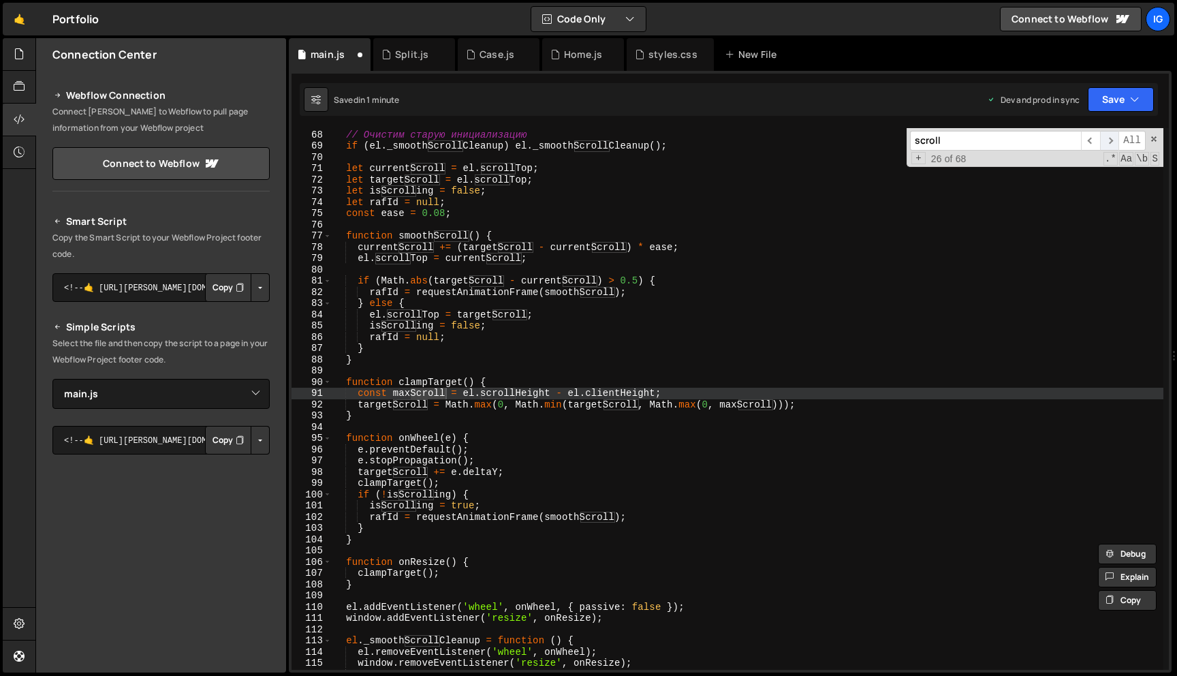
click at [1113, 140] on span "​" at bounding box center [1109, 141] width 19 height 20
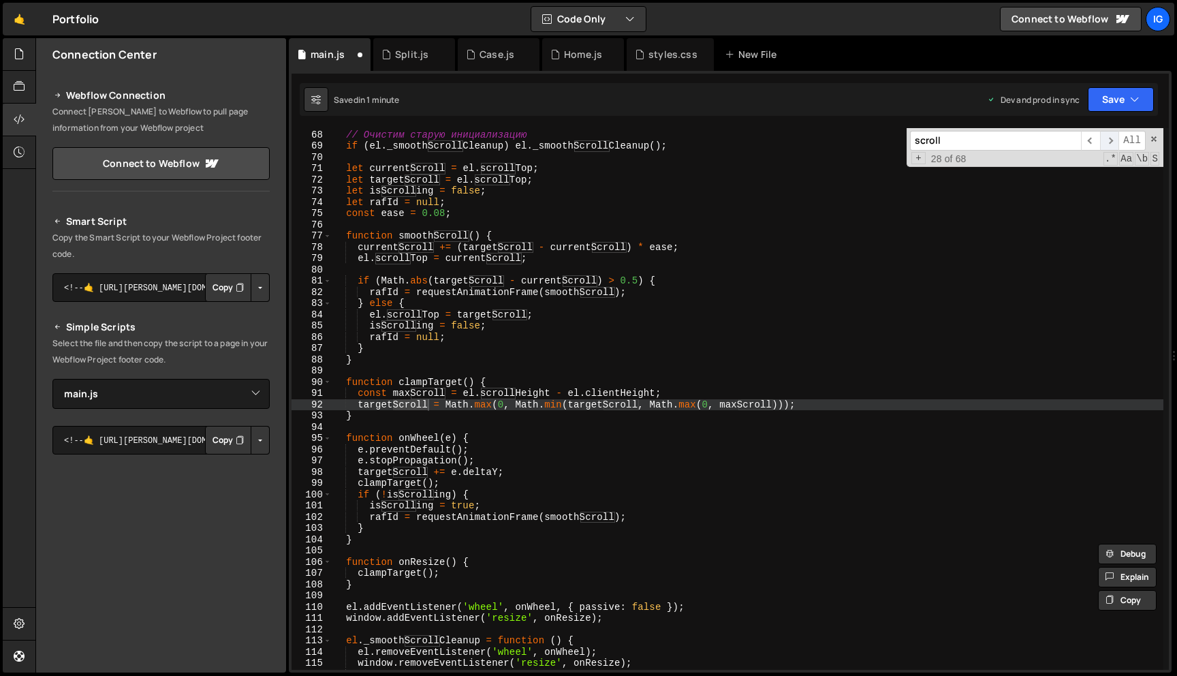
click at [1113, 140] on span "​" at bounding box center [1109, 141] width 19 height 20
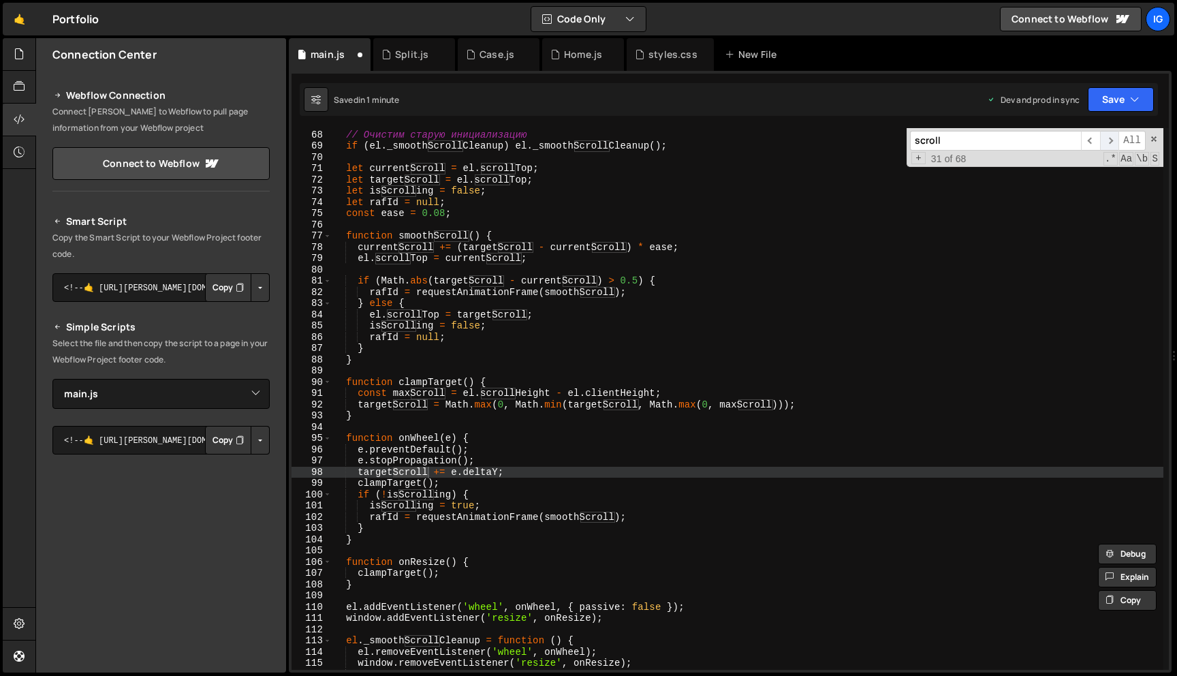
click at [1113, 140] on span "​" at bounding box center [1109, 141] width 19 height 20
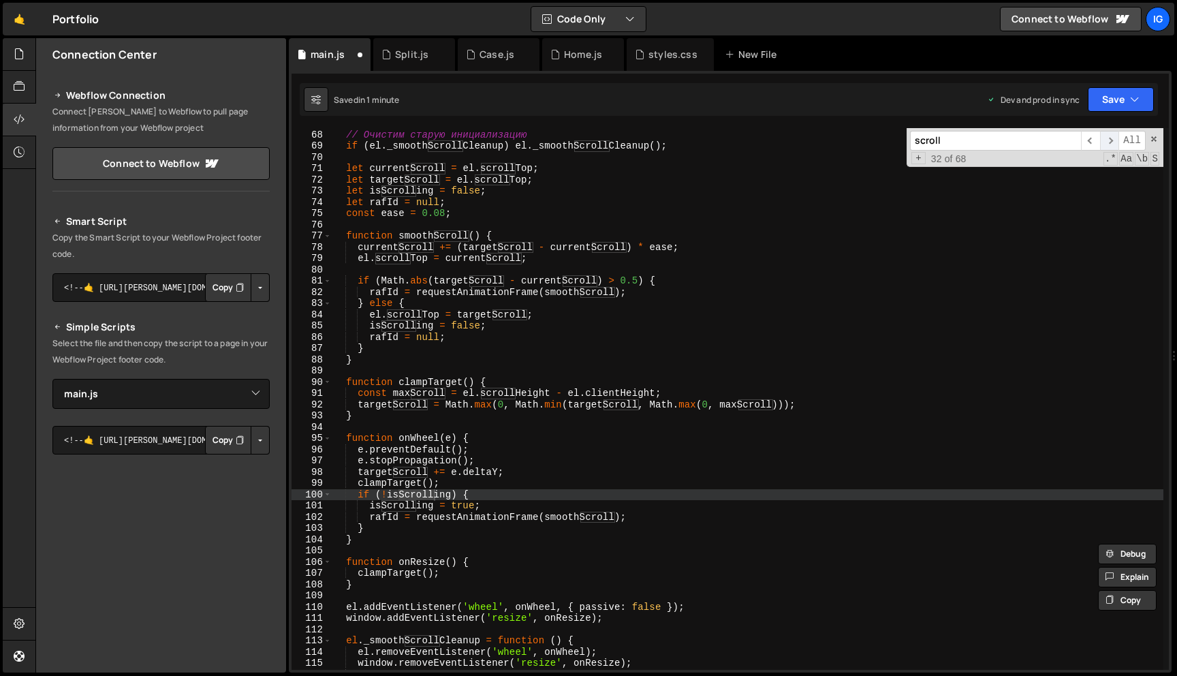
click at [1113, 140] on span "​" at bounding box center [1109, 141] width 19 height 20
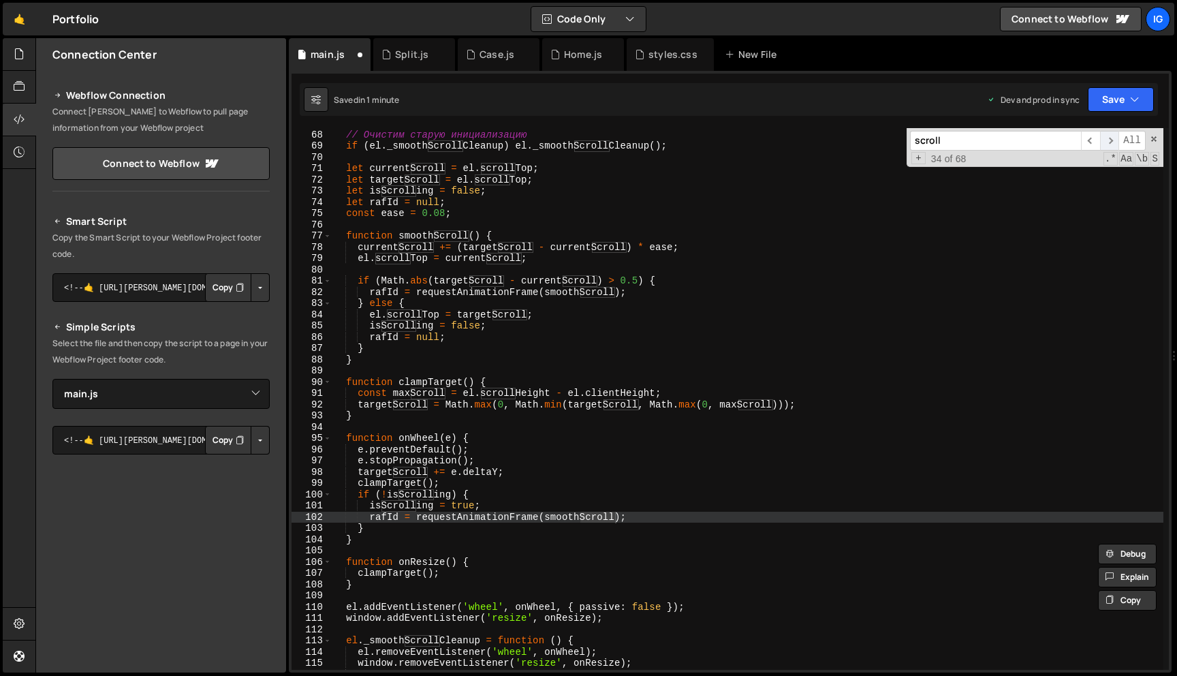
click at [1113, 140] on span "​" at bounding box center [1109, 141] width 19 height 20
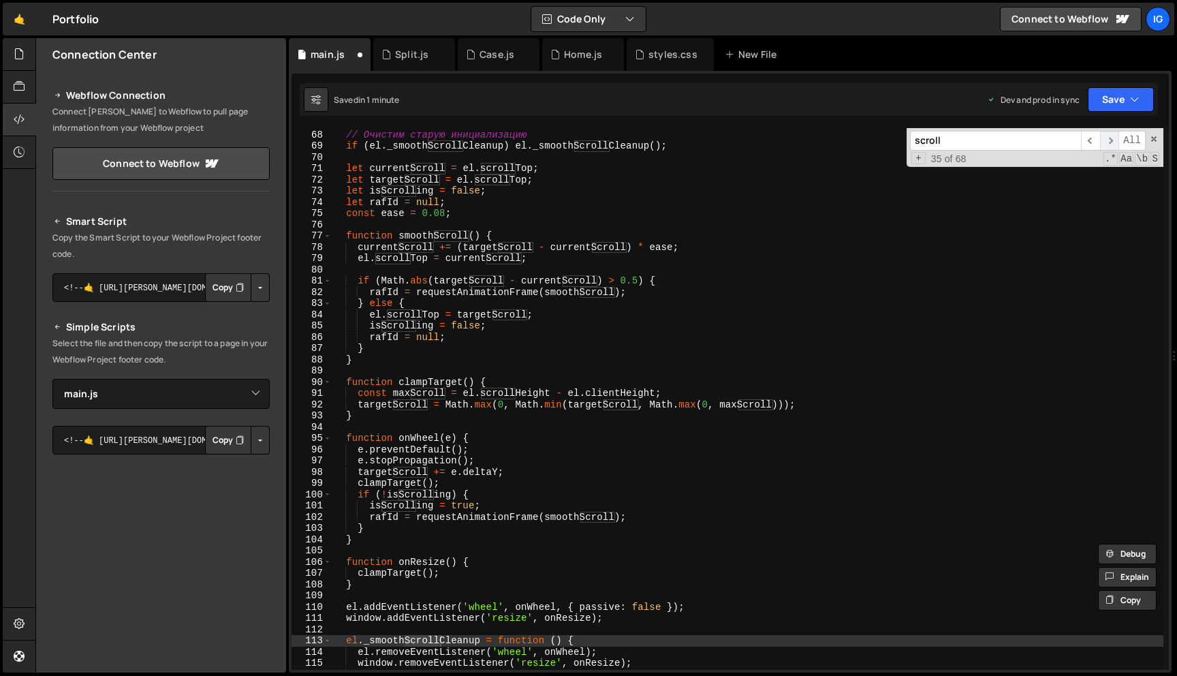
click at [1113, 140] on span "​" at bounding box center [1109, 141] width 19 height 20
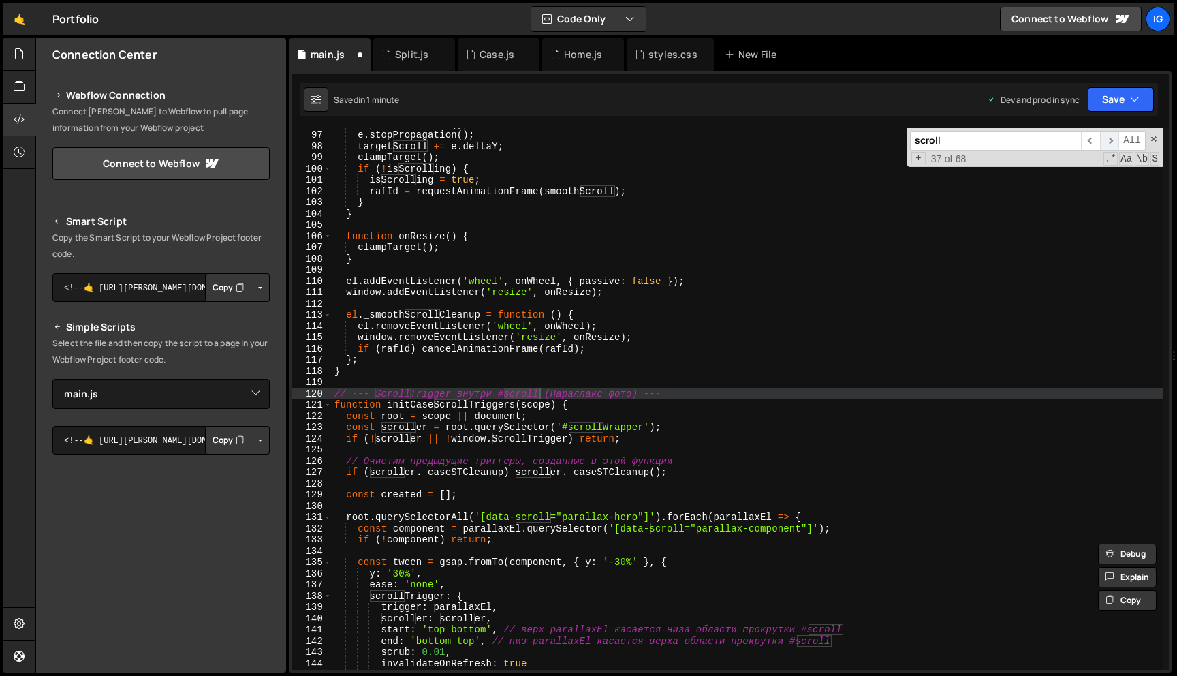
click at [1113, 140] on span "​" at bounding box center [1109, 141] width 19 height 20
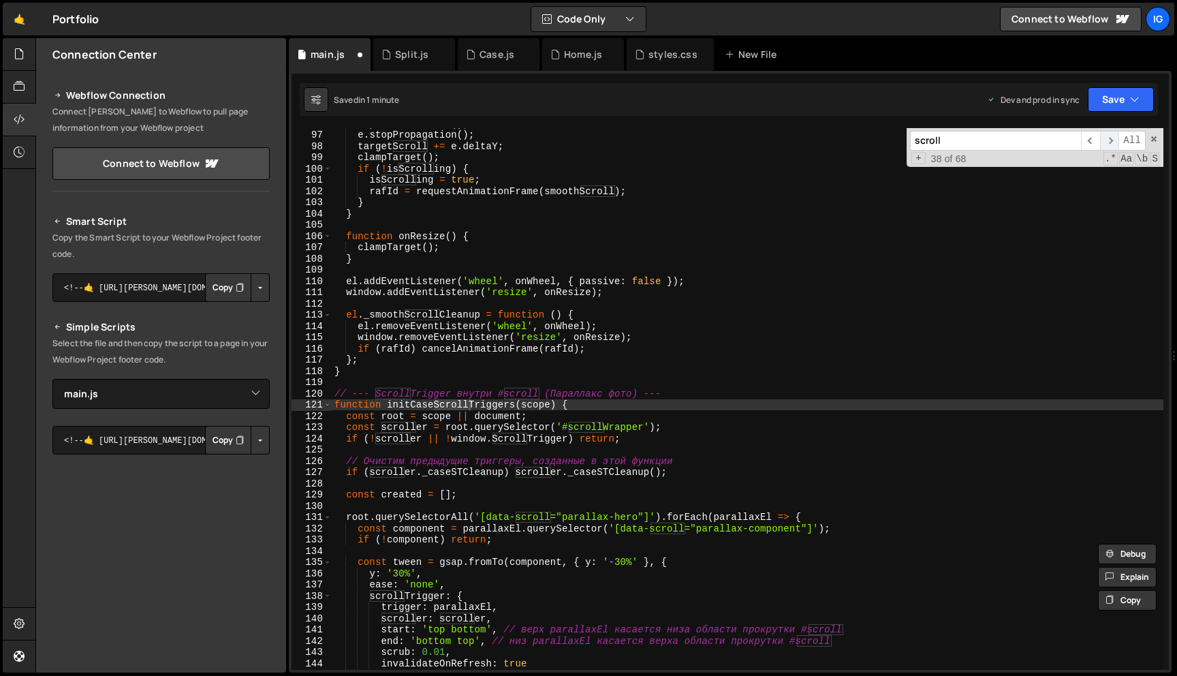
click at [1113, 140] on span "​" at bounding box center [1109, 141] width 19 height 20
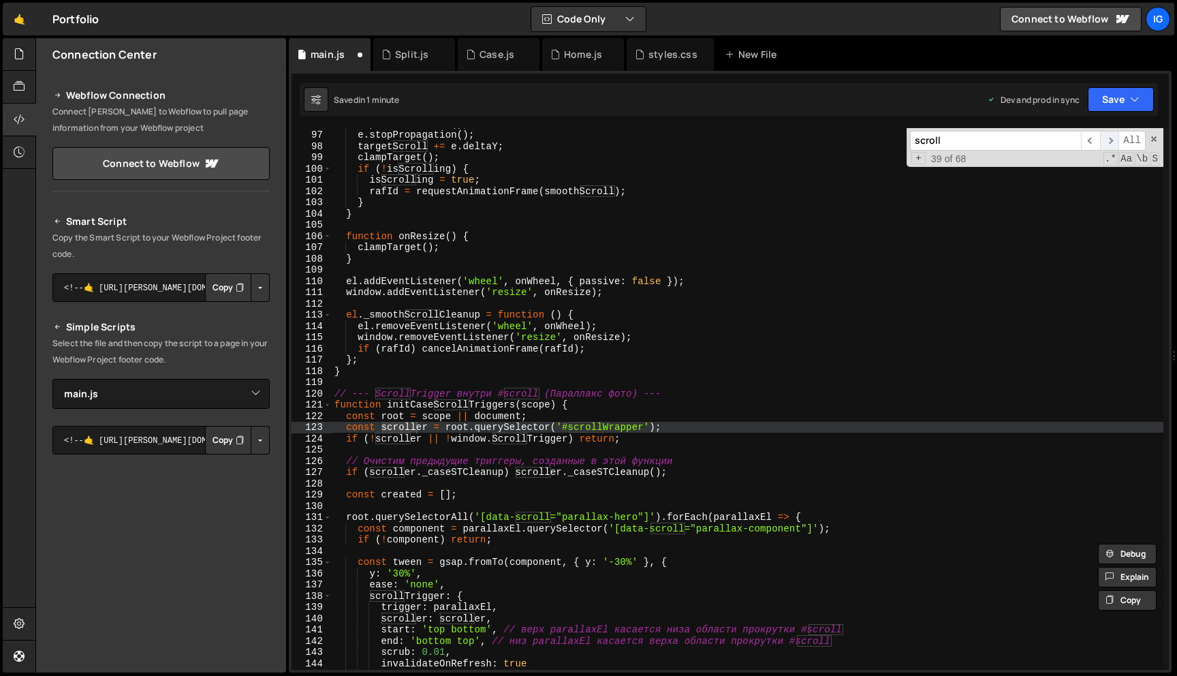
click at [1113, 140] on span "​" at bounding box center [1109, 141] width 19 height 20
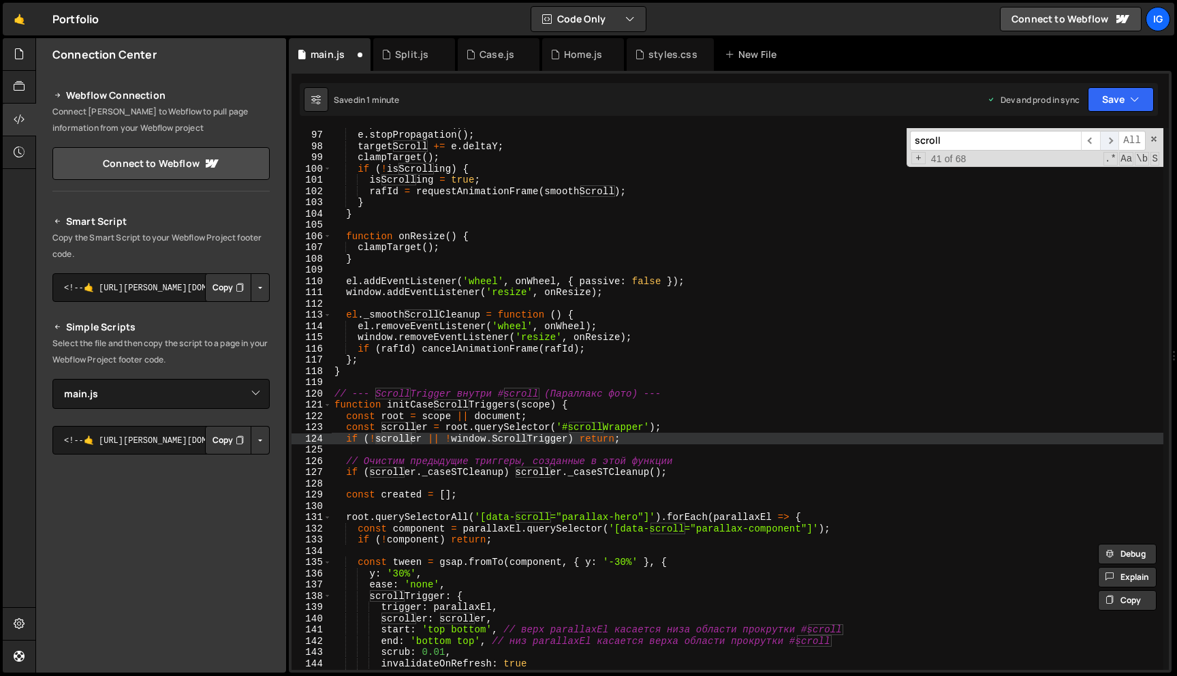
click at [1113, 140] on span "​" at bounding box center [1109, 141] width 19 height 20
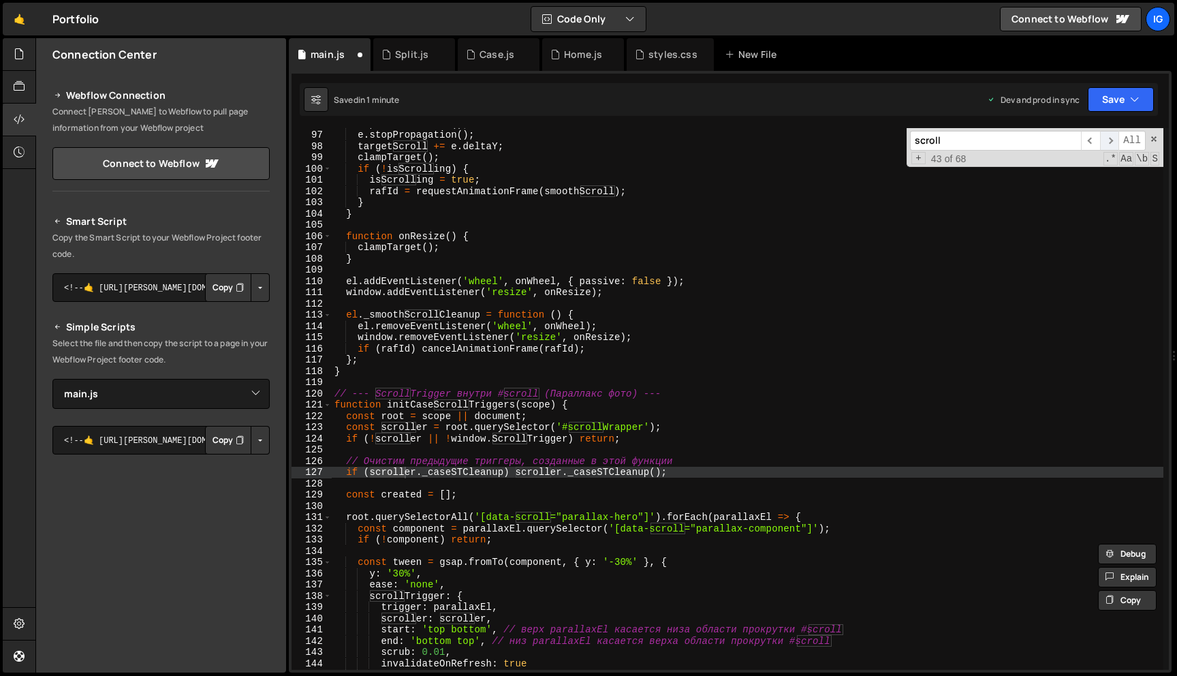
click at [1113, 140] on span "​" at bounding box center [1109, 141] width 19 height 20
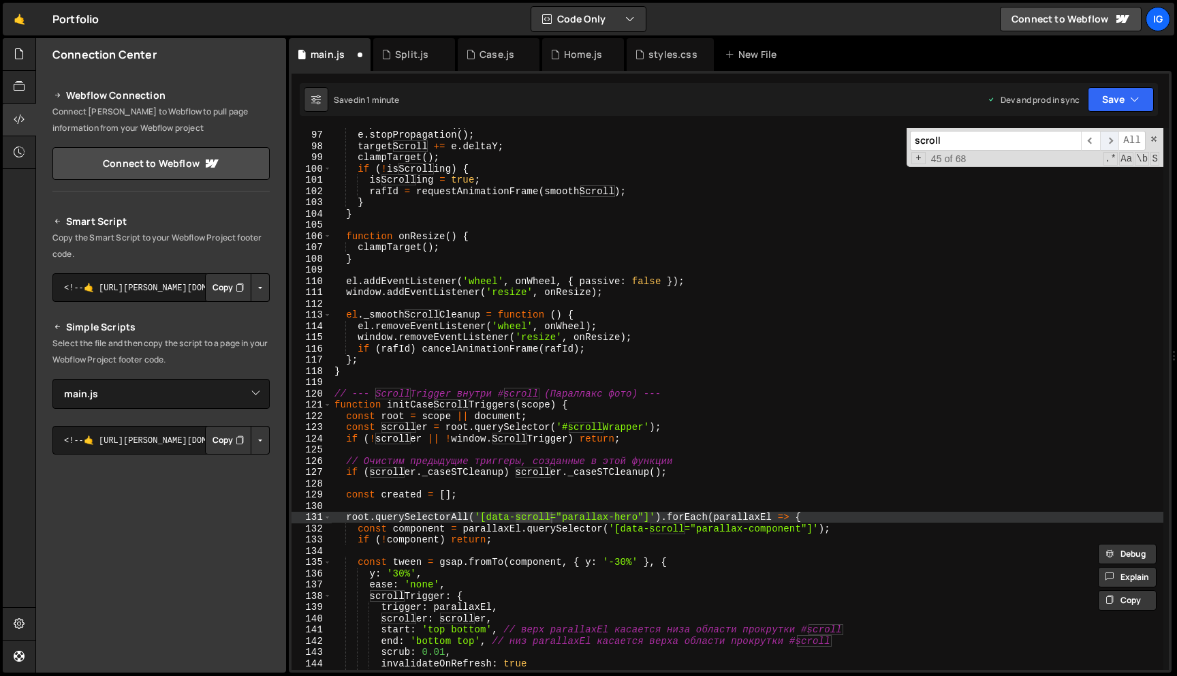
click at [1113, 140] on span "​" at bounding box center [1109, 141] width 19 height 20
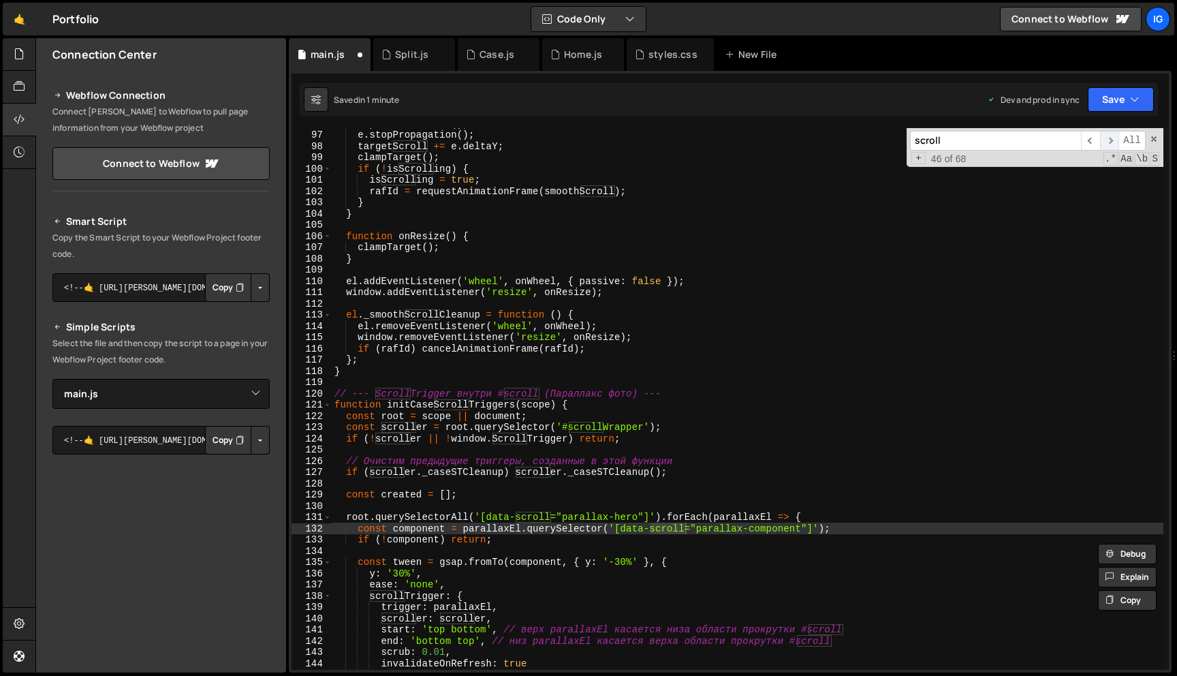
click at [1113, 140] on span "​" at bounding box center [1109, 141] width 19 height 20
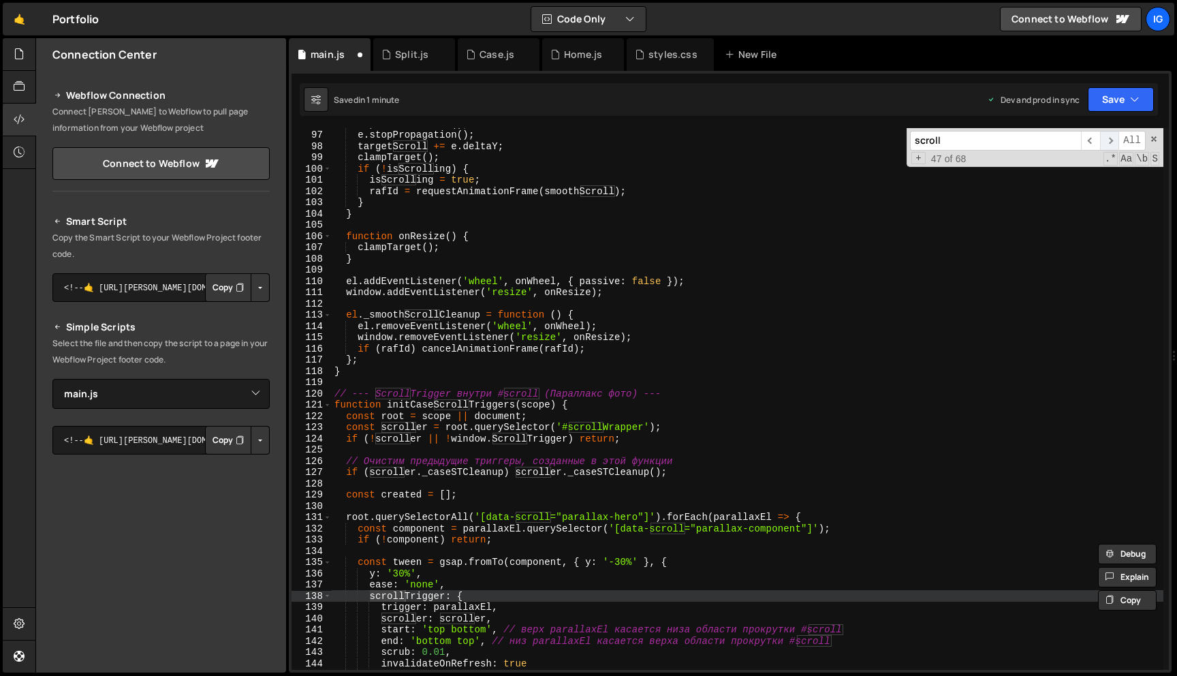
click at [1113, 140] on span "​" at bounding box center [1109, 141] width 19 height 20
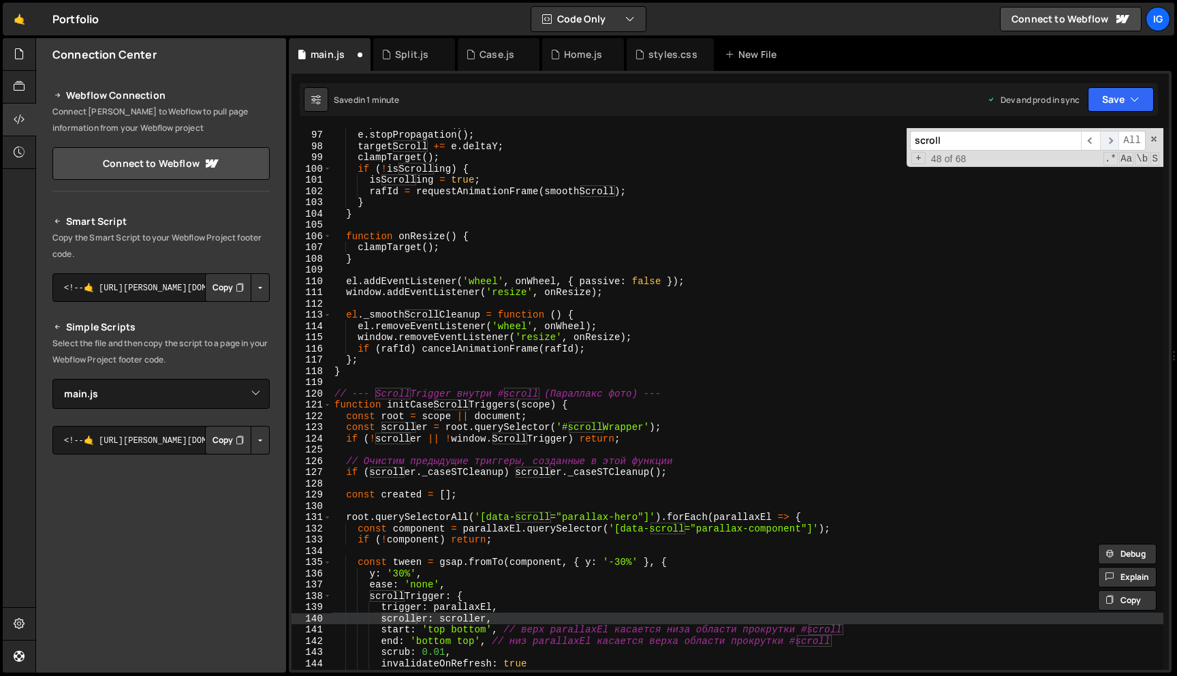
click at [1113, 140] on span "​" at bounding box center [1109, 141] width 19 height 20
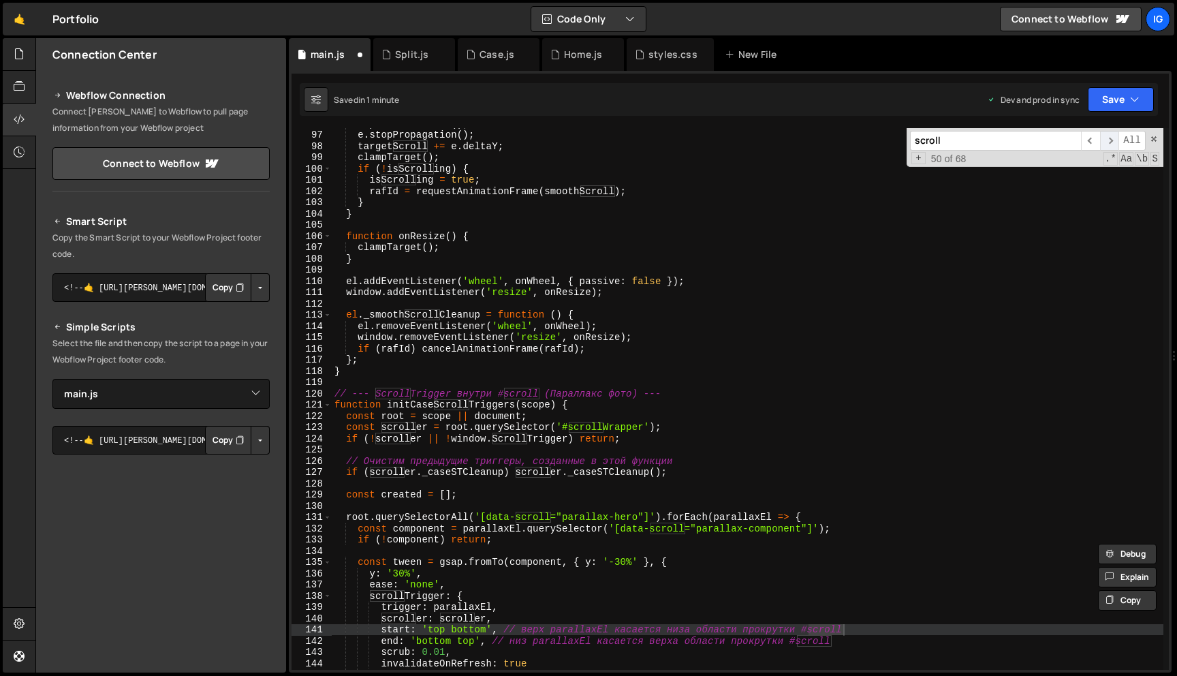
click at [1113, 140] on span "​" at bounding box center [1109, 141] width 19 height 20
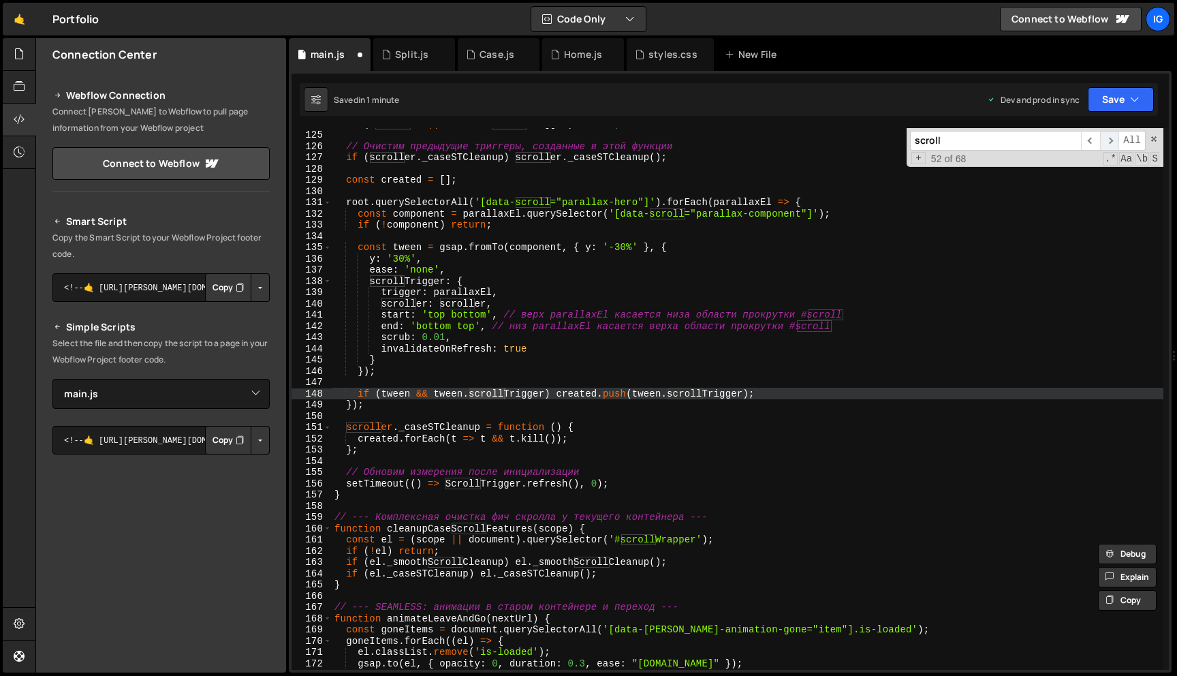
scroll to position [1392, 0]
click at [1113, 140] on span "​" at bounding box center [1109, 141] width 19 height 20
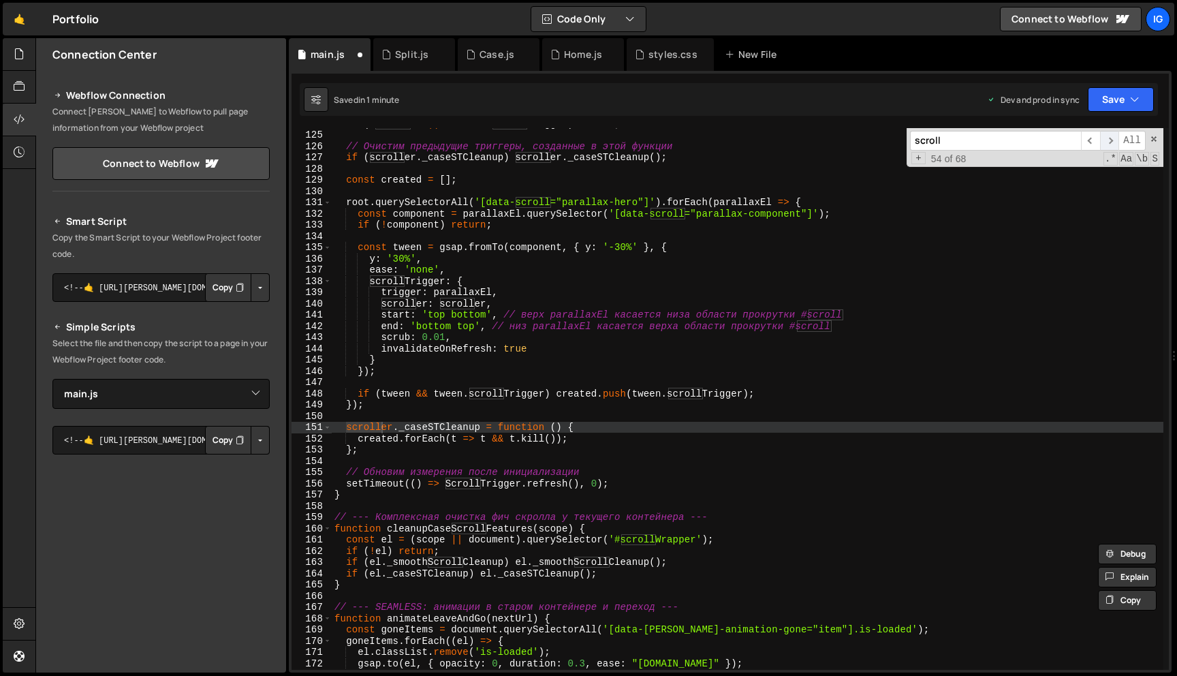
click at [1113, 140] on span "​" at bounding box center [1109, 141] width 19 height 20
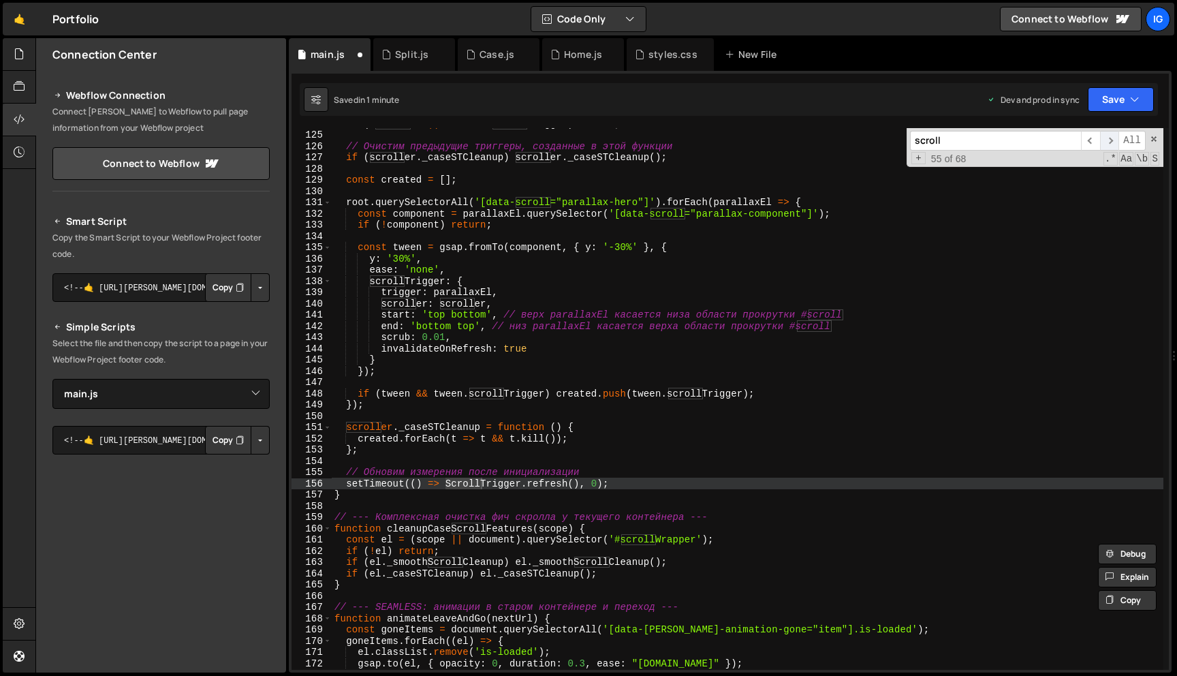
click at [1113, 140] on span "​" at bounding box center [1109, 141] width 19 height 20
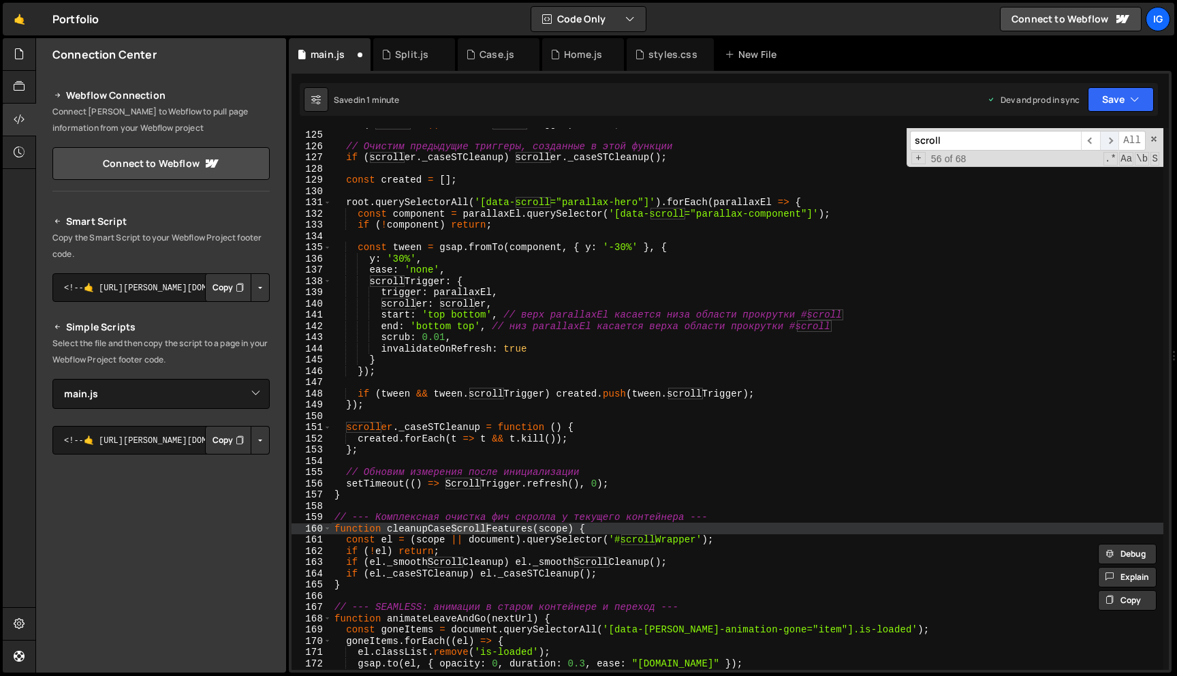
click at [1113, 140] on span "​" at bounding box center [1109, 141] width 19 height 20
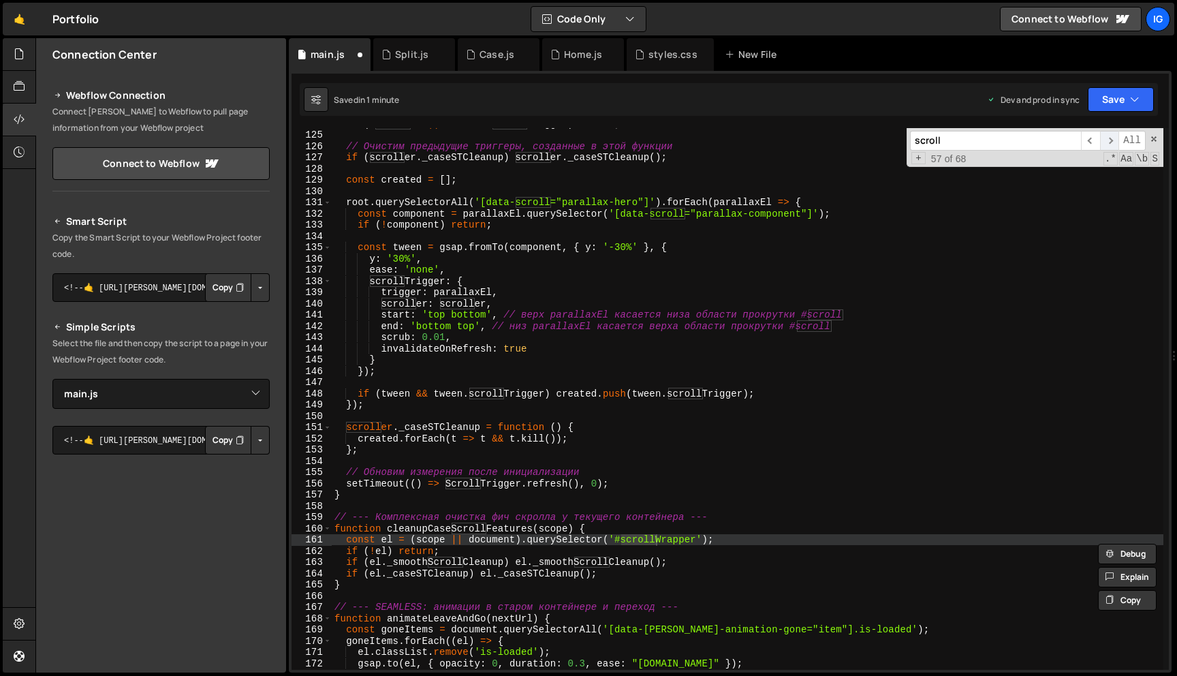
click at [1113, 140] on span "​" at bounding box center [1109, 141] width 19 height 20
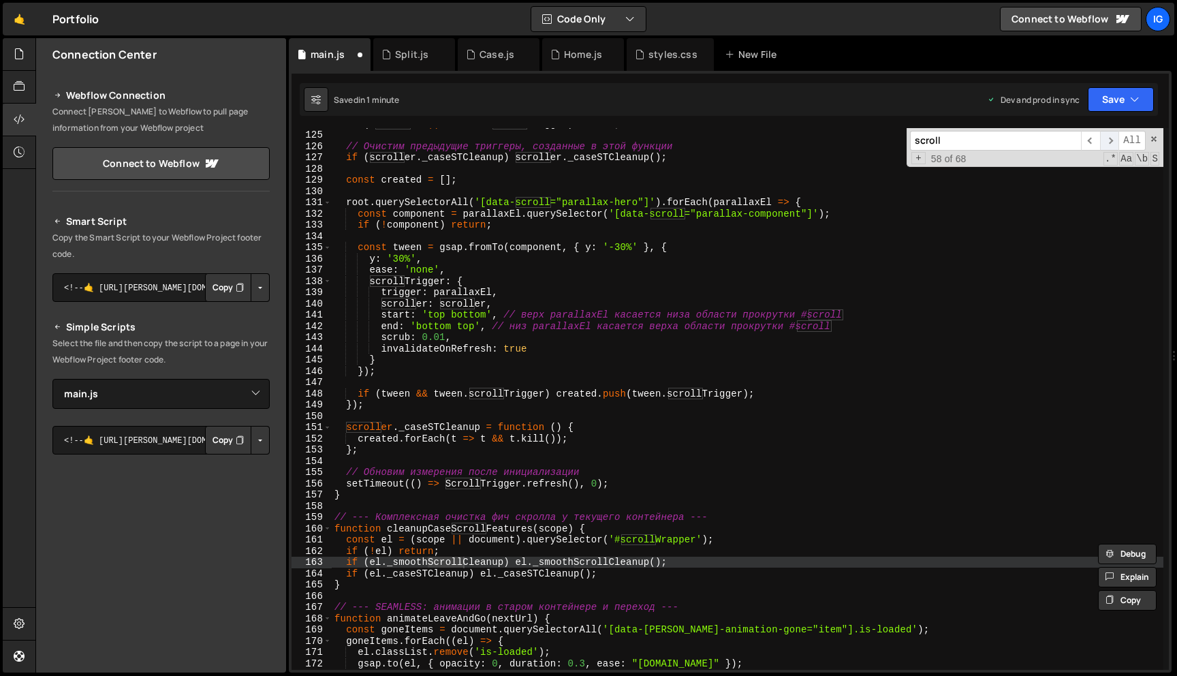
click at [1113, 140] on span "​" at bounding box center [1109, 141] width 19 height 20
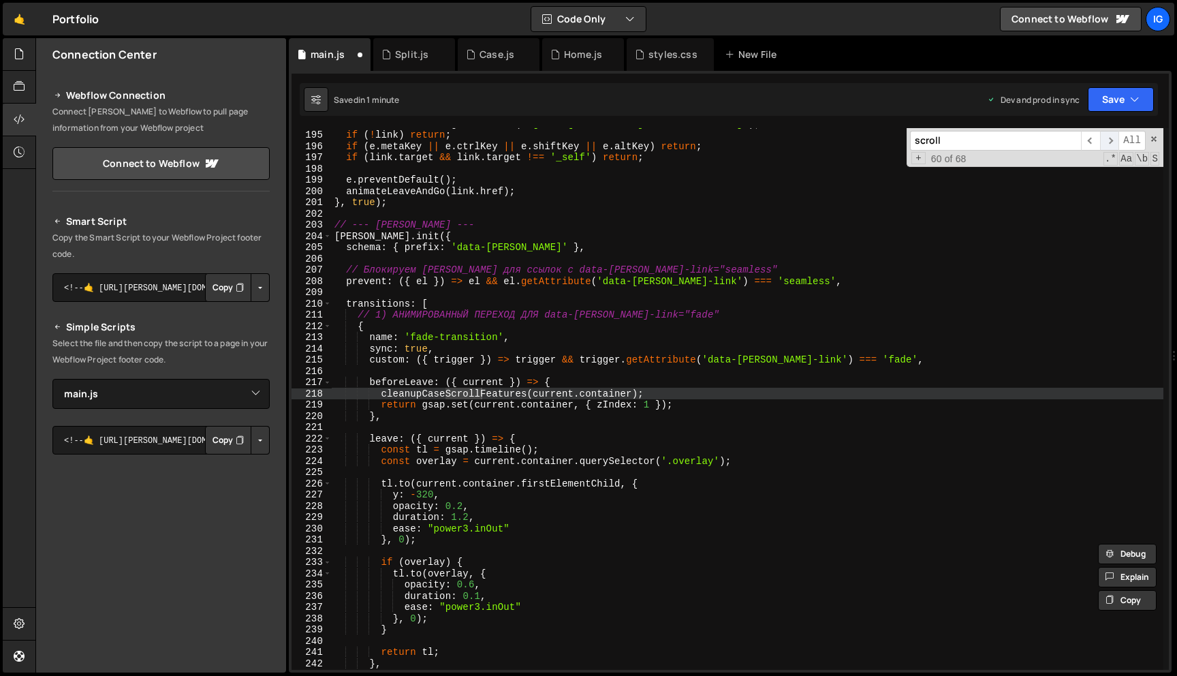
click at [1113, 140] on span "​" at bounding box center [1109, 141] width 19 height 20
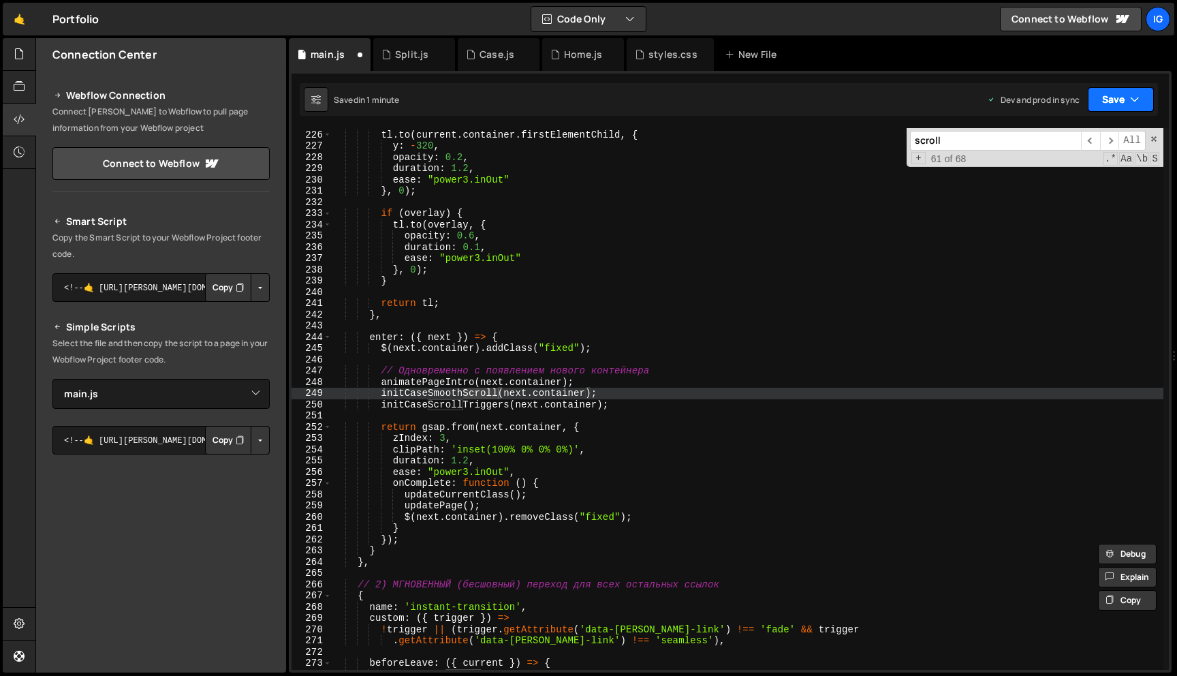
click at [1112, 111] on button "Save" at bounding box center [1121, 99] width 66 height 25
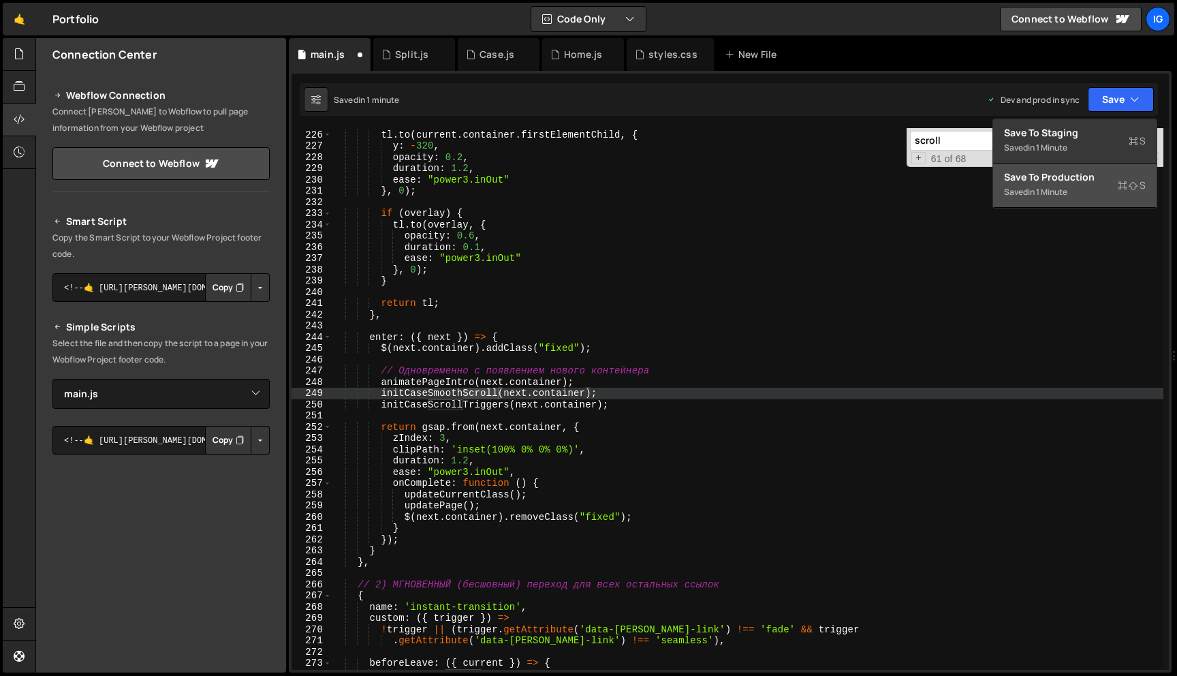
click at [1088, 180] on div "Save to Production S" at bounding box center [1075, 177] width 142 height 14
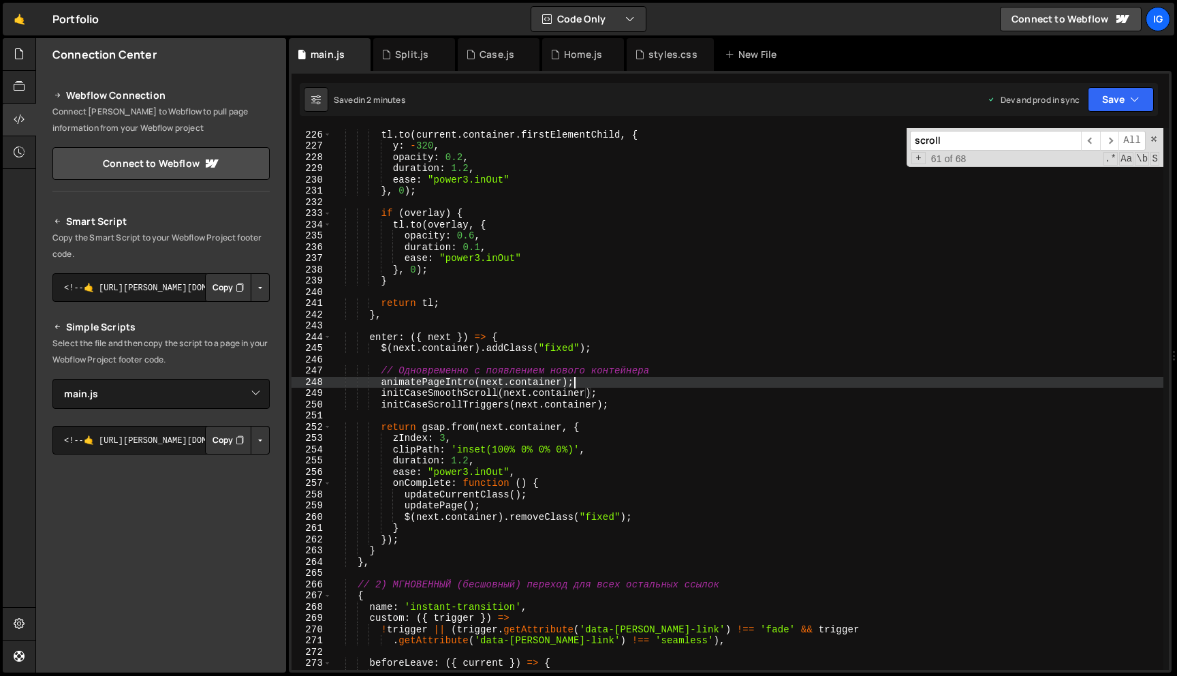
click at [592, 386] on div "tl . to ( current . container . firstElementChild , { y : - 320 , opacity : 0.2…" at bounding box center [748, 400] width 832 height 564
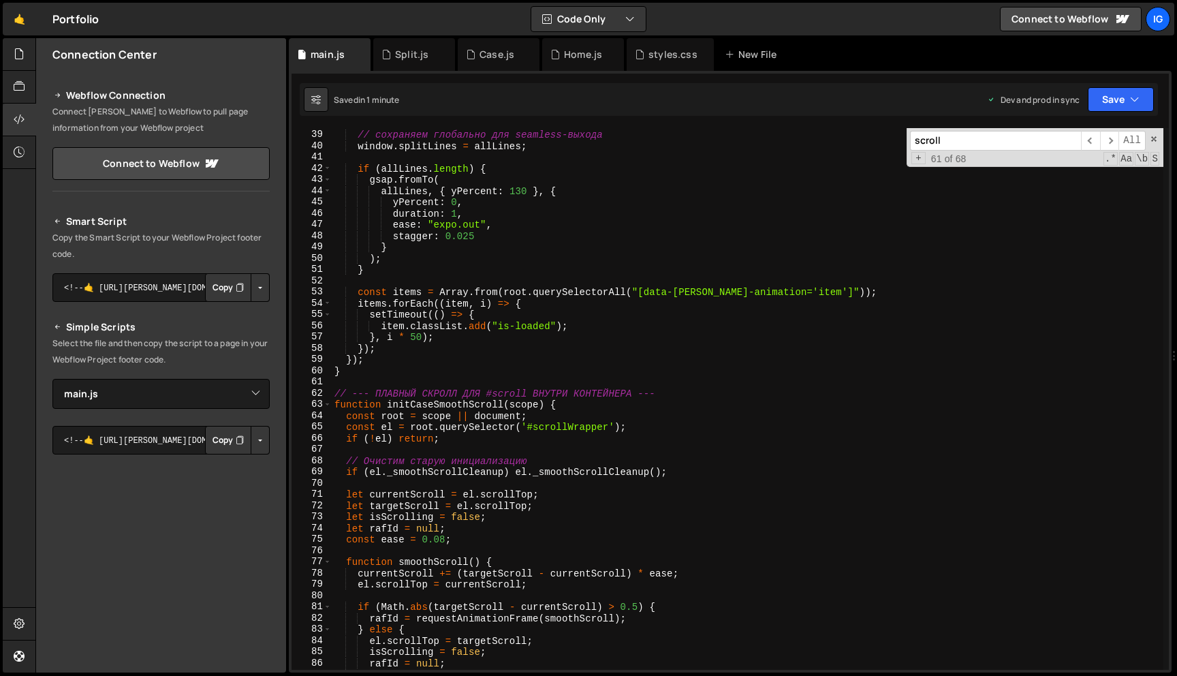
scroll to position [426, 0]
click at [619, 307] on div "// сохраняем глобально для seamless-выхода window . splitLines = allLines ; if …" at bounding box center [748, 400] width 832 height 564
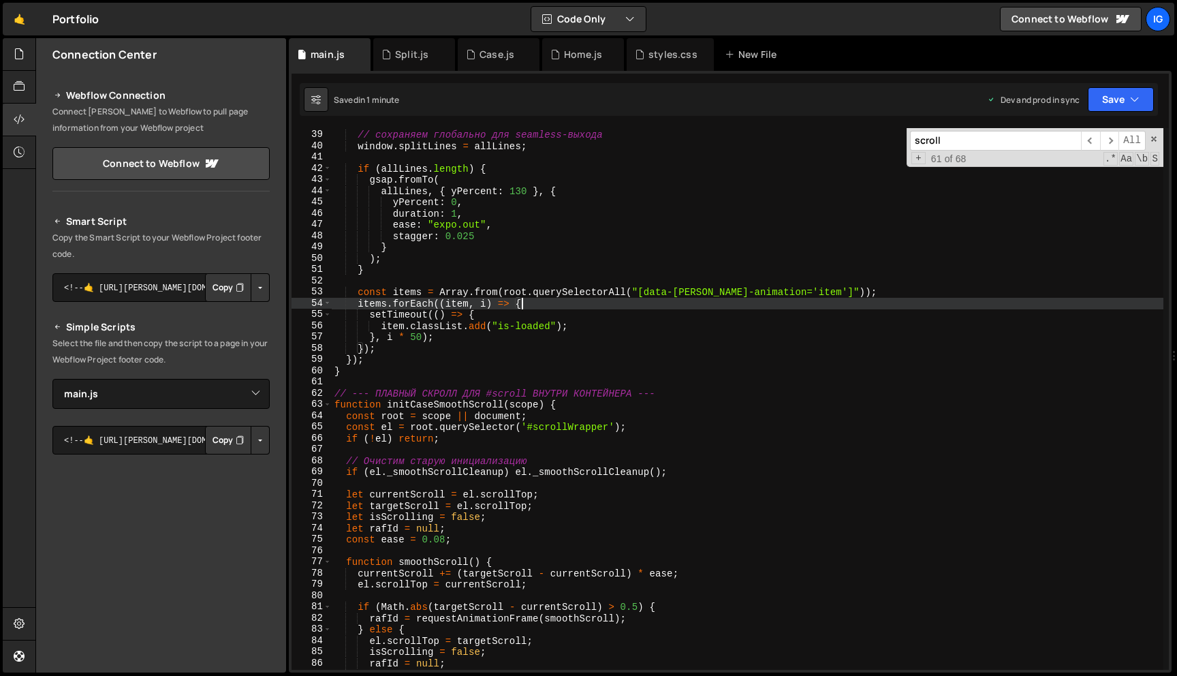
type textarea "});"
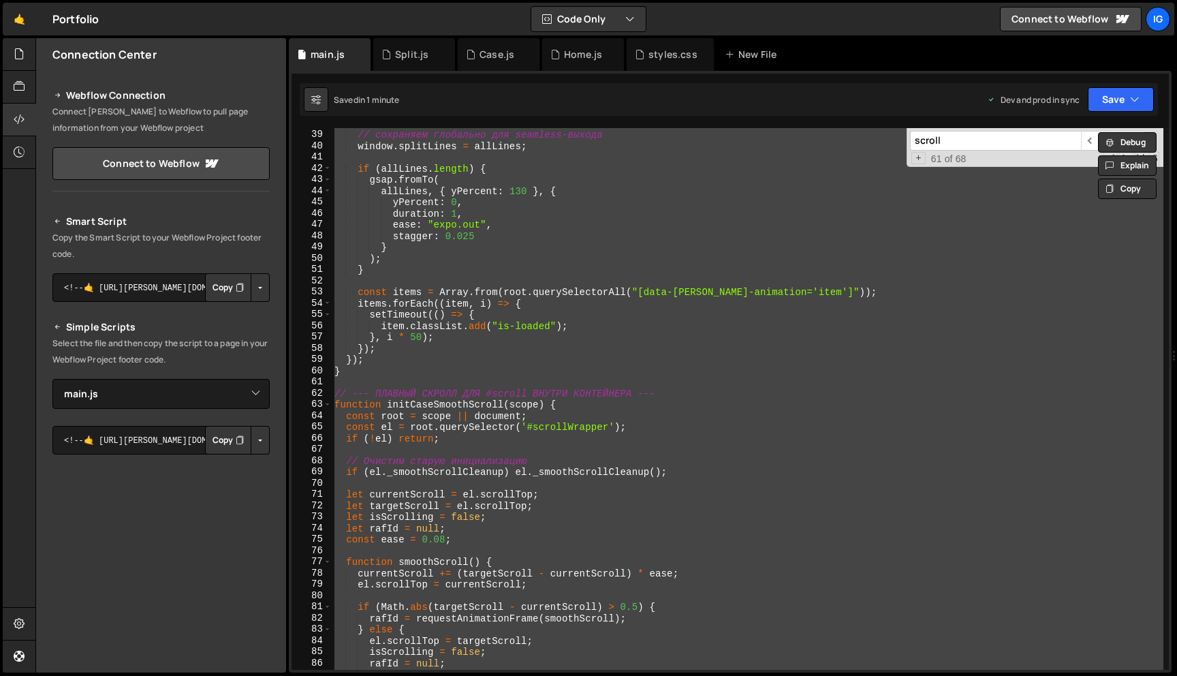
scroll to position [0, 0]
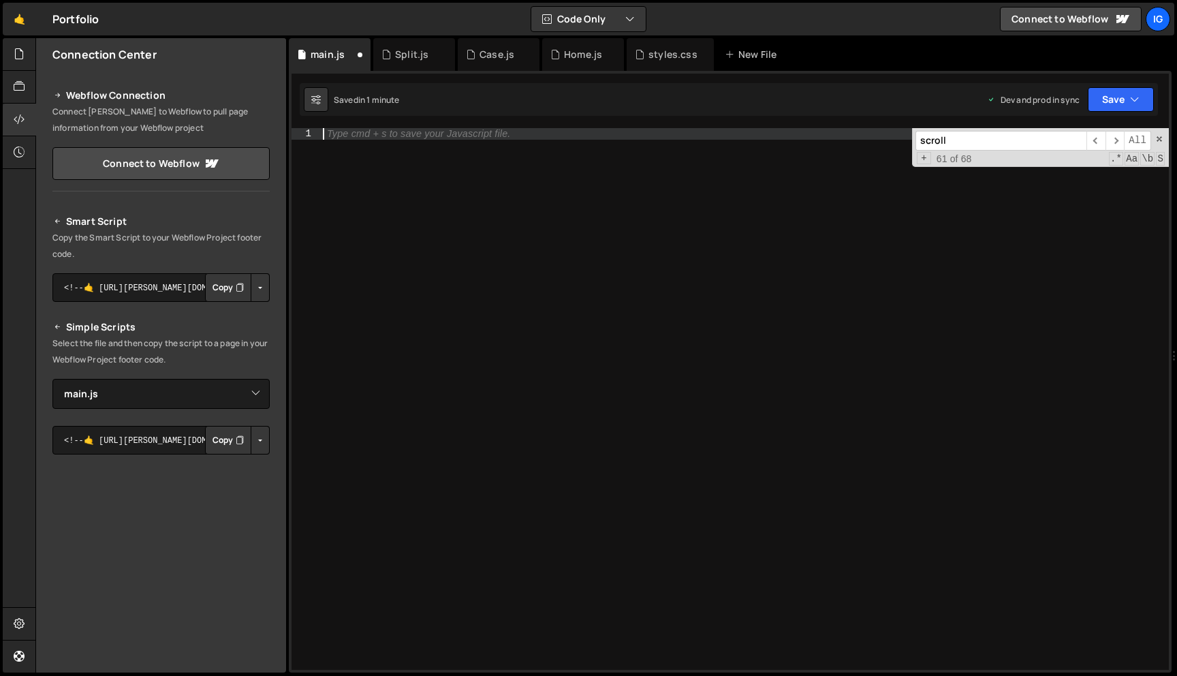
paste textarea "});"
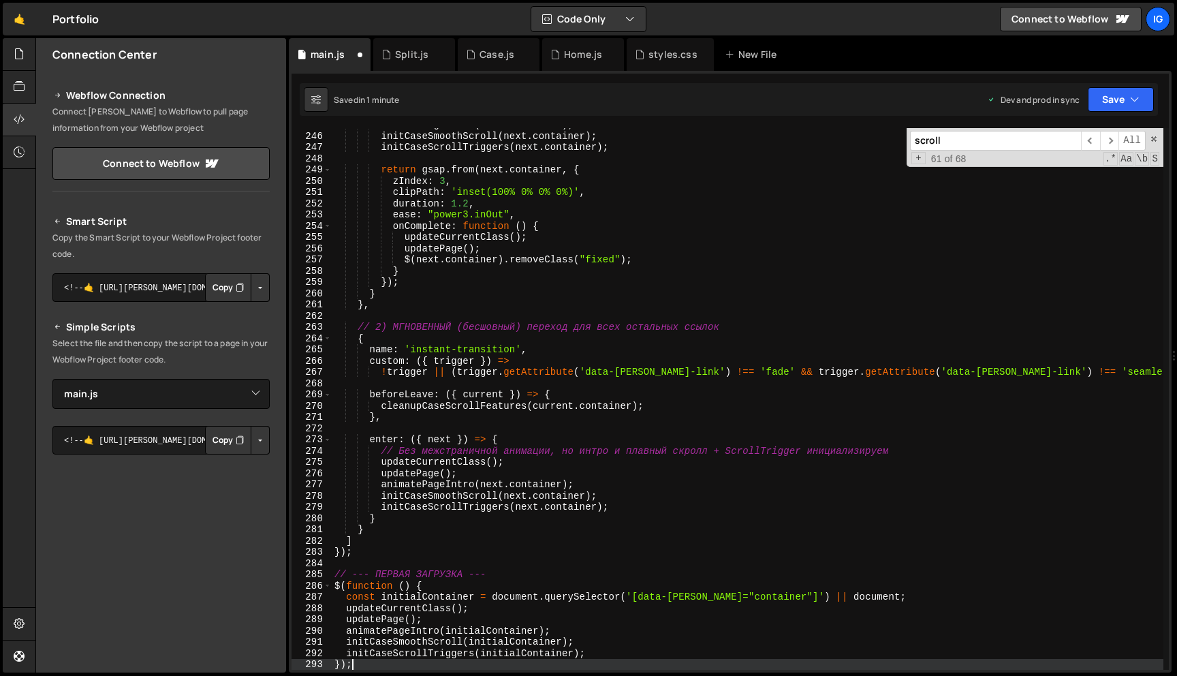
scroll to position [2751, 0]
click at [1153, 134] on span at bounding box center [1154, 139] width 10 height 10
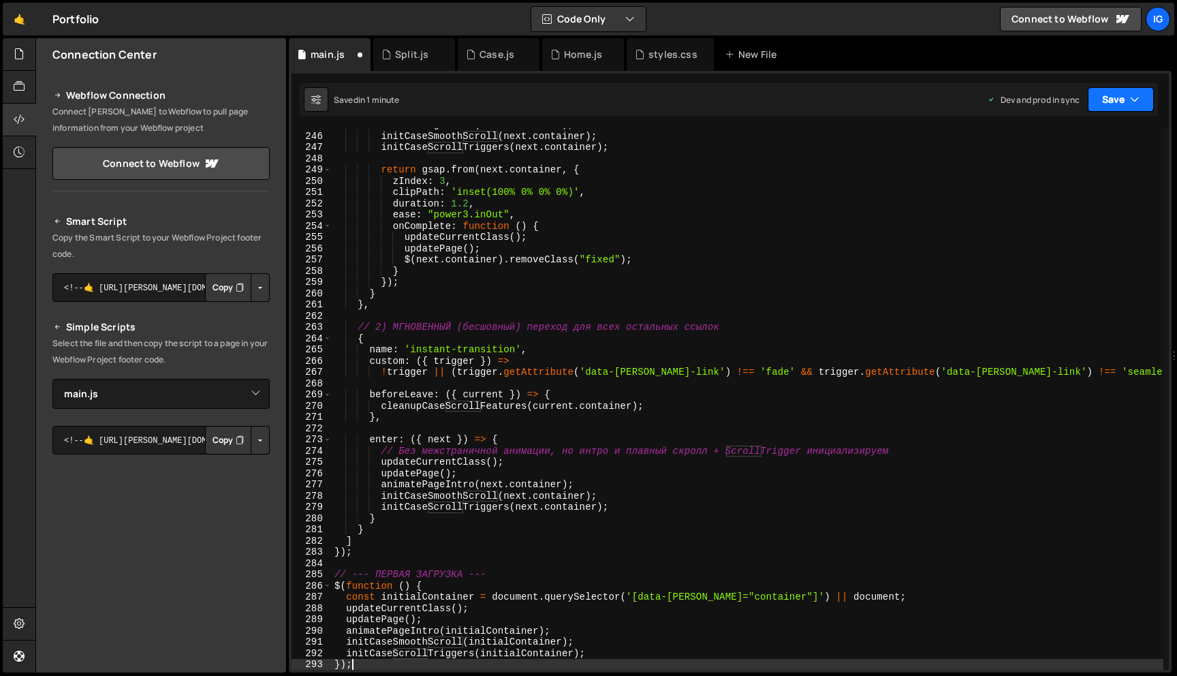
click at [1097, 97] on button "Save" at bounding box center [1121, 99] width 66 height 25
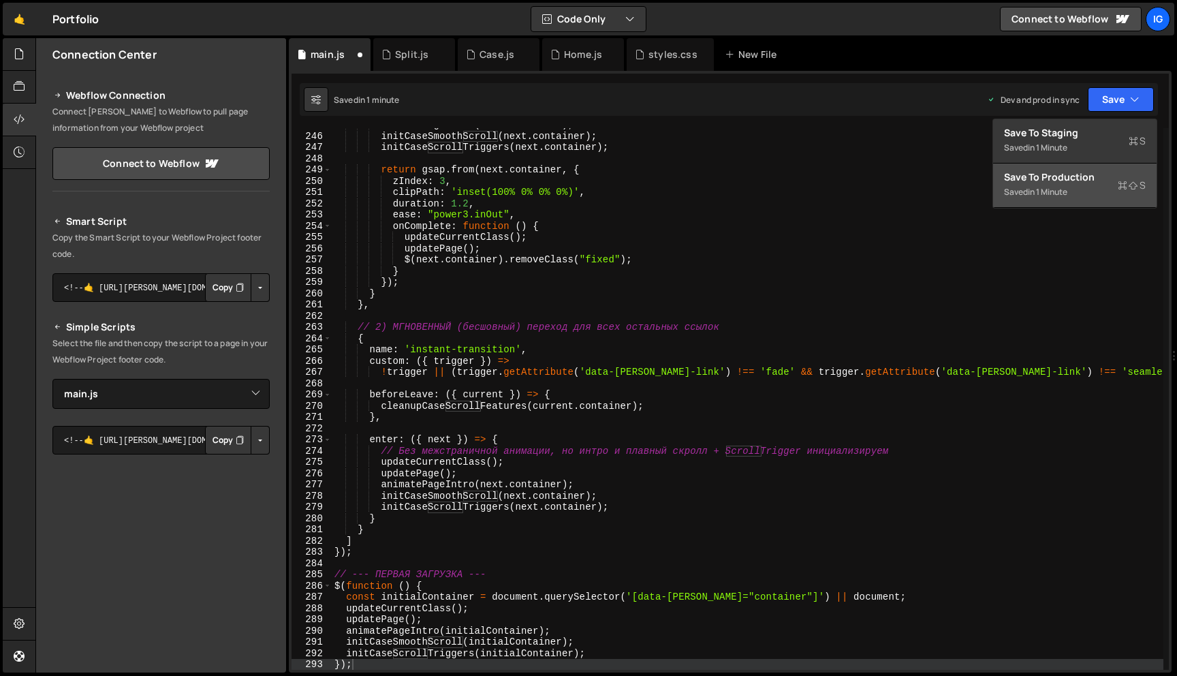
click at [1084, 178] on div "Save to Production S" at bounding box center [1075, 177] width 142 height 14
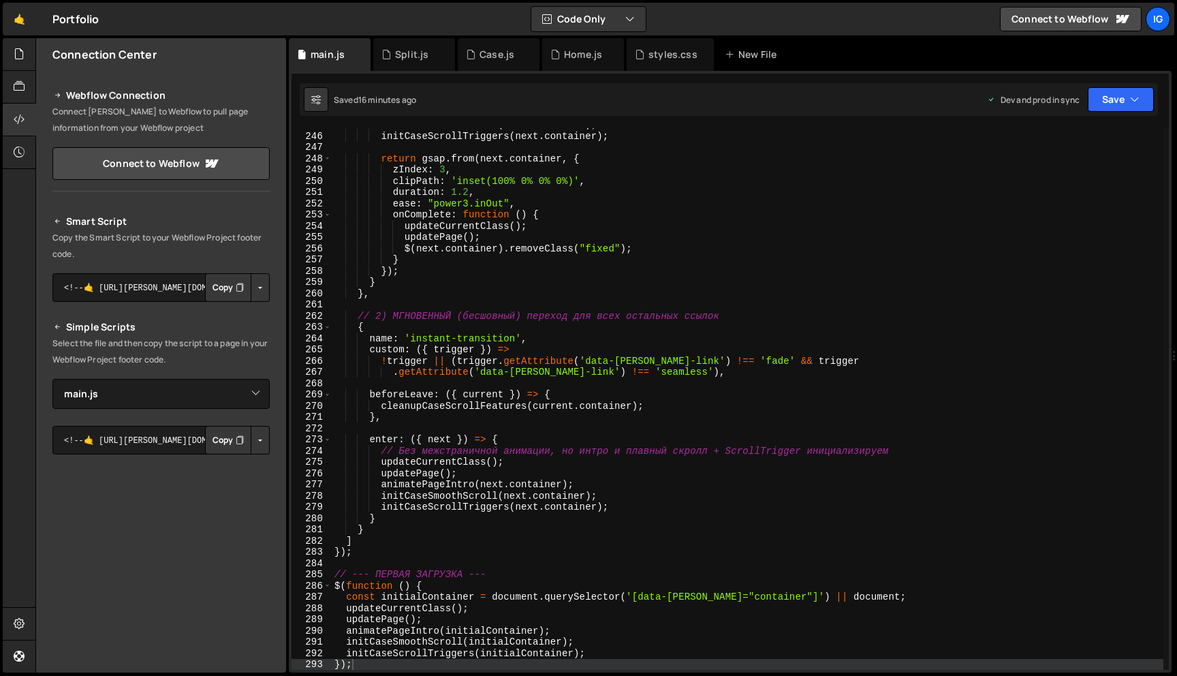
click at [676, 198] on div "initCaseSmoothScroll ( next . container ) ; initCaseScrollTriggers ( next . con…" at bounding box center [748, 401] width 832 height 564
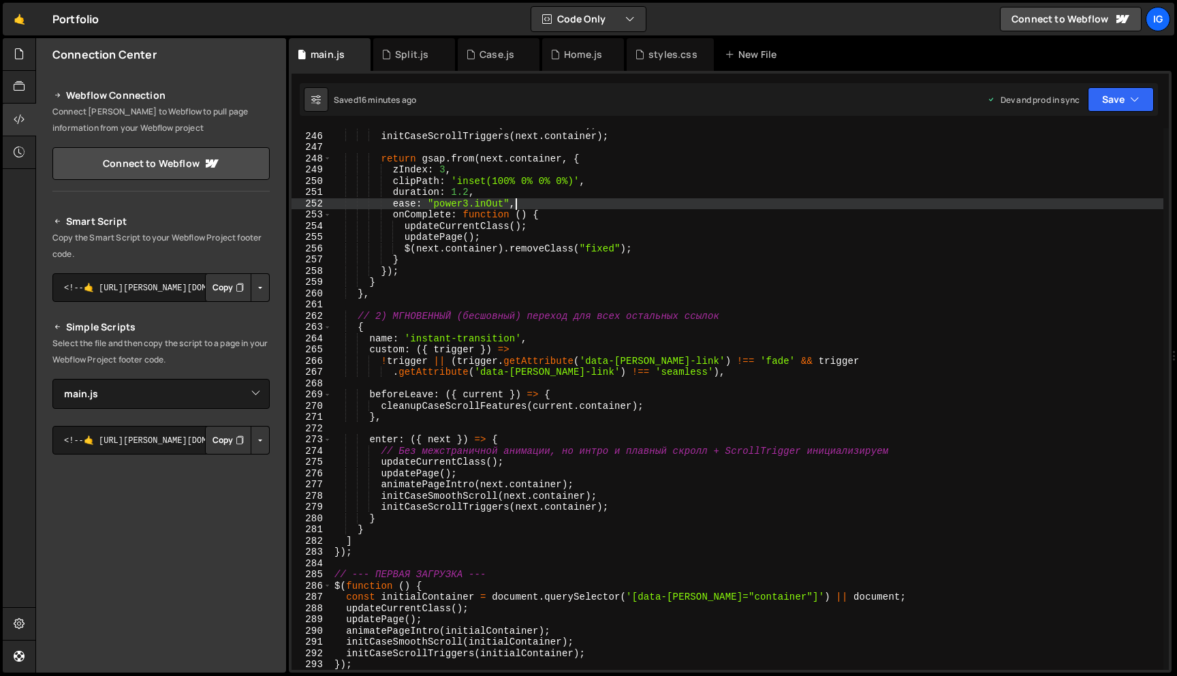
type textarea "});"
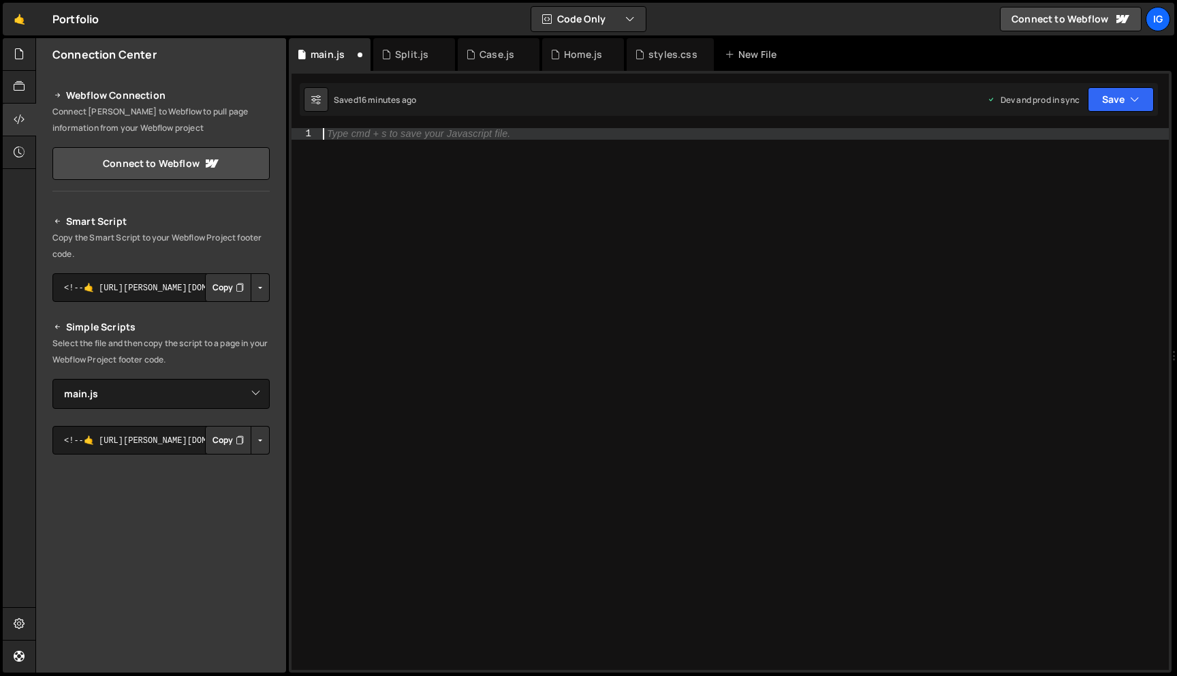
paste textarea "});"
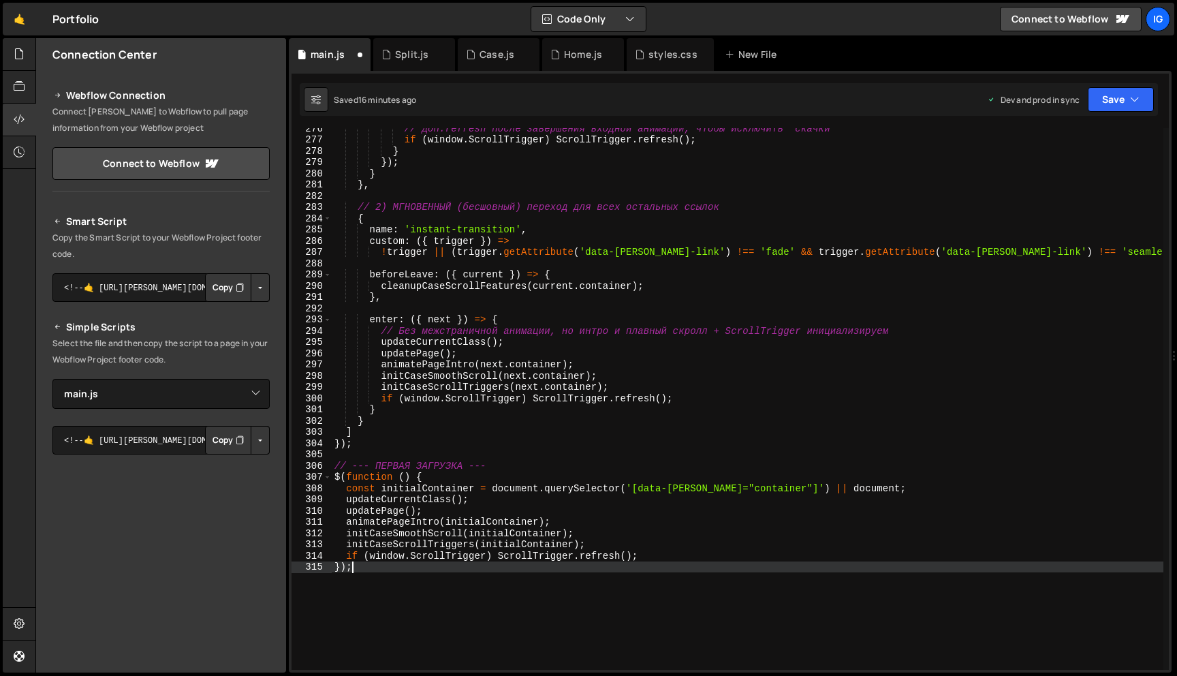
scroll to position [3096, 0]
click at [1090, 98] on button "Save" at bounding box center [1121, 99] width 66 height 25
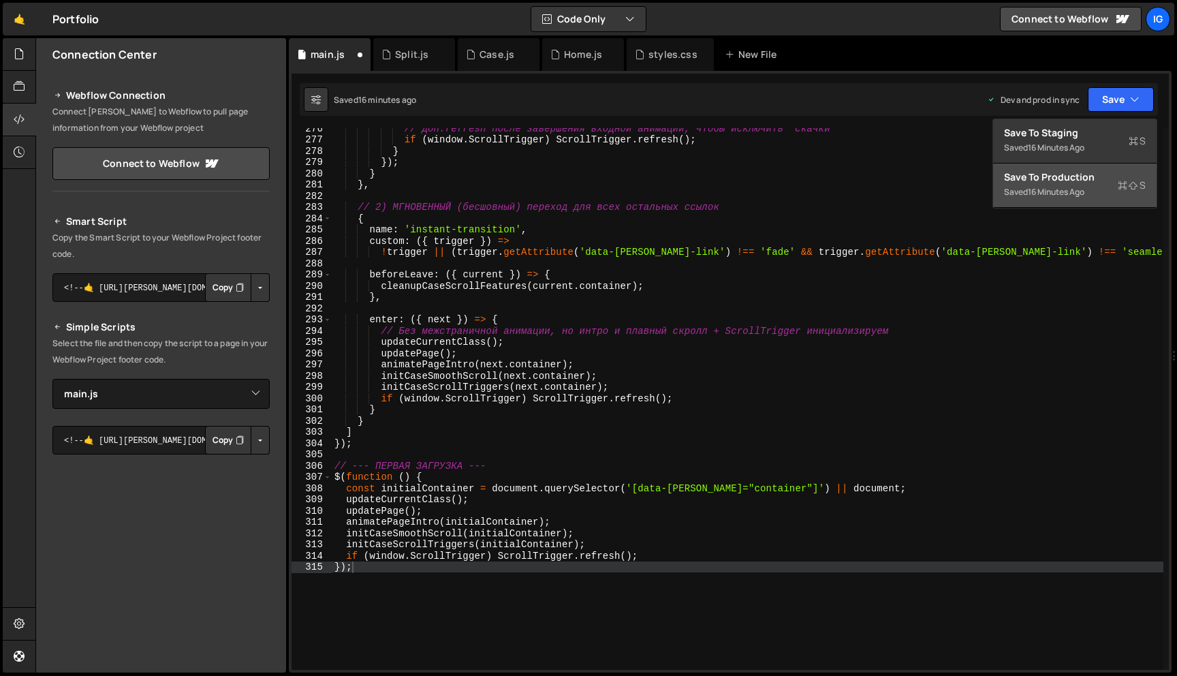
click at [1049, 193] on div "16 minutes ago" at bounding box center [1056, 192] width 57 height 12
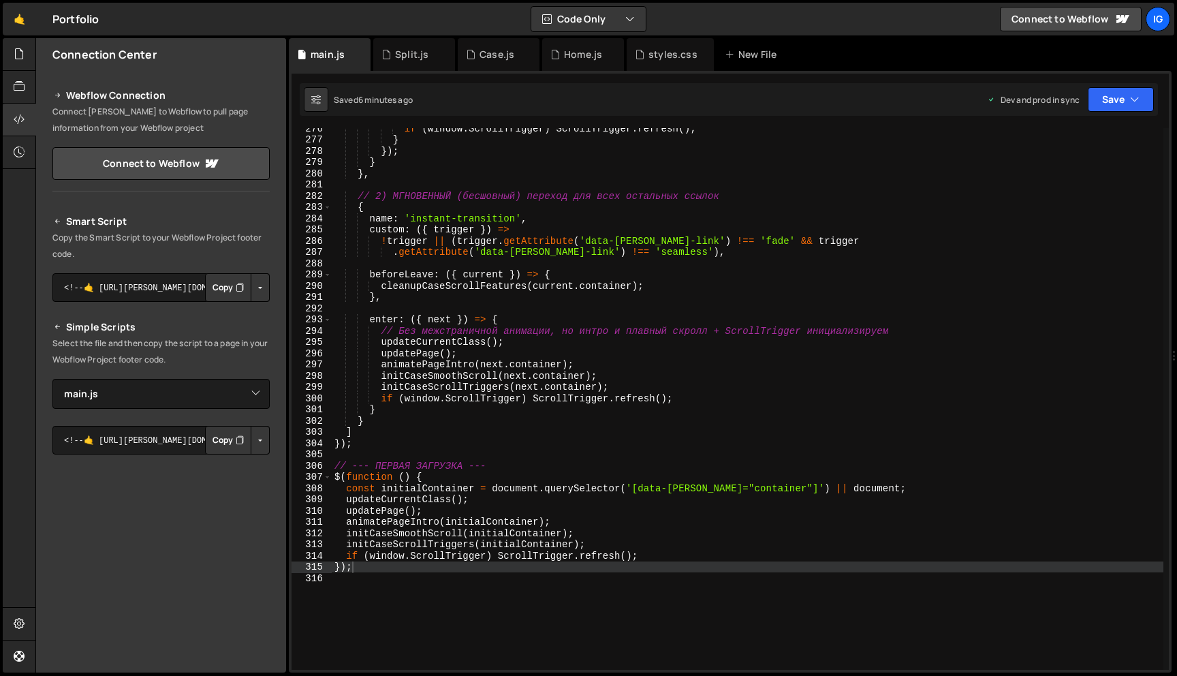
click at [622, 272] on div "if ( window . ScrollTrigger ) ScrollTrigger . refresh ( ) ; } }) ; } } , // 2) …" at bounding box center [748, 405] width 832 height 564
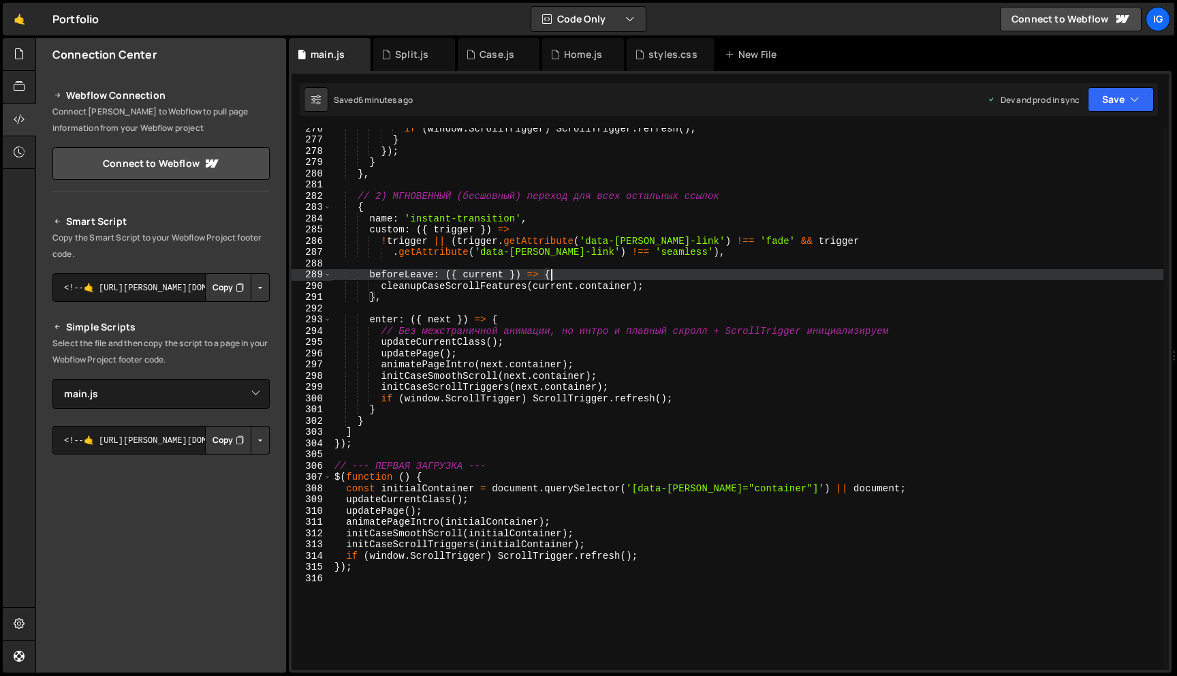
type textarea "});"
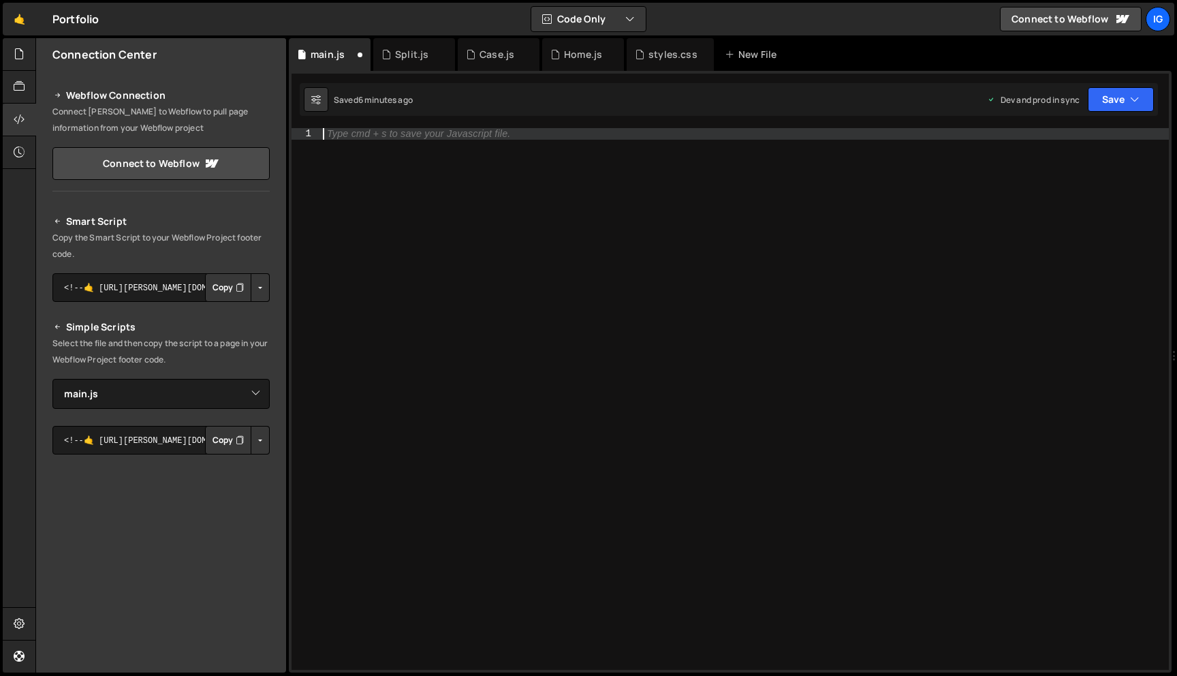
paste textarea "});"
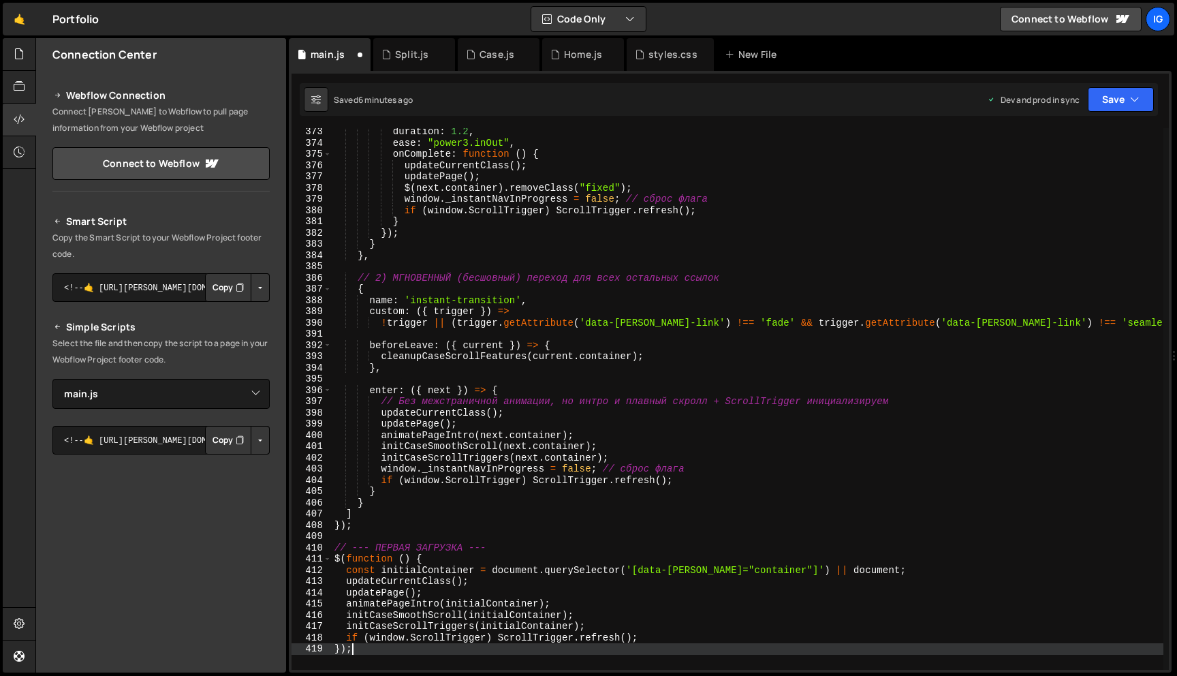
scroll to position [4187, 0]
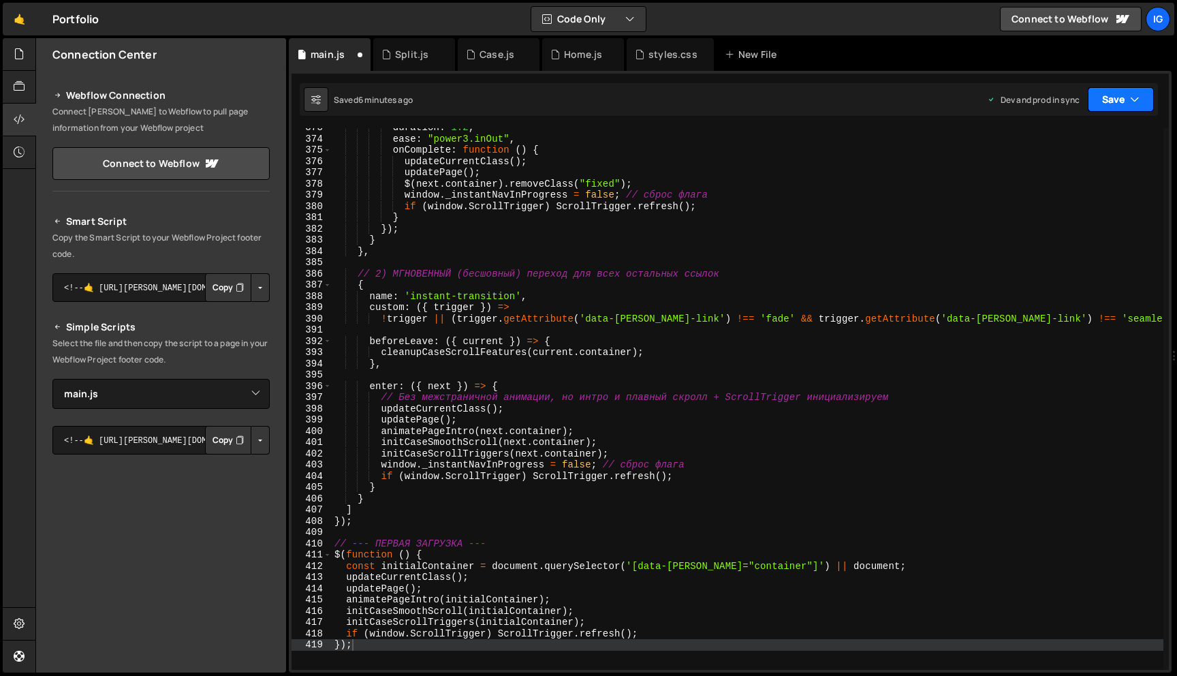
click at [1107, 106] on button "Save" at bounding box center [1121, 99] width 66 height 25
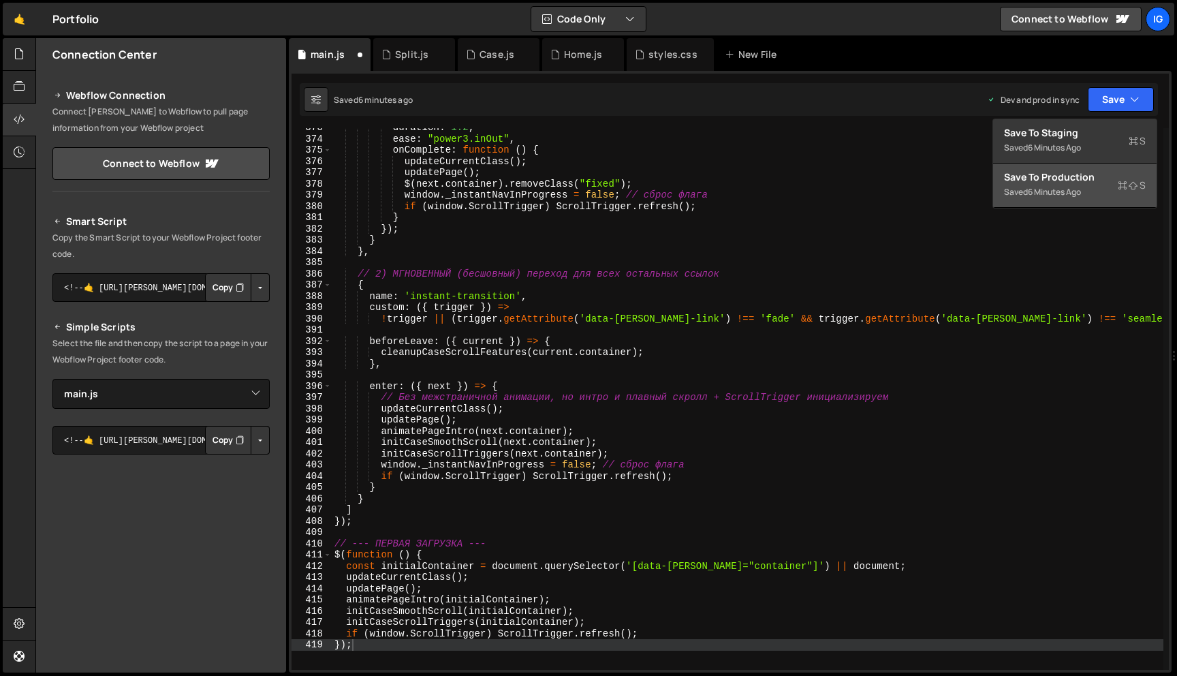
click at [1078, 193] on div "6 minutes ago" at bounding box center [1054, 192] width 53 height 12
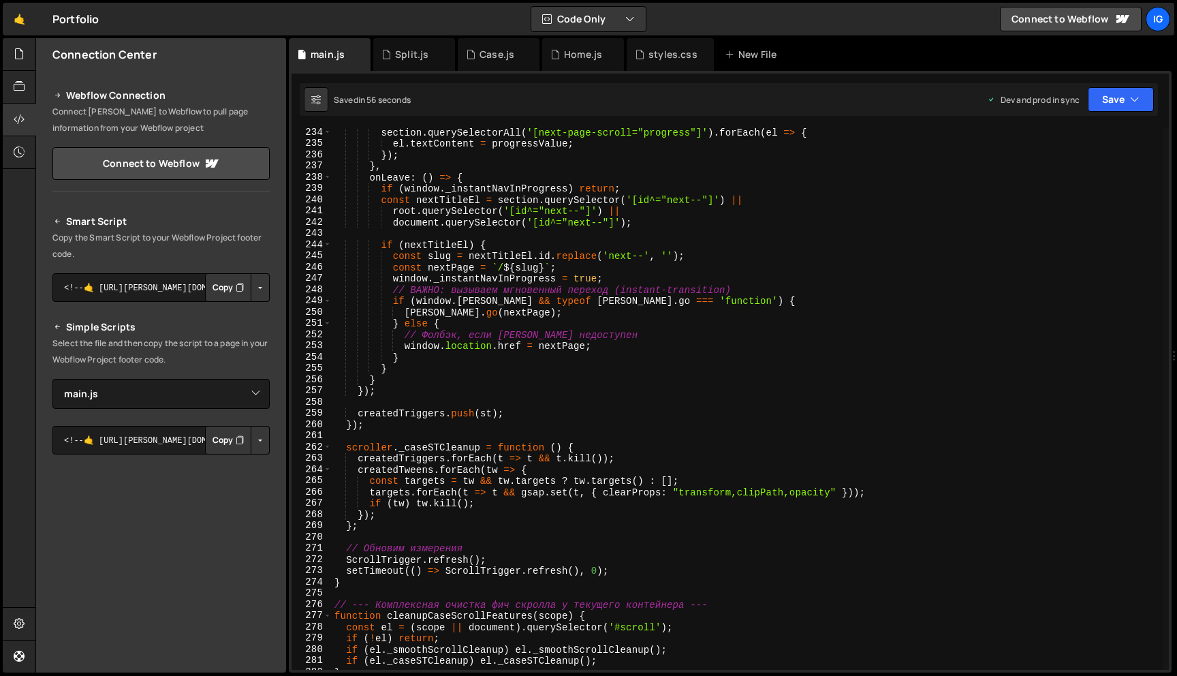
scroll to position [2629, 0]
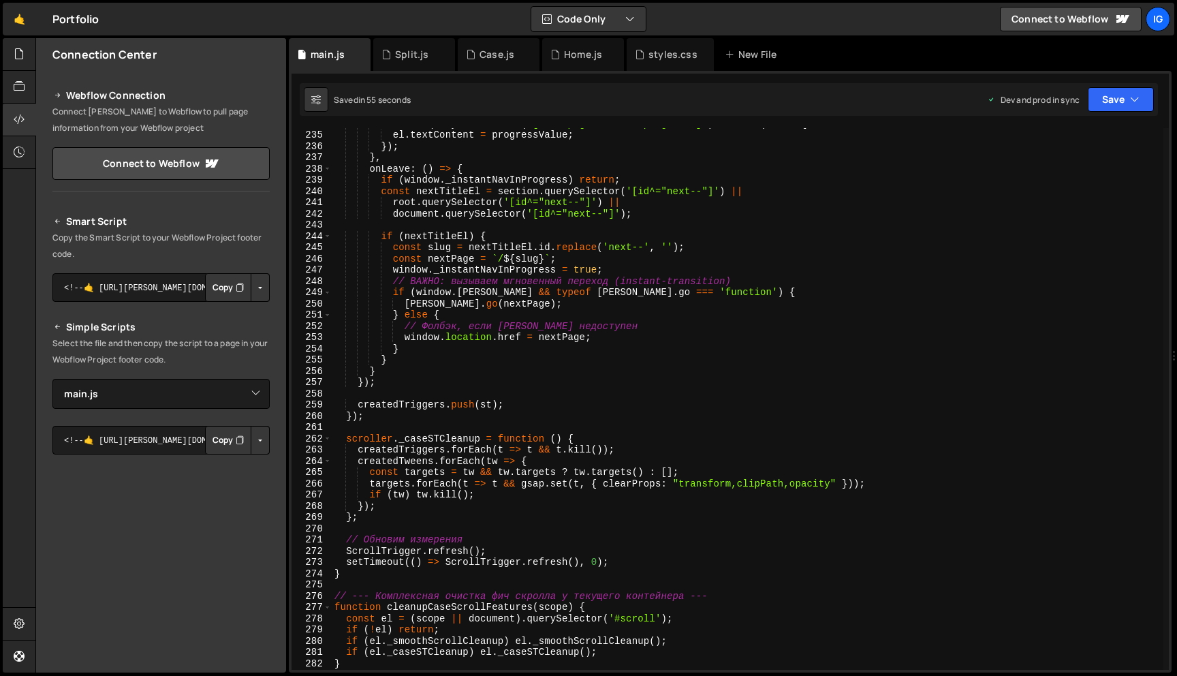
drag, startPoint x: 754, startPoint y: 406, endPoint x: 728, endPoint y: 394, distance: 29.0
click at [754, 406] on div "section . querySelectorAll ( '[next-page-scroll="progress"]' ) . forEach ( el =…" at bounding box center [748, 400] width 832 height 564
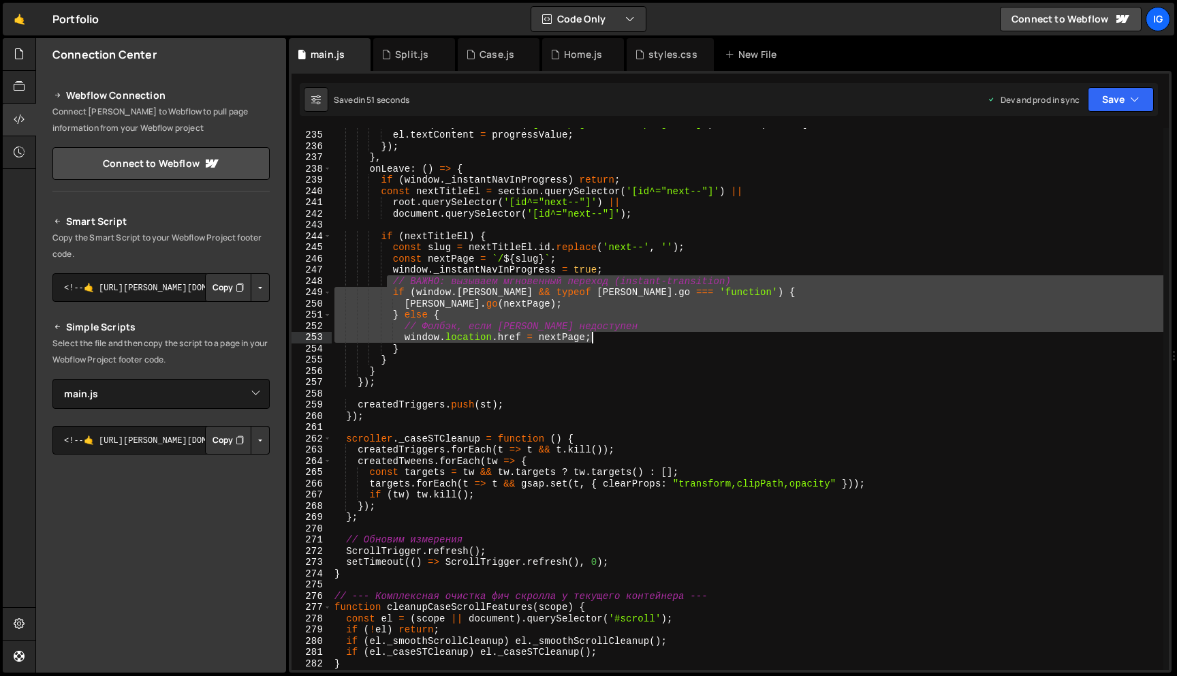
drag, startPoint x: 388, startPoint y: 281, endPoint x: 614, endPoint y: 342, distance: 234.3
click at [614, 342] on div "section . querySelectorAll ( '[next-page-scroll="progress"]' ) . forEach ( el =…" at bounding box center [748, 400] width 832 height 564
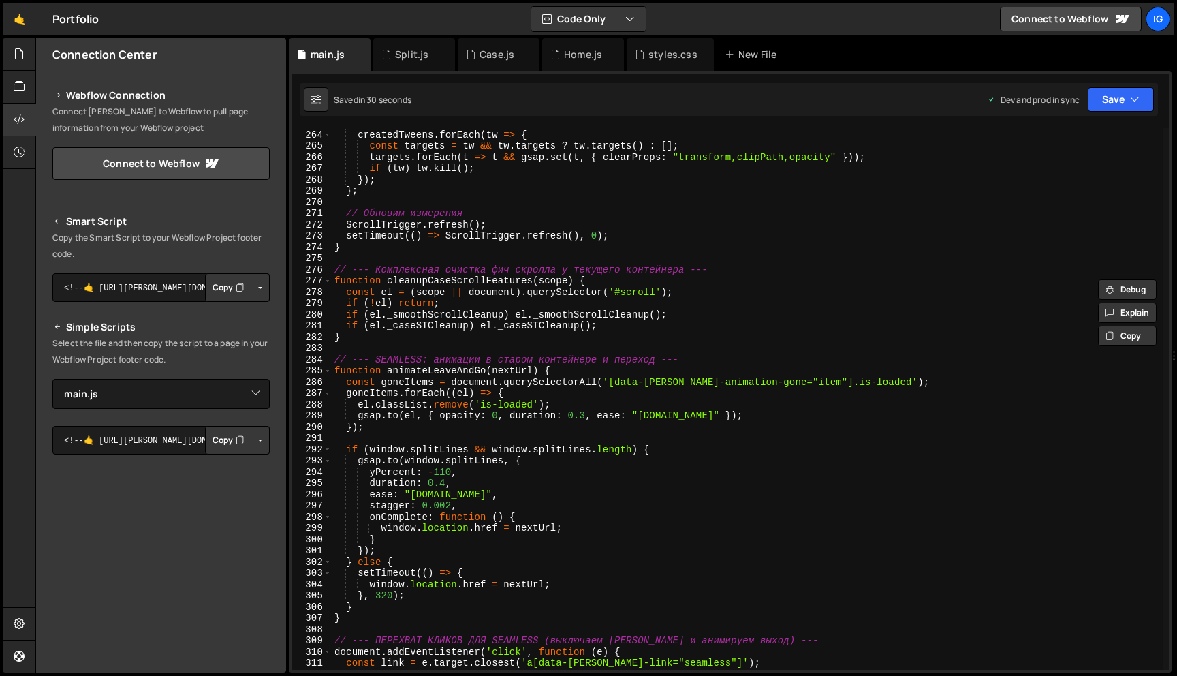
scroll to position [2997, 0]
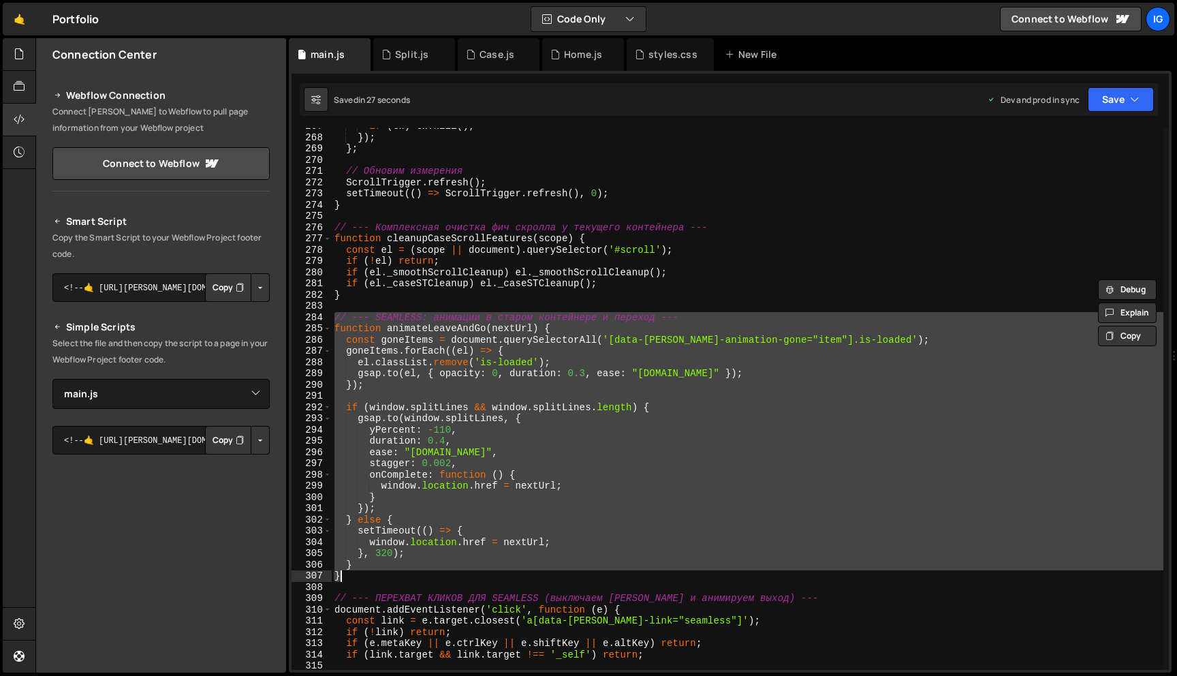
drag, startPoint x: 335, startPoint y: 317, endPoint x: 439, endPoint y: 570, distance: 273.7
click at [439, 570] on div "if ( tw ) tw . kill ( ) ; }) ; } ; // Обновим измерения ScrollTrigger . refresh…" at bounding box center [748, 403] width 832 height 564
type textarea "} }"
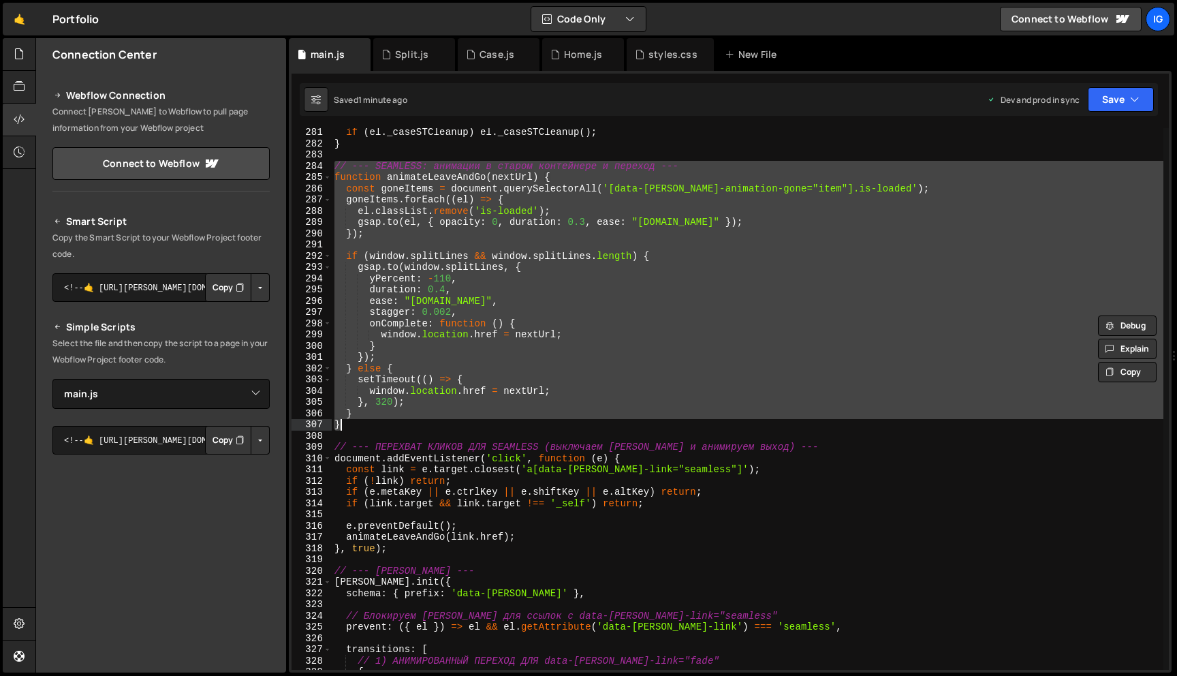
click at [650, 241] on div "if ( el . _caseSTCleanup ) el . _caseSTCleanup ( ) ; } // --- SEAMLESS: анимаци…" at bounding box center [748, 409] width 832 height 564
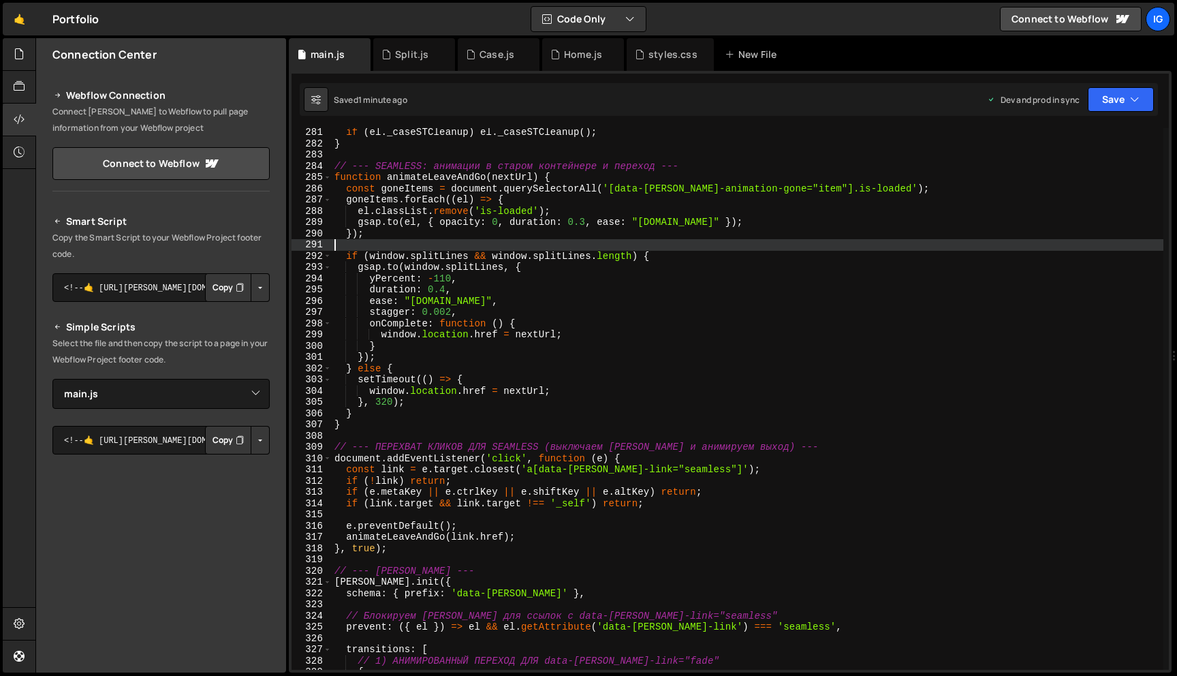
type textarea "});"
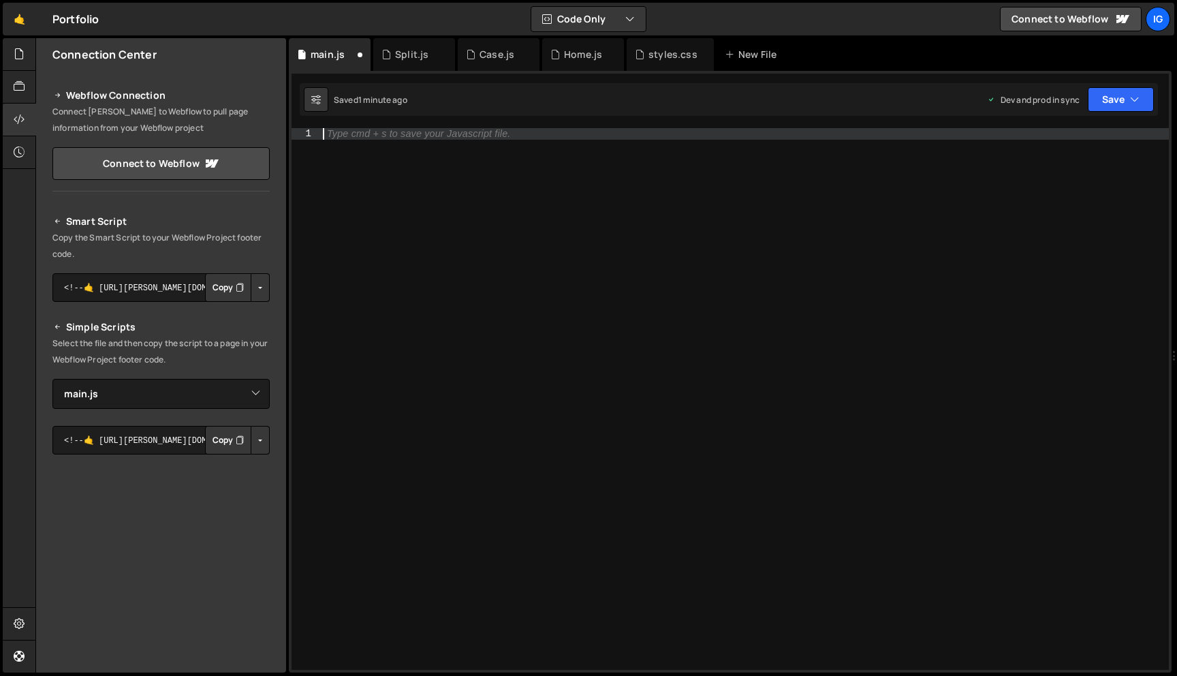
paste textarea "});"
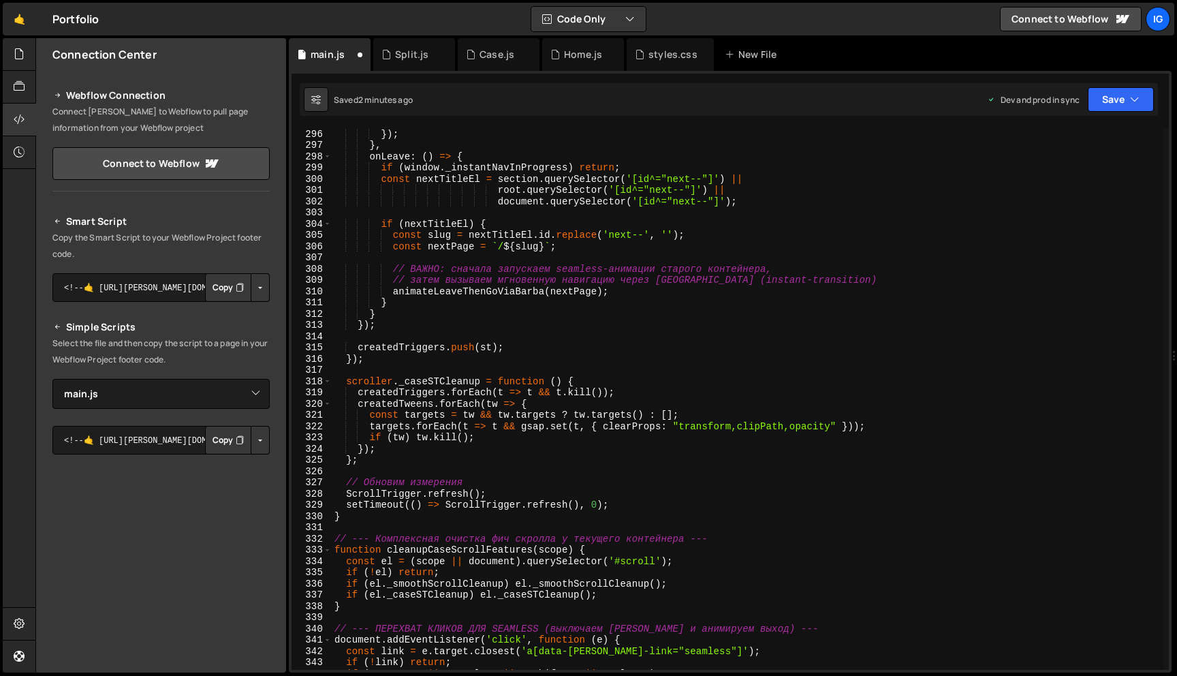
scroll to position [3307, 0]
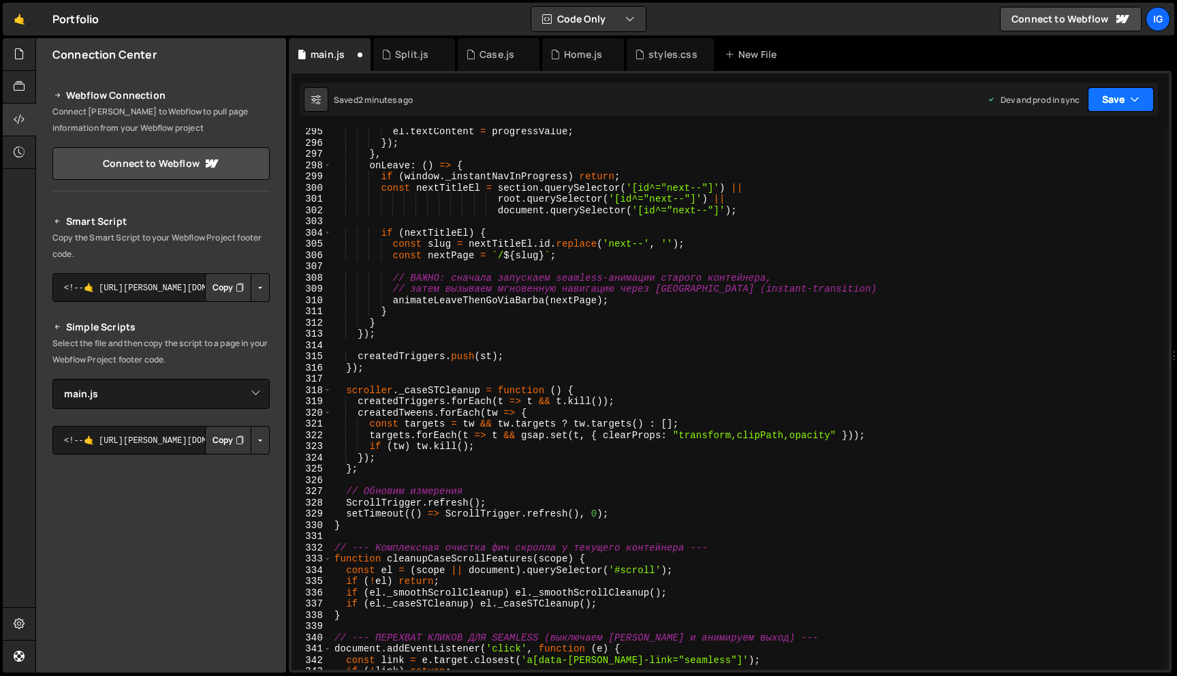
click at [1110, 101] on button "Save" at bounding box center [1121, 99] width 66 height 25
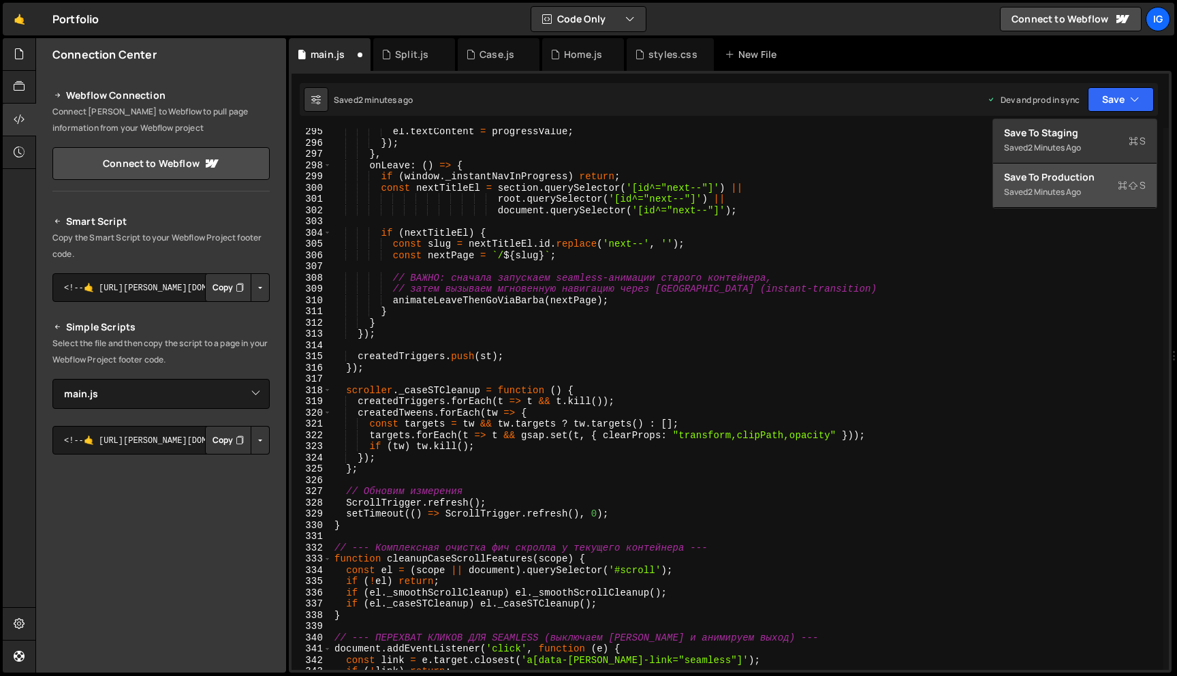
click at [1067, 184] on div "Saved 2 minutes ago" at bounding box center [1075, 192] width 142 height 16
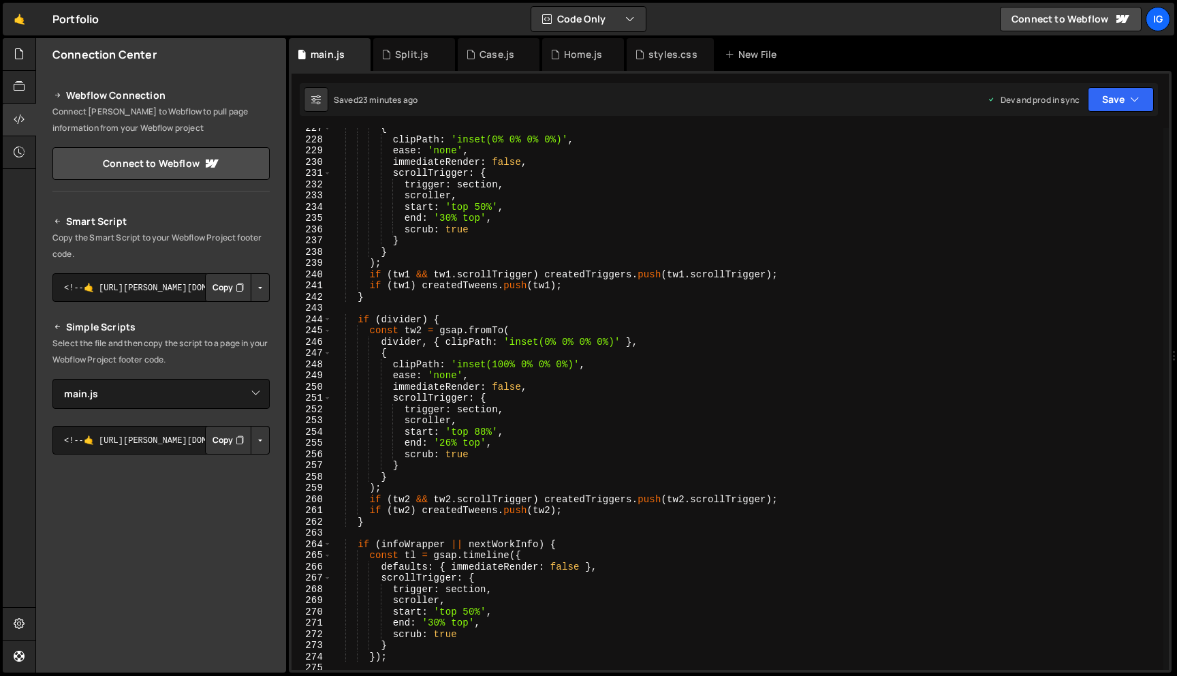
scroll to position [2546, 0]
click at [505, 364] on div "{ clipPath : 'inset(0% 0% 0% 0%)' , ease : 'none' , immediateRender : false , s…" at bounding box center [748, 405] width 832 height 564
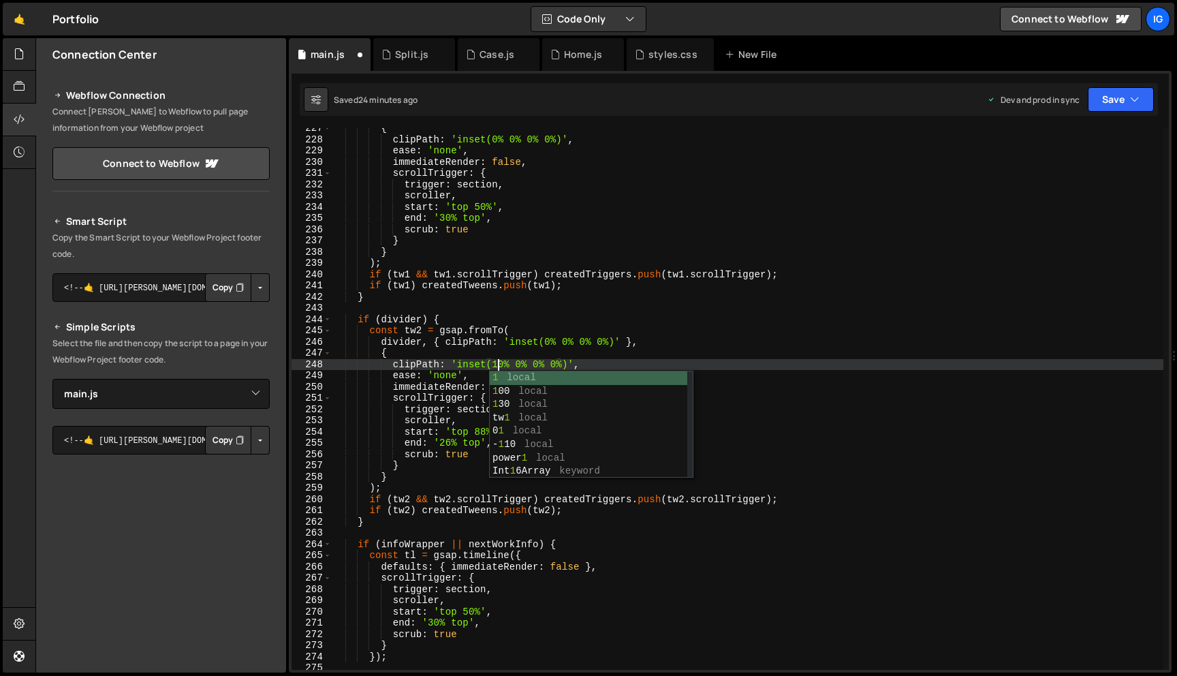
scroll to position [0, 12]
click at [548, 334] on div "{ clipPath : 'inset(0% 0% 0% 0%)' , ease : 'none' , immediateRender : false , s…" at bounding box center [748, 405] width 832 height 564
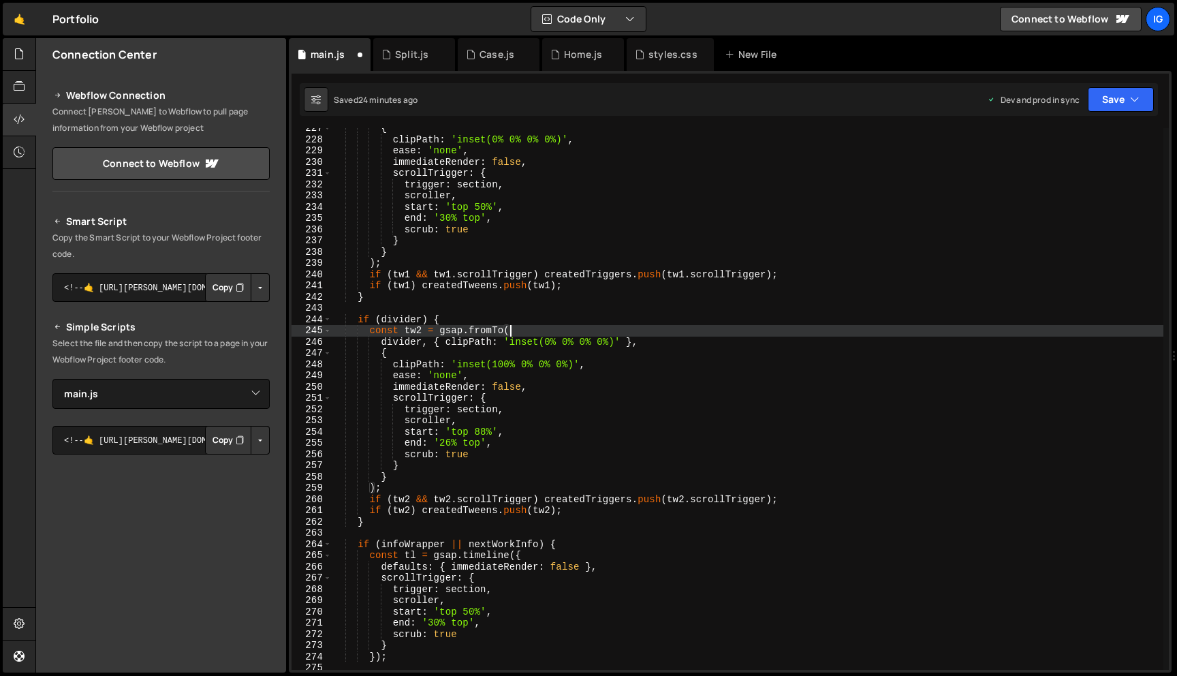
click at [547, 342] on div "{ clipPath : 'inset(0% 0% 0% 0%)' , ease : 'none' , immediateRender : false , s…" at bounding box center [748, 405] width 832 height 564
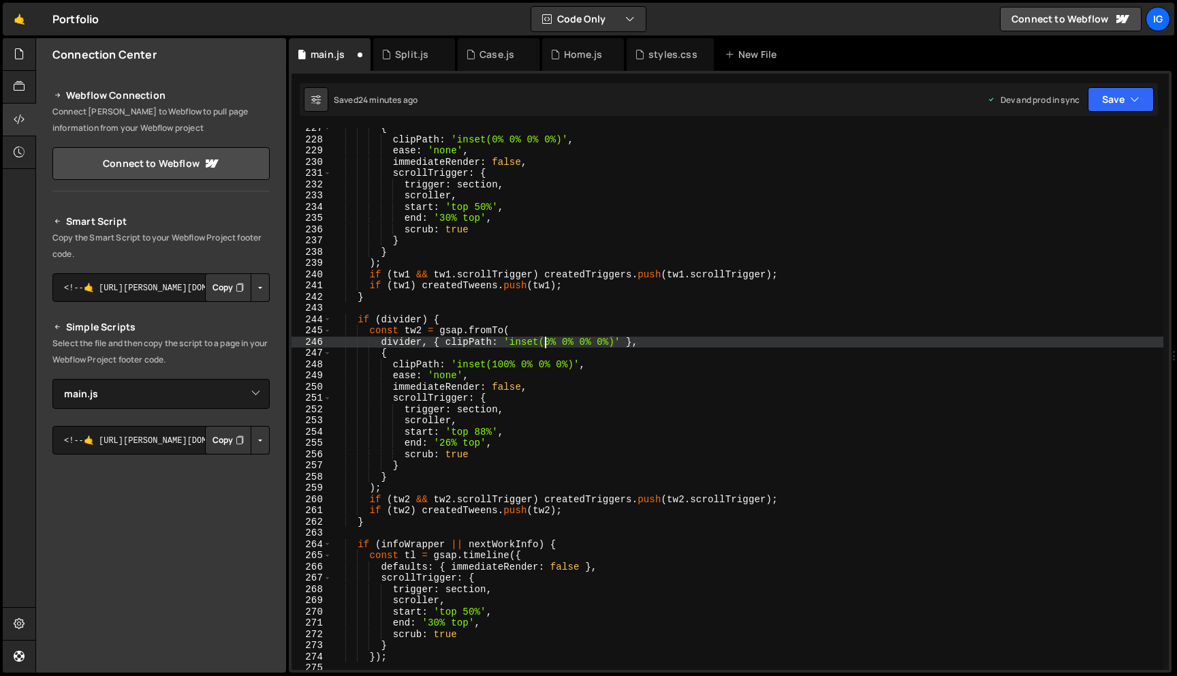
scroll to position [0, 15]
click at [552, 343] on div "{ clipPath : 'inset(0% 0% 0% 0%)' , ease : 'none' , immediateRender : false , s…" at bounding box center [748, 405] width 832 height 564
click at [1112, 93] on button "Save" at bounding box center [1121, 99] width 66 height 25
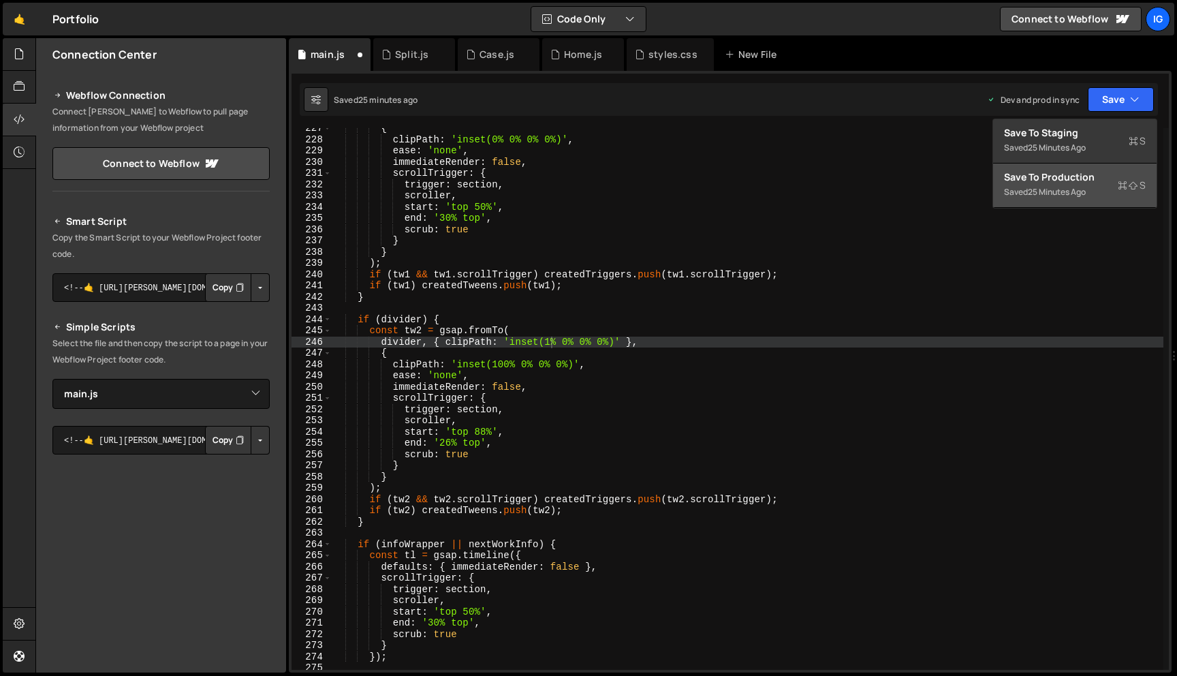
click at [1060, 179] on div "Save to Production S" at bounding box center [1075, 177] width 142 height 14
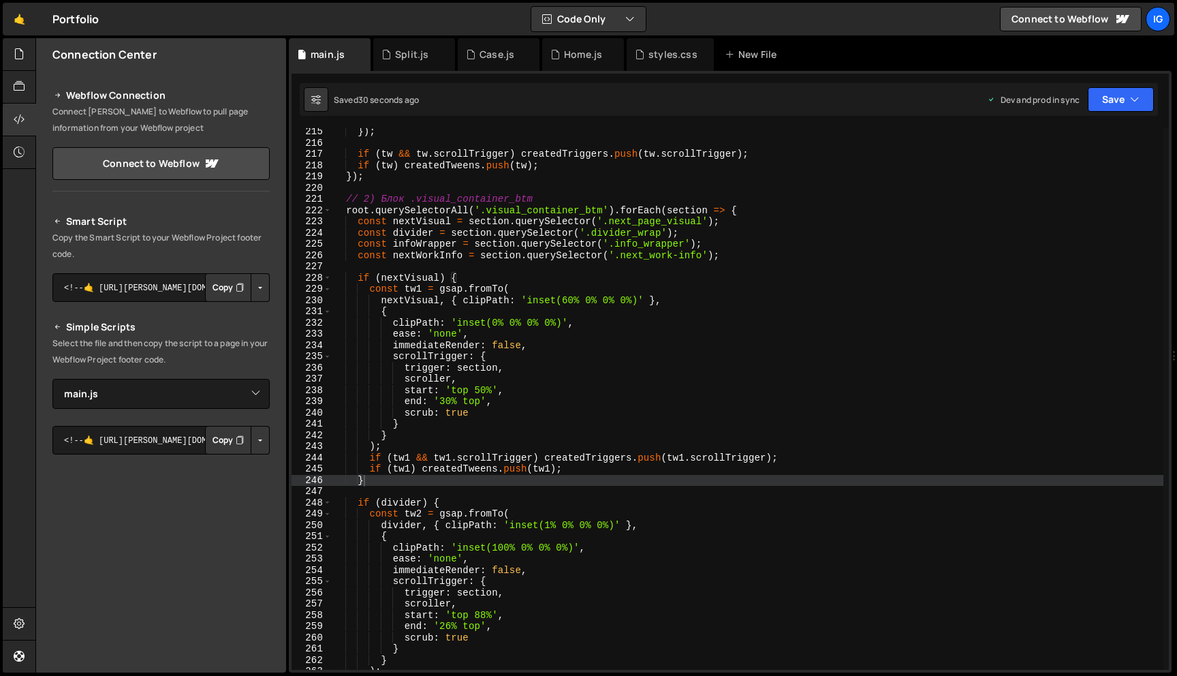
scroll to position [2398, 0]
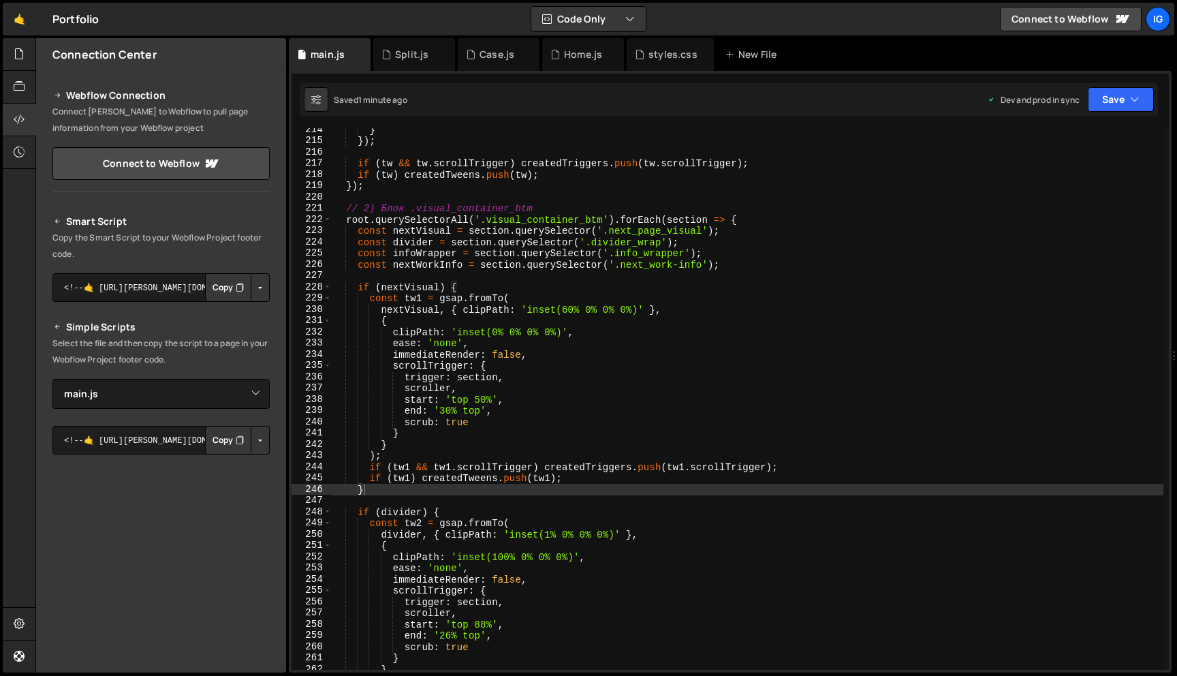
click at [528, 249] on div "} }) ; if ( tw && tw . scrollTrigger ) createdTriggers . push ( tw . scrollTrig…" at bounding box center [748, 406] width 832 height 564
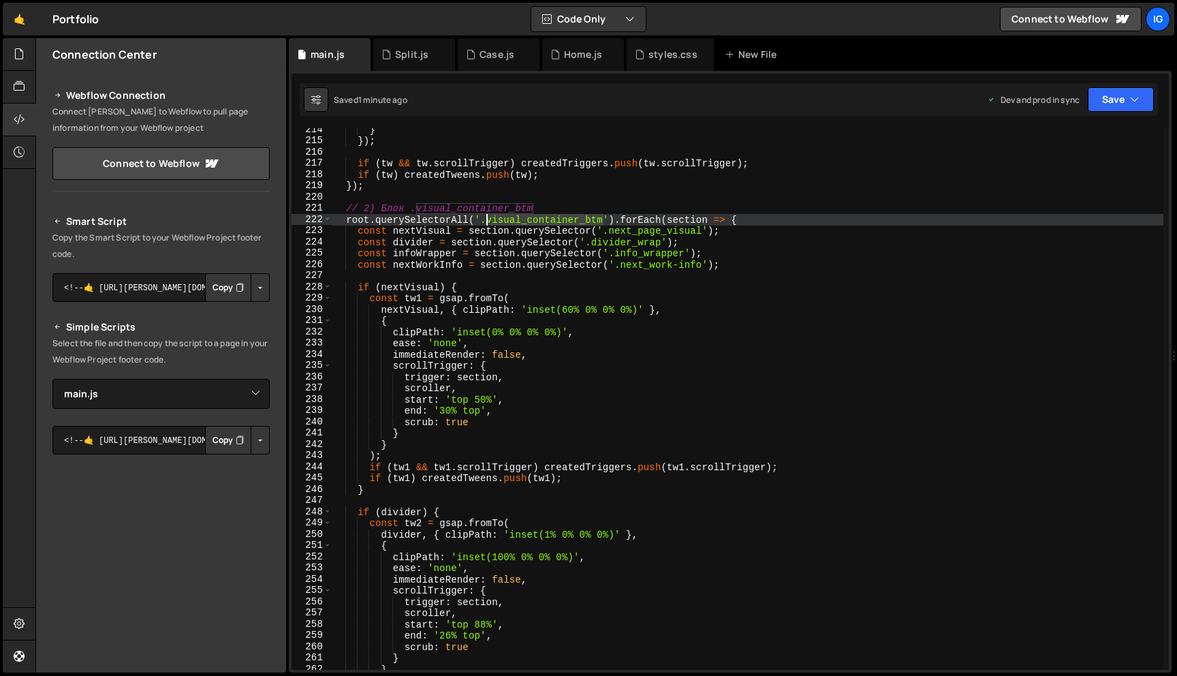
drag, startPoint x: 604, startPoint y: 217, endPoint x: 487, endPoint y: 218, distance: 116.5
click at [487, 218] on div "} }) ; if ( tw && tw . scrollTrigger ) createdTriggers . push ( tw . scrollTrig…" at bounding box center [748, 406] width 832 height 564
paste textarea "case_section"
click at [1124, 94] on button "Save" at bounding box center [1121, 99] width 66 height 25
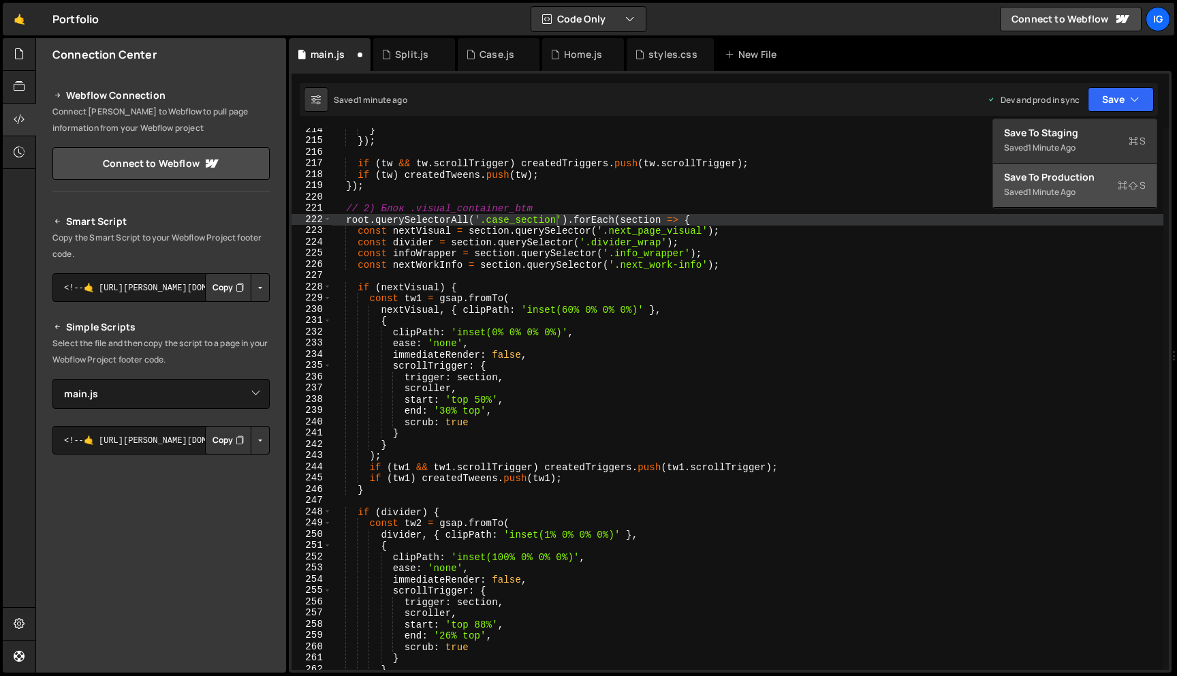
click at [1061, 194] on div "1 minute ago" at bounding box center [1052, 192] width 48 height 12
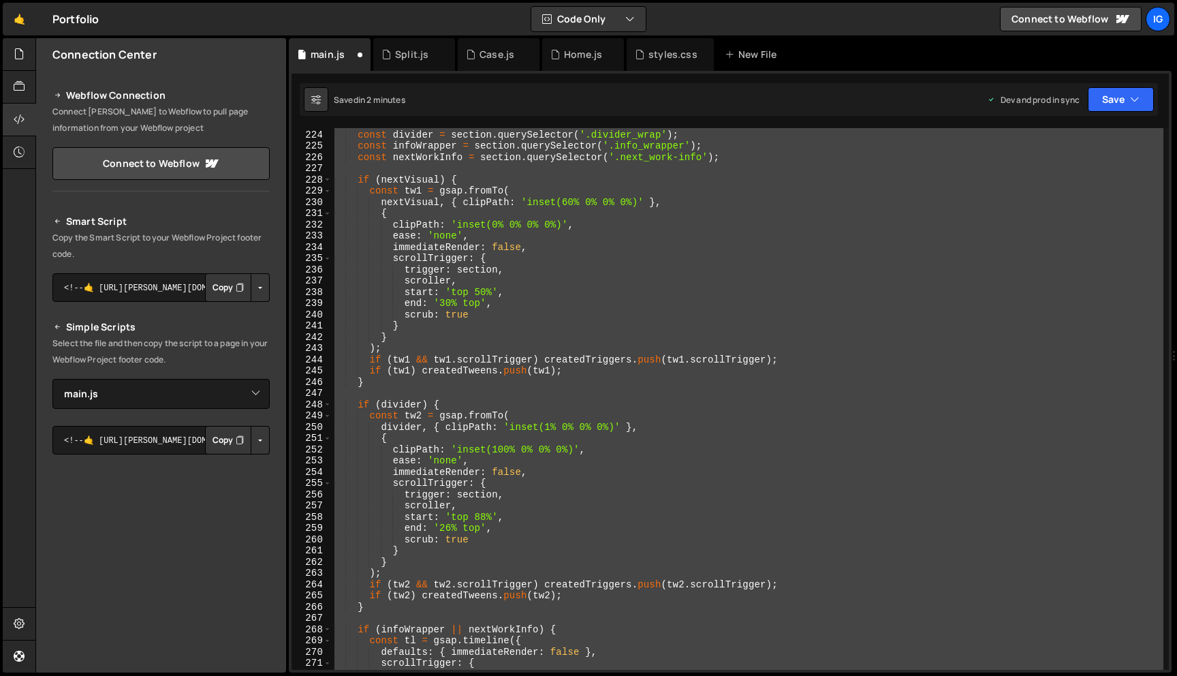
scroll to position [2278, 0]
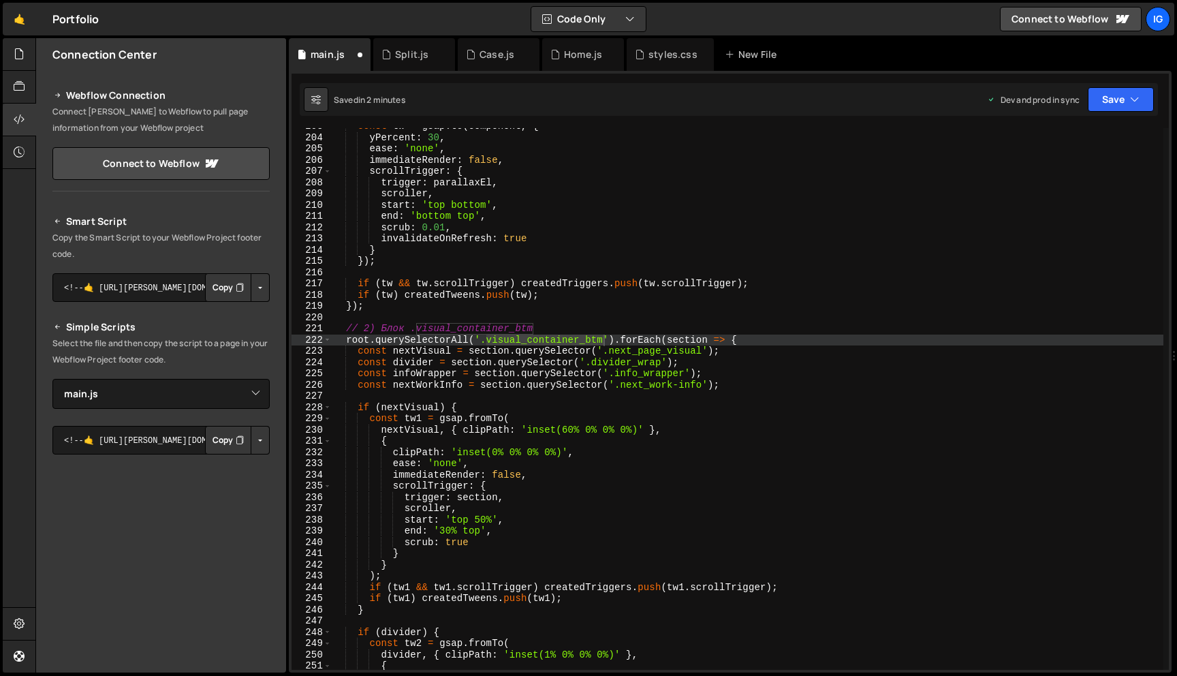
click at [611, 332] on div "const tw = gsap . to ( component , { yPercent : 30 , ease : 'none' , immediateR…" at bounding box center [748, 403] width 832 height 564
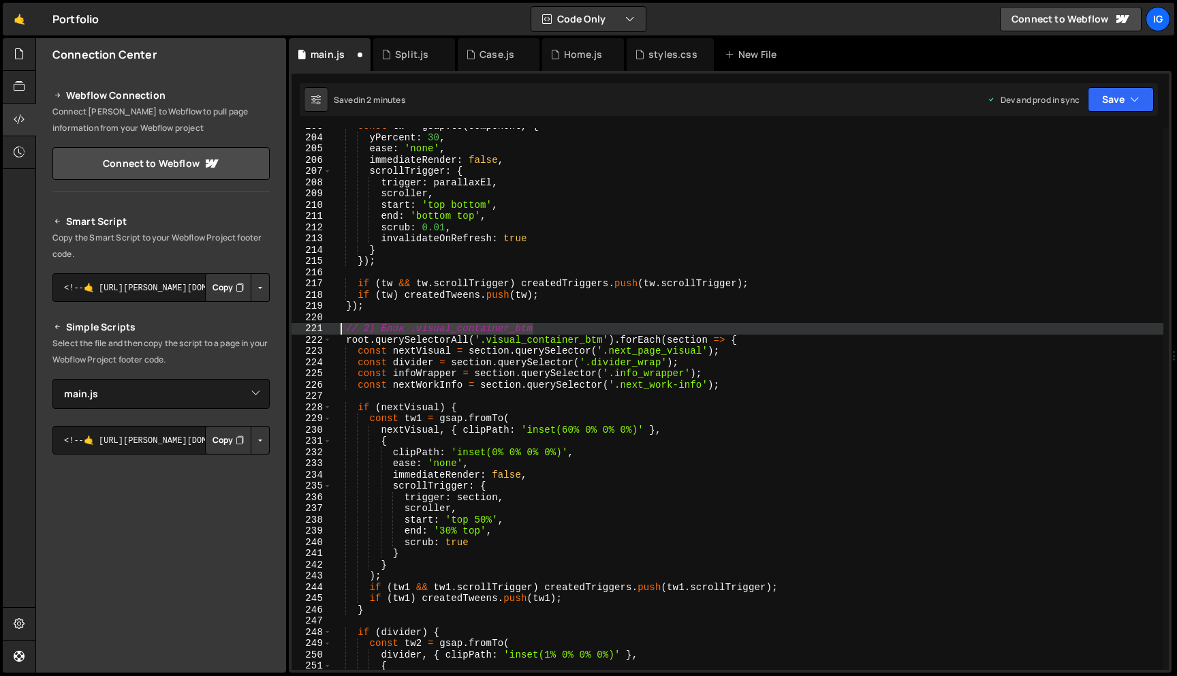
drag, startPoint x: 550, startPoint y: 330, endPoint x: 343, endPoint y: 329, distance: 207.8
click at [343, 329] on div "const tw = gsap . to ( component , { yPercent : 30 , ease : 'none' , immediateR…" at bounding box center [748, 403] width 832 height 564
click at [565, 351] on div "const tw = gsap . to ( component , { yPercent : 30 , ease : 'none' , immediateR…" at bounding box center [748, 403] width 832 height 564
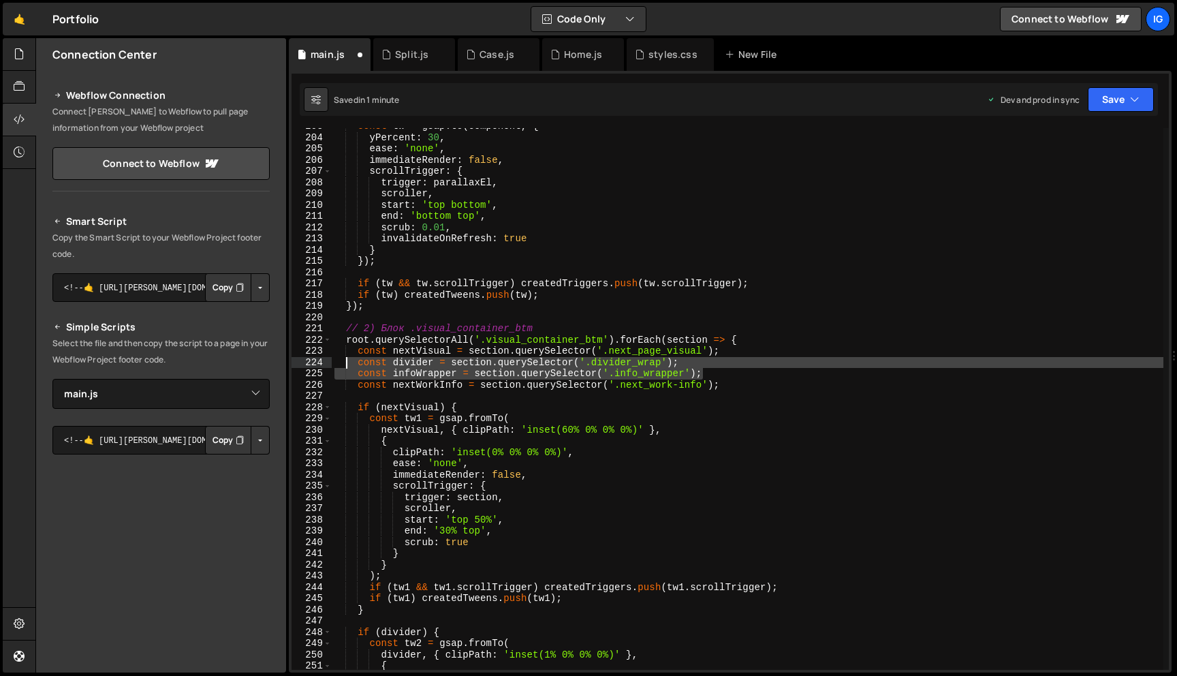
drag, startPoint x: 710, startPoint y: 373, endPoint x: 344, endPoint y: 360, distance: 366.0
click at [344, 360] on div "const tw = gsap . to ( component , { yPercent : 30 , ease : 'none' , immediateR…" at bounding box center [748, 403] width 832 height 564
type textarea "const divider = section.querySelector('.divider_wrap'); const infoWrapper = sec…"
click at [675, 273] on div "const tw = gsap . to ( component , { yPercent : 30 , ease : 'none' , immediateR…" at bounding box center [748, 403] width 832 height 564
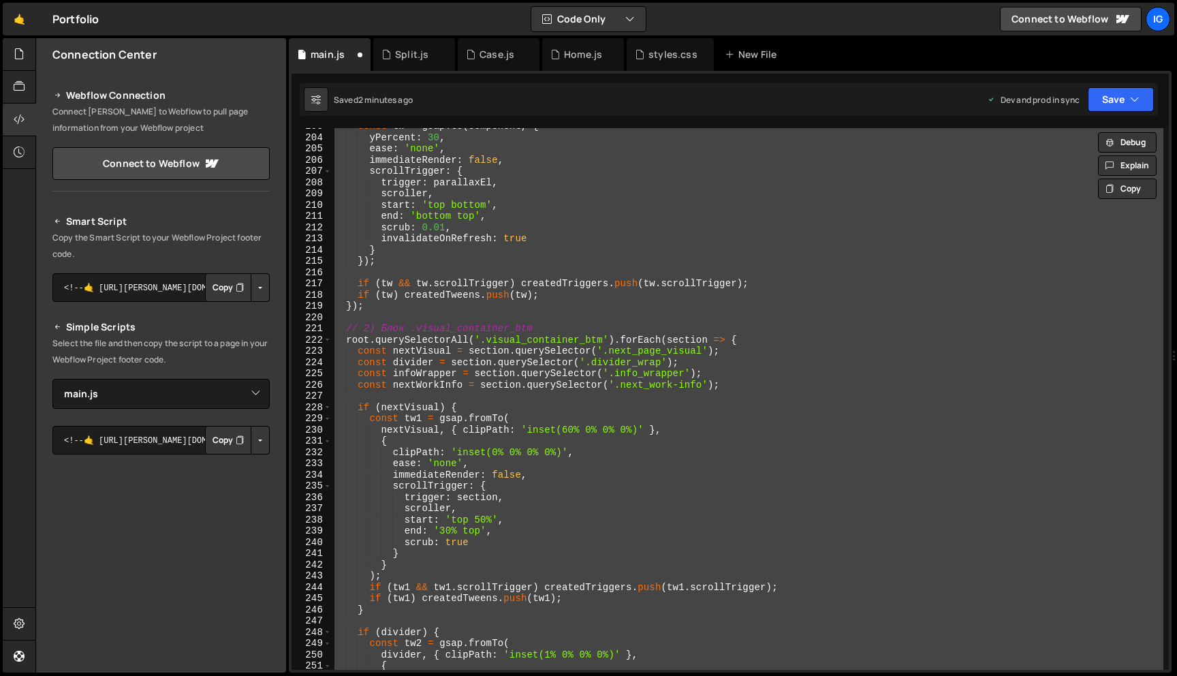
click at [666, 245] on div "const tw = gsap . to ( component , { yPercent : 30 , ease : 'none' , immediateR…" at bounding box center [748, 403] width 832 height 564
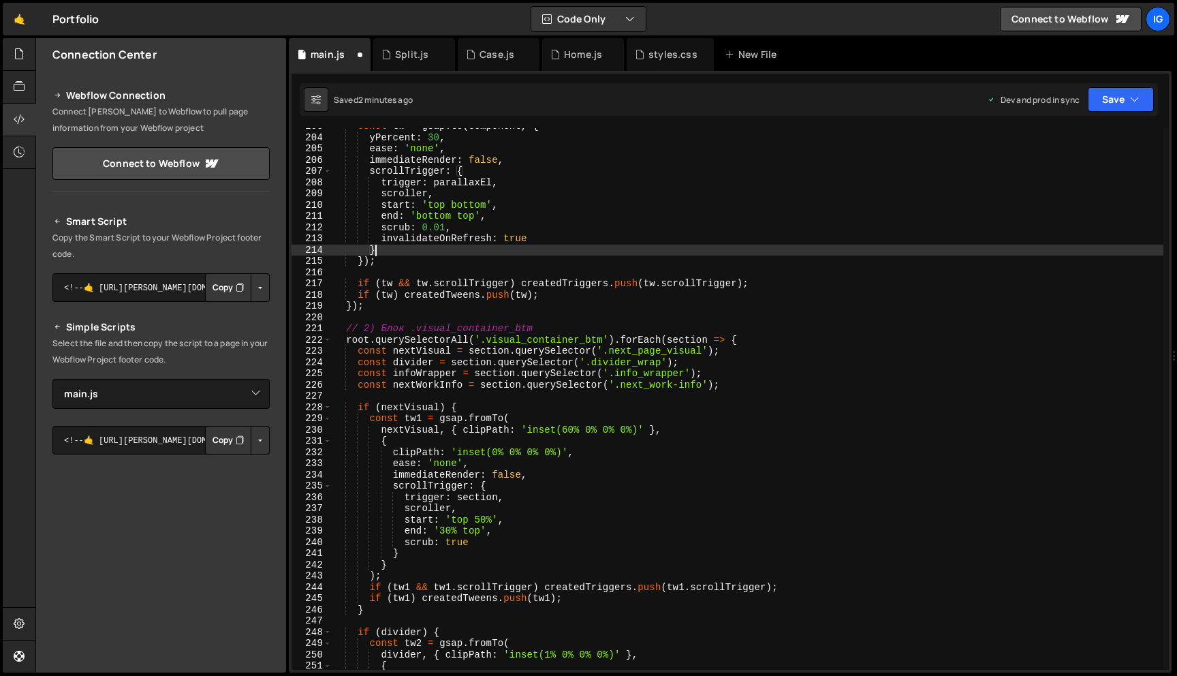
type textarea "});"
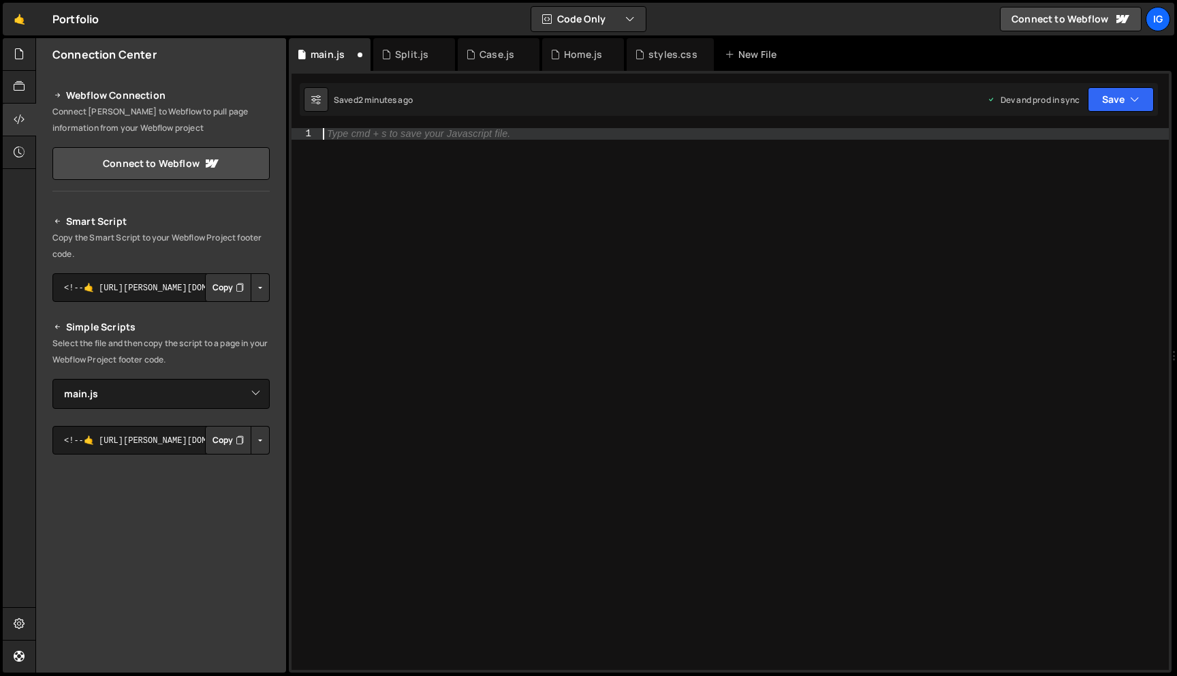
paste textarea "});"
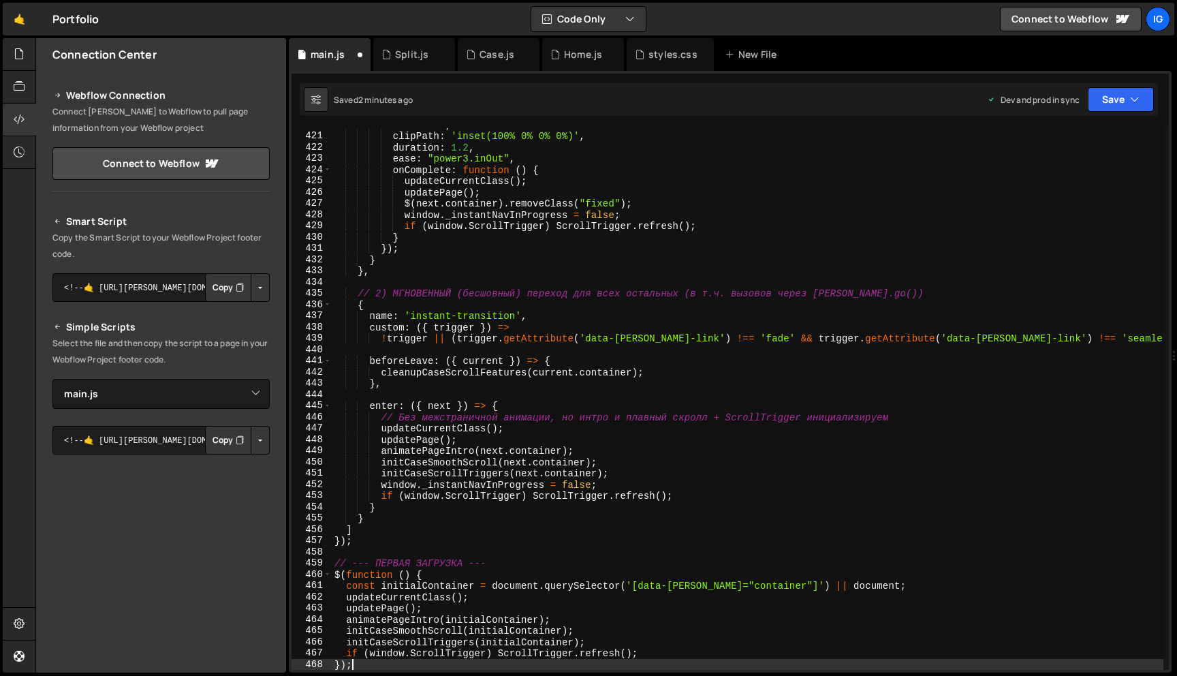
scroll to position [4719, 0]
click at [1112, 109] on button "Save" at bounding box center [1121, 99] width 66 height 25
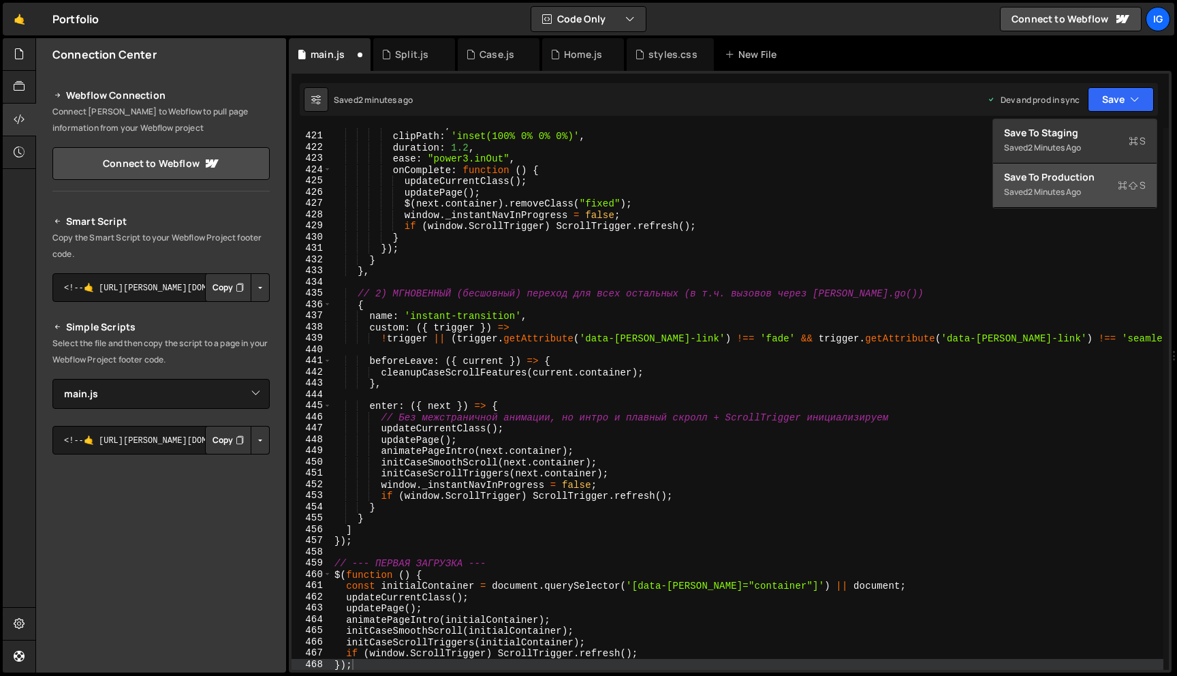
click at [1098, 173] on div "Save to Production S" at bounding box center [1075, 177] width 142 height 14
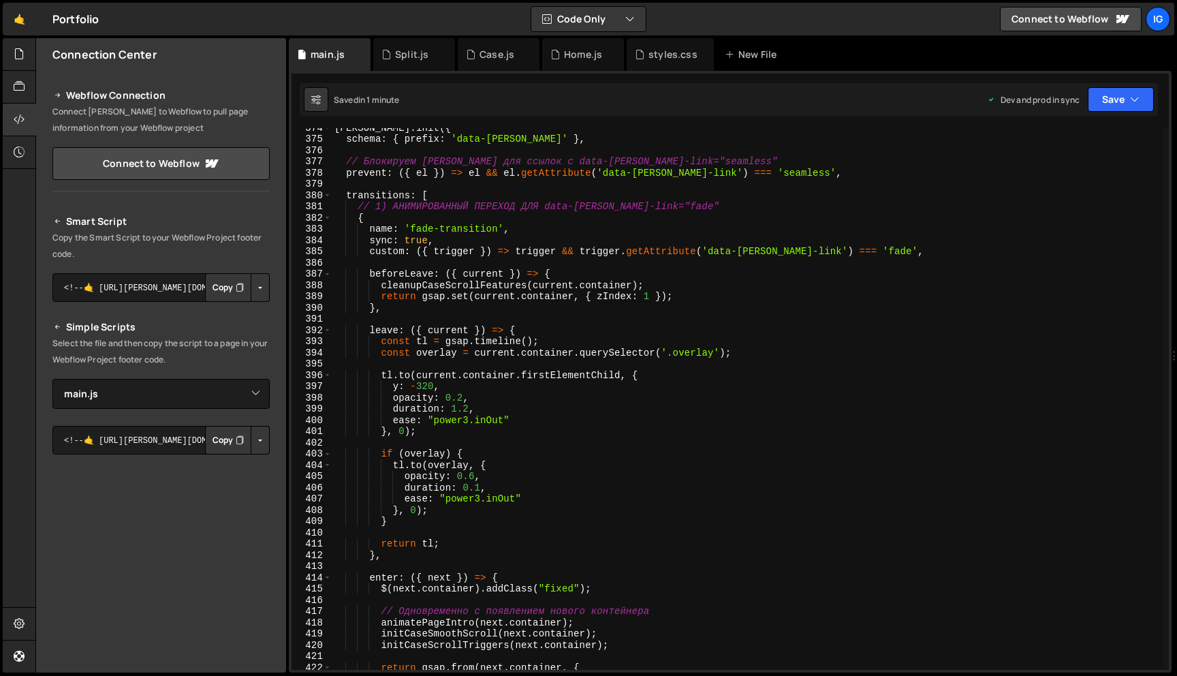
scroll to position [4208, 0]
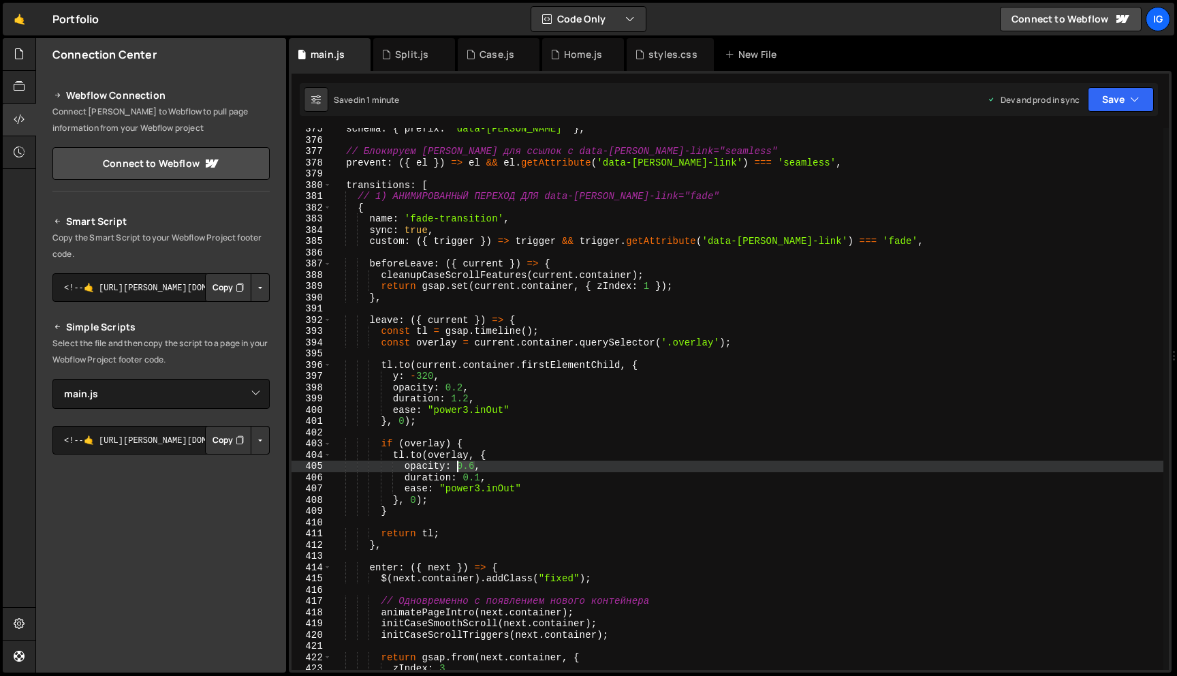
drag, startPoint x: 475, startPoint y: 470, endPoint x: 458, endPoint y: 470, distance: 17.0
click at [458, 470] on div "schema : { prefix : 'data-barba' } , // Блокируем Barba для ссылок с data-barba…" at bounding box center [748, 405] width 832 height 564
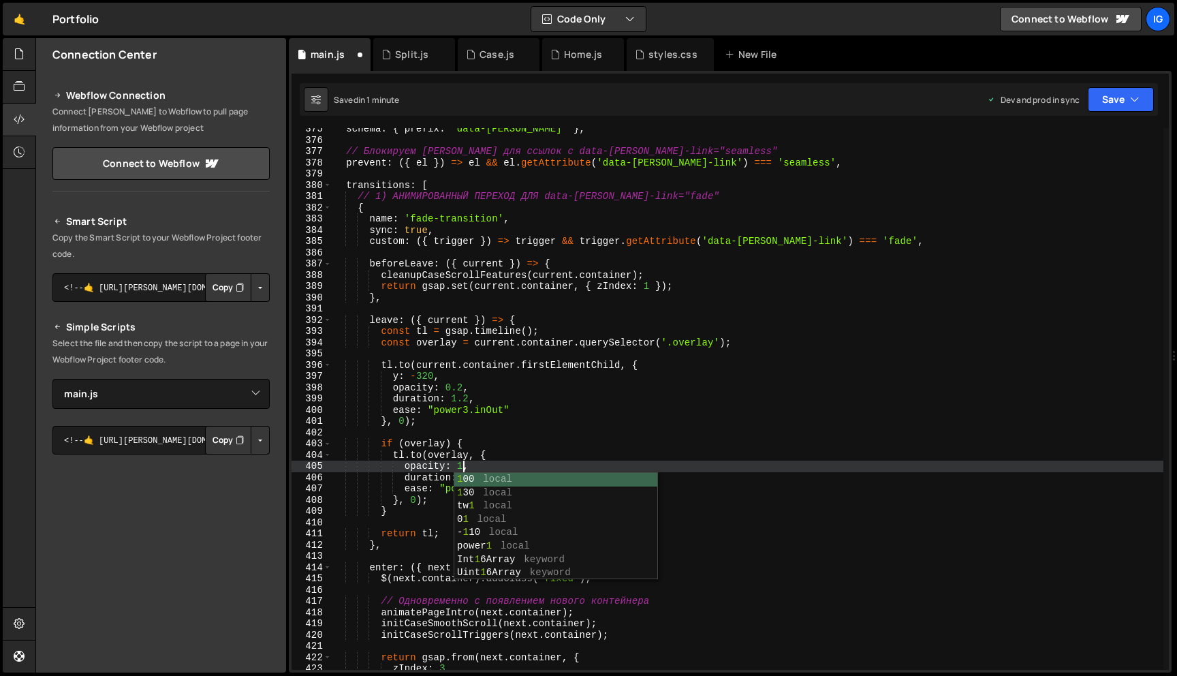
click at [490, 460] on div "schema : { prefix : 'data-barba' } , // Блокируем Barba для ссылок с data-barba…" at bounding box center [748, 405] width 832 height 564
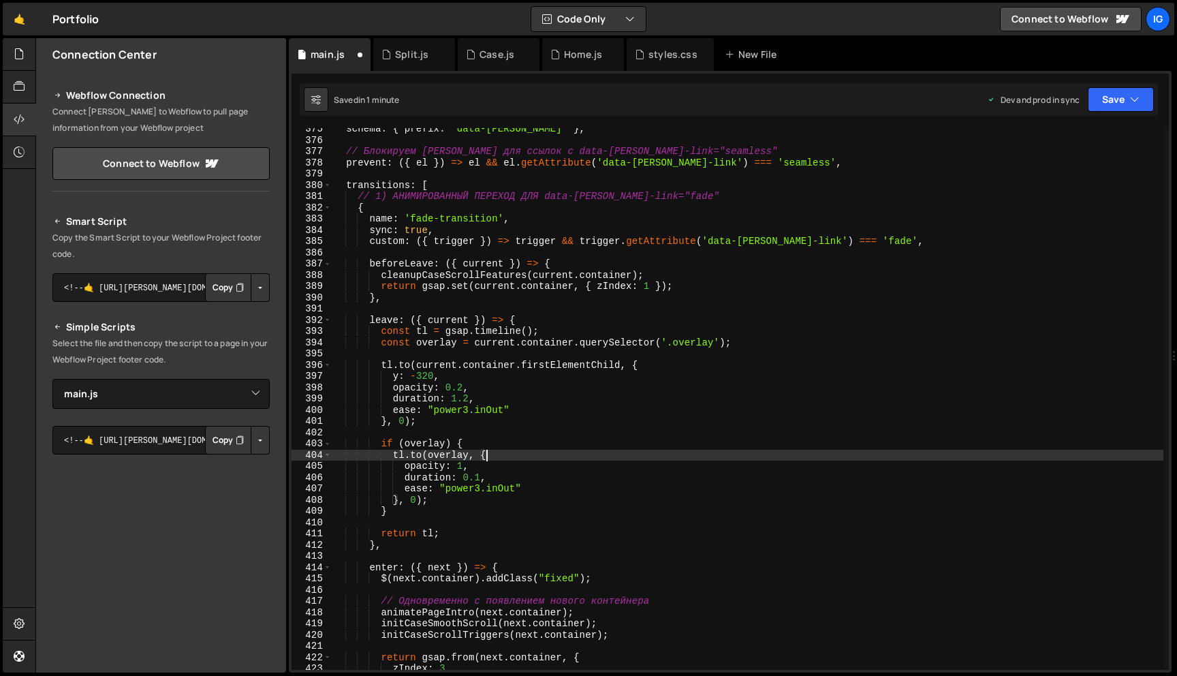
click at [542, 493] on div "schema : { prefix : 'data-barba' } , // Блокируем Barba для ссылок с data-barba…" at bounding box center [748, 405] width 832 height 564
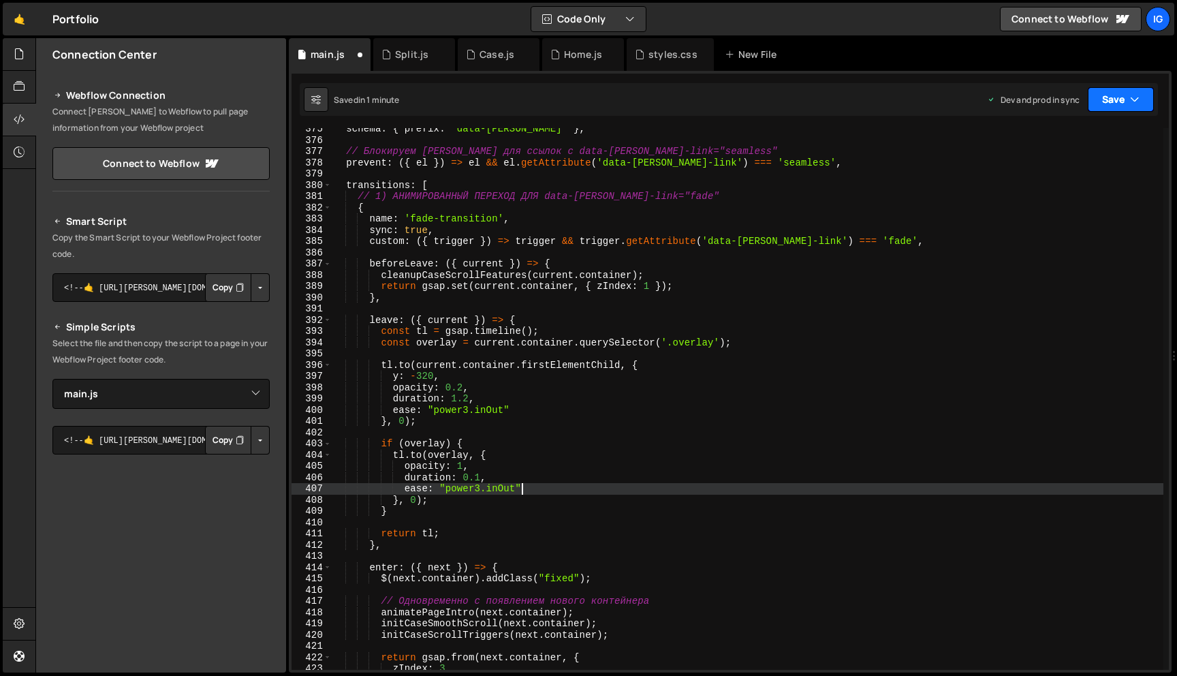
type textarea "ease: "power3.inOut""
click at [1100, 109] on button "Save" at bounding box center [1121, 99] width 66 height 25
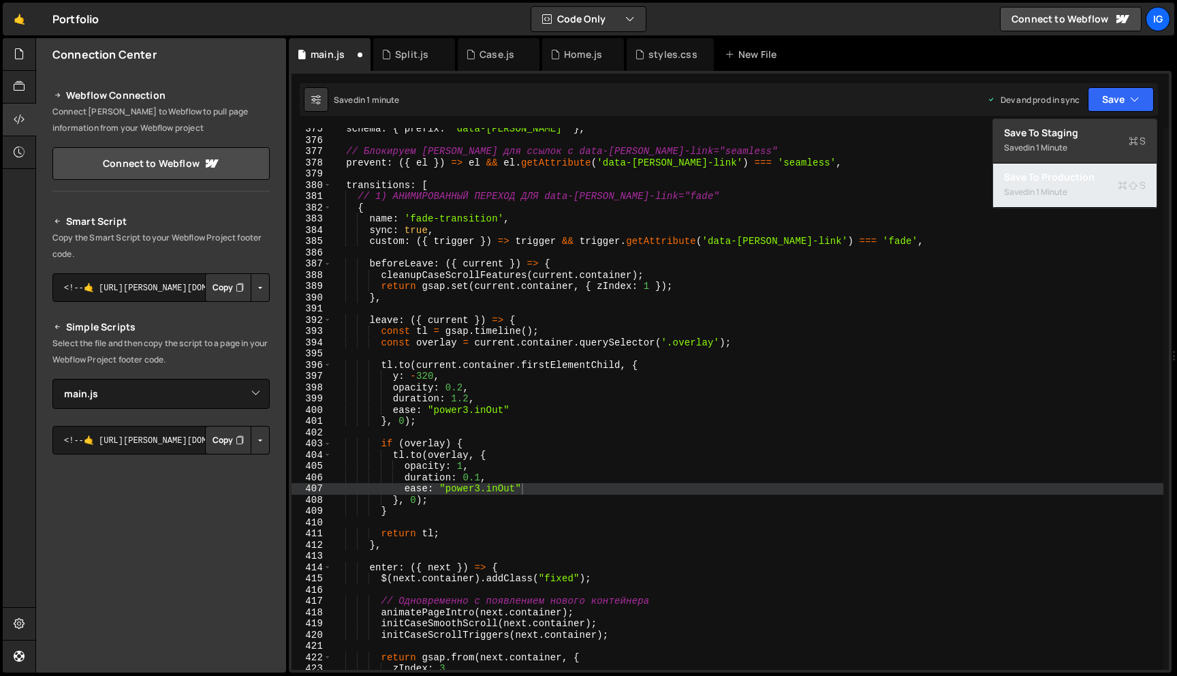
click at [1067, 186] on div "in 1 minute" at bounding box center [1048, 192] width 40 height 12
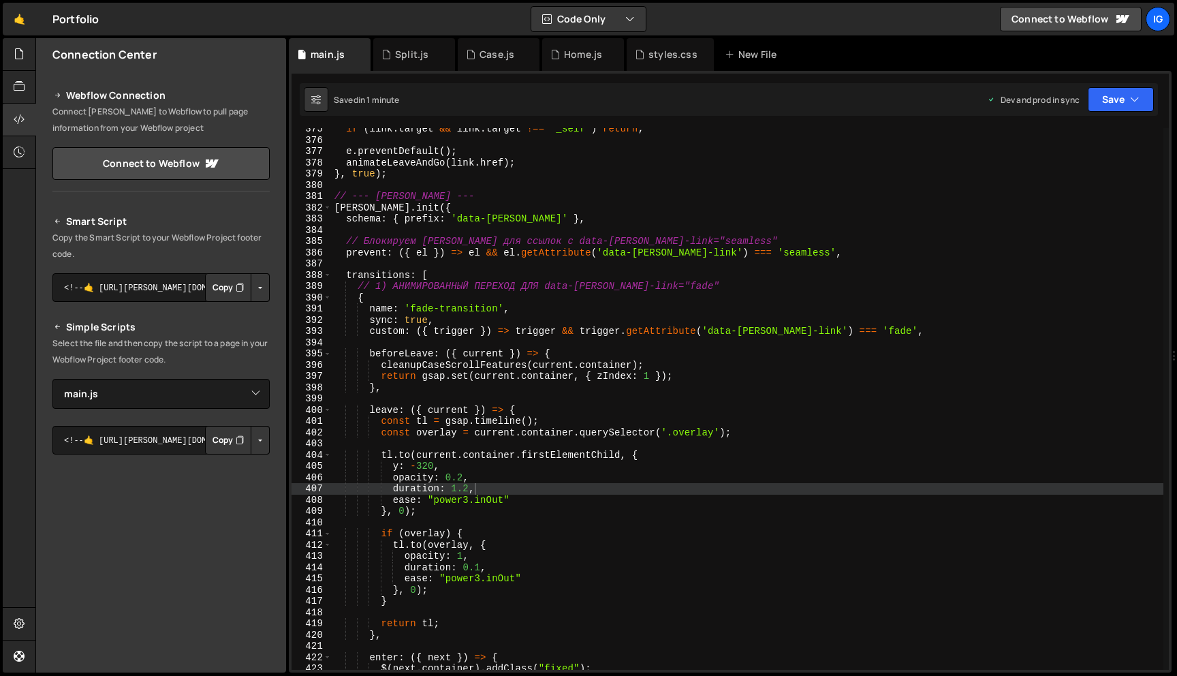
select select "44954"
click at [657, 196] on div "if ( link . target && link . target !== '_self' ) return ; e . preventDefault (…" at bounding box center [748, 405] width 832 height 564
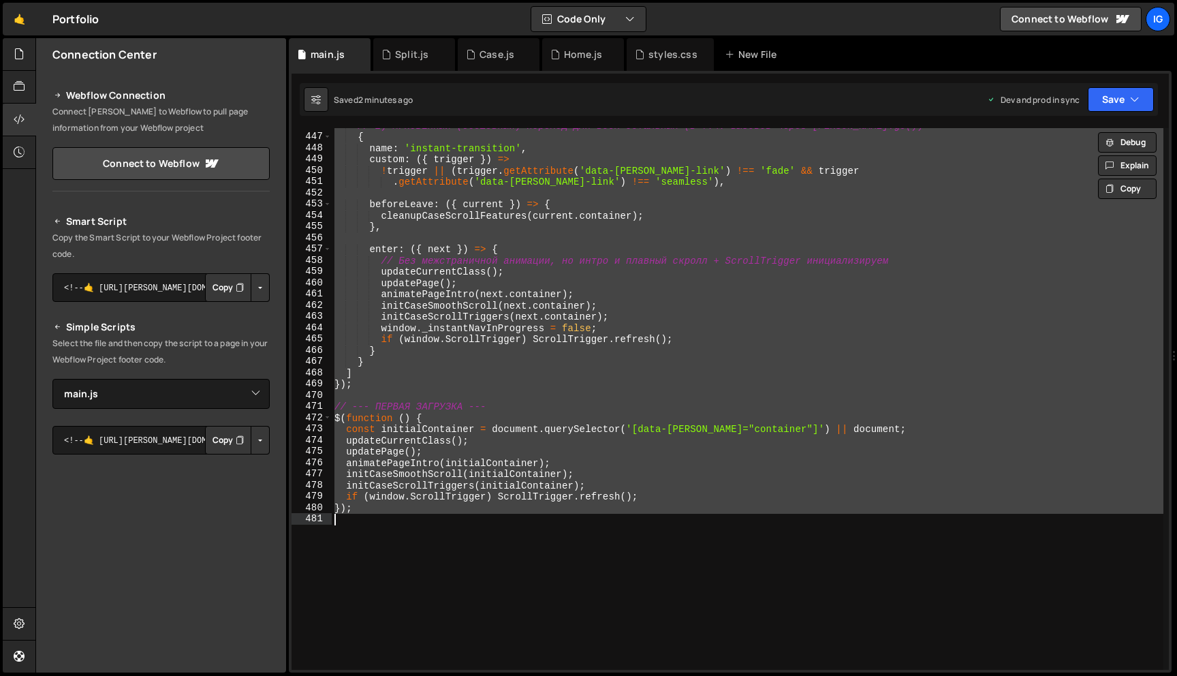
scroll to position [5130, 0]
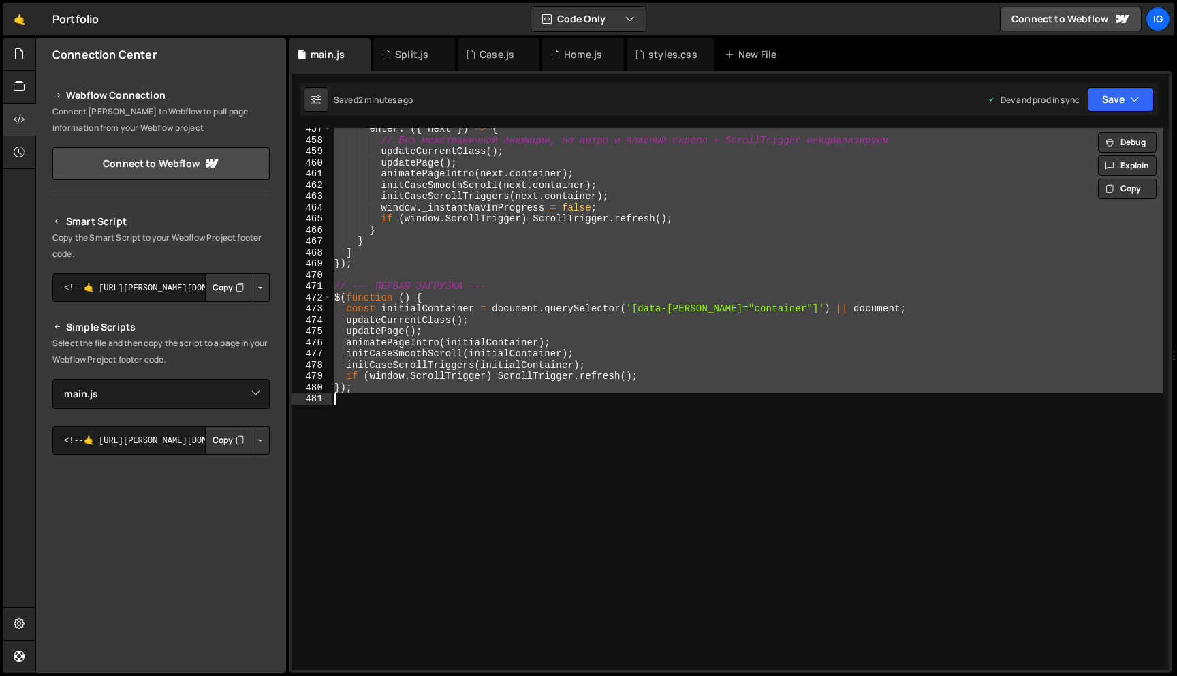
click at [555, 341] on div "enter : ({ next }) => { // Без межстраничной анимации, но интро и плавный скрол…" at bounding box center [748, 405] width 832 height 564
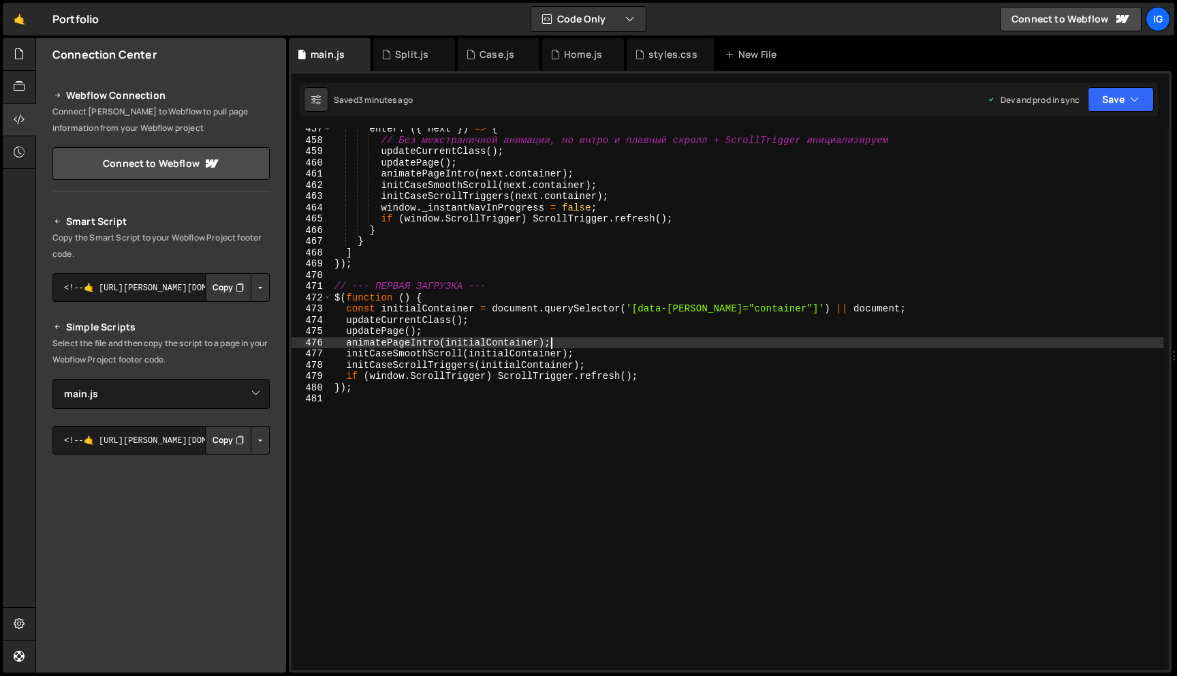
click at [539, 177] on div "enter : ({ next }) => { // Без межстраничной анимации, но интро и плавный скрол…" at bounding box center [748, 405] width 832 height 564
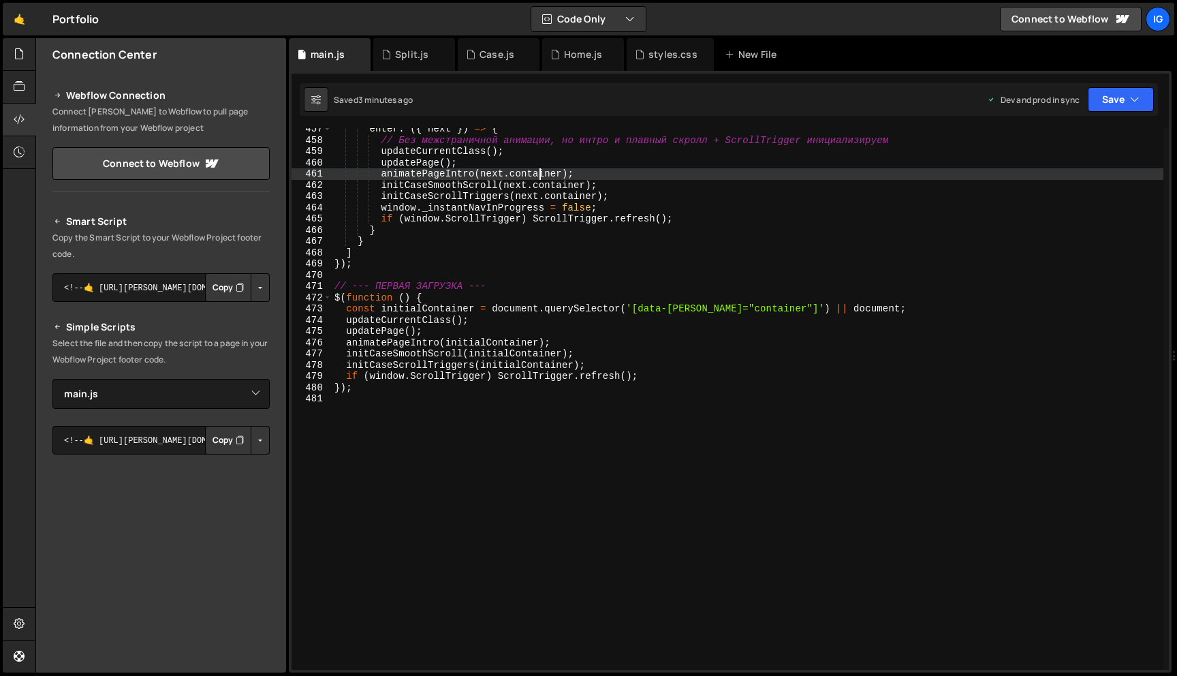
type textarea "});"
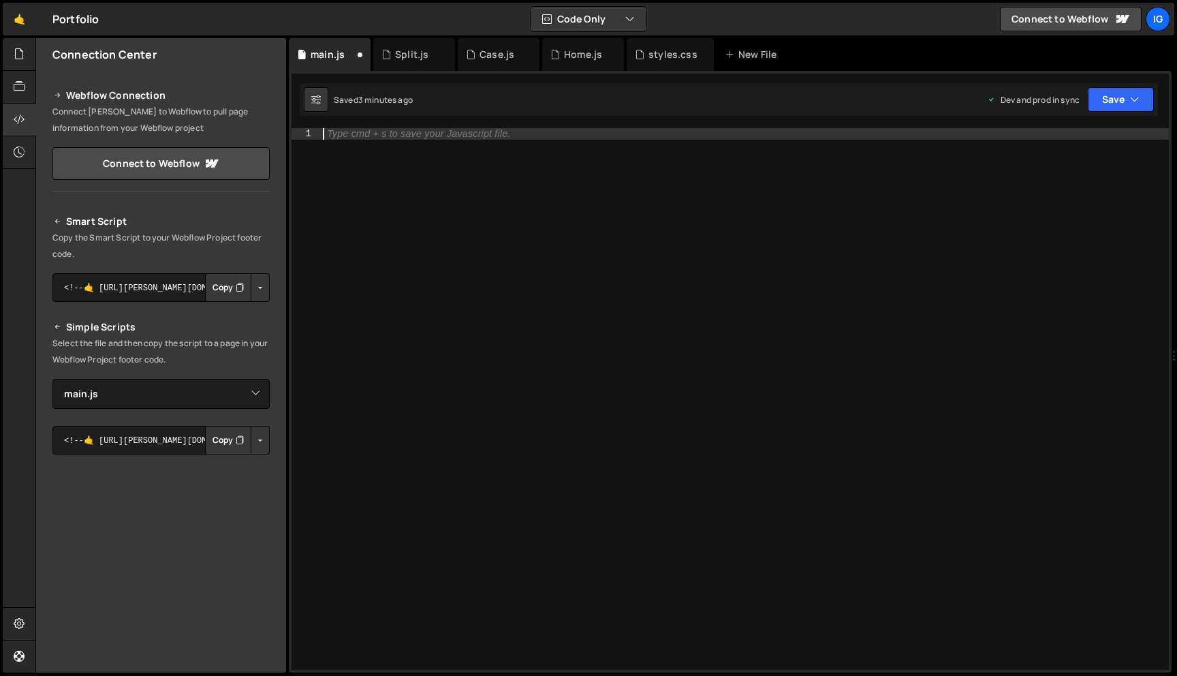
scroll to position [0, 0]
paste textarea "});"
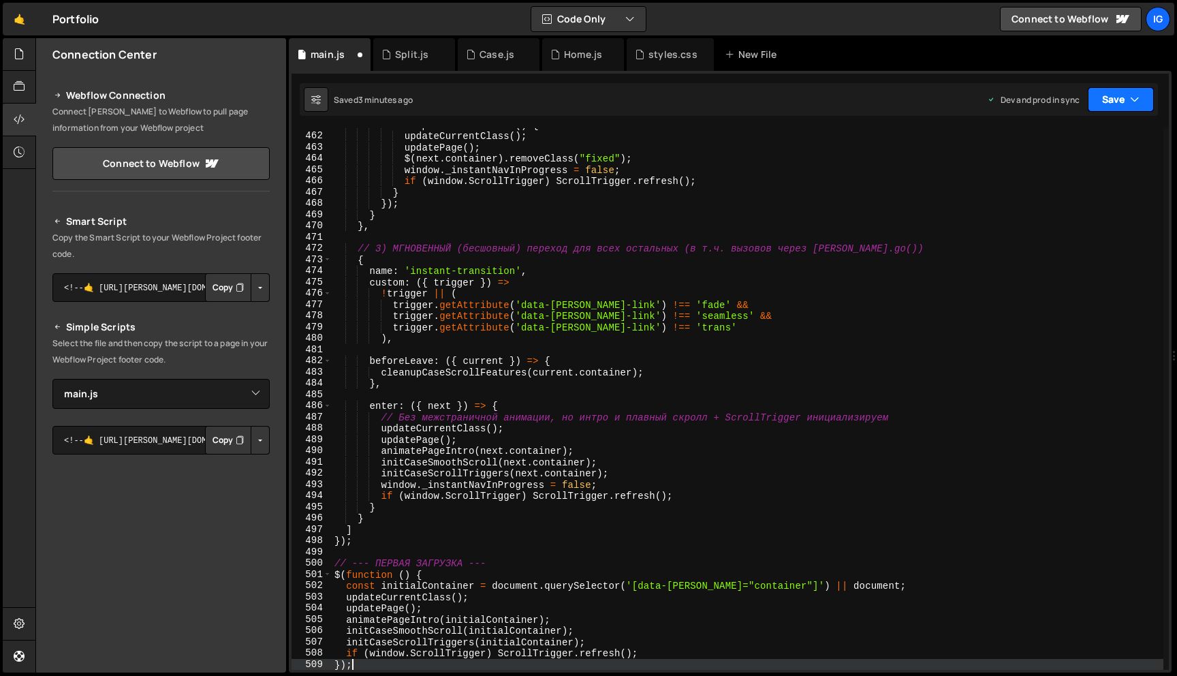
click at [1089, 106] on button "Save" at bounding box center [1121, 99] width 66 height 25
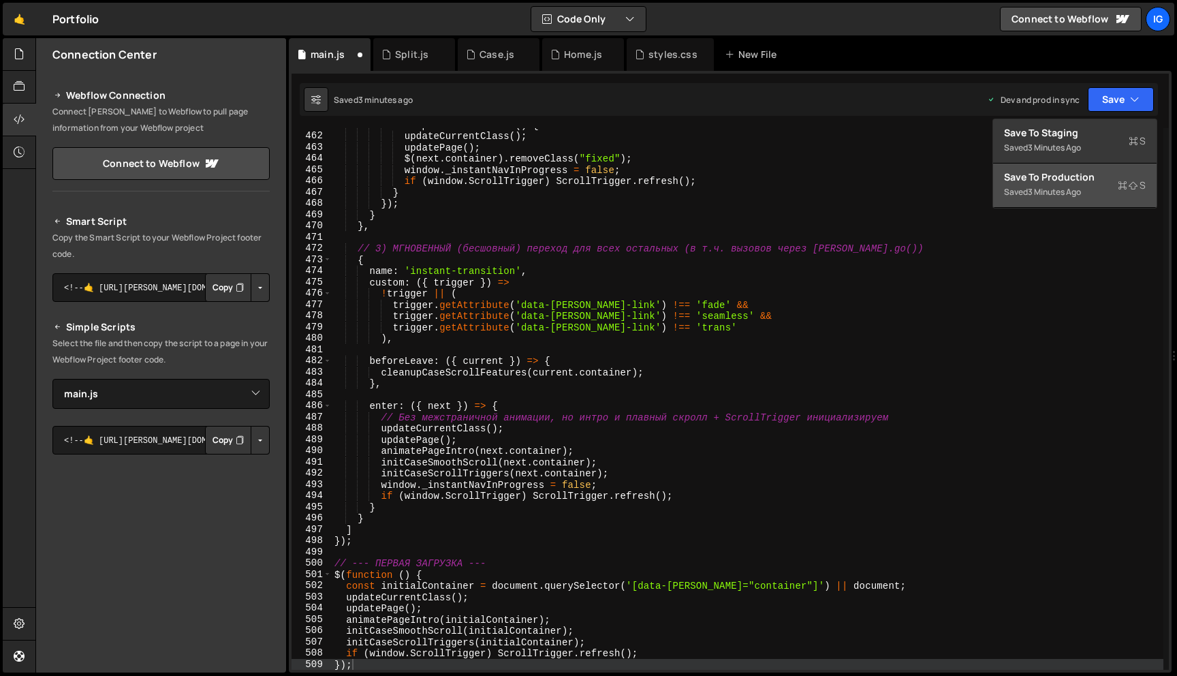
click at [1074, 183] on div "Save to Production S" at bounding box center [1075, 177] width 142 height 14
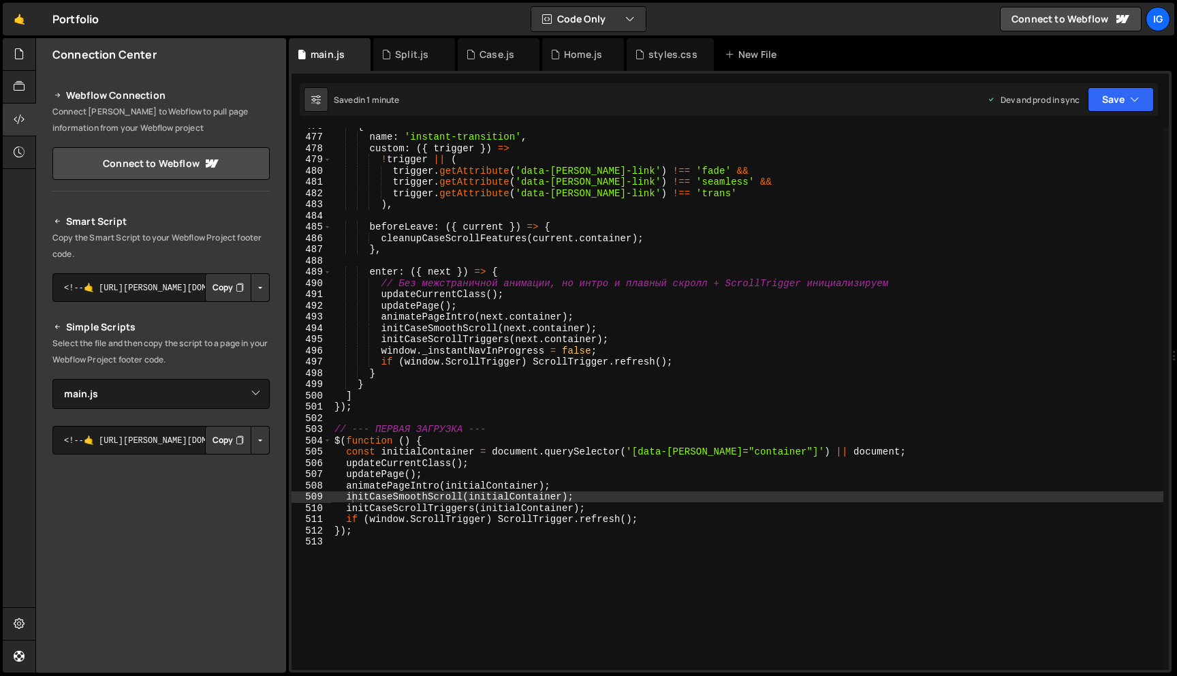
scroll to position [5243, 0]
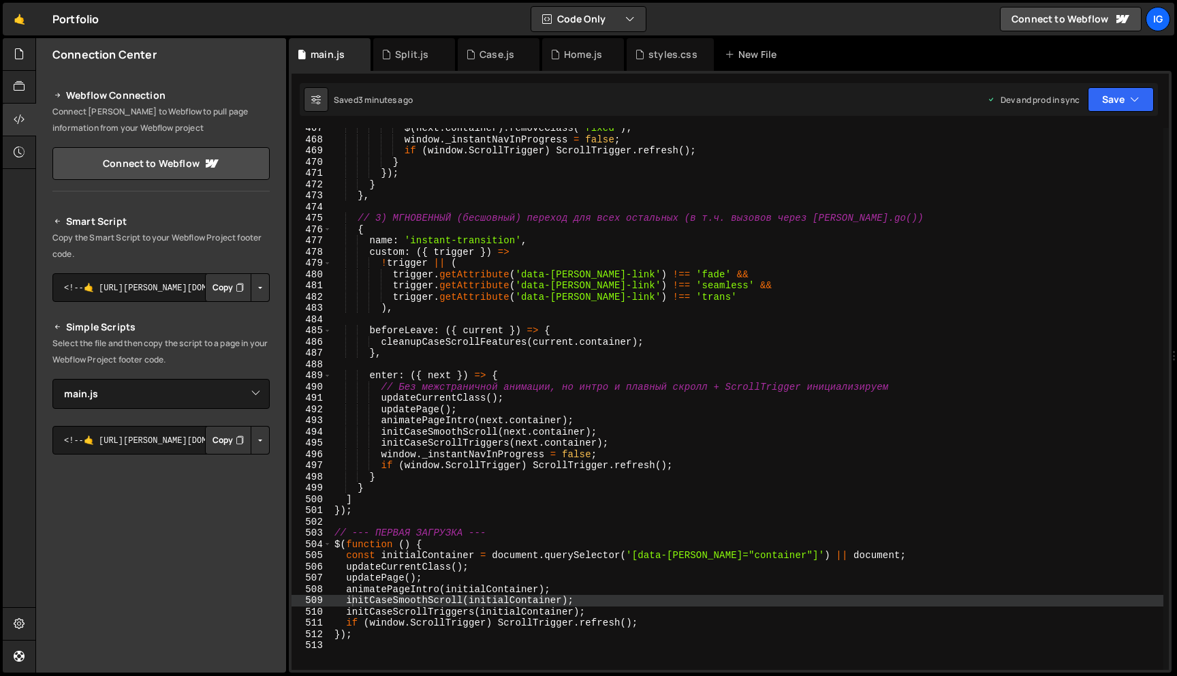
click at [636, 216] on div "$ ( next . container ) . removeClass ( "fixed" ) ; window . _instantNavInProgre…" at bounding box center [748, 405] width 832 height 564
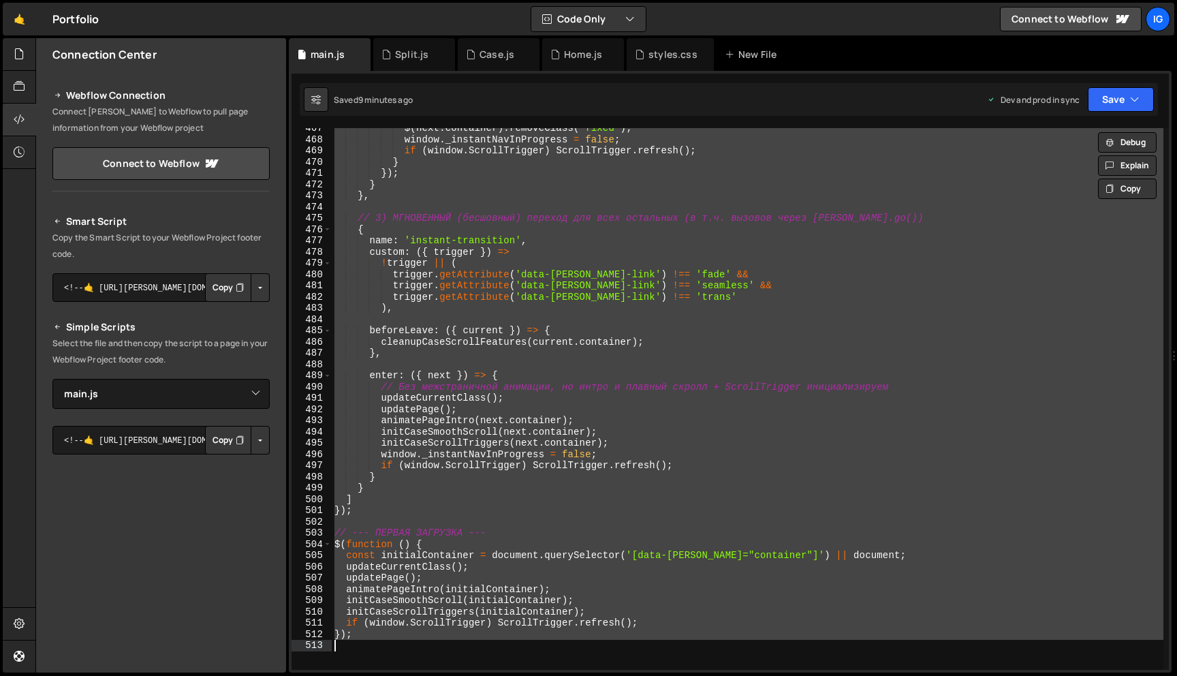
click at [616, 264] on div "$ ( next . container ) . removeClass ( "fixed" ) ; window . _instantNavInProgre…" at bounding box center [748, 405] width 832 height 564
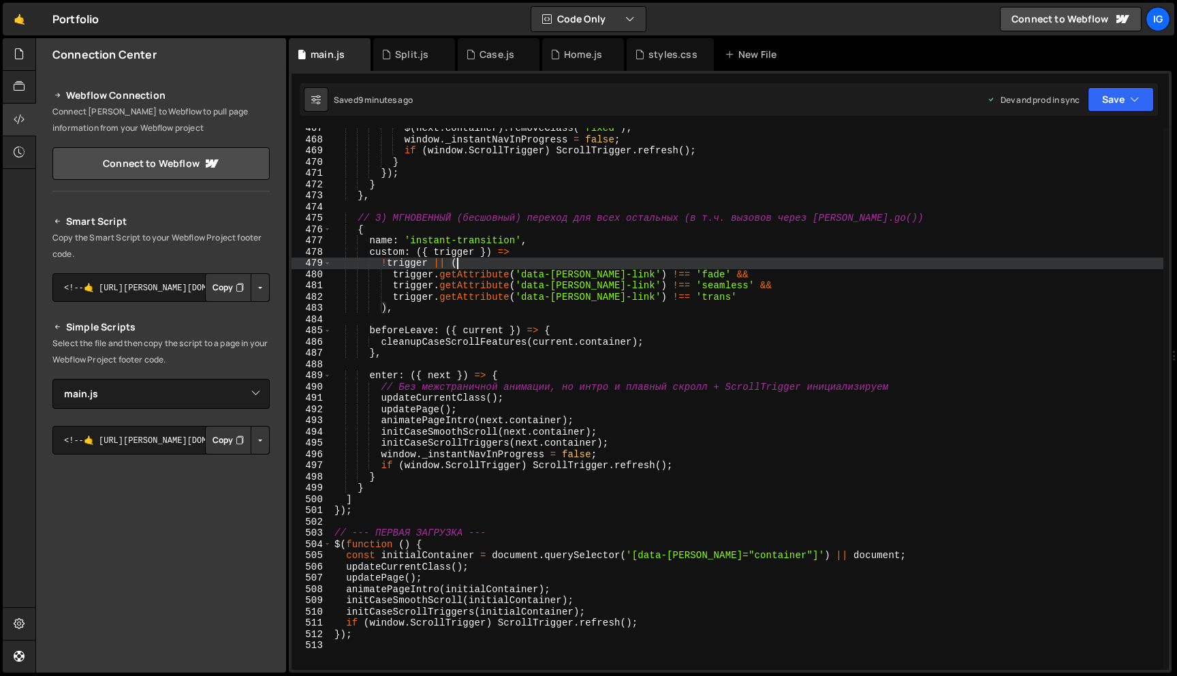
type textarea "});"
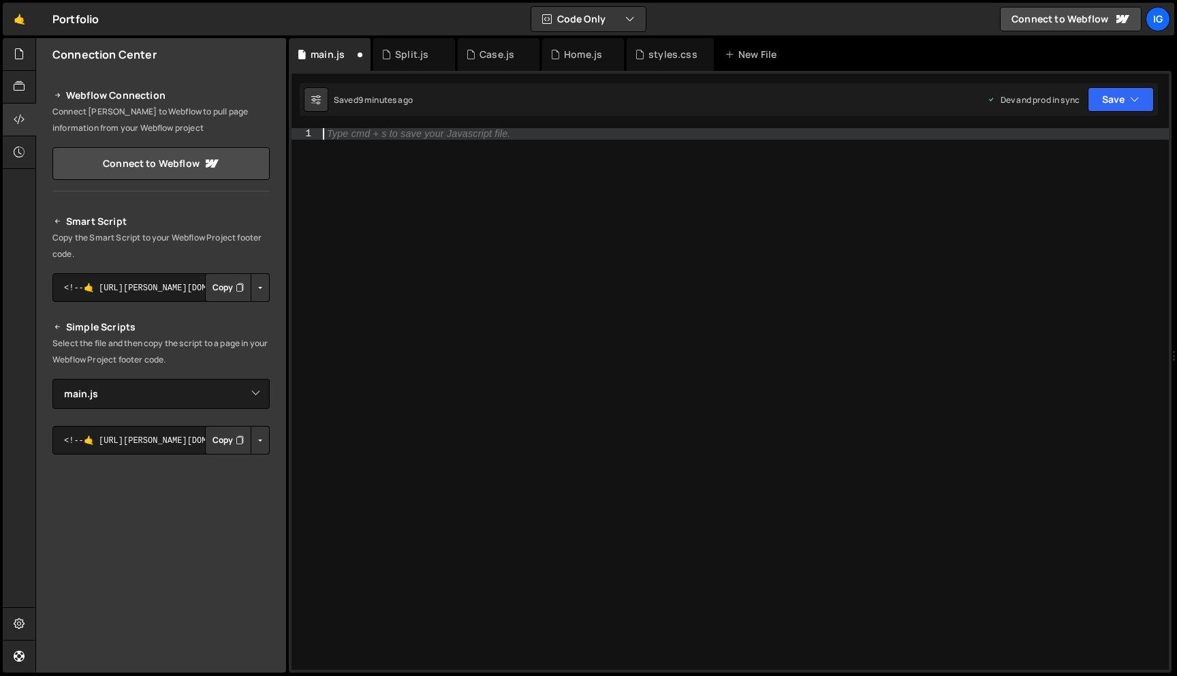
paste textarea "}"
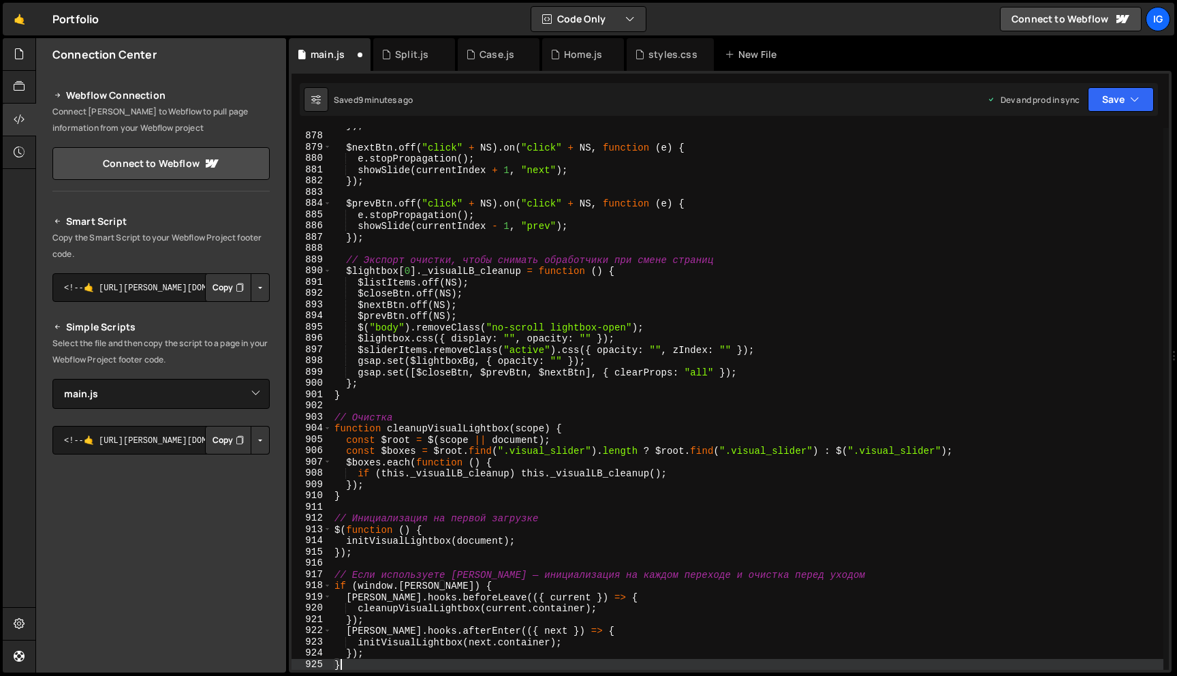
scroll to position [9903, 0]
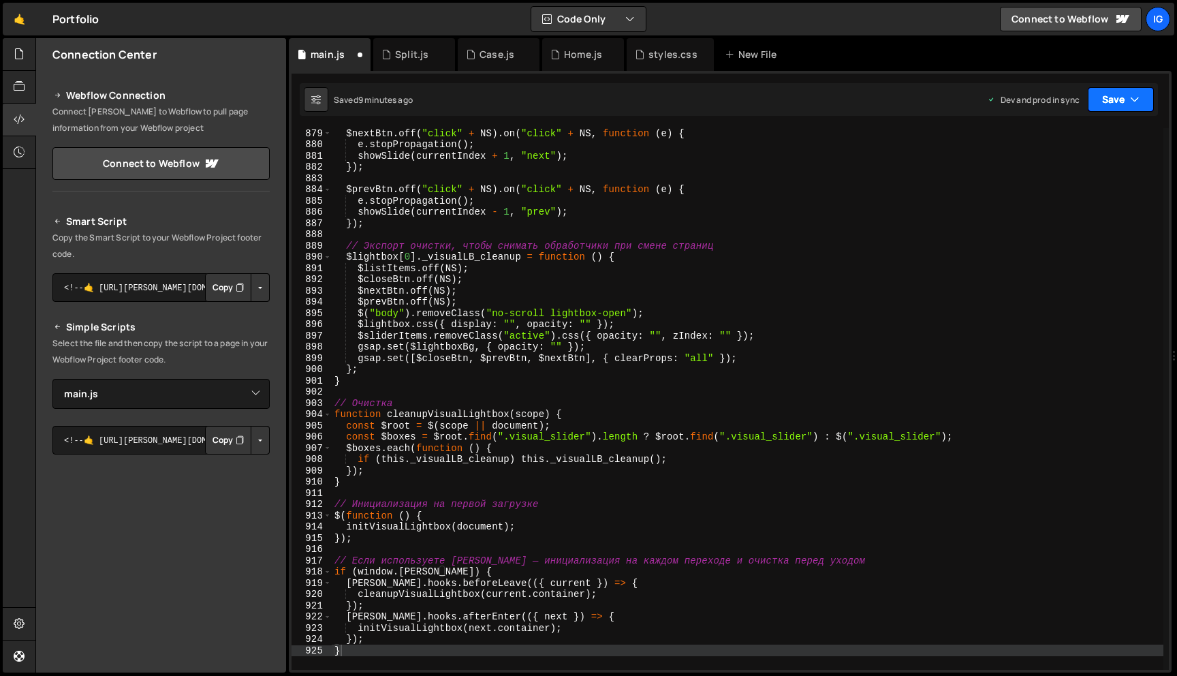
click at [1099, 104] on button "Save" at bounding box center [1121, 99] width 66 height 25
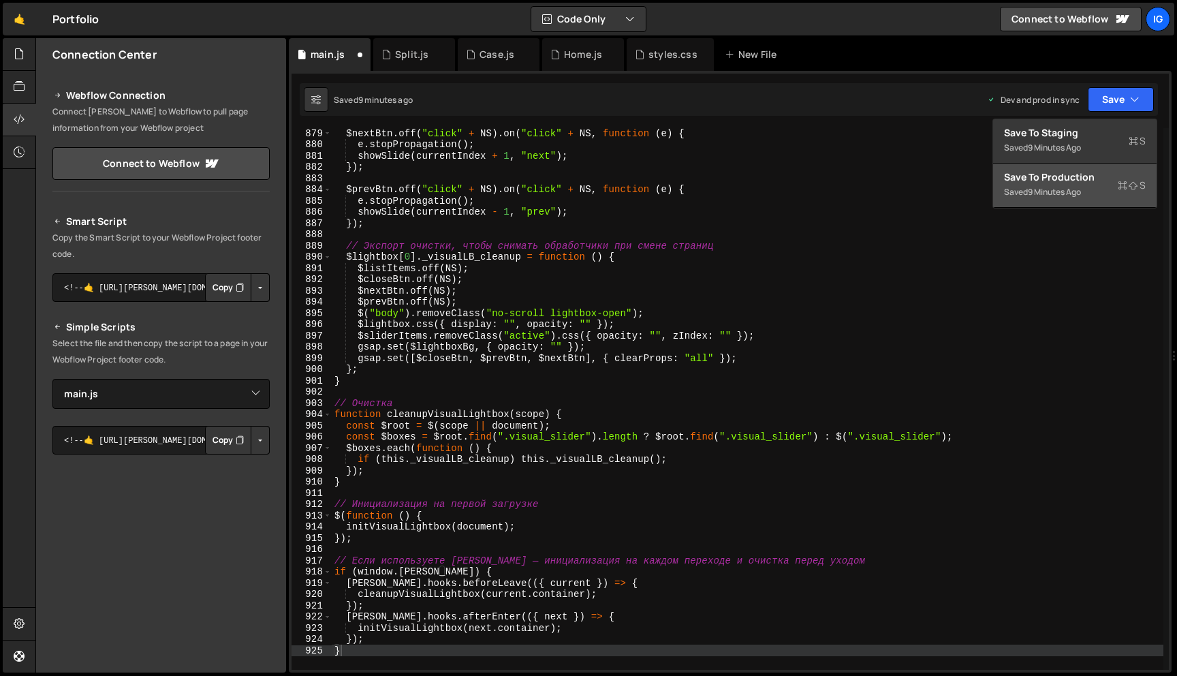
click at [1063, 172] on div "Save to Production S" at bounding box center [1075, 177] width 142 height 14
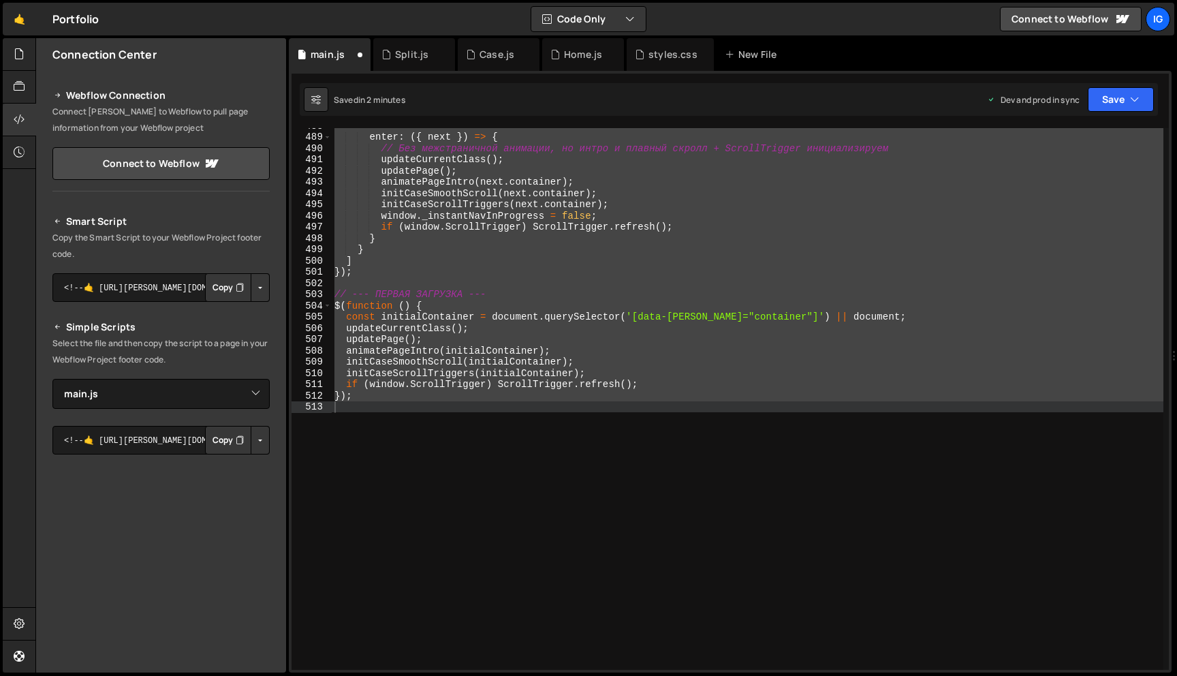
scroll to position [5482, 0]
click at [590, 302] on div "enter : ({ next }) => { // Без межстраничной анимации, но интро и плавный скрол…" at bounding box center [748, 402] width 832 height 564
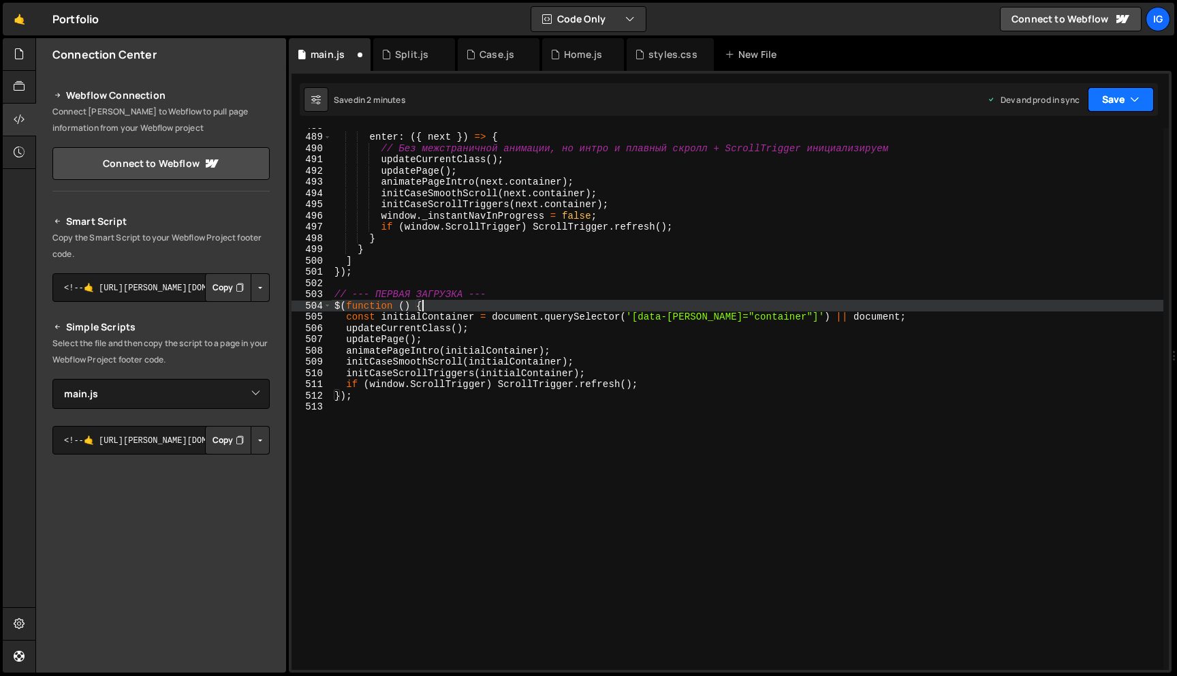
click at [1127, 88] on button "Save" at bounding box center [1121, 99] width 66 height 25
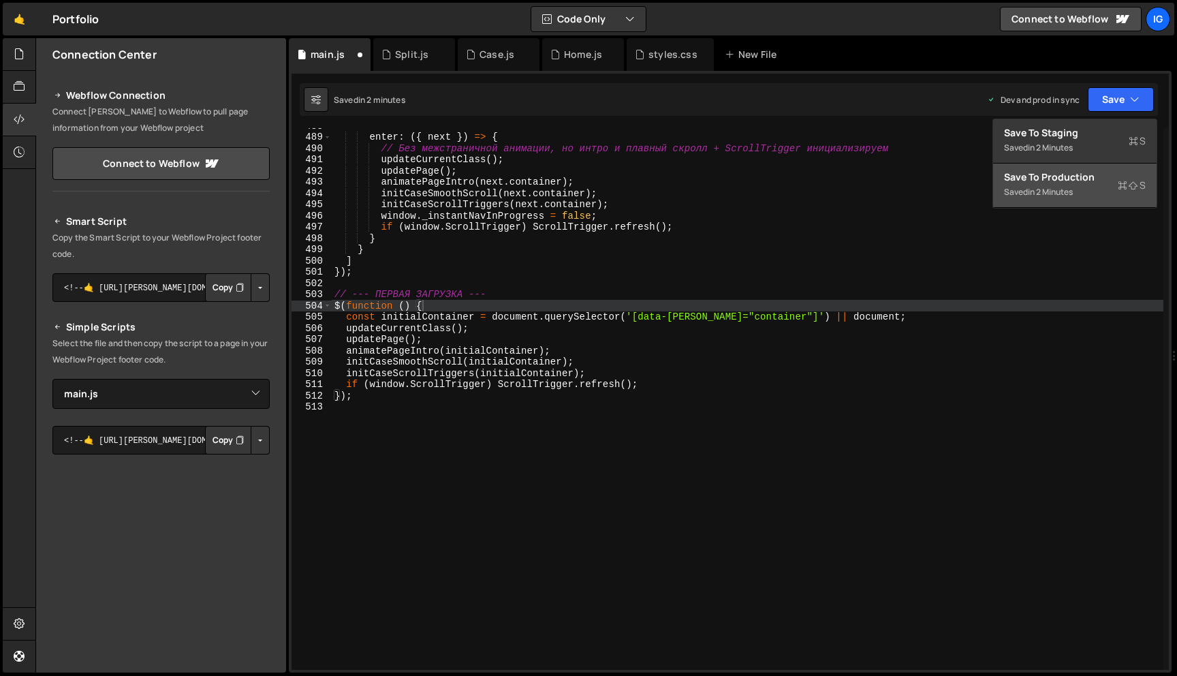
click at [1069, 193] on div "in 2 minutes" at bounding box center [1050, 192] width 45 height 12
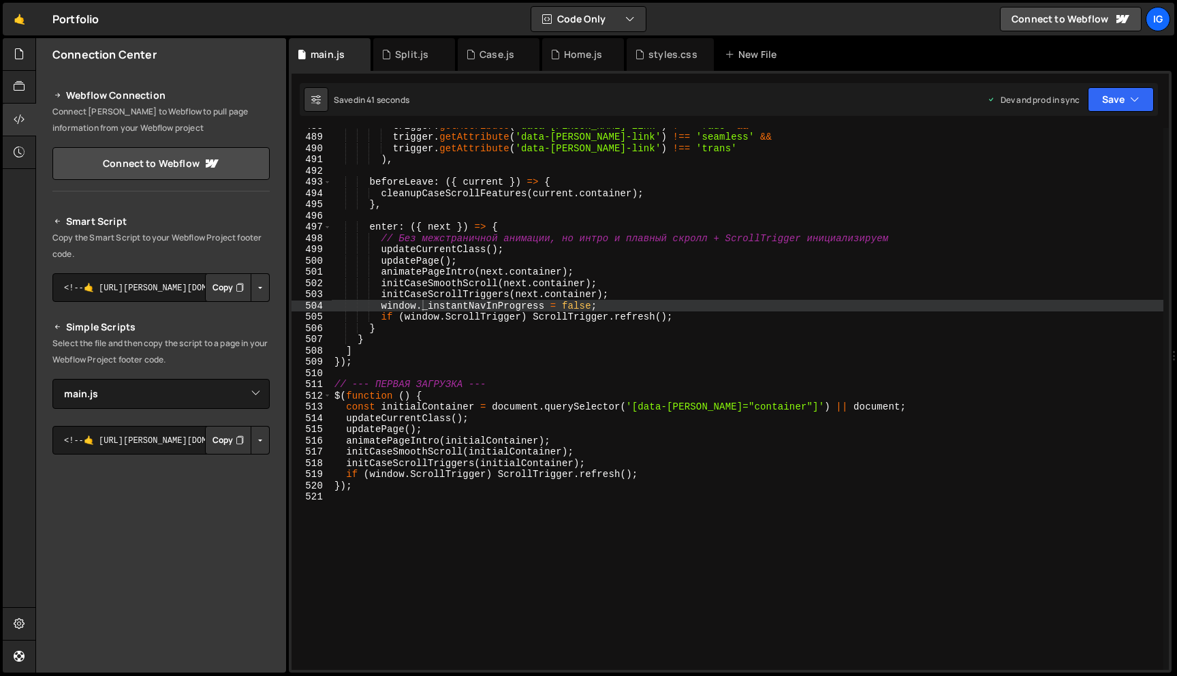
click at [542, 185] on div "trigger . getAttribute ( 'data-[PERSON_NAME]-link' ) !== 'fade' && trigger . ge…" at bounding box center [748, 402] width 832 height 564
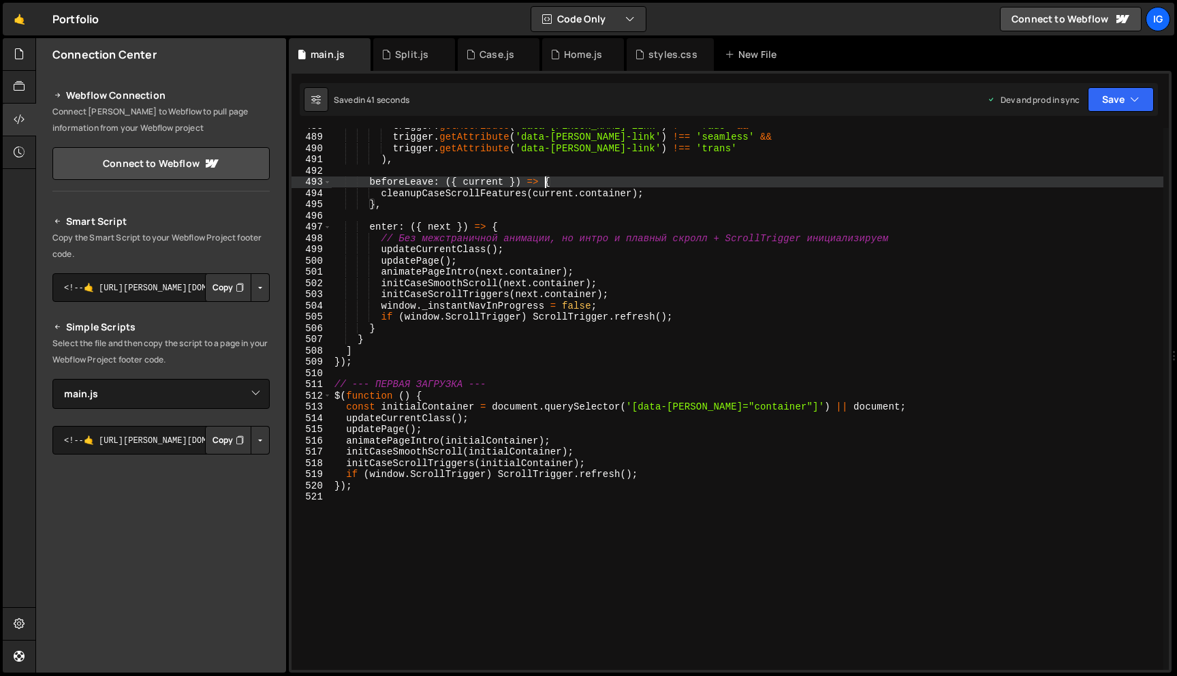
type textarea "});"
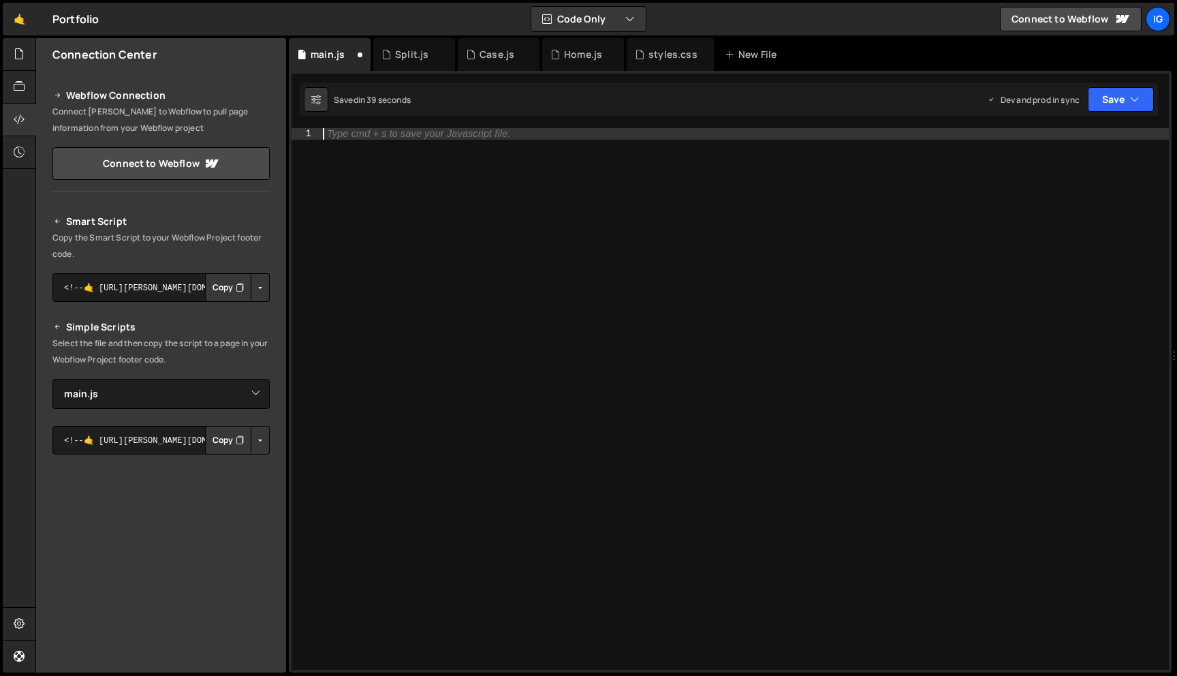
paste textarea "});"
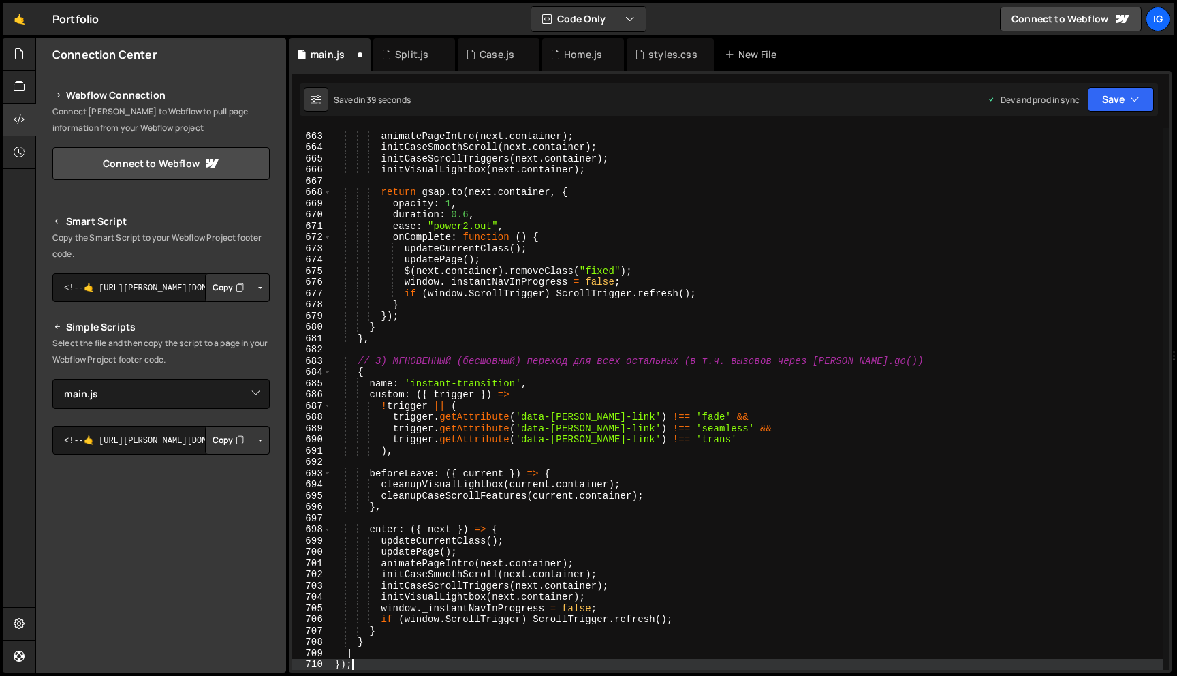
scroll to position [7472, 0]
click at [1099, 108] on button "Save" at bounding box center [1121, 99] width 66 height 25
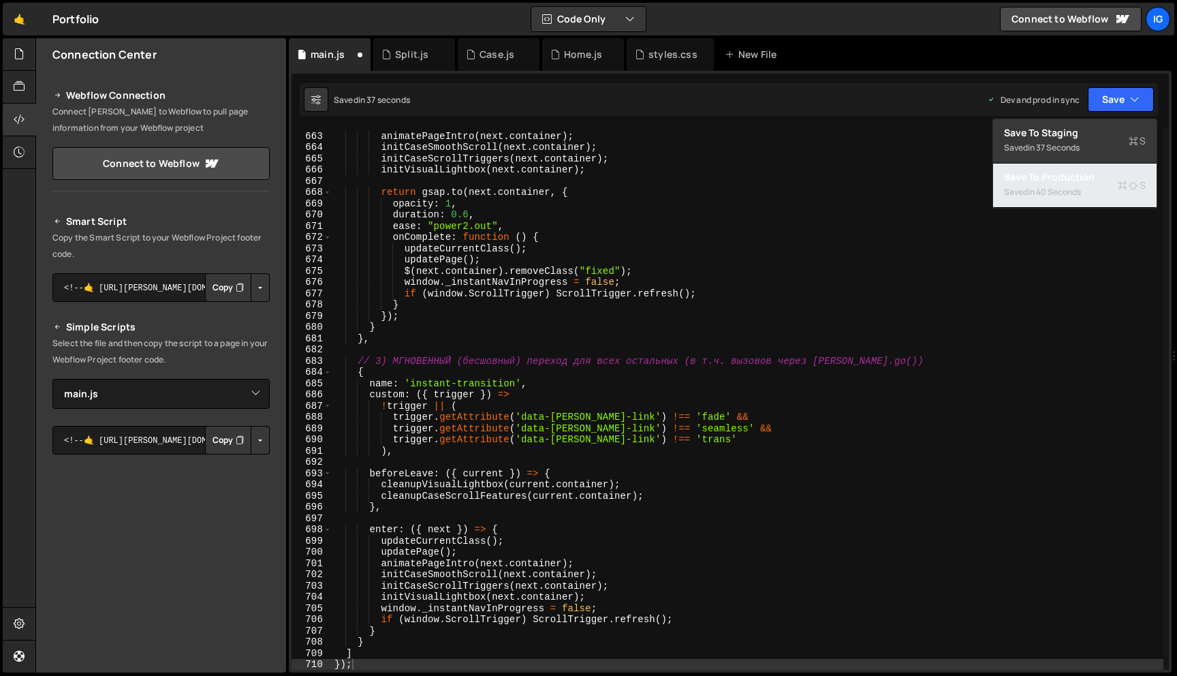
click at [1069, 178] on div "Save to Production S" at bounding box center [1075, 177] width 142 height 14
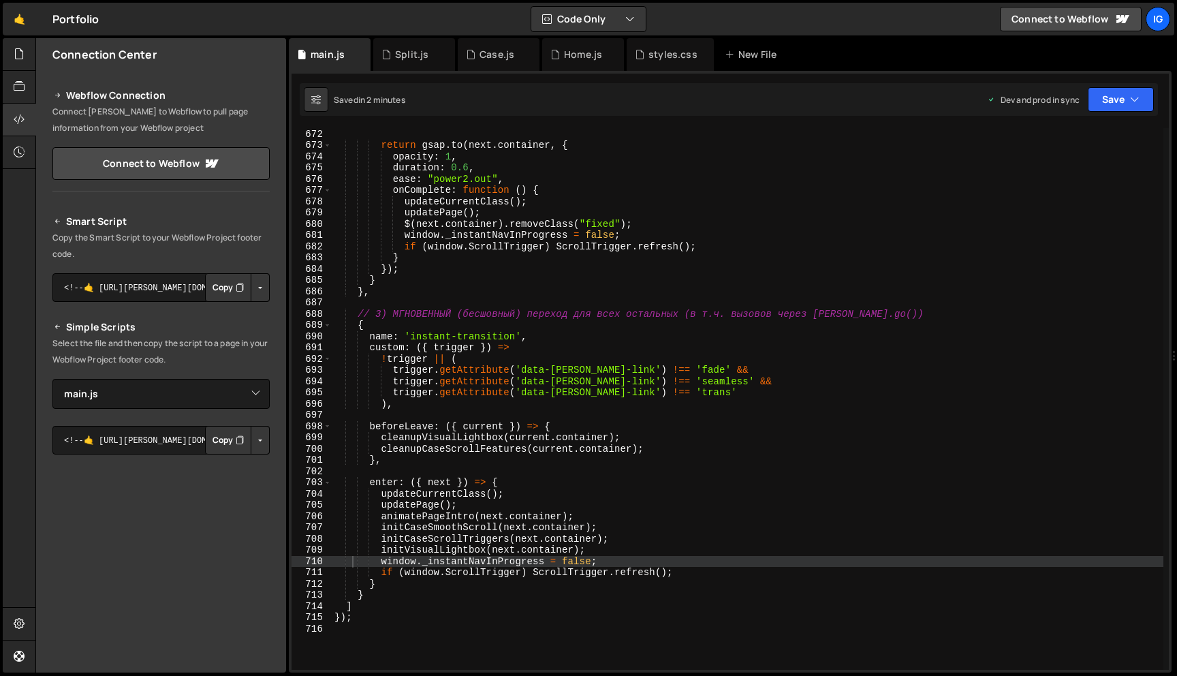
scroll to position [7539, 0]
click at [533, 286] on div "initVisualLightbox ( next . container ) ; return gsap . to ( next . container ,…" at bounding box center [748, 402] width 832 height 564
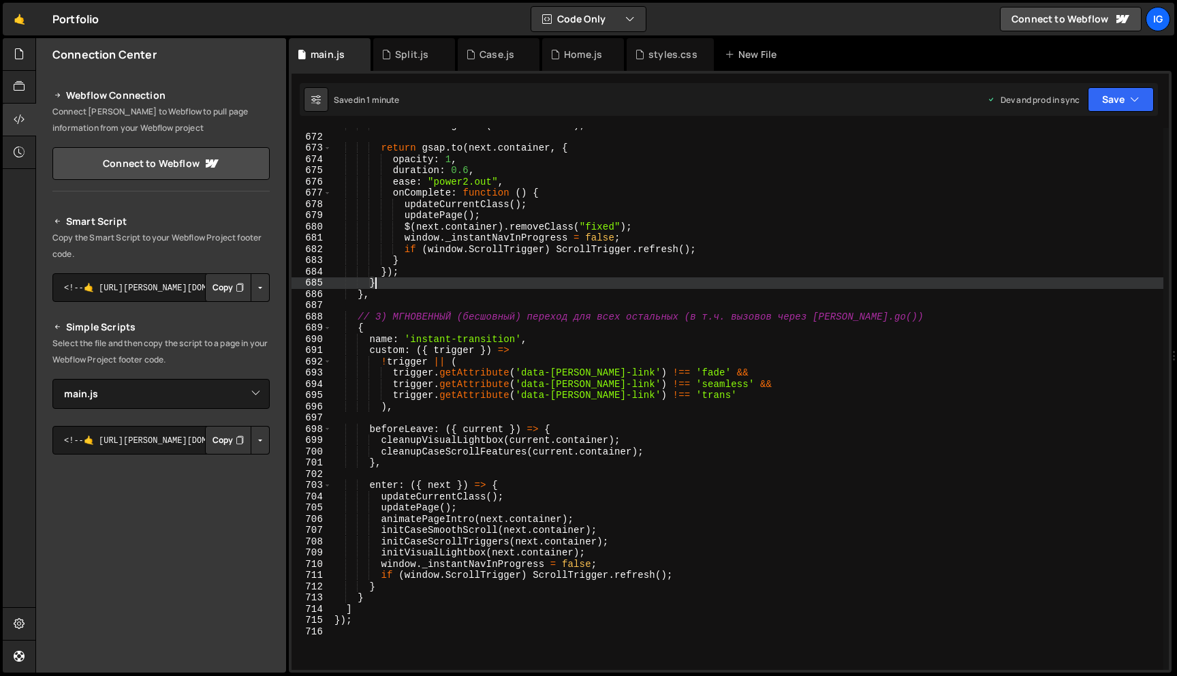
type textarea "] });"
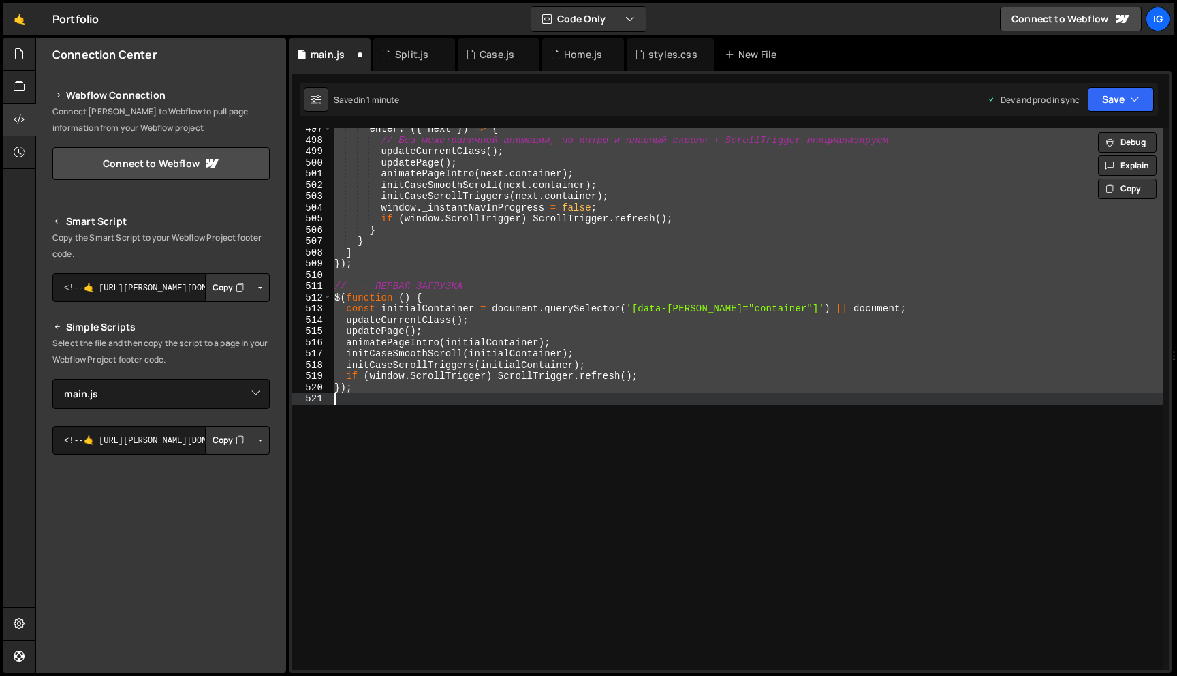
scroll to position [5580, 0]
click at [509, 317] on div "enter : ({ next }) => { // Без межстраничной анимации, но интро и плавный скрол…" at bounding box center [748, 399] width 832 height 542
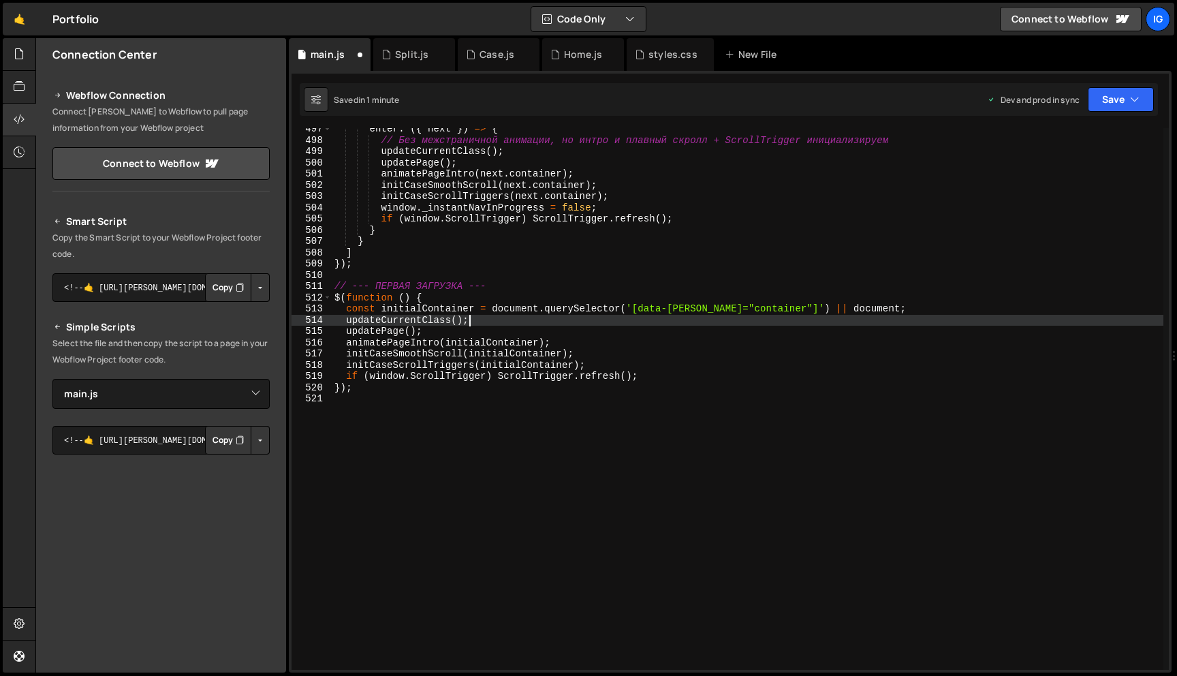
click at [452, 309] on div "enter : ({ next }) => { // Без межстраничной анимации, но интро и плавный скрол…" at bounding box center [748, 405] width 832 height 564
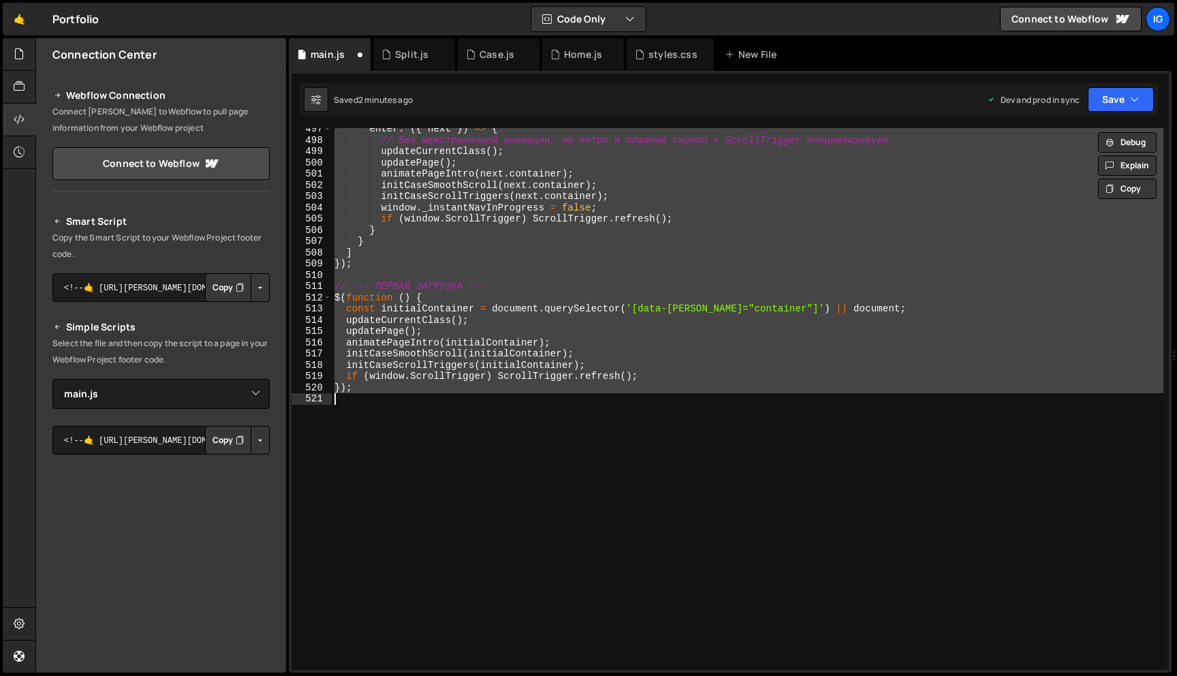
click at [552, 195] on div "enter : ({ next }) => { // Без межстраничной анимации, но интро и плавный скрол…" at bounding box center [748, 405] width 832 height 564
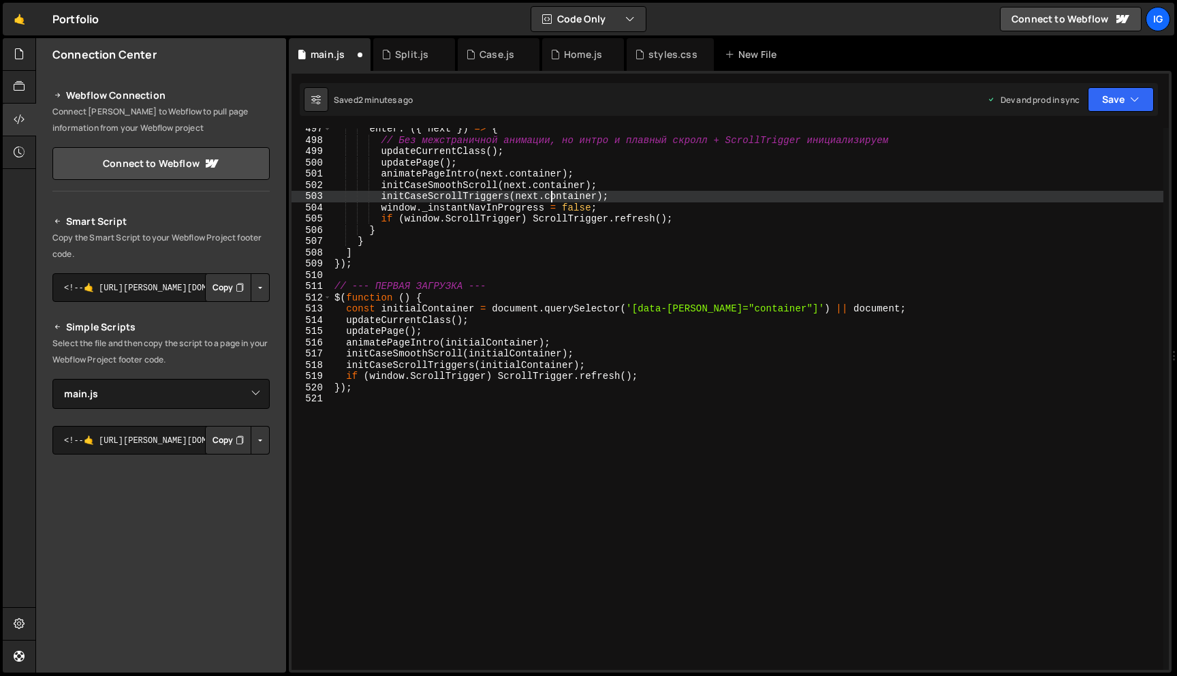
type textarea "});"
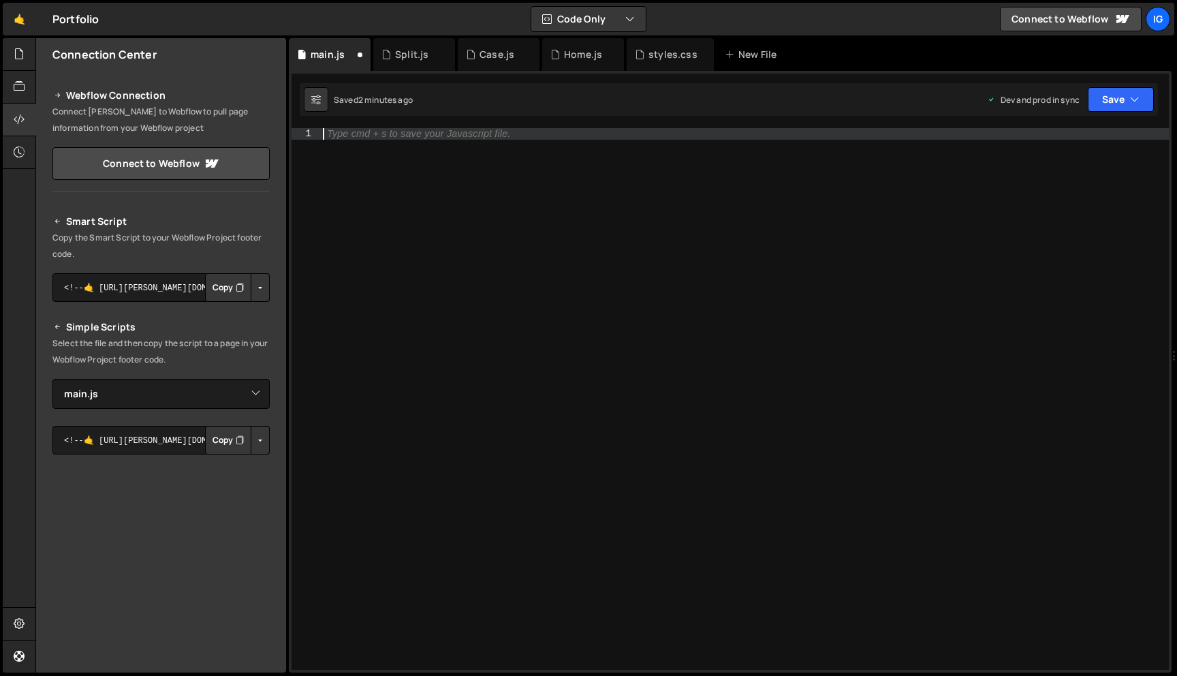
paste textarea "});"
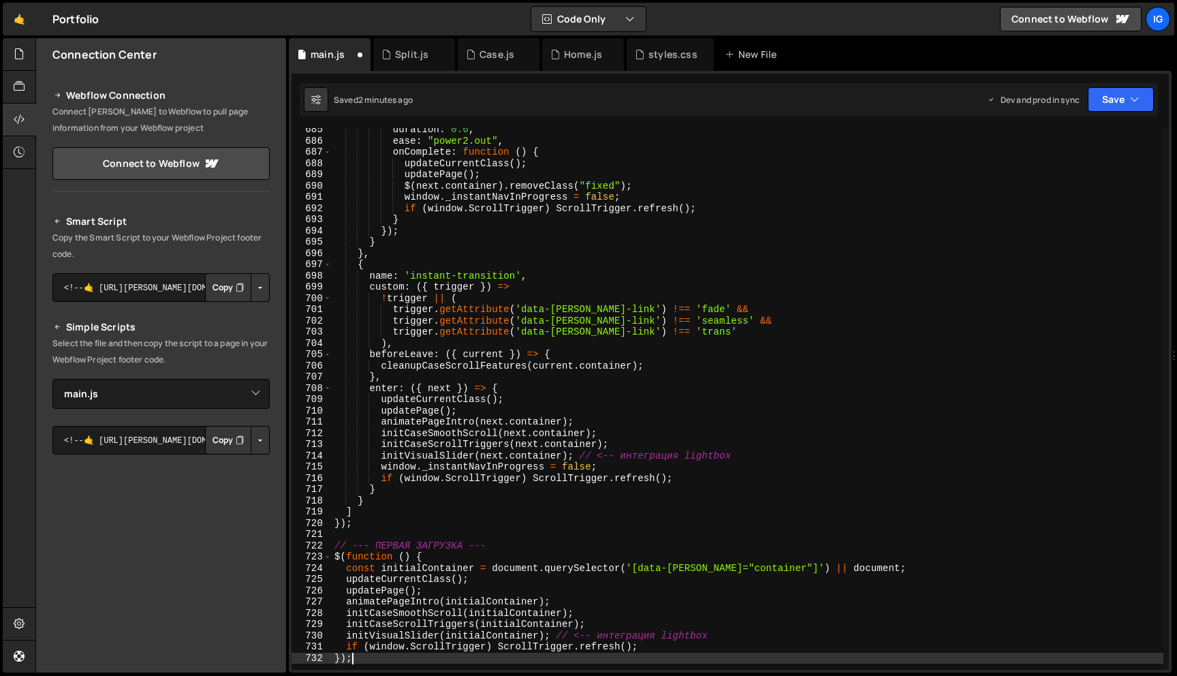
scroll to position [7696, 0]
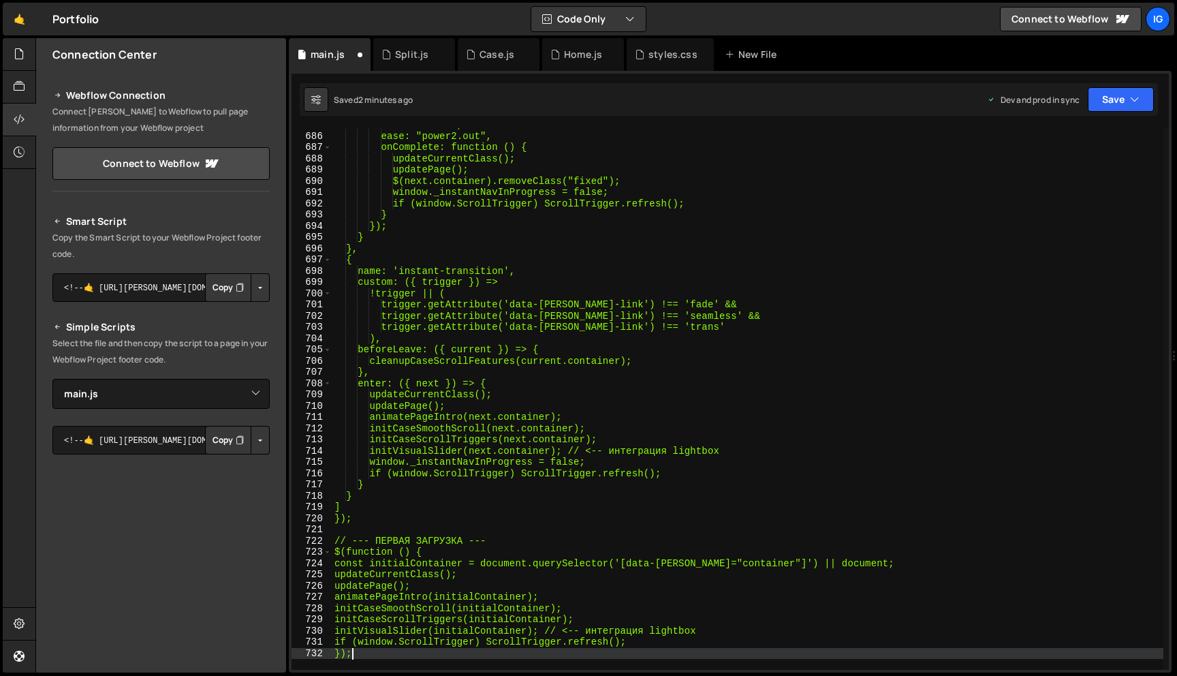
click at [766, 347] on div "duration: 0.6, ease: "power2.out", onComplete: function () { updateCurrentClass…" at bounding box center [748, 401] width 832 height 564
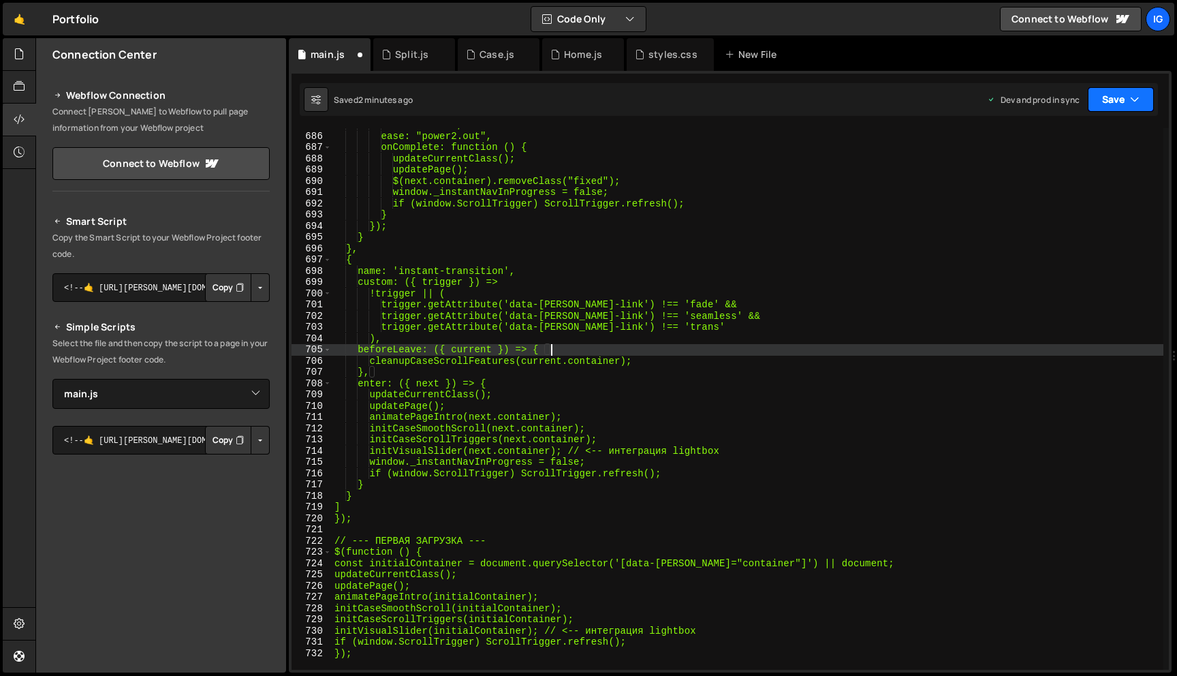
click at [1134, 106] on icon "button" at bounding box center [1135, 100] width 10 height 14
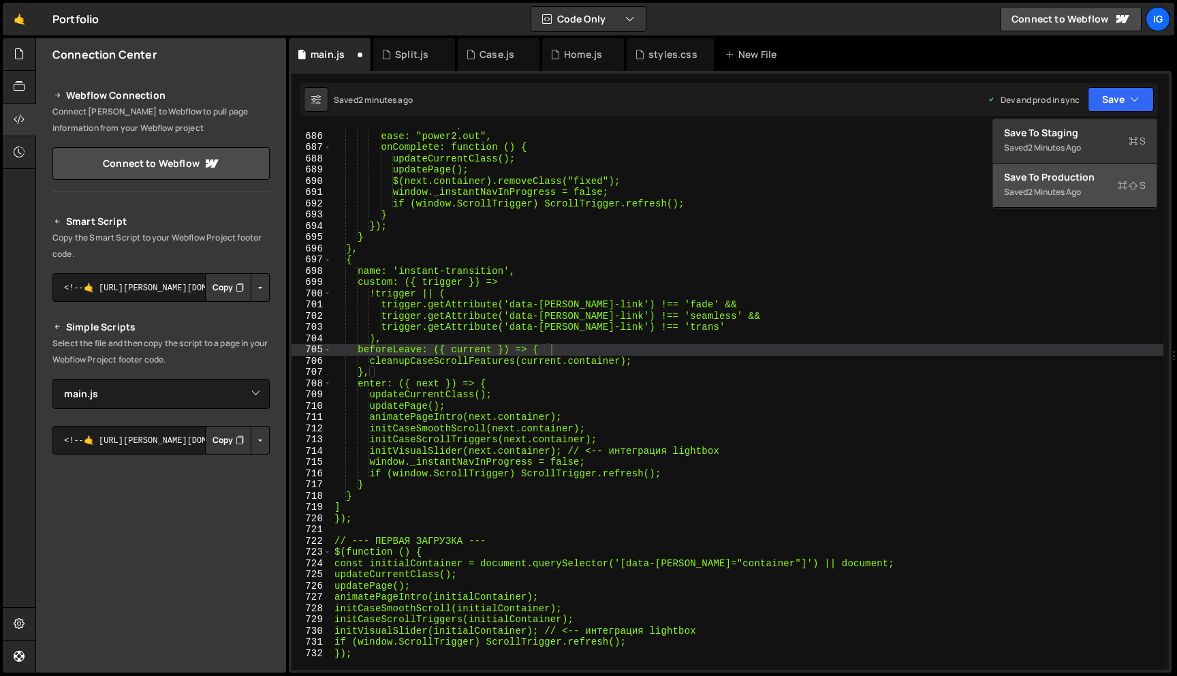
click at [1090, 179] on div "Save to Production S" at bounding box center [1075, 177] width 142 height 14
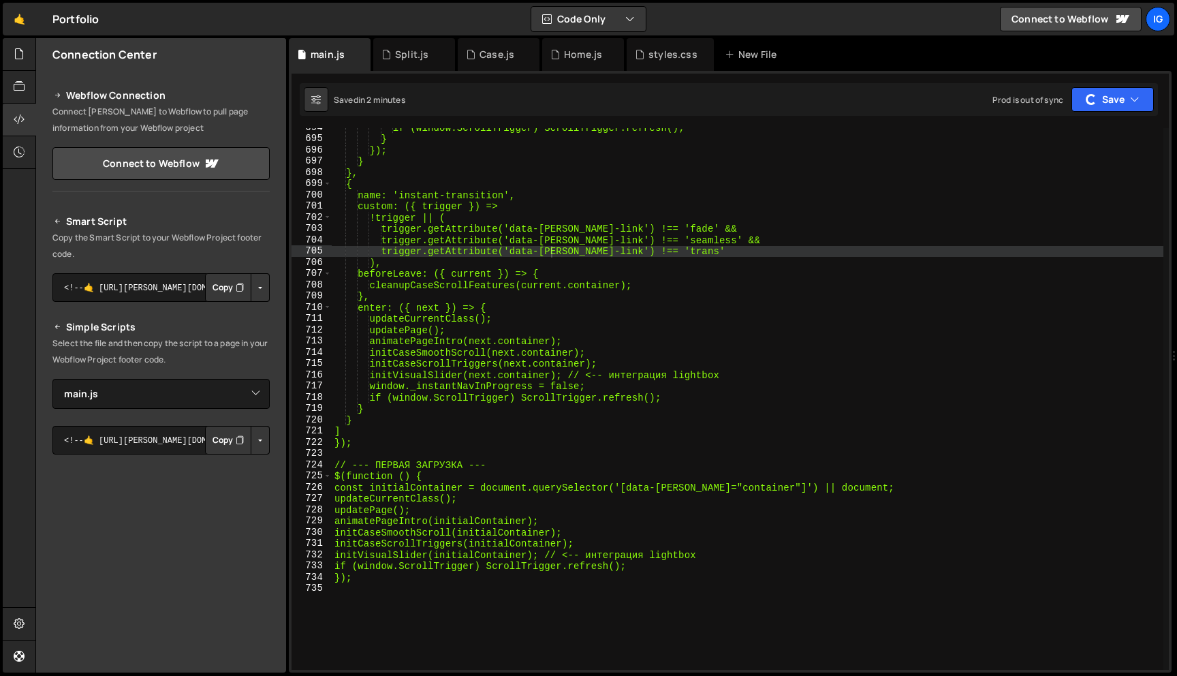
scroll to position [7796, 0]
click at [751, 300] on div "if (window.ScrollTrigger) ScrollTrigger.refresh(); } }); } }, { name: 'instant-…" at bounding box center [748, 404] width 832 height 564
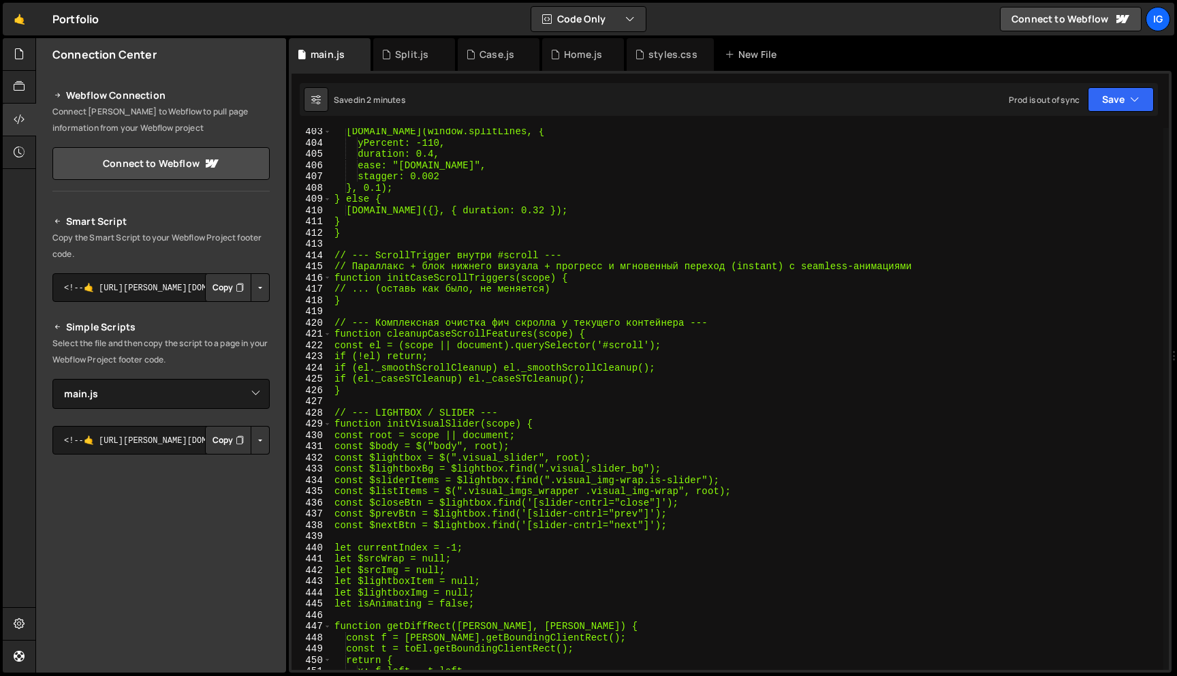
scroll to position [4522, 0]
type textarea "});"
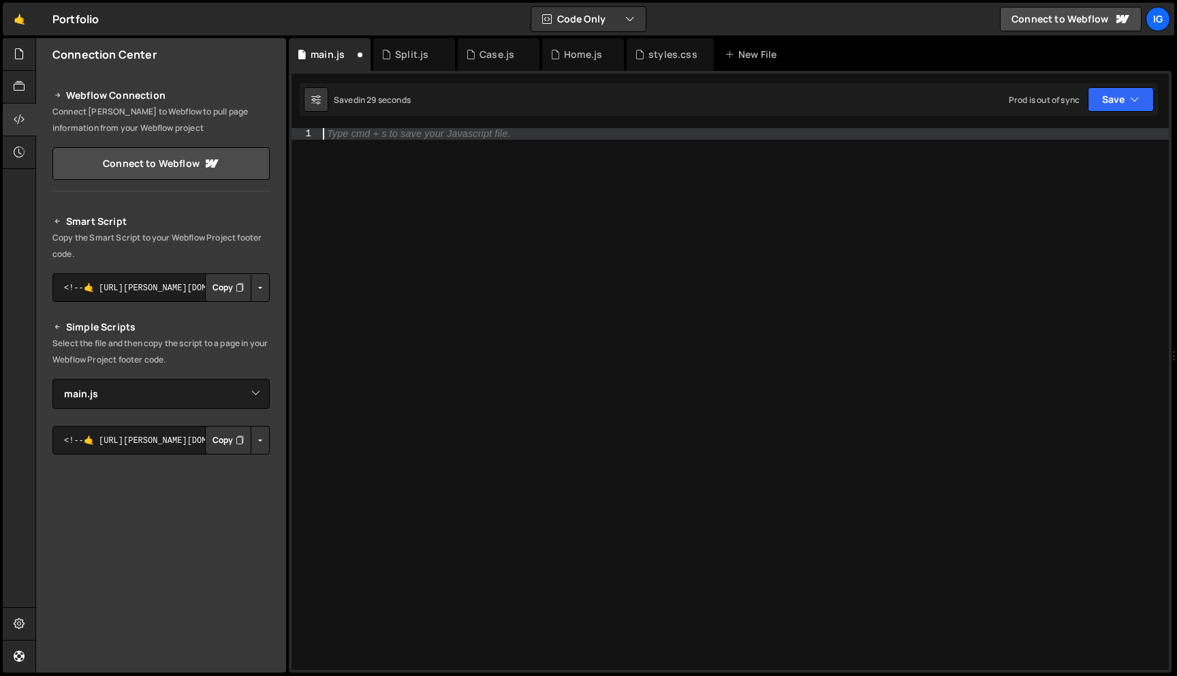
click at [527, 138] on div "Type cmd + s to save your Javascript file." at bounding box center [744, 410] width 849 height 564
paste textarea "}"
type textarea "}"
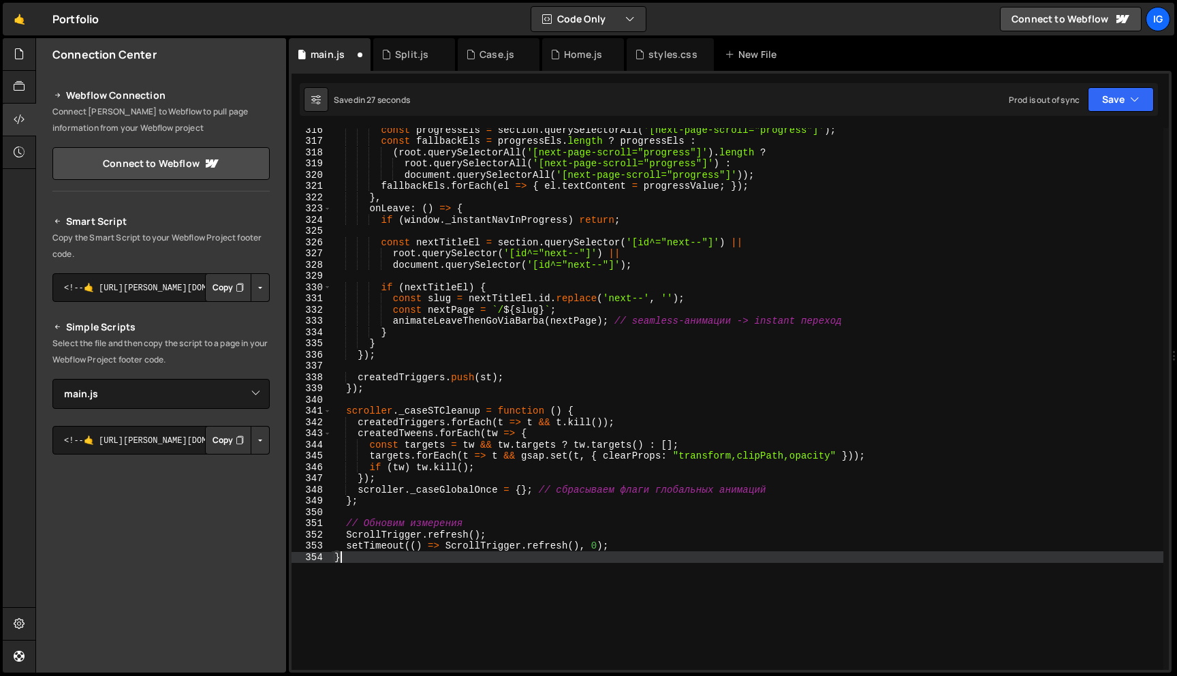
scroll to position [3549, 0]
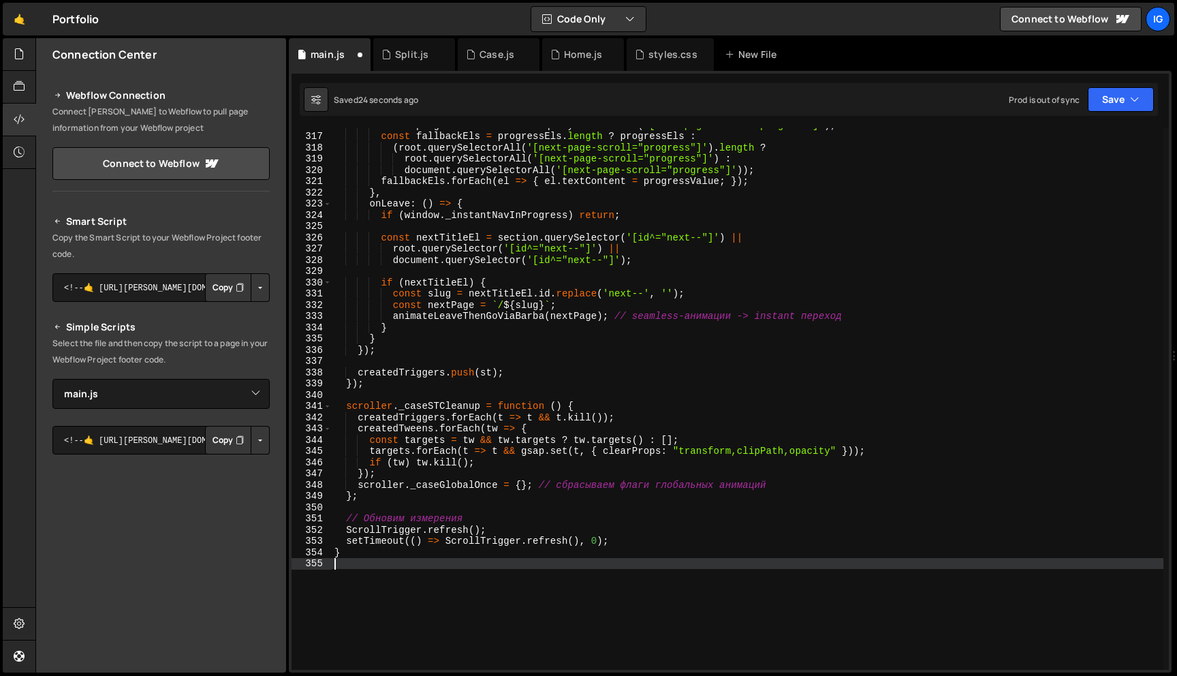
paste textarea "});"
type textarea "});"
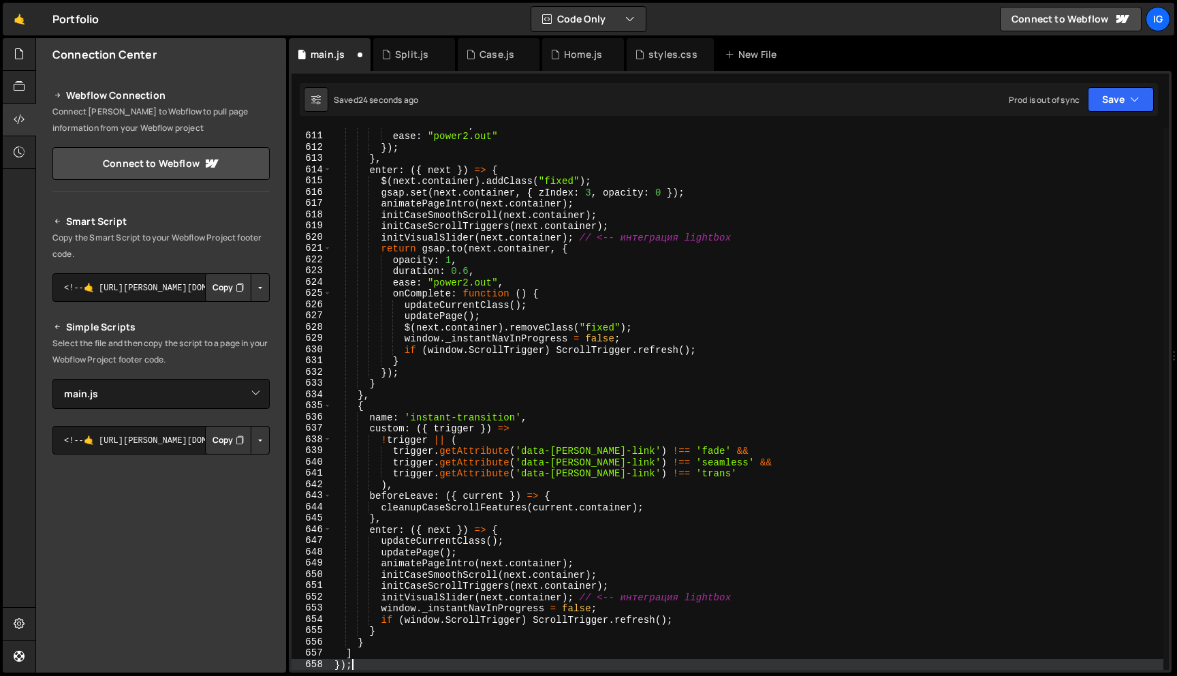
scroll to position [6854, 0]
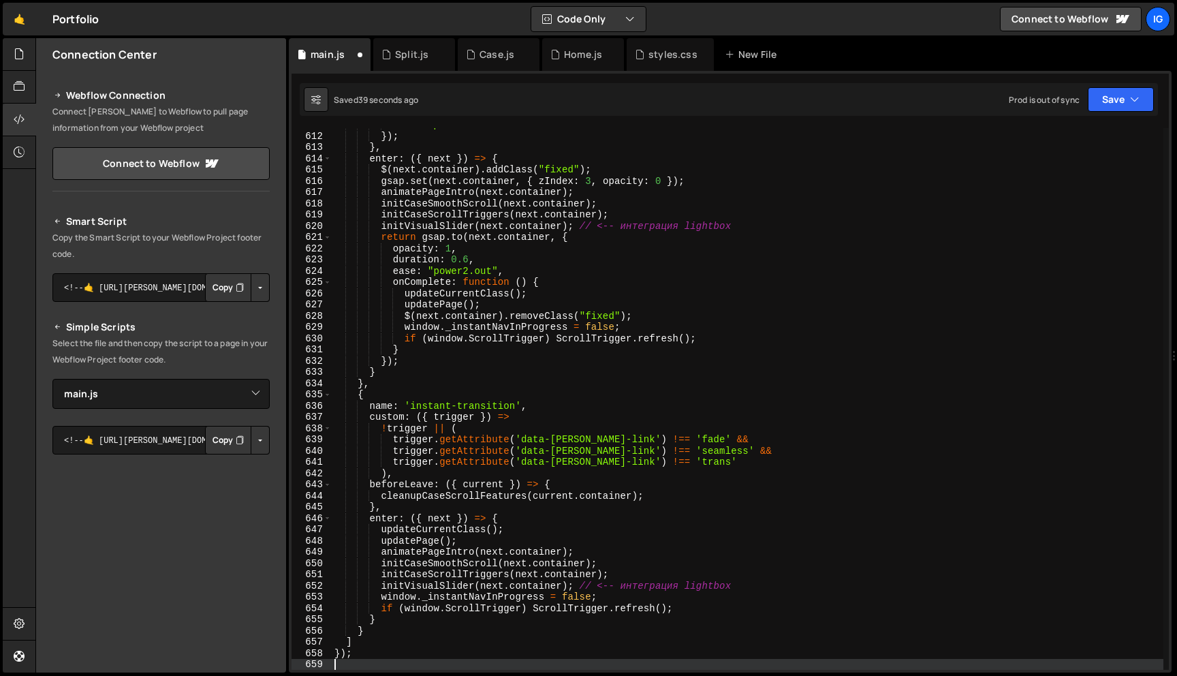
paste textarea "});"
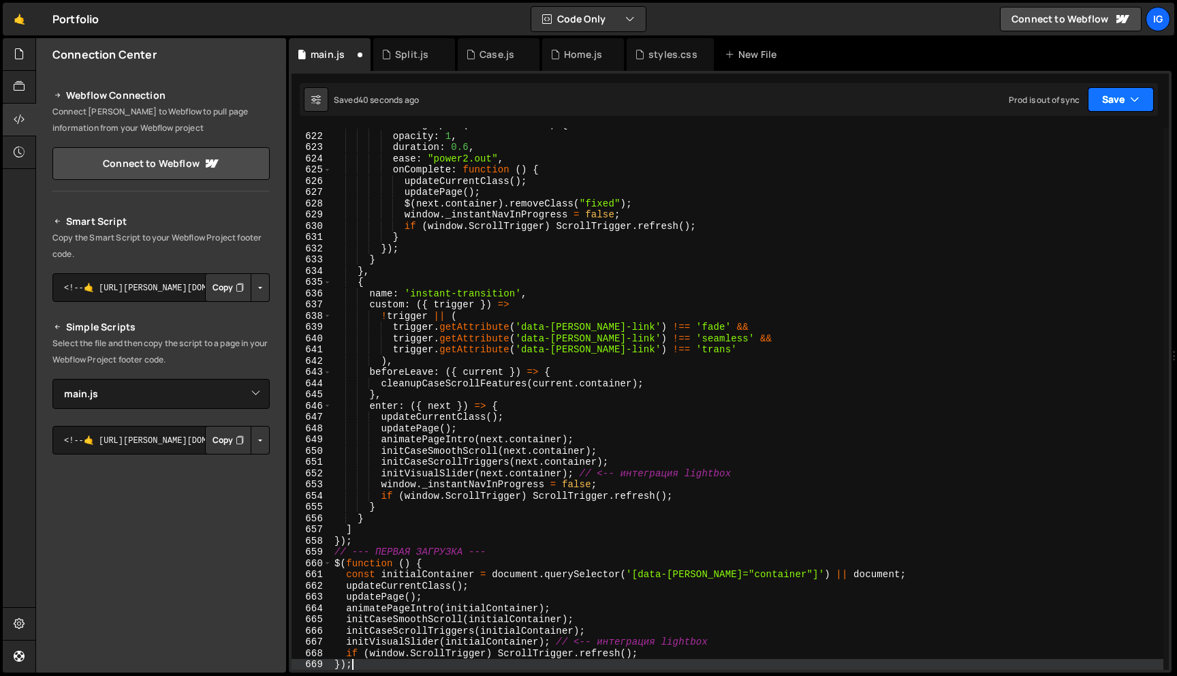
click at [1110, 106] on button "Save" at bounding box center [1121, 99] width 66 height 25
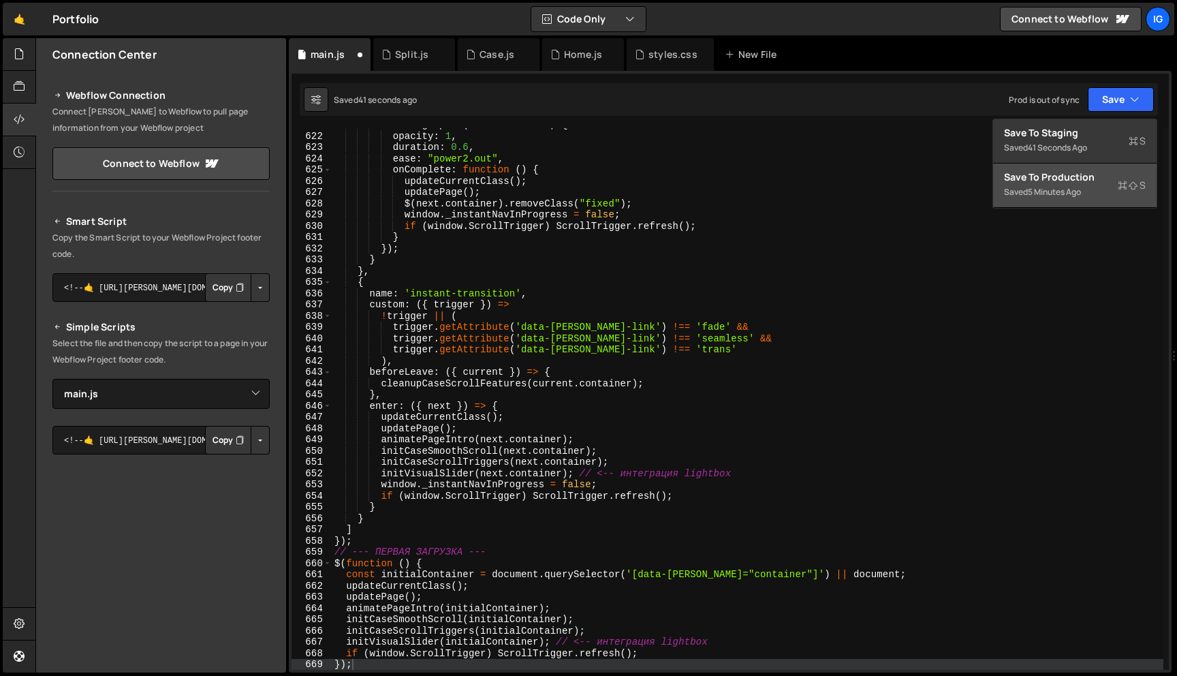
click at [1074, 176] on div "Save to Production S" at bounding box center [1075, 177] width 142 height 14
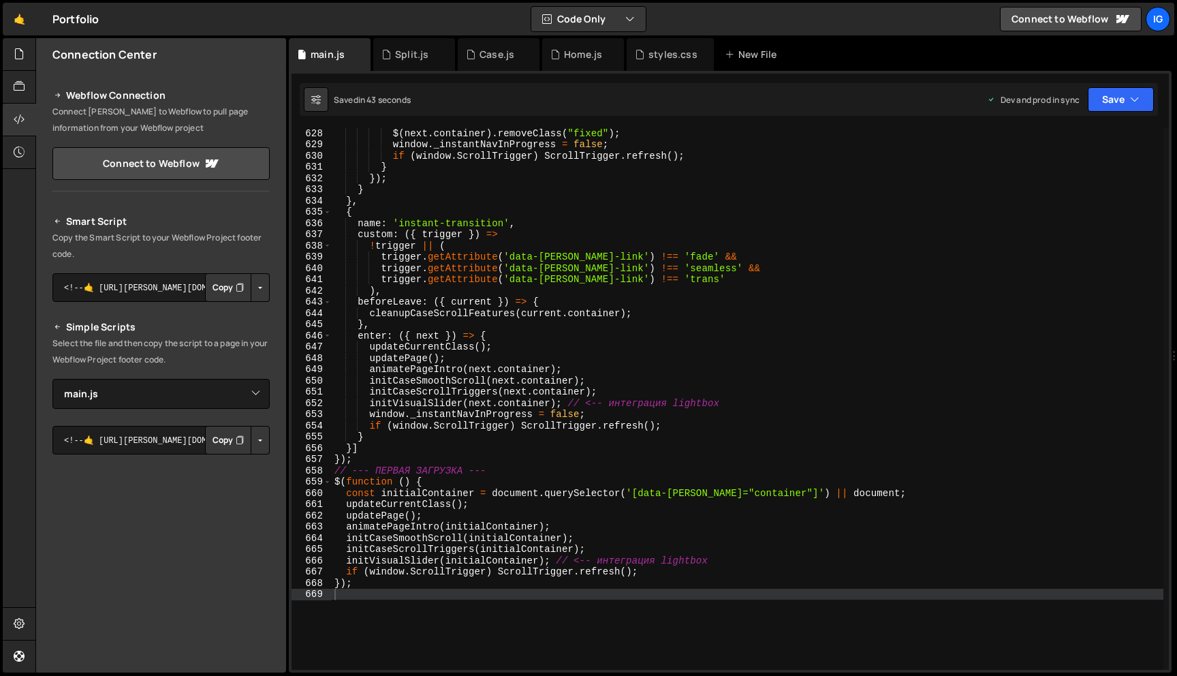
scroll to position [7035, 0]
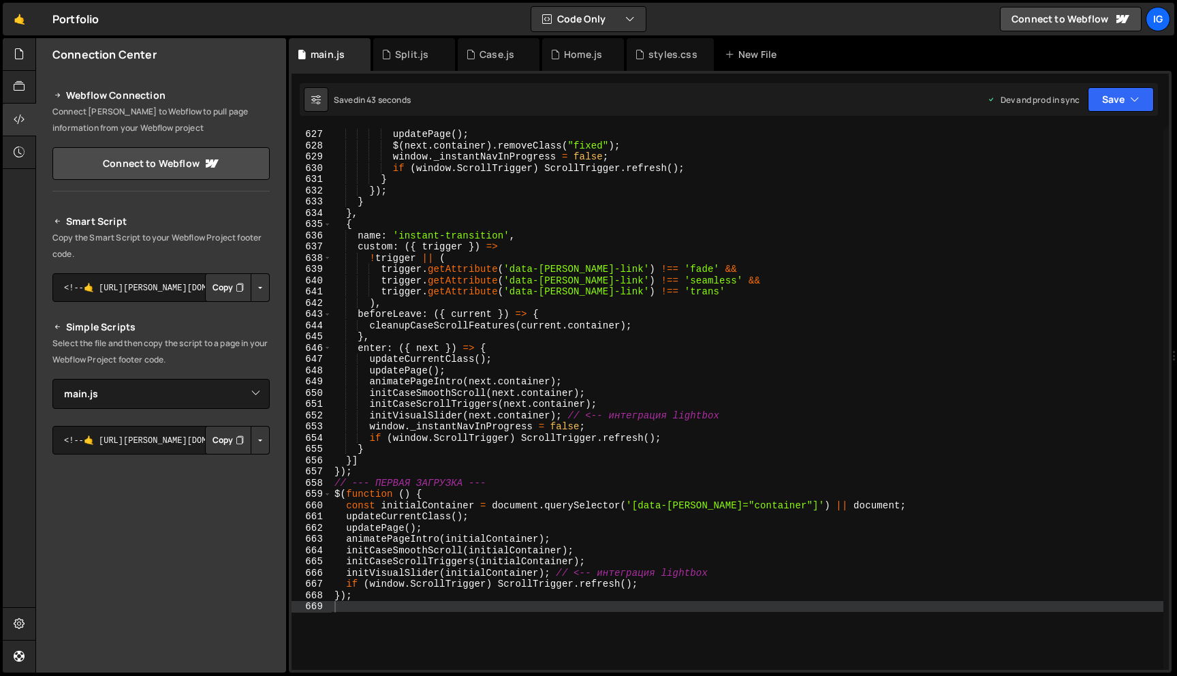
click at [625, 295] on div "updateCurrentClass ( ) ; updatePage ( ) ; $ ( next . container ) . removeClass …" at bounding box center [748, 399] width 832 height 564
type textarea "trigger.getAttribute('data-[PERSON_NAME]-link') !== 'trans'"
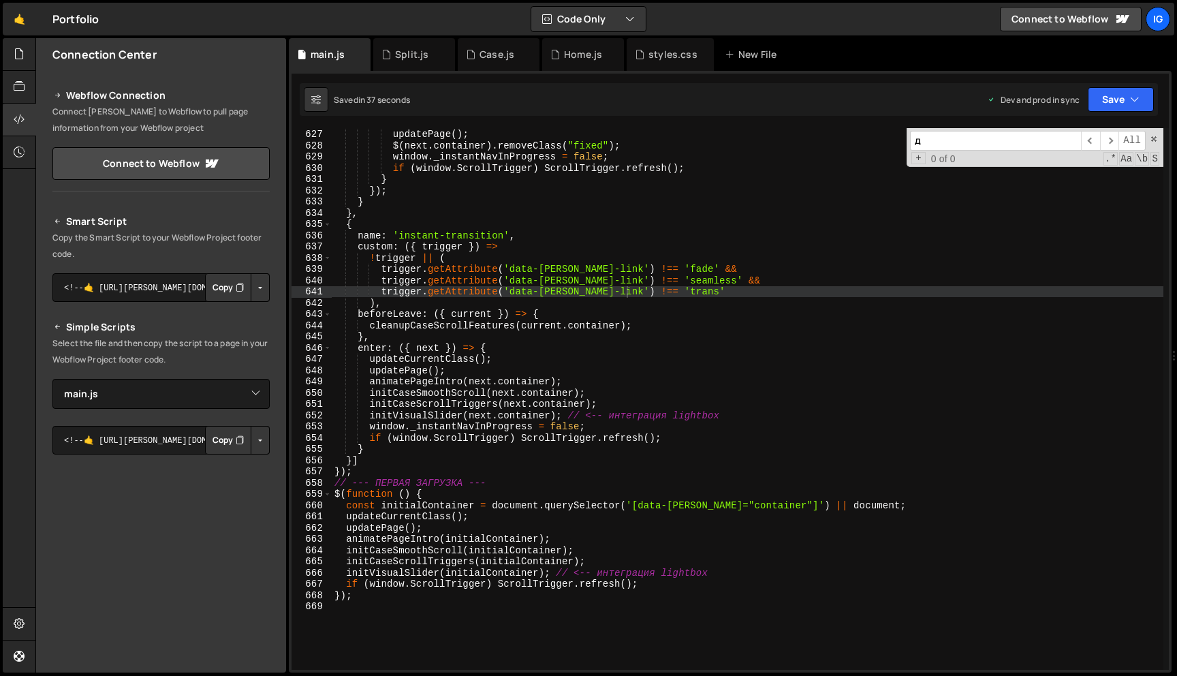
scroll to position [0, 0]
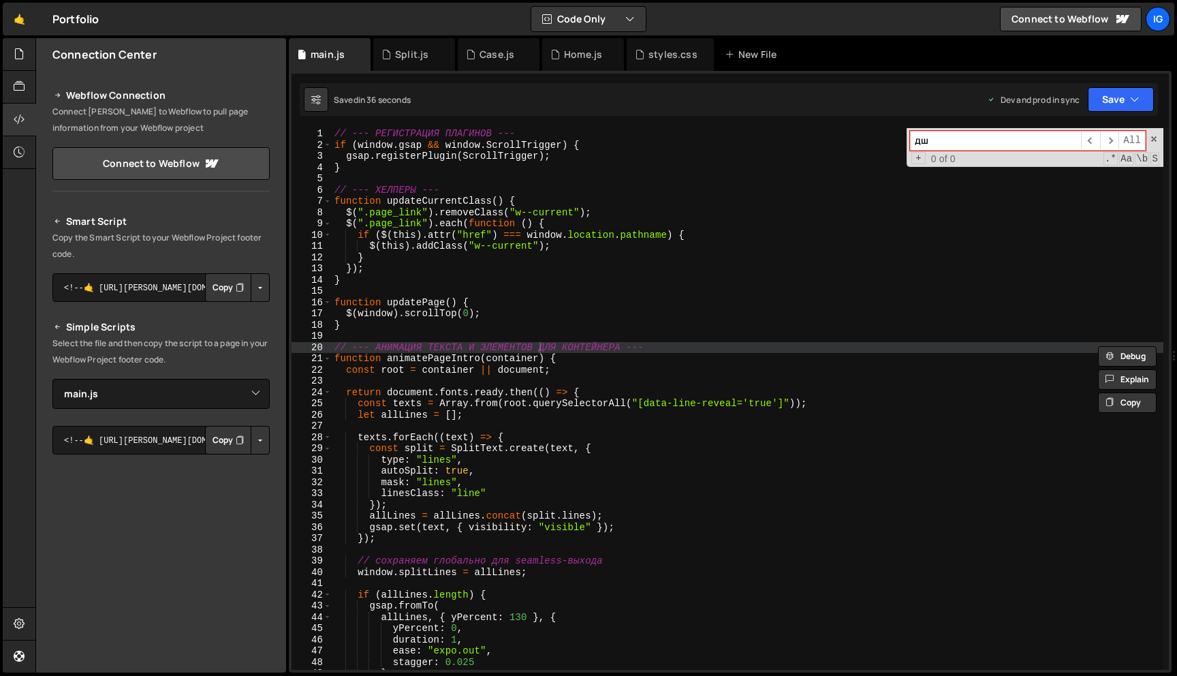
type input "д"
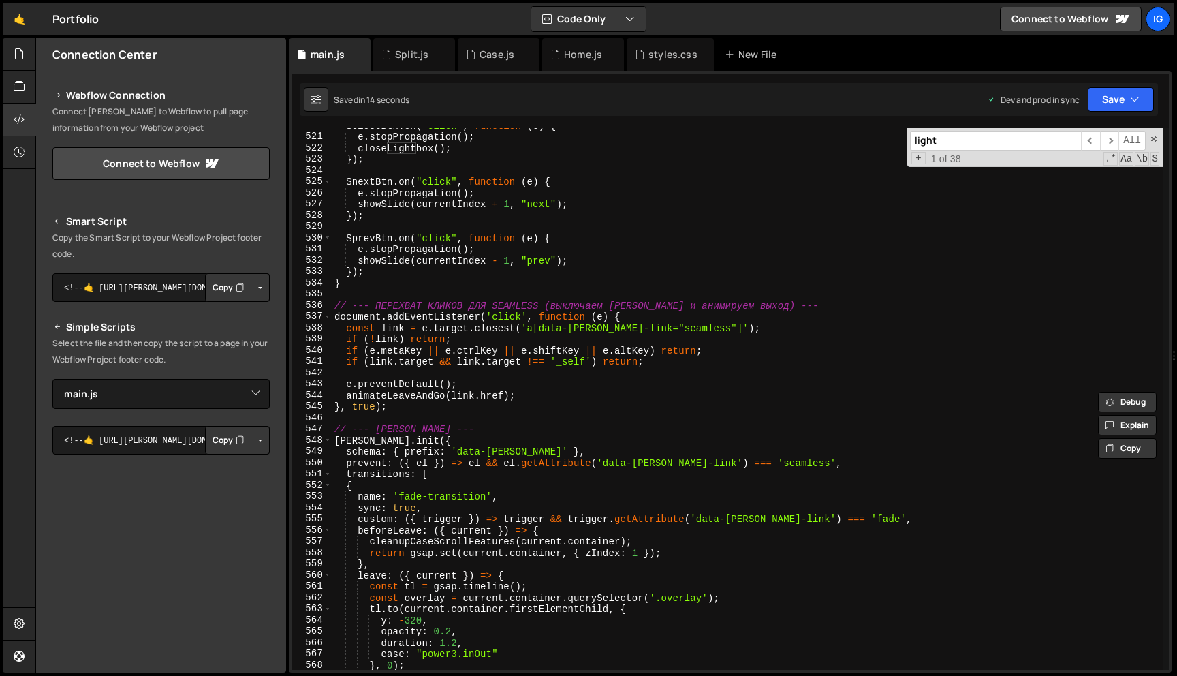
scroll to position [5832, 0]
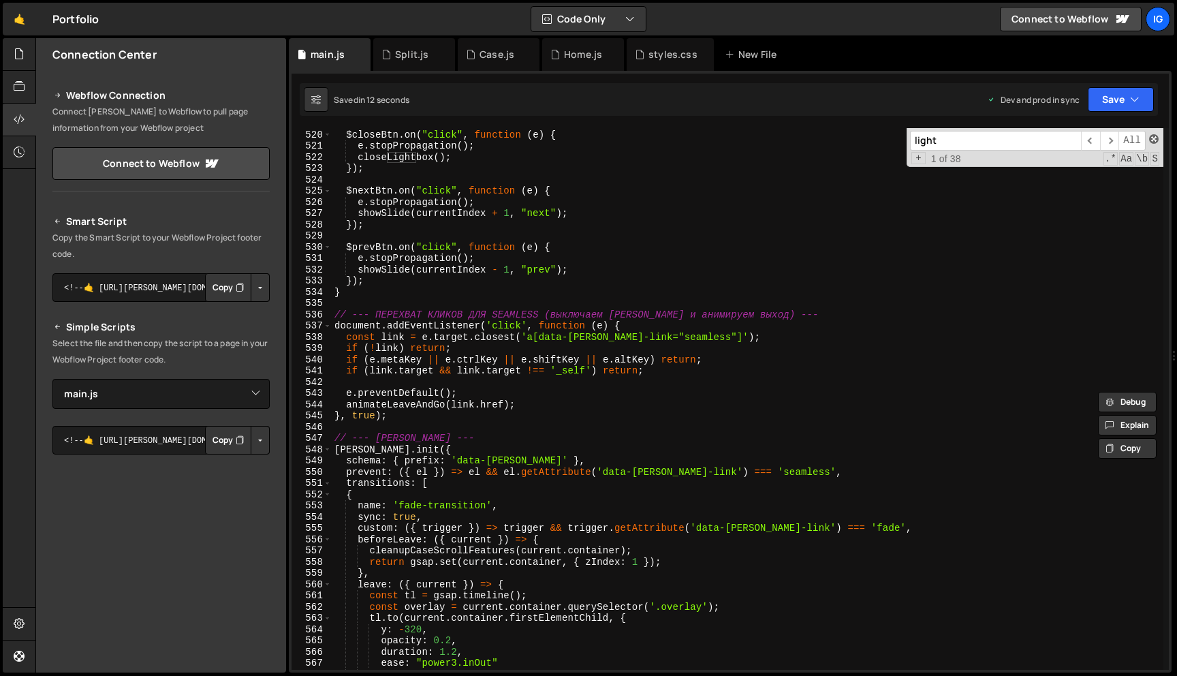
type input "light"
click at [1152, 135] on span at bounding box center [1154, 139] width 10 height 10
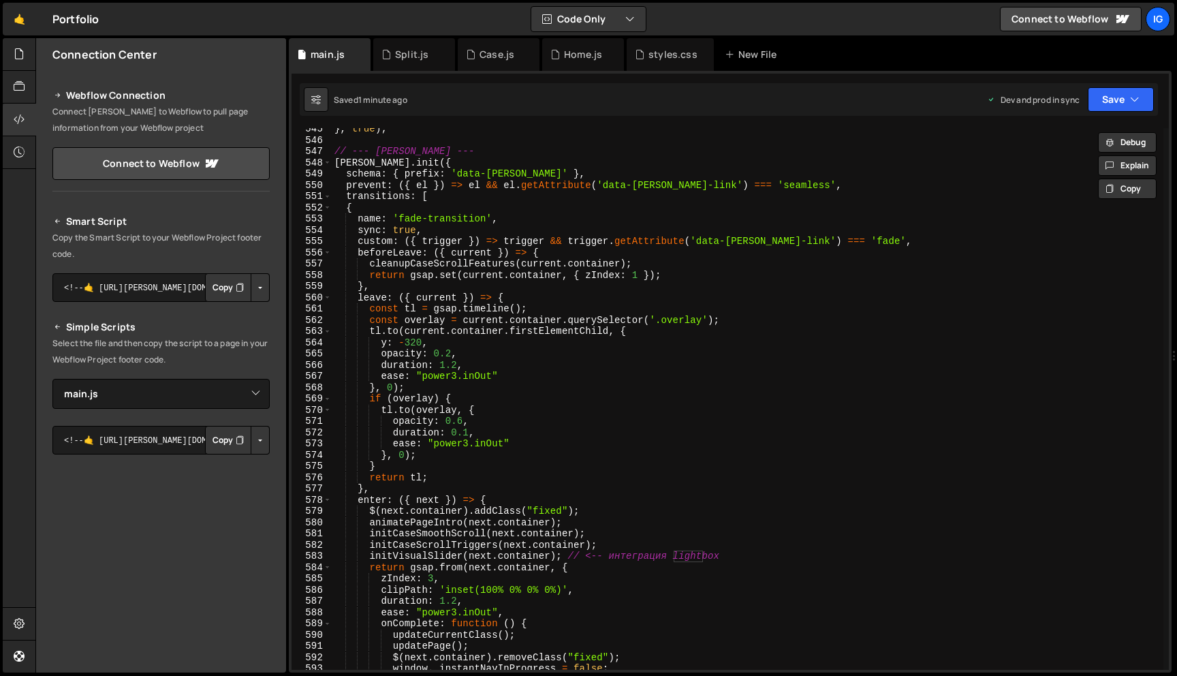
scroll to position [6121, 0]
click at [452, 356] on div "} , true ) ; // --- [PERSON_NAME] --- [PERSON_NAME] . init ({ schema : { prefix…" at bounding box center [748, 404] width 832 height 564
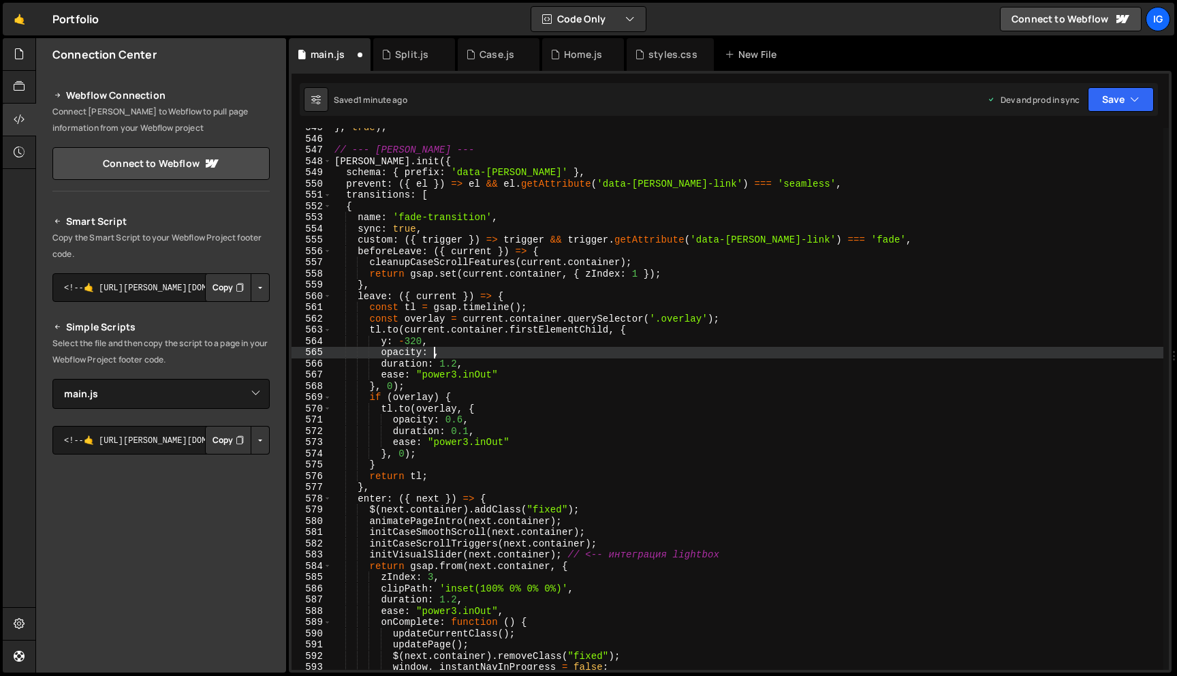
scroll to position [0, 7]
click at [480, 350] on div "} , true ) ; // --- [PERSON_NAME] --- [PERSON_NAME] . init ({ schema : { prefix…" at bounding box center [748, 404] width 832 height 564
click at [477, 364] on div "} , true ) ; // --- [PERSON_NAME] --- [PERSON_NAME] . init ({ schema : { prefix…" at bounding box center [748, 404] width 832 height 564
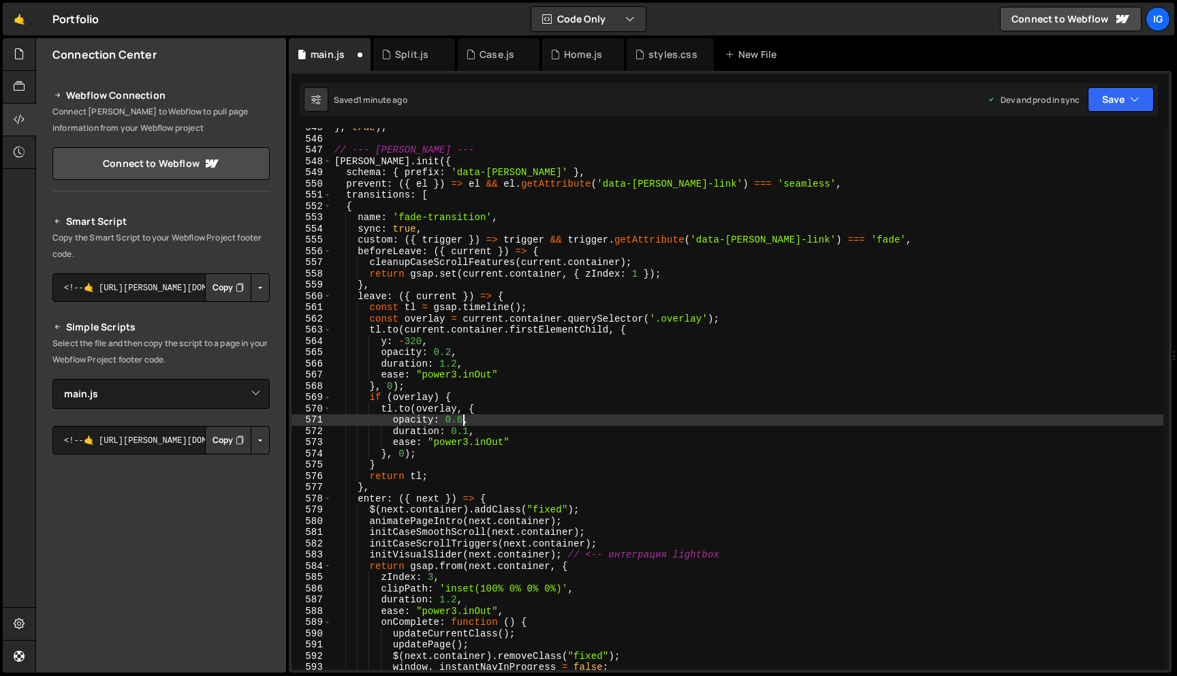
click at [462, 420] on div "} , true ) ; // --- [PERSON_NAME] --- [PERSON_NAME] . init ({ schema : { prefix…" at bounding box center [748, 404] width 832 height 564
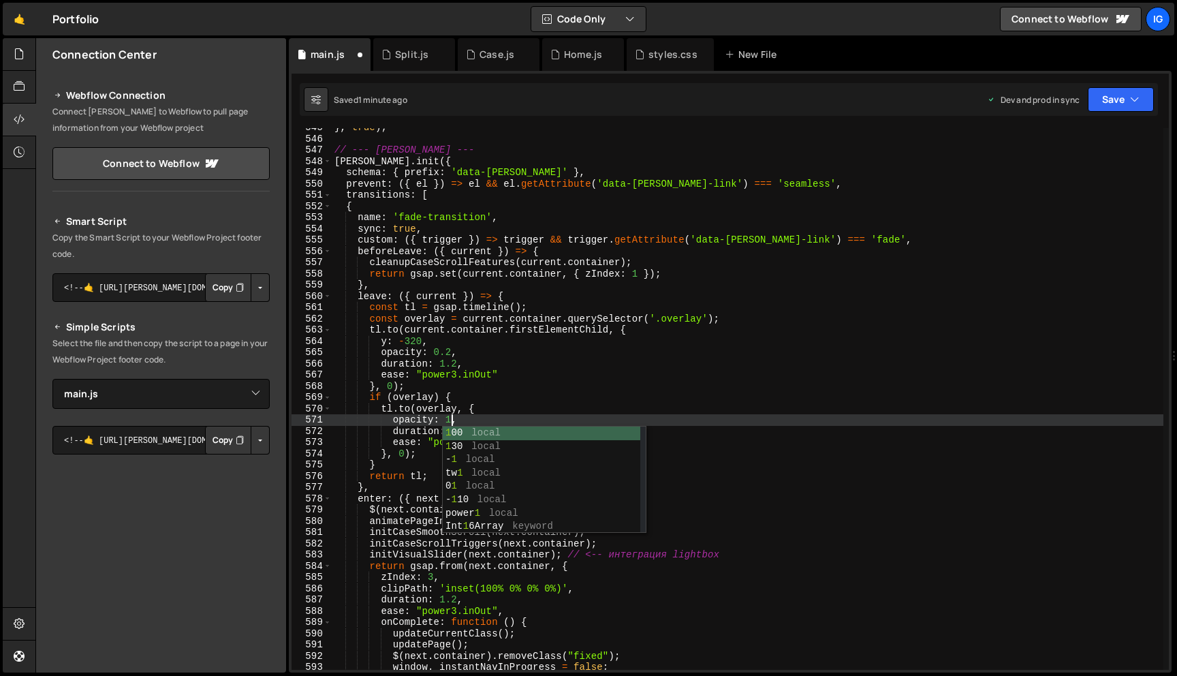
scroll to position [0, 7]
click at [488, 401] on div "} , true ) ; // --- [PERSON_NAME] --- [PERSON_NAME] . init ({ schema : { prefix…" at bounding box center [748, 404] width 832 height 564
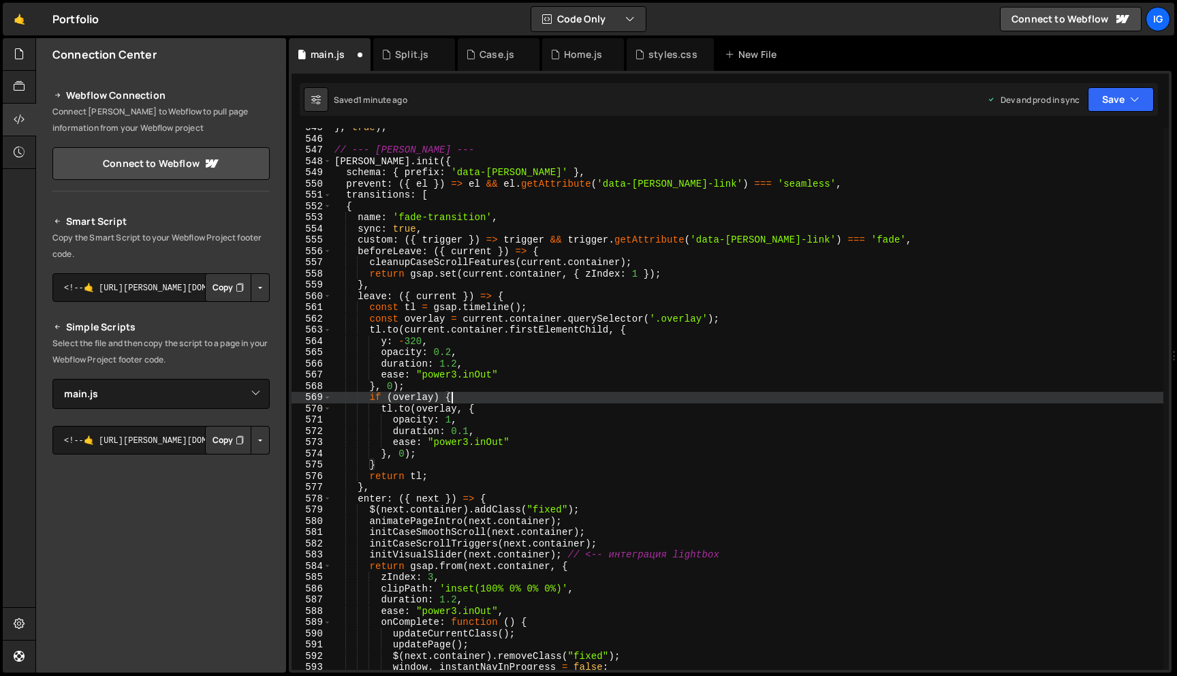
click at [456, 364] on div "} , true ) ; // --- [PERSON_NAME] --- [PERSON_NAME] . init ({ schema : { prefix…" at bounding box center [748, 404] width 832 height 564
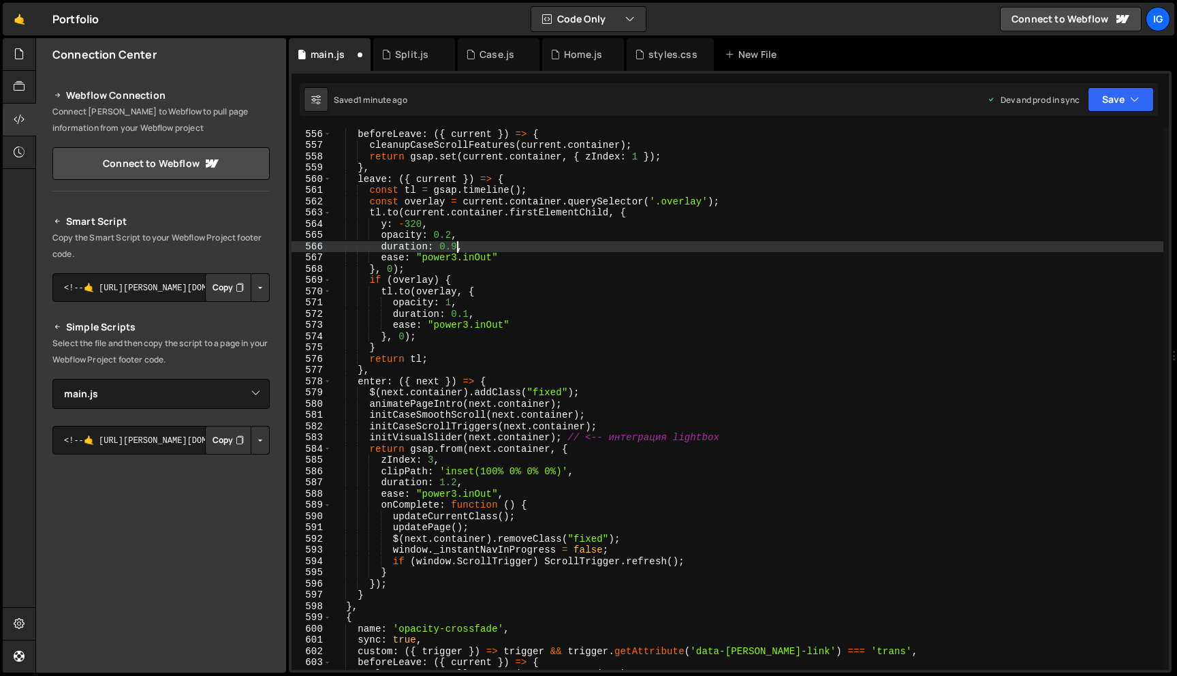
scroll to position [6246, 0]
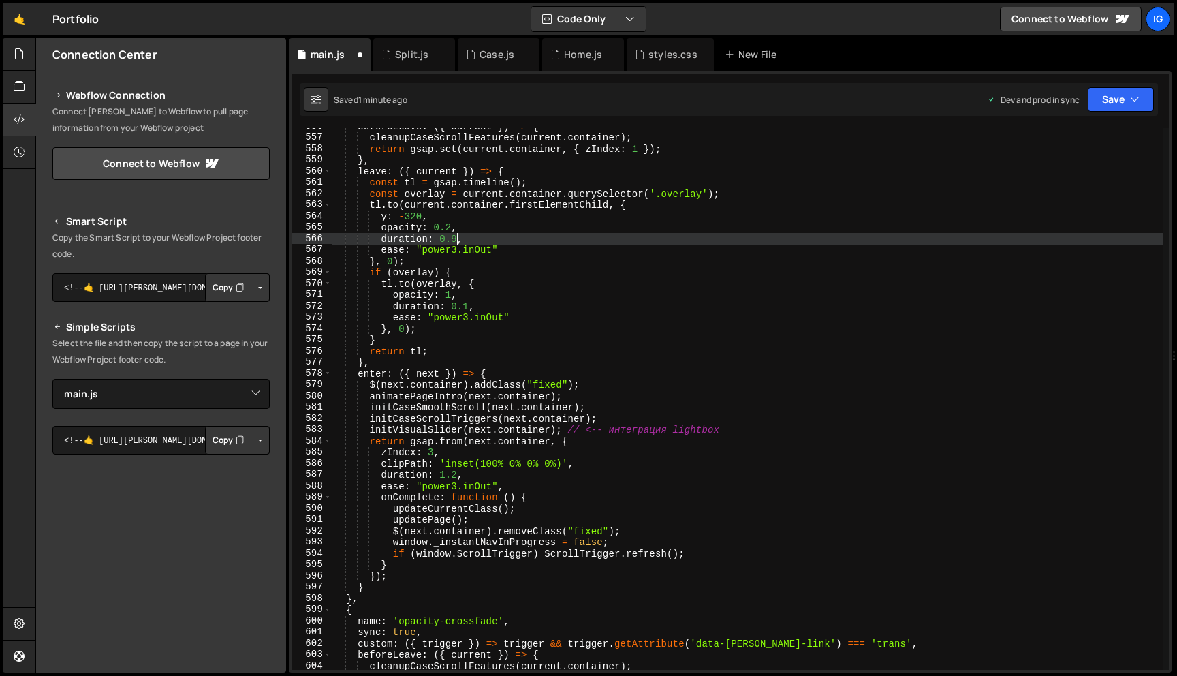
click at [456, 475] on div "beforeLeave : ({ current }) => { cleanupCaseScrollFeatures ( current . containe…" at bounding box center [748, 403] width 832 height 564
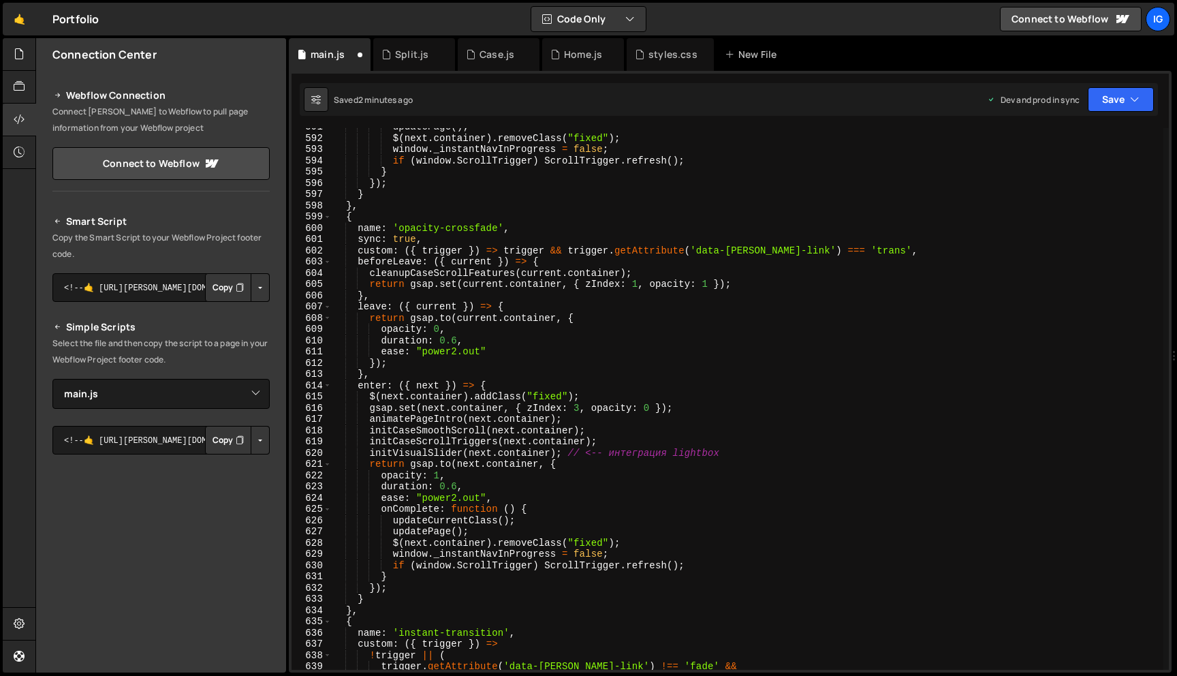
scroll to position [6637, 0]
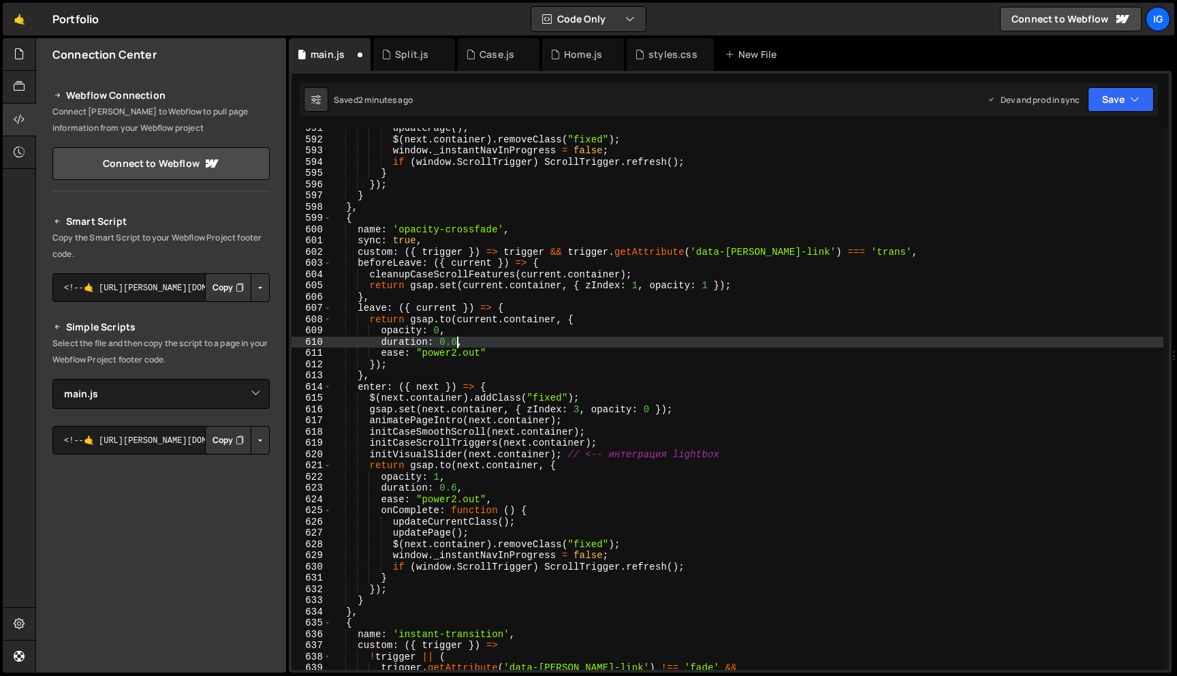
click at [458, 343] on div "updatePage ( ) ; $ ( next . container ) . removeClass ( "fixed" ) ; window . _i…" at bounding box center [748, 405] width 832 height 564
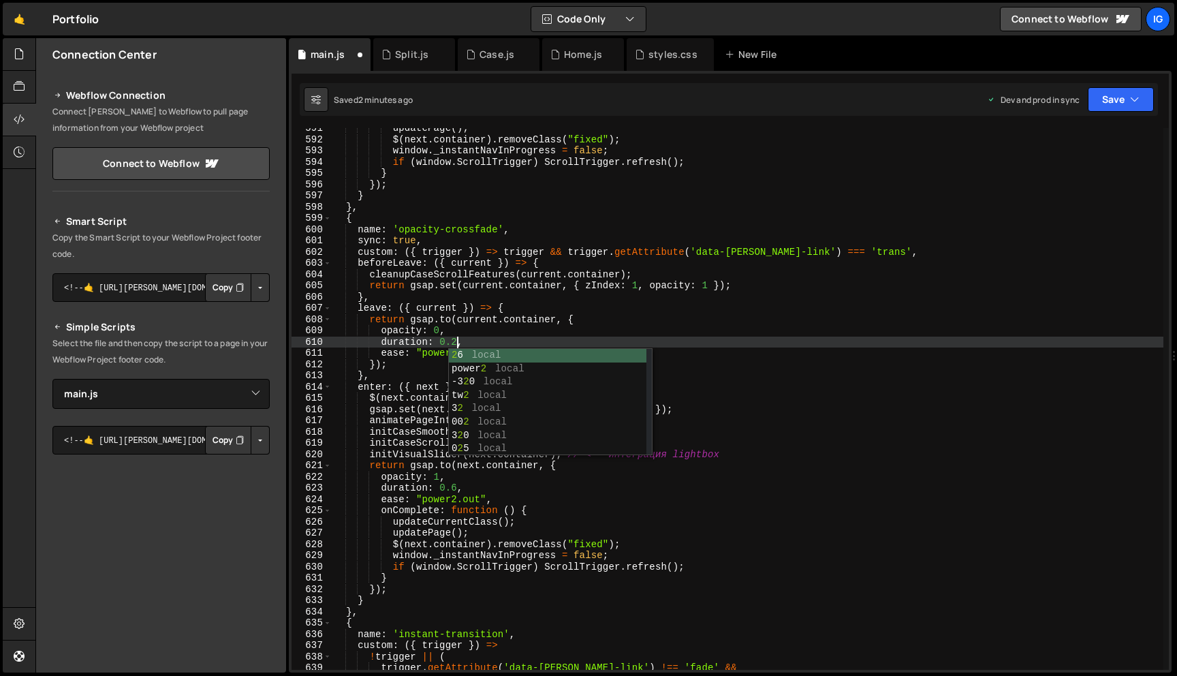
click at [404, 477] on div "updatePage ( ) ; $ ( next . container ) . removeClass ( "fixed" ) ; window . _i…" at bounding box center [748, 405] width 832 height 564
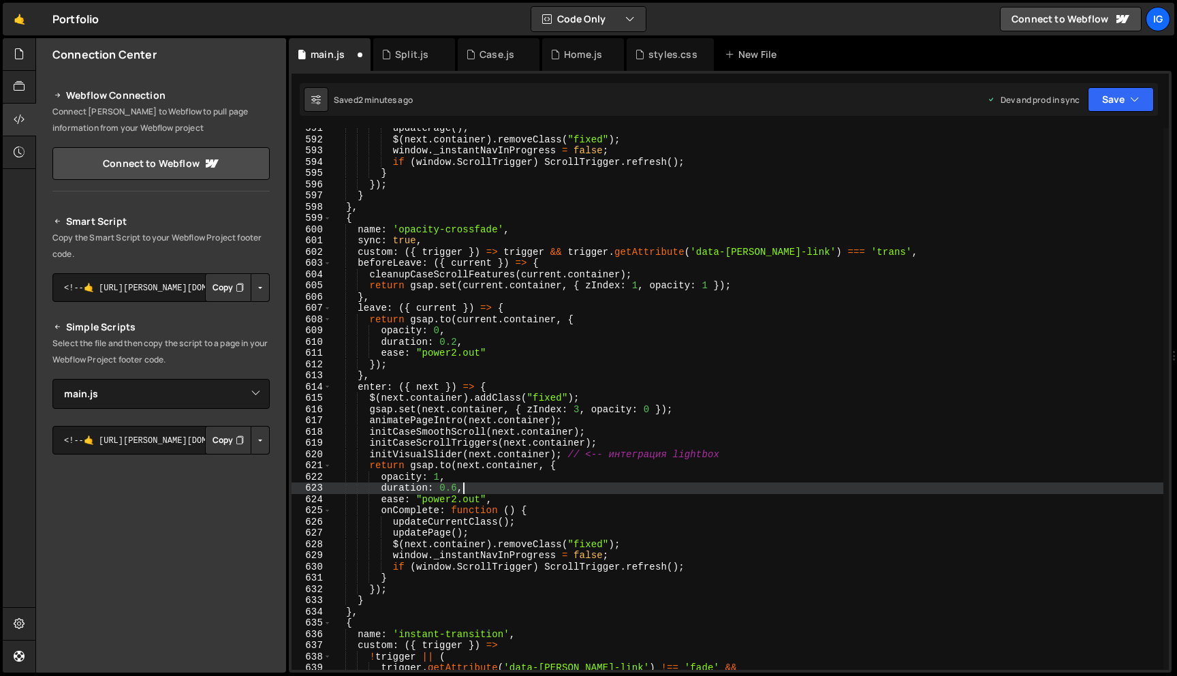
click at [460, 487] on div "updatePage ( ) ; $ ( next . container ) . removeClass ( "fixed" ) ; window . _i…" at bounding box center [748, 405] width 832 height 564
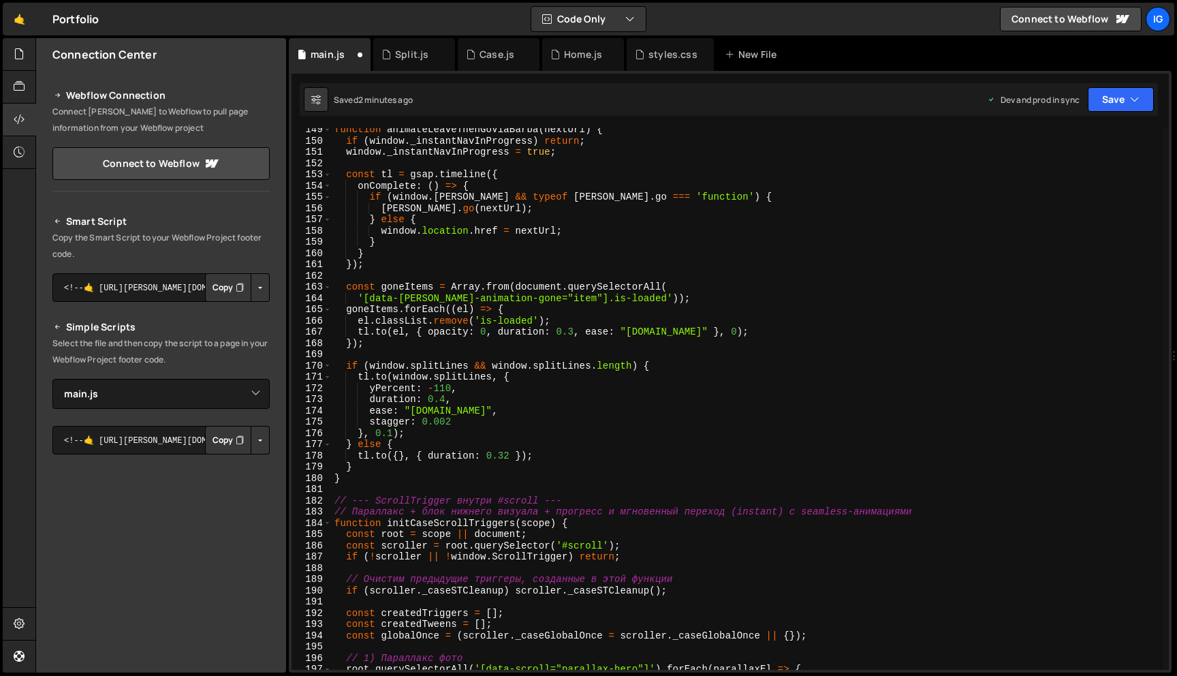
scroll to position [1668, 0]
click at [446, 399] on div "function animateLeaveThenGoViaBarba ( nextUrl ) { if ( window . _instantNavInPr…" at bounding box center [748, 406] width 832 height 564
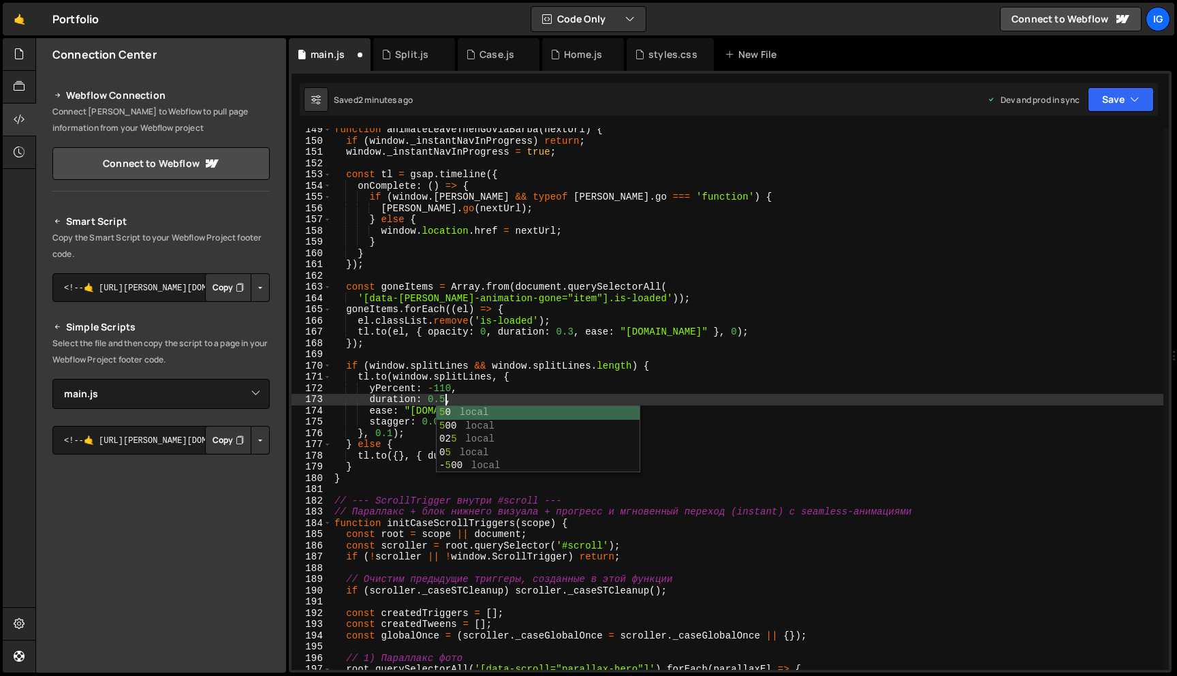
scroll to position [0, 7]
click at [467, 380] on div "function animateLeaveThenGoViaBarba ( nextUrl ) { if ( window . _instantNavInPr…" at bounding box center [748, 406] width 832 height 564
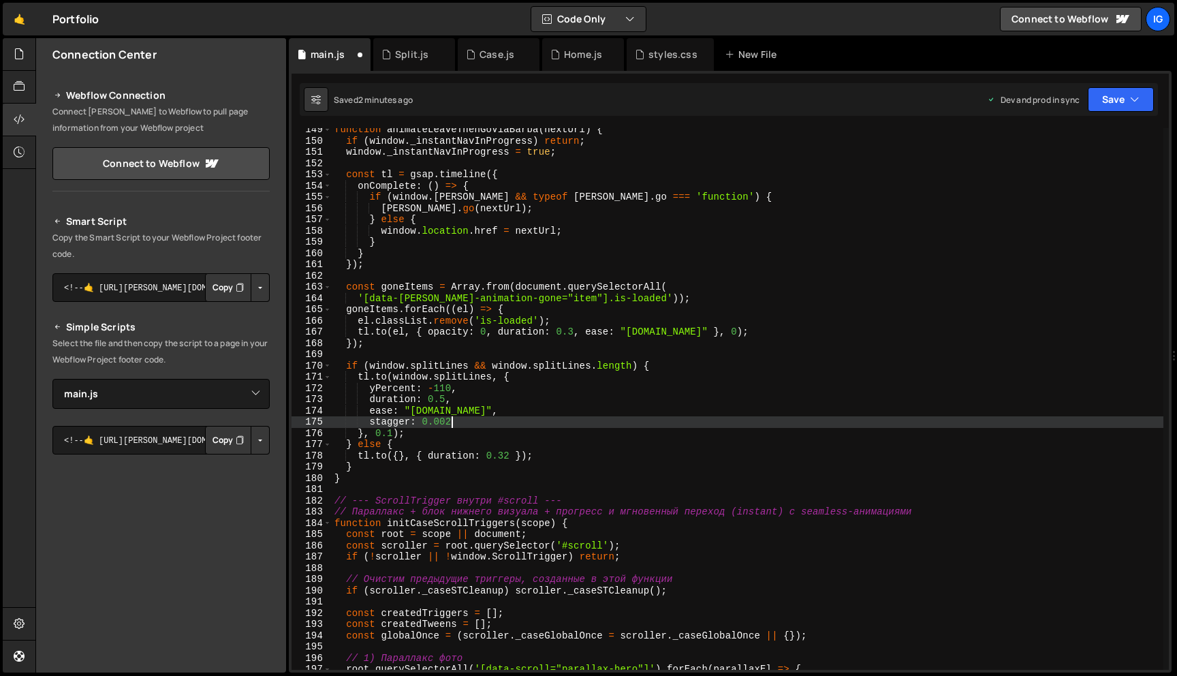
click at [454, 426] on div "function animateLeaveThenGoViaBarba ( nextUrl ) { if ( window . _instantNavInPr…" at bounding box center [748, 406] width 832 height 564
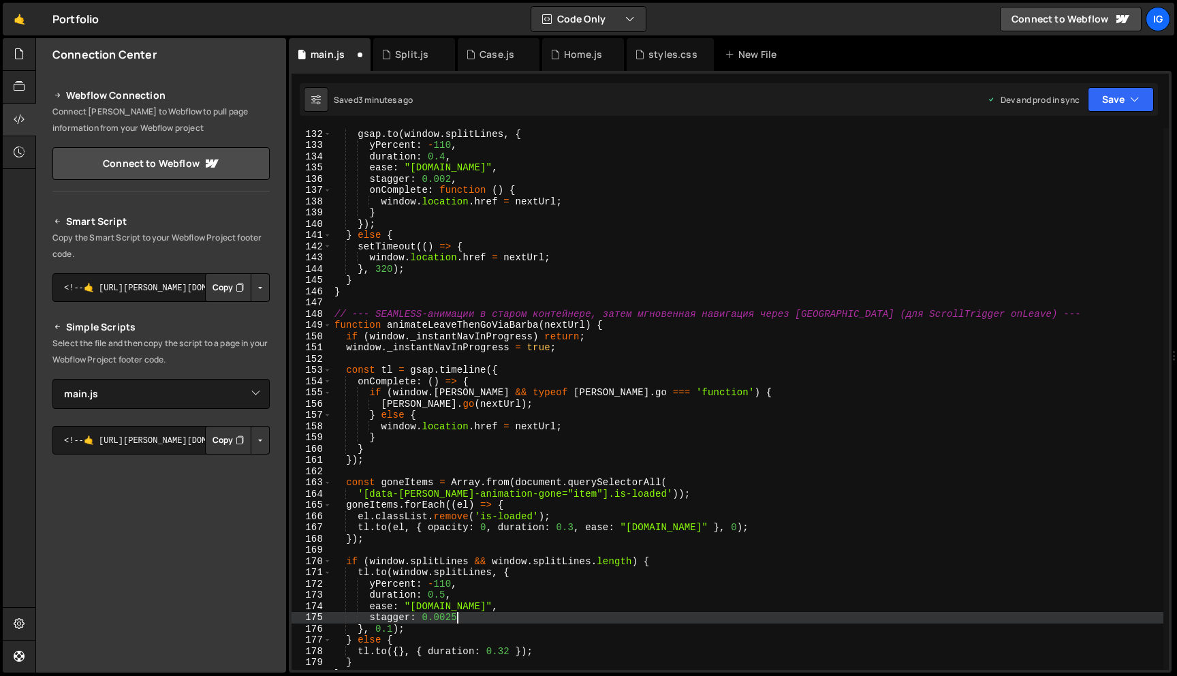
scroll to position [1472, 0]
click at [445, 159] on div "if ( window . splitLines && window . splitLines . length ) { gsap . to ( window…" at bounding box center [748, 399] width 832 height 564
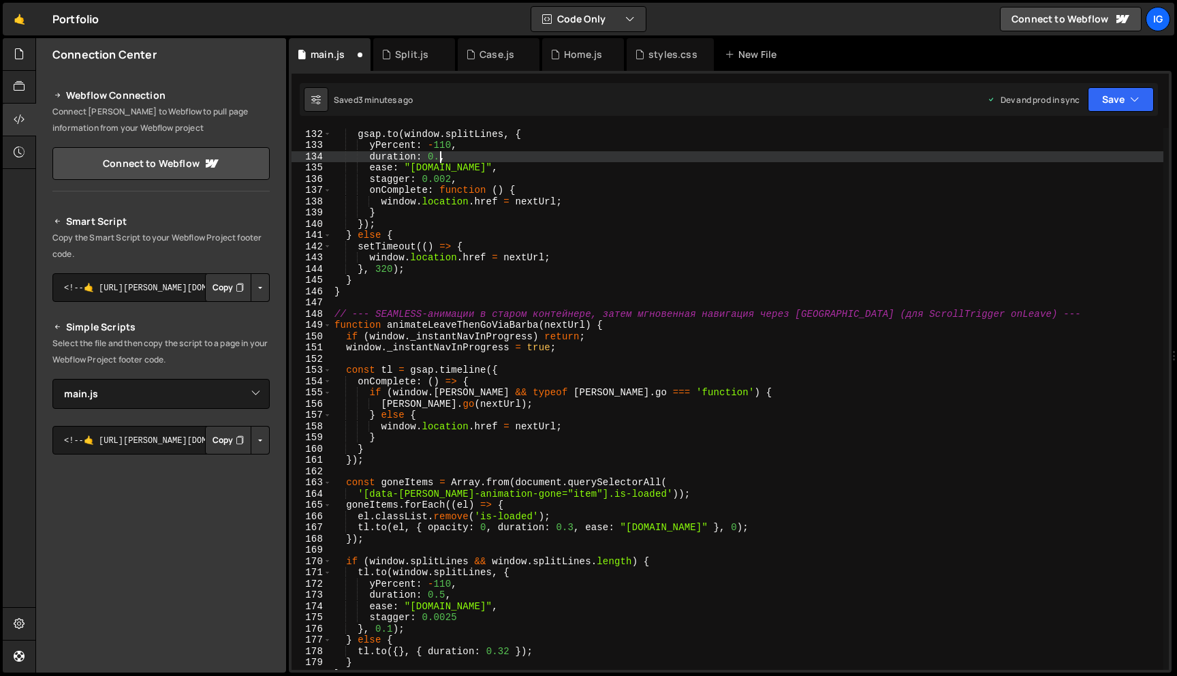
scroll to position [0, 7]
click at [415, 187] on div "if ( window . splitLines && window . splitLines . length ) { gsap . to ( window…" at bounding box center [748, 399] width 832 height 564
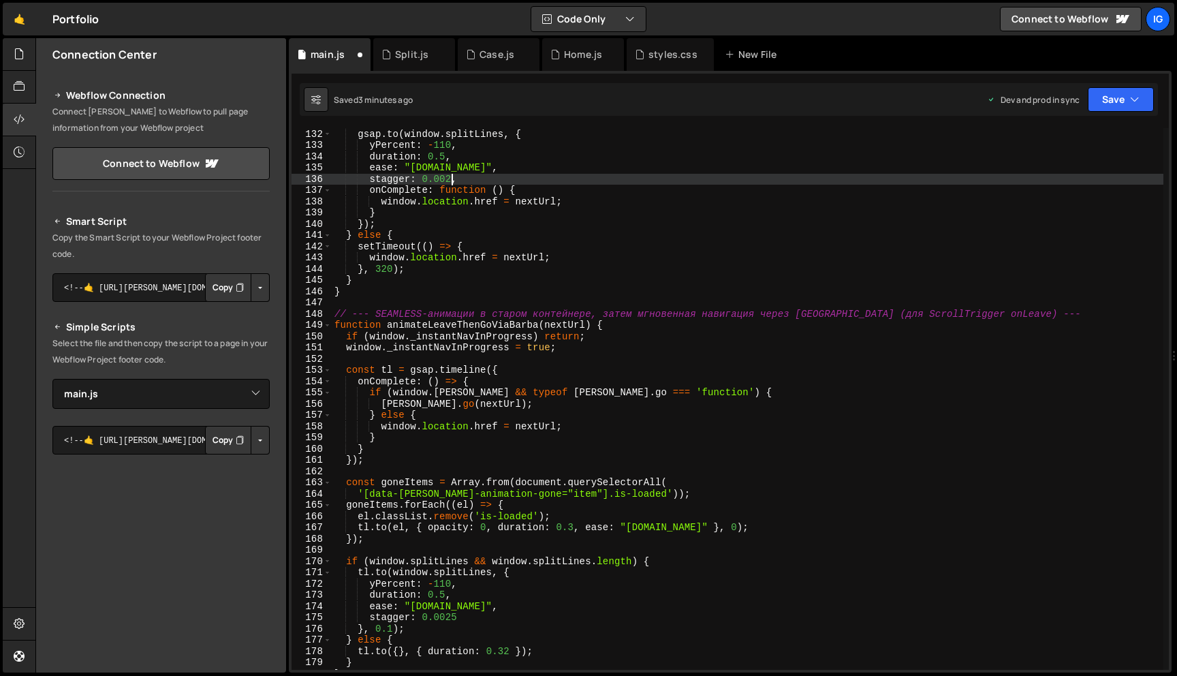
click at [451, 176] on div "if ( window . splitLines && window . splitLines . length ) { gsap . to ( window…" at bounding box center [748, 399] width 832 height 564
click at [387, 267] on div "if ( window . splitLines && window . splitLines . length ) { gsap . to ( window…" at bounding box center [748, 399] width 832 height 564
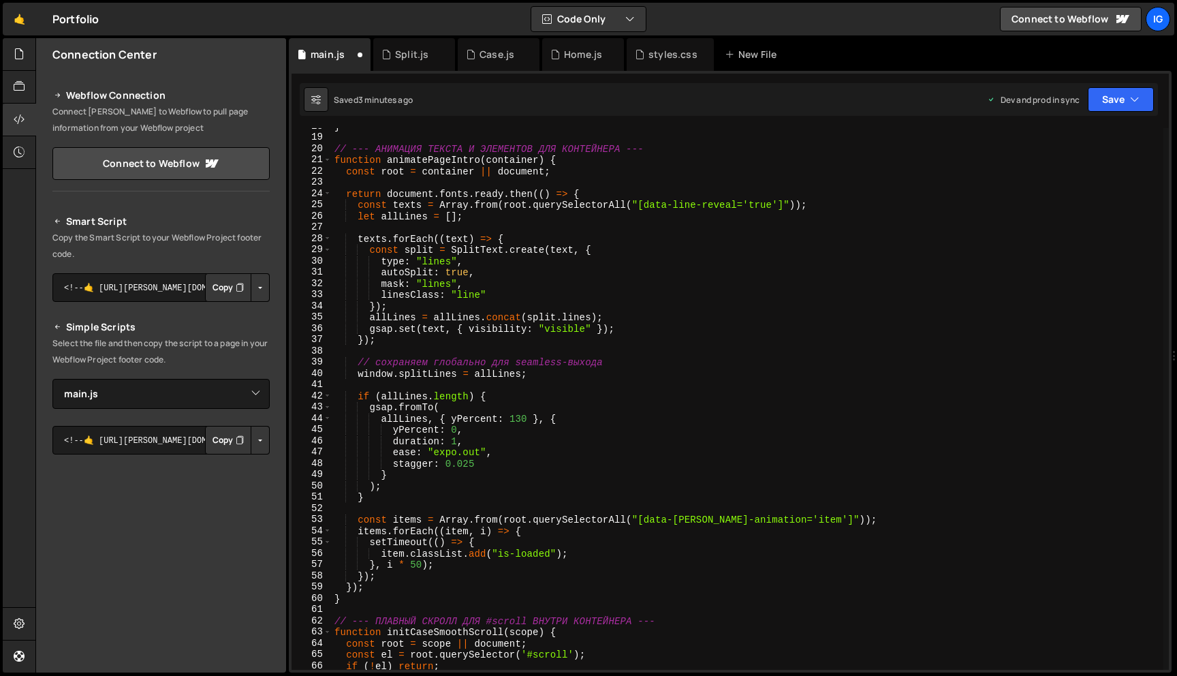
scroll to position [199, 0]
click at [457, 438] on div "} // --- АНИМАЦИЯ ТЕКСТА И ЭЛЕМЕНТОВ ДЛЯ КОНТЕЙНЕРА --- function animatePageInt…" at bounding box center [748, 403] width 832 height 564
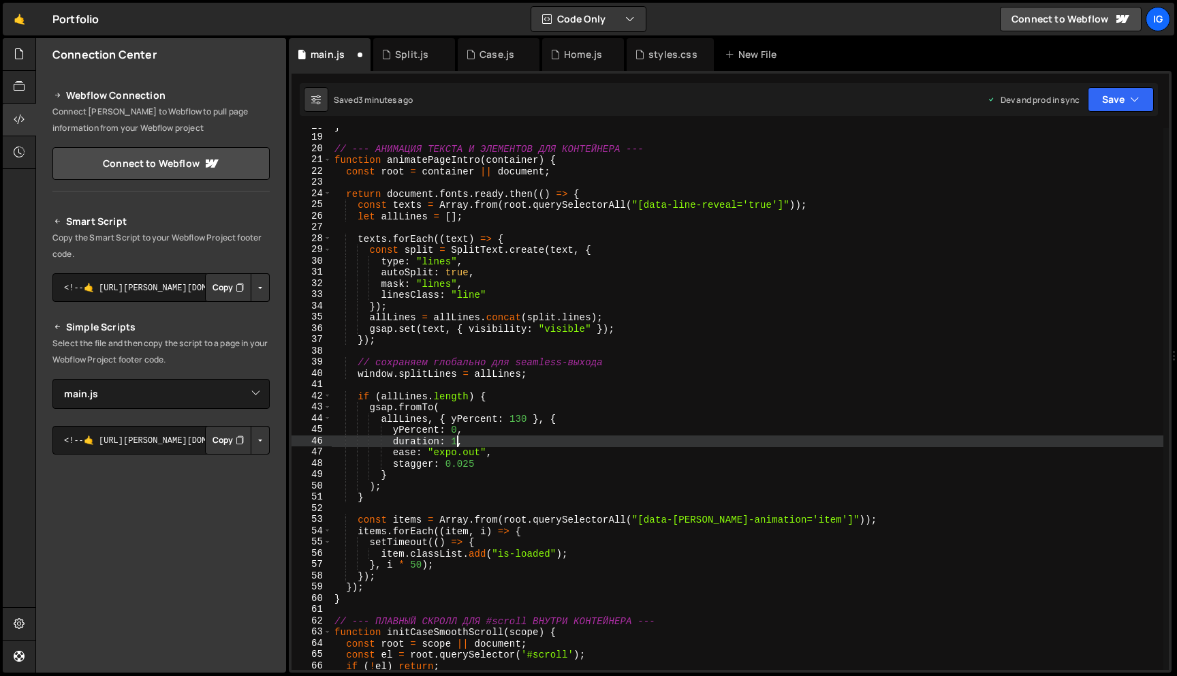
scroll to position [0, 9]
click at [493, 440] on div "} // --- АНИМАЦИЯ ТЕКСТА И ЭЛЕМЕНТОВ ДЛЯ КОНТЕЙНЕРА --- function animatePageInt…" at bounding box center [748, 403] width 832 height 564
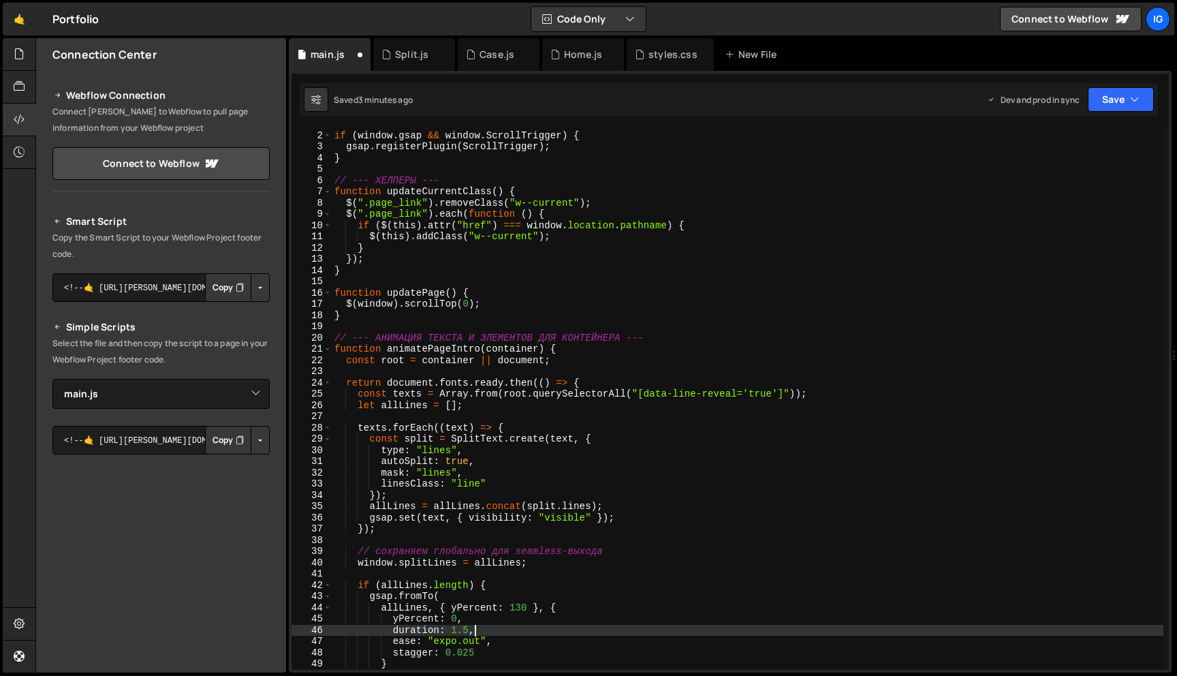
scroll to position [0, 0]
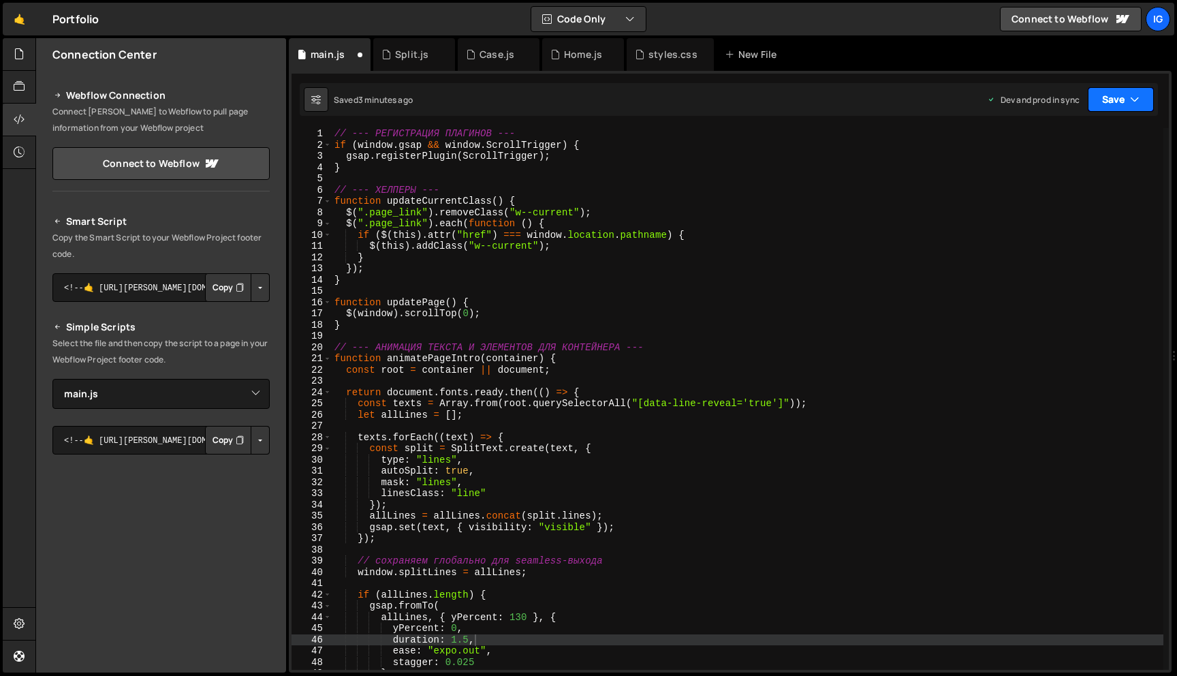
click at [1112, 89] on button "Save" at bounding box center [1121, 99] width 66 height 25
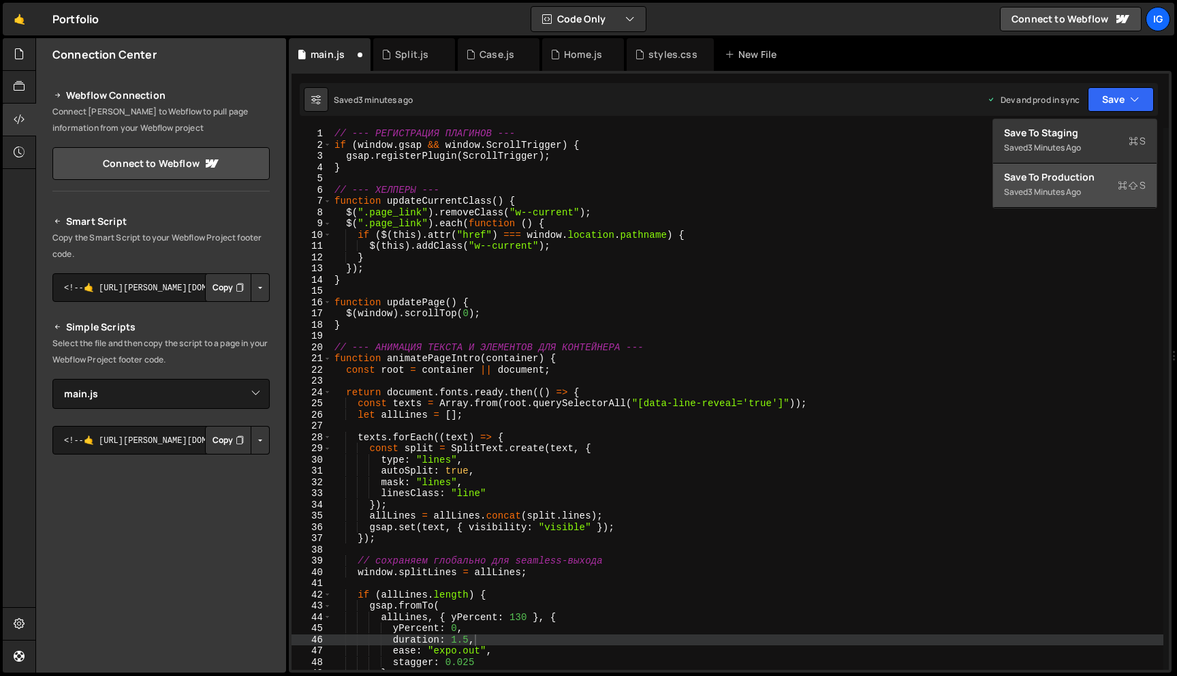
click at [1037, 183] on div "Save to Production S" at bounding box center [1075, 177] width 142 height 14
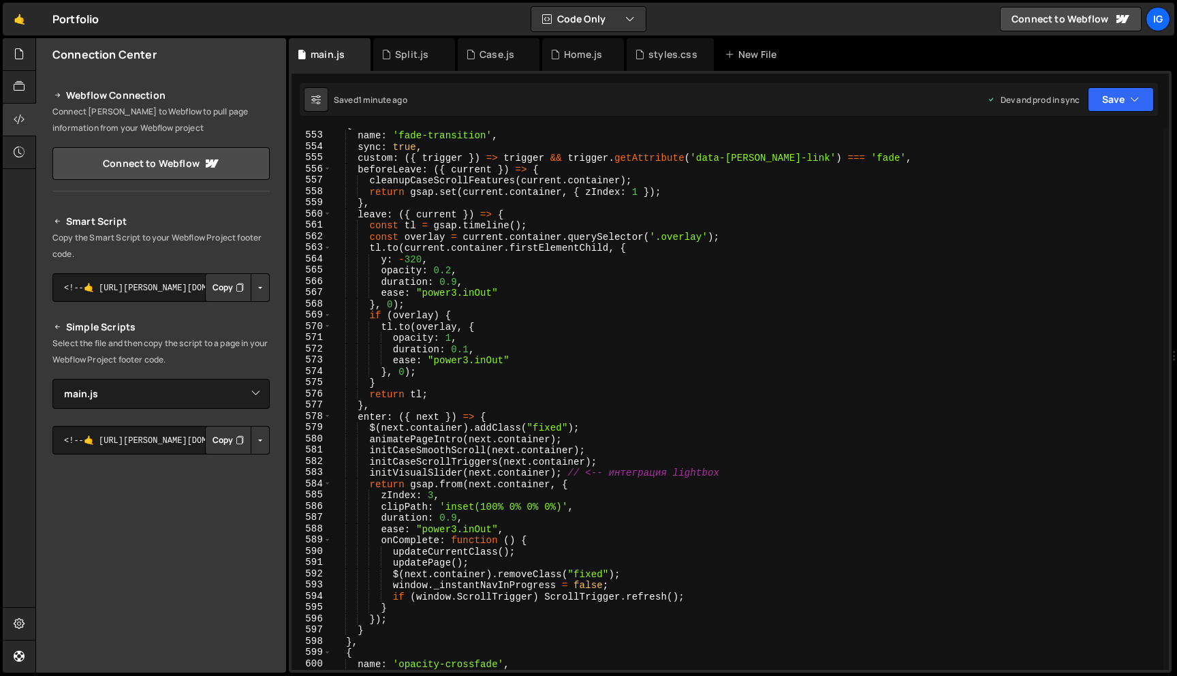
scroll to position [6203, 0]
click at [416, 260] on div "{ name : 'fade-transition' , sync : true , custom : ({ trigger }) => trigger &&…" at bounding box center [748, 401] width 832 height 564
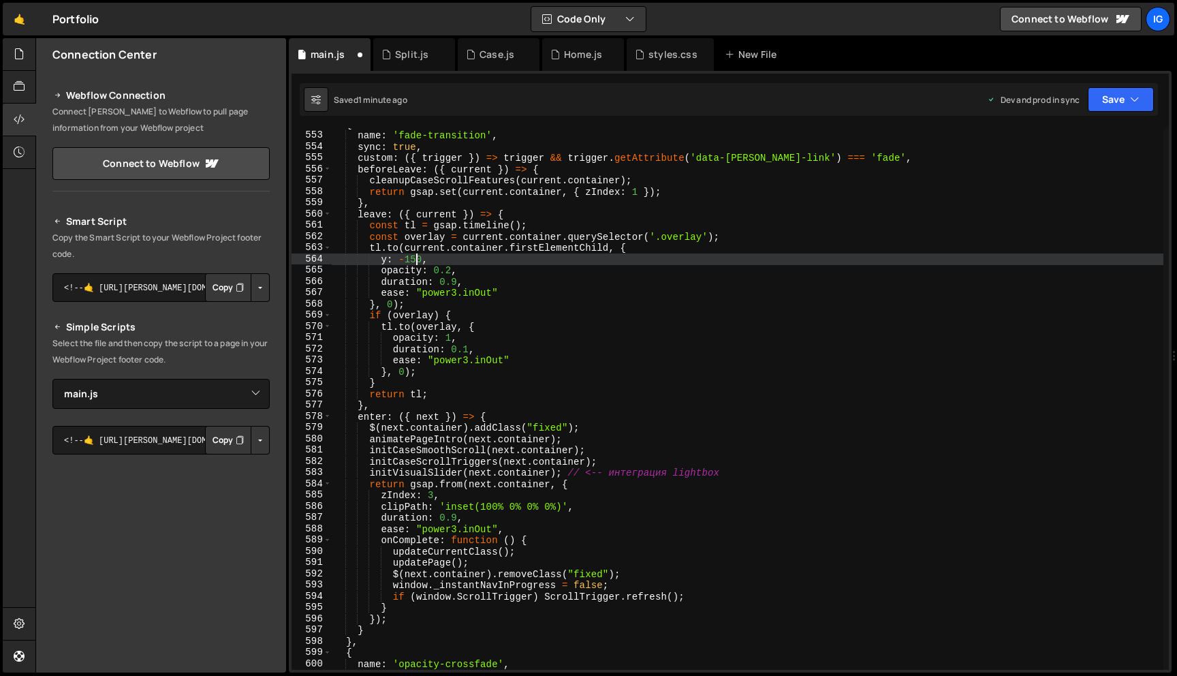
scroll to position [0, 5]
click at [1102, 104] on button "Save" at bounding box center [1121, 99] width 66 height 25
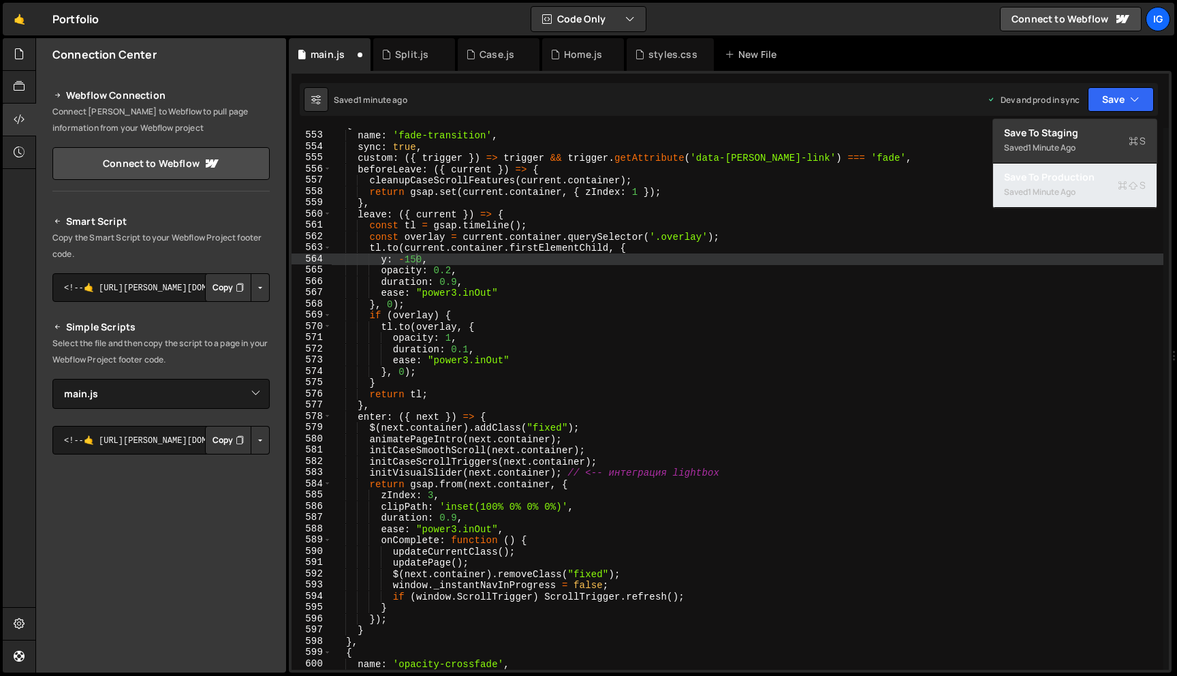
click at [1036, 189] on div "1 minute ago" at bounding box center [1052, 192] width 48 height 12
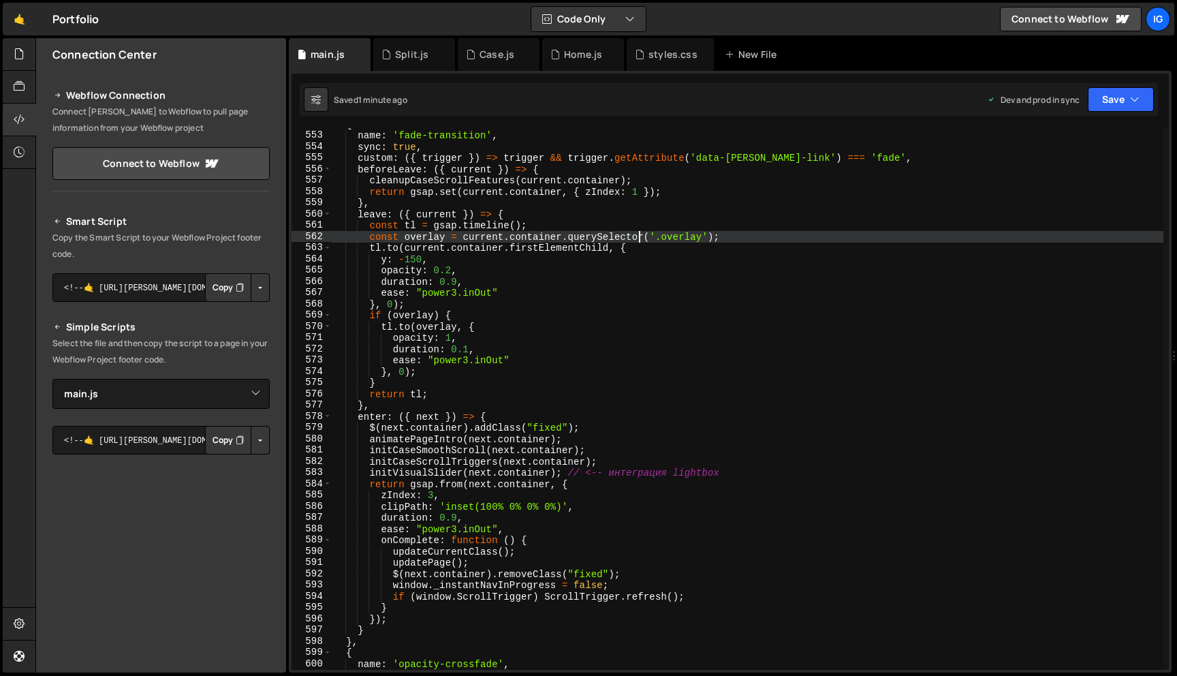
click at [640, 235] on div "{ name : 'fade-transition' , sync : true , custom : ({ trigger }) => trigger &&…" at bounding box center [748, 401] width 832 height 564
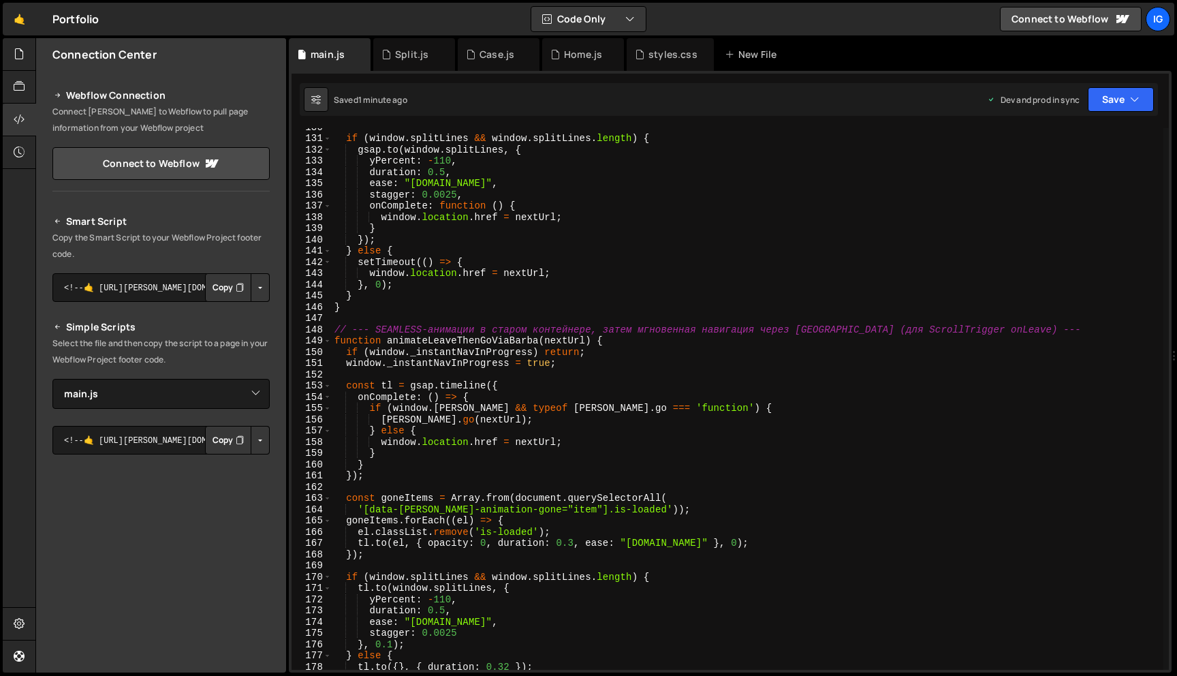
scroll to position [1446, 0]
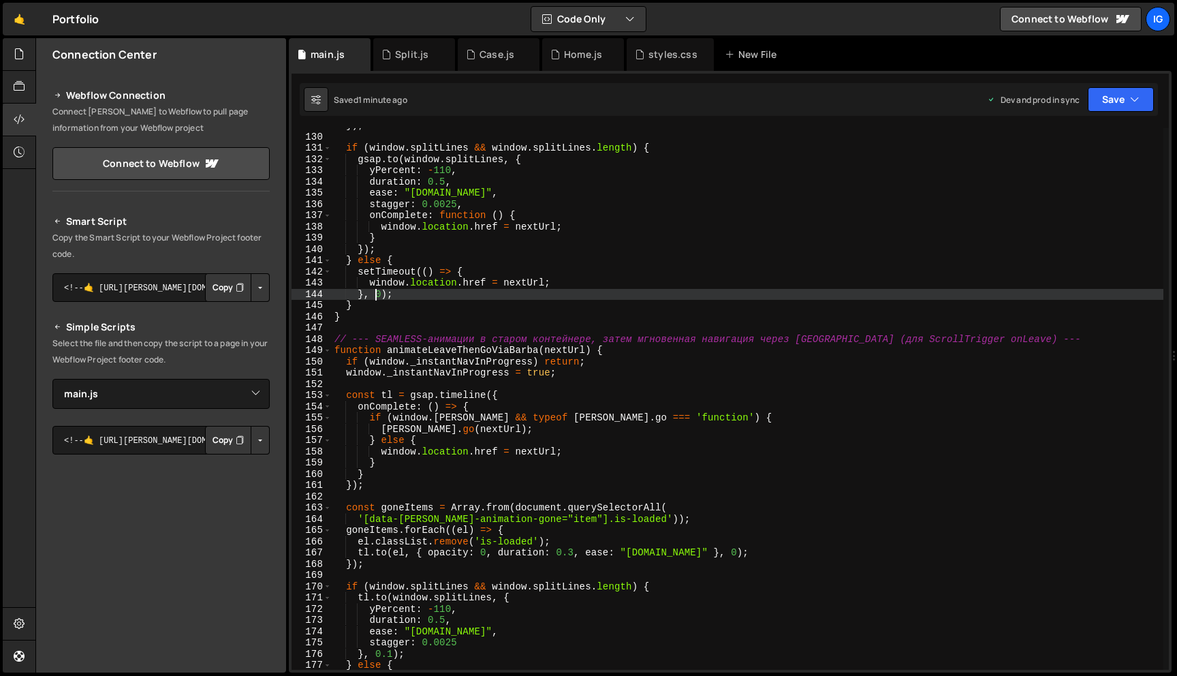
click at [377, 294] on div "}) ; if ( window . splitLines && window . splitLines . length ) { gsap . to ( w…" at bounding box center [748, 402] width 832 height 564
type textarea "}, 200);"
click at [1095, 96] on button "Save" at bounding box center [1121, 99] width 66 height 25
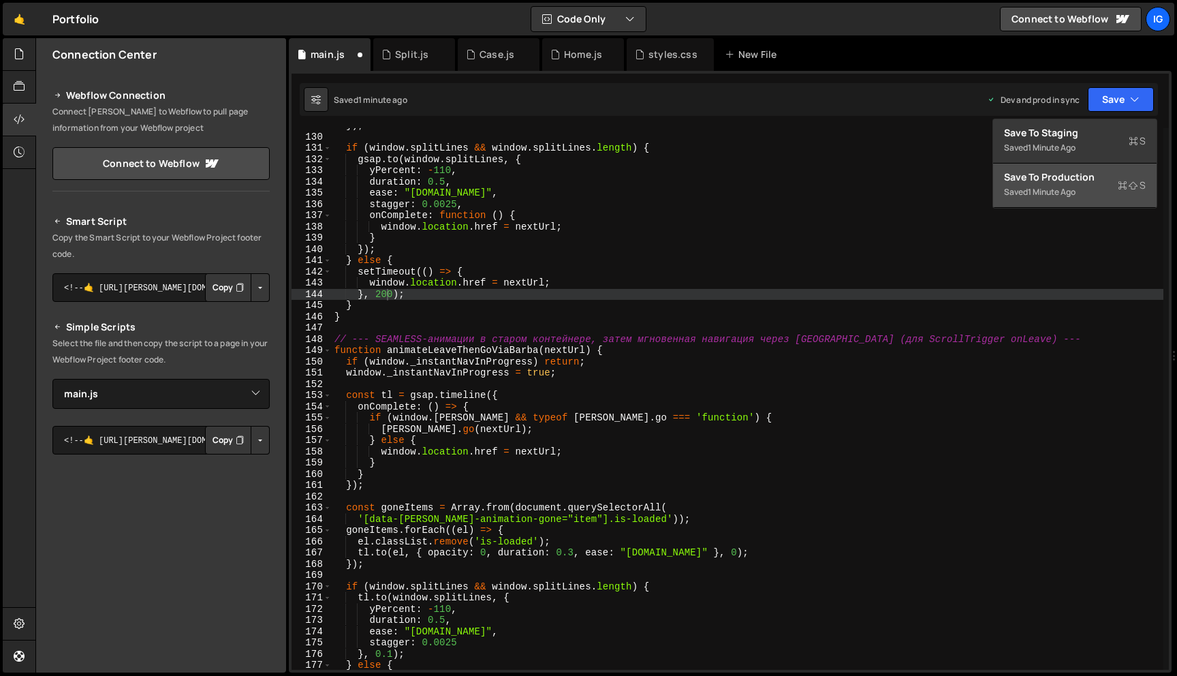
click at [1069, 166] on button "Save to Production S Saved 1 minute ago" at bounding box center [1074, 185] width 163 height 44
